Goal: Task Accomplishment & Management: Use online tool/utility

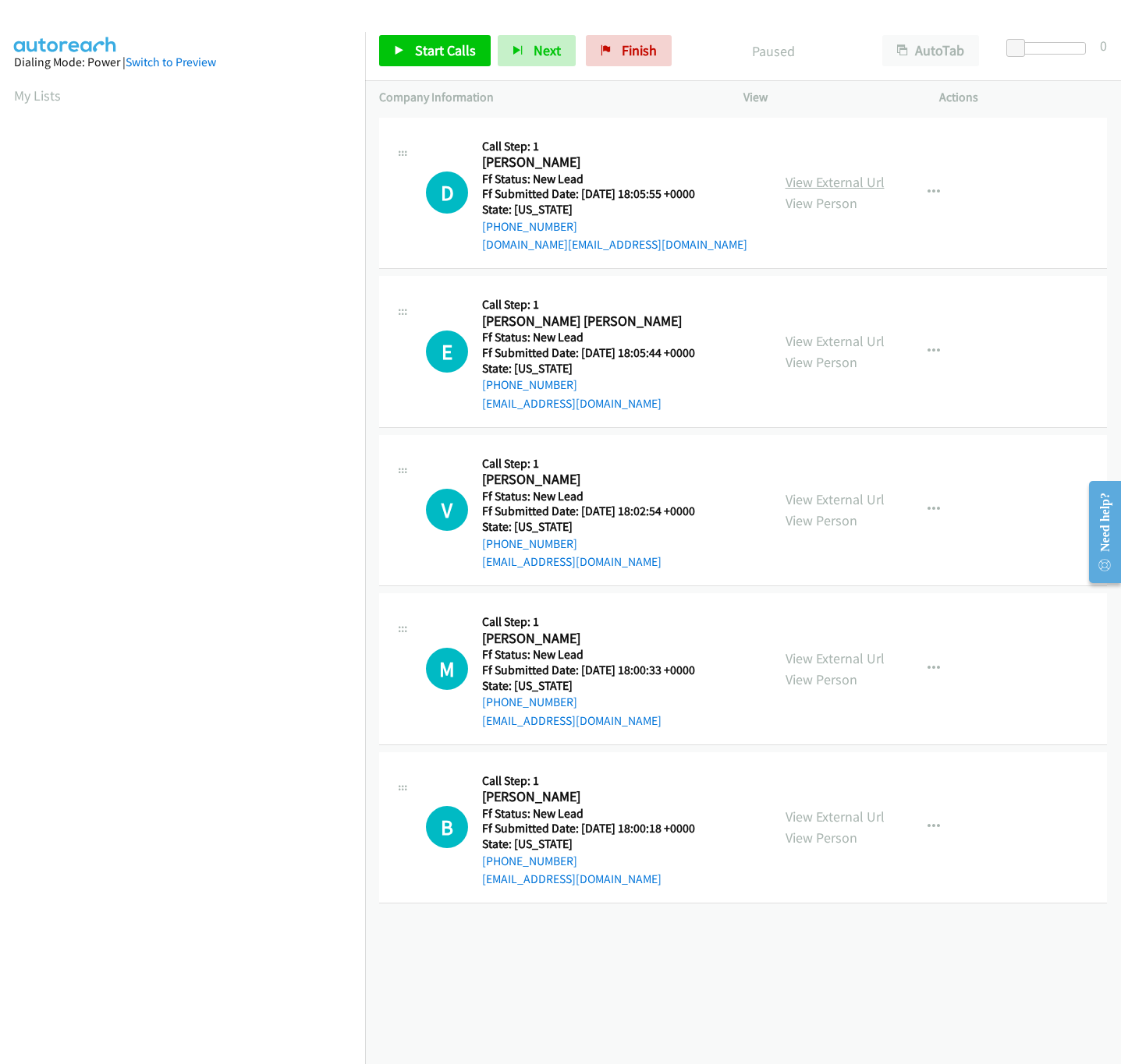
click at [826, 173] on link "View External Url" at bounding box center [835, 181] width 100 height 18
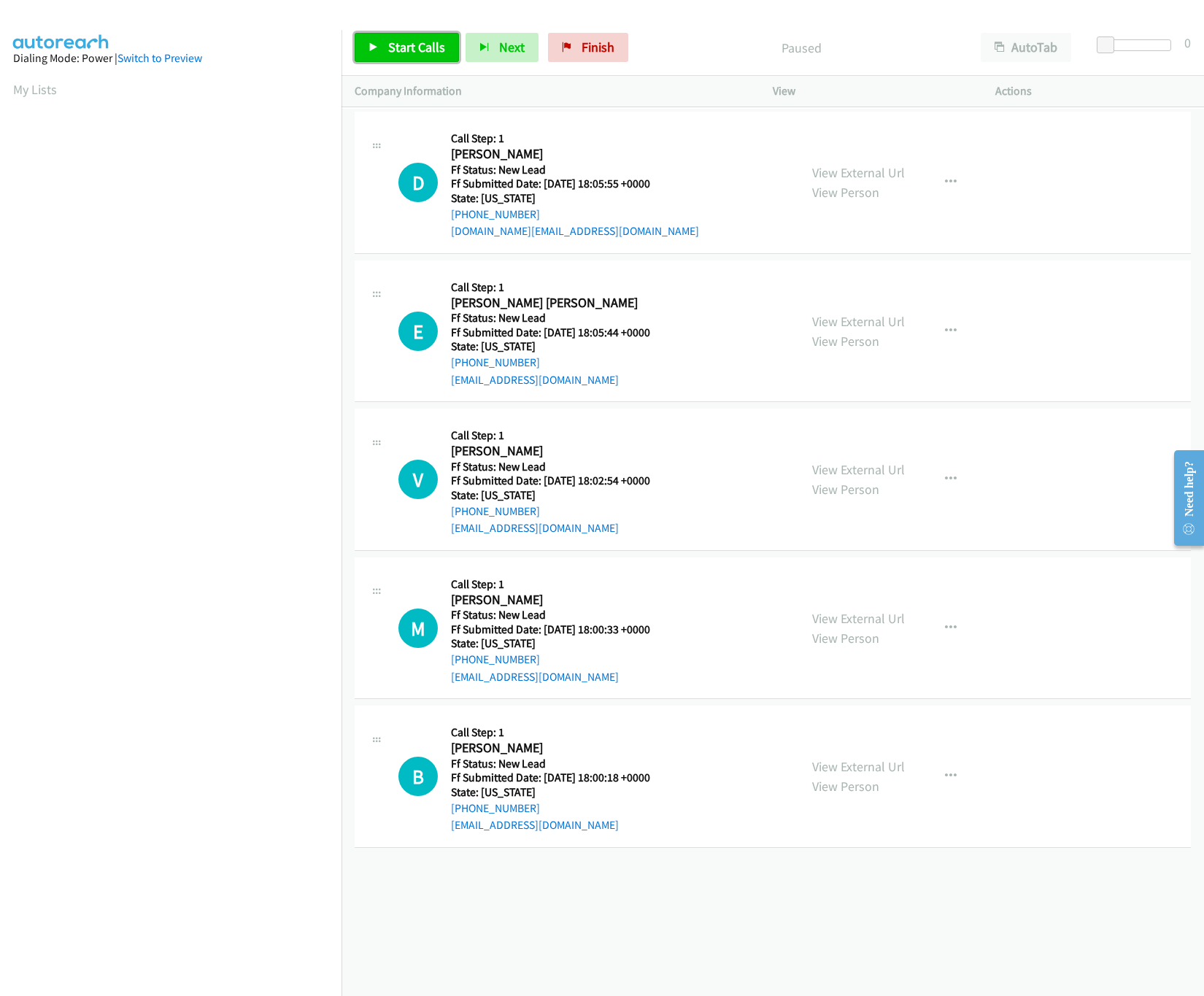
click at [383, 40] on link "Start Calls" at bounding box center [407, 47] width 104 height 29
drag, startPoint x: 1097, startPoint y: 42, endPoint x: 1204, endPoint y: 48, distance: 107.2
click at [1048, 48] on html "Start Calls Pause Next Finish Started AutoTab AutoTab 30 Company Information In…" at bounding box center [602, 35] width 1204 height 69
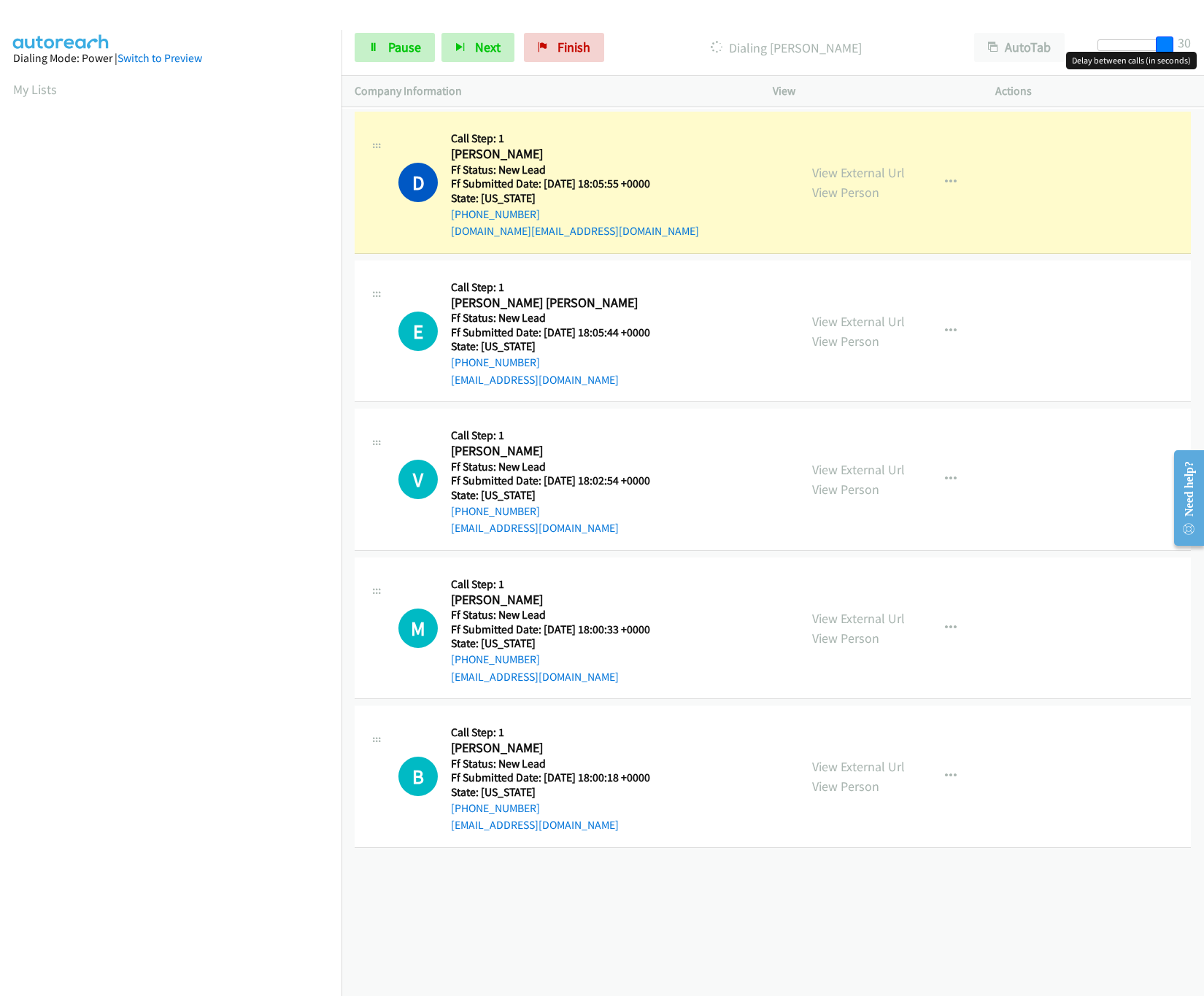
drag, startPoint x: 1161, startPoint y: 44, endPoint x: 1188, endPoint y: 48, distance: 27.3
click at [1048, 48] on div "Start Calls Pause Next Finish Dialing Darien Clayborne AutoTab AutoTab 30" at bounding box center [772, 48] width 863 height 57
click at [867, 320] on link "View External Url" at bounding box center [859, 321] width 93 height 16
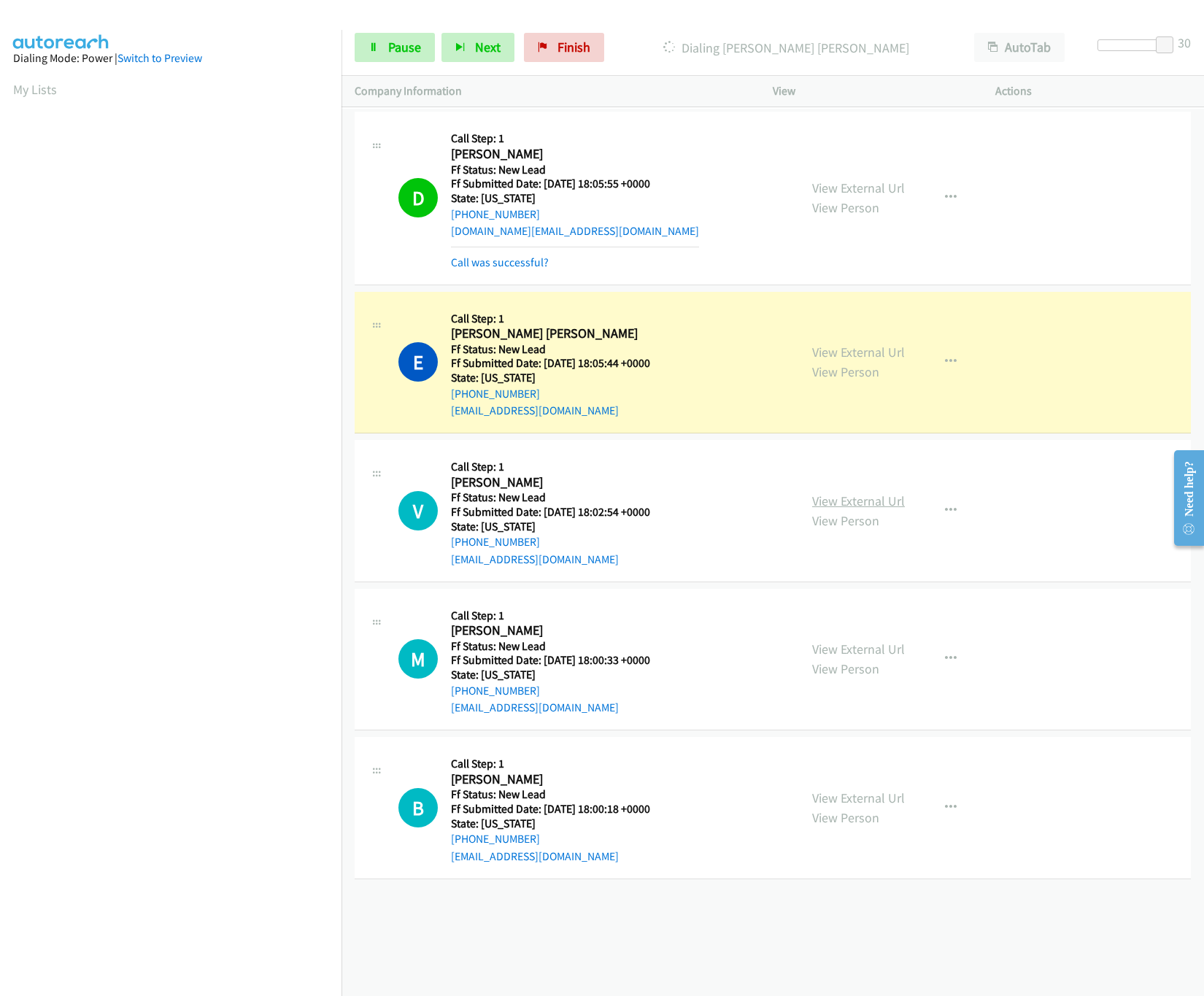
click at [826, 504] on link "View External Url" at bounding box center [859, 501] width 93 height 16
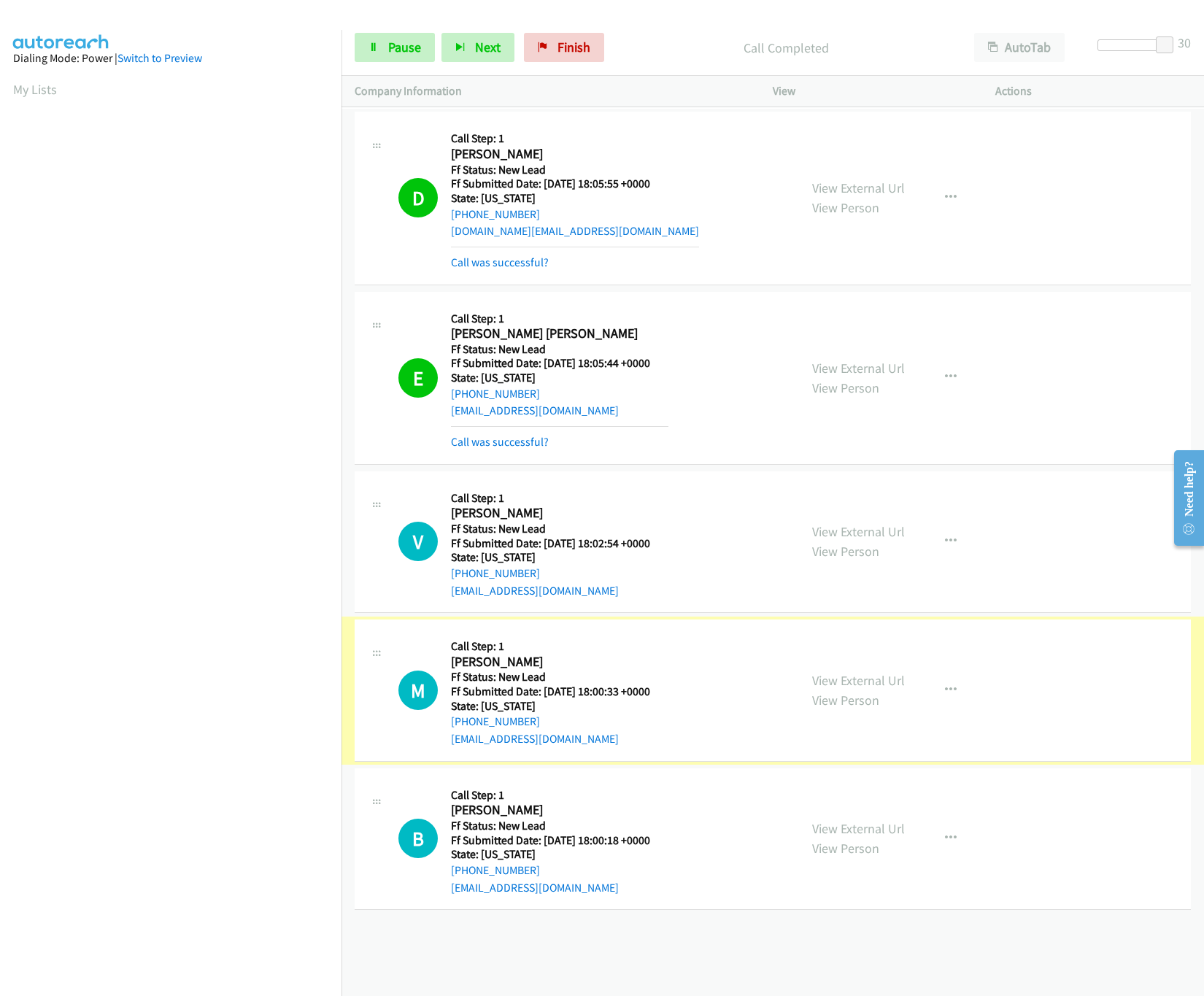
click at [850, 676] on link "View External Url" at bounding box center [859, 680] width 93 height 16
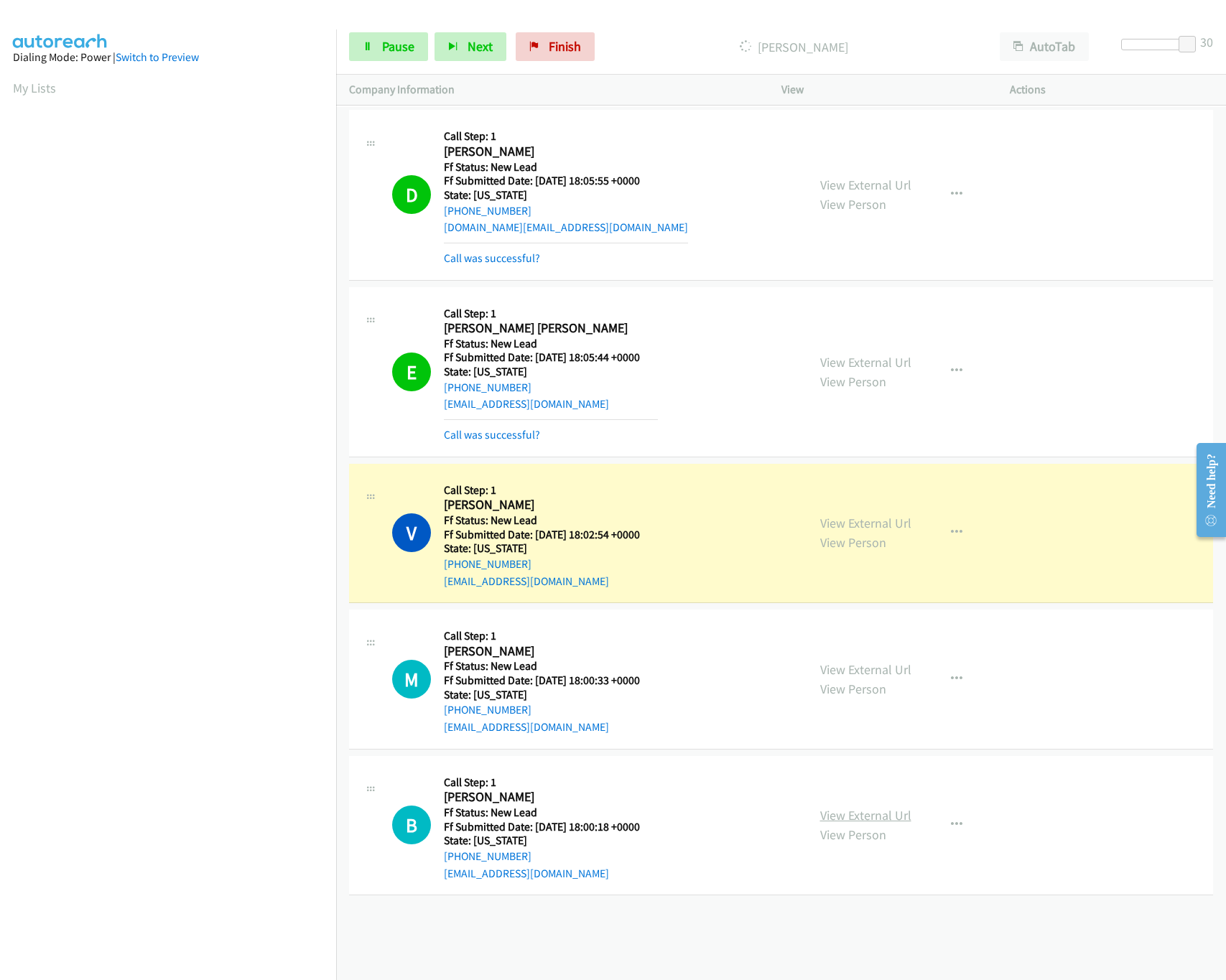
click at [867, 823] on link "View External Url" at bounding box center [866, 816] width 92 height 16
click at [368, 59] on link "Pause" at bounding box center [389, 47] width 79 height 29
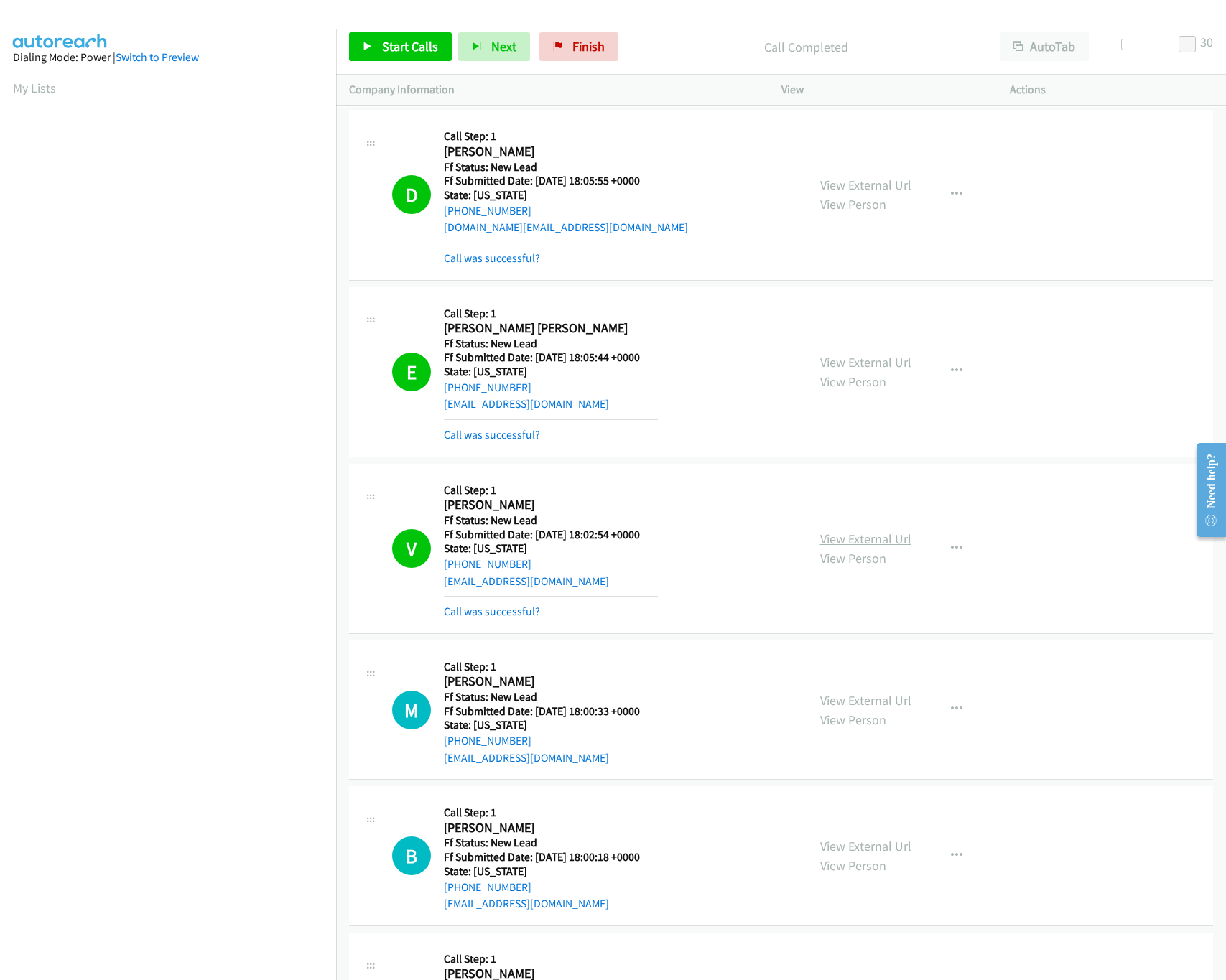
click at [849, 541] on link "View External Url" at bounding box center [866, 539] width 92 height 16
click at [482, 612] on link "Call was successful?" at bounding box center [491, 611] width 96 height 13
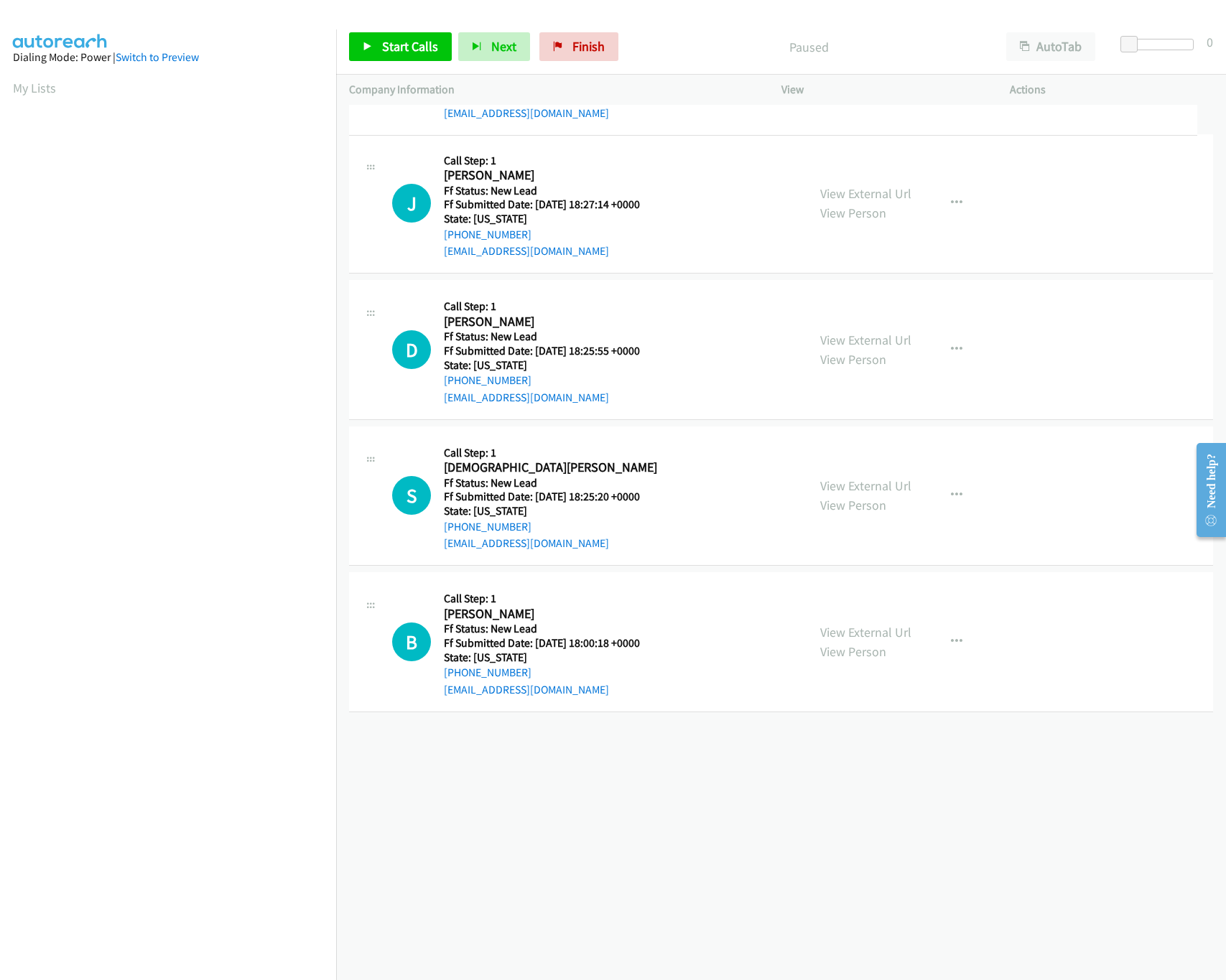
drag, startPoint x: 571, startPoint y: 622, endPoint x: 622, endPoint y: 71, distance: 553.4
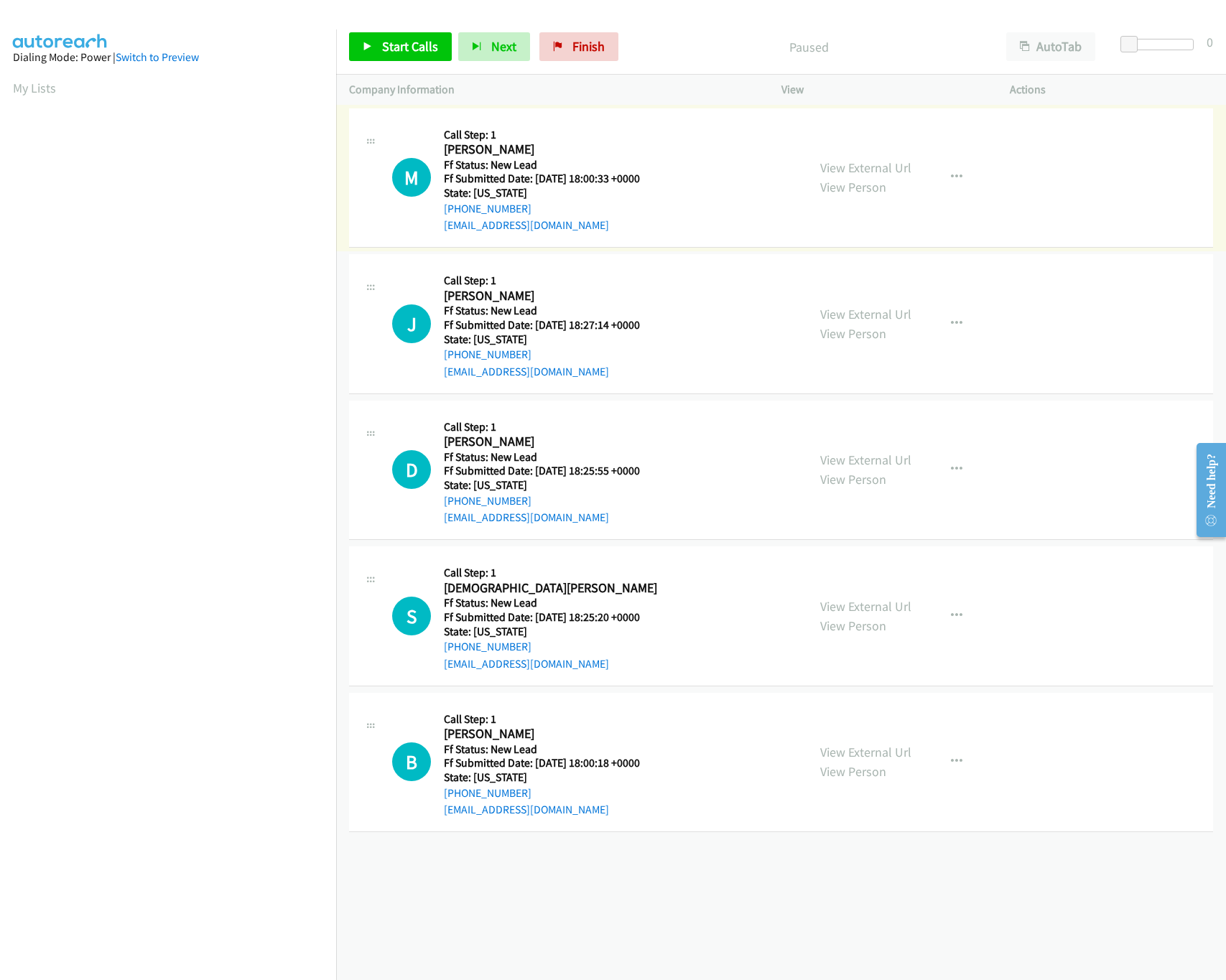
click at [345, 44] on div "Start Calls Pause Next Finish Paused AutoTab AutoTab 0" at bounding box center [781, 48] width 890 height 56
click at [371, 44] on icon at bounding box center [367, 47] width 10 height 10
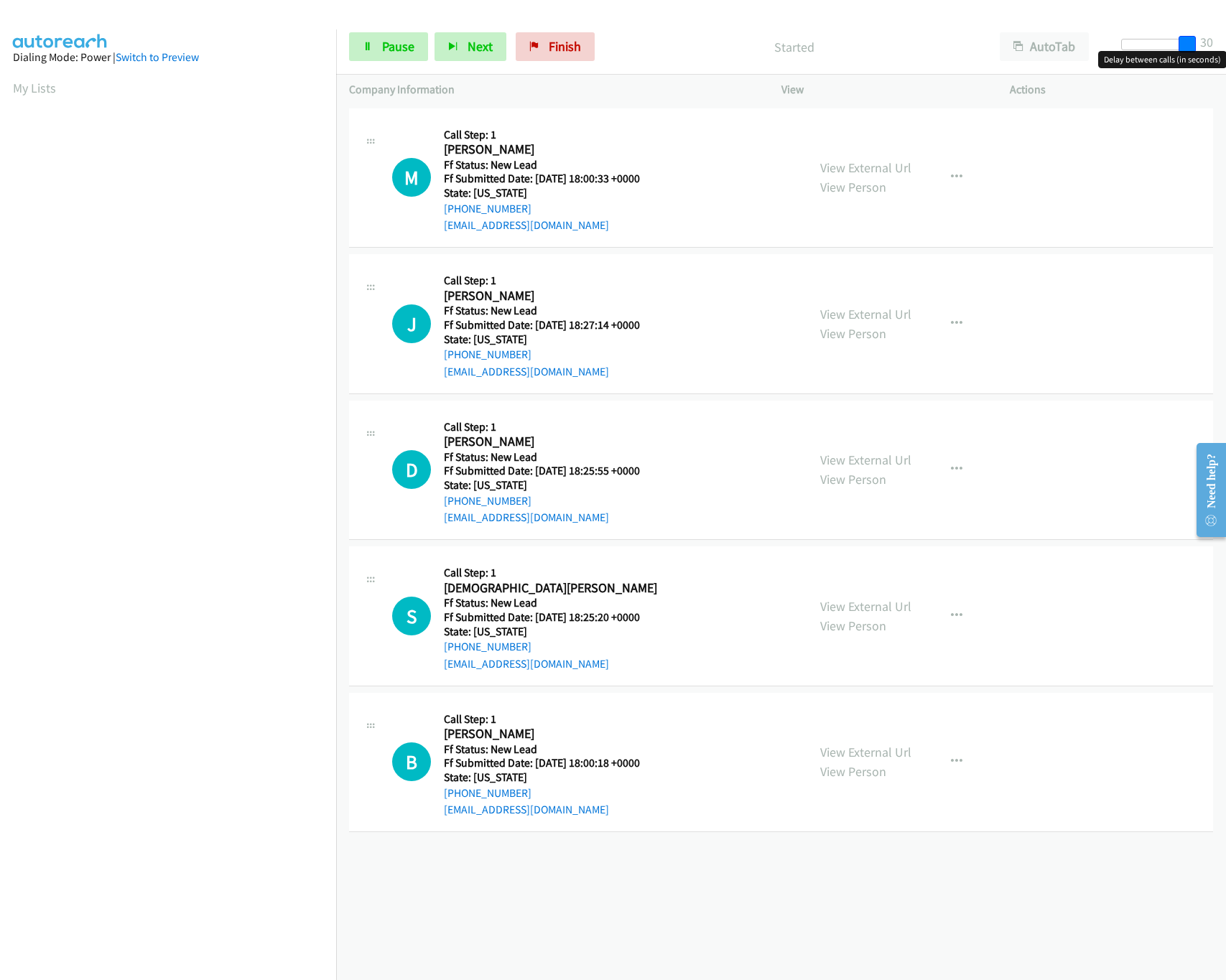
drag, startPoint x: 1169, startPoint y: 43, endPoint x: 1232, endPoint y: 41, distance: 63.0
click at [1225, 41] on html "Start Calls Pause Next Finish Started AutoTab AutoTab 30 Company Information In…" at bounding box center [613, 34] width 1226 height 68
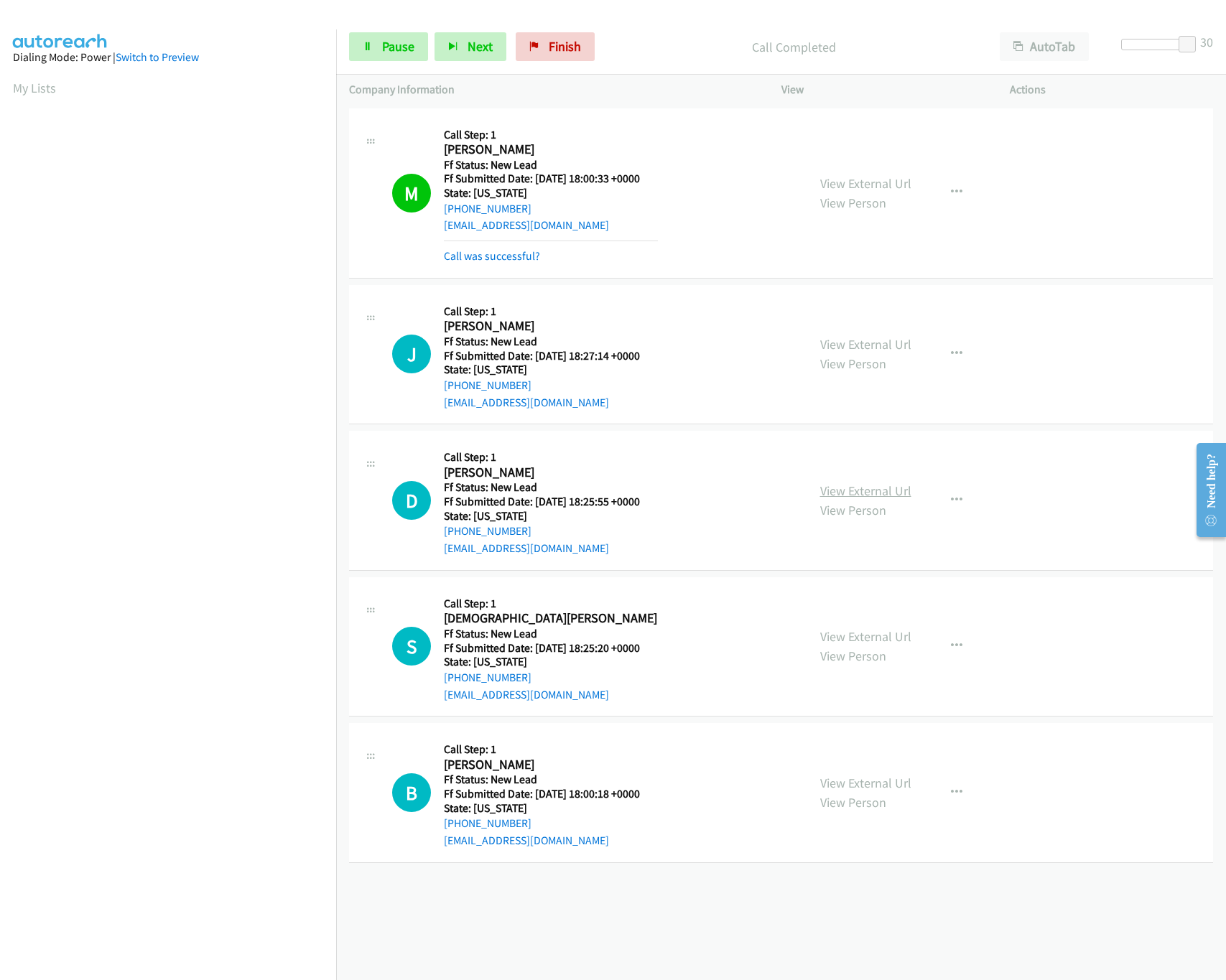
click at [866, 489] on link "View External Url" at bounding box center [866, 490] width 92 height 16
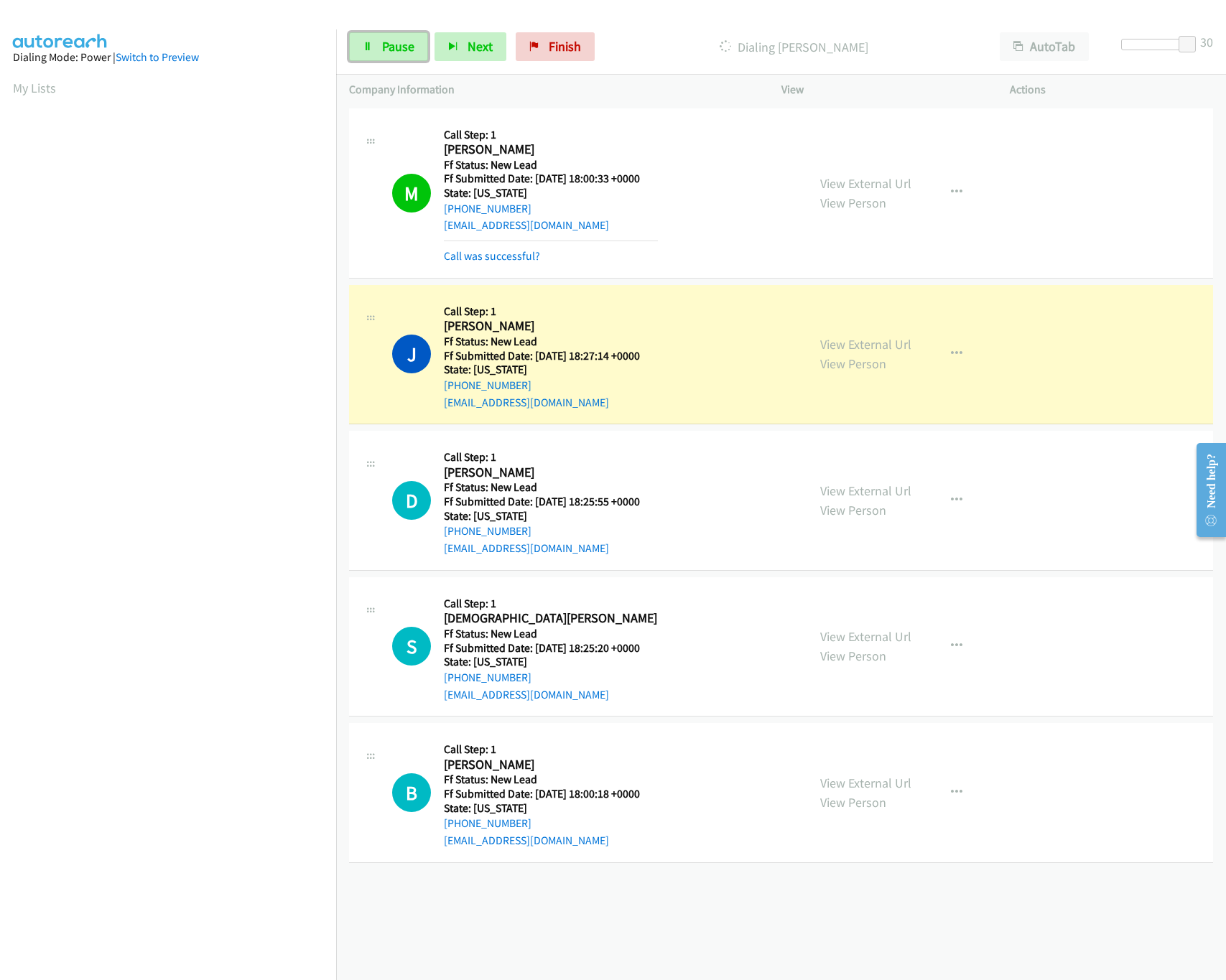
drag, startPoint x: 399, startPoint y: 44, endPoint x: 459, endPoint y: 110, distance: 89.2
click at [399, 41] on span "Pause" at bounding box center [398, 46] width 32 height 16
click at [886, 349] on link "View External Url" at bounding box center [866, 344] width 92 height 16
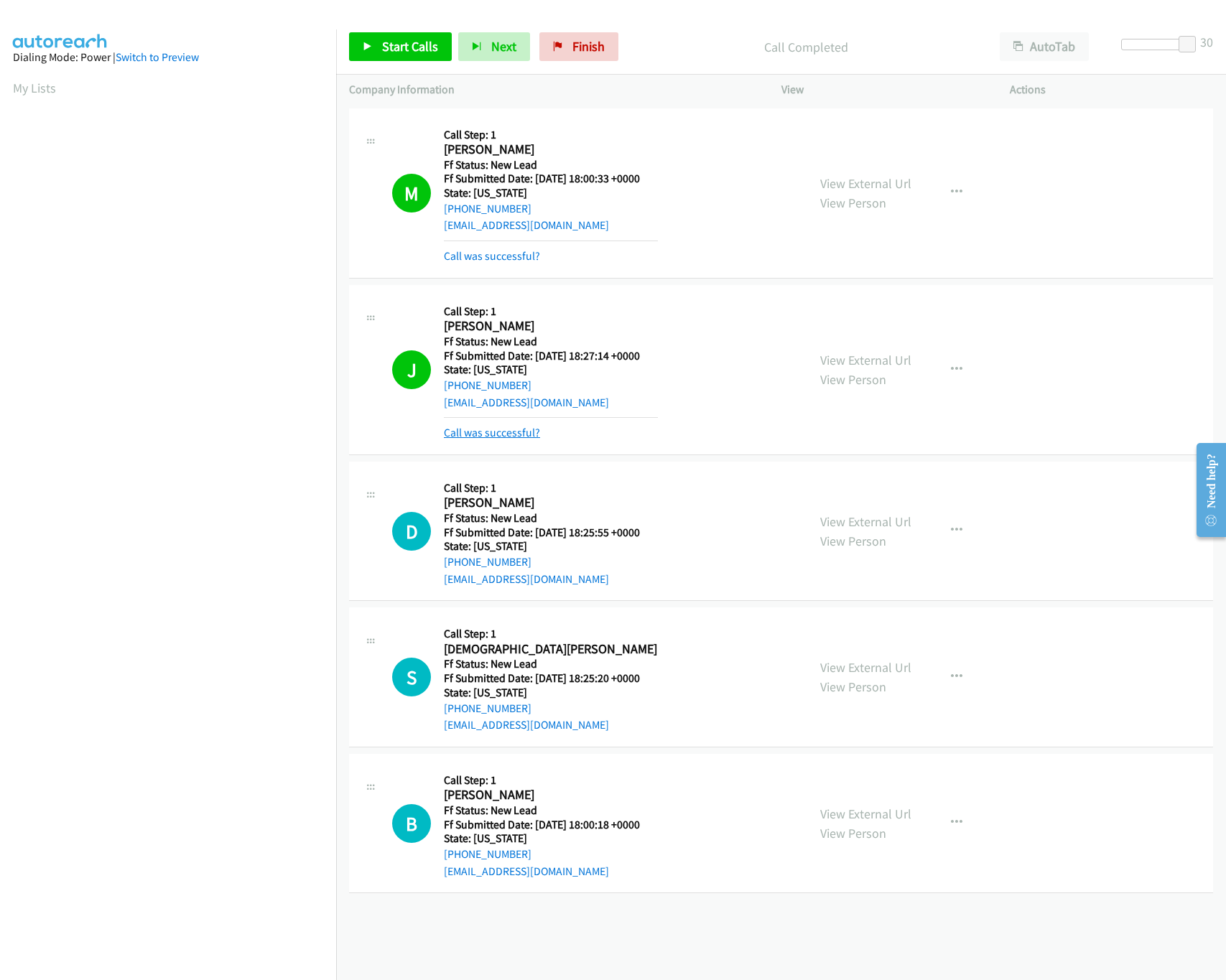
click at [466, 439] on link "Call was successful?" at bounding box center [491, 432] width 96 height 13
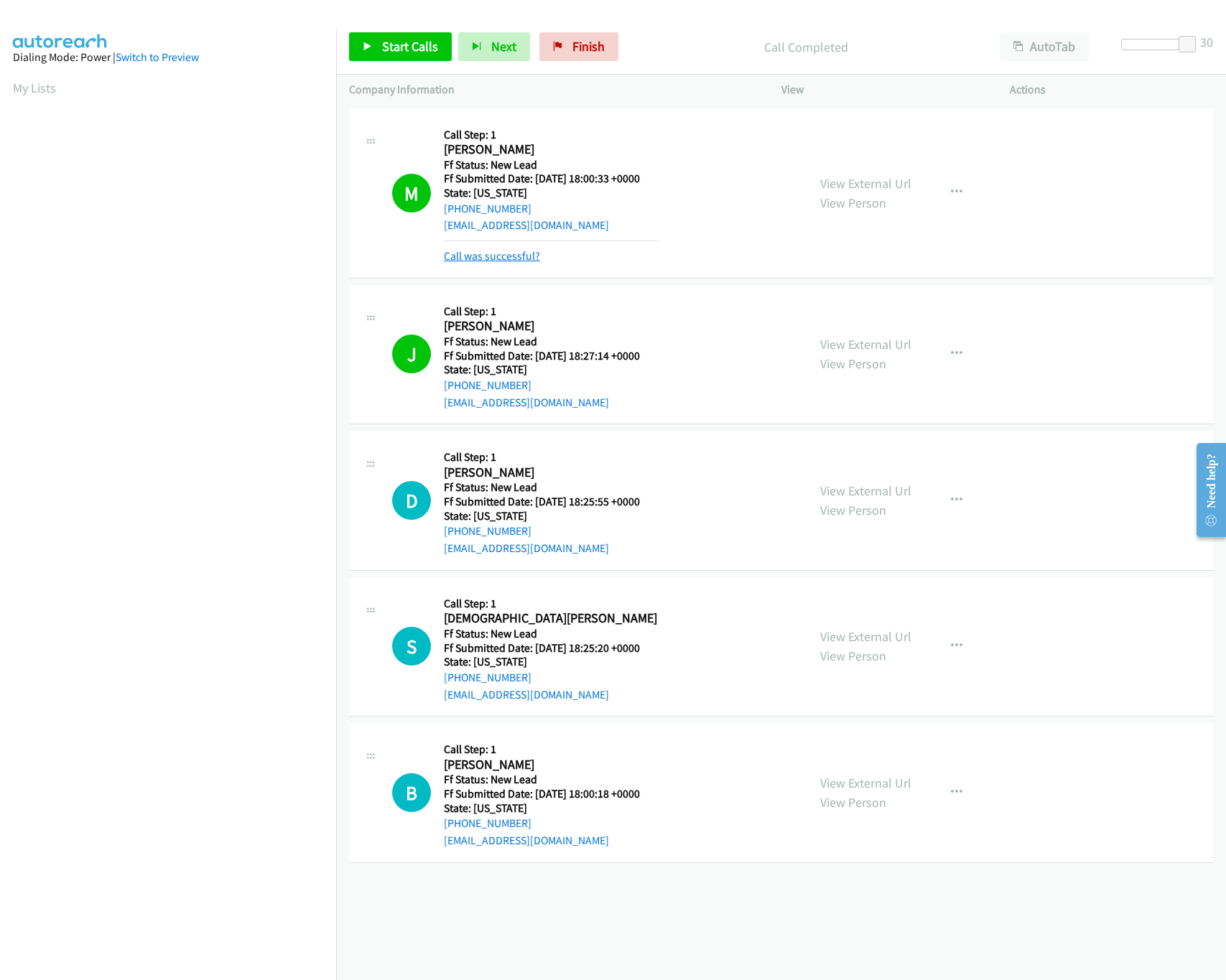
click at [507, 252] on link "Call was successful?" at bounding box center [491, 255] width 96 height 13
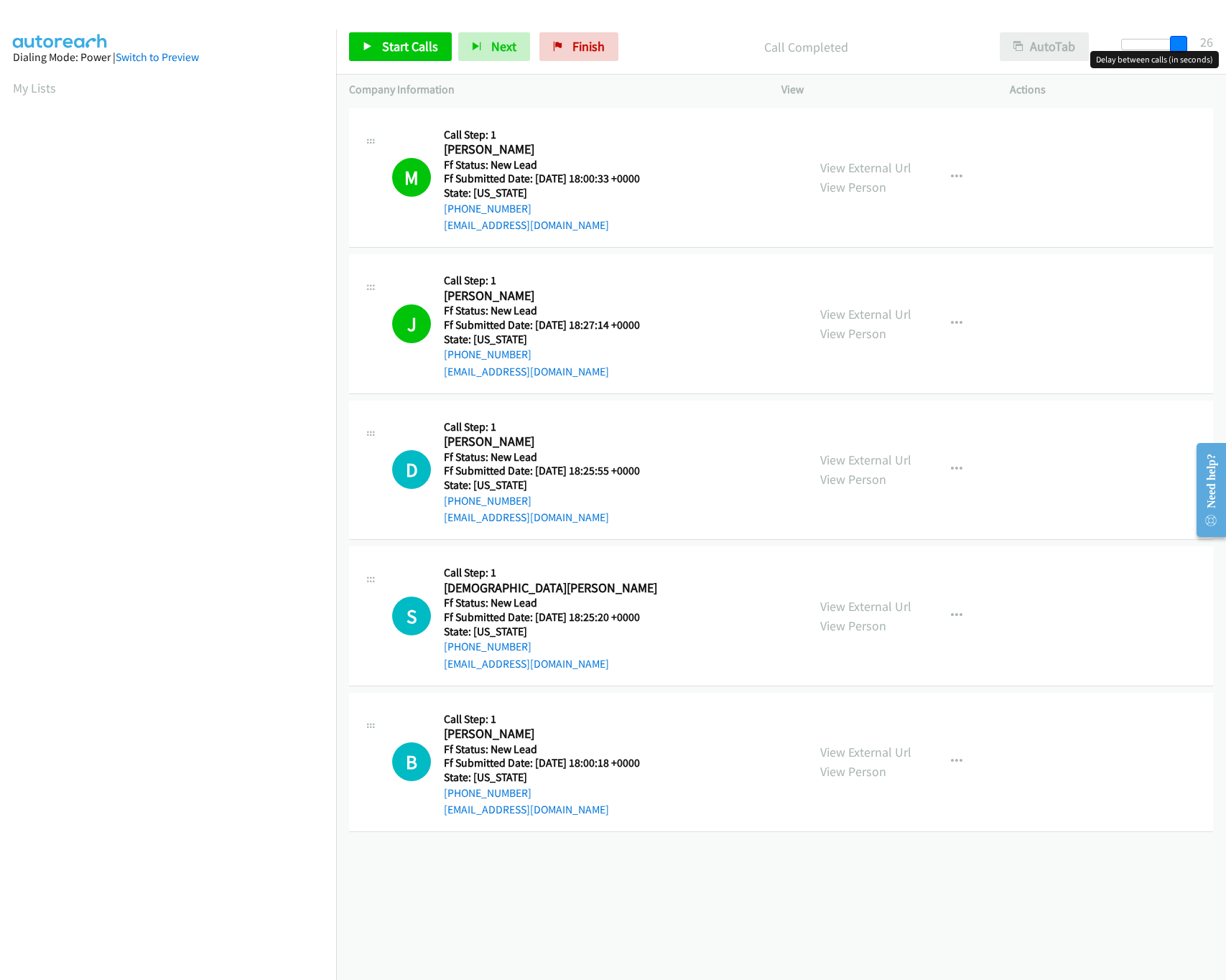
drag, startPoint x: 1183, startPoint y: 41, endPoint x: 1022, endPoint y: 43, distance: 161.0
click at [1022, 43] on div "Start Calls Pause Next Finish Call Completed AutoTab AutoTab 26" at bounding box center [781, 48] width 890 height 56
click at [379, 41] on link "Start Calls" at bounding box center [401, 47] width 102 height 29
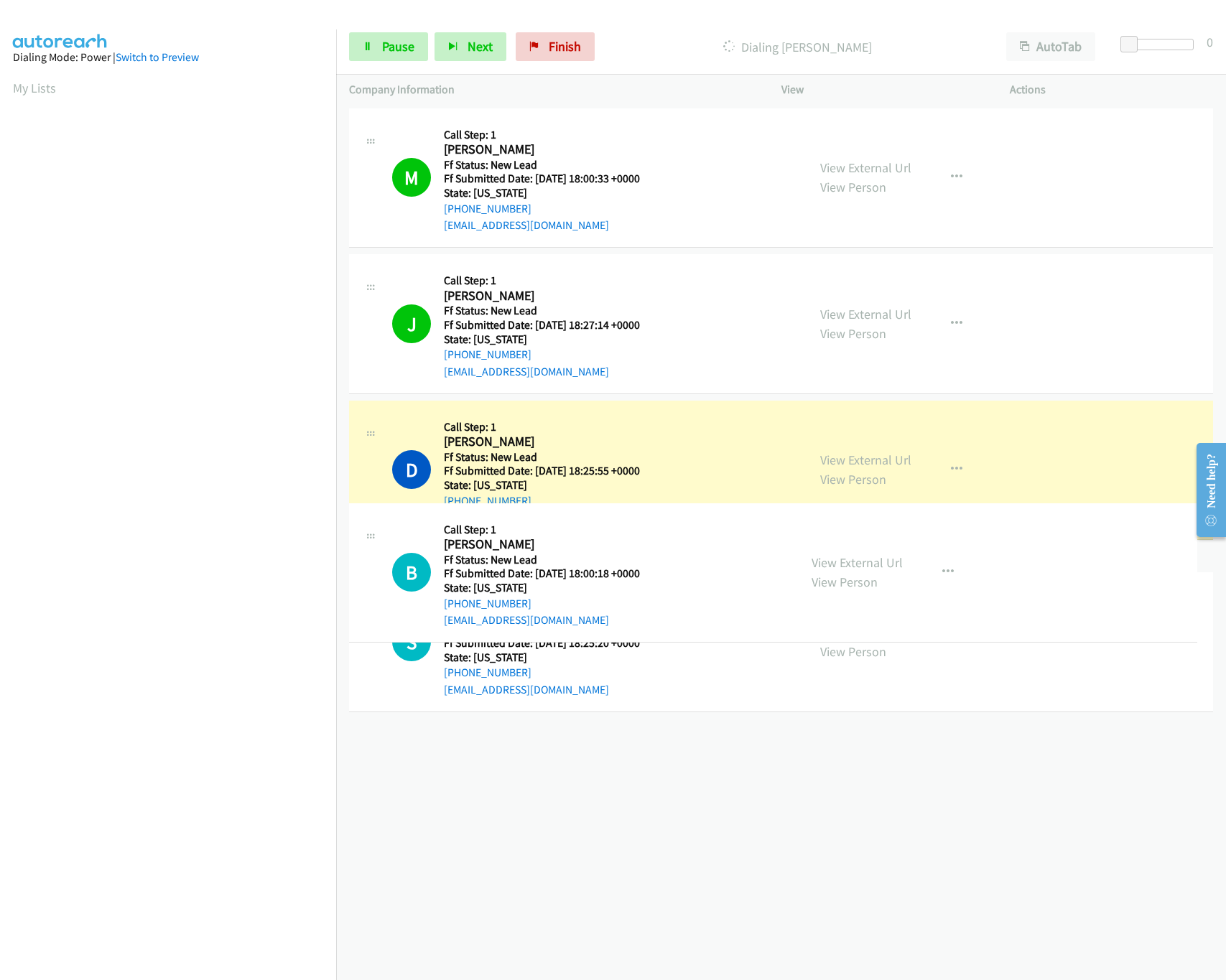
drag, startPoint x: 630, startPoint y: 752, endPoint x: 647, endPoint y: 561, distance: 191.8
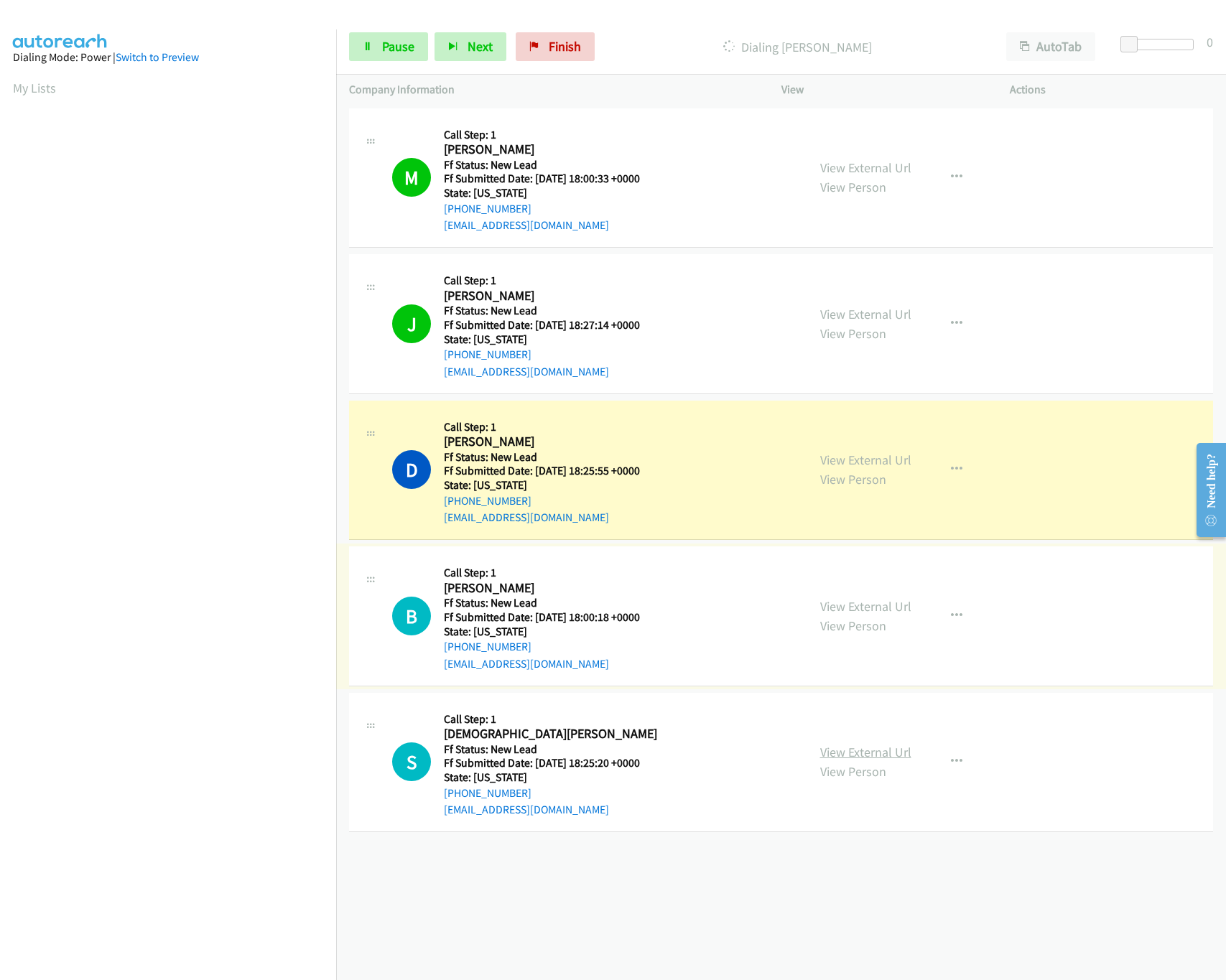
click at [872, 759] on link "View External Url" at bounding box center [866, 752] width 92 height 16
click at [373, 45] on link "Pause" at bounding box center [389, 47] width 79 height 29
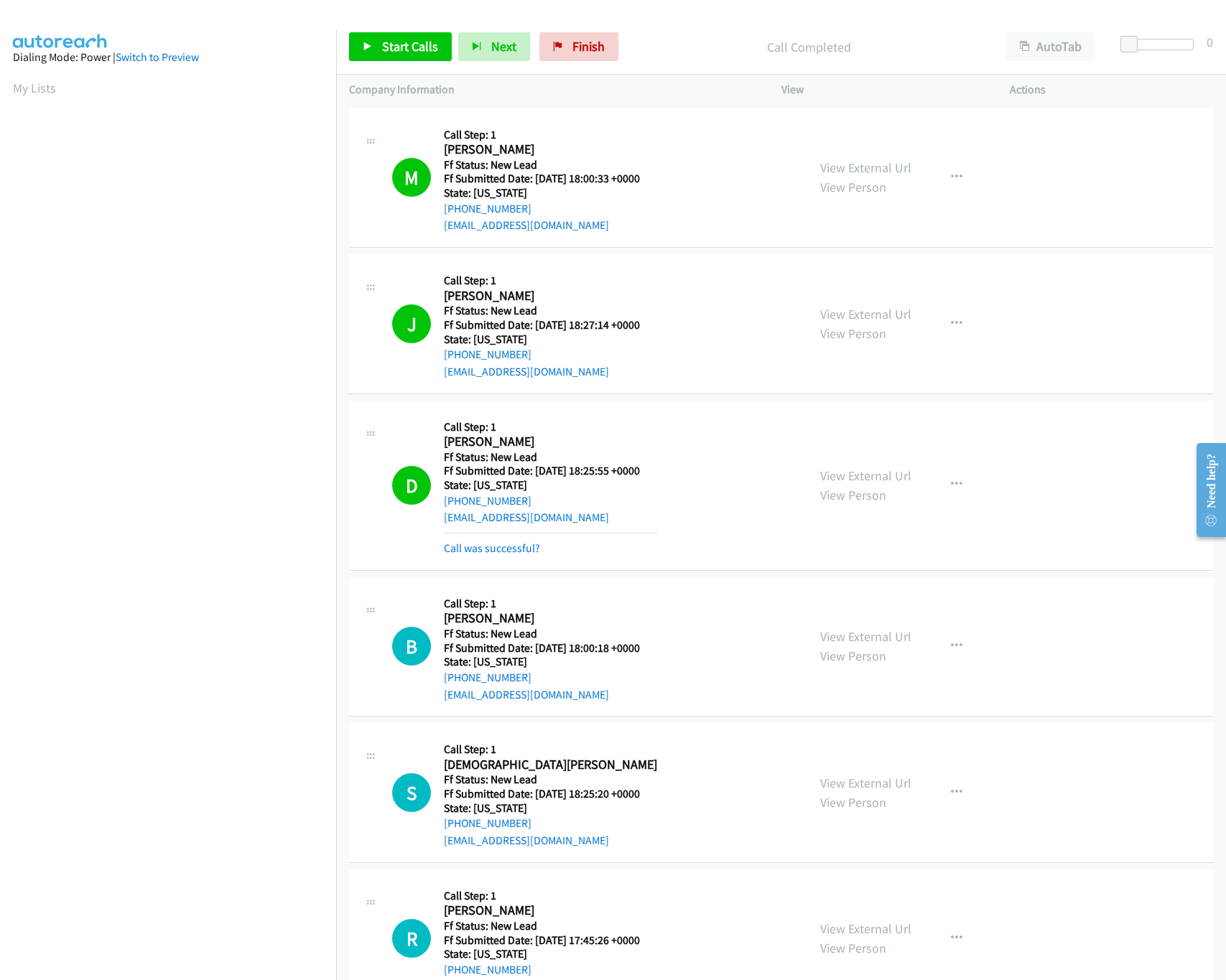
scroll to position [0, 5]
click at [531, 543] on link "Call was successful?" at bounding box center [491, 548] width 96 height 13
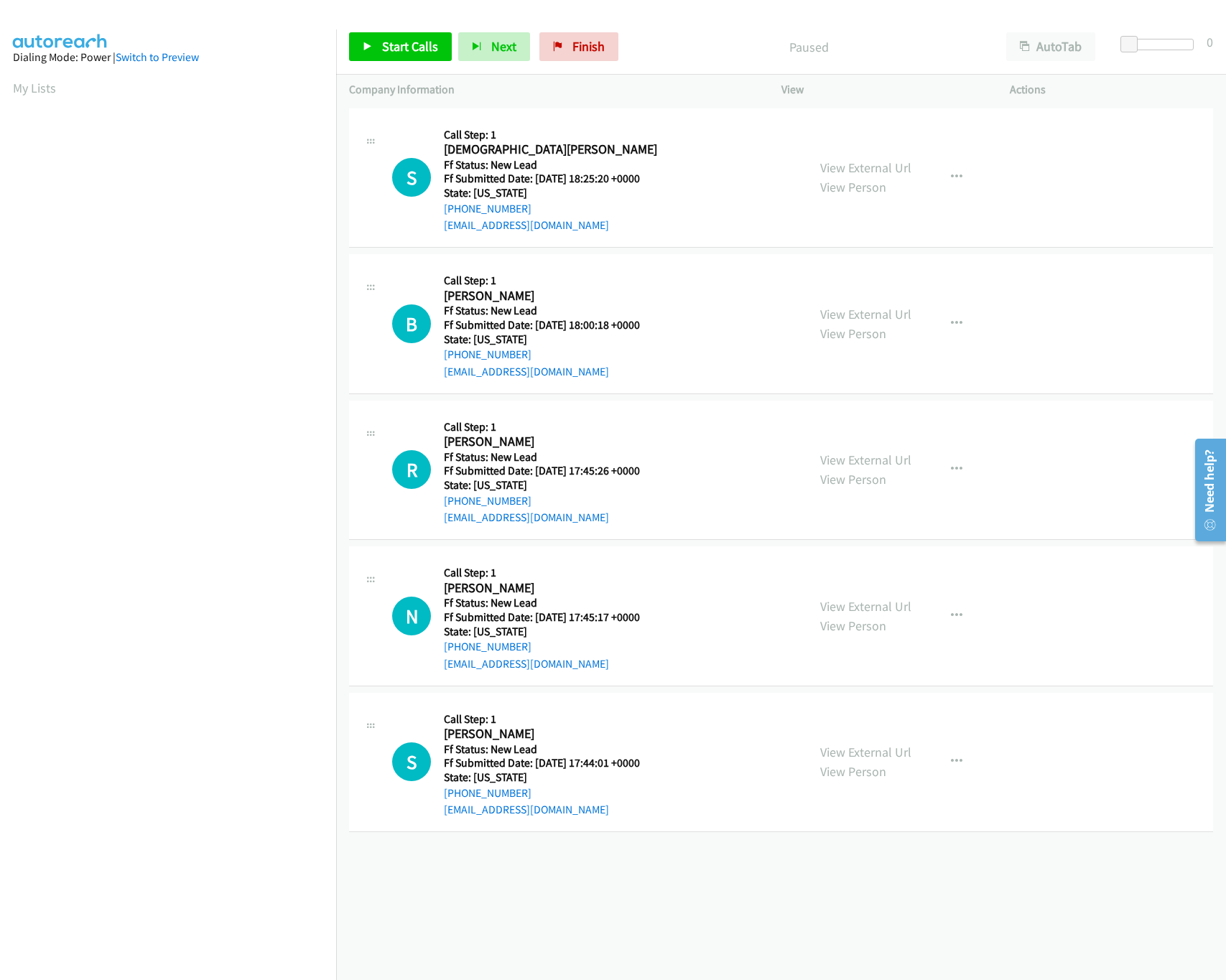
click at [488, 904] on div "+1 415-964-1034 Call failed - Please reload the list and try again The Callbar …" at bounding box center [781, 543] width 890 height 876
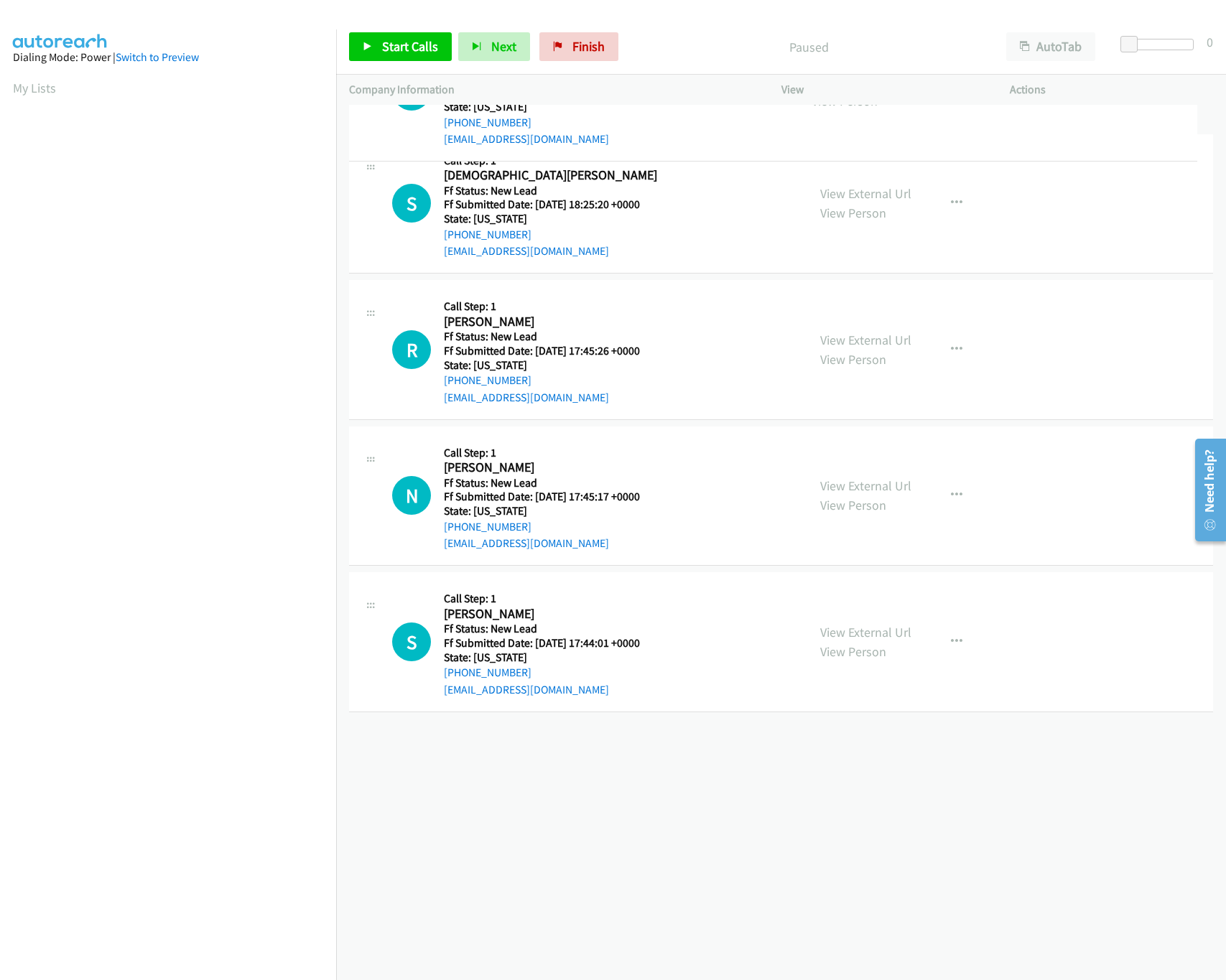
drag, startPoint x: 607, startPoint y: 331, endPoint x: 625, endPoint y: 97, distance: 234.7
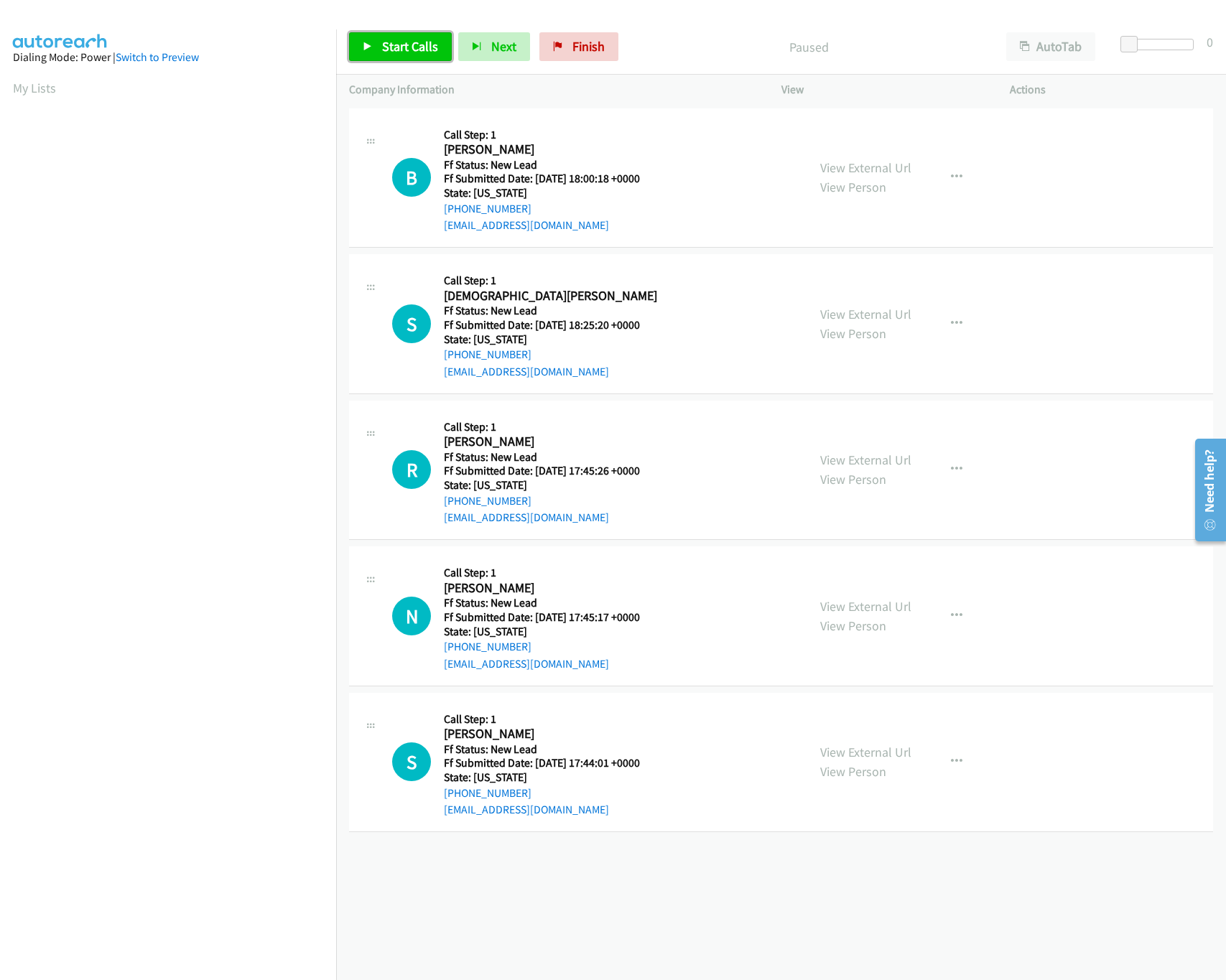
click at [417, 49] on span "Start Calls" at bounding box center [410, 46] width 56 height 16
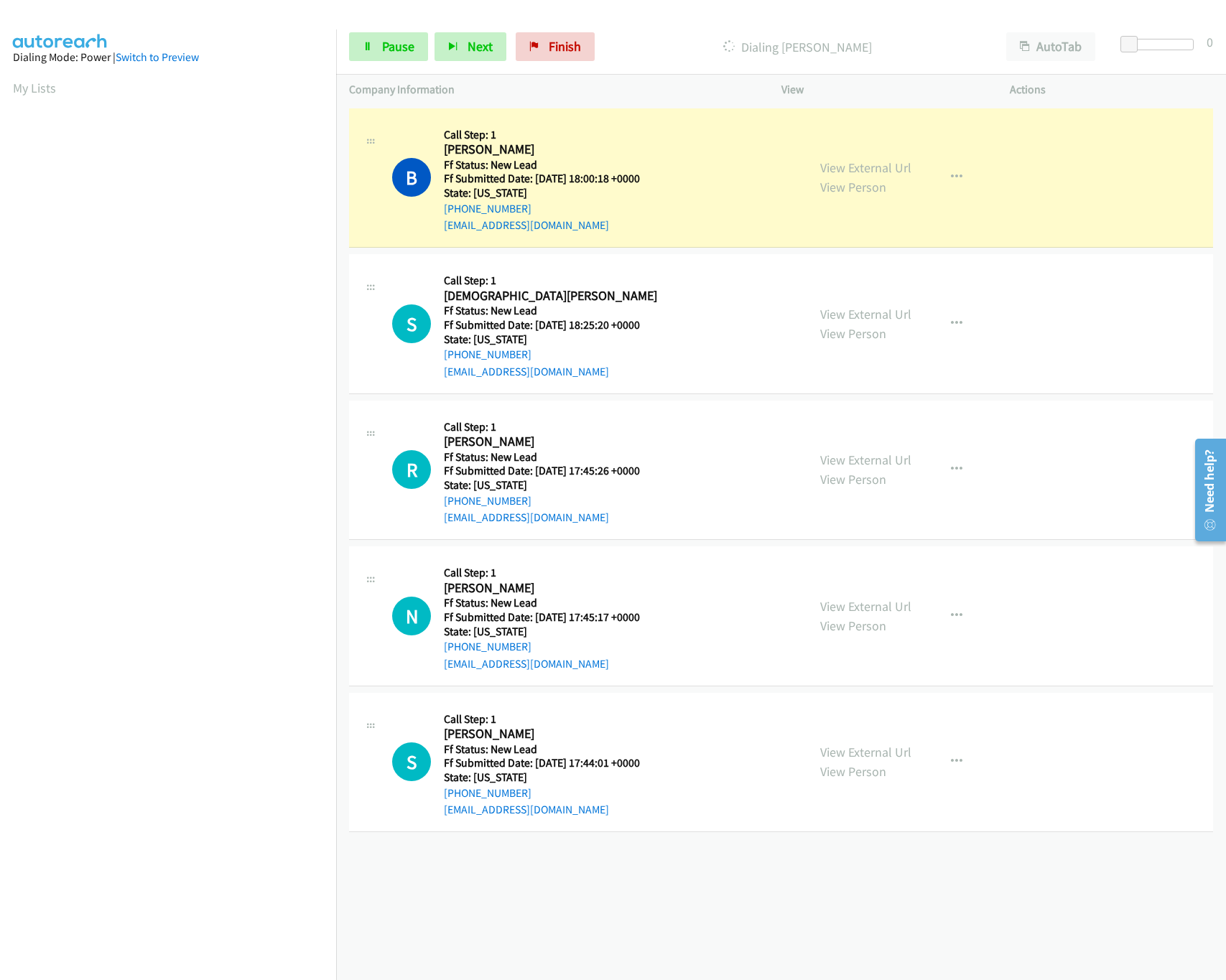
click at [660, 903] on div "+1 415-964-1034 Call failed - Please reload the list and try again The Callbar …" at bounding box center [781, 543] width 890 height 876
drag, startPoint x: 1131, startPoint y: 46, endPoint x: 1172, endPoint y: 45, distance: 41.0
click at [1172, 45] on span at bounding box center [1163, 44] width 17 height 17
click at [864, 453] on link "View External Url" at bounding box center [866, 460] width 92 height 16
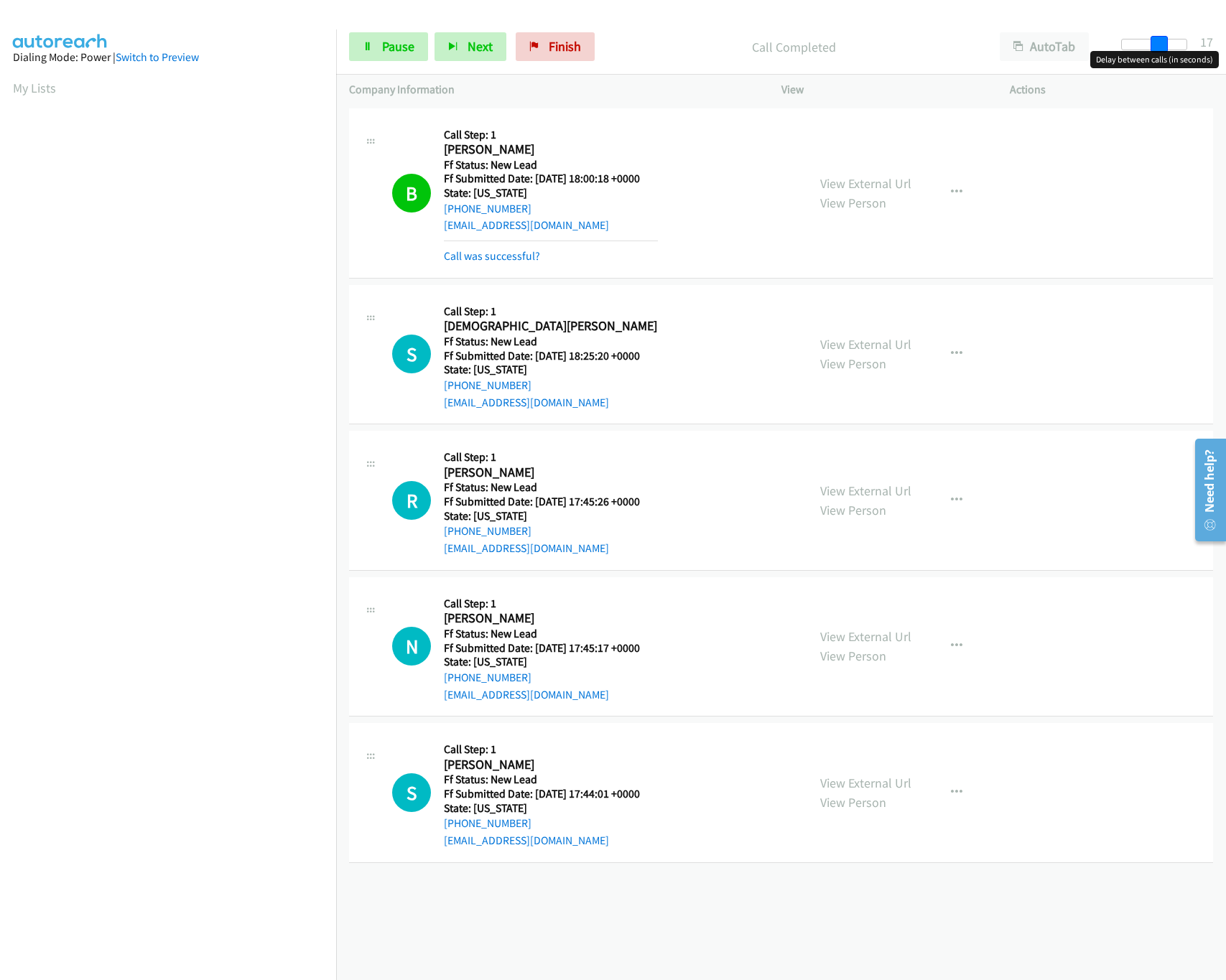
drag, startPoint x: 1166, startPoint y: 44, endPoint x: 1158, endPoint y: 44, distance: 8.0
click at [1158, 44] on span at bounding box center [1159, 44] width 17 height 17
click at [866, 636] on link "View External Url" at bounding box center [866, 637] width 92 height 16
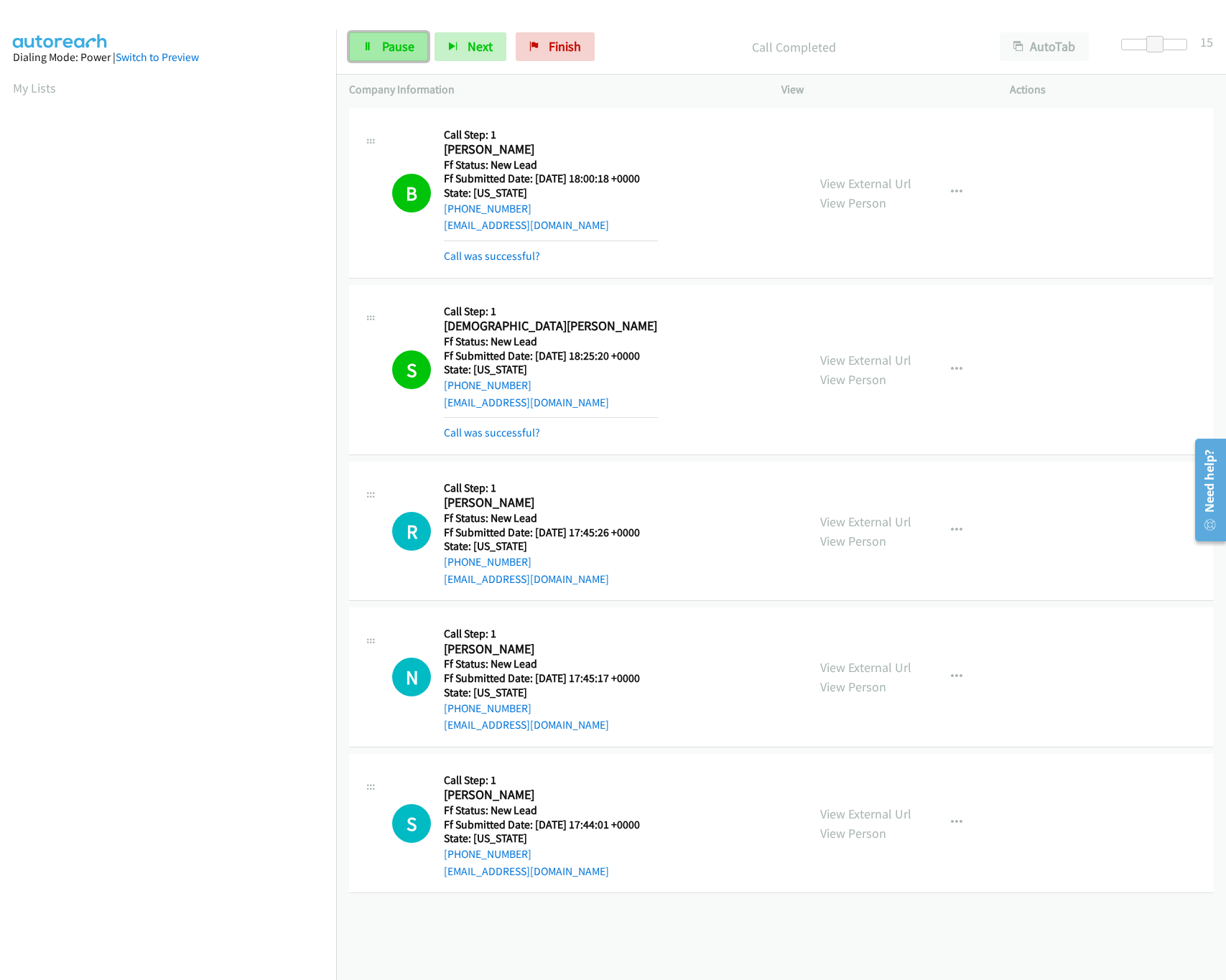
click at [358, 46] on link "Pause" at bounding box center [389, 47] width 79 height 29
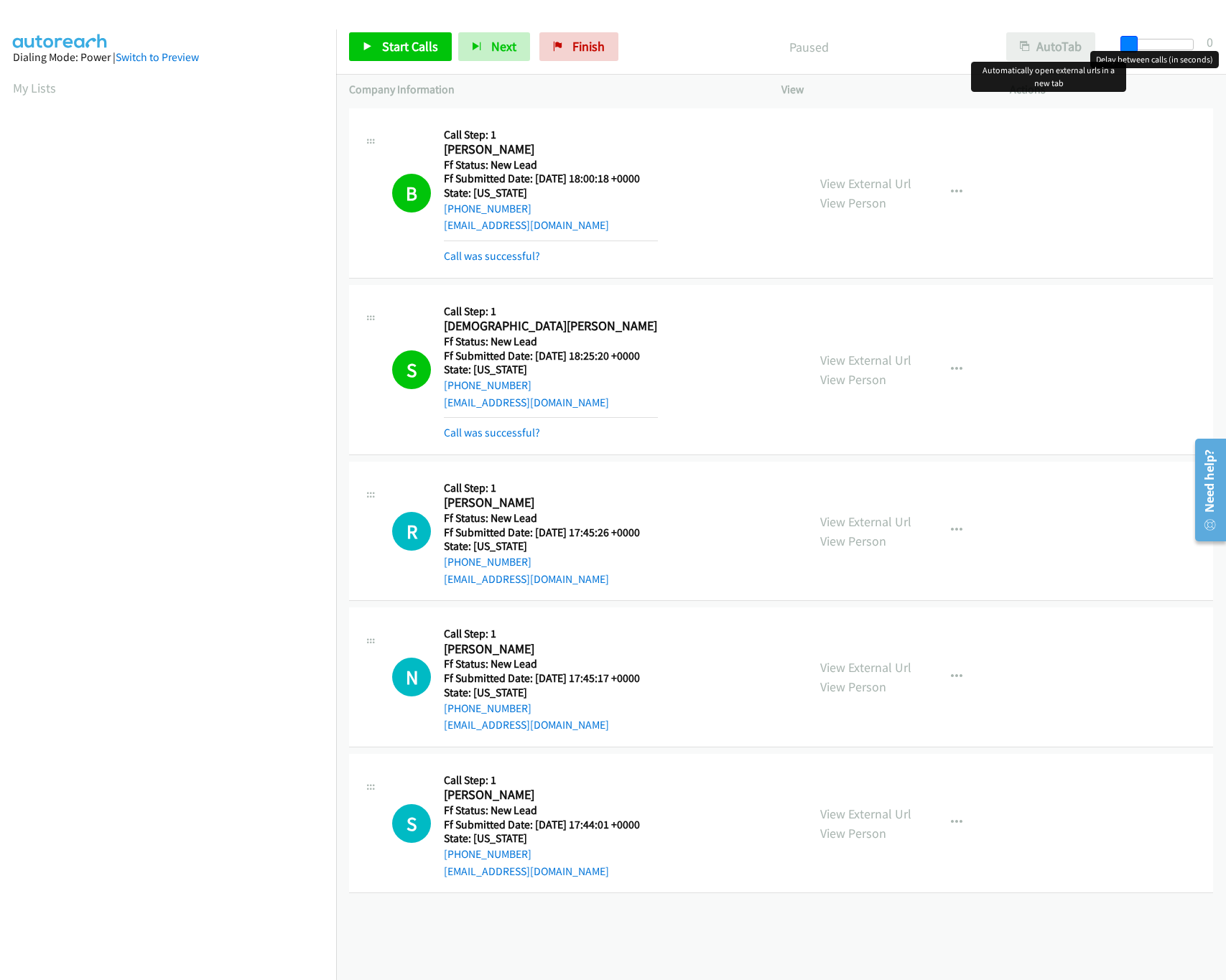
drag, startPoint x: 1151, startPoint y: 48, endPoint x: 1072, endPoint y: 45, distance: 79.1
click at [1072, 45] on div "Start Calls Pause Next Finish Paused AutoTab AutoTab 0" at bounding box center [781, 48] width 890 height 56
click at [414, 37] on link "Start Calls" at bounding box center [401, 47] width 102 height 29
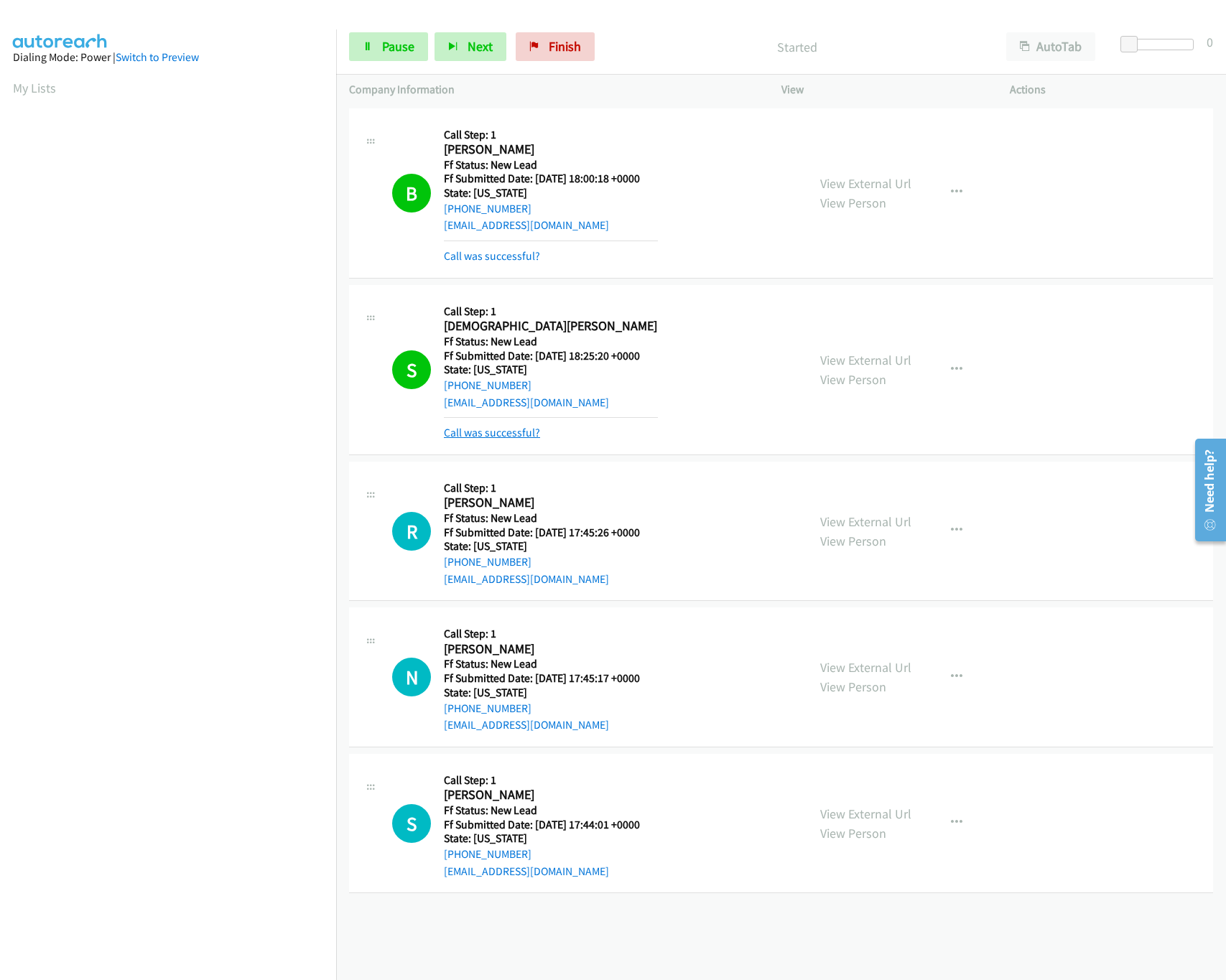
click at [492, 436] on link "Call was successful?" at bounding box center [491, 432] width 96 height 13
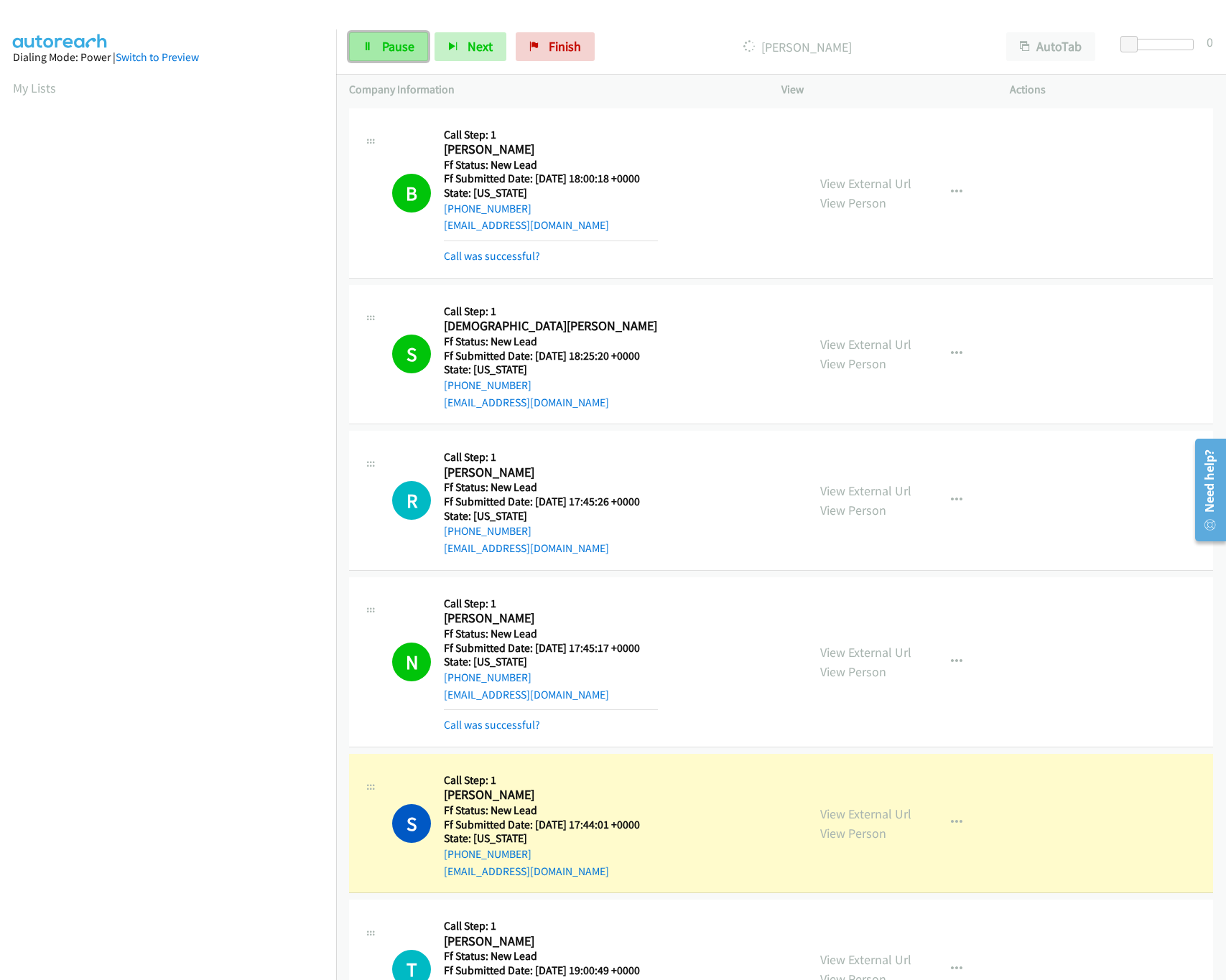
click at [408, 38] on link "Pause" at bounding box center [389, 47] width 79 height 29
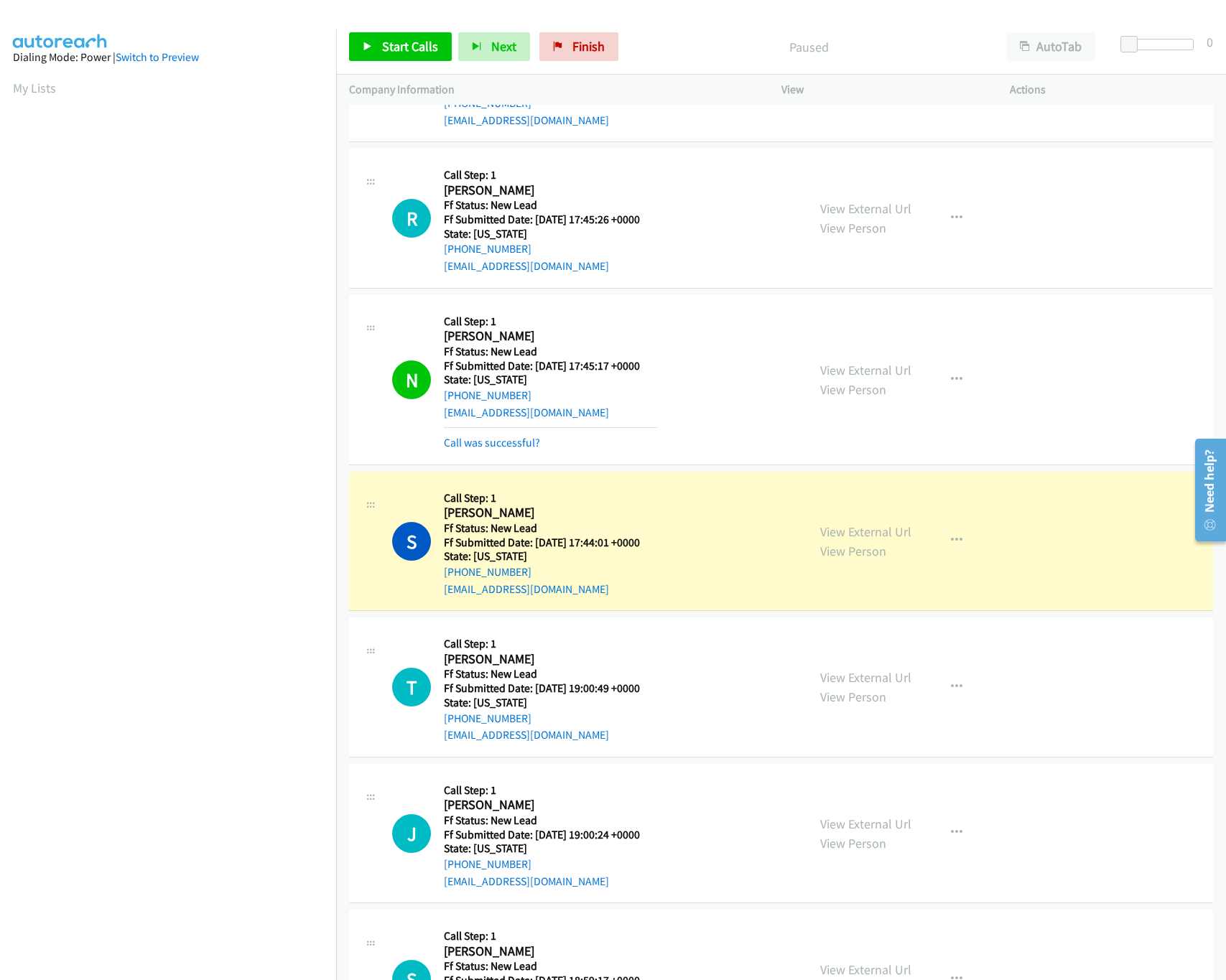
scroll to position [382, 0]
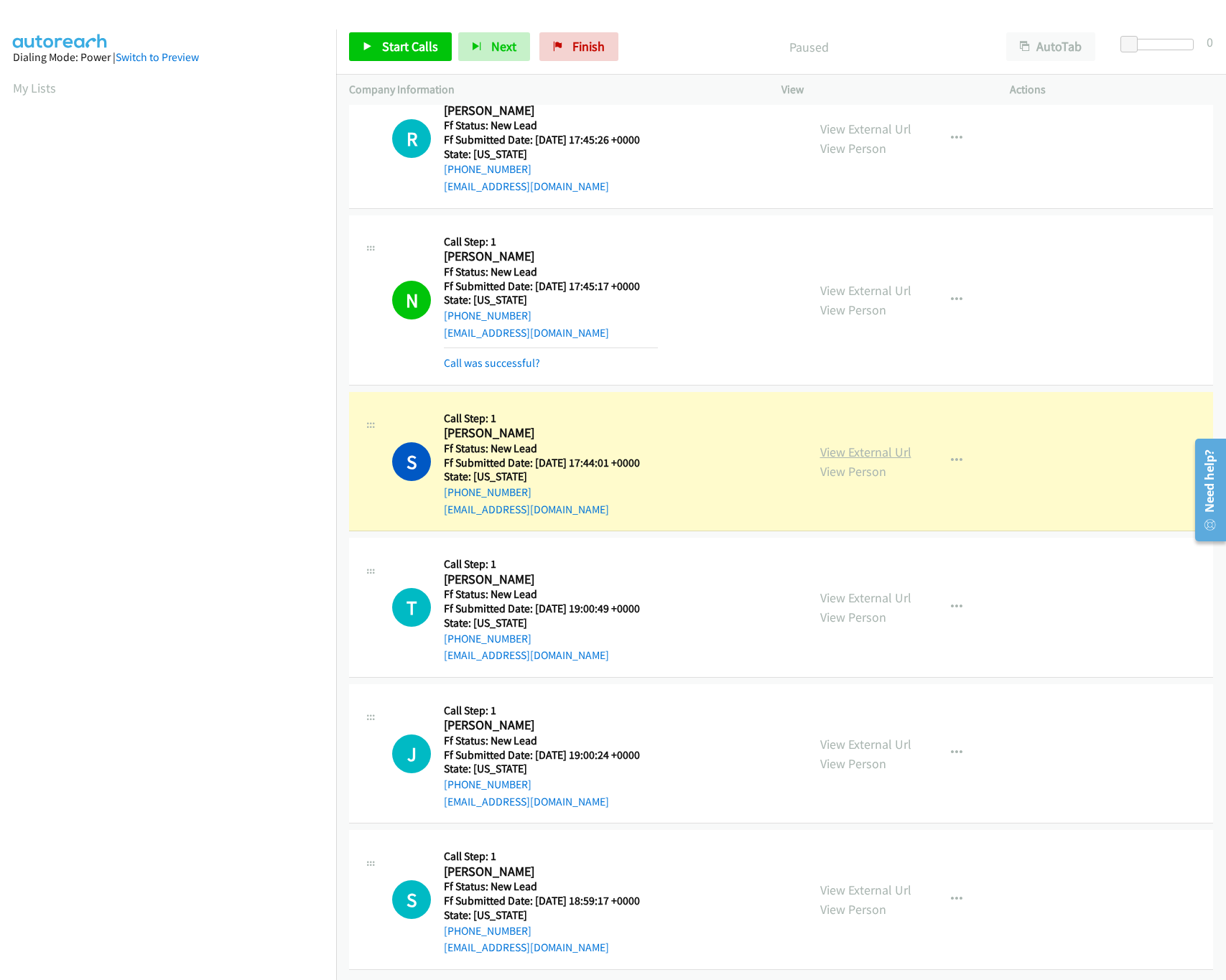
click at [847, 444] on link "View External Url" at bounding box center [866, 452] width 92 height 16
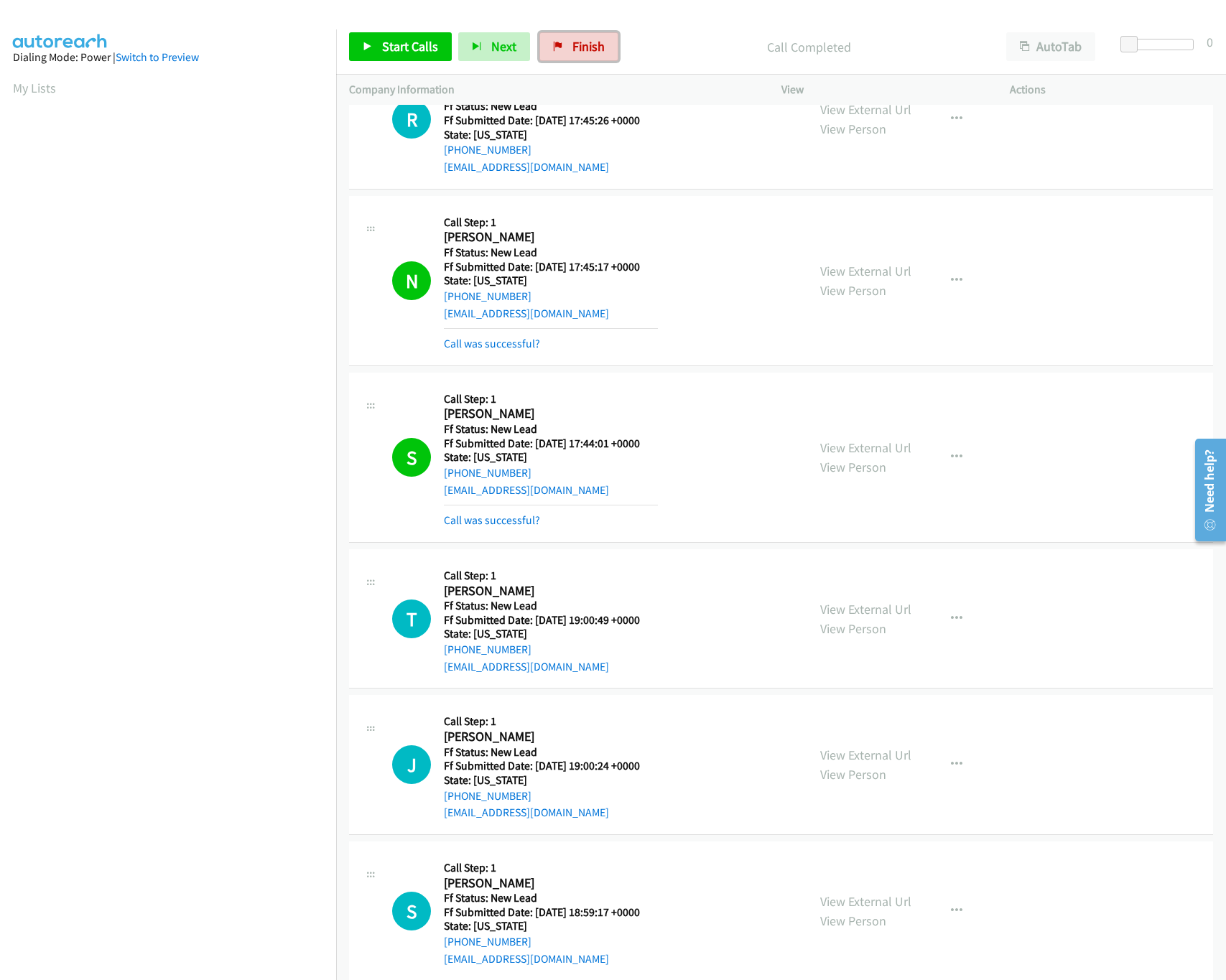
drag, startPoint x: 582, startPoint y: 44, endPoint x: 657, endPoint y: 80, distance: 83.2
click at [582, 44] on span "Finish" at bounding box center [588, 46] width 32 height 16
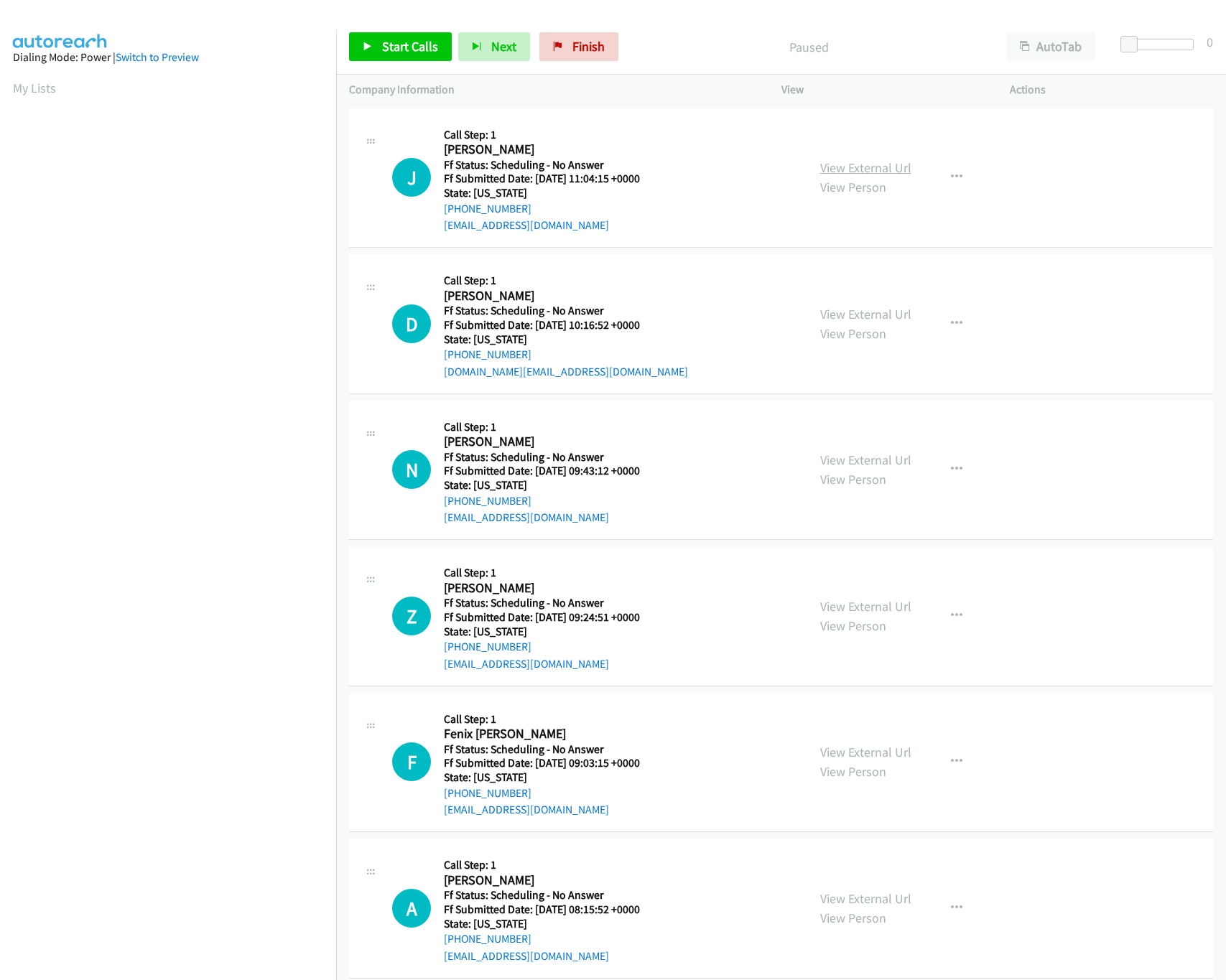
click at [829, 163] on link "View External Url" at bounding box center [866, 167] width 92 height 16
click at [750, 31] on div "Start Calls Pause Next Finish Paused AutoTab AutoTab 0" at bounding box center [781, 48] width 890 height 56
click at [146, 882] on nav "Dialing Mode: Power | Switch to Preview My Lists" at bounding box center [168, 519] width 337 height 980
click at [375, 35] on link "Start Calls" at bounding box center [401, 47] width 102 height 29
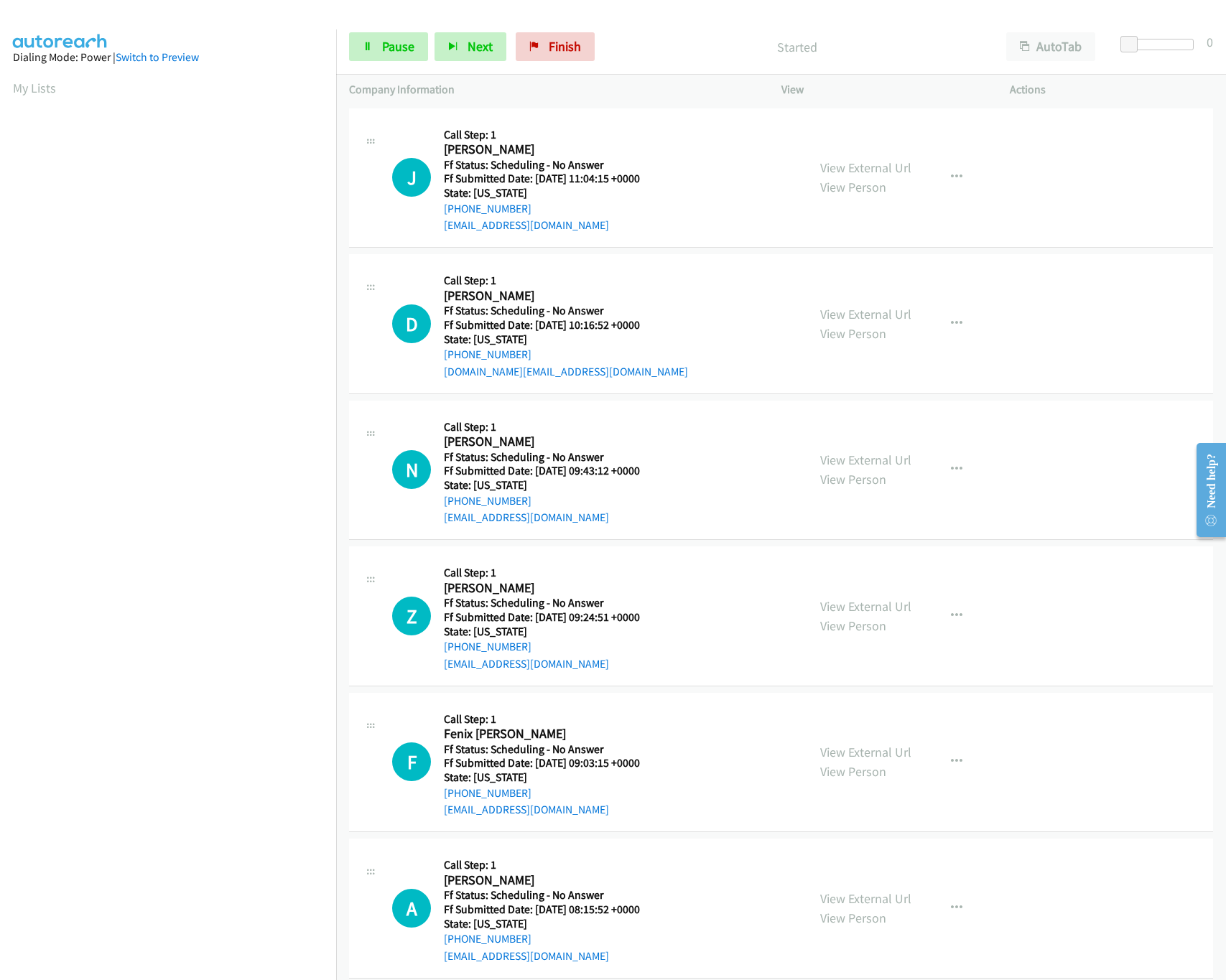
click at [668, 39] on p "Started" at bounding box center [798, 48] width 366 height 20
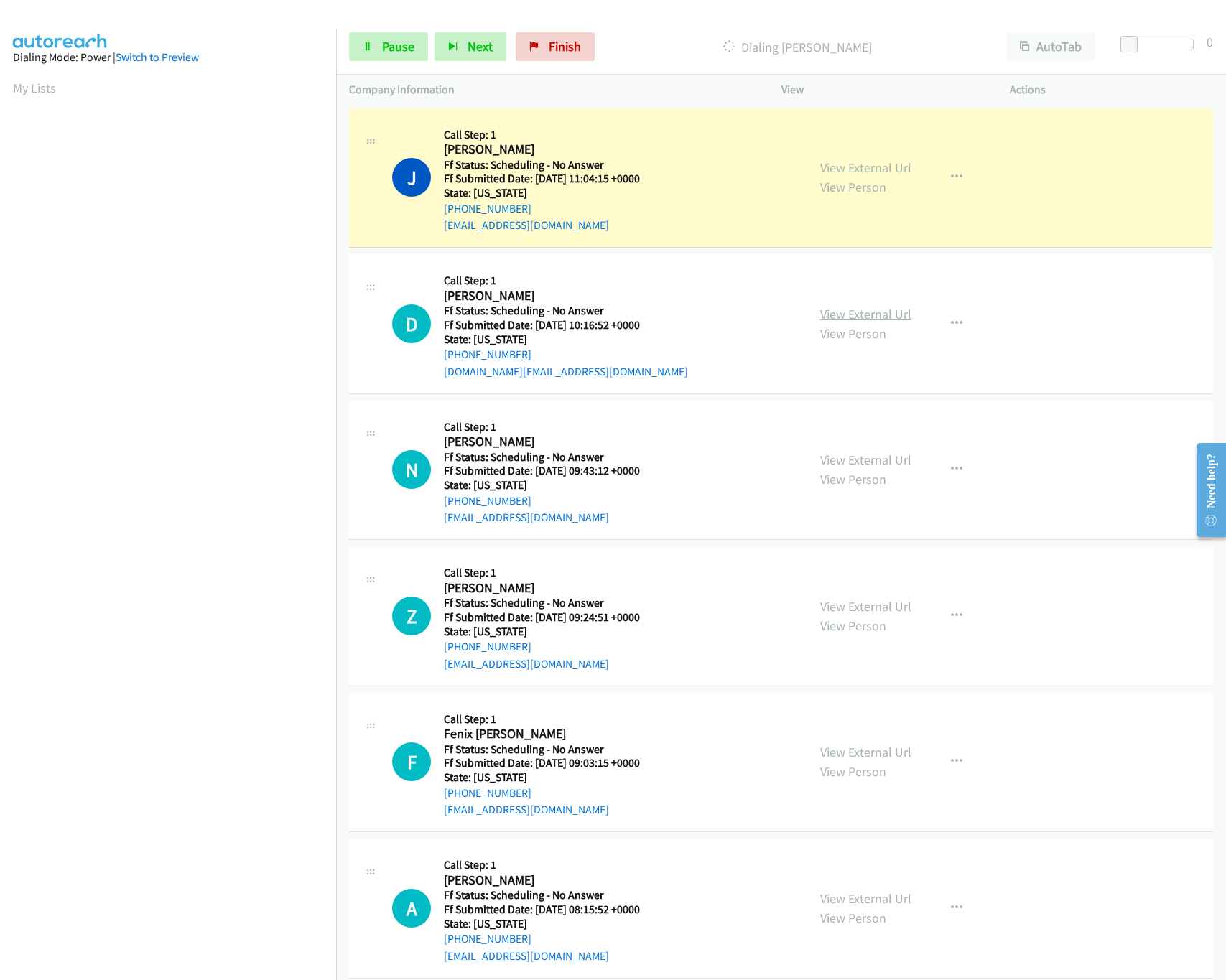
click at [851, 317] on link "View External Url" at bounding box center [866, 314] width 92 height 16
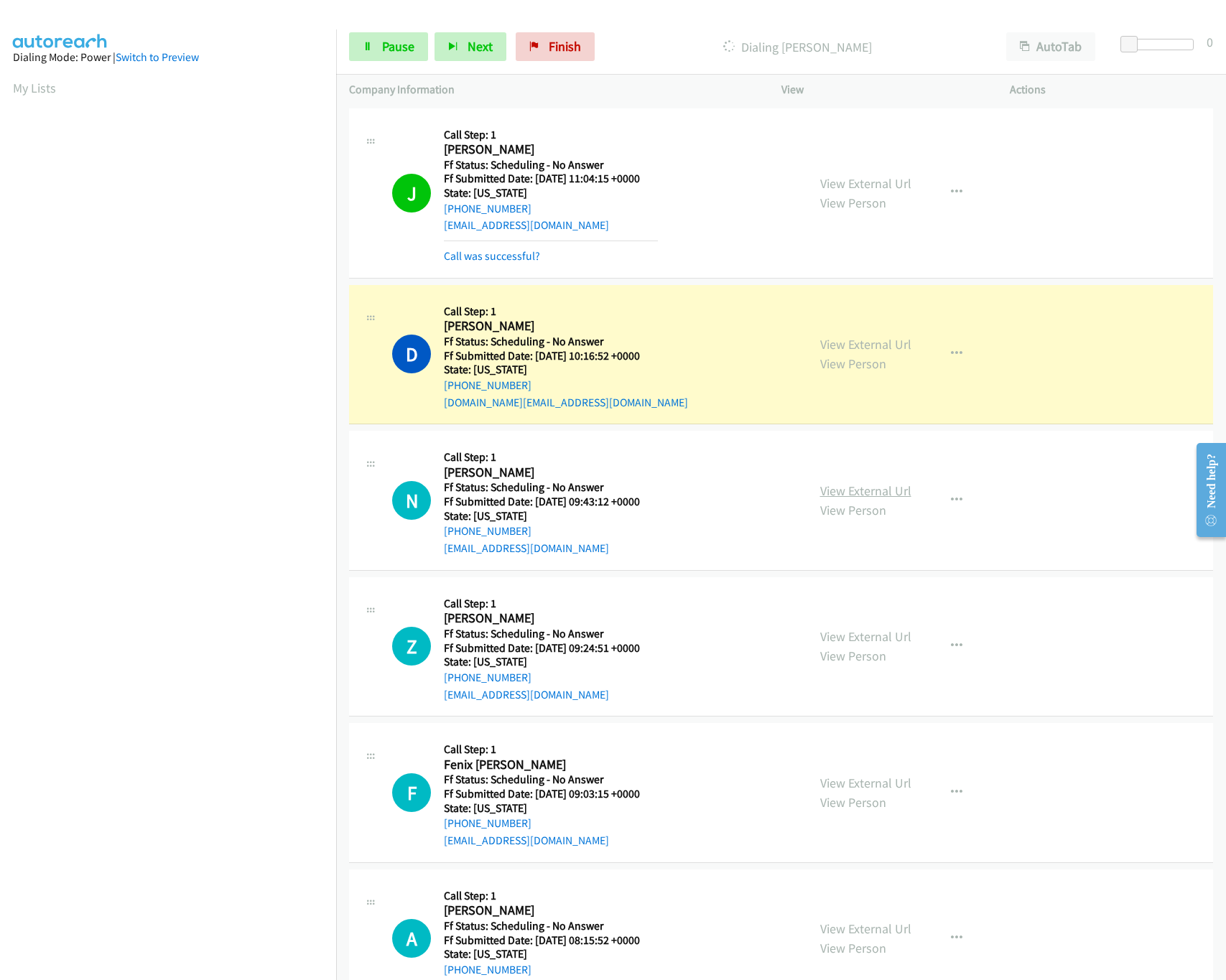
click at [861, 485] on link "View External Url" at bounding box center [866, 490] width 92 height 16
click at [862, 638] on link "View External Url" at bounding box center [866, 637] width 92 height 16
click at [841, 779] on link "View External Url" at bounding box center [866, 783] width 92 height 16
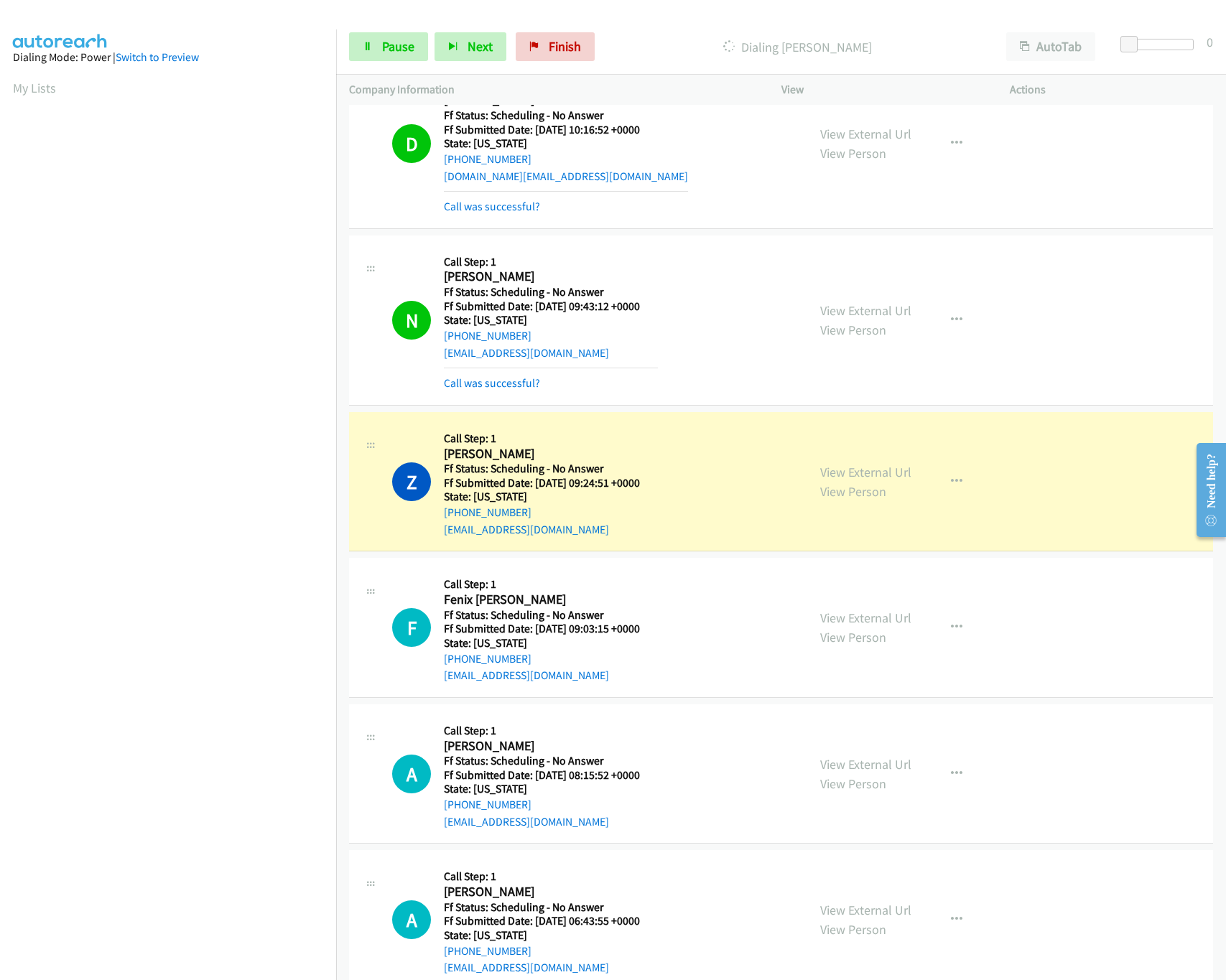
scroll to position [431, 0]
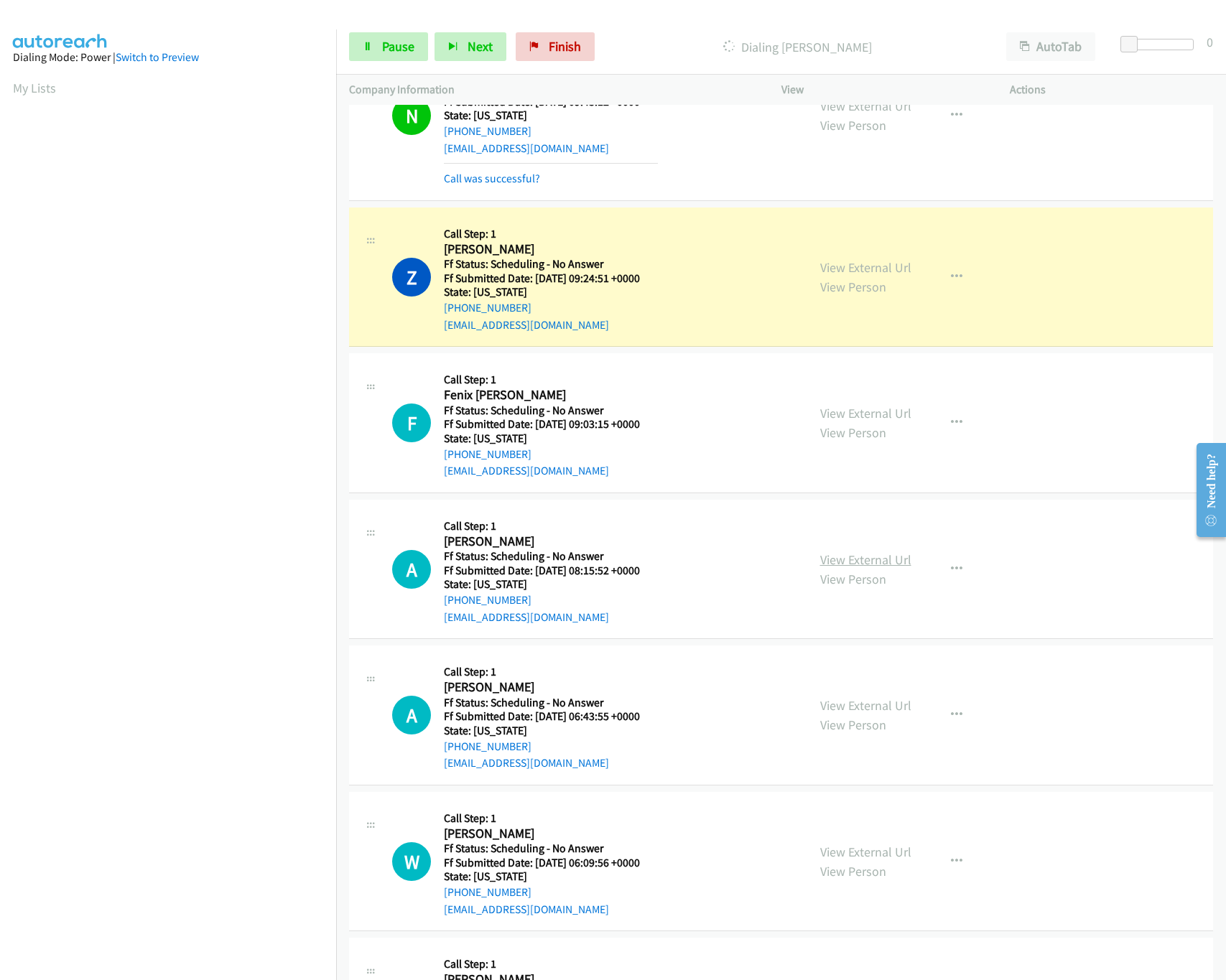
click at [875, 564] on link "View External Url" at bounding box center [866, 560] width 92 height 16
click at [873, 702] on link "View External Url" at bounding box center [866, 705] width 92 height 16
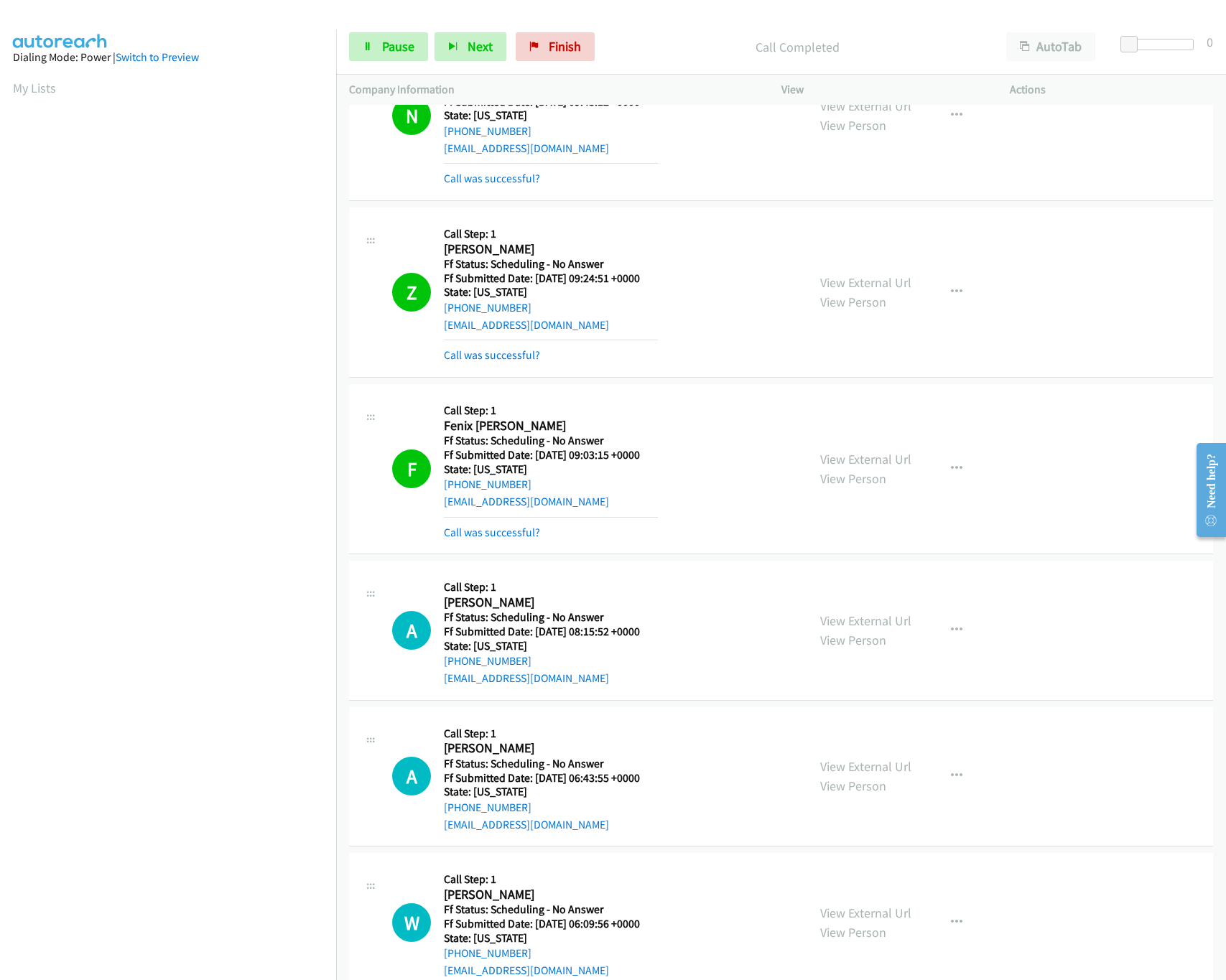
scroll to position [719, 0]
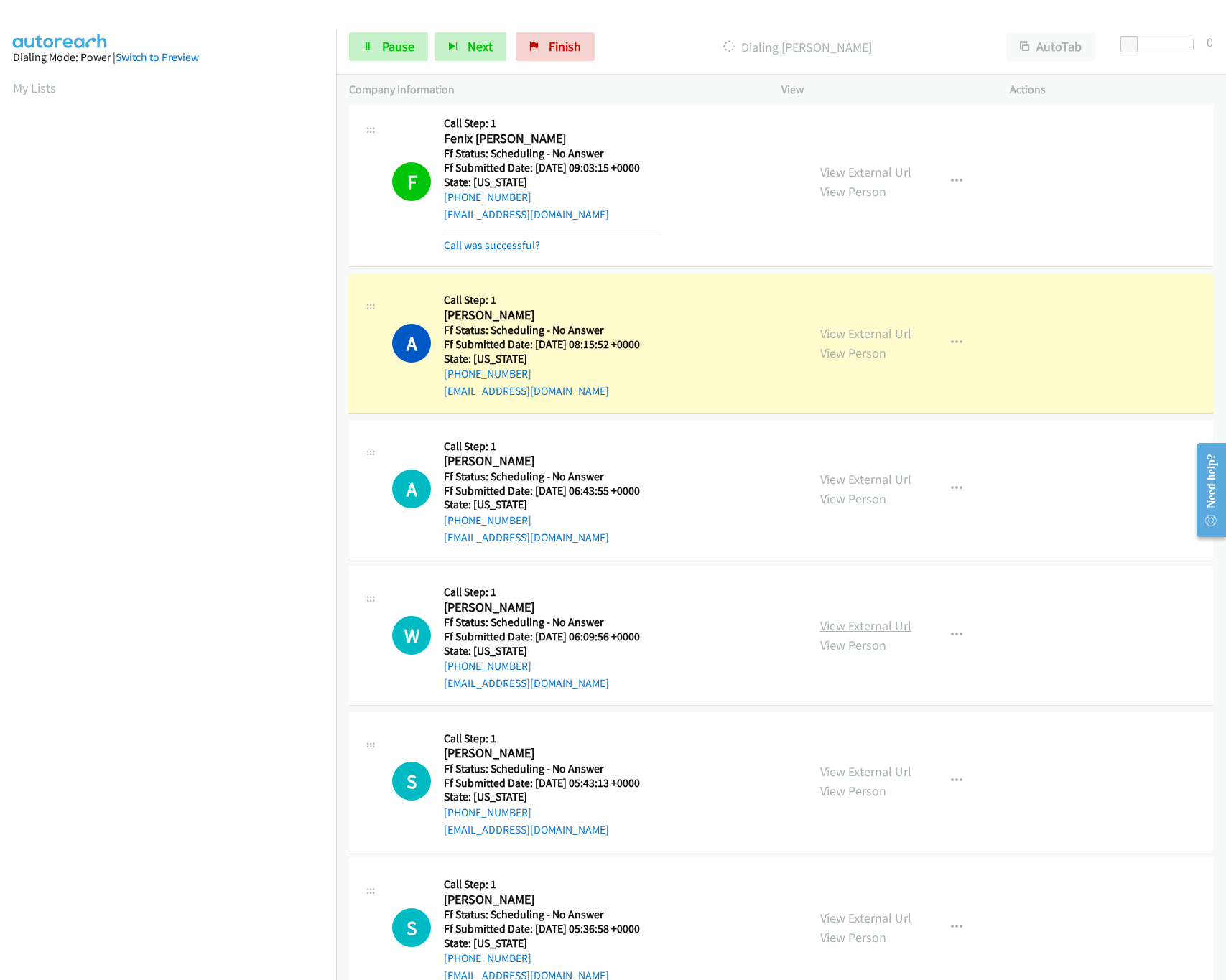
click at [849, 623] on link "View External Url" at bounding box center [866, 626] width 92 height 16
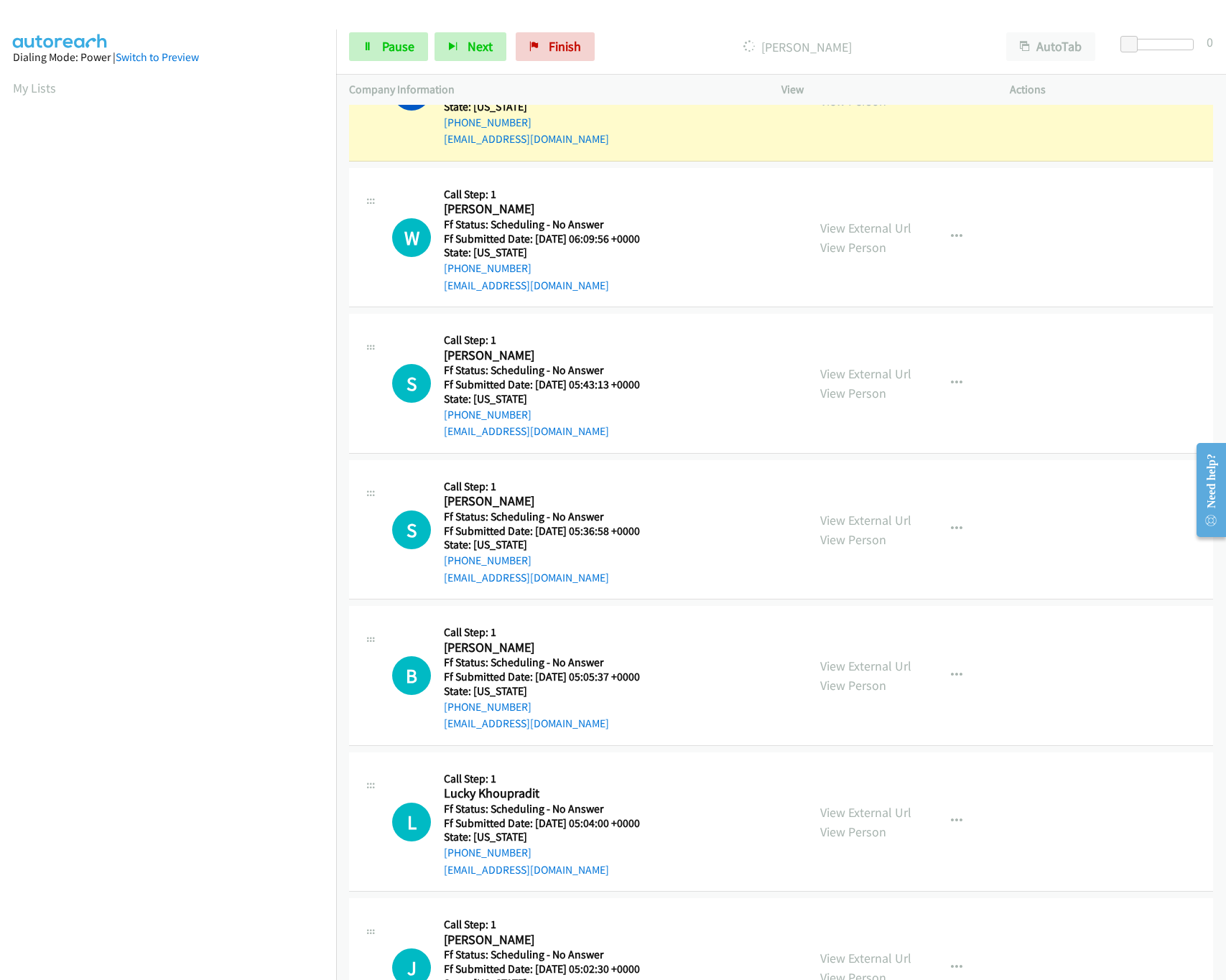
scroll to position [1149, 0]
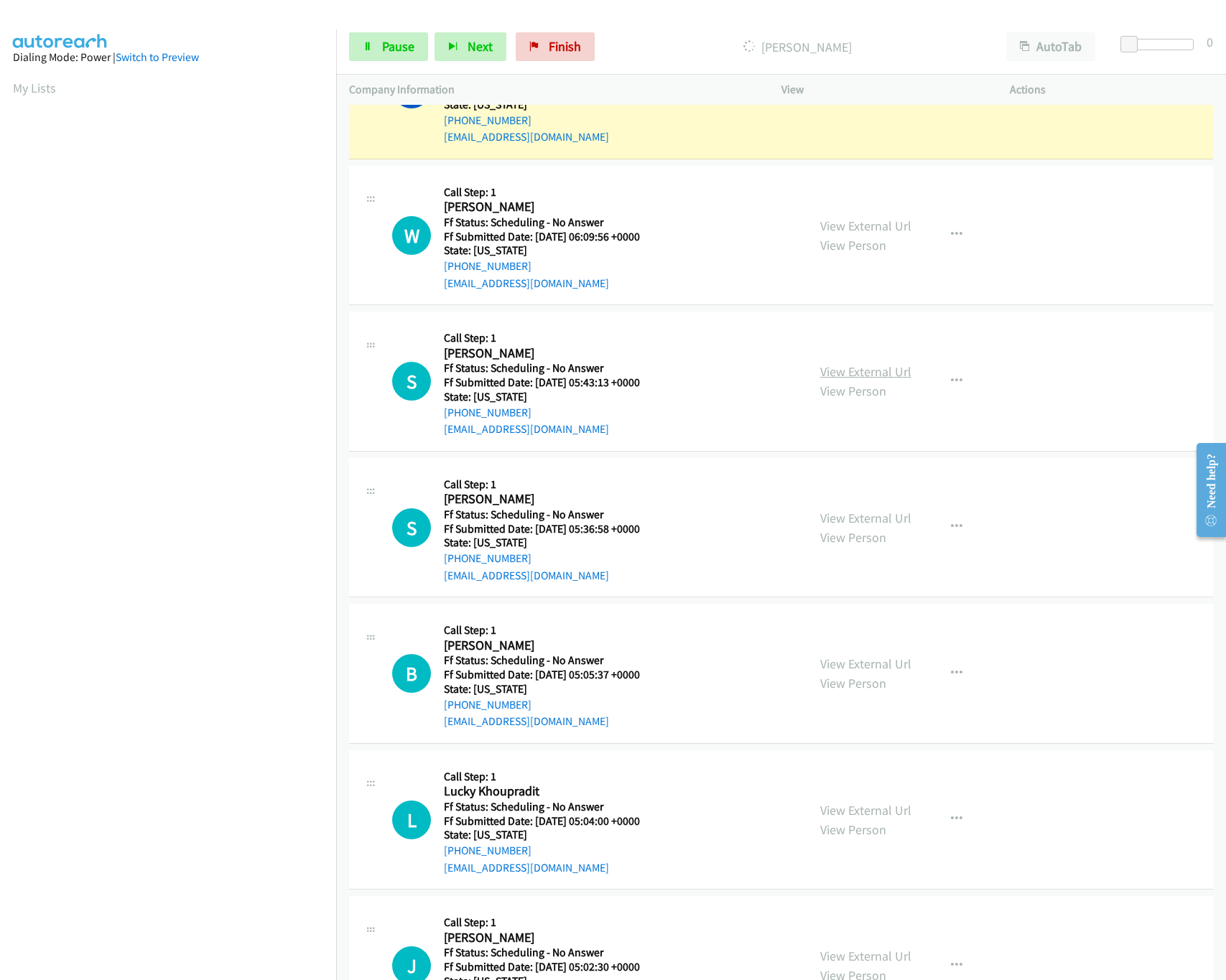
click at [842, 380] on link "View External Url" at bounding box center [866, 372] width 92 height 16
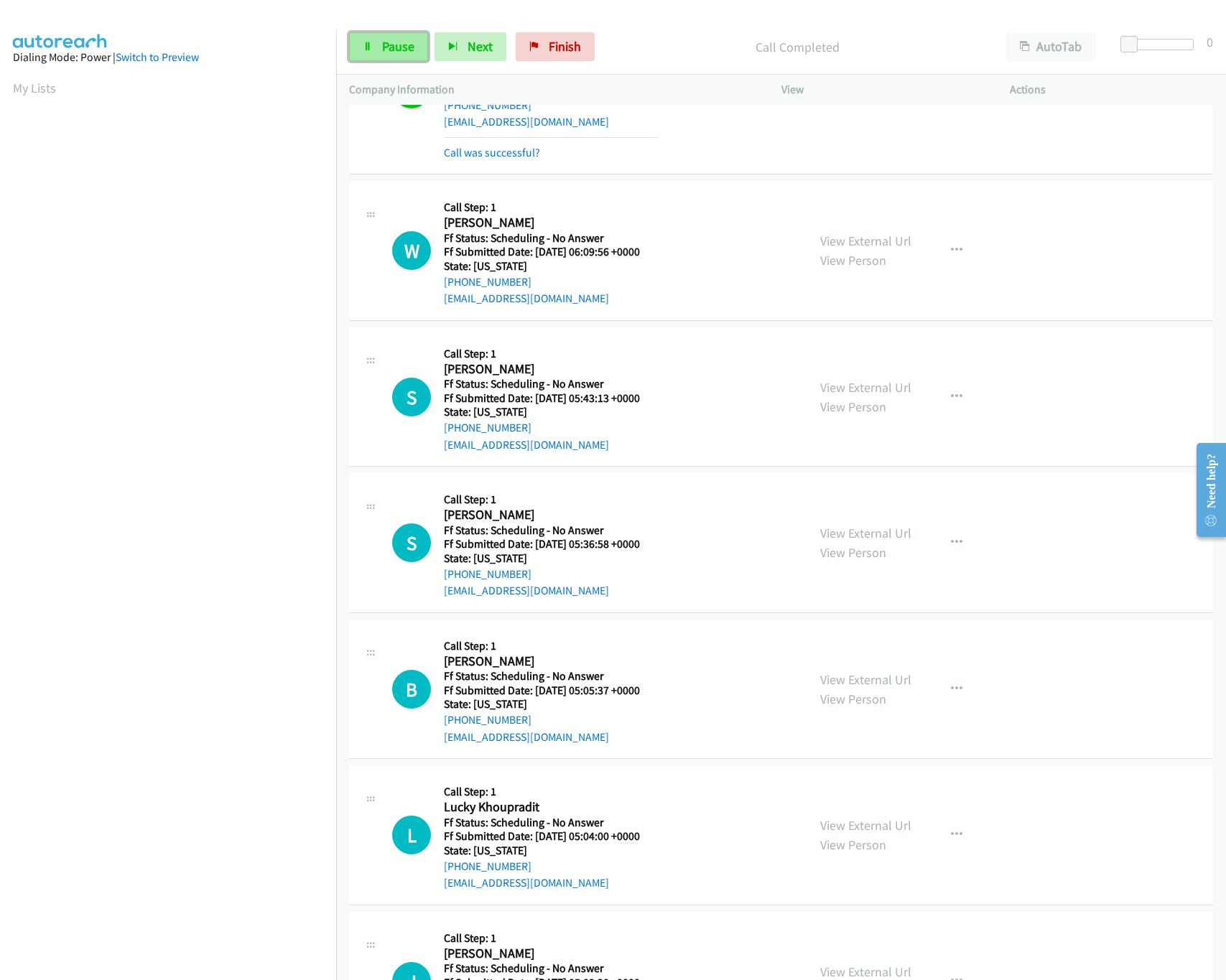
click at [375, 37] on link "Pause" at bounding box center [389, 47] width 79 height 29
click at [951, 250] on icon "button" at bounding box center [957, 251] width 12 height 12
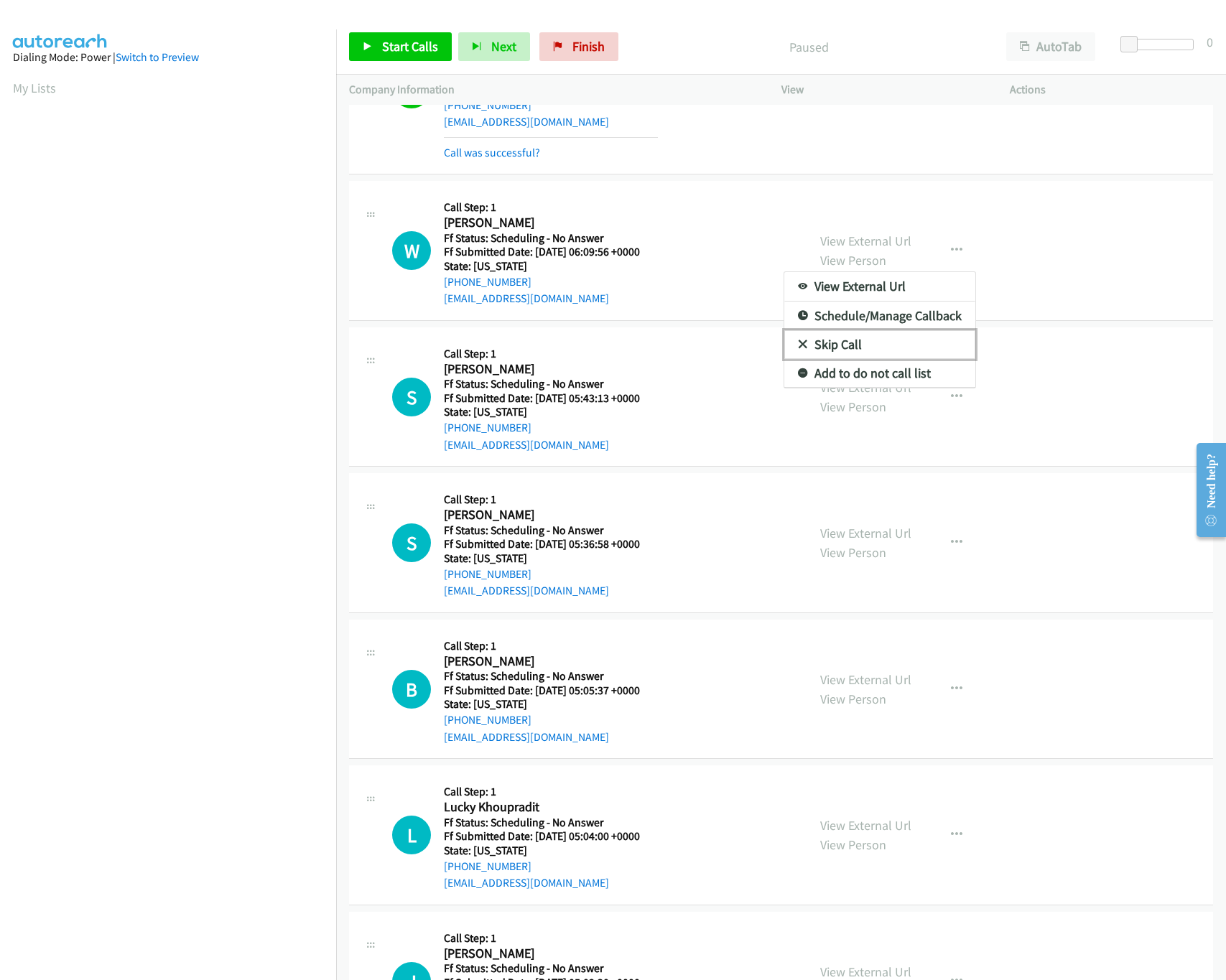
click at [834, 358] on link "Skip Call" at bounding box center [879, 345] width 191 height 29
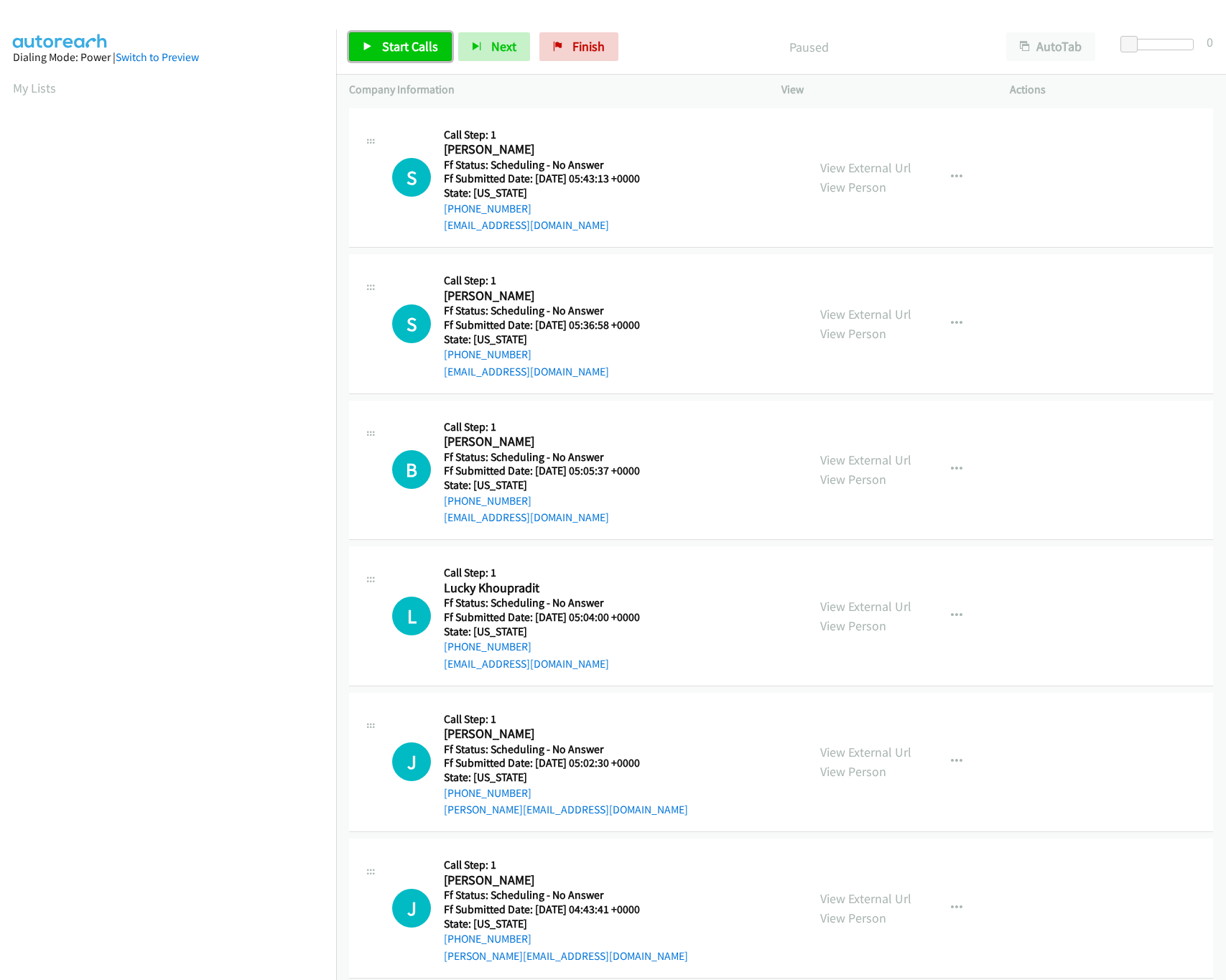
click at [408, 49] on span "Start Calls" at bounding box center [410, 46] width 56 height 16
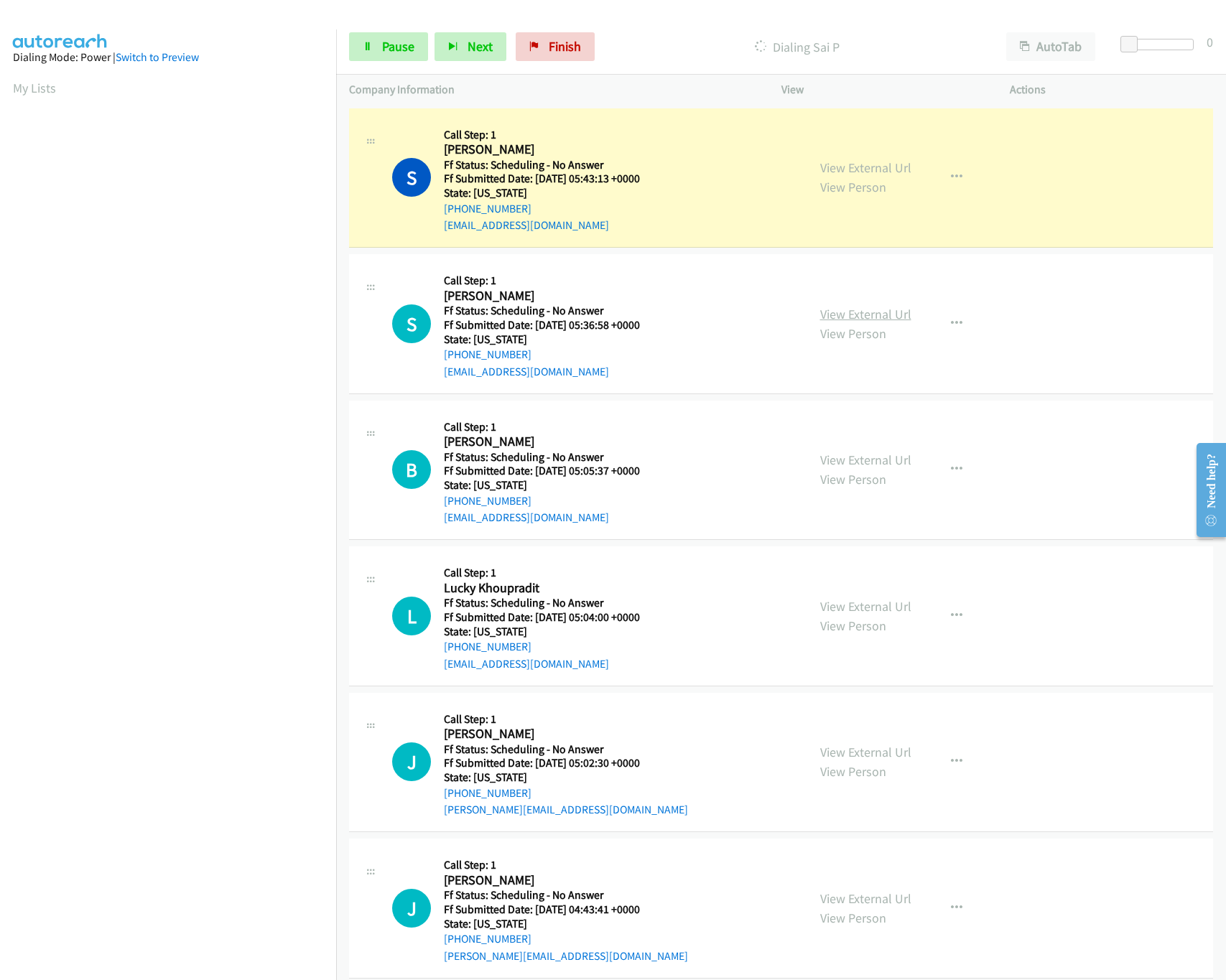
click at [860, 314] on link "View External Url" at bounding box center [866, 314] width 92 height 16
click at [847, 455] on link "View External Url" at bounding box center [866, 460] width 92 height 16
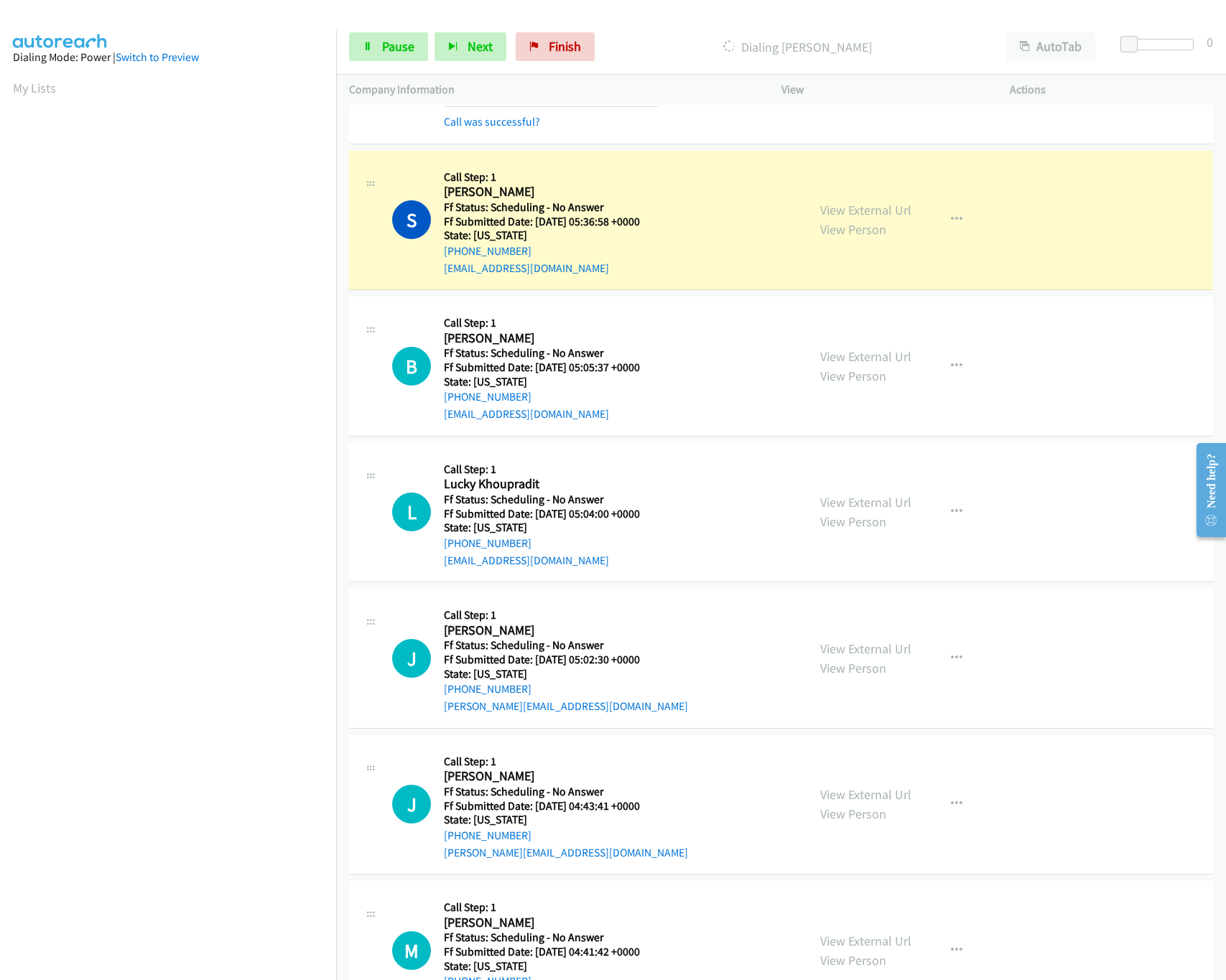
scroll to position [287, 0]
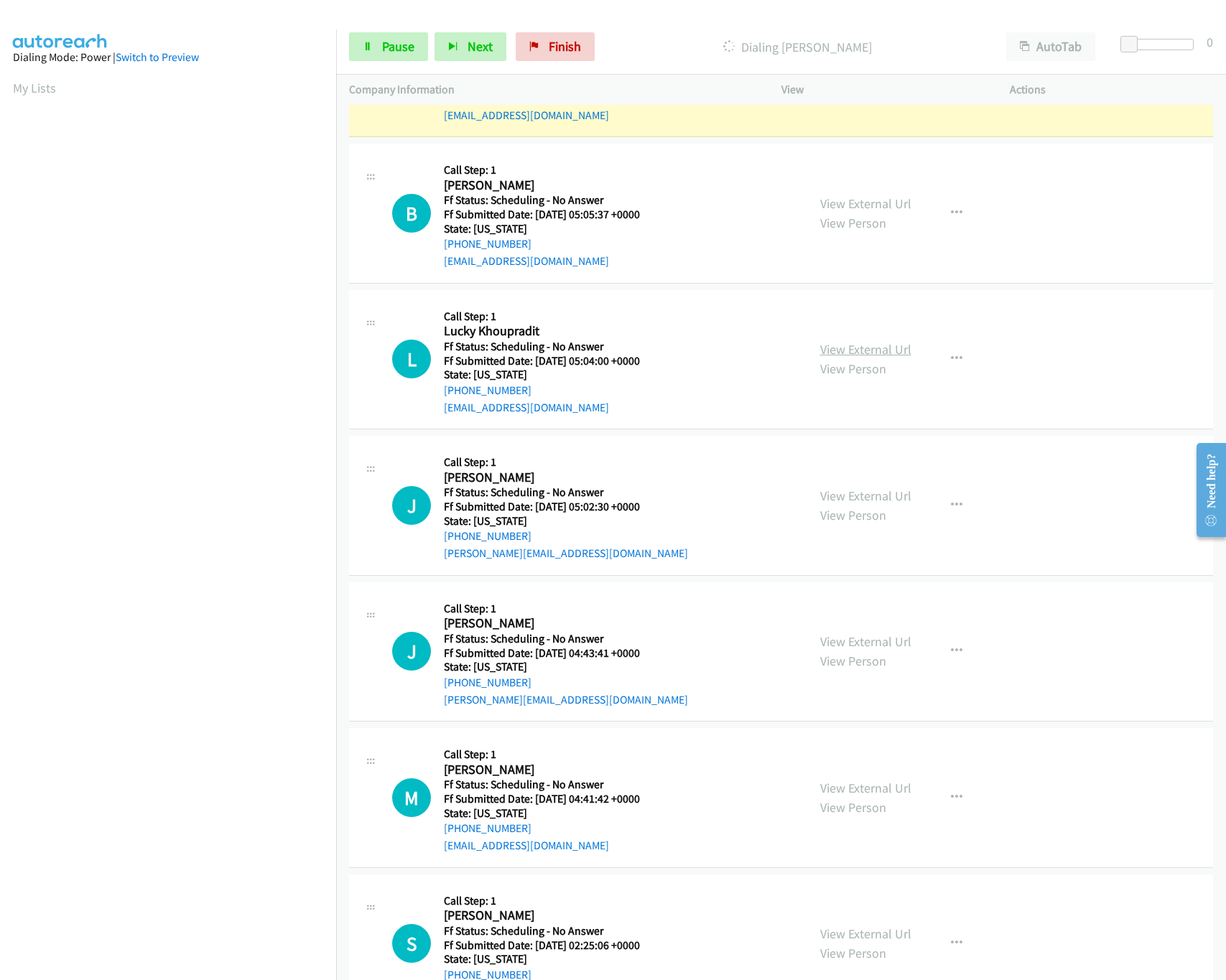
click at [851, 358] on link "View External Url" at bounding box center [866, 349] width 92 height 16
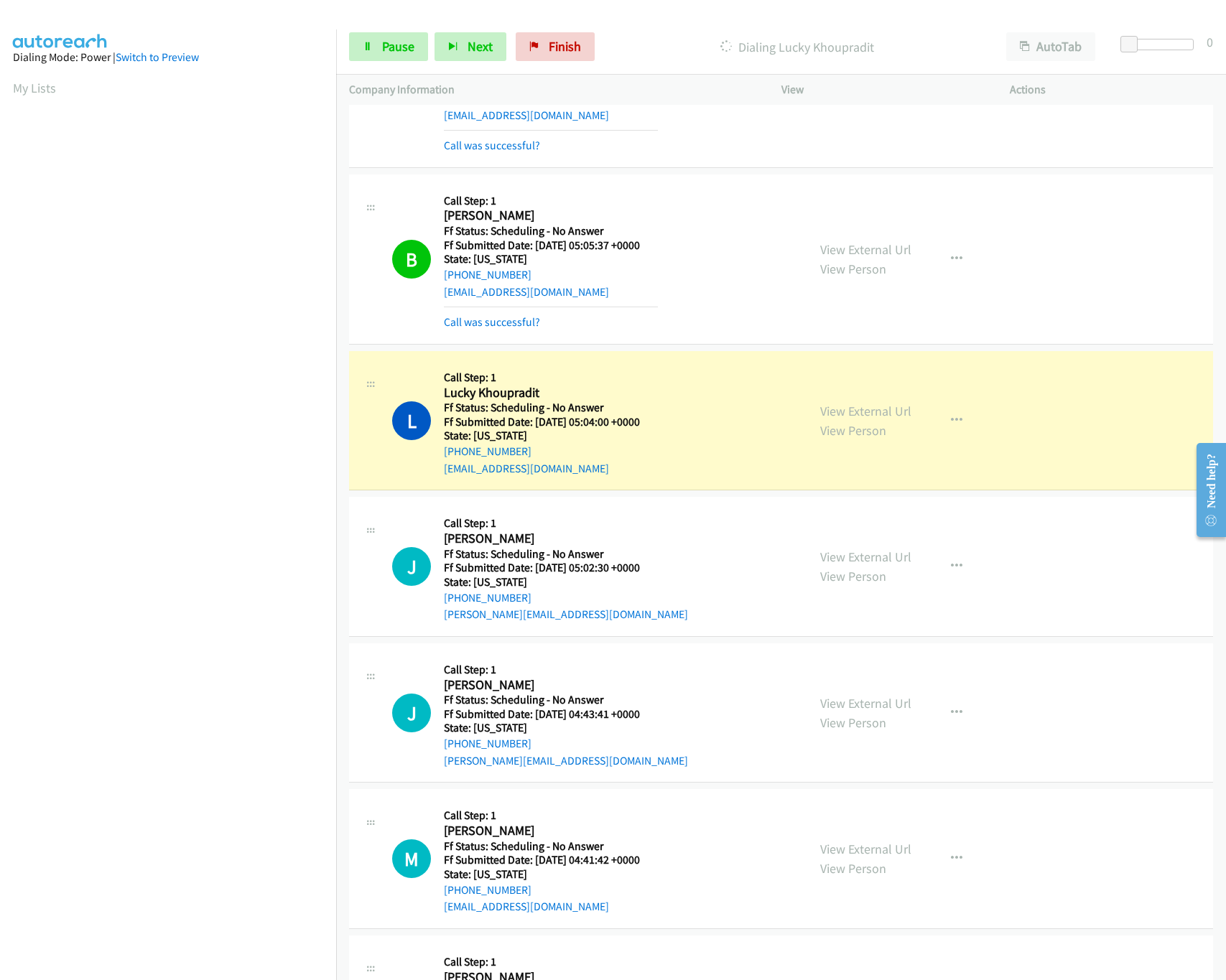
scroll to position [431, 0]
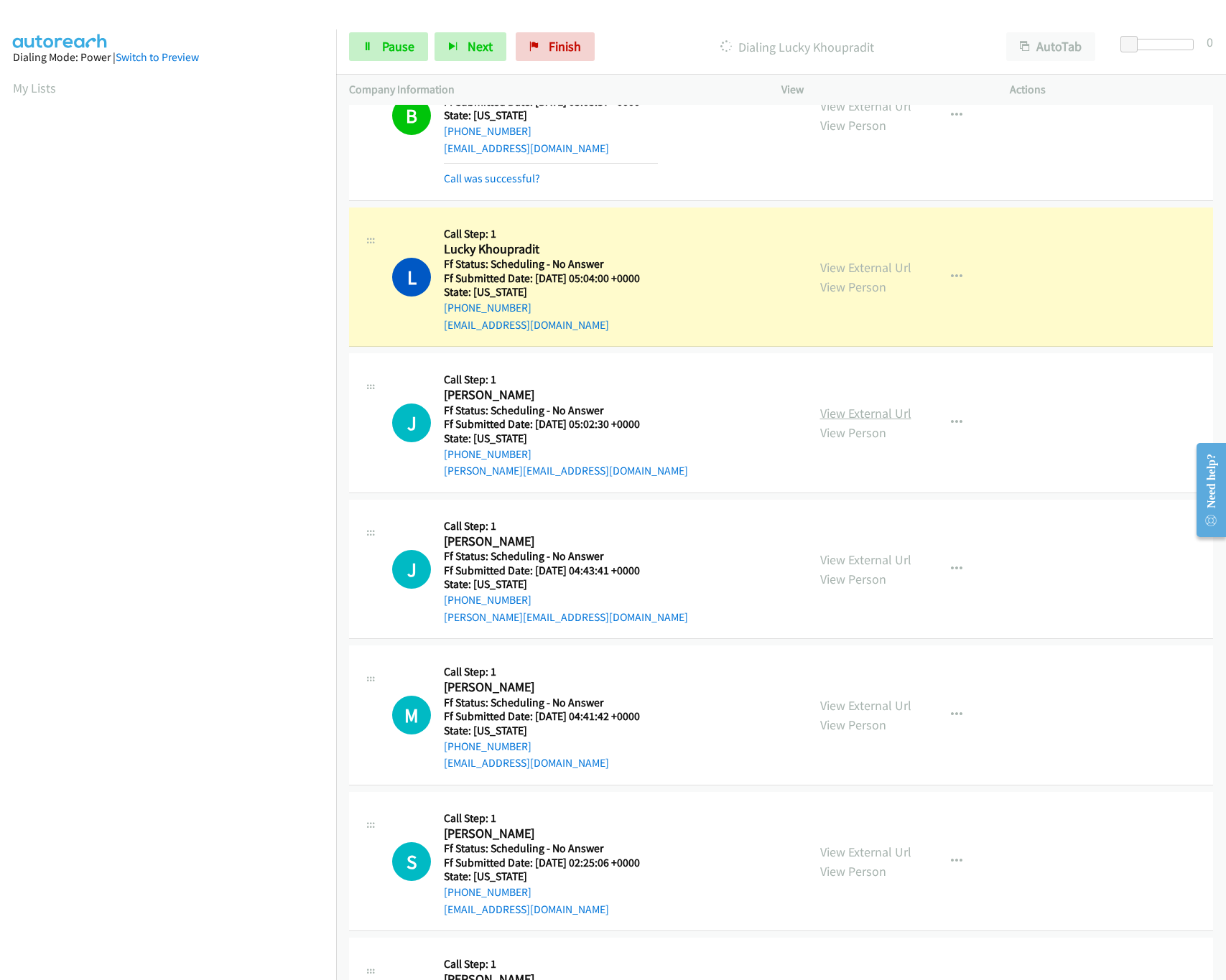
click at [875, 416] on link "View External Url" at bounding box center [866, 413] width 92 height 16
click at [847, 563] on link "View External Url" at bounding box center [866, 560] width 92 height 16
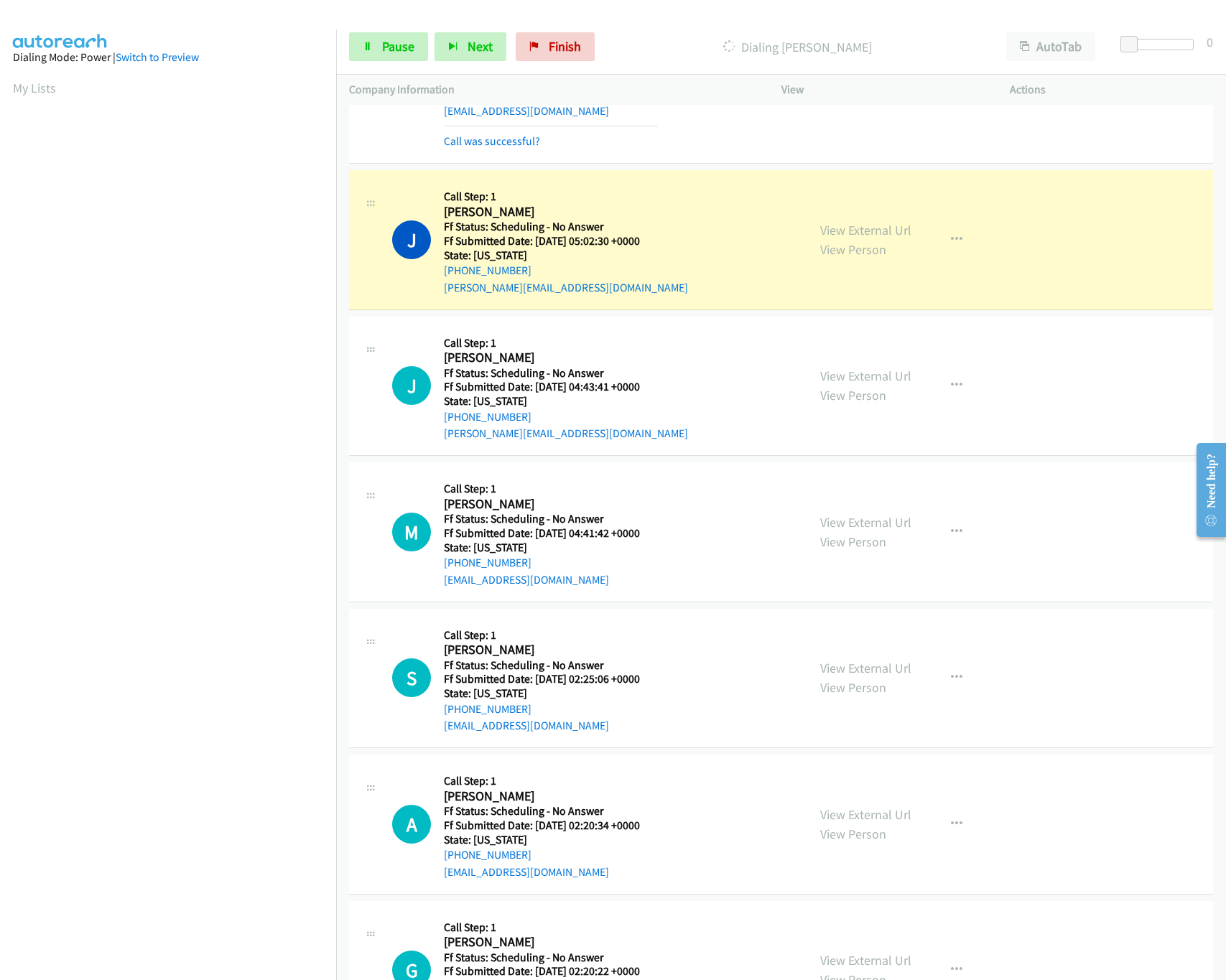
scroll to position [719, 0]
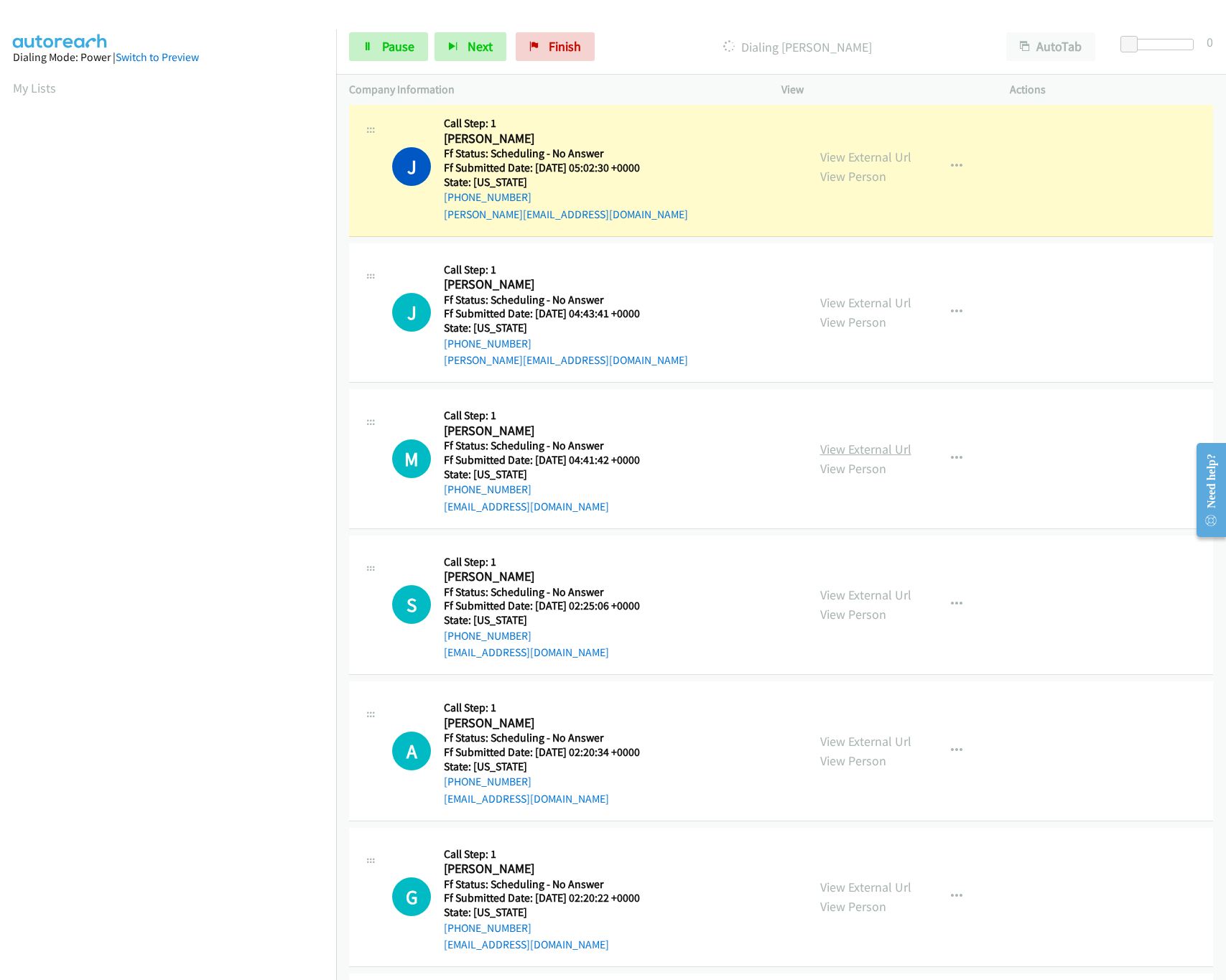
click at [847, 455] on link "View External Url" at bounding box center [866, 449] width 92 height 16
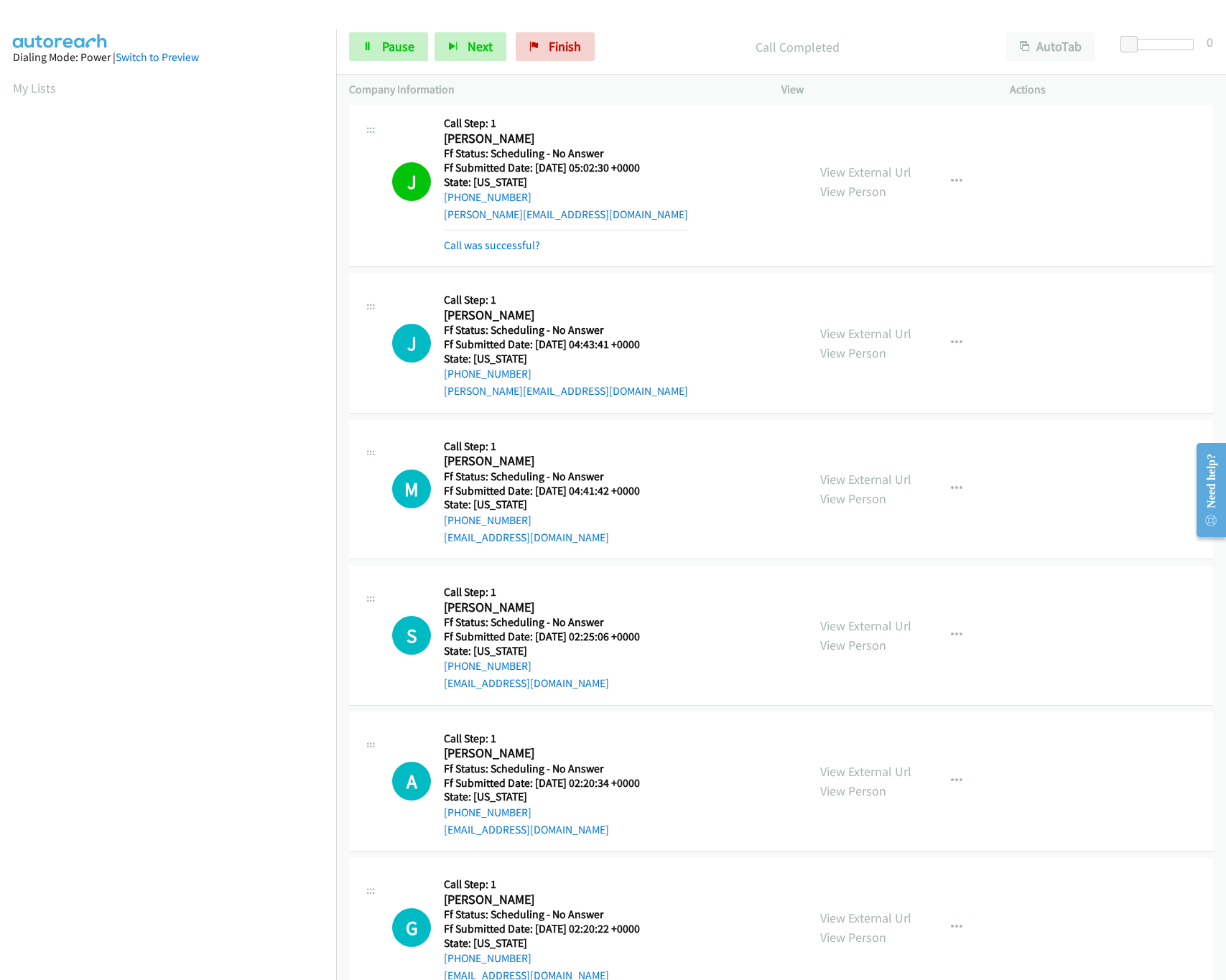
scroll to position [861, 0]
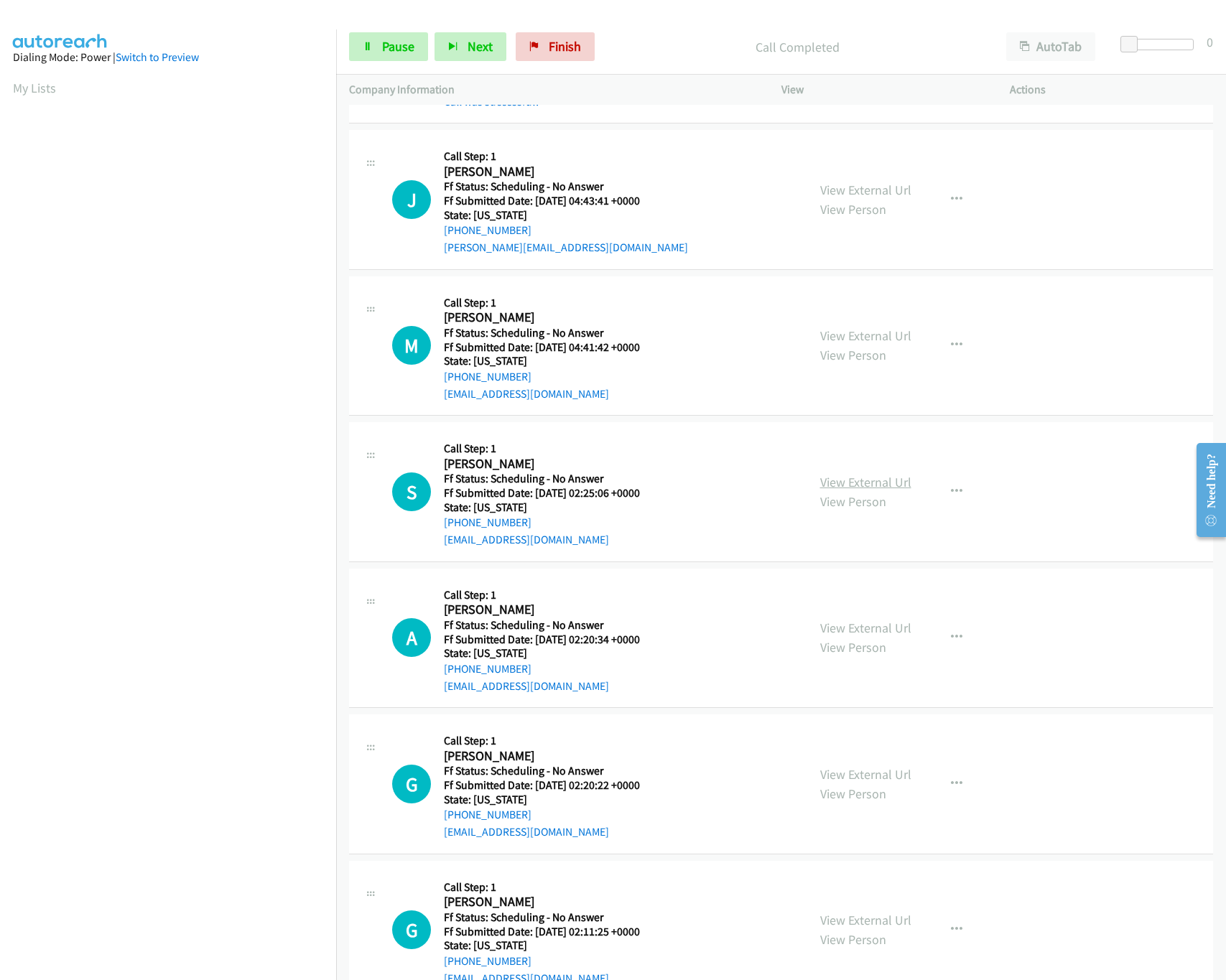
click at [864, 483] on link "View External Url" at bounding box center [866, 482] width 92 height 16
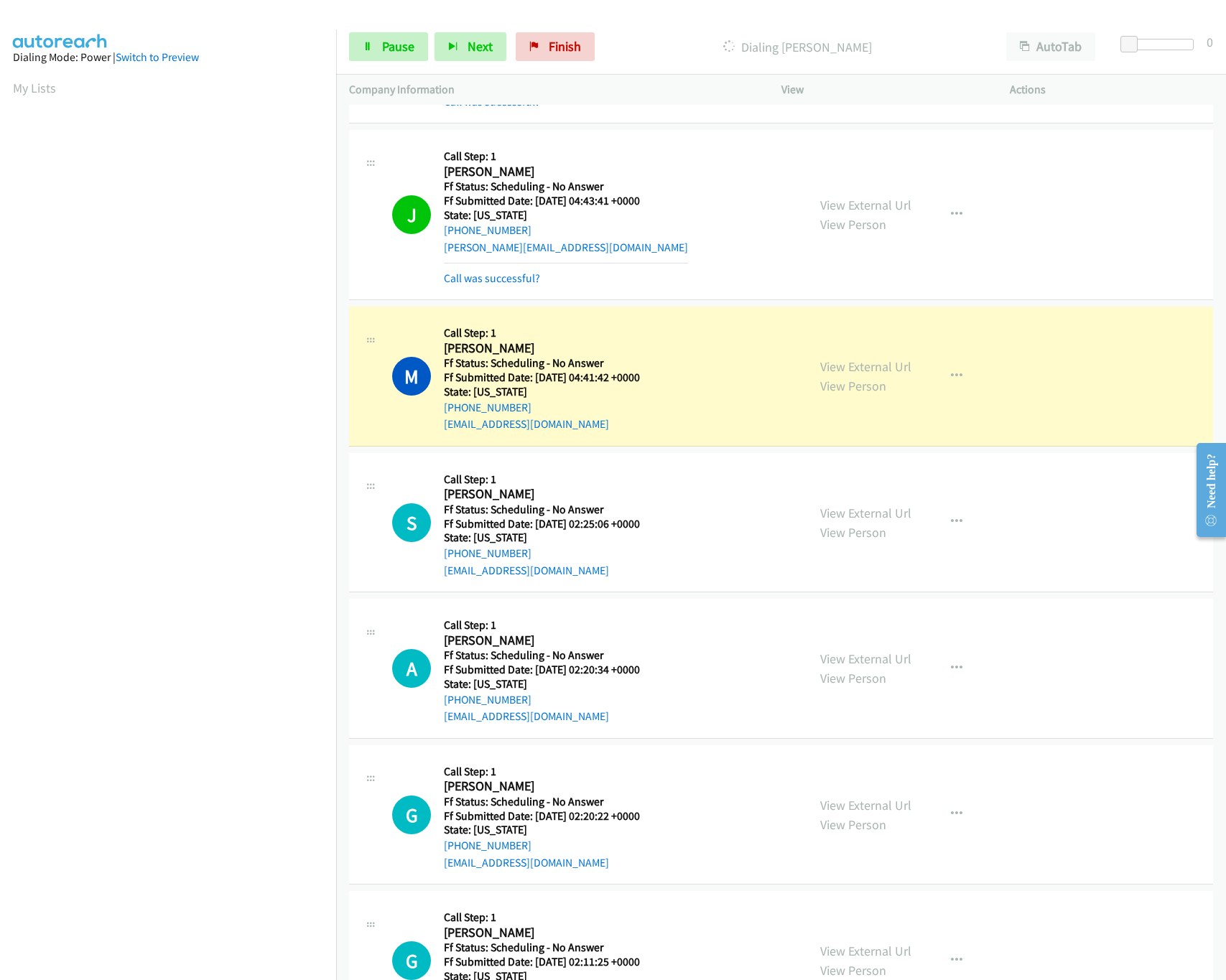
scroll to position [1005, 0]
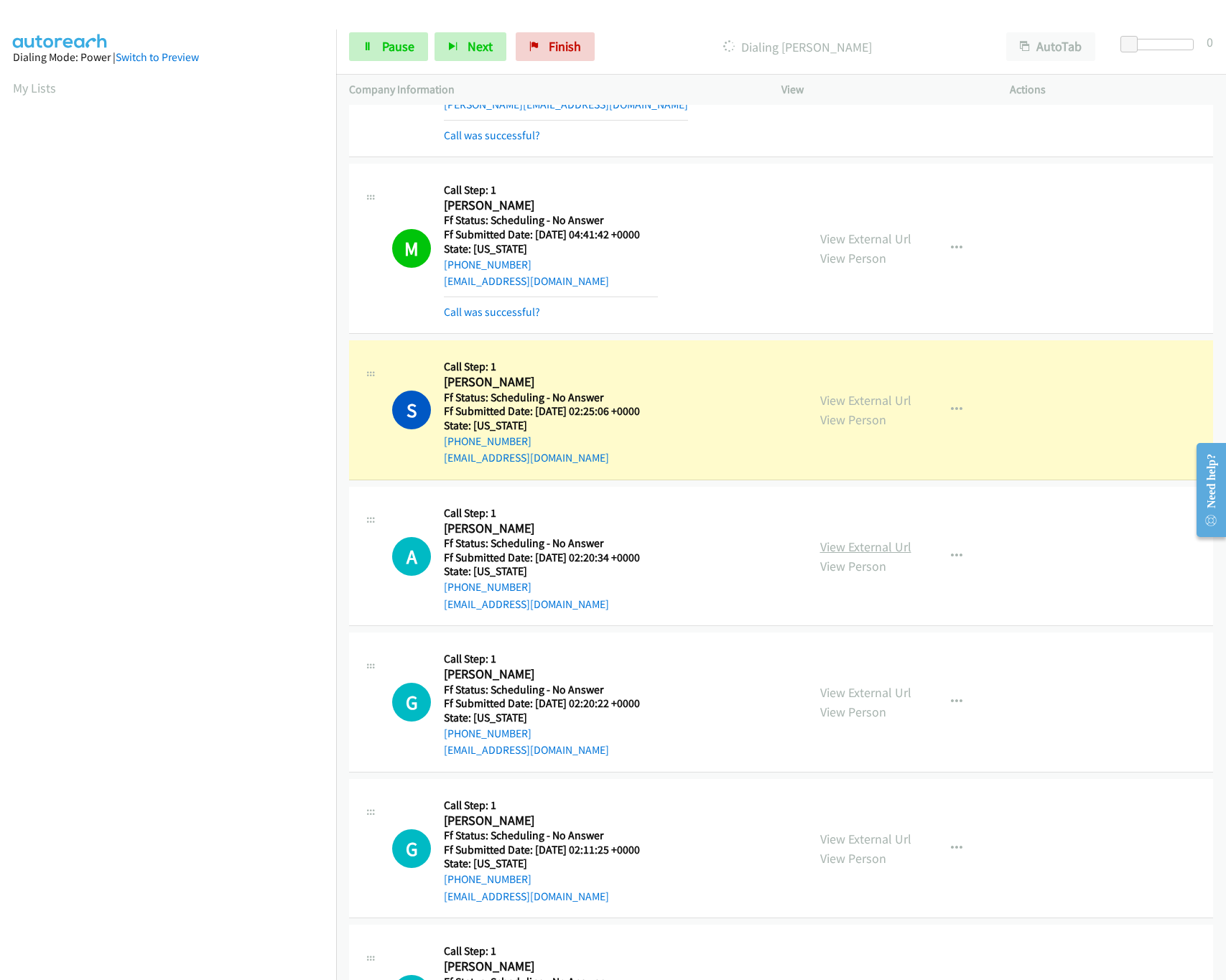
click at [850, 552] on link "View External Url" at bounding box center [866, 547] width 92 height 16
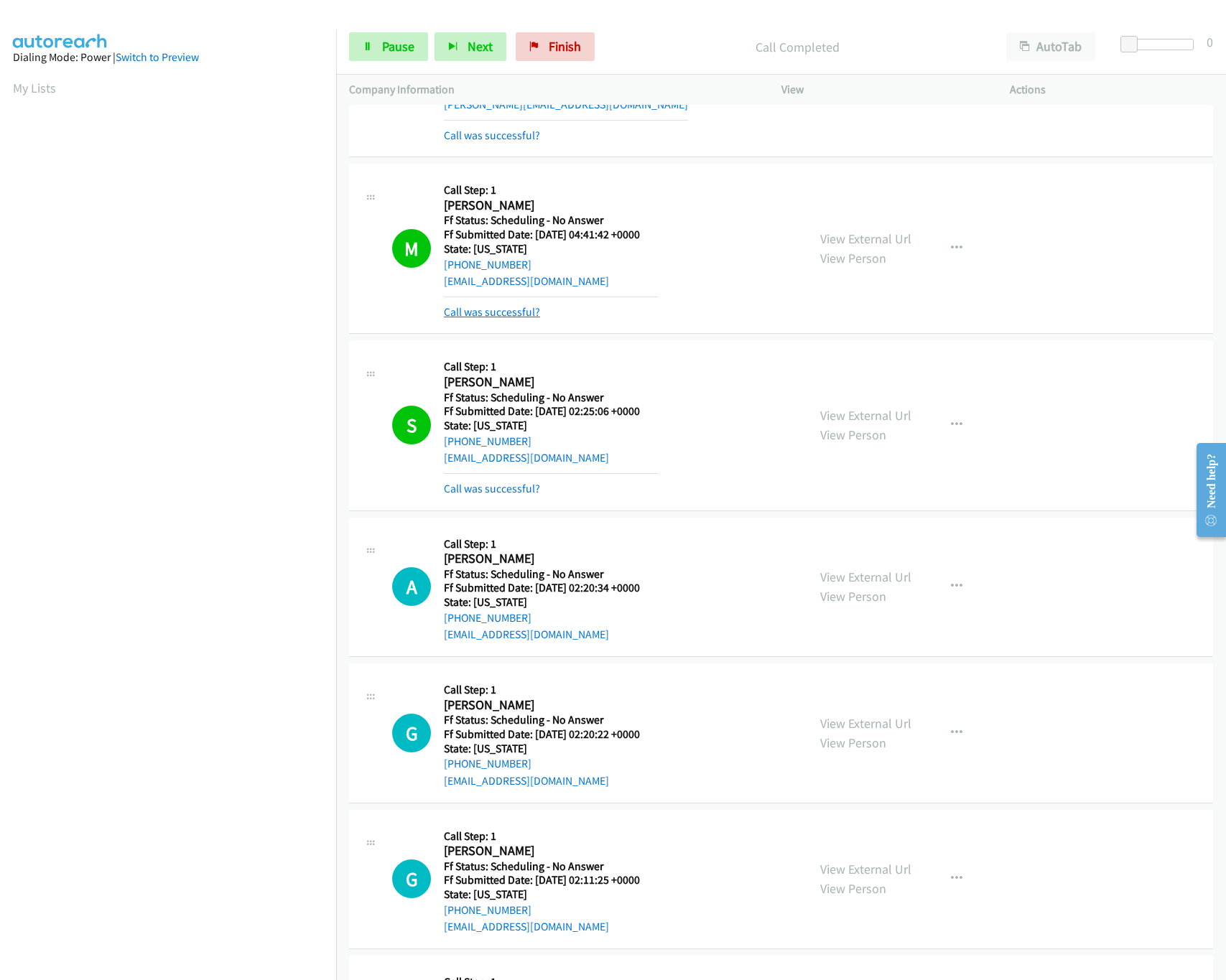
click at [511, 313] on link "Call was successful?" at bounding box center [491, 312] width 96 height 13
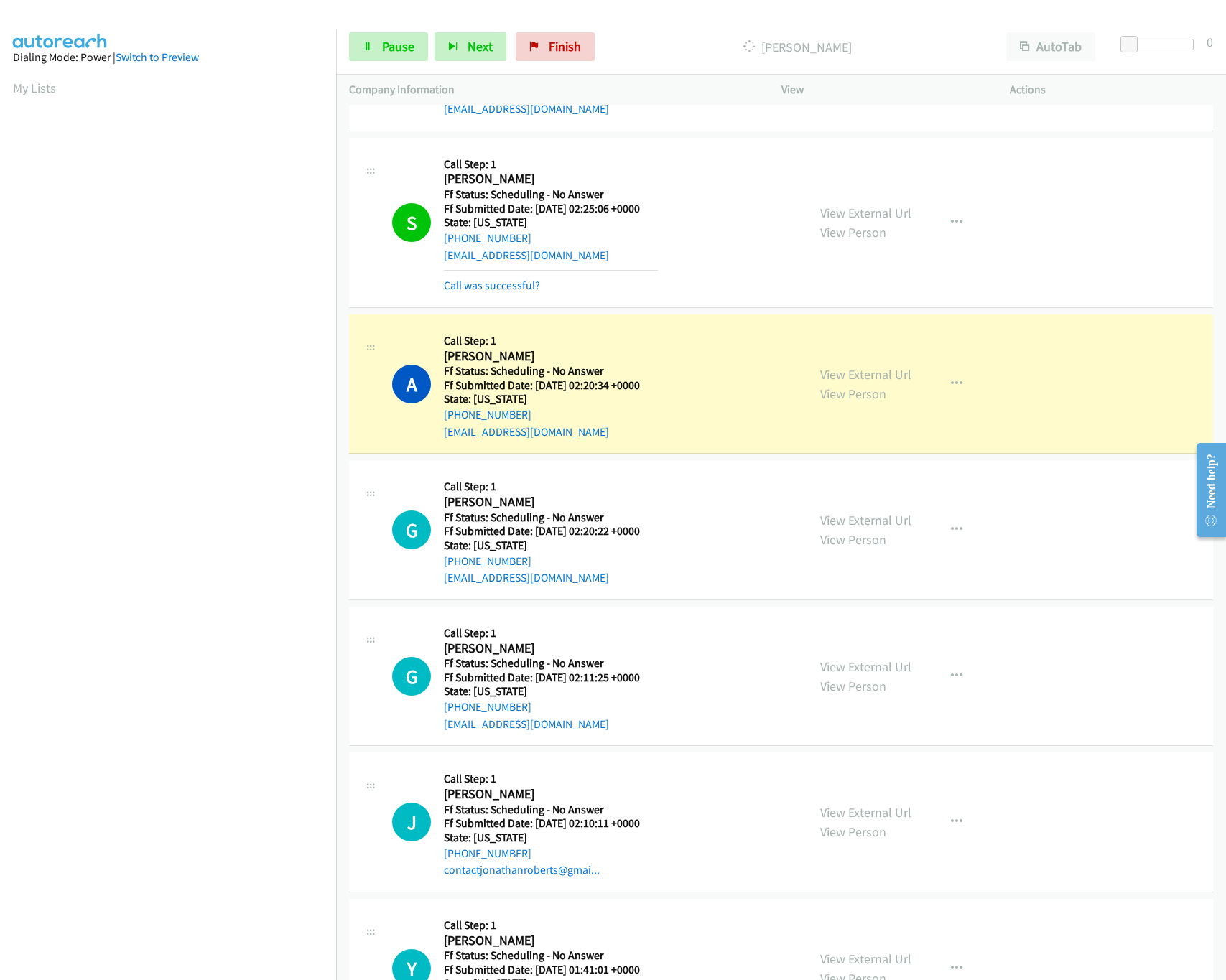
scroll to position [1293, 0]
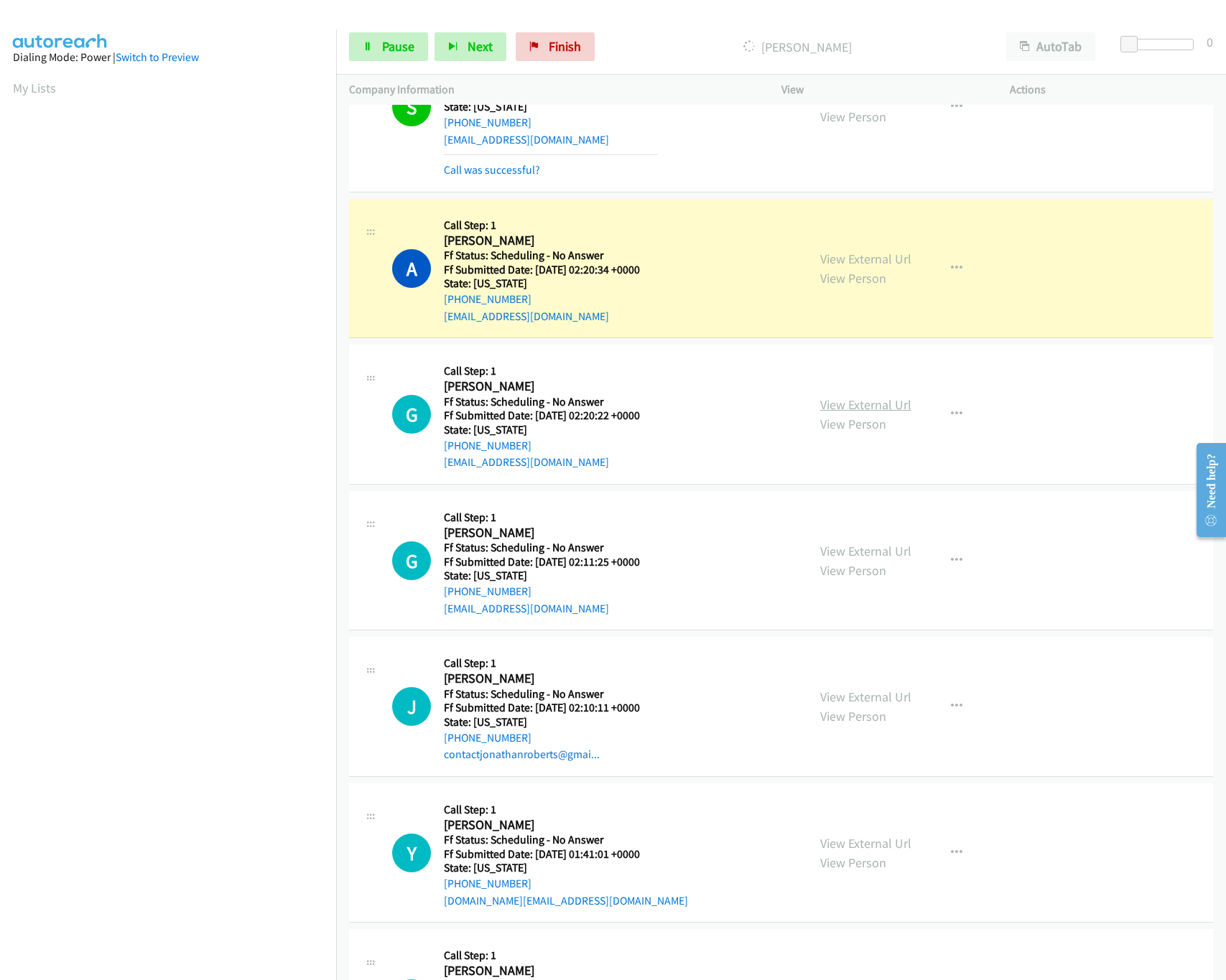
click at [865, 407] on link "View External Url" at bounding box center [866, 404] width 92 height 16
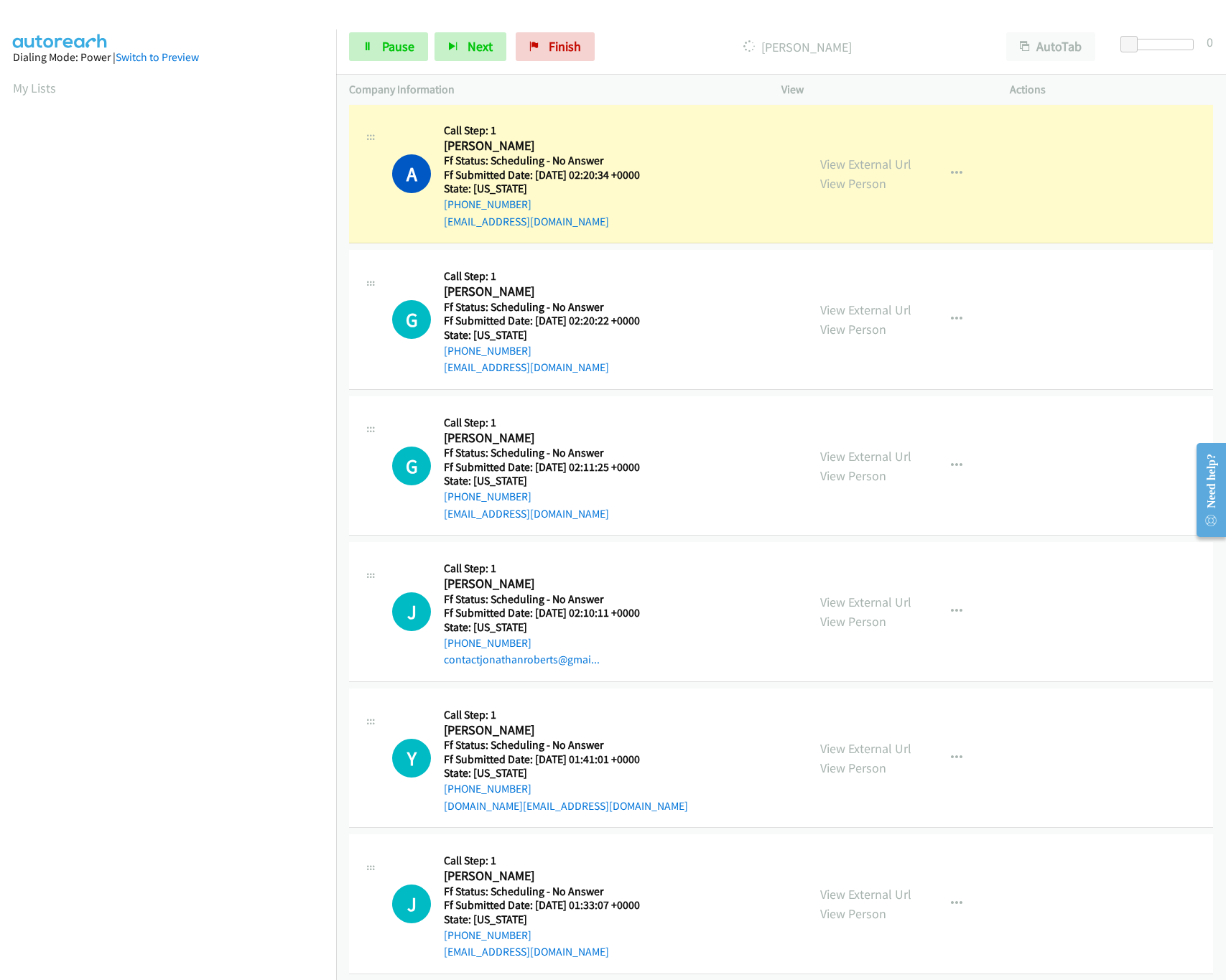
scroll to position [1435, 0]
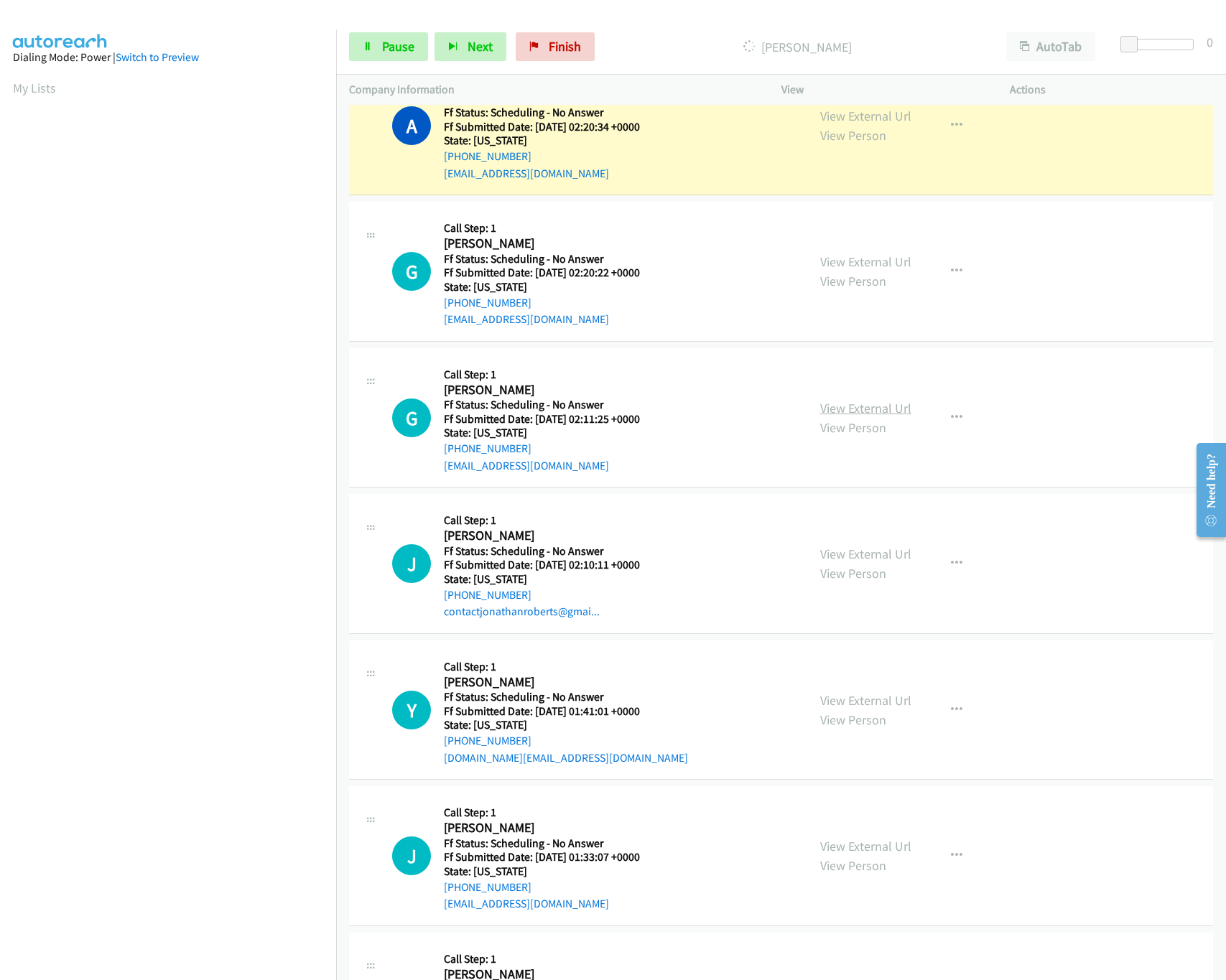
click at [896, 411] on link "View External Url" at bounding box center [866, 408] width 92 height 16
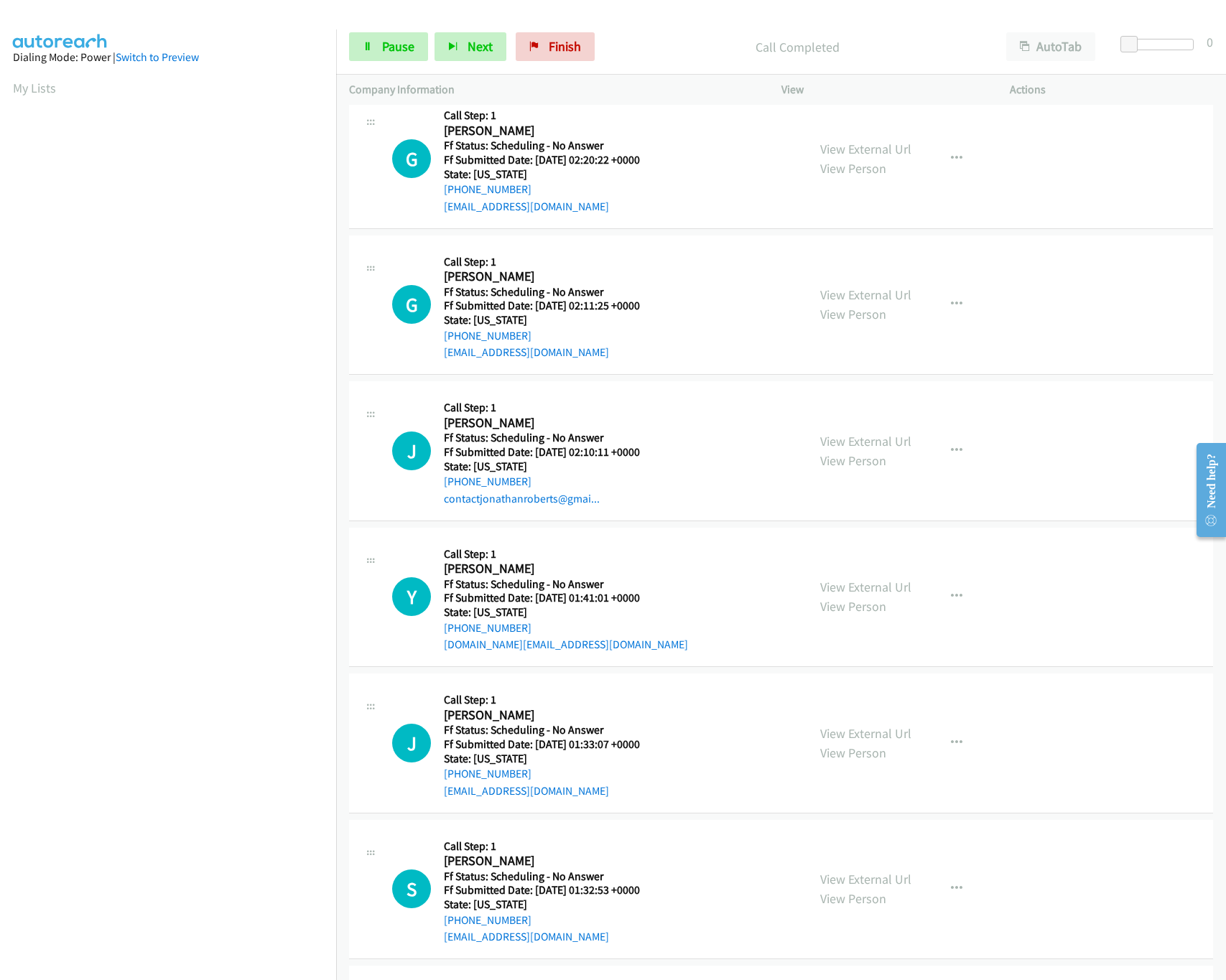
scroll to position [1580, 0]
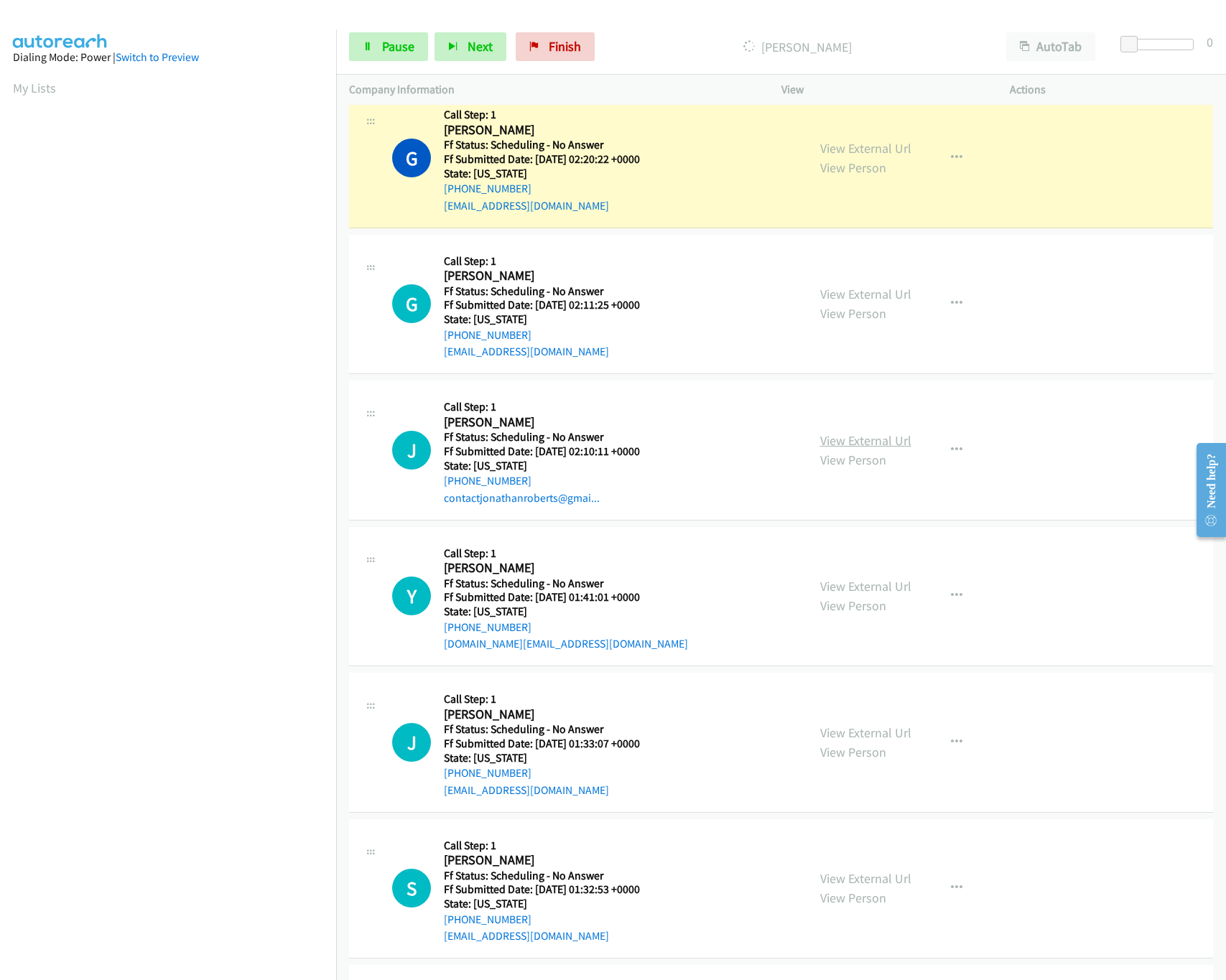
click at [853, 449] on link "View External Url" at bounding box center [866, 440] width 92 height 16
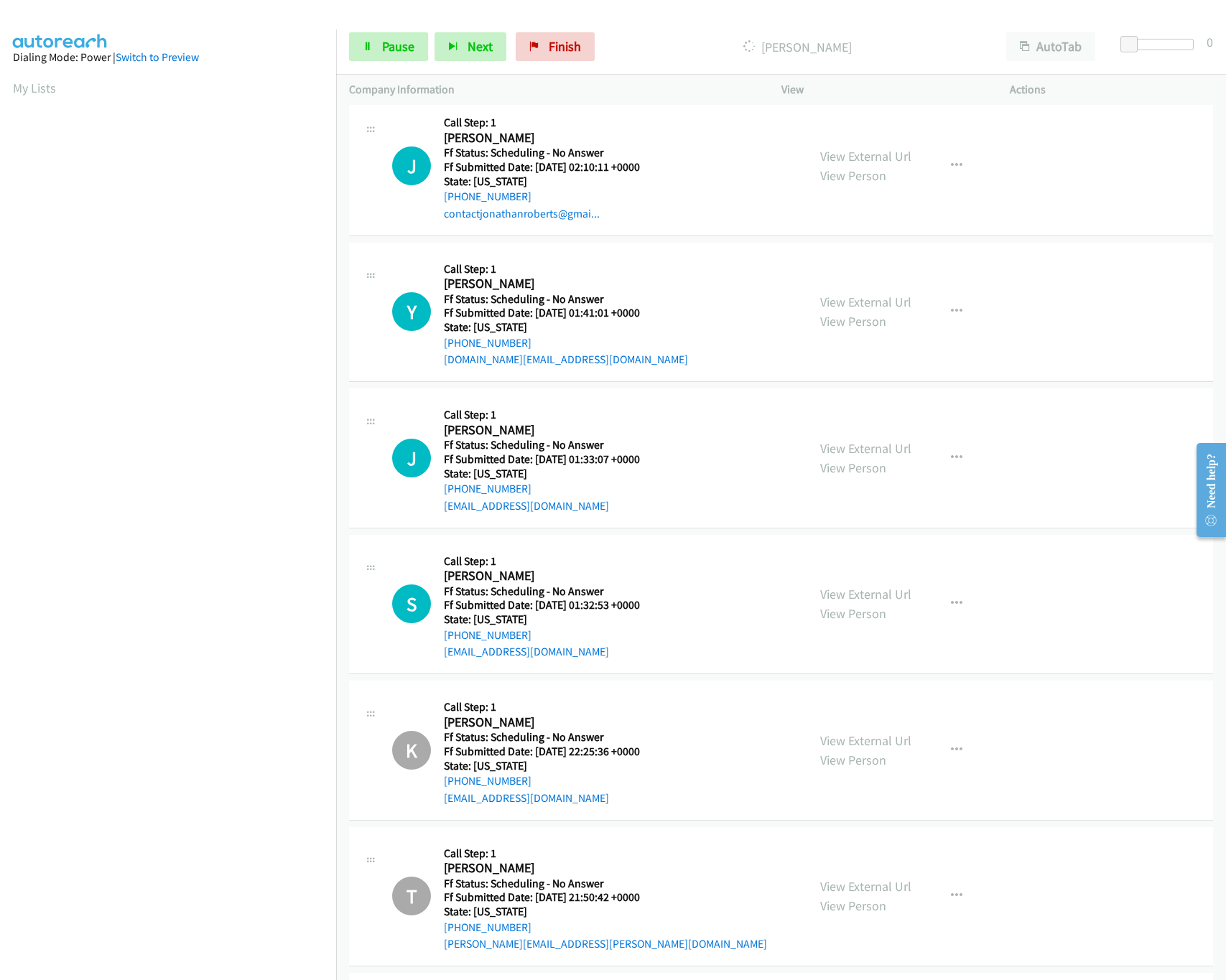
scroll to position [1867, 0]
click at [842, 304] on link "View External Url" at bounding box center [866, 300] width 92 height 16
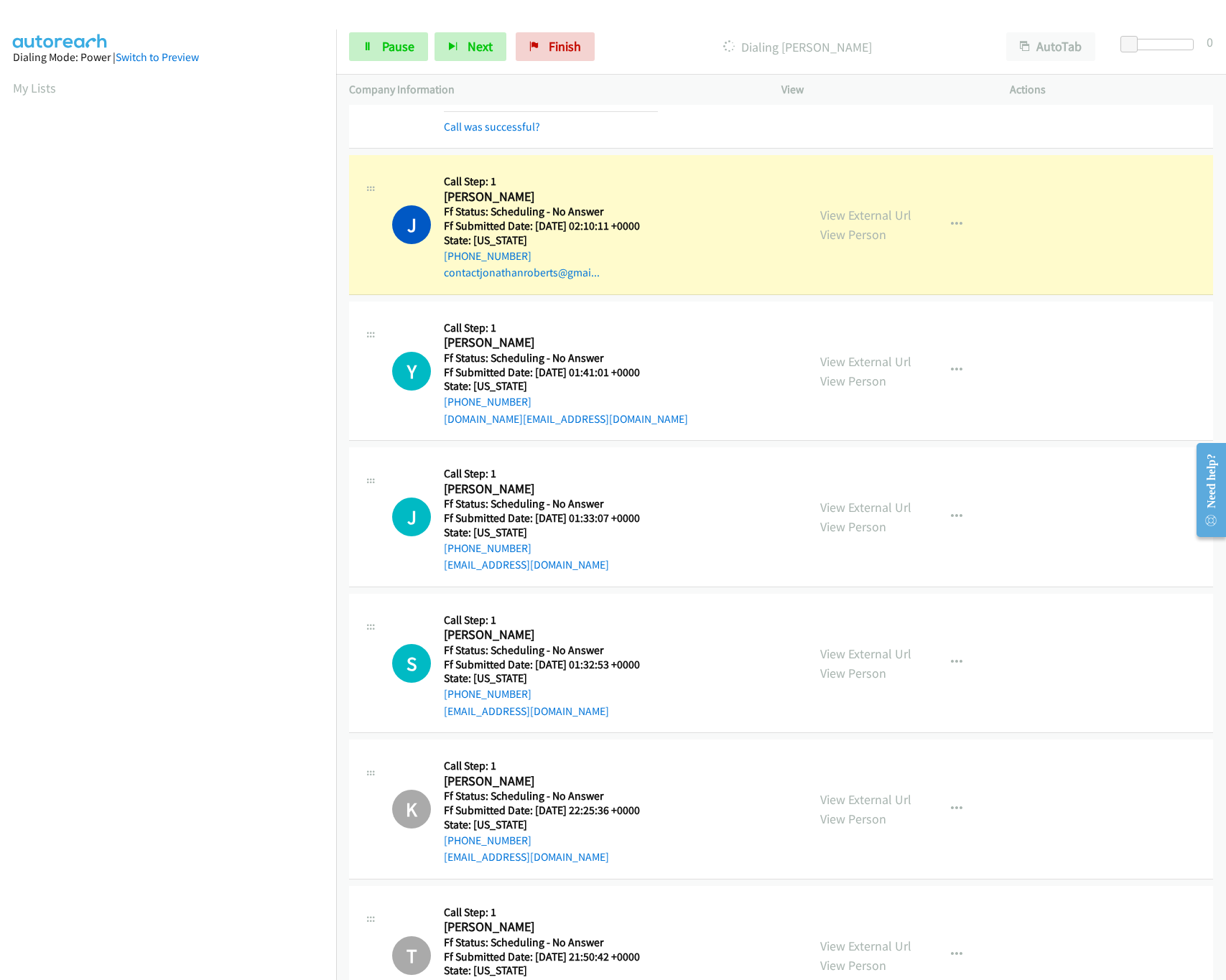
scroll to position [1929, 0]
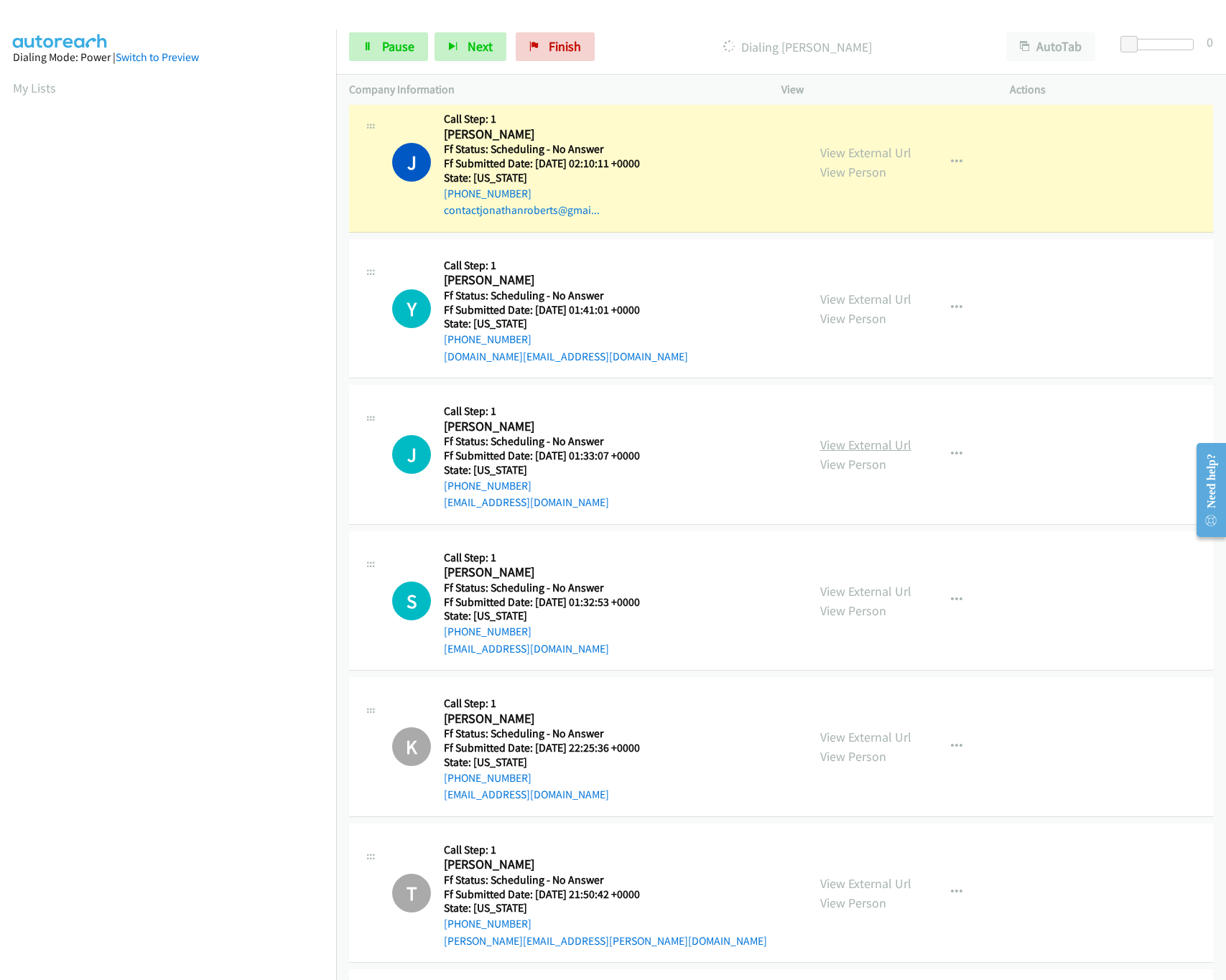
click at [855, 451] on link "View External Url" at bounding box center [866, 445] width 92 height 16
click at [392, 52] on span "Pause" at bounding box center [398, 46] width 32 height 16
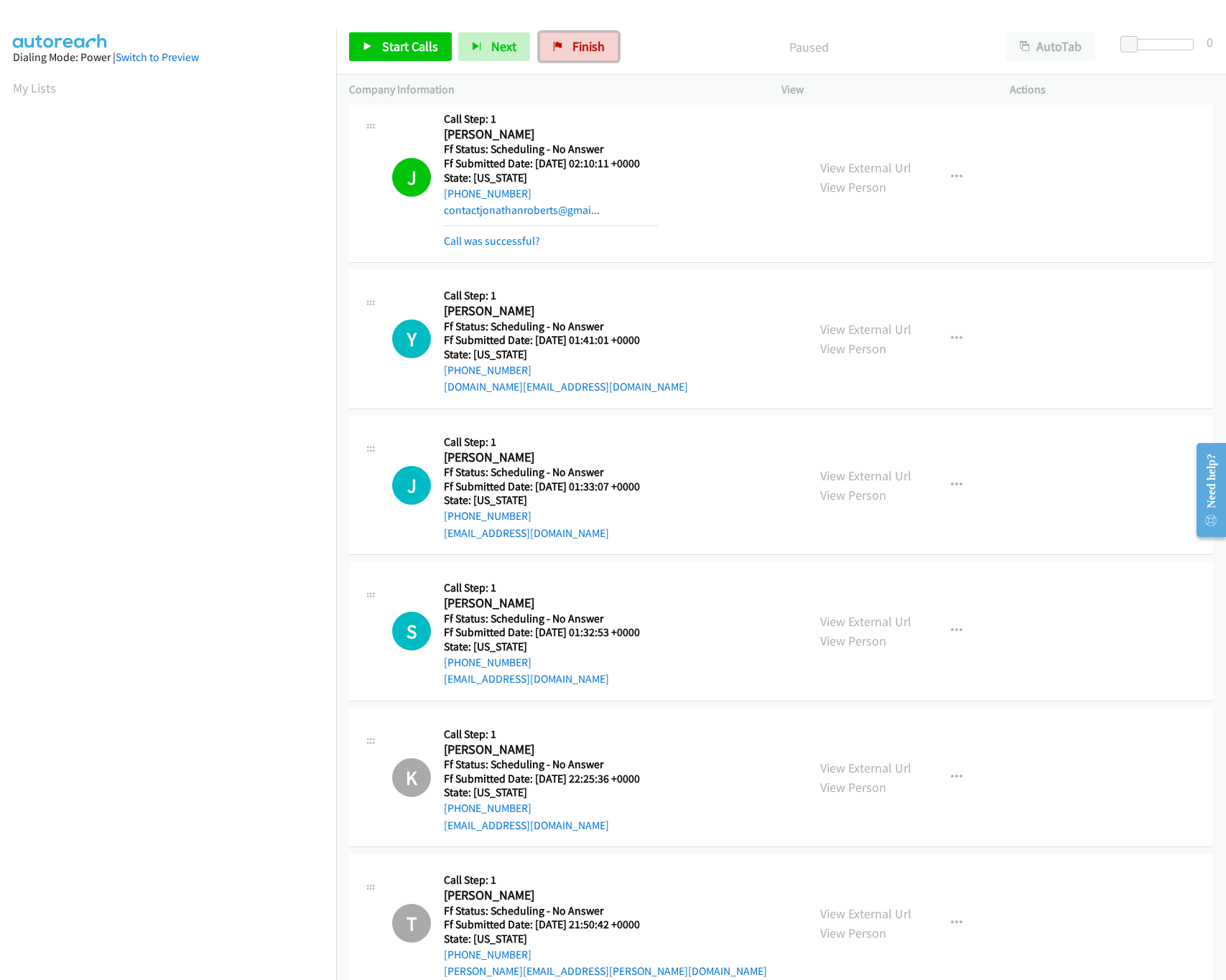
click at [562, 33] on link "Finish" at bounding box center [578, 47] width 79 height 29
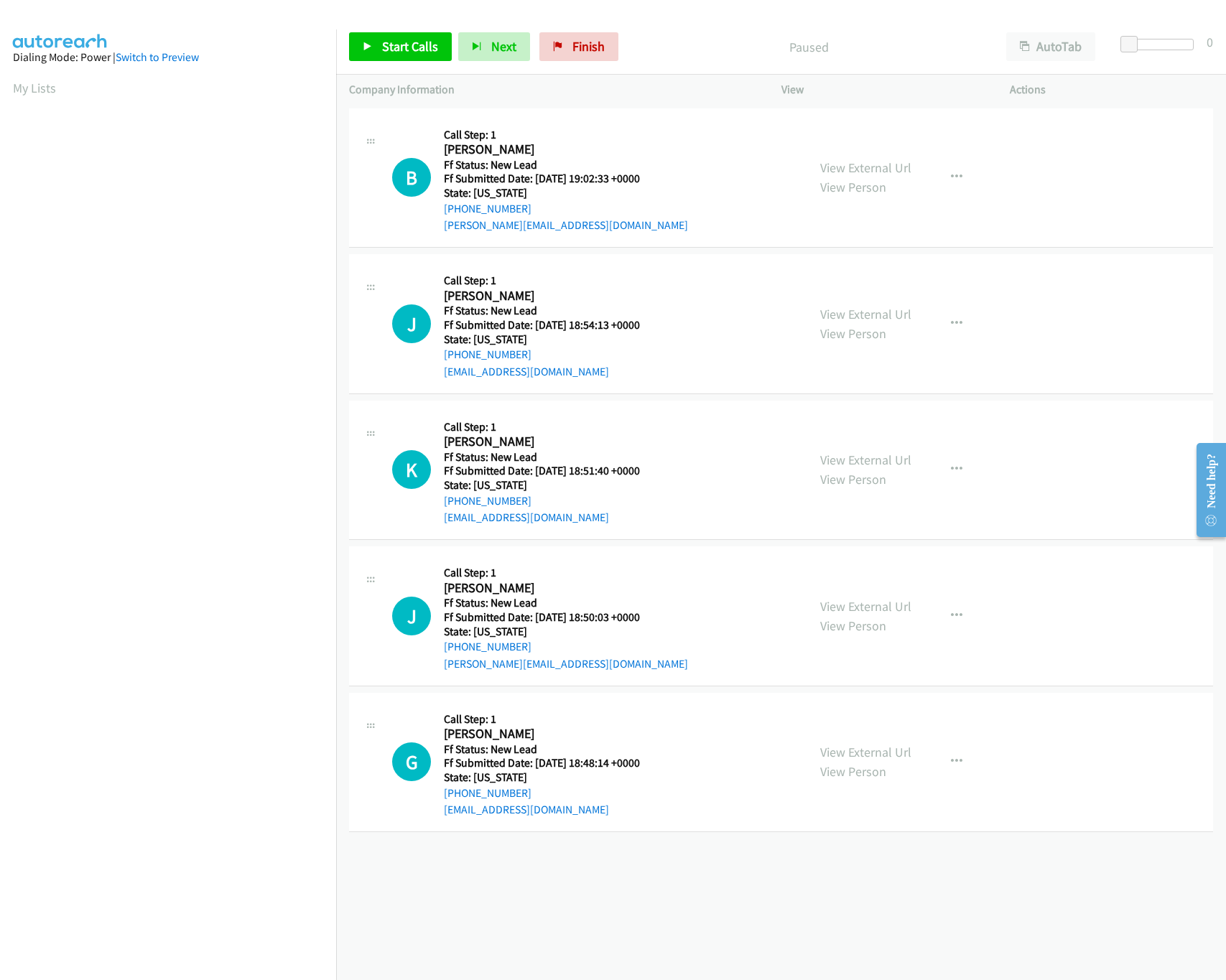
click at [573, 881] on div "[PHONE_NUMBER] Call failed - Please reload the list and try again The Callbar F…" at bounding box center [781, 543] width 890 height 876
click at [851, 309] on link "View External Url" at bounding box center [866, 314] width 92 height 16
click at [882, 170] on link "View External Url" at bounding box center [866, 167] width 92 height 16
click at [394, 58] on link "Start Calls" at bounding box center [401, 47] width 102 height 29
drag, startPoint x: 1131, startPoint y: 43, endPoint x: 1215, endPoint y: 39, distance: 84.1
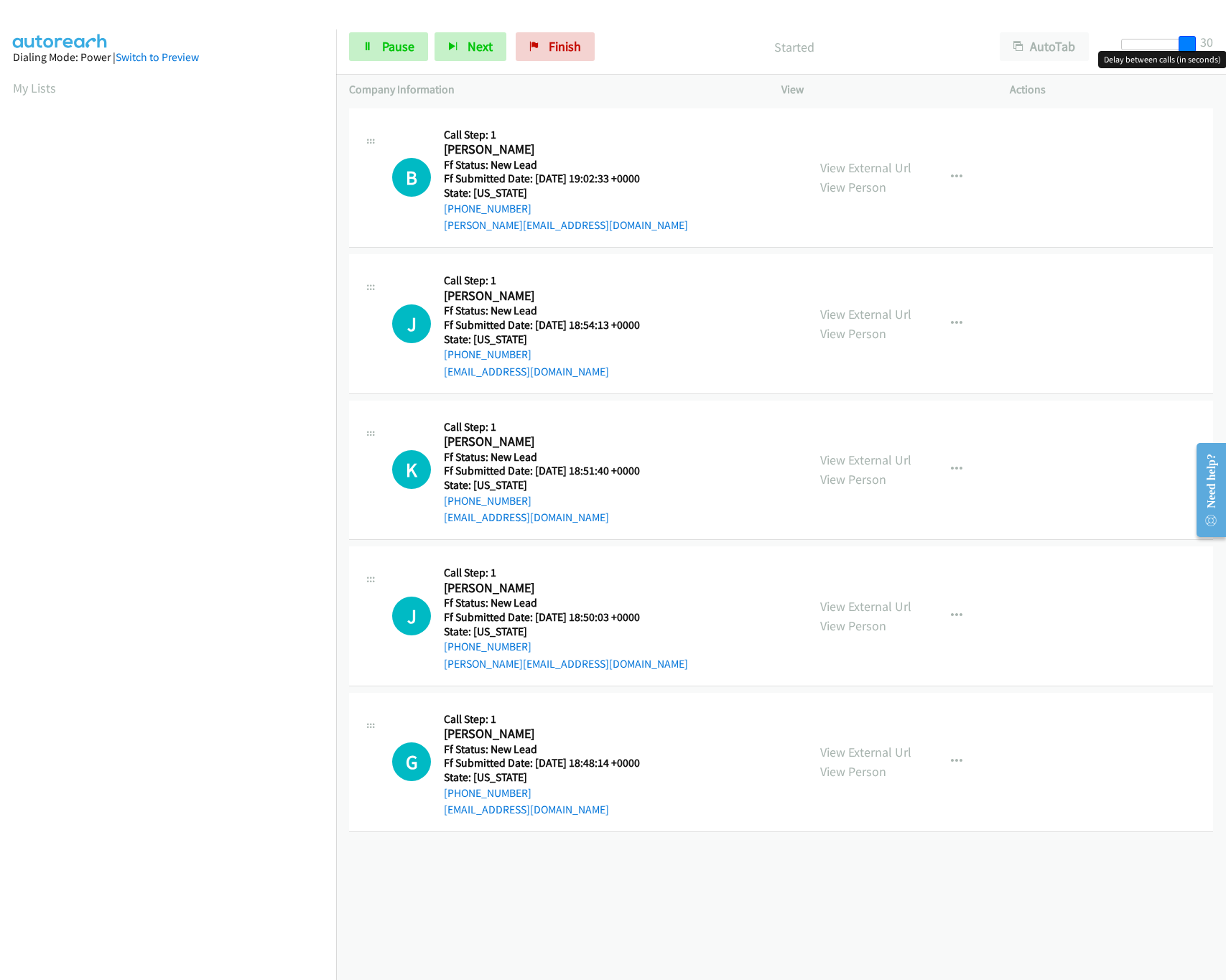
click at [1215, 39] on div "Start Calls Pause Next Finish Started AutoTab AutoTab 30" at bounding box center [781, 48] width 890 height 56
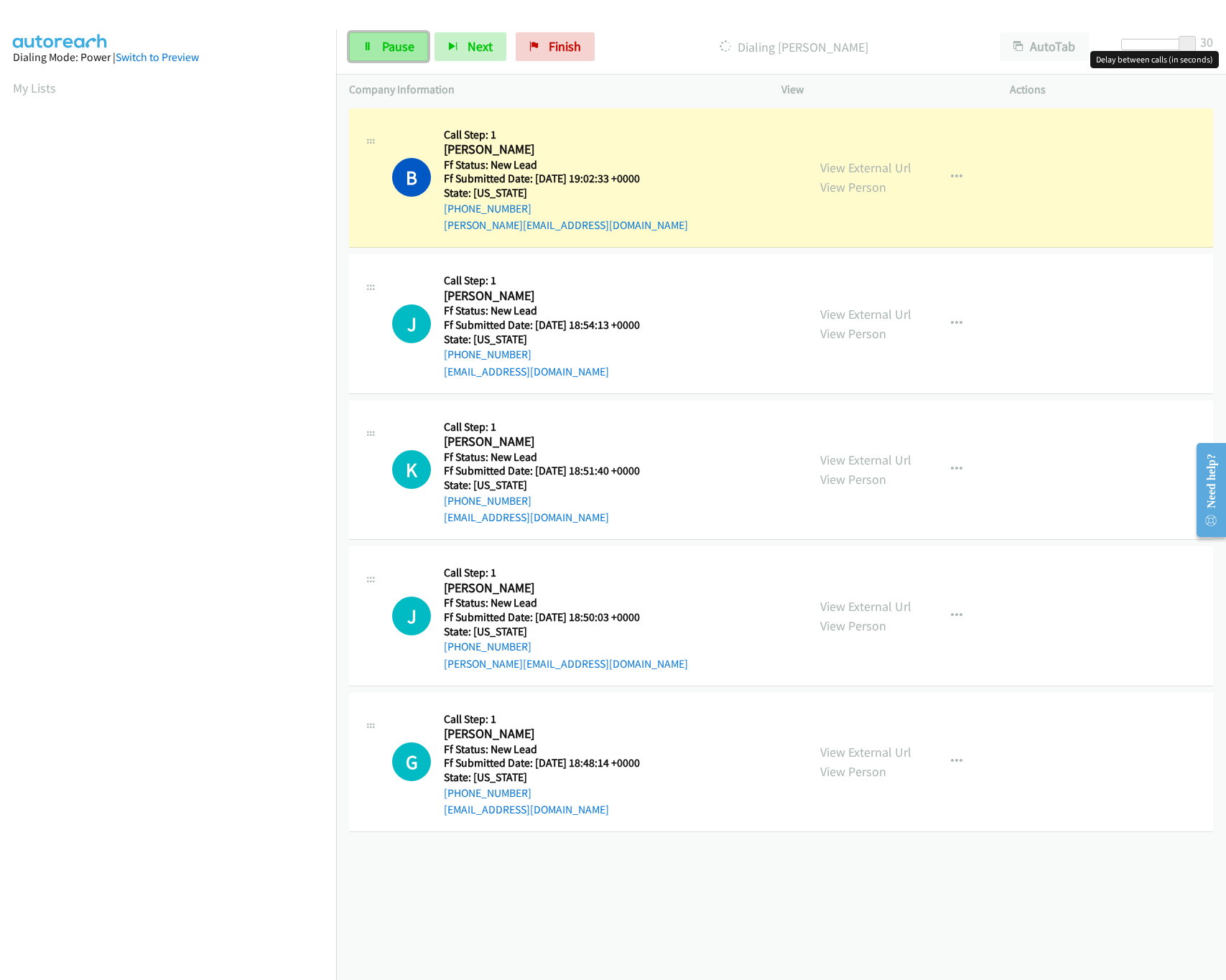
click at [390, 50] on span "Pause" at bounding box center [398, 46] width 32 height 16
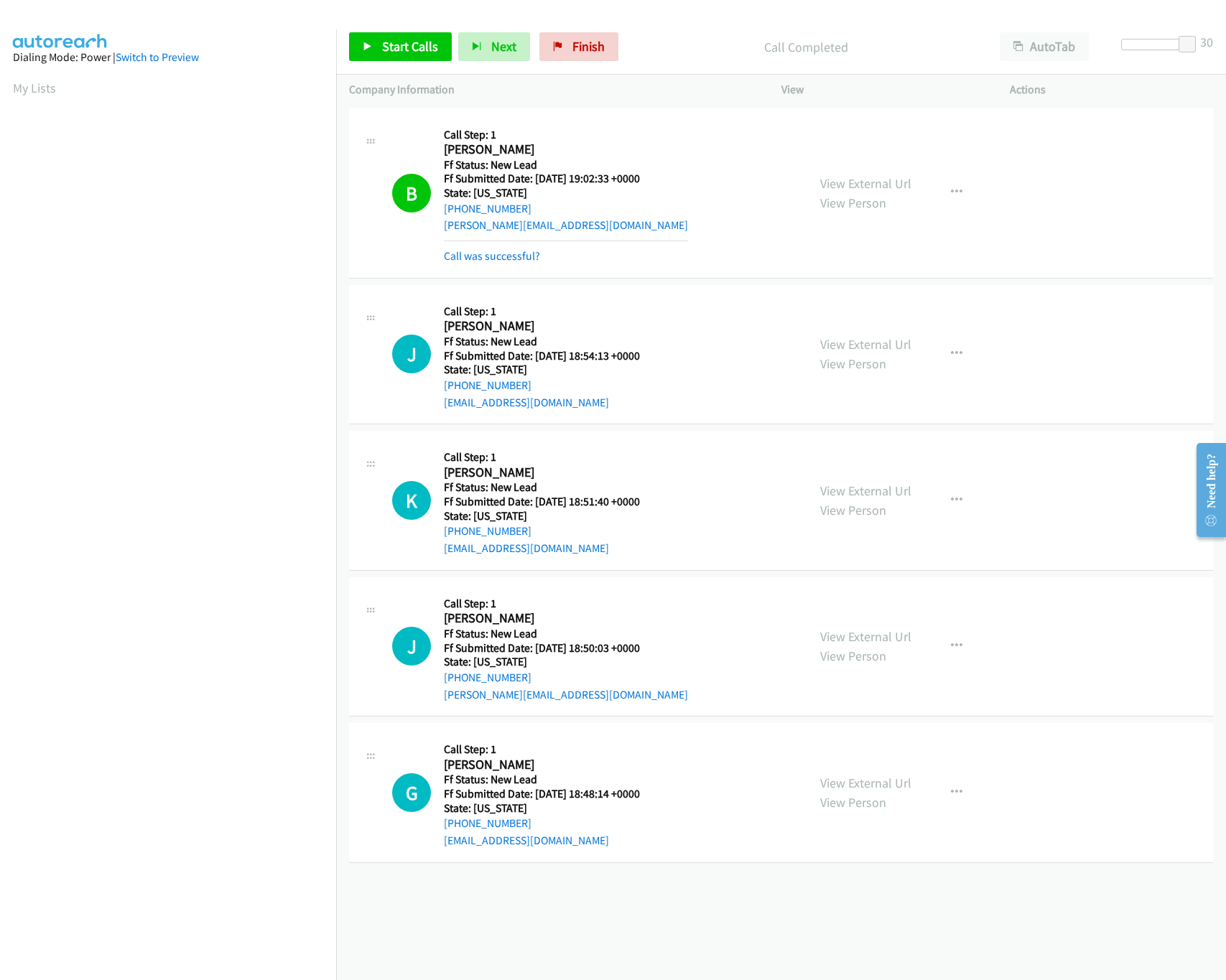
click at [547, 251] on div "Call was successful?" at bounding box center [566, 256] width 244 height 17
click at [524, 254] on link "Call was successful?" at bounding box center [491, 255] width 96 height 13
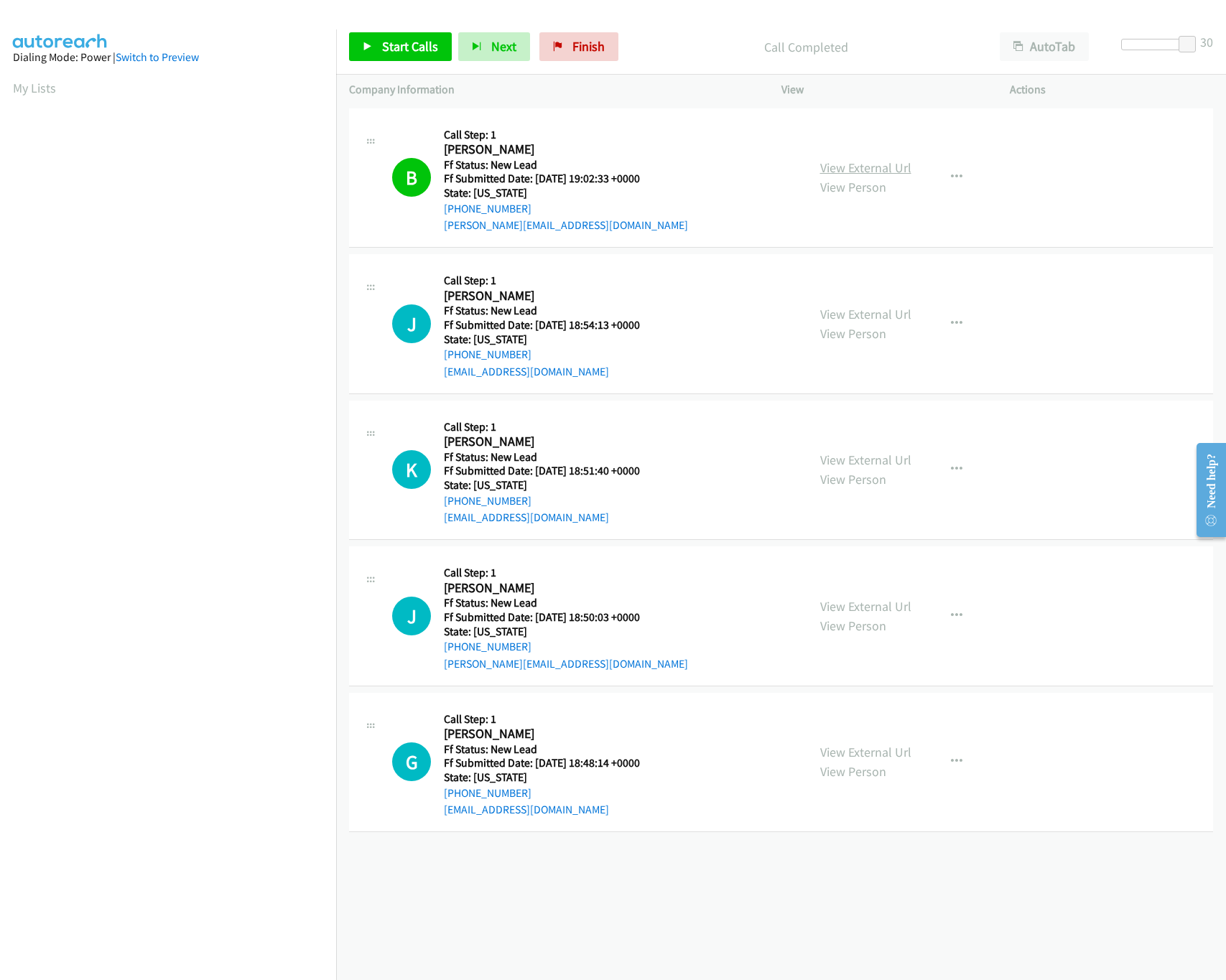
click at [873, 169] on link "View External Url" at bounding box center [866, 167] width 92 height 16
drag, startPoint x: 1186, startPoint y: 45, endPoint x: 955, endPoint y: 57, distance: 231.3
click at [955, 57] on div "Start Calls Pause Next Finish Call Completed AutoTab AutoTab 0" at bounding box center [781, 48] width 890 height 56
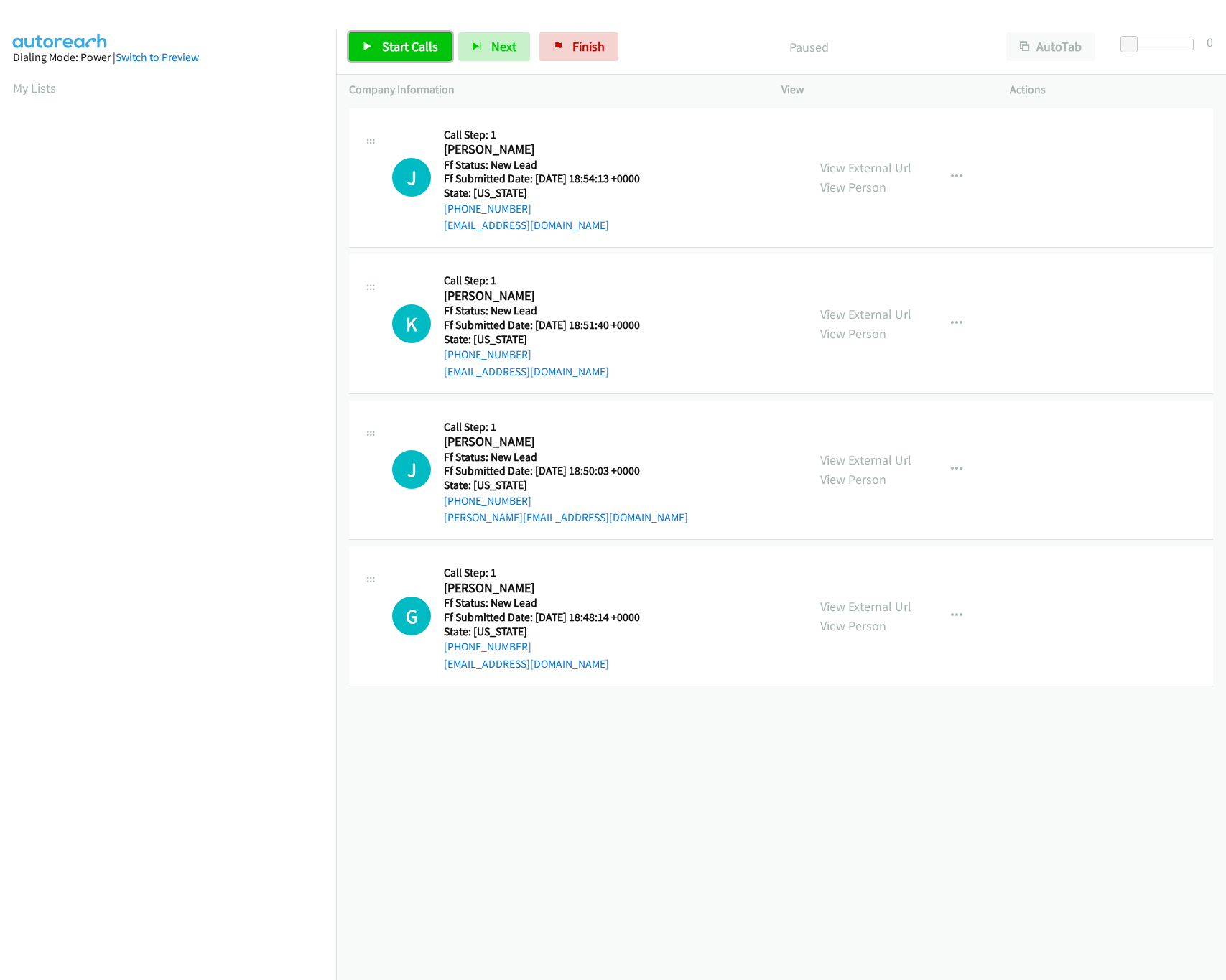
click at [410, 58] on link "Start Calls" at bounding box center [401, 47] width 102 height 29
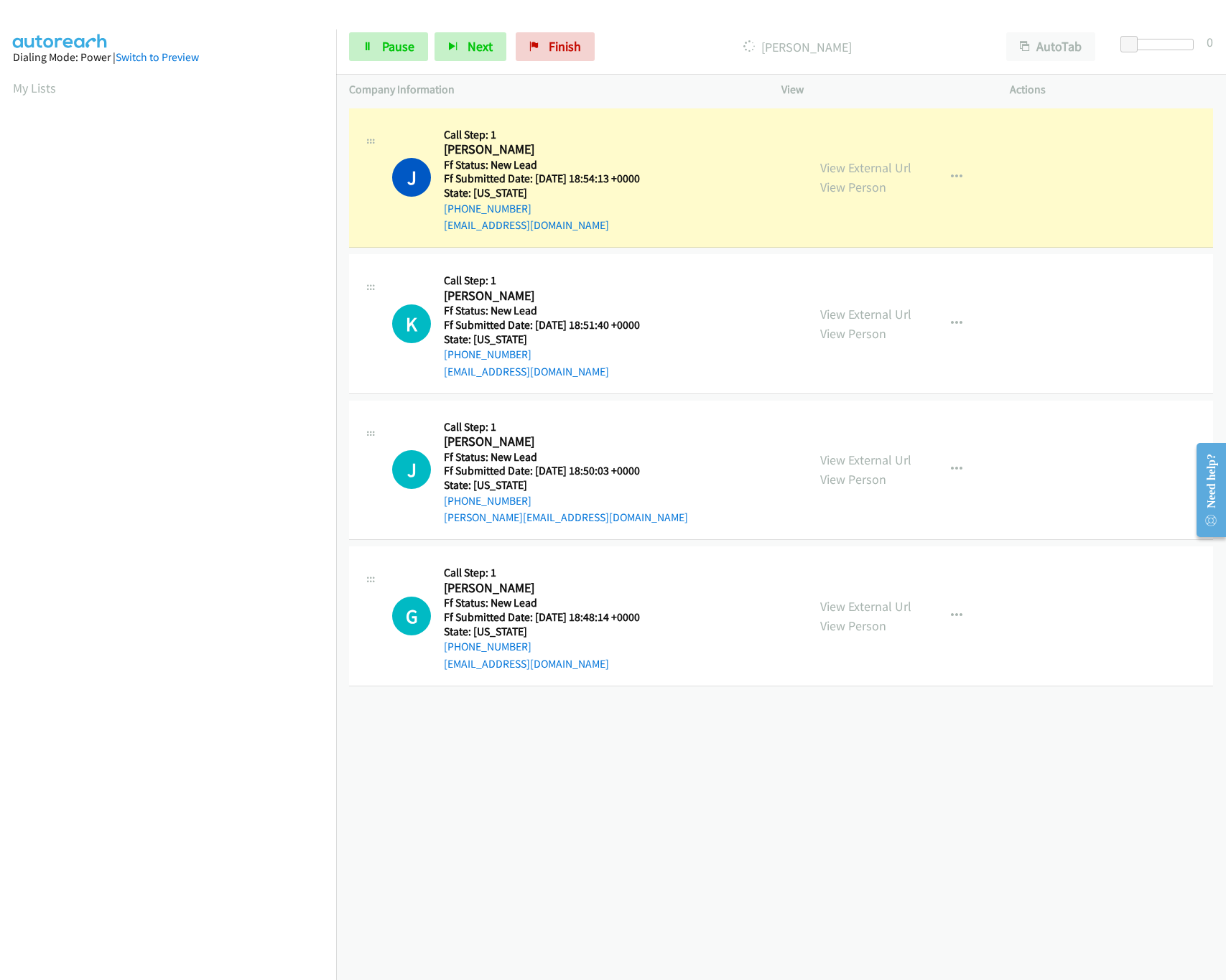
click at [692, 752] on div "[PHONE_NUMBER] Call failed - Please reload the list and try again The Callbar F…" at bounding box center [781, 543] width 890 height 876
click at [893, 313] on link "View External Url" at bounding box center [866, 314] width 92 height 16
drag, startPoint x: 1132, startPoint y: 39, endPoint x: 1198, endPoint y: 46, distance: 66.4
click at [1198, 46] on div at bounding box center [1154, 49] width 92 height 22
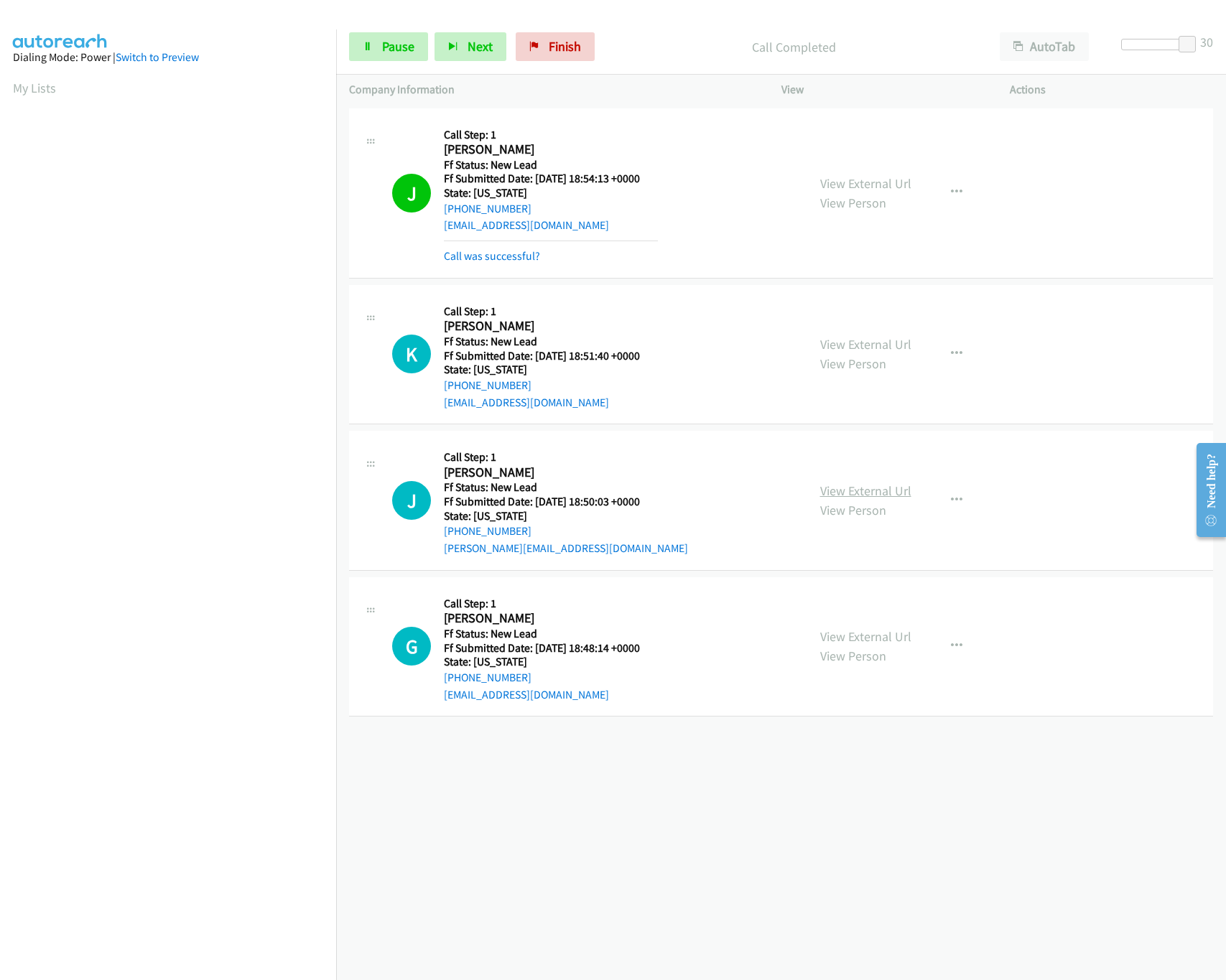
click at [883, 485] on link "View External Url" at bounding box center [866, 490] width 92 height 16
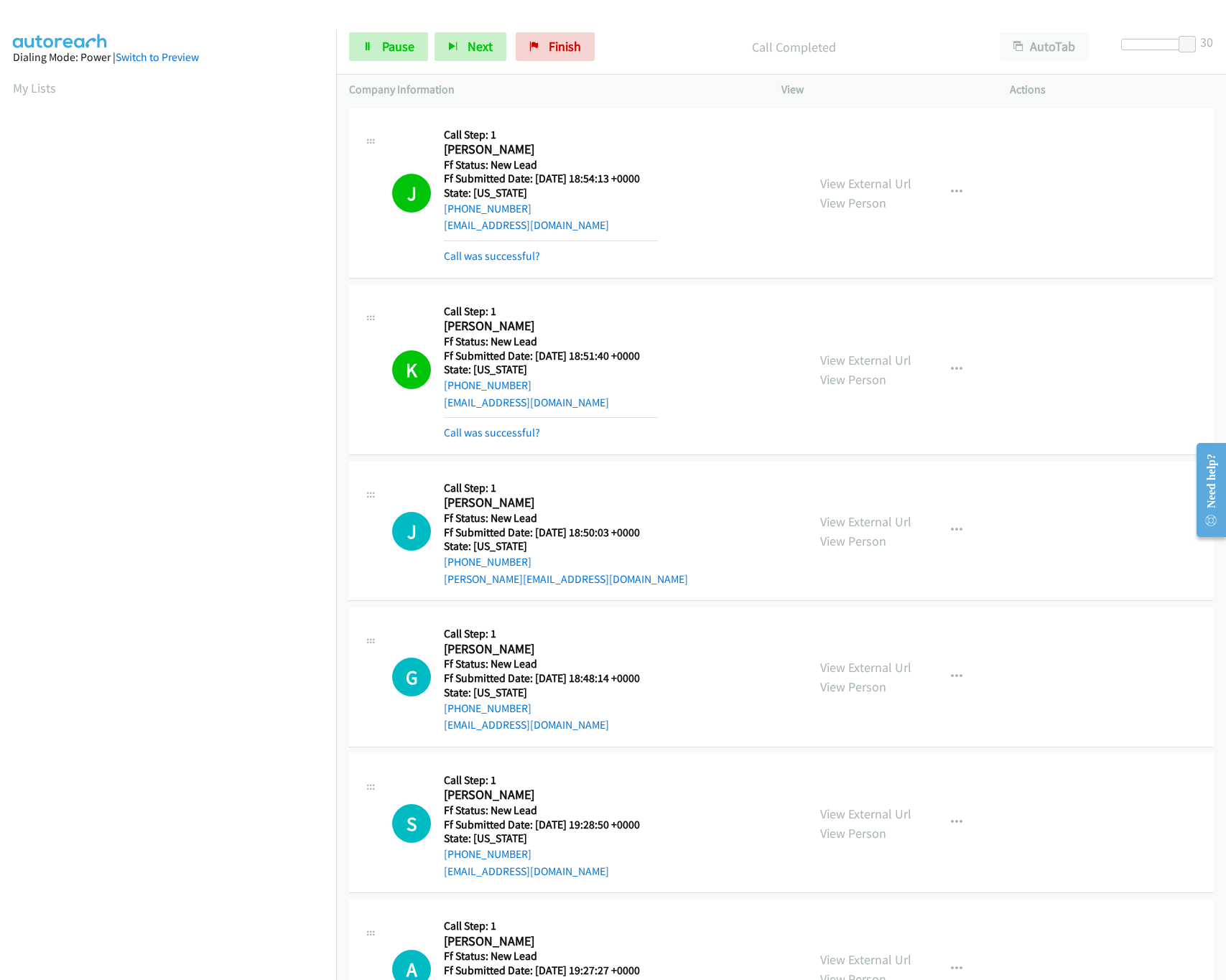
scroll to position [234, 0]
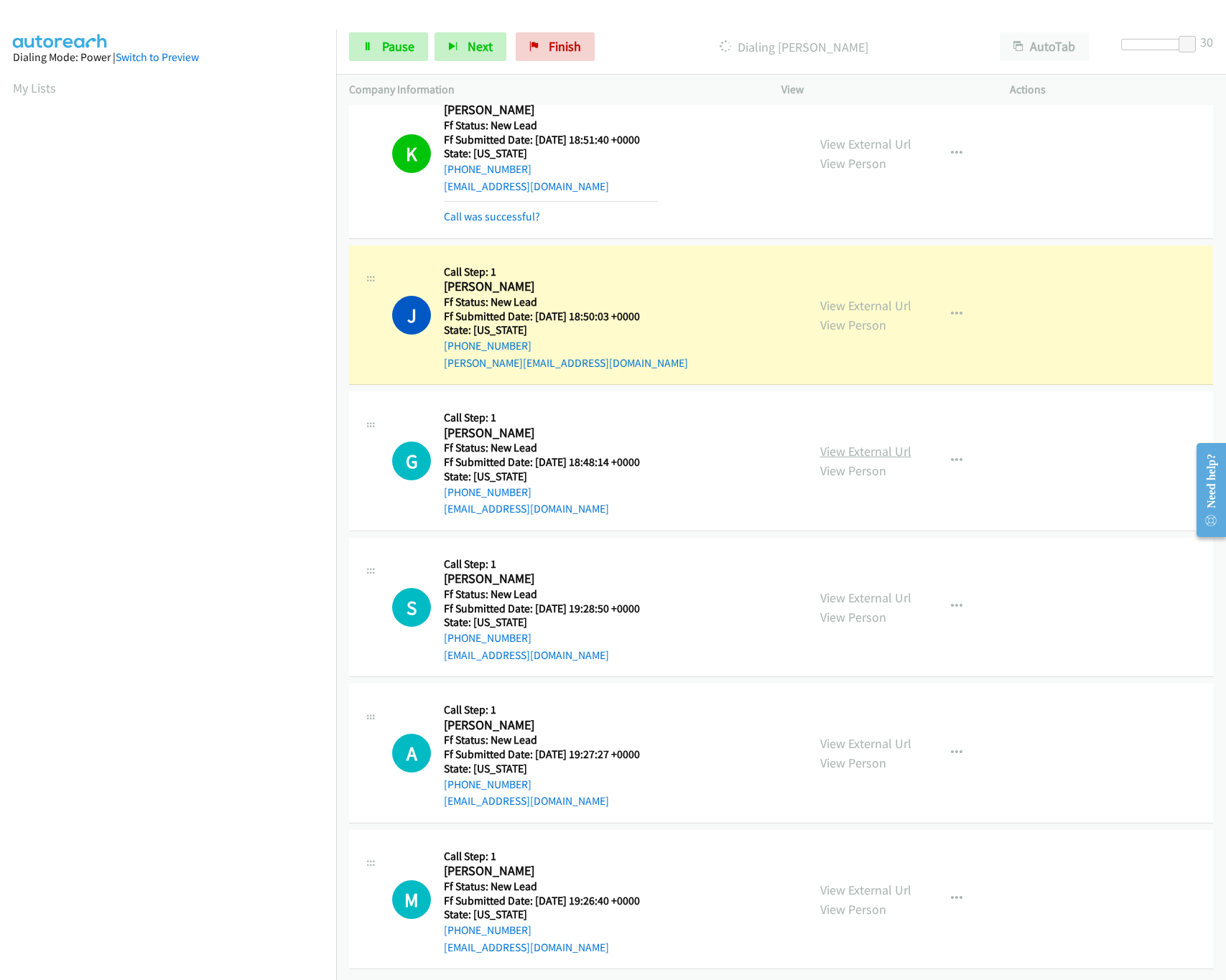
click at [856, 443] on link "View External Url" at bounding box center [866, 451] width 92 height 16
click at [851, 589] on link "View External Url" at bounding box center [866, 597] width 92 height 16
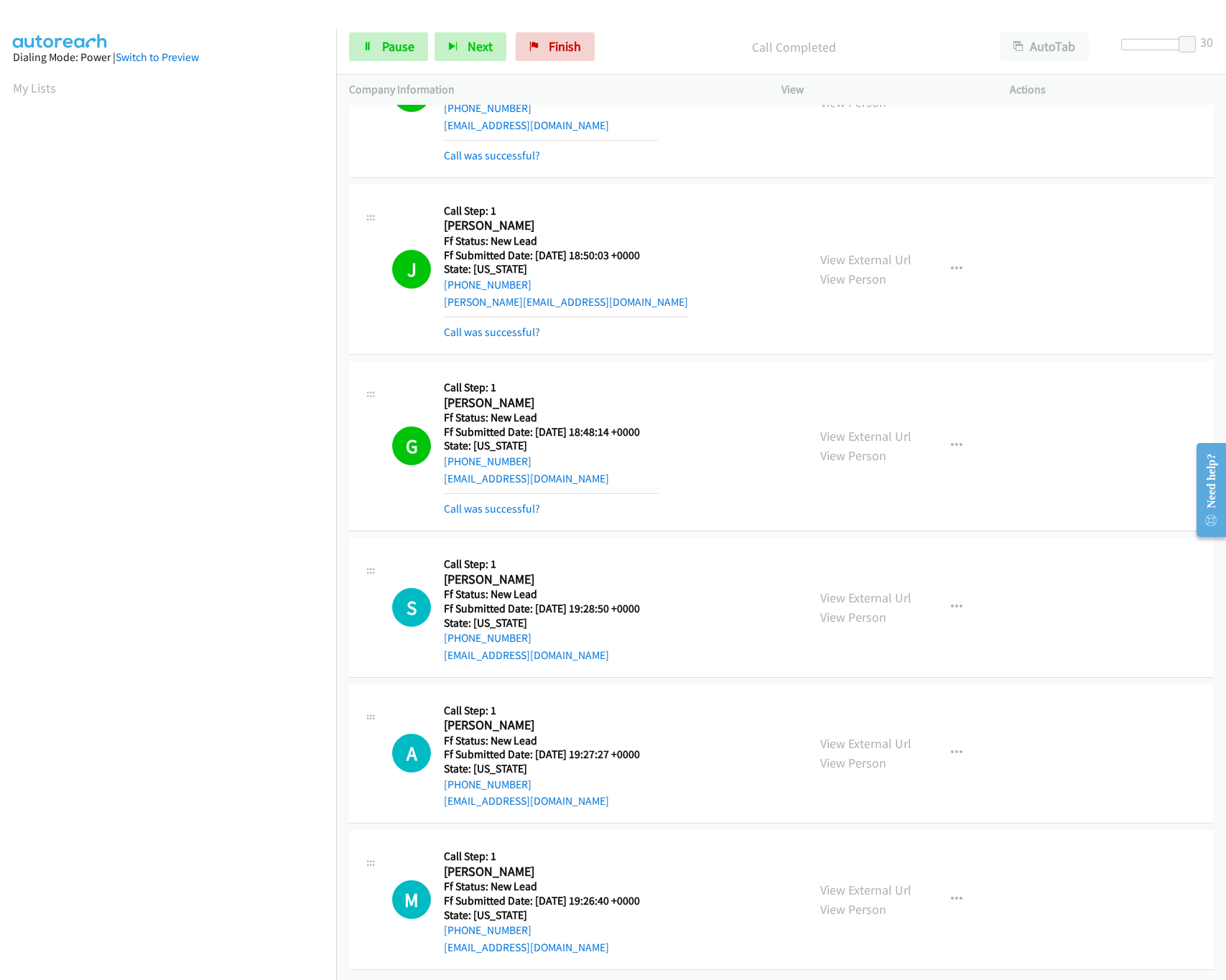
scroll to position [297, 0]
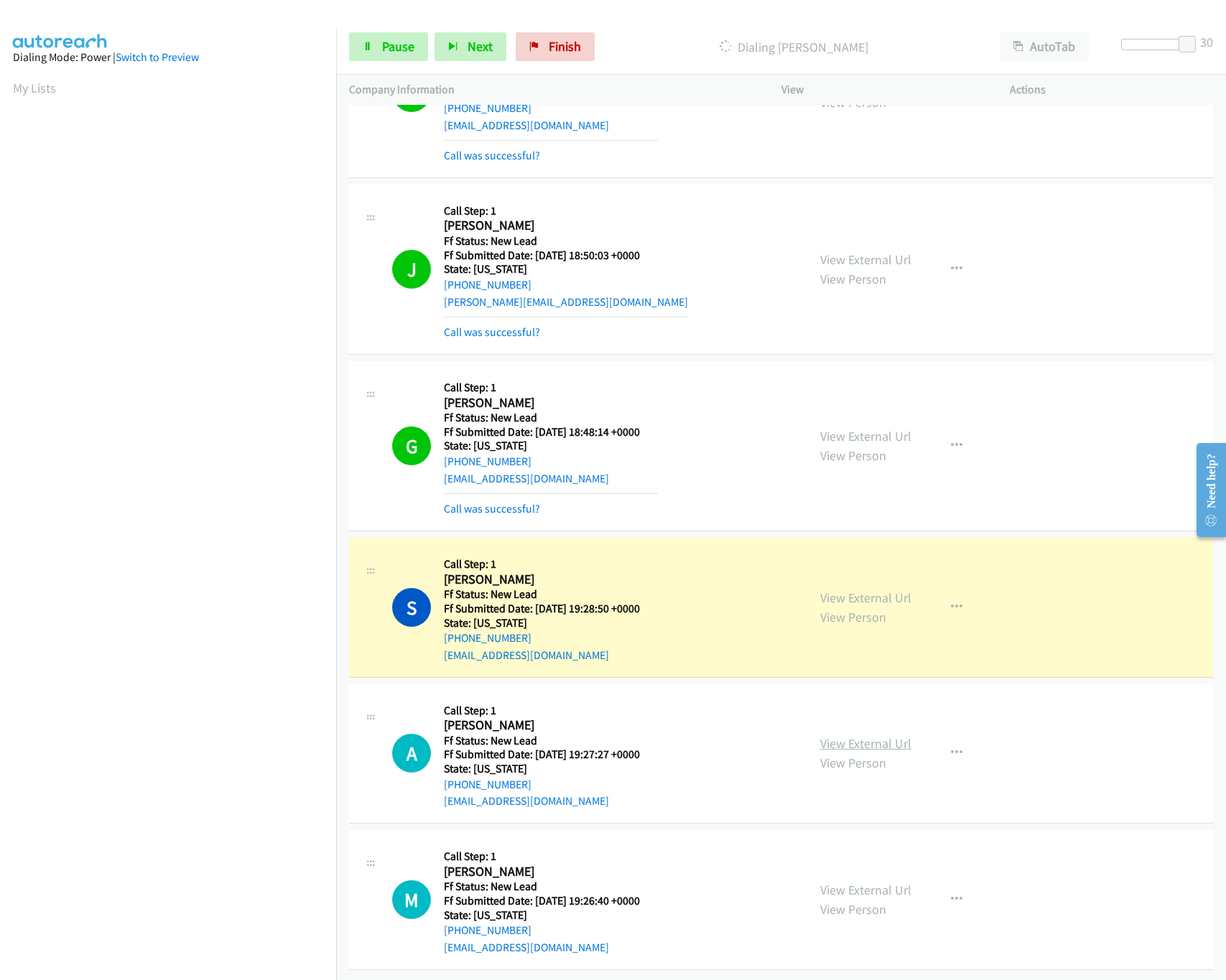
click at [832, 736] on link "View External Url" at bounding box center [866, 744] width 92 height 16
click at [845, 882] on link "View External Url" at bounding box center [866, 890] width 92 height 16
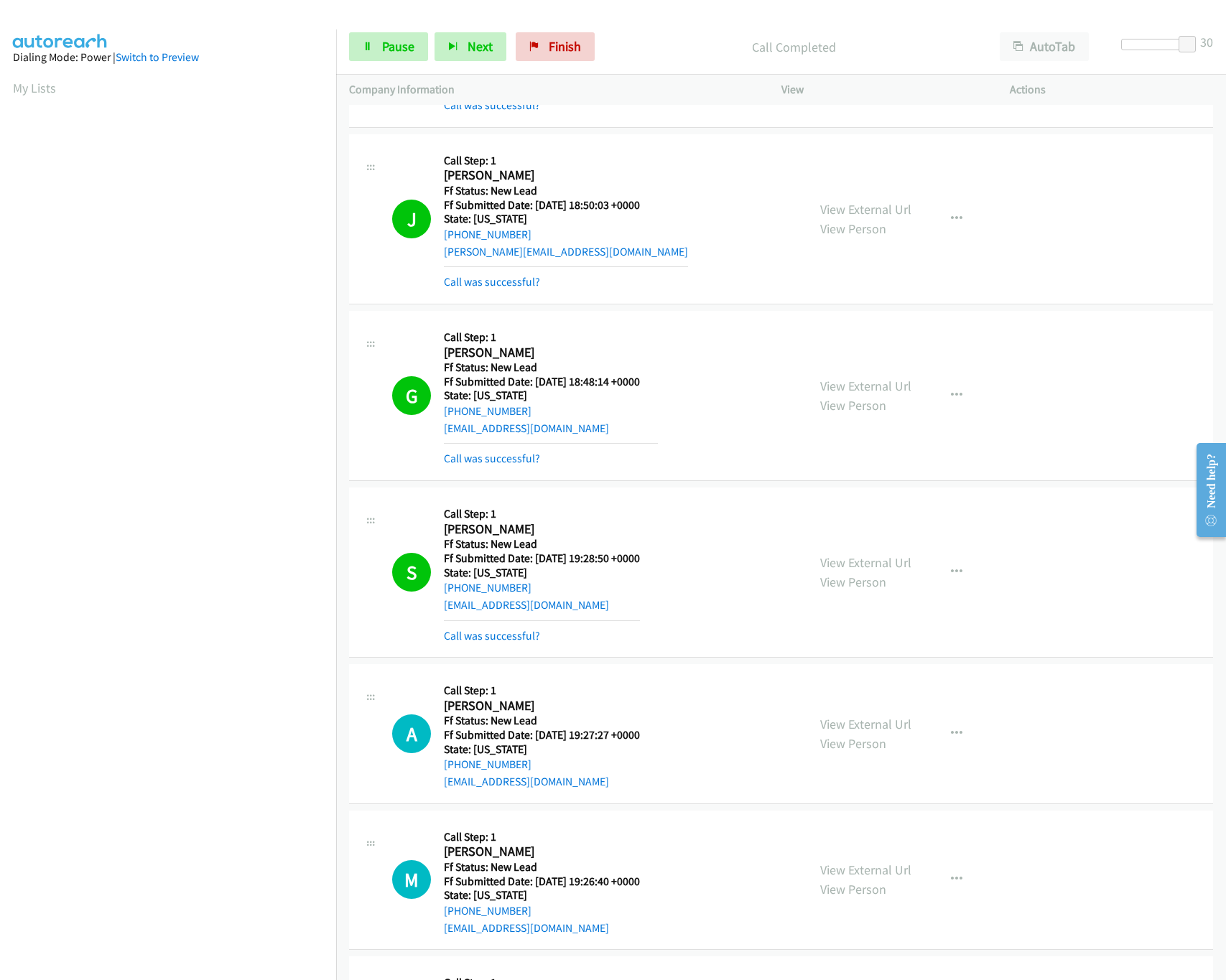
scroll to position [767, 0]
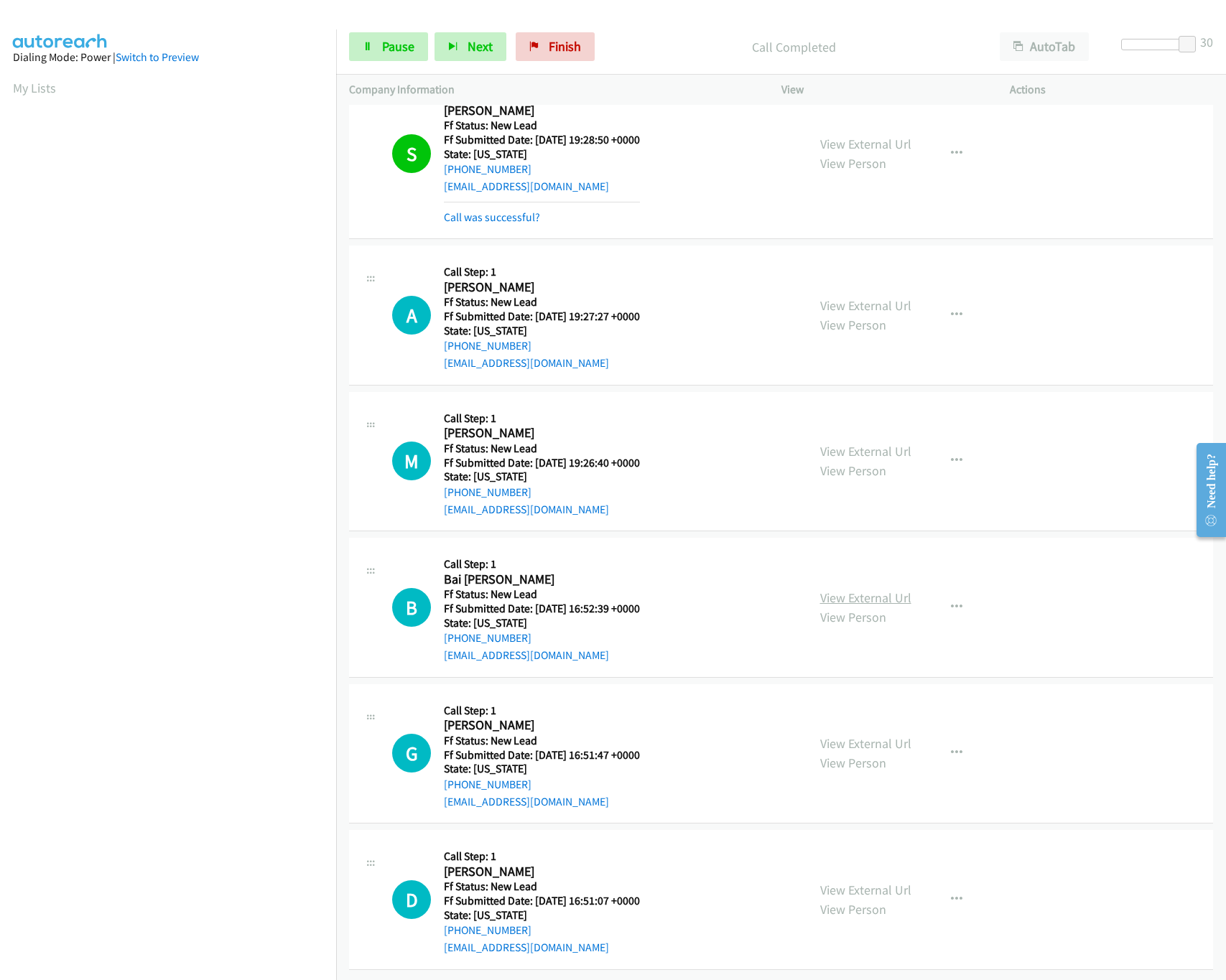
click at [833, 589] on link "View External Url" at bounding box center [866, 597] width 92 height 16
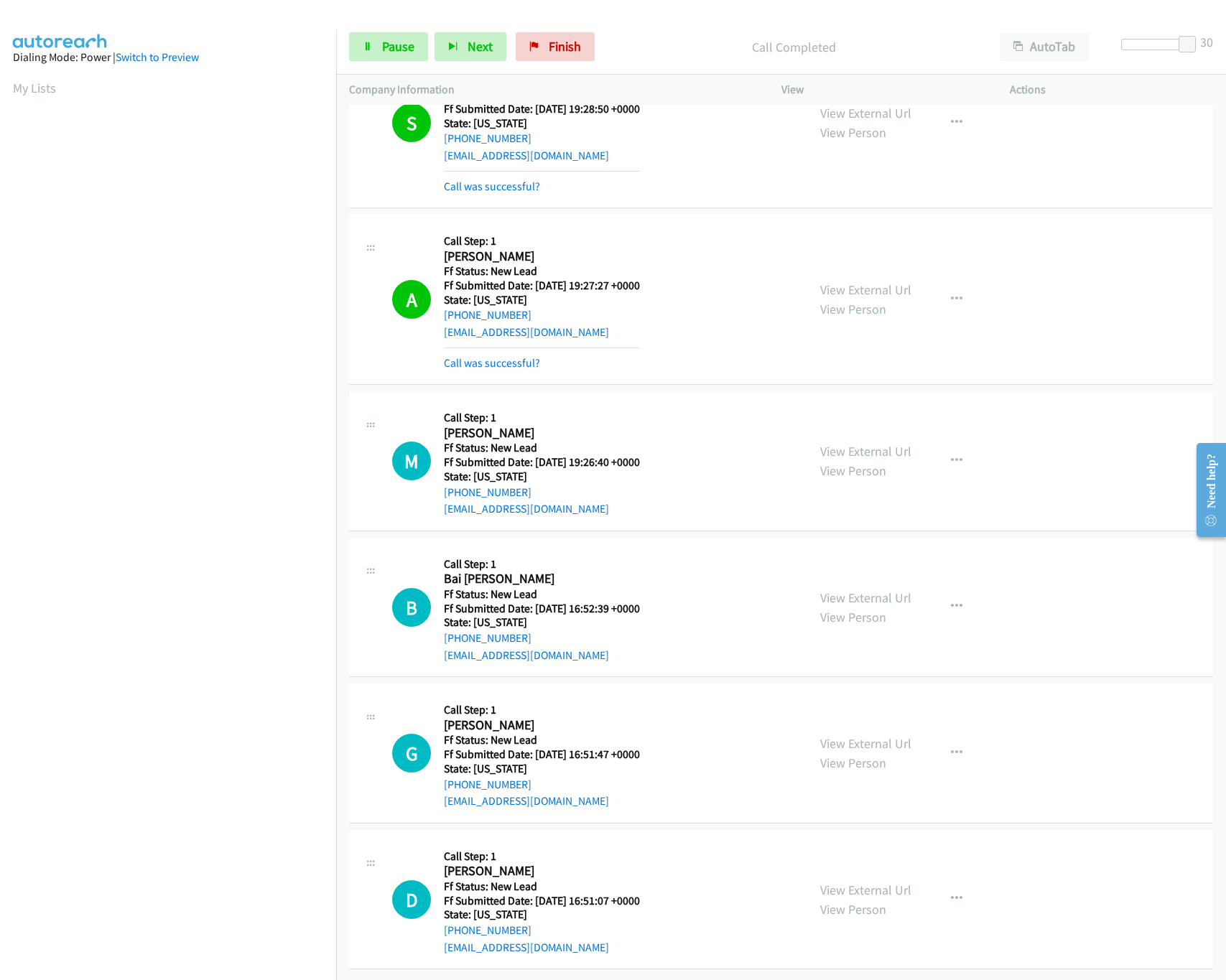
scroll to position [798, 0]
click at [840, 736] on link "View External Url" at bounding box center [866, 744] width 92 height 16
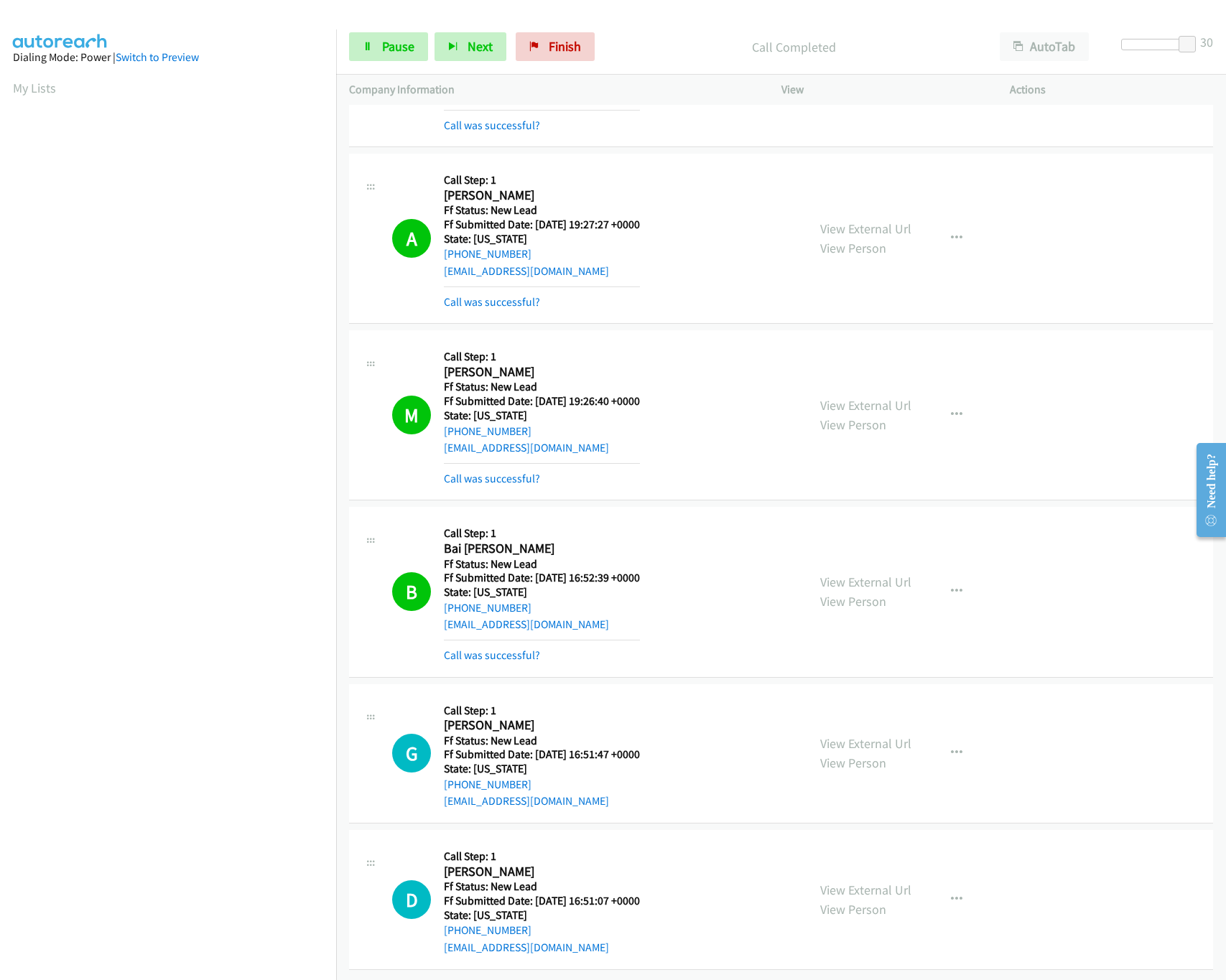
scroll to position [861, 0]
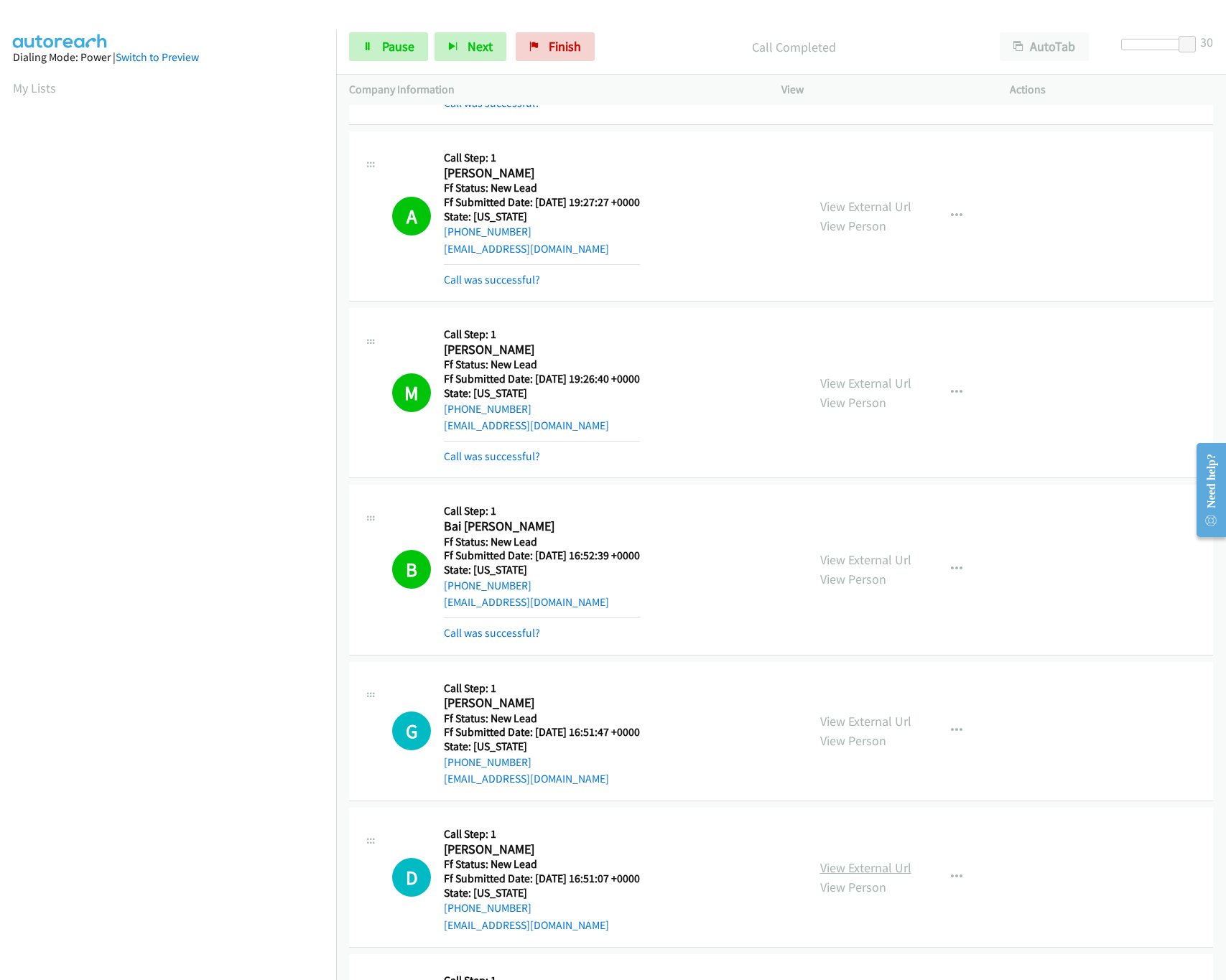
click at [866, 876] on link "View External Url" at bounding box center [866, 868] width 92 height 16
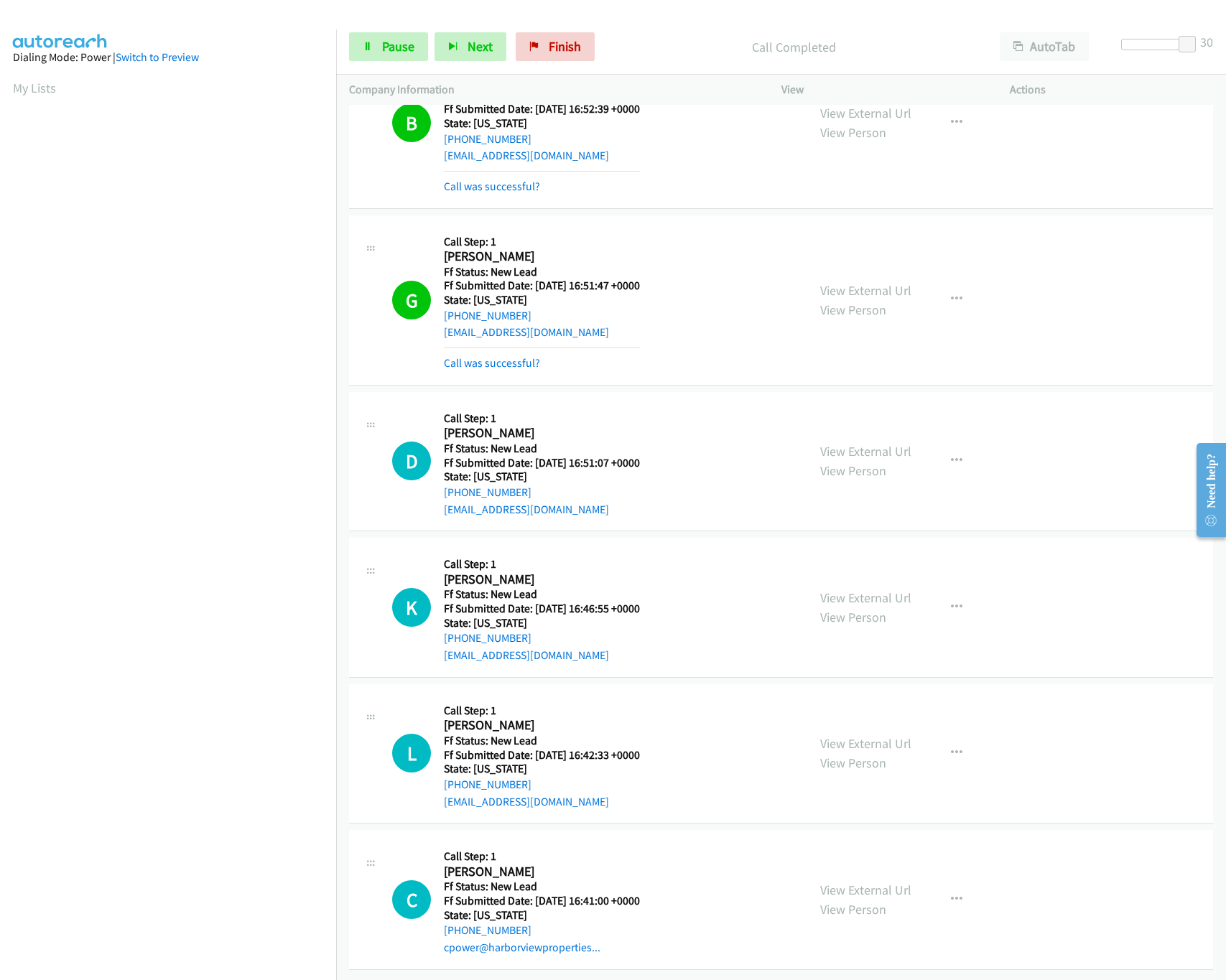
scroll to position [1330, 0]
click at [870, 589] on link "View External Url" at bounding box center [866, 597] width 92 height 16
click at [833, 736] on link "View External Url" at bounding box center [866, 744] width 92 height 16
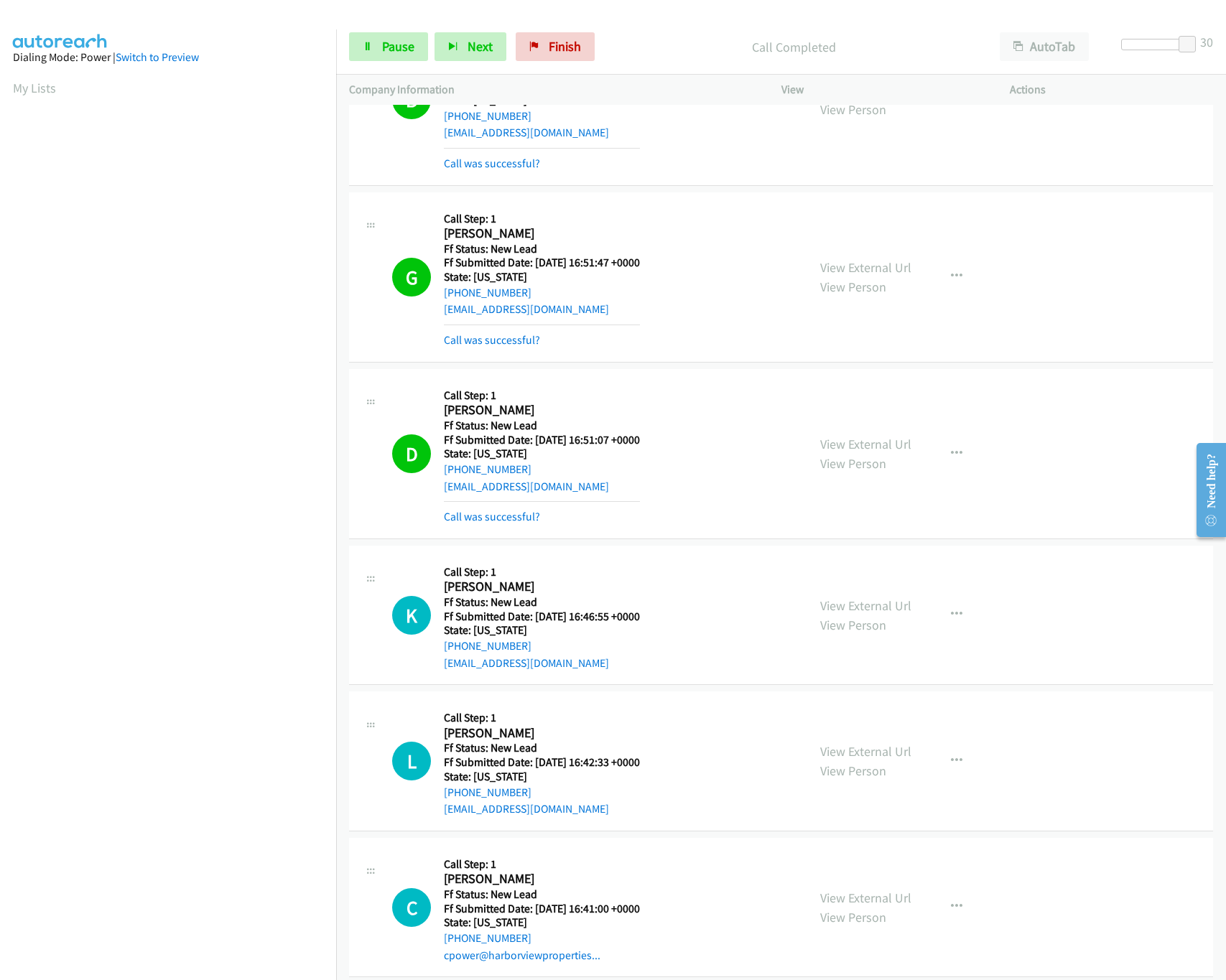
scroll to position [1362, 0]
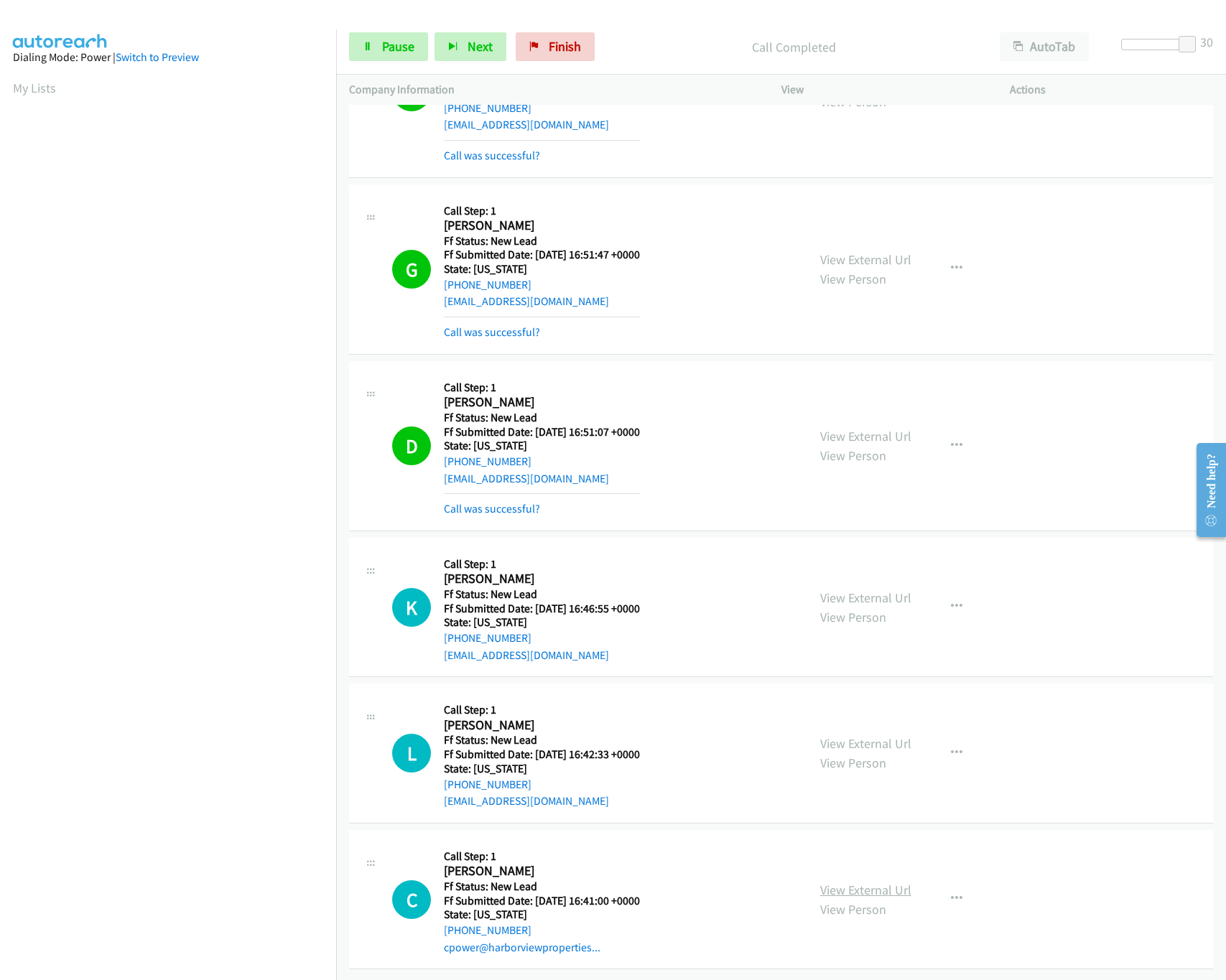
click at [864, 882] on link "View External Url" at bounding box center [866, 890] width 92 height 16
click at [1161, 48] on div at bounding box center [1154, 44] width 66 height 12
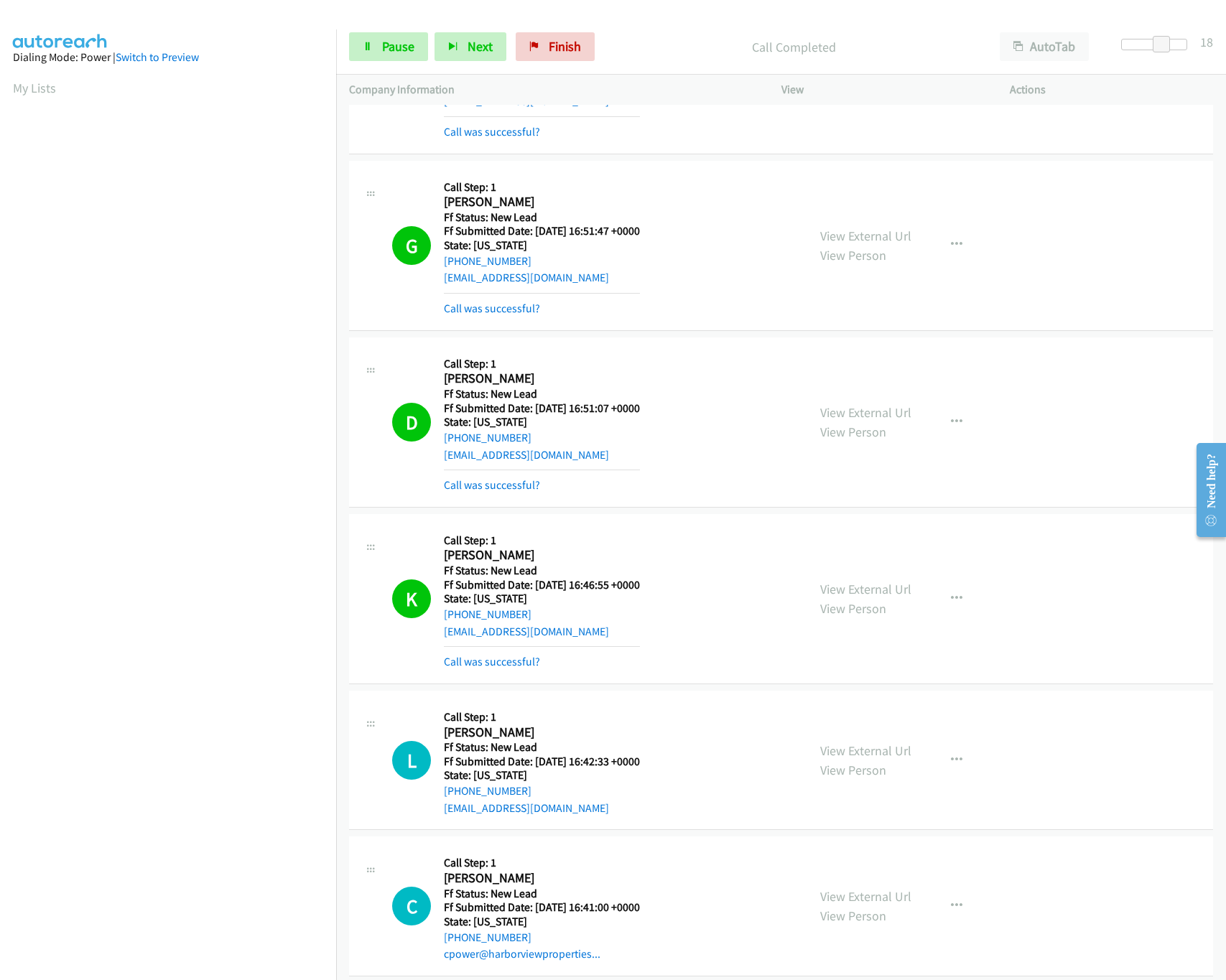
scroll to position [1832, 0]
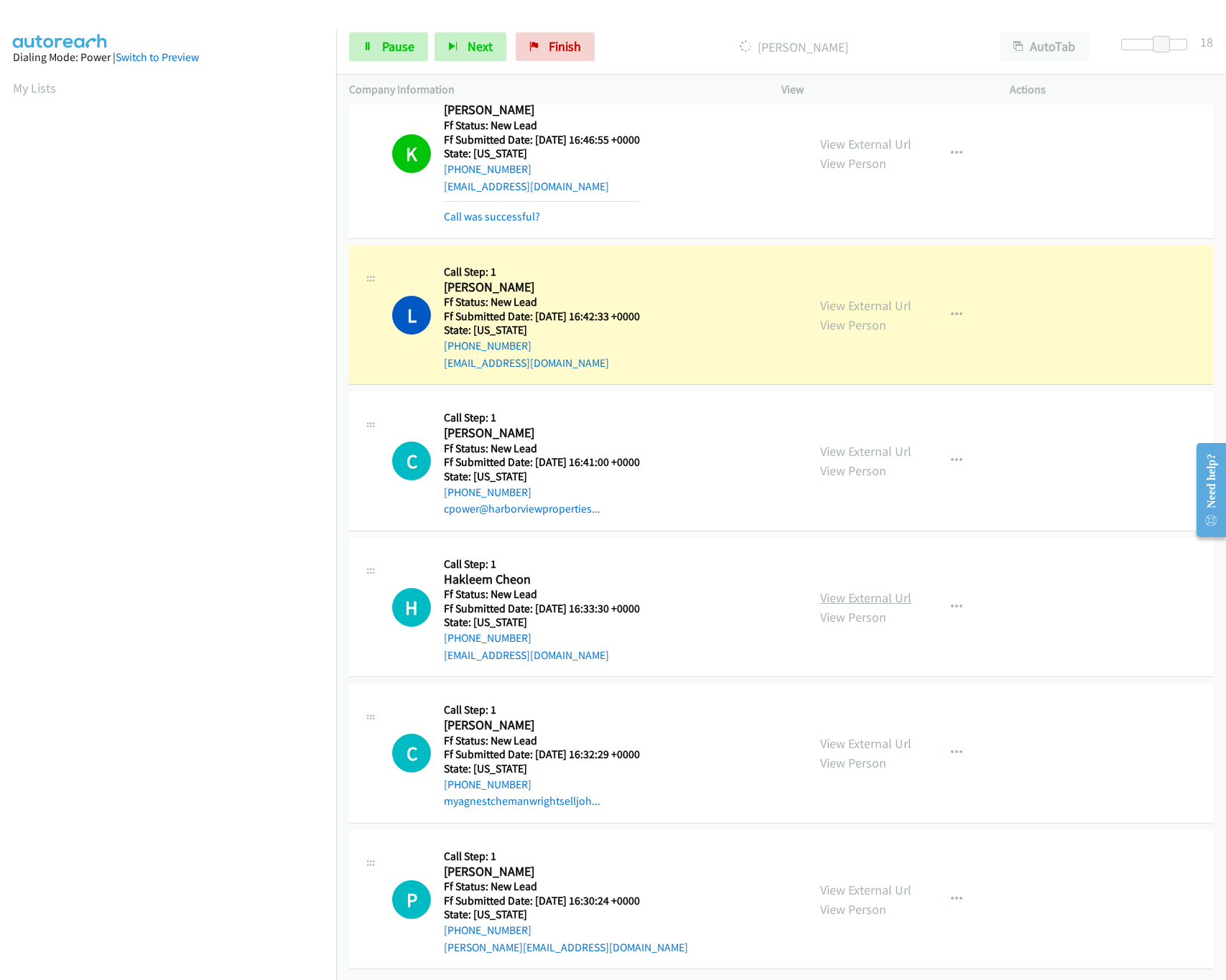
click at [860, 589] on link "View External Url" at bounding box center [866, 597] width 92 height 16
click at [879, 736] on link "View External Url" at bounding box center [866, 744] width 92 height 16
drag, startPoint x: 1157, startPoint y: 48, endPoint x: 1149, endPoint y: 48, distance: 8.0
click at [1149, 48] on span at bounding box center [1152, 44] width 17 height 17
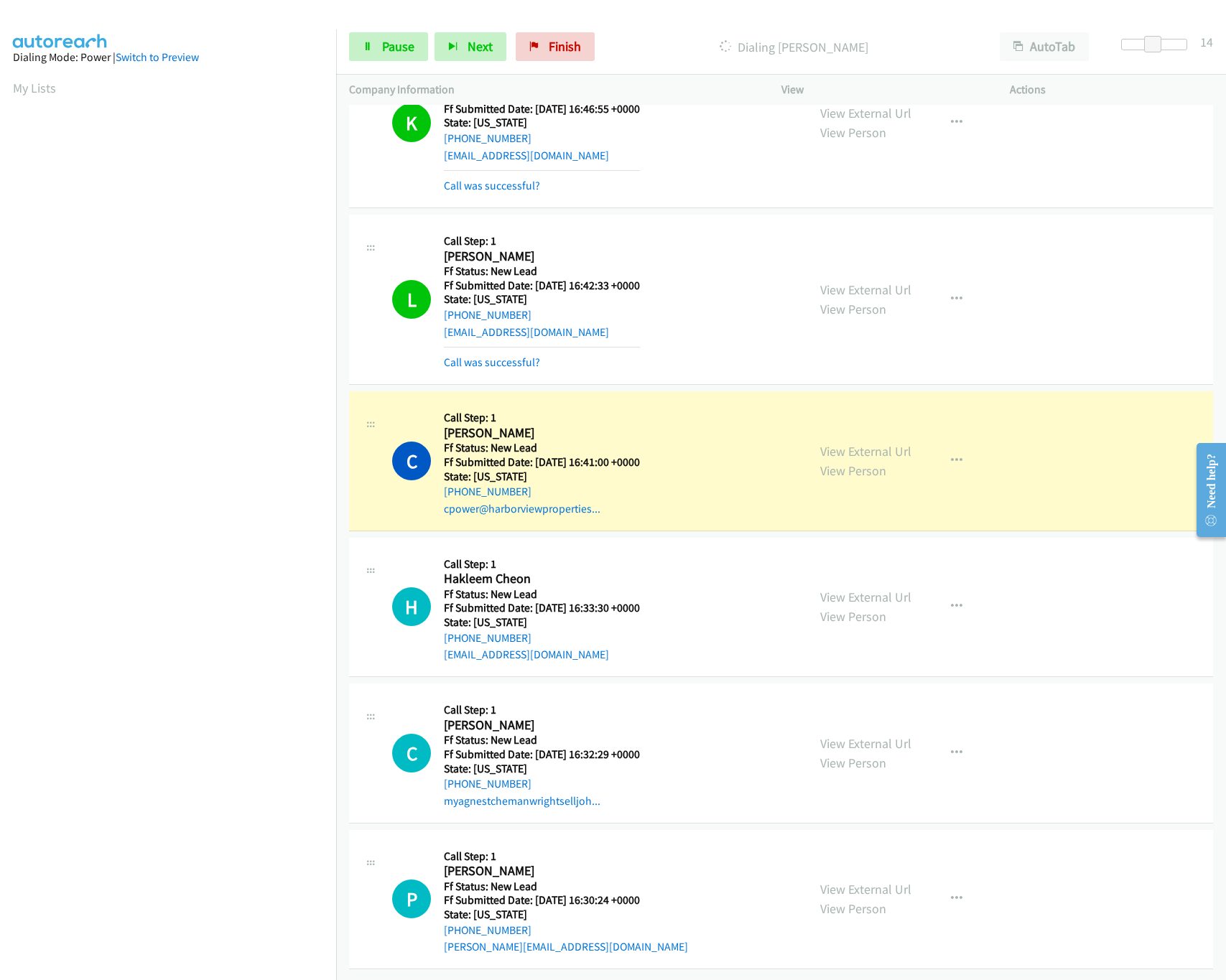
scroll to position [1864, 0]
click at [843, 881] on link "View External Url" at bounding box center [866, 889] width 92 height 16
click at [391, 45] on span "Pause" at bounding box center [398, 46] width 32 height 16
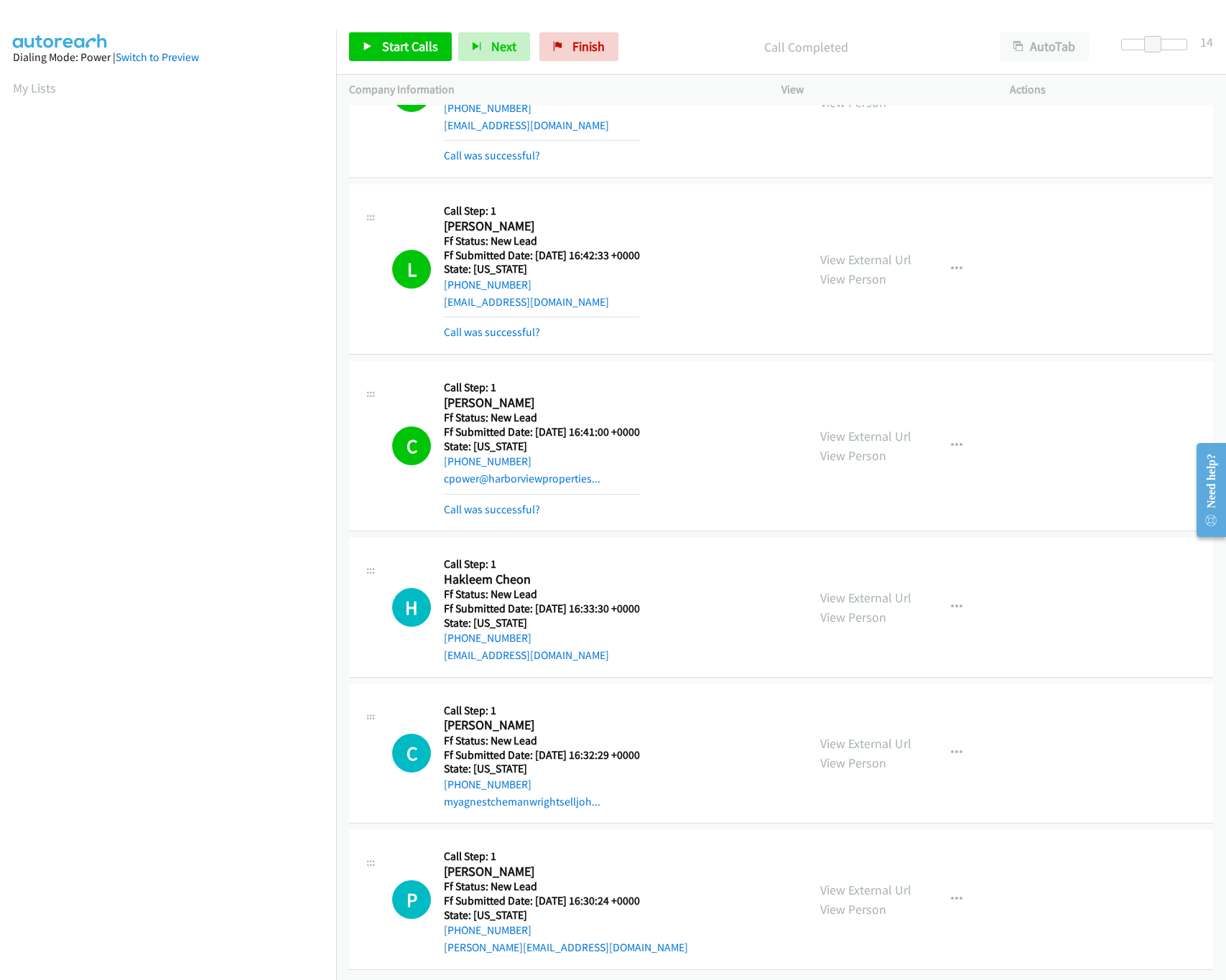
scroll to position [1894, 0]
click at [951, 894] on icon "button" at bounding box center [957, 899] width 12 height 12
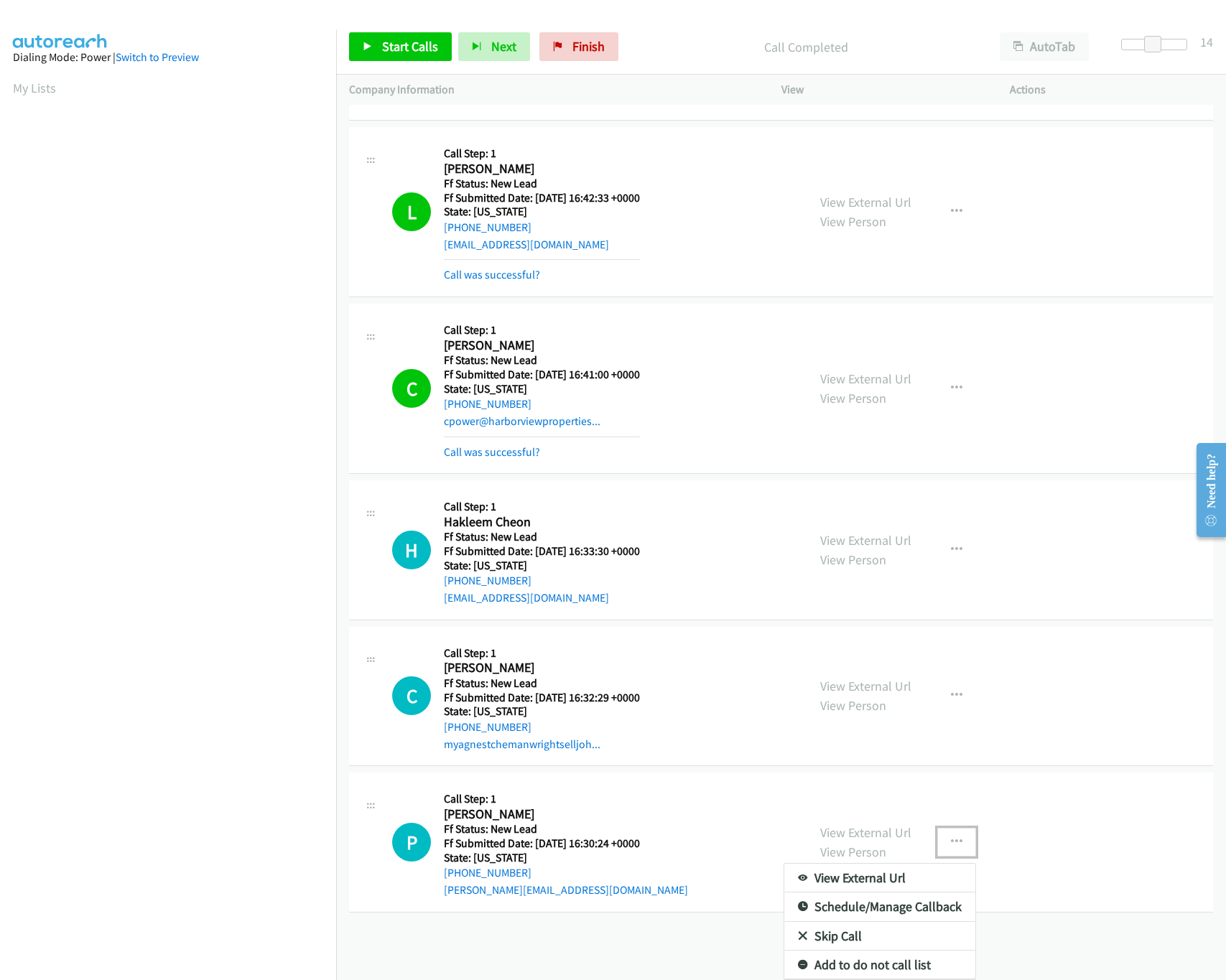
click at [828, 923] on link "Skip Call" at bounding box center [879, 937] width 191 height 29
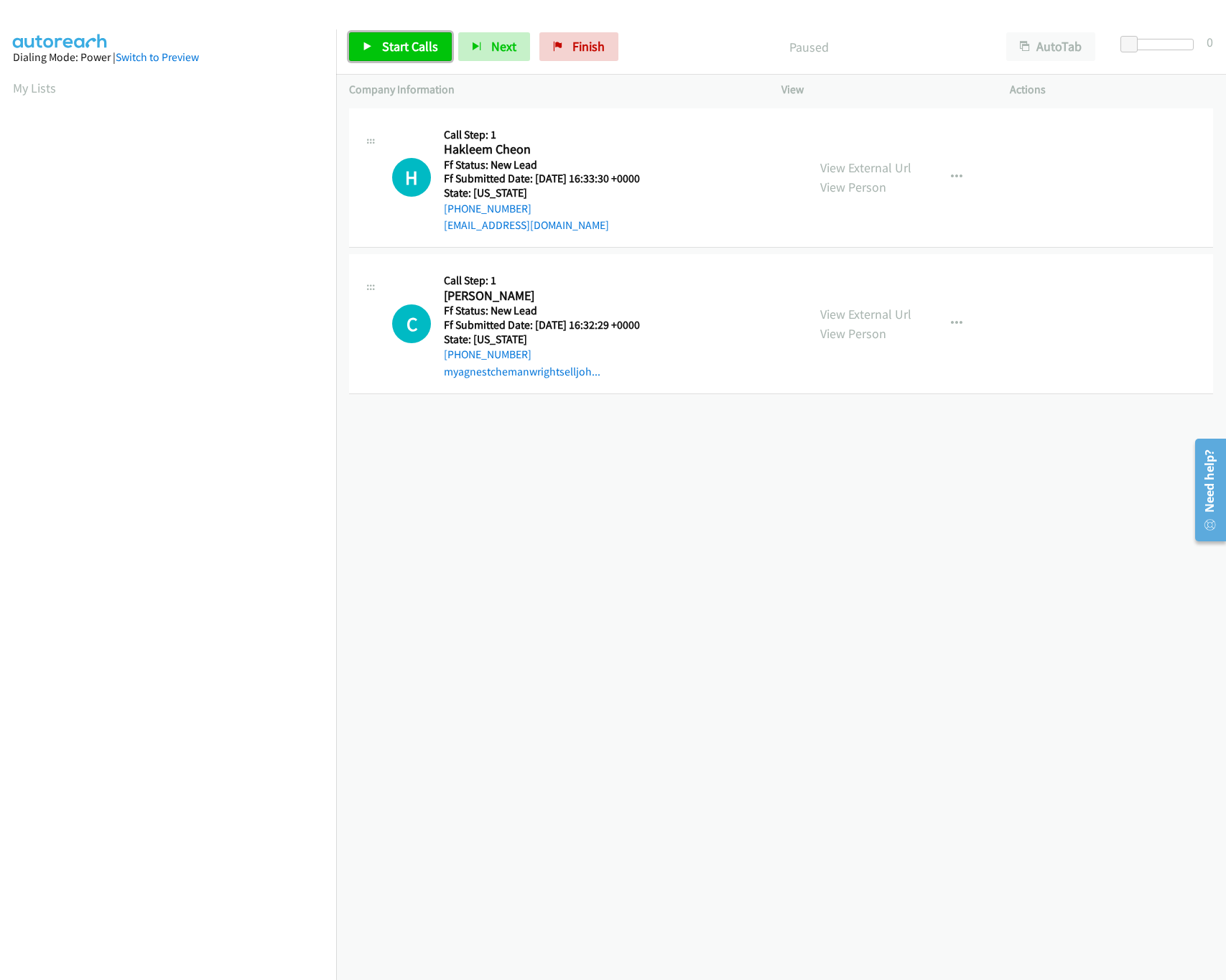
click at [390, 41] on span "Start Calls" at bounding box center [410, 46] width 56 height 16
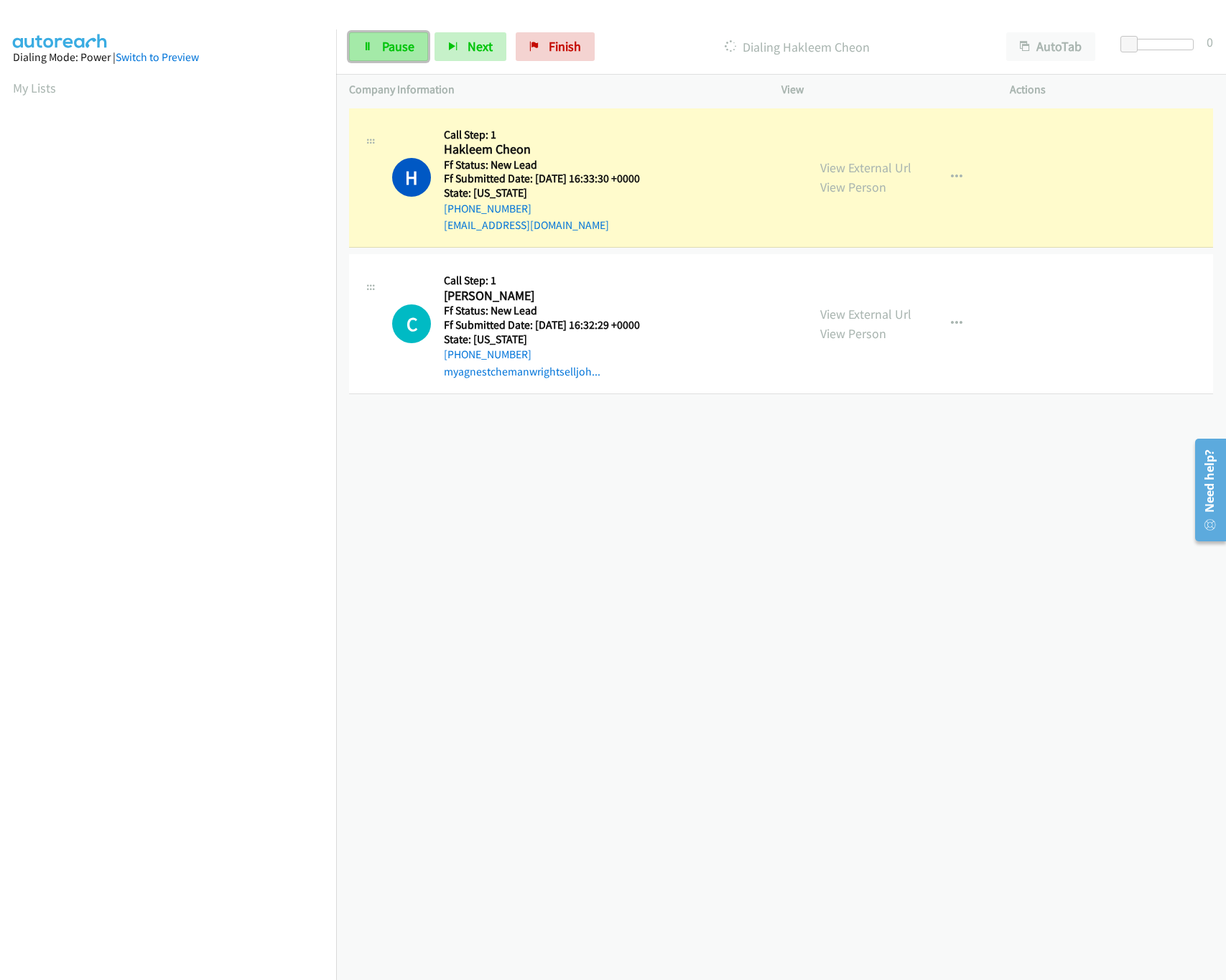
click at [395, 48] on span "Pause" at bounding box center [398, 46] width 32 height 16
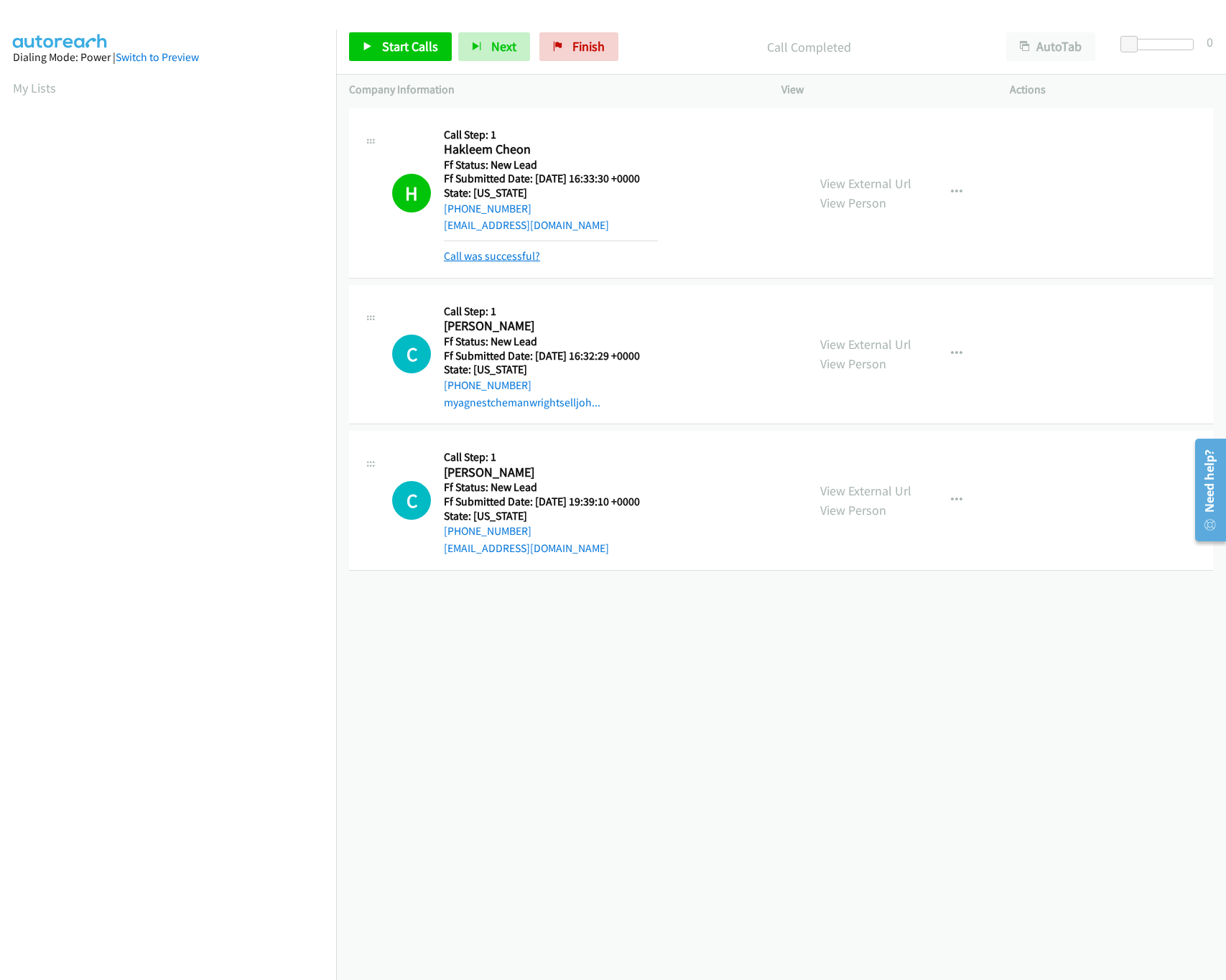
click at [474, 252] on link "Call was successful?" at bounding box center [491, 255] width 96 height 13
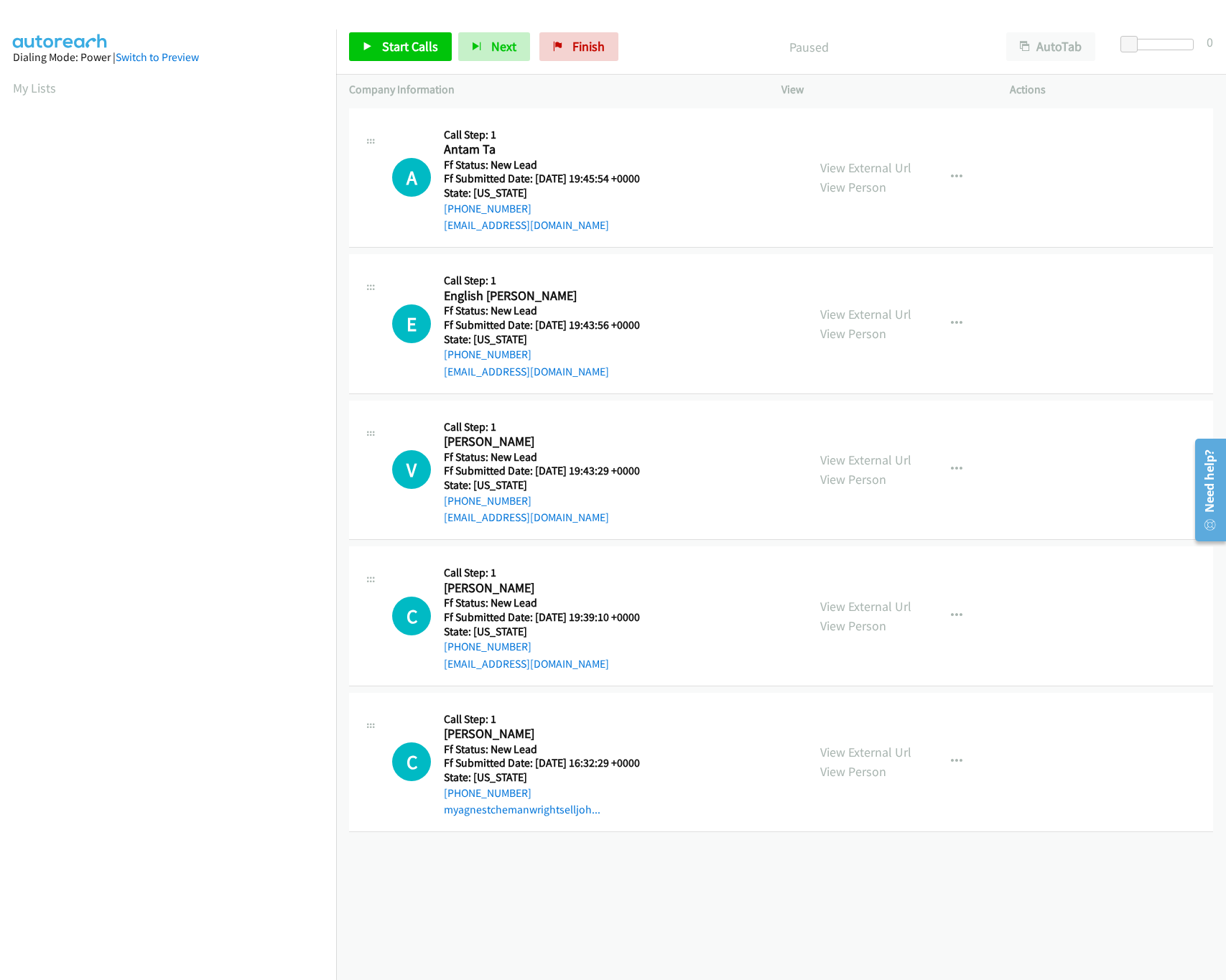
click at [763, 904] on div "[PHONE_NUMBER] Call failed - Please reload the list and try again The Callbar F…" at bounding box center [781, 543] width 890 height 876
click at [793, 905] on div "[PHONE_NUMBER] Call failed - Please reload the list and try again The Callbar F…" at bounding box center [781, 543] width 890 height 876
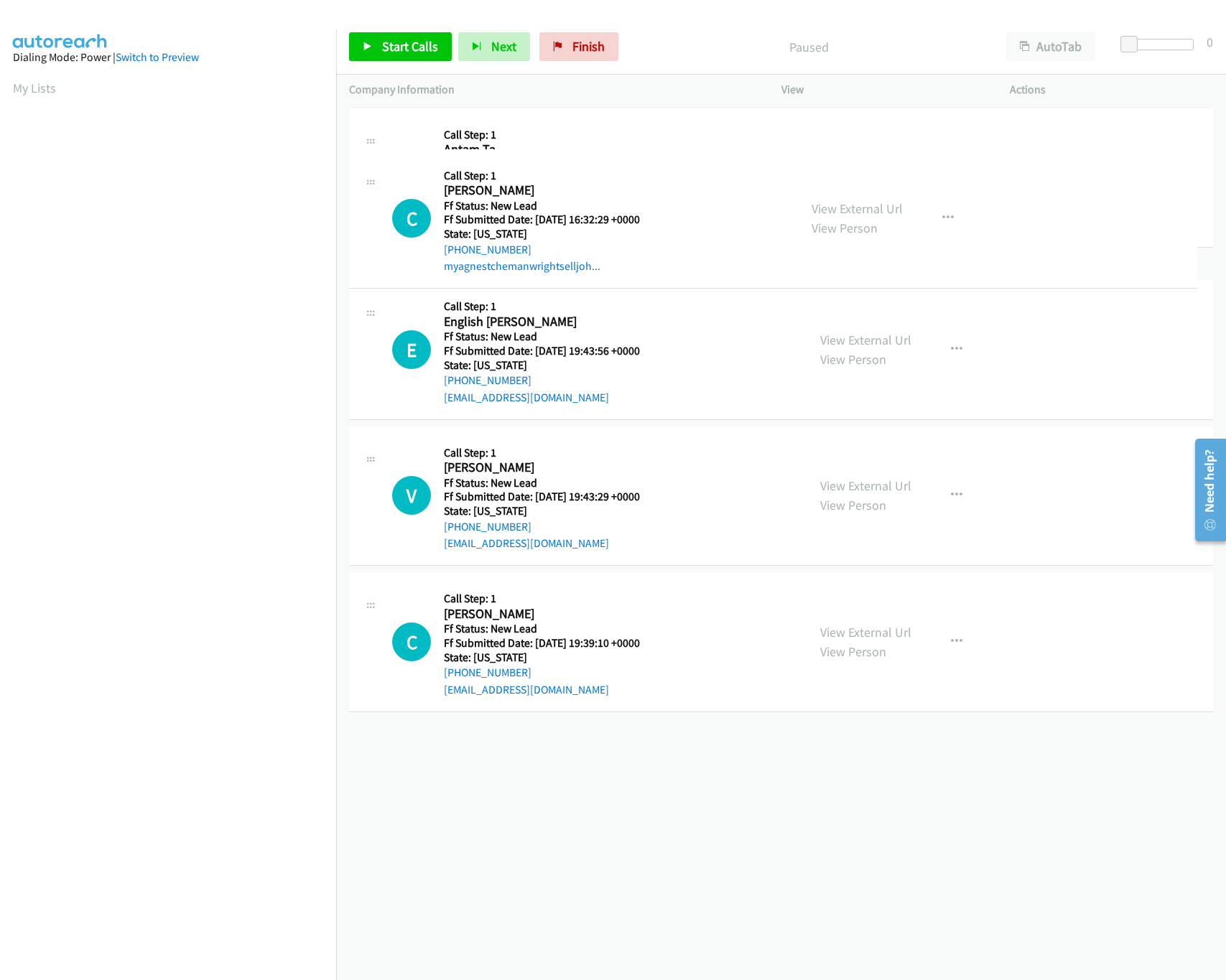
drag, startPoint x: 614, startPoint y: 778, endPoint x: 632, endPoint y: 159, distance: 619.3
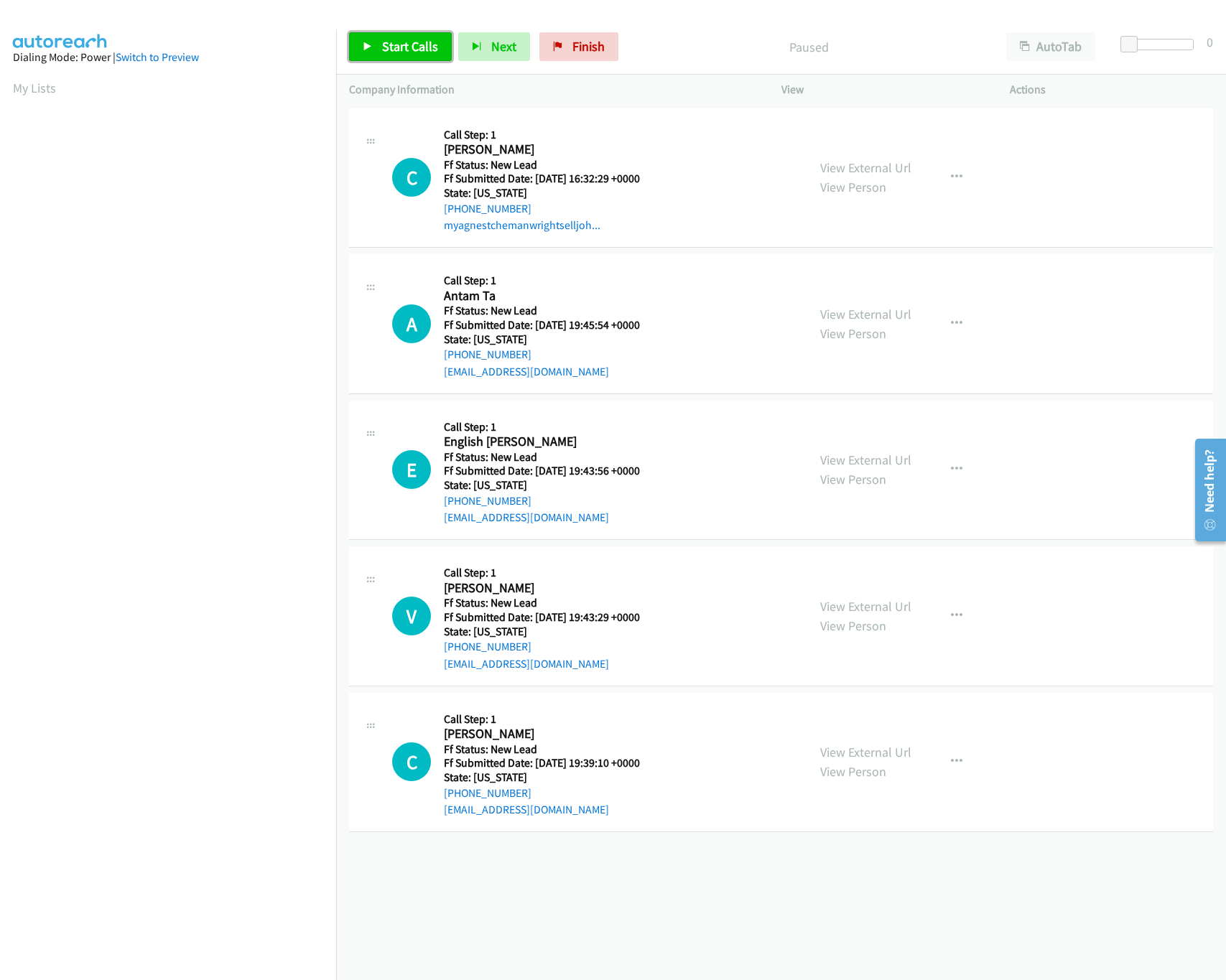
click at [389, 45] on span "Start Calls" at bounding box center [410, 46] width 56 height 16
click at [851, 302] on div "View External Url View Person View External Url Email Schedule/Manage Callback …" at bounding box center [928, 323] width 242 height 113
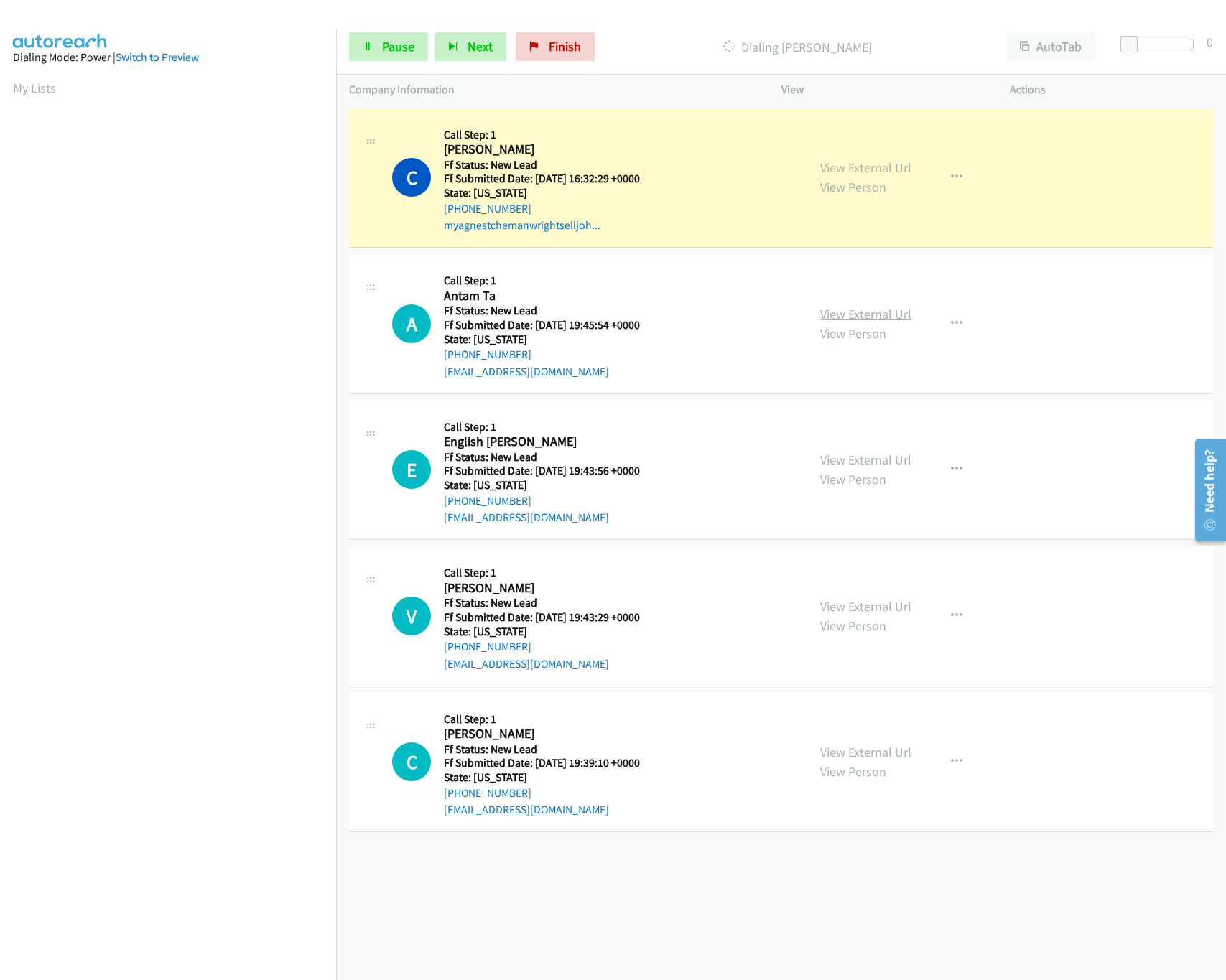
click at [851, 313] on link "View External Url" at bounding box center [866, 314] width 92 height 16
drag, startPoint x: 1142, startPoint y: 43, endPoint x: 1170, endPoint y: 43, distance: 28.0
click at [1152, 43] on span at bounding box center [1143, 44] width 17 height 17
drag, startPoint x: 1168, startPoint y: 44, endPoint x: 1159, endPoint y: 44, distance: 9.0
click at [1159, 44] on span at bounding box center [1154, 44] width 17 height 17
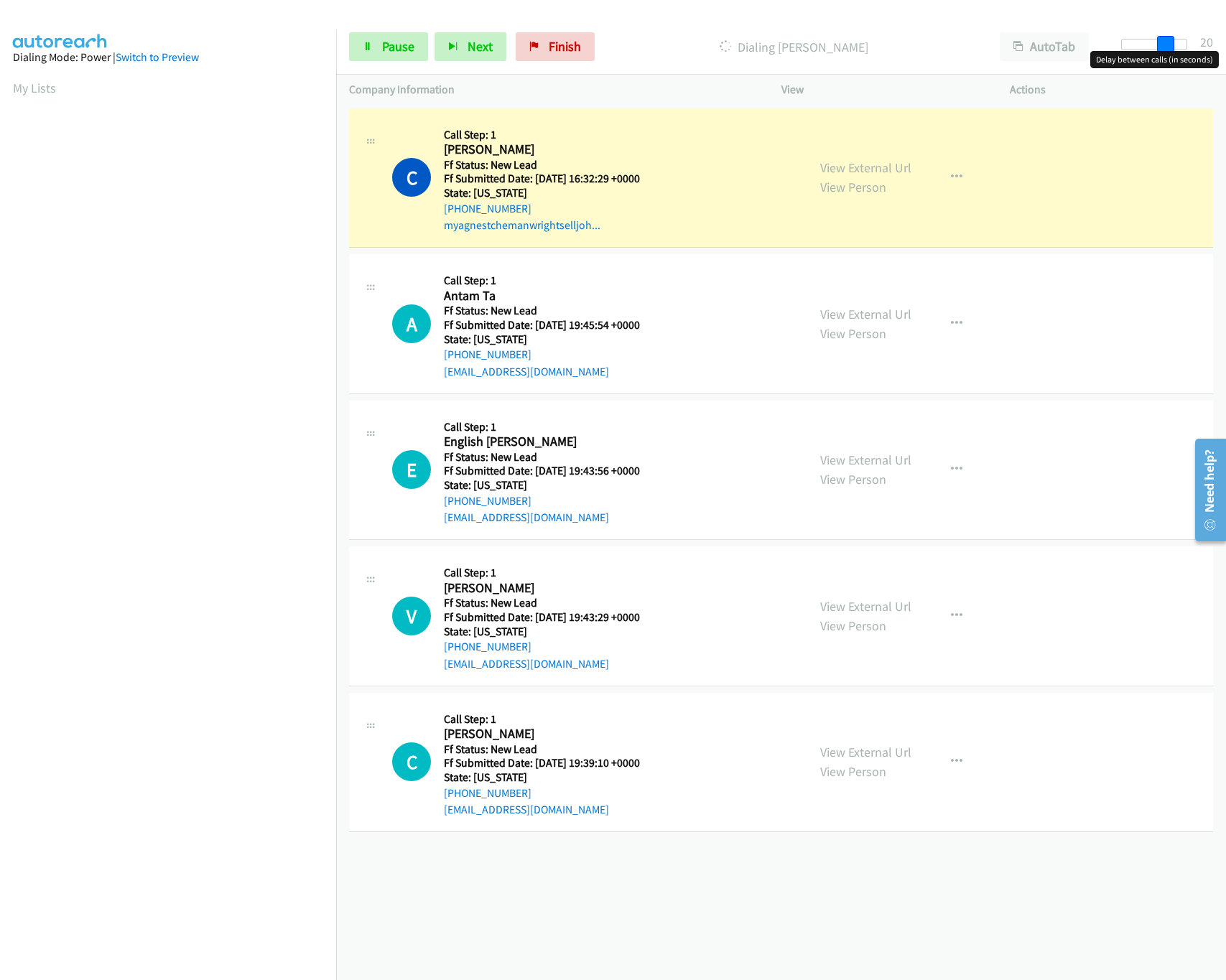
click at [1169, 46] on span at bounding box center [1165, 44] width 17 height 17
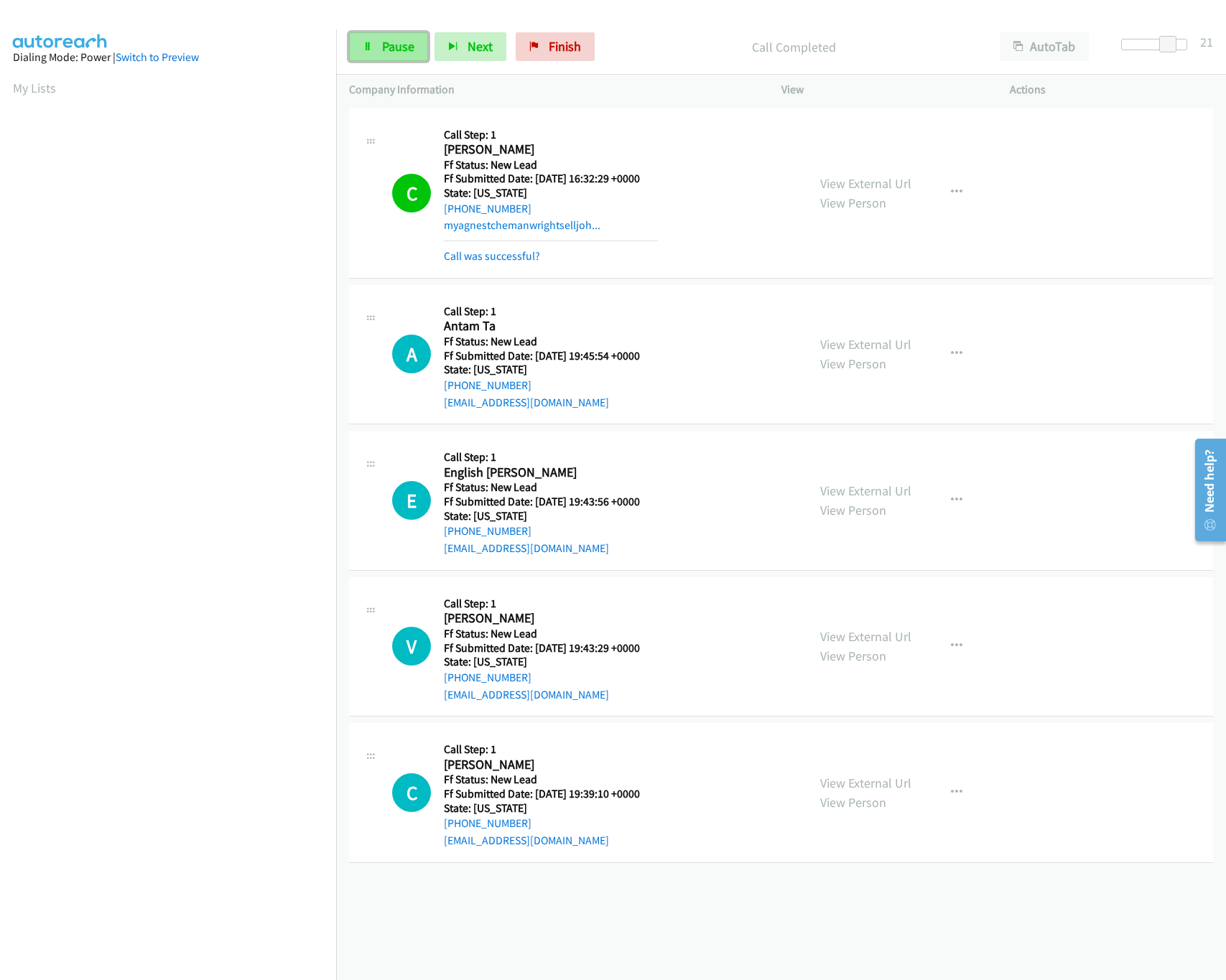
click at [356, 39] on link "Pause" at bounding box center [389, 47] width 79 height 29
click at [456, 916] on div "[PHONE_NUMBER] Call failed - Please reload the list and try again The Callbar F…" at bounding box center [781, 543] width 890 height 876
click at [391, 56] on link "Start Calls" at bounding box center [401, 47] width 102 height 29
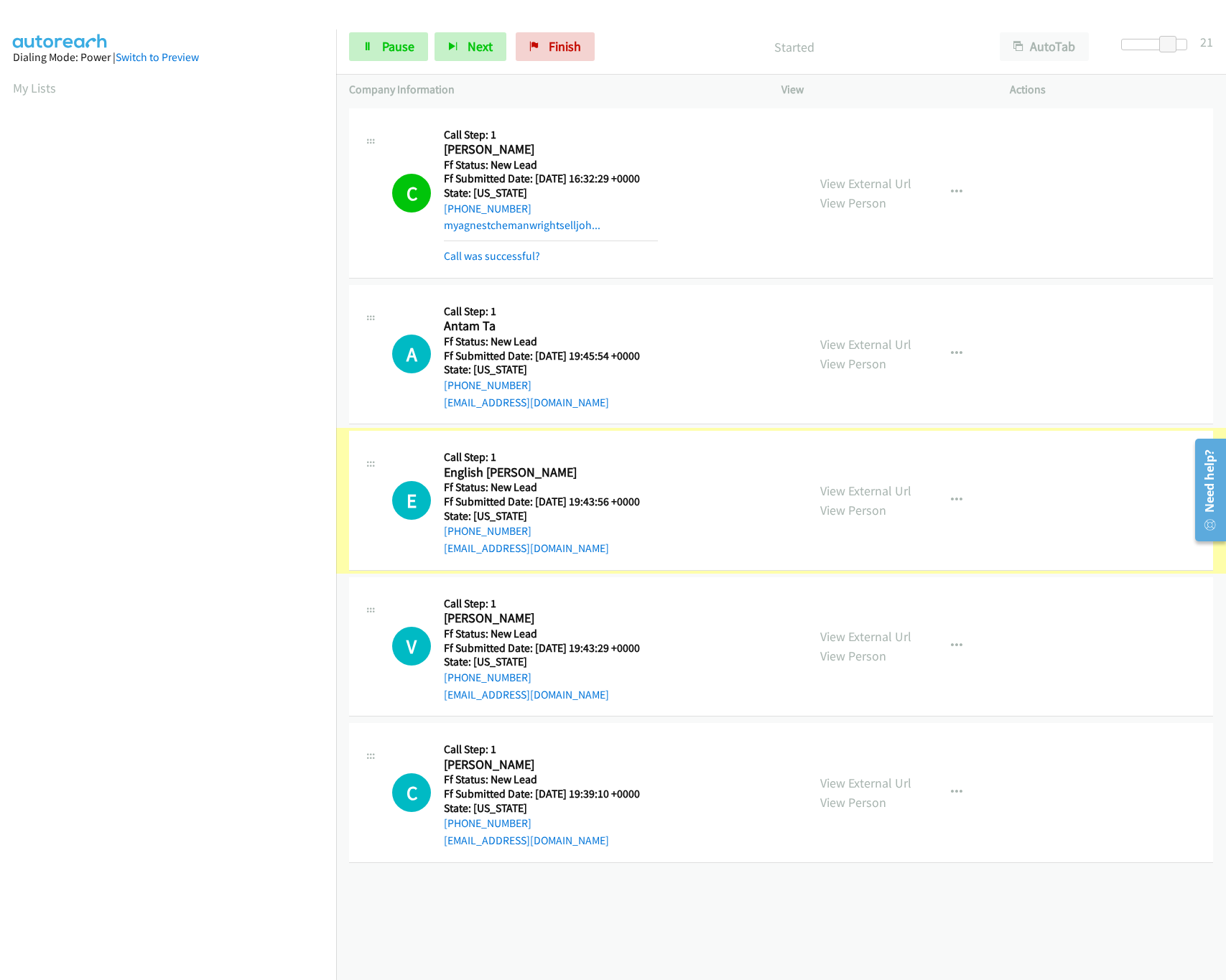
click at [834, 499] on div "View External Url View Person" at bounding box center [866, 500] width 92 height 39
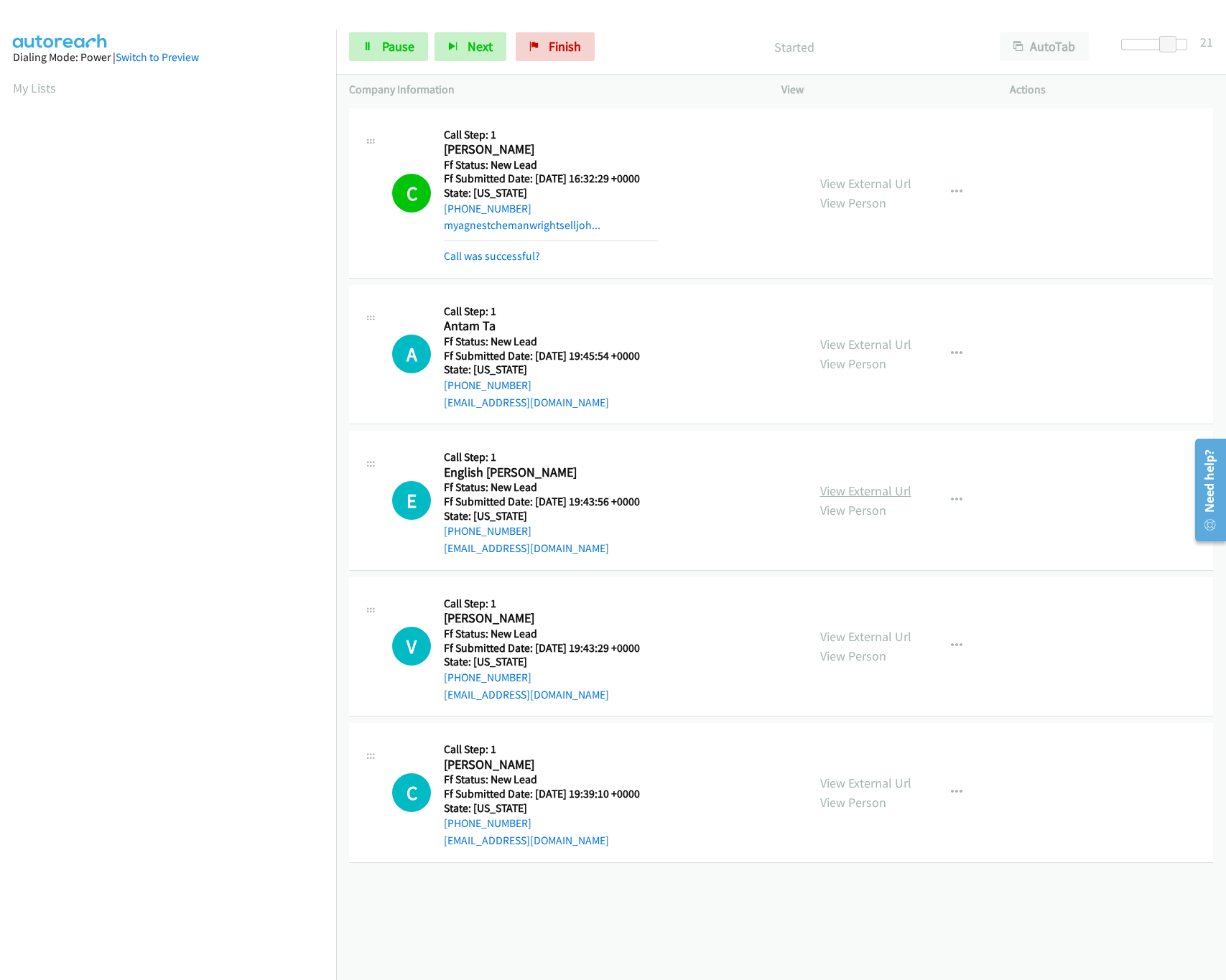
click at [851, 496] on link "View External Url" at bounding box center [866, 490] width 92 height 16
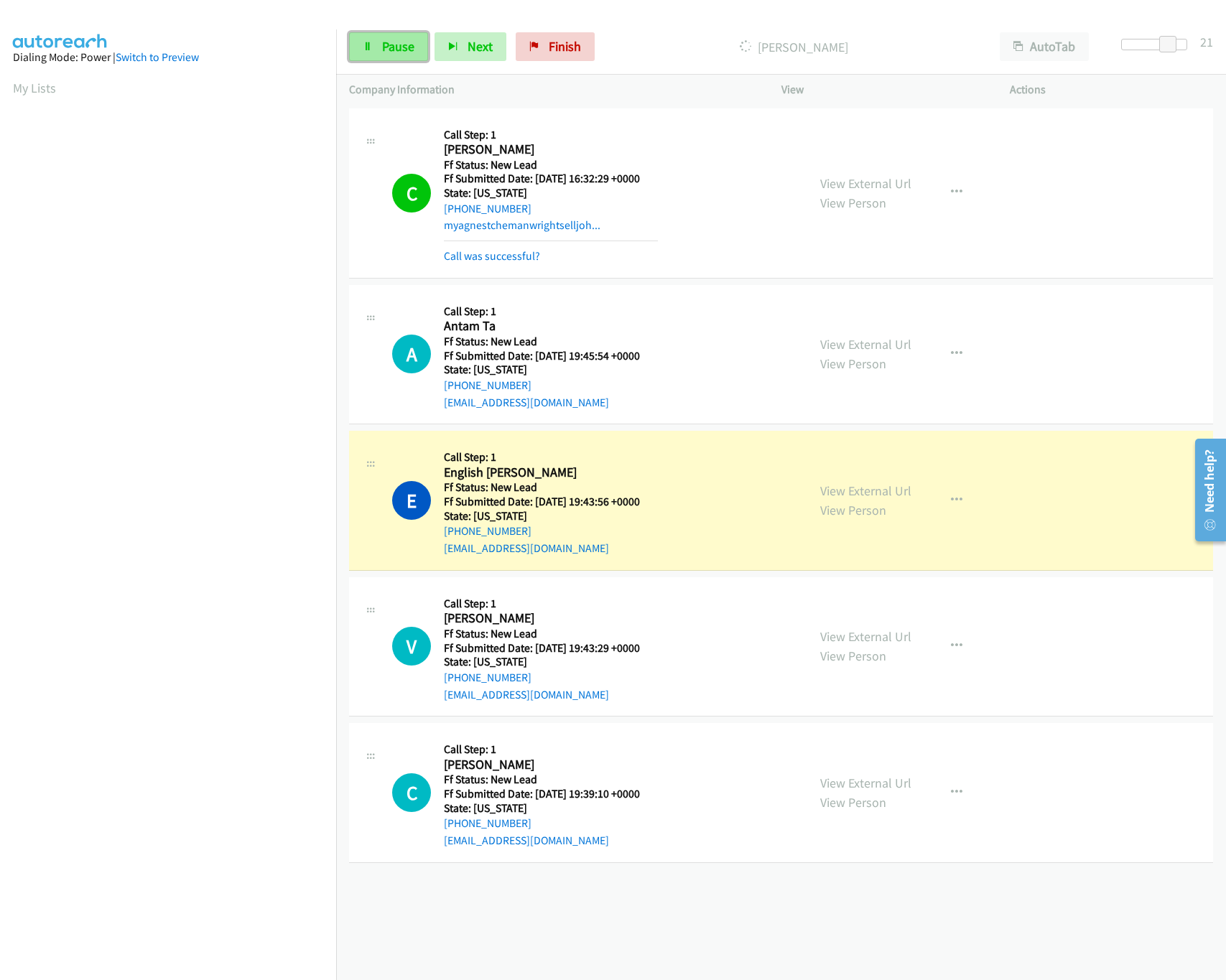
click at [392, 49] on span "Pause" at bounding box center [398, 46] width 32 height 16
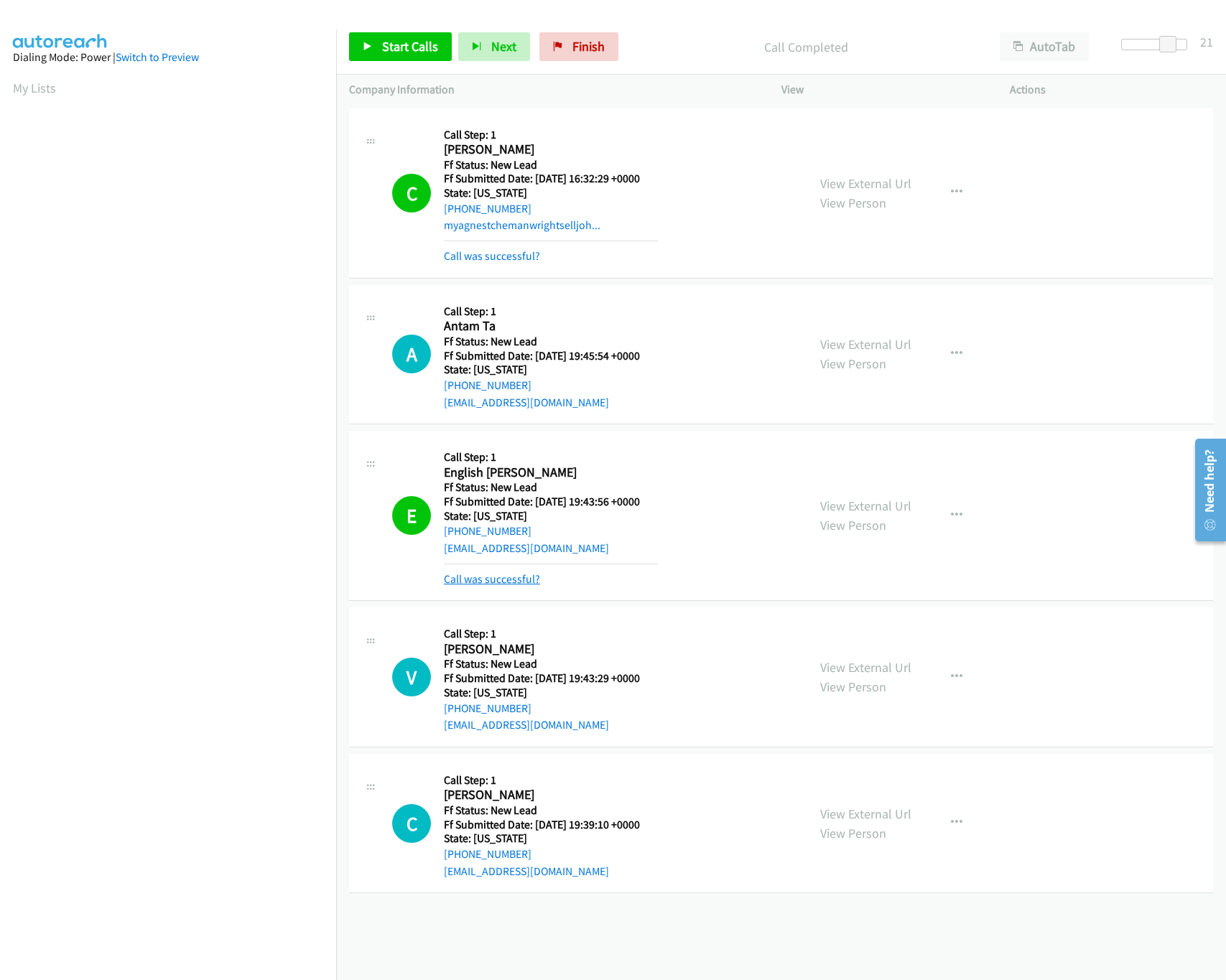
click at [492, 578] on link "Call was successful?" at bounding box center [491, 578] width 96 height 13
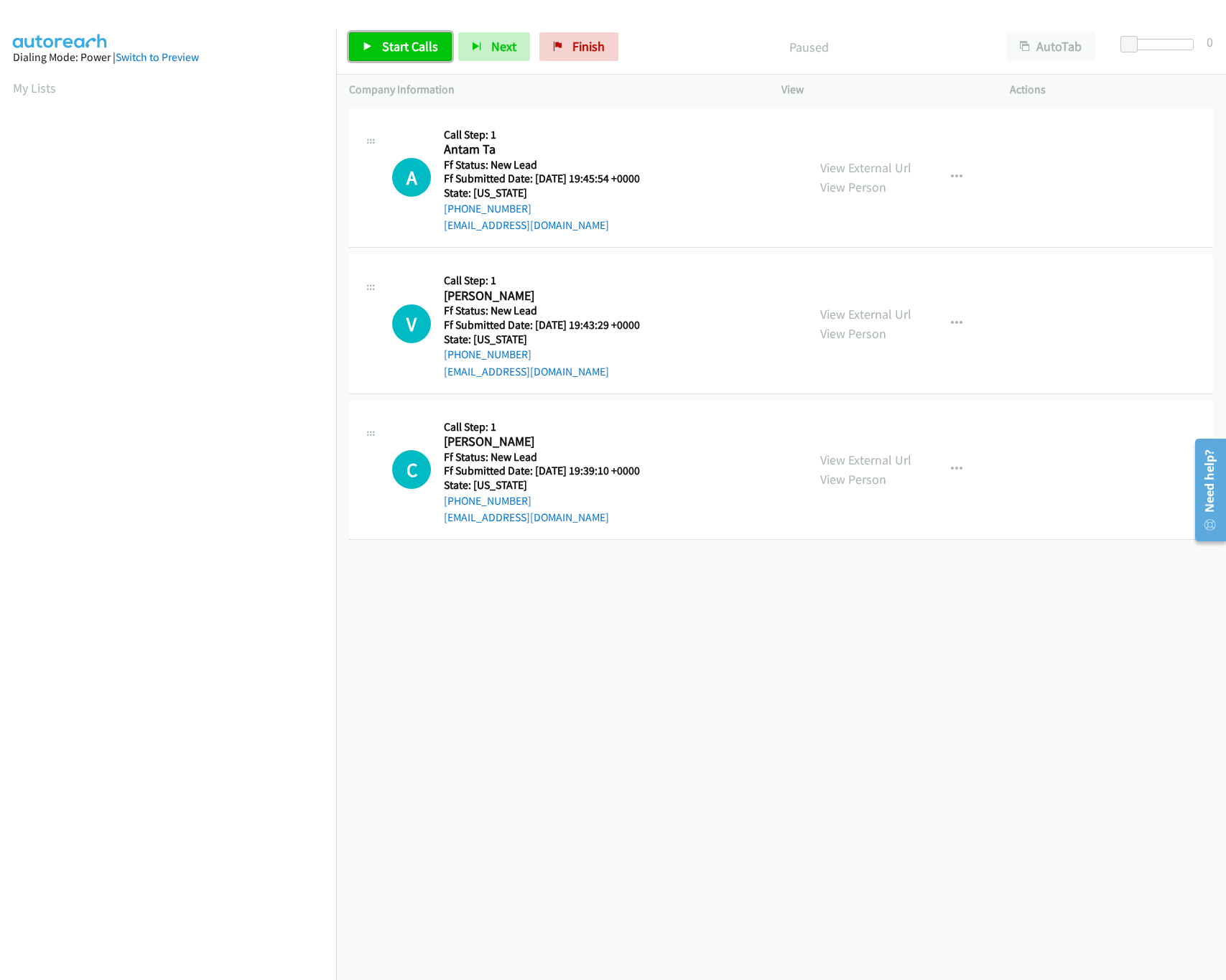
click at [364, 43] on icon at bounding box center [367, 47] width 10 height 10
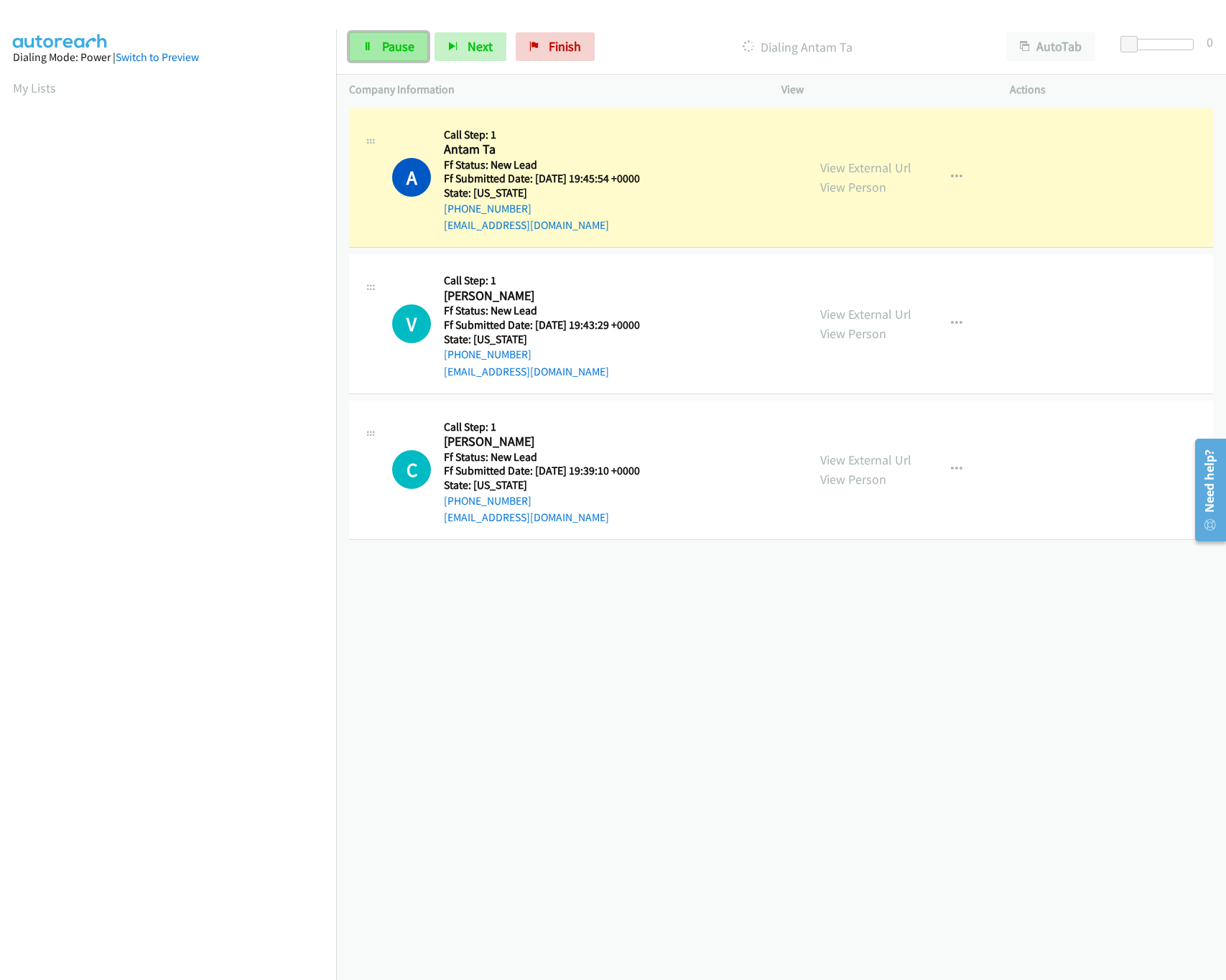
click at [411, 49] on span "Pause" at bounding box center [398, 46] width 32 height 16
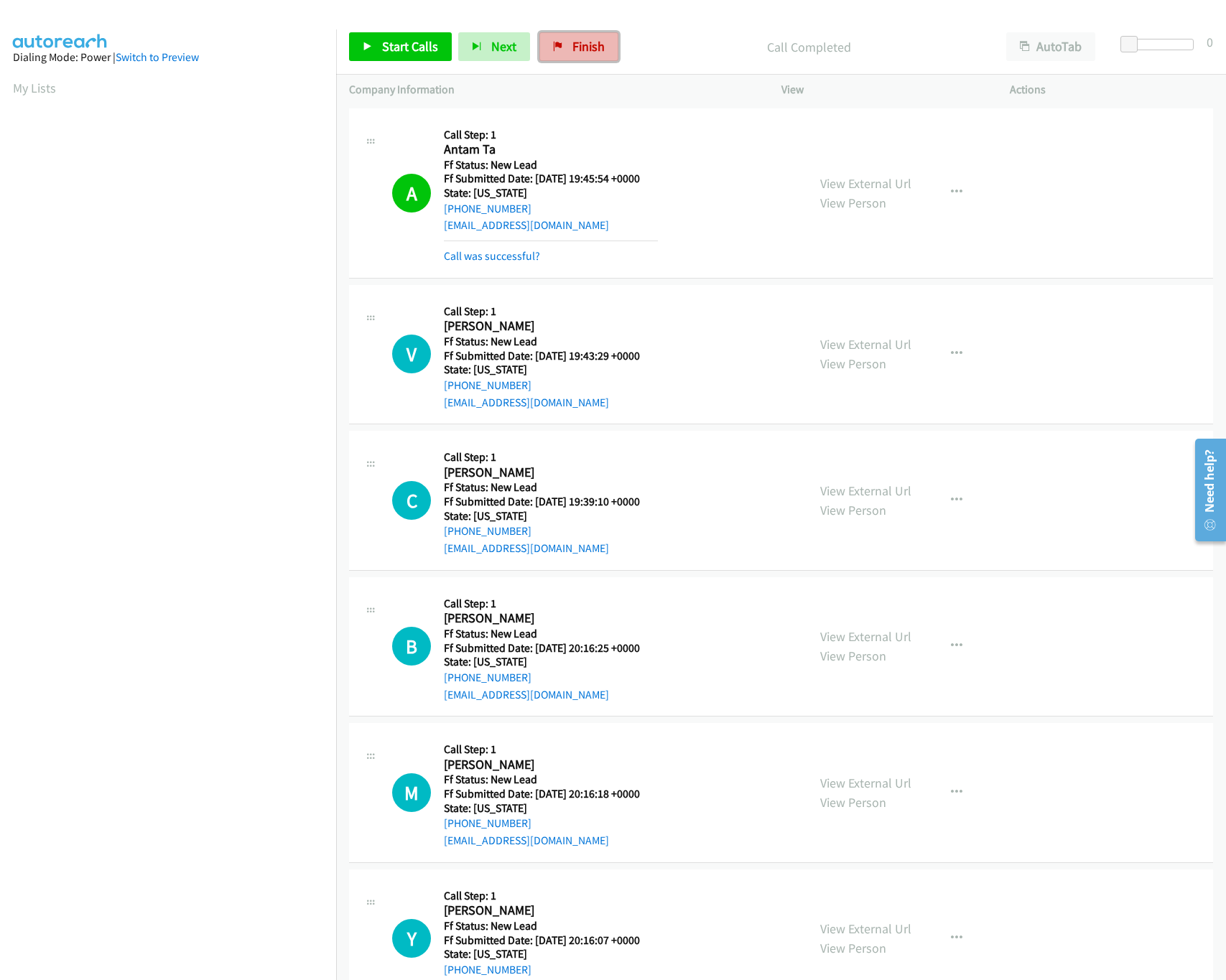
click at [580, 49] on span "Finish" at bounding box center [588, 46] width 32 height 16
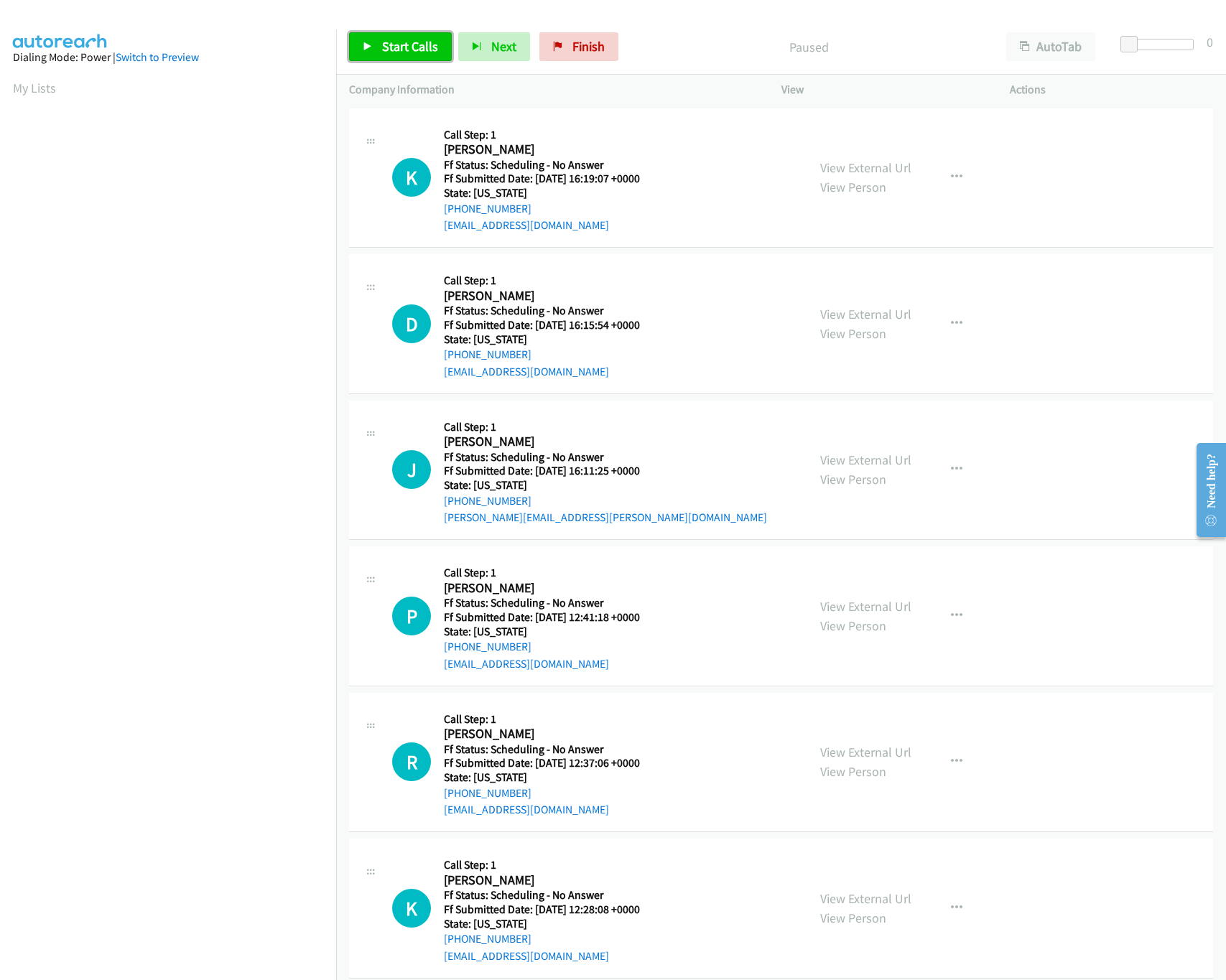
click at [412, 48] on span "Start Calls" at bounding box center [410, 46] width 56 height 16
click at [411, 48] on span "Pause" at bounding box center [398, 46] width 32 height 16
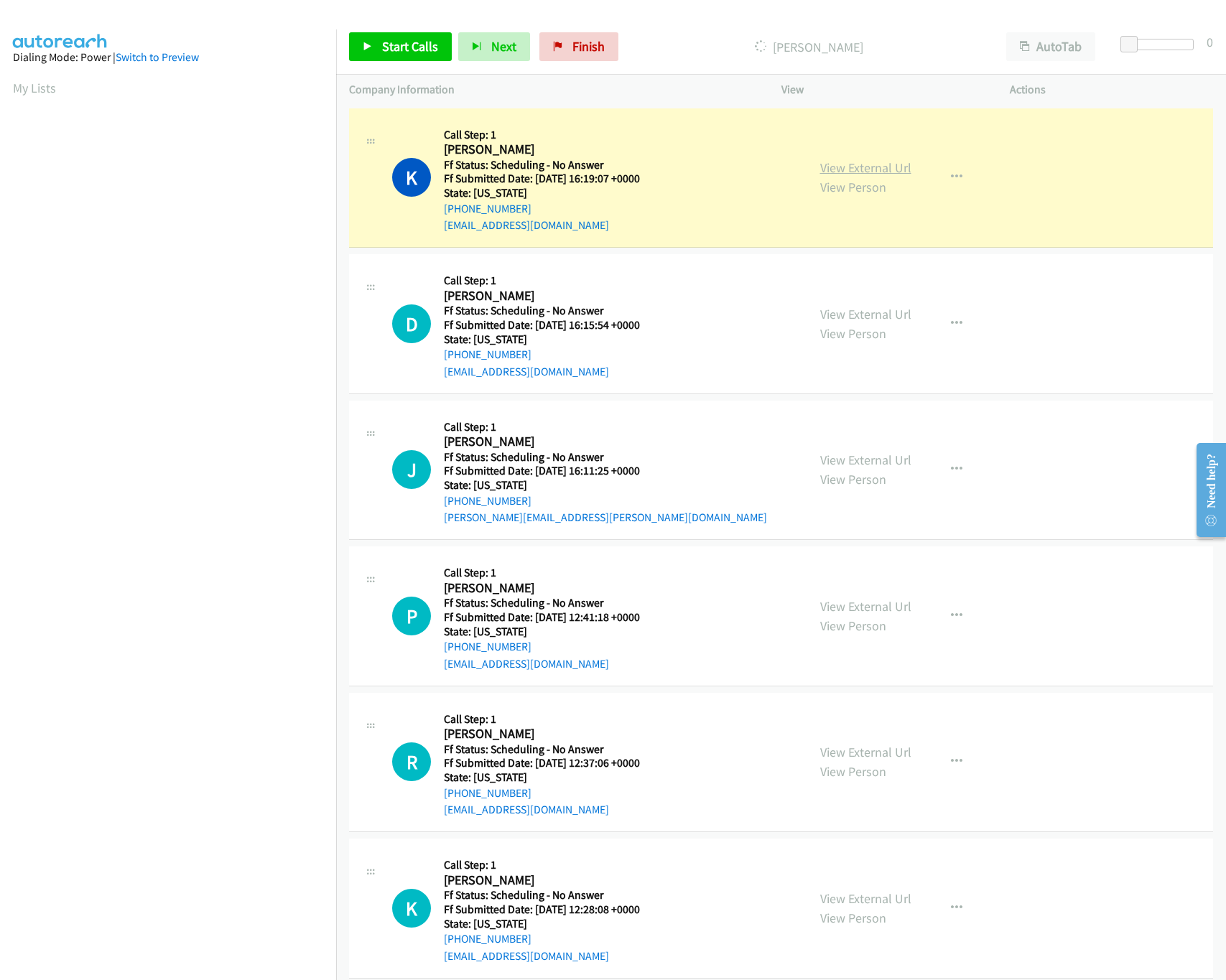
click at [842, 166] on link "View External Url" at bounding box center [866, 167] width 92 height 16
click at [1146, 46] on div at bounding box center [1160, 44] width 66 height 12
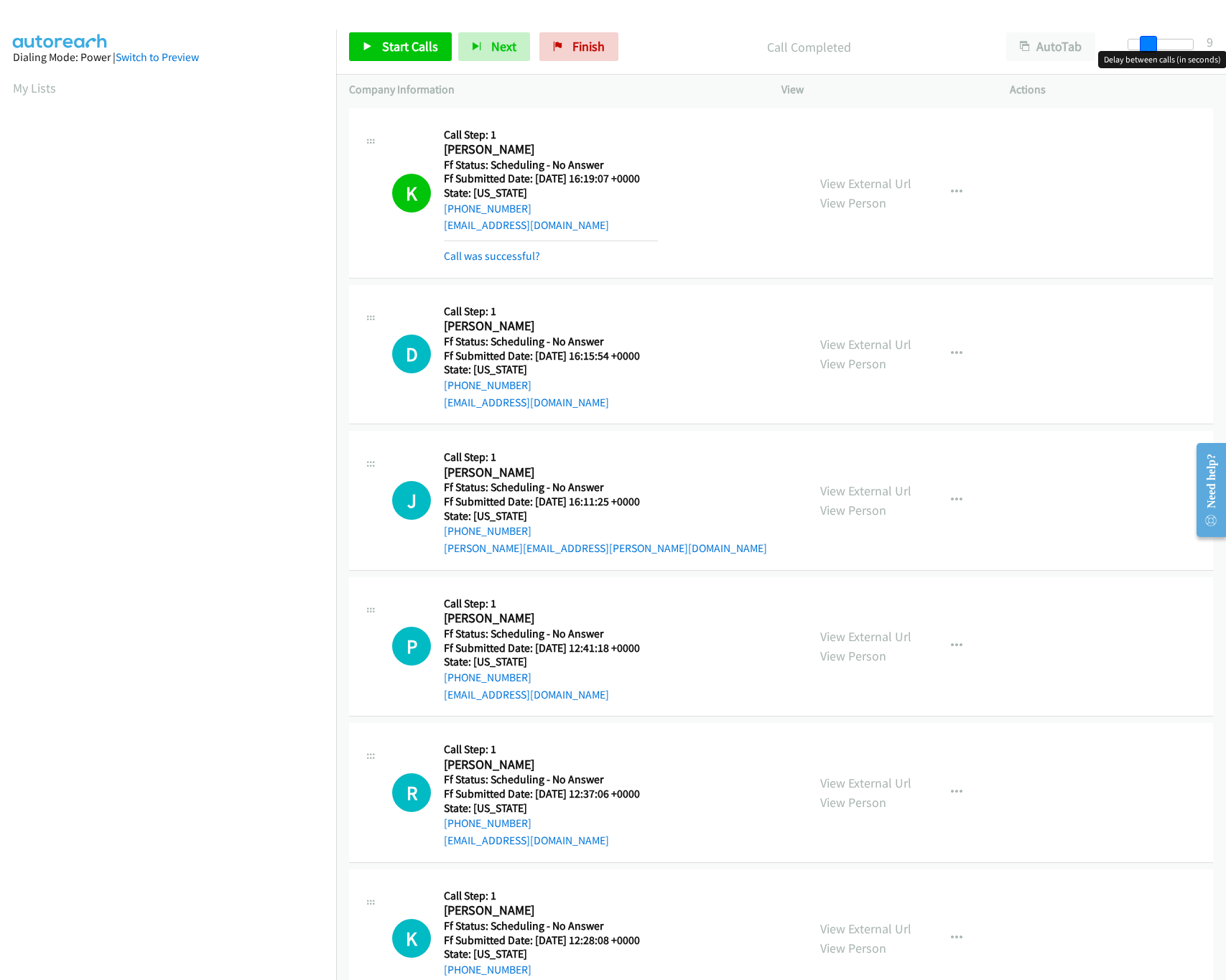
drag, startPoint x: 1140, startPoint y: 39, endPoint x: 1052, endPoint y: 27, distance: 88.8
click at [1052, 27] on div "Start Calls Pause Next Finish Call Completed AutoTab AutoTab 9" at bounding box center [781, 48] width 890 height 56
click at [429, 59] on link "Start Calls" at bounding box center [401, 47] width 102 height 29
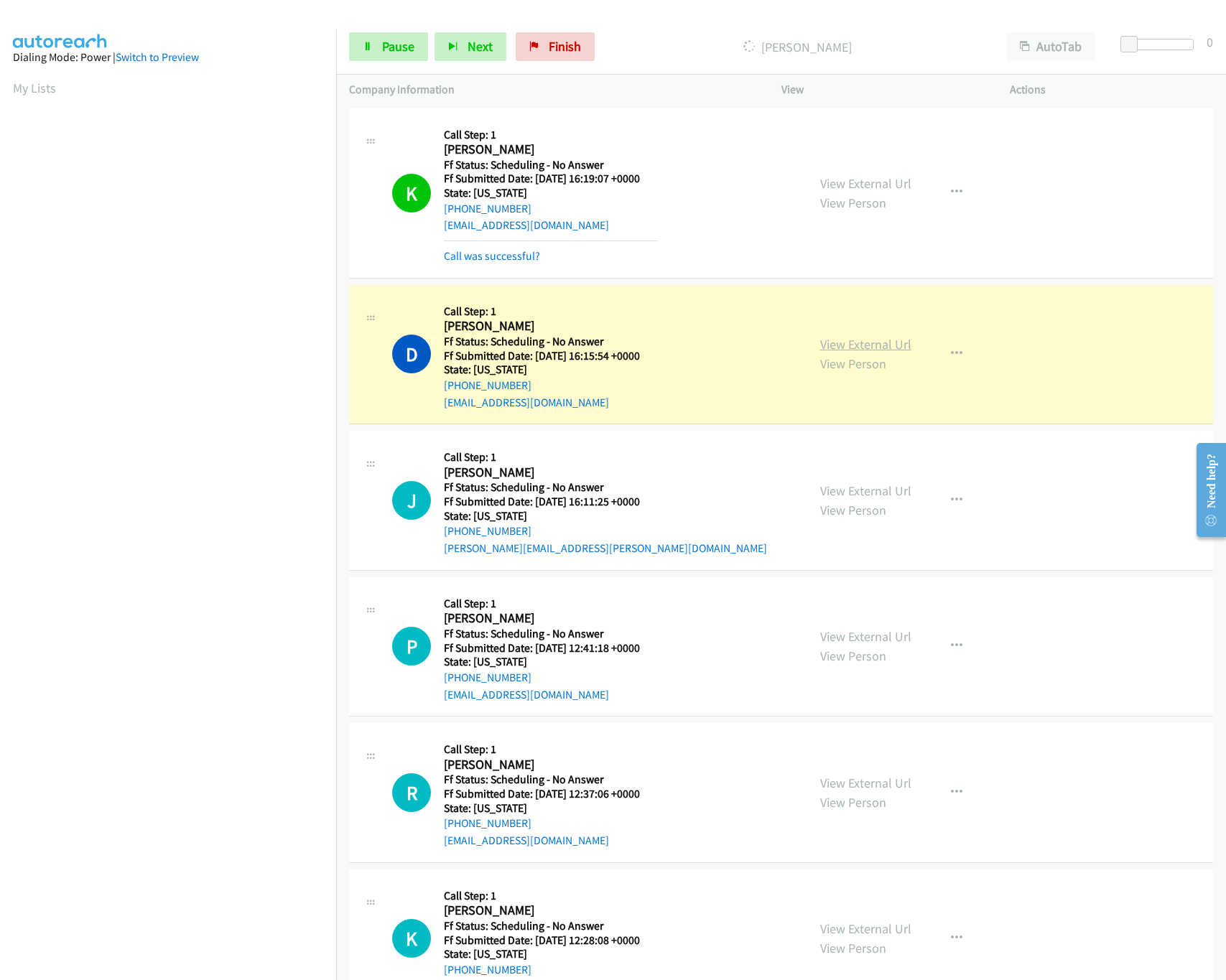
click at [858, 346] on link "View External Url" at bounding box center [866, 344] width 92 height 16
click at [871, 483] on link "View External Url" at bounding box center [866, 490] width 92 height 16
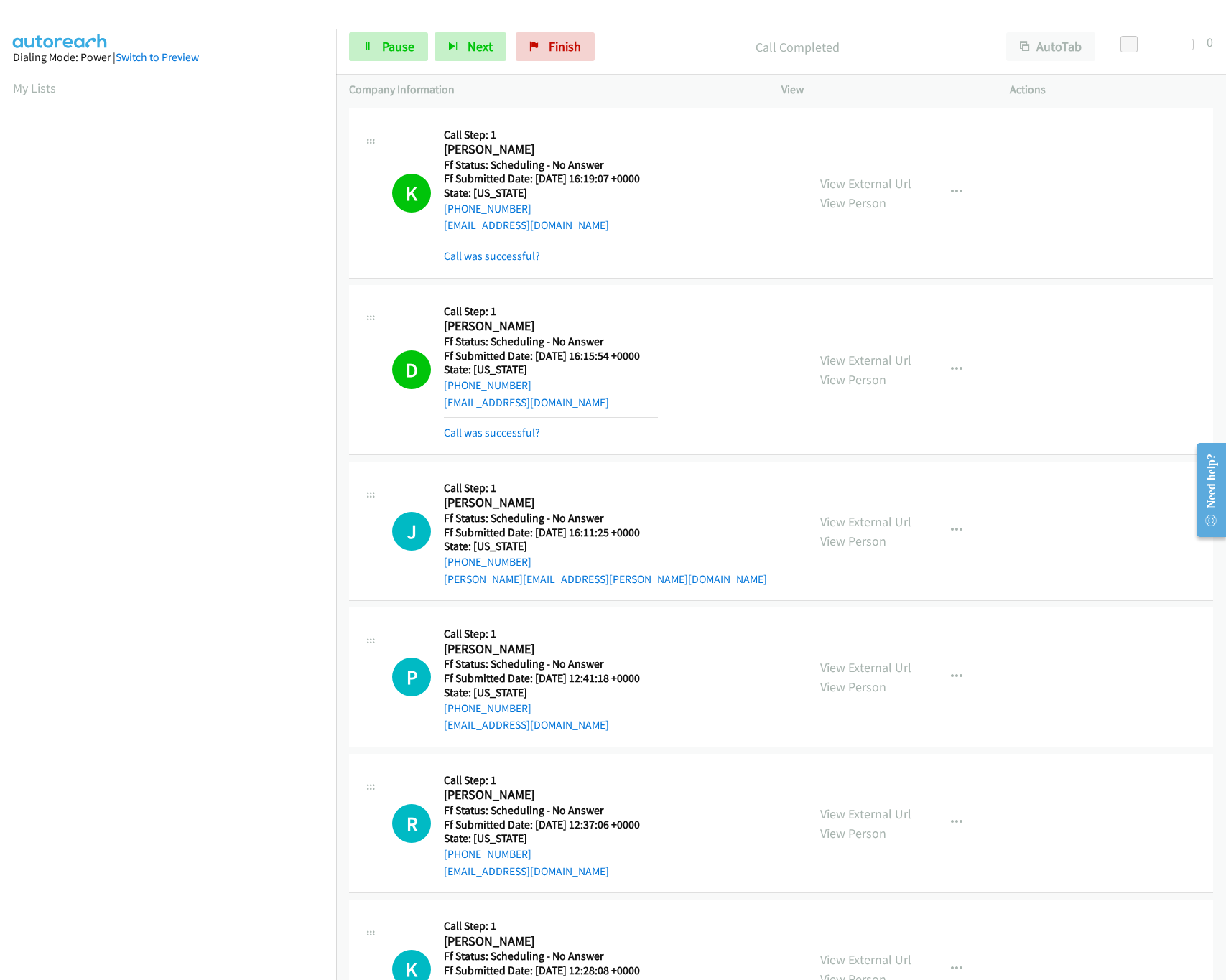
scroll to position [287, 0]
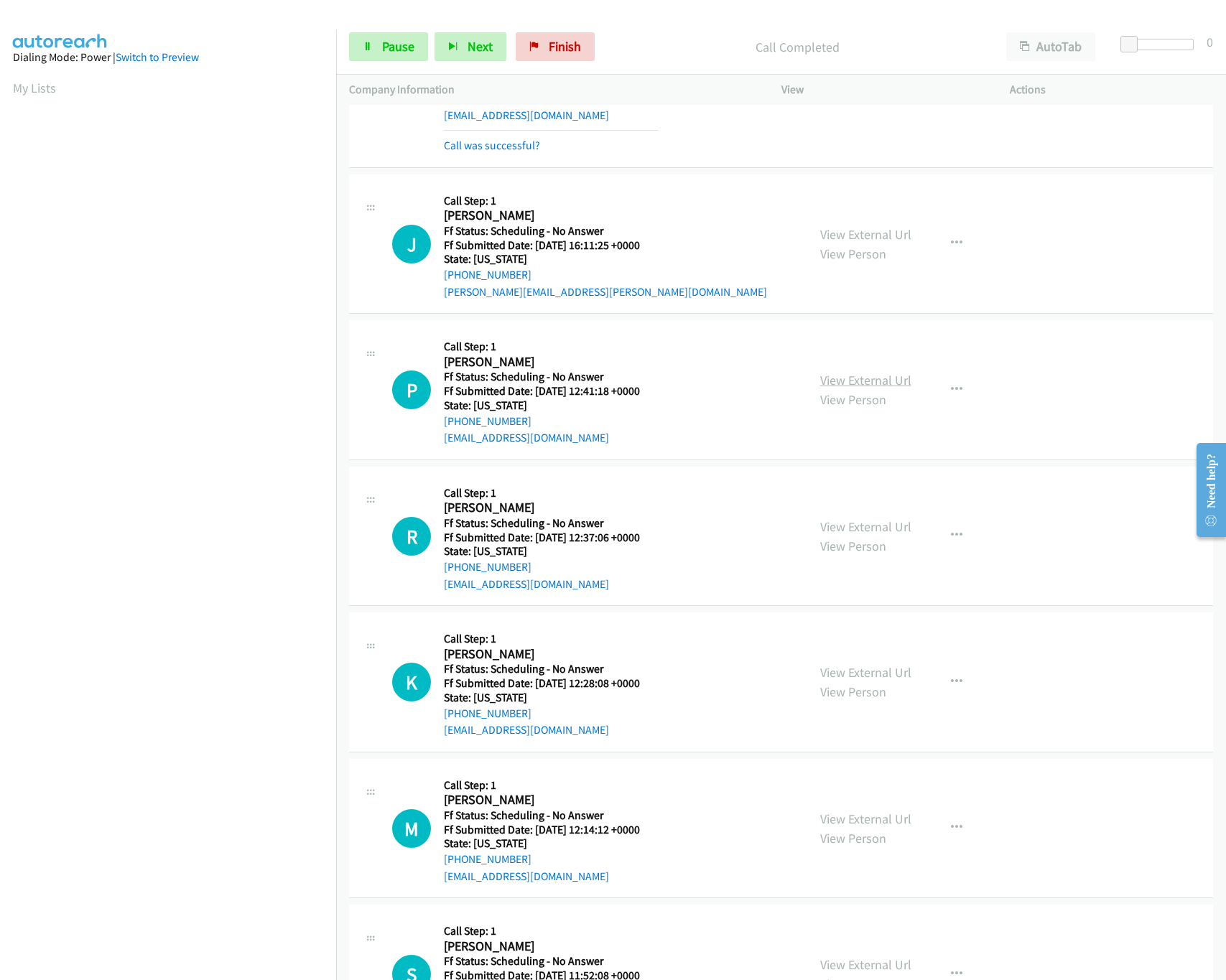
click at [820, 384] on link "View External Url" at bounding box center [866, 380] width 92 height 16
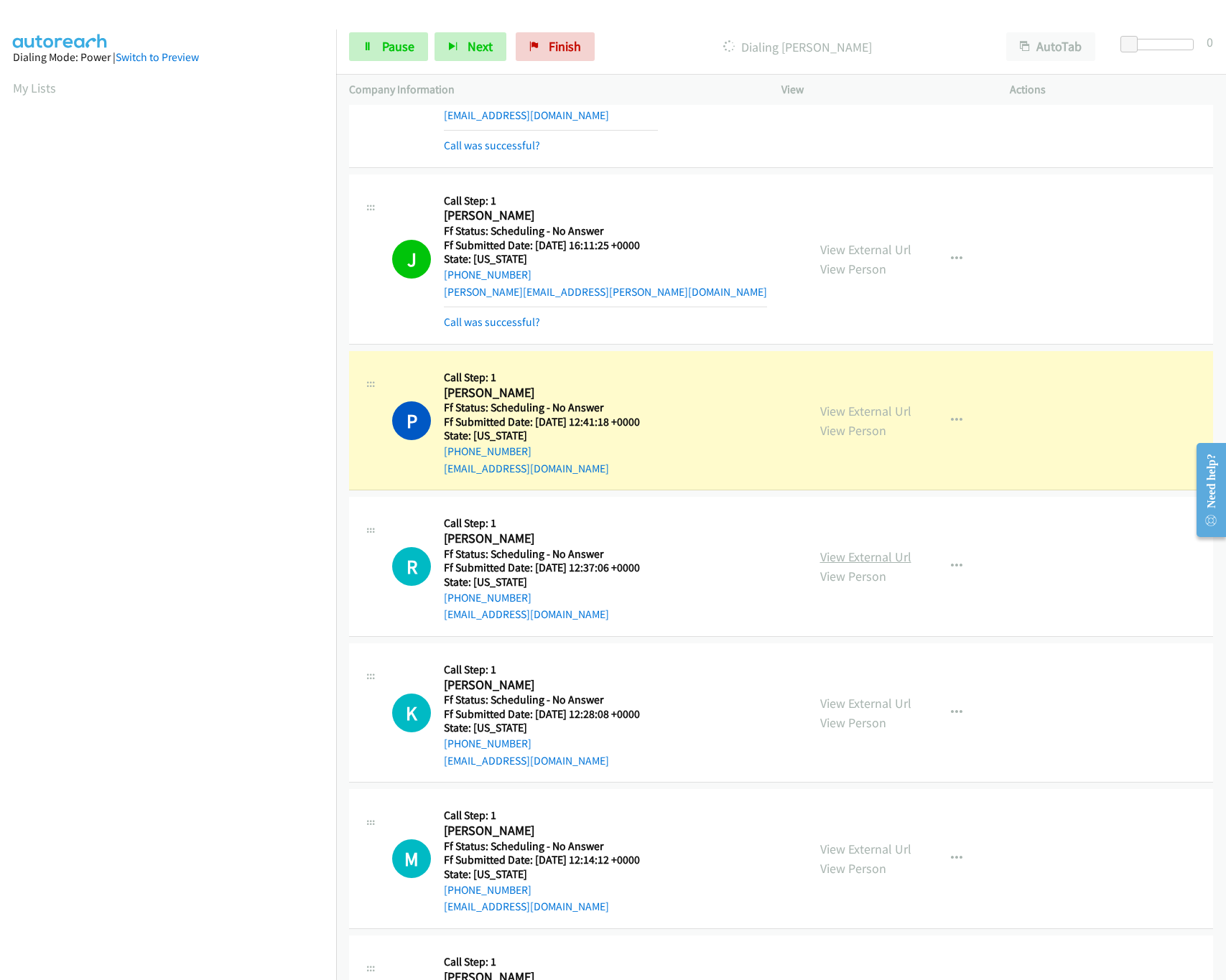
click at [847, 565] on link "View External Url" at bounding box center [866, 557] width 92 height 16
click at [951, 562] on icon "button" at bounding box center [957, 566] width 12 height 12
click at [856, 667] on link "Skip Call" at bounding box center [879, 661] width 191 height 29
click at [886, 705] on link "View External Url" at bounding box center [866, 703] width 92 height 16
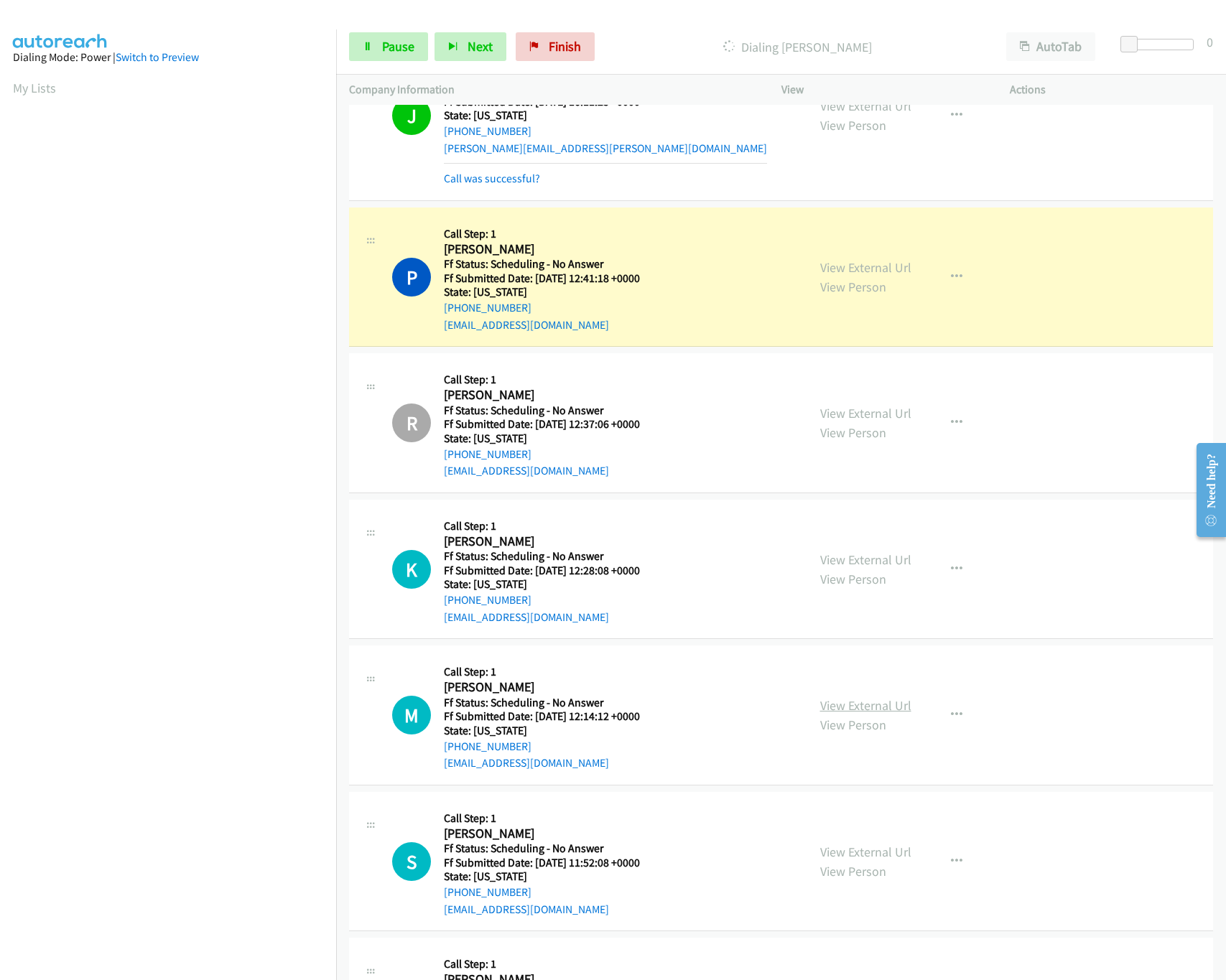
click at [886, 713] on link "View External Url" at bounding box center [866, 705] width 92 height 16
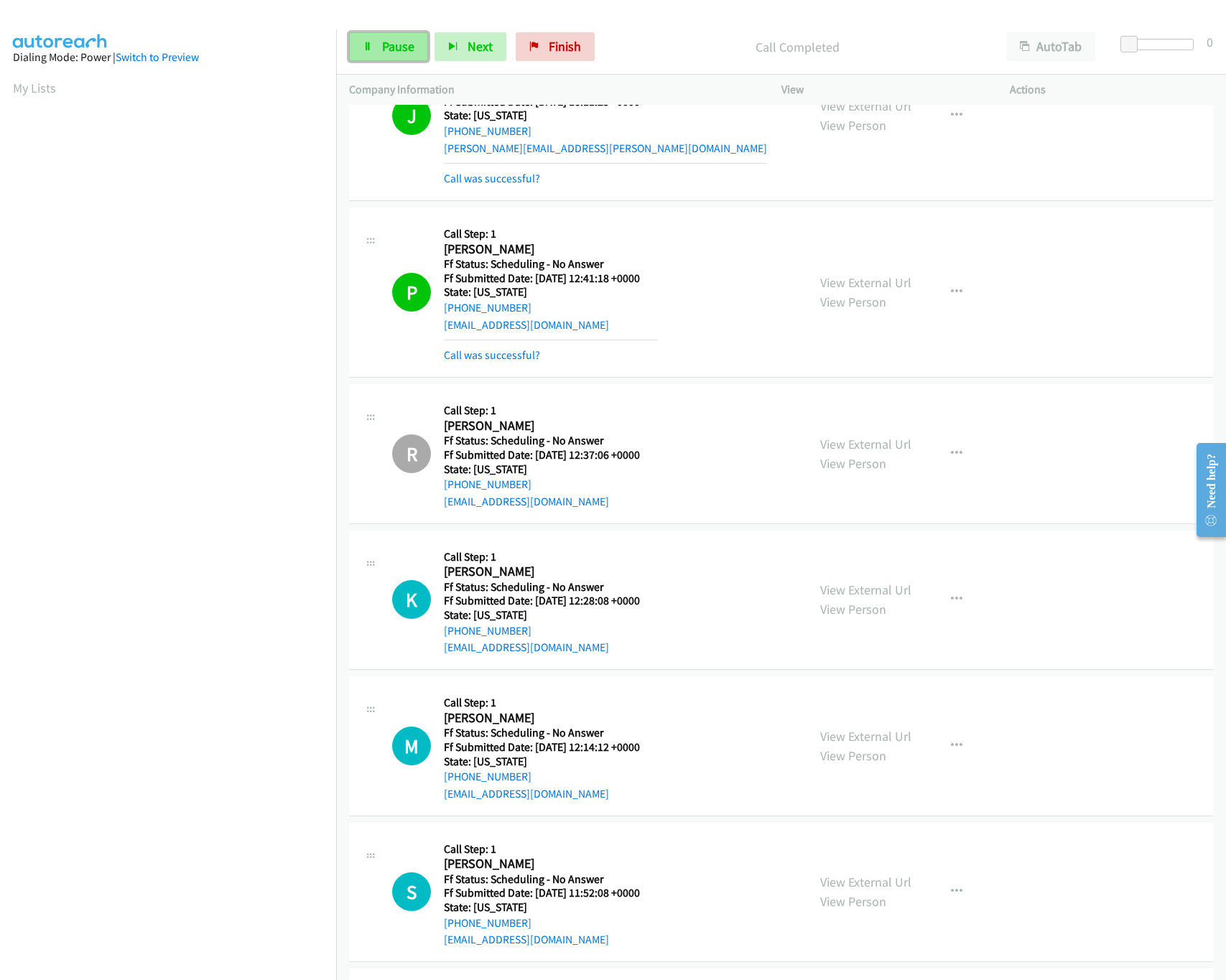
click at [390, 41] on span "Pause" at bounding box center [398, 46] width 32 height 16
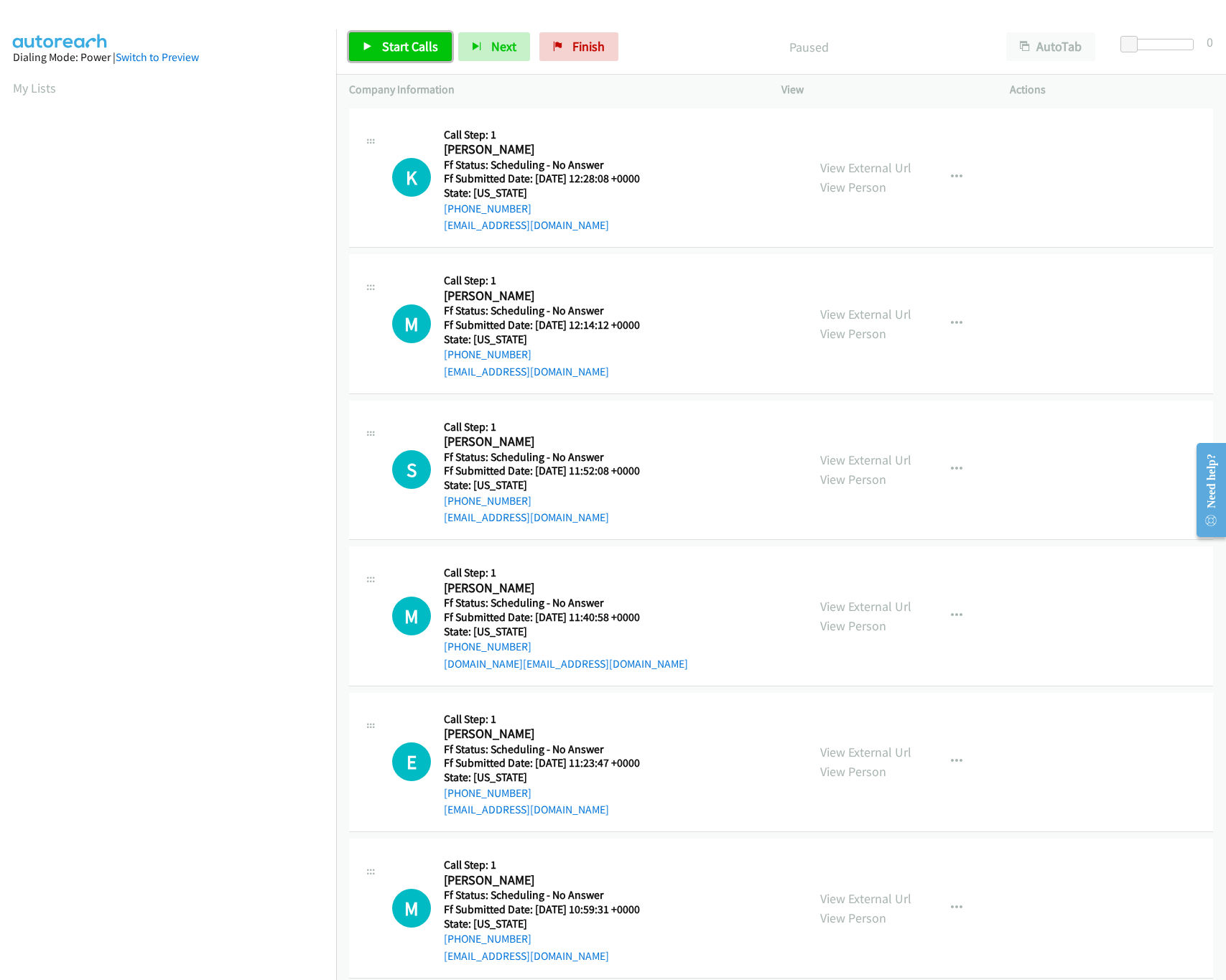
click at [394, 48] on span "Start Calls" at bounding box center [410, 46] width 56 height 16
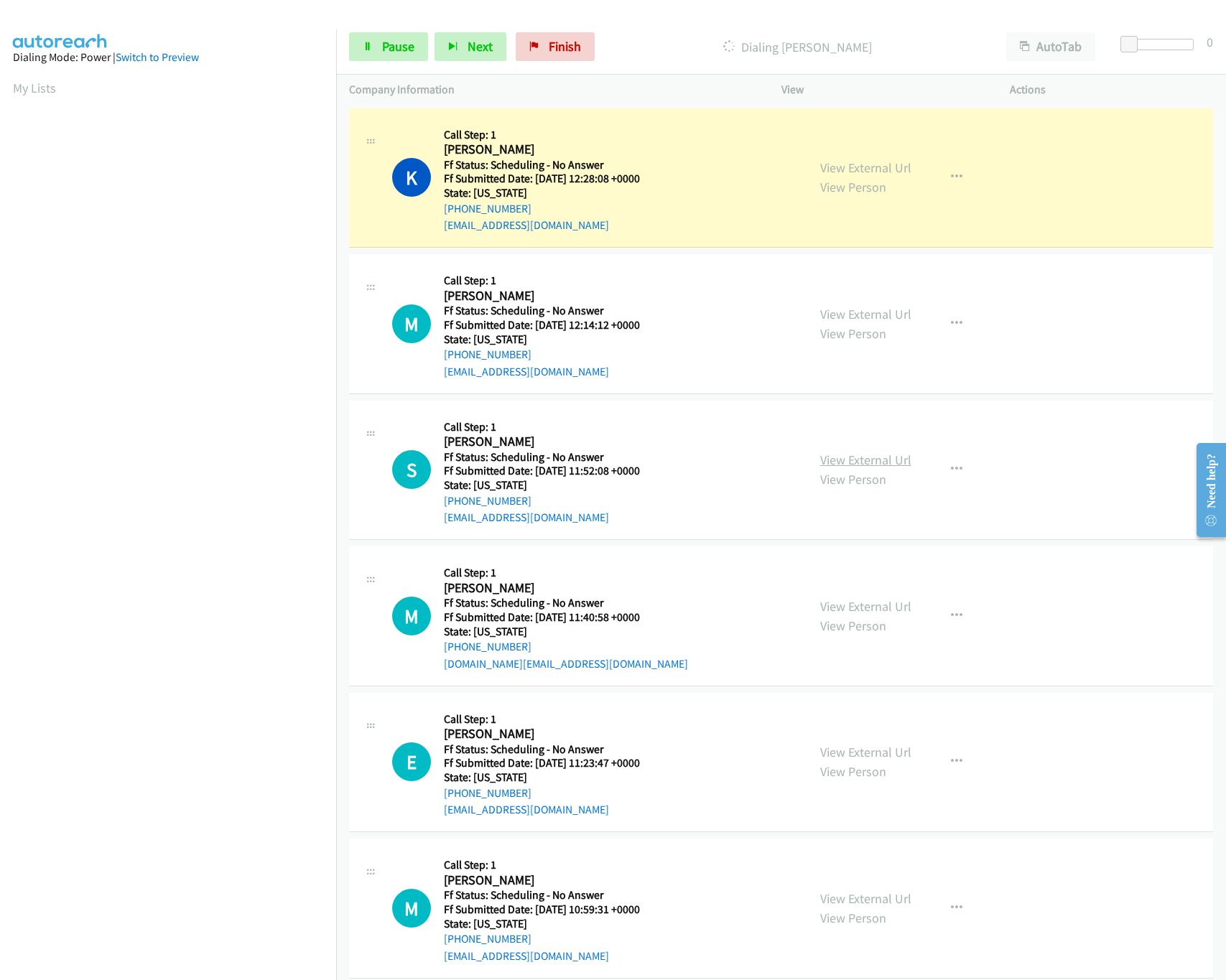
click at [820, 453] on link "View External Url" at bounding box center [866, 460] width 92 height 16
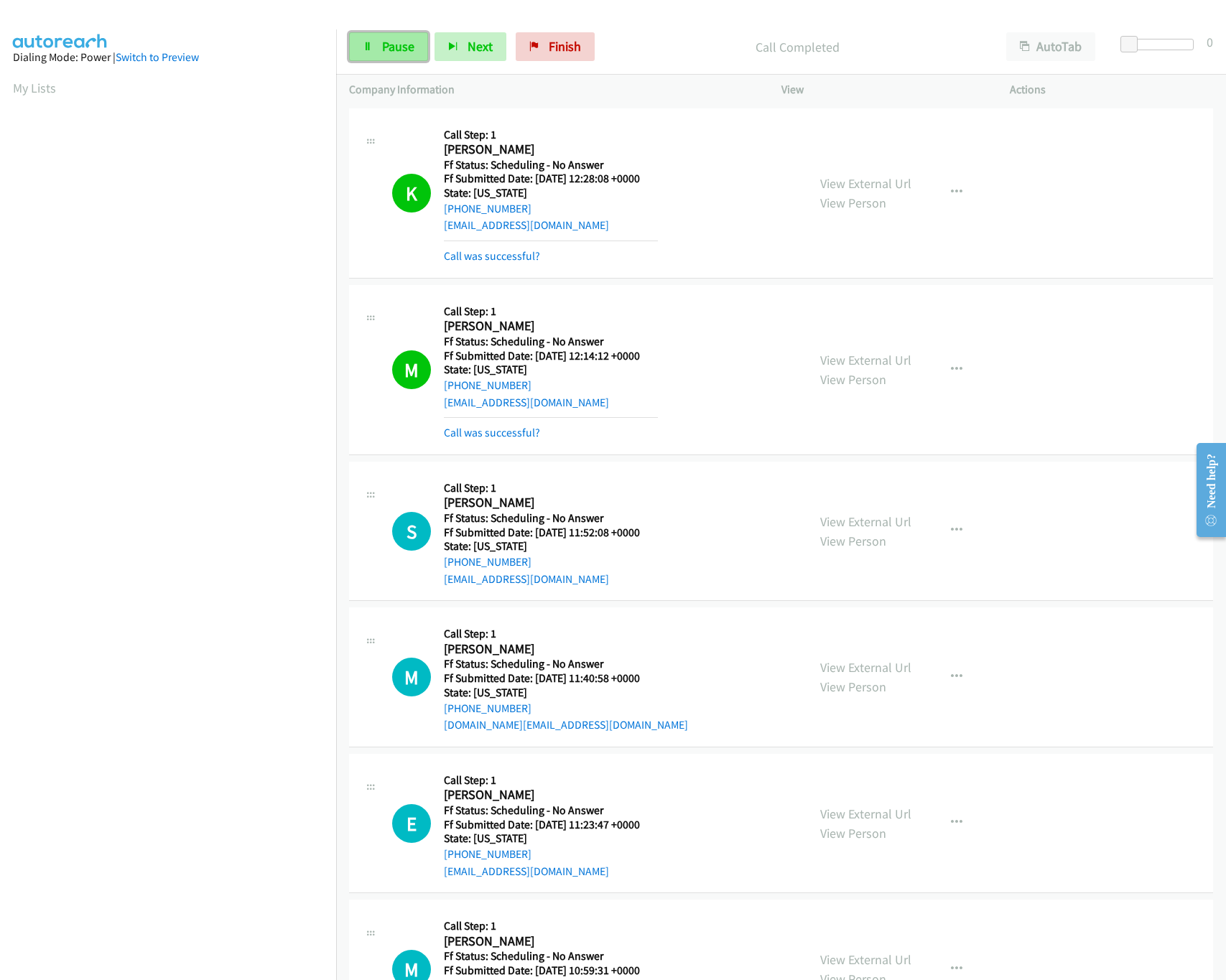
click at [378, 44] on link "Pause" at bounding box center [389, 47] width 79 height 29
click at [374, 49] on link "Start Calls" at bounding box center [401, 47] width 102 height 29
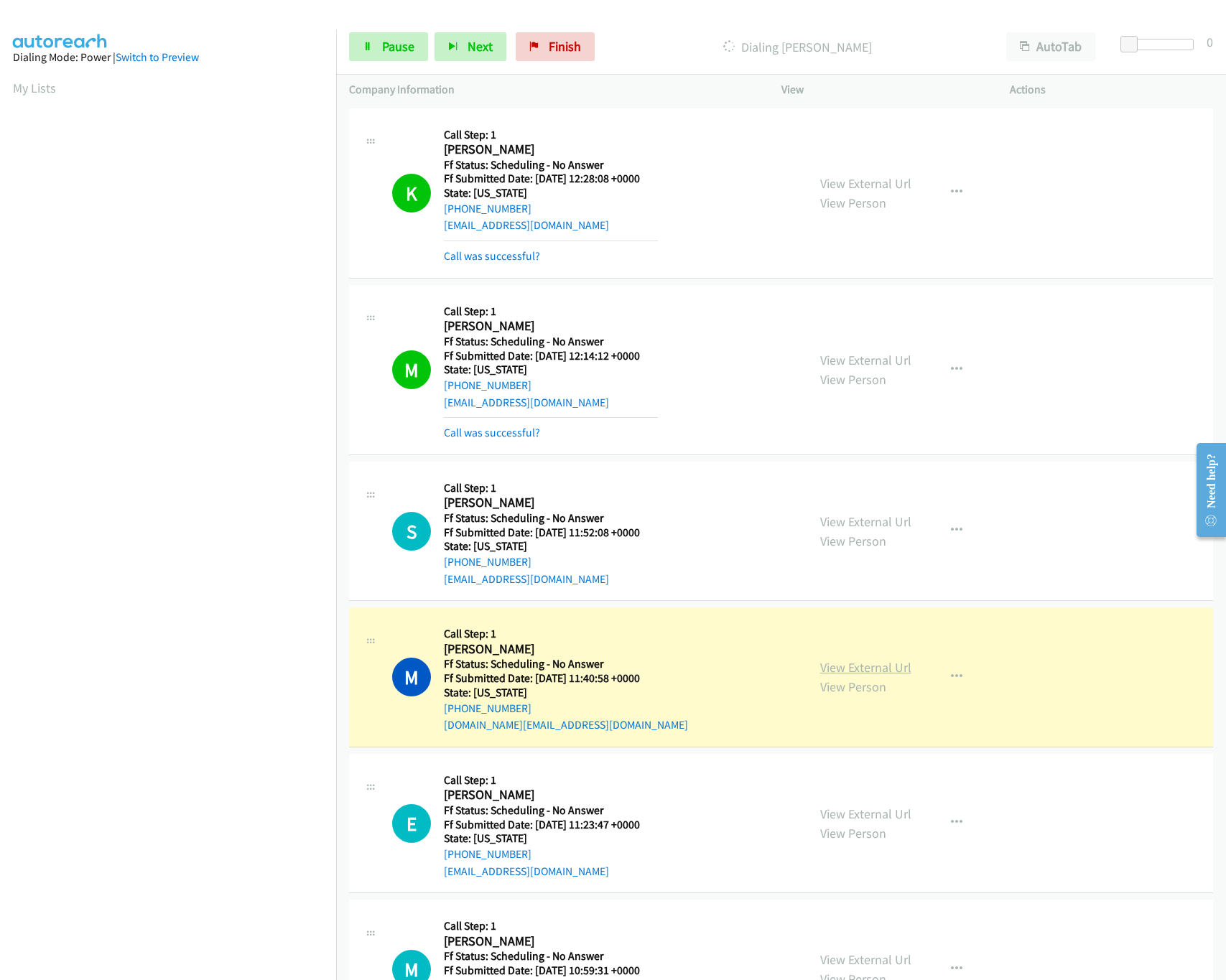
click at [853, 670] on link "View External Url" at bounding box center [866, 667] width 92 height 16
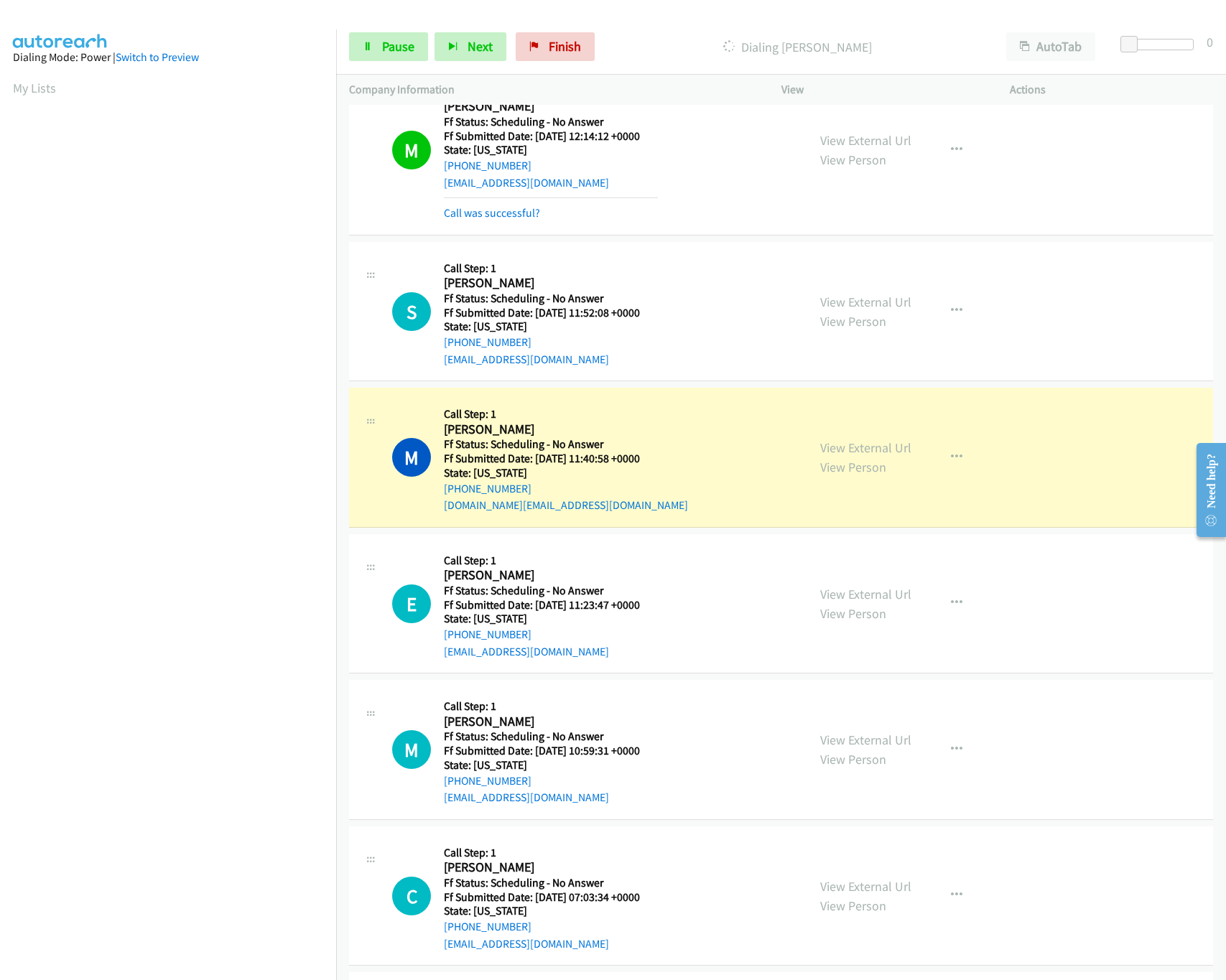
scroll to position [287, 0]
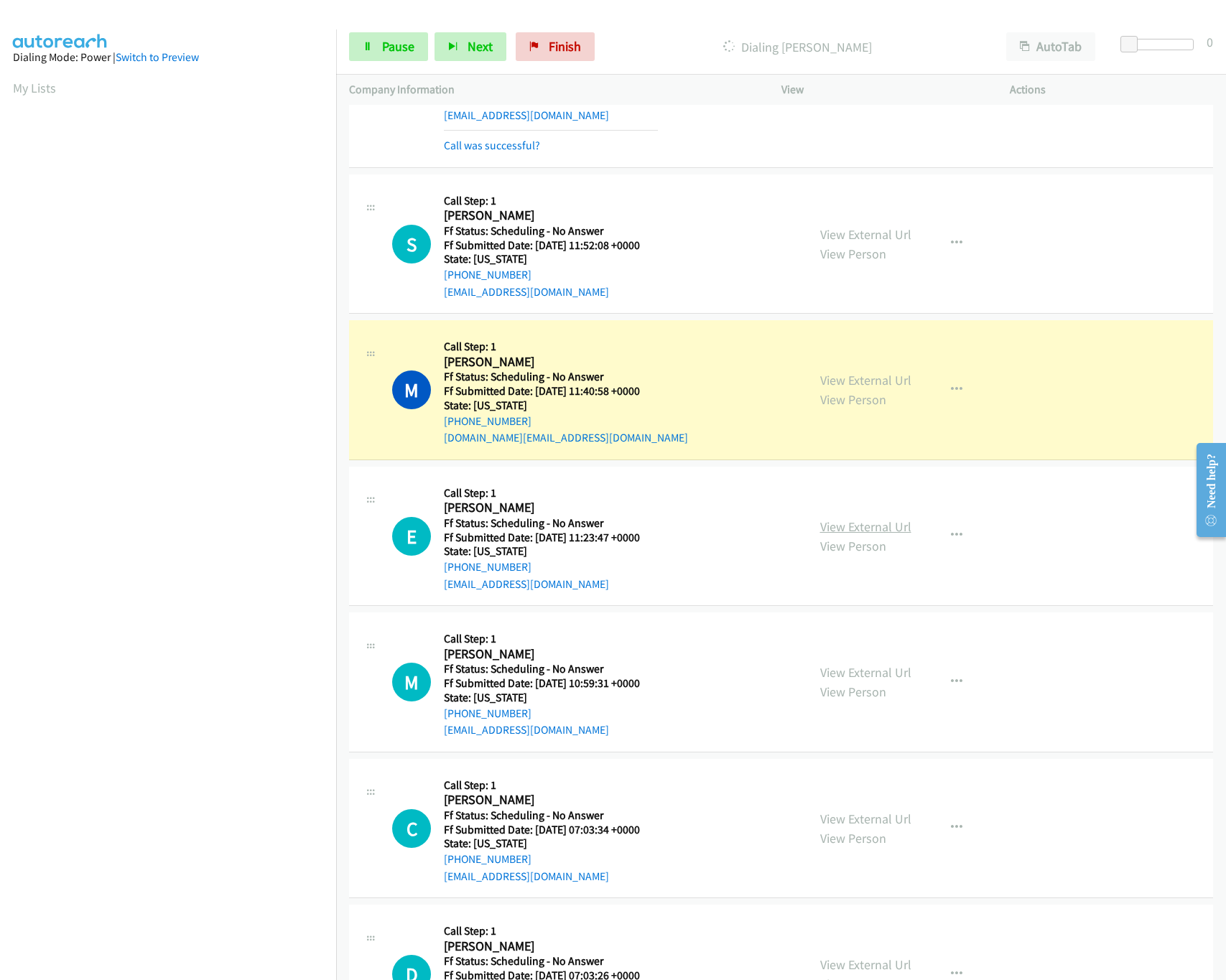
click at [845, 528] on link "View External Url" at bounding box center [866, 526] width 92 height 16
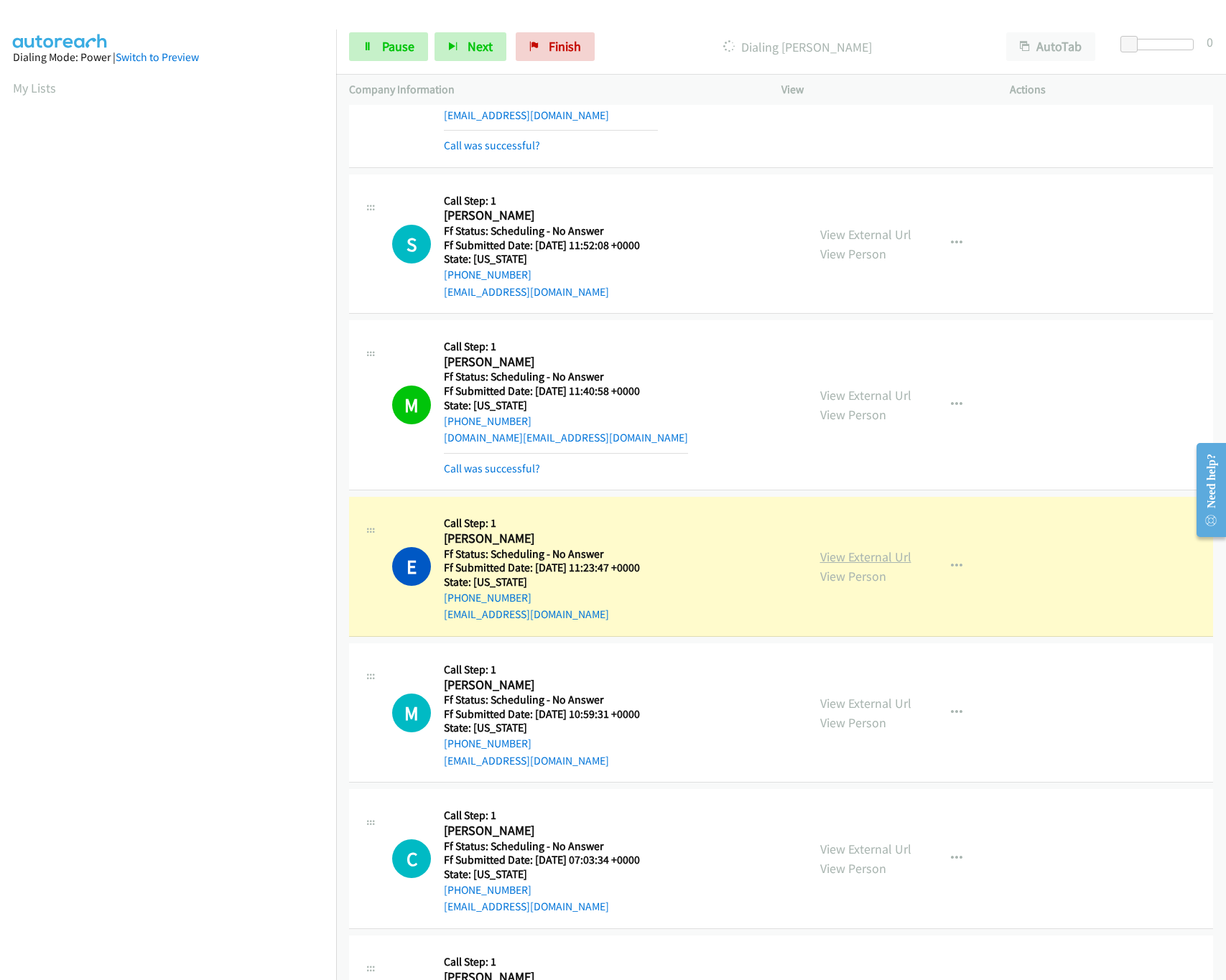
click at [843, 553] on link "View External Url" at bounding box center [866, 557] width 92 height 16
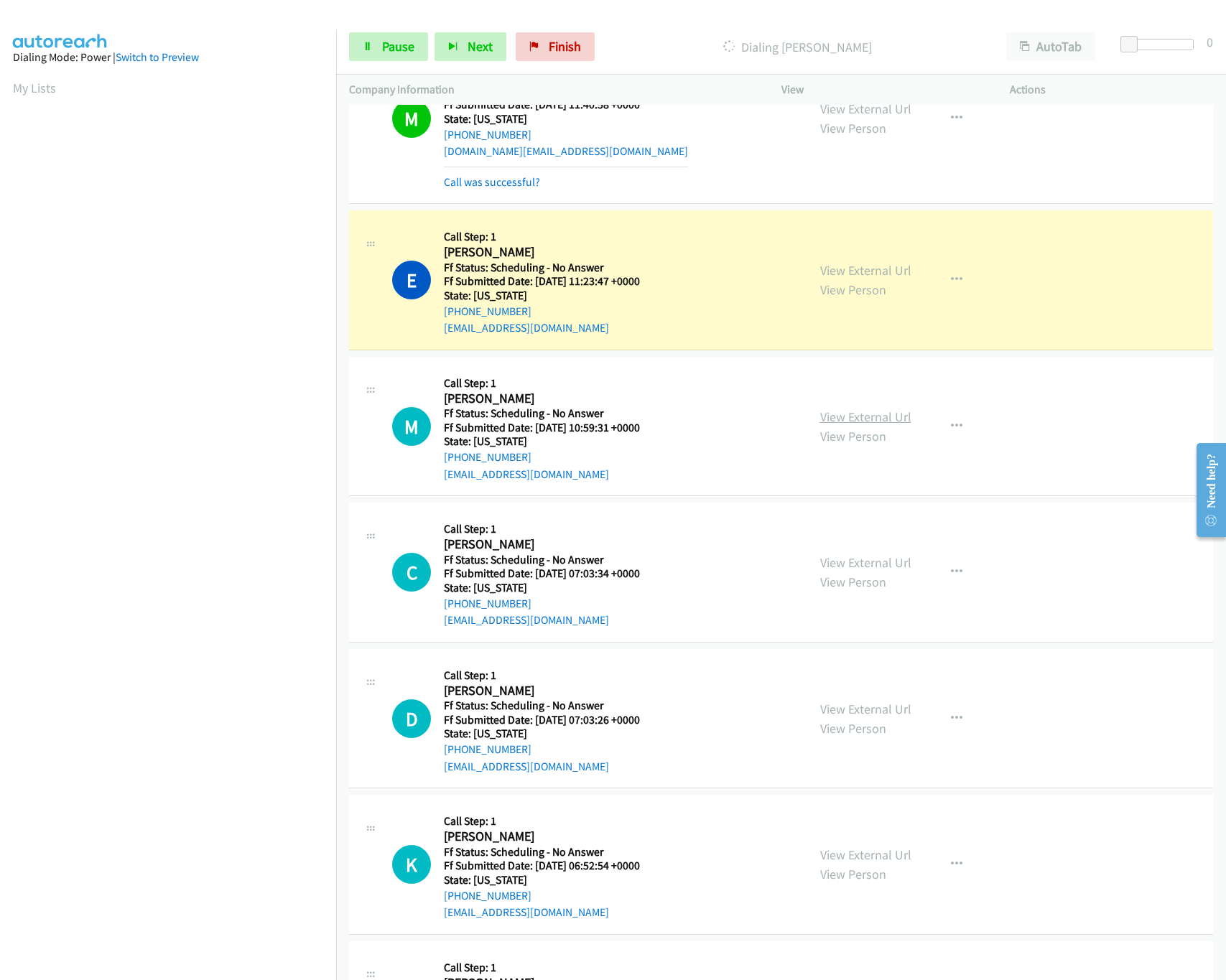
click at [847, 421] on link "View External Url" at bounding box center [866, 417] width 92 height 16
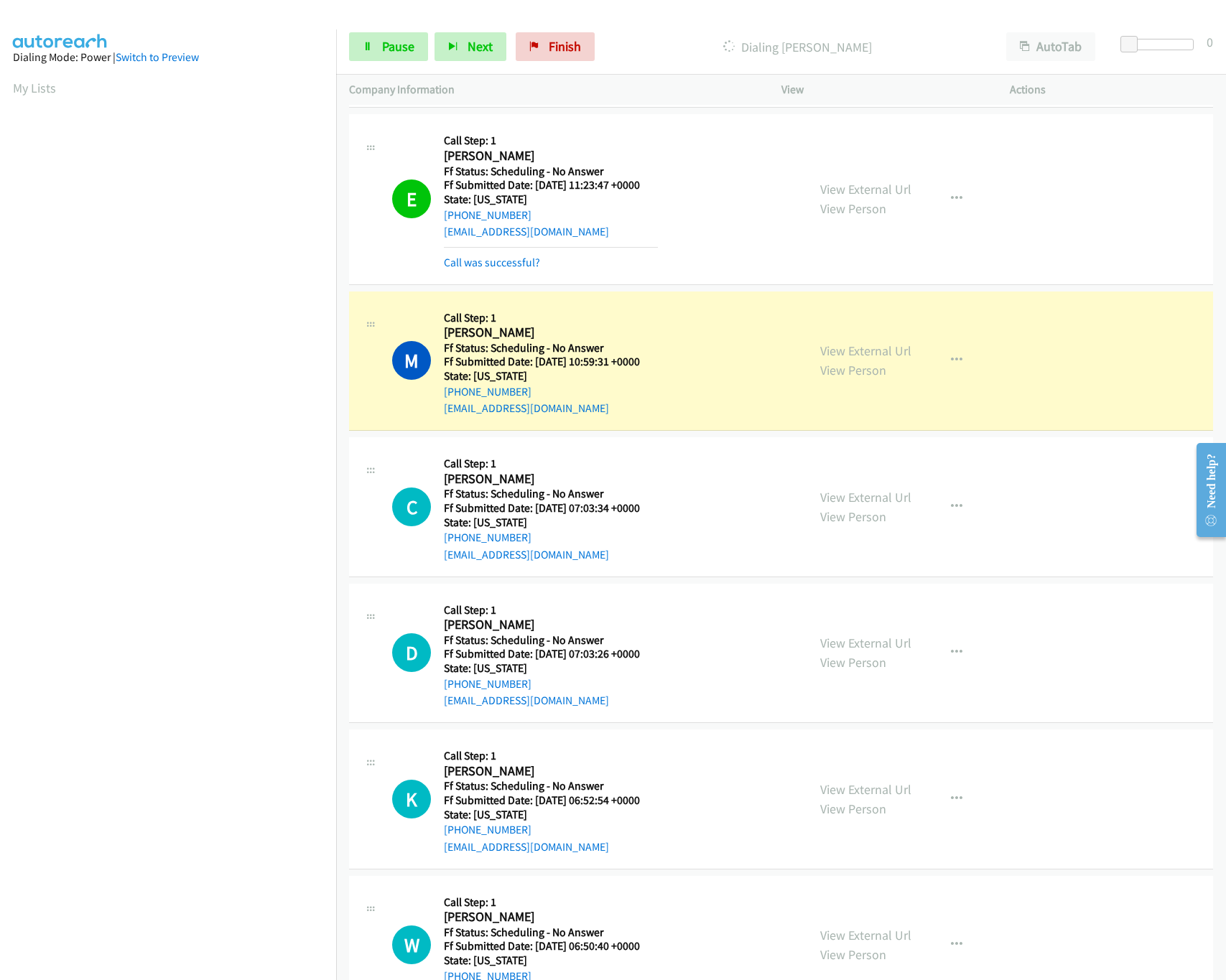
scroll to position [719, 0]
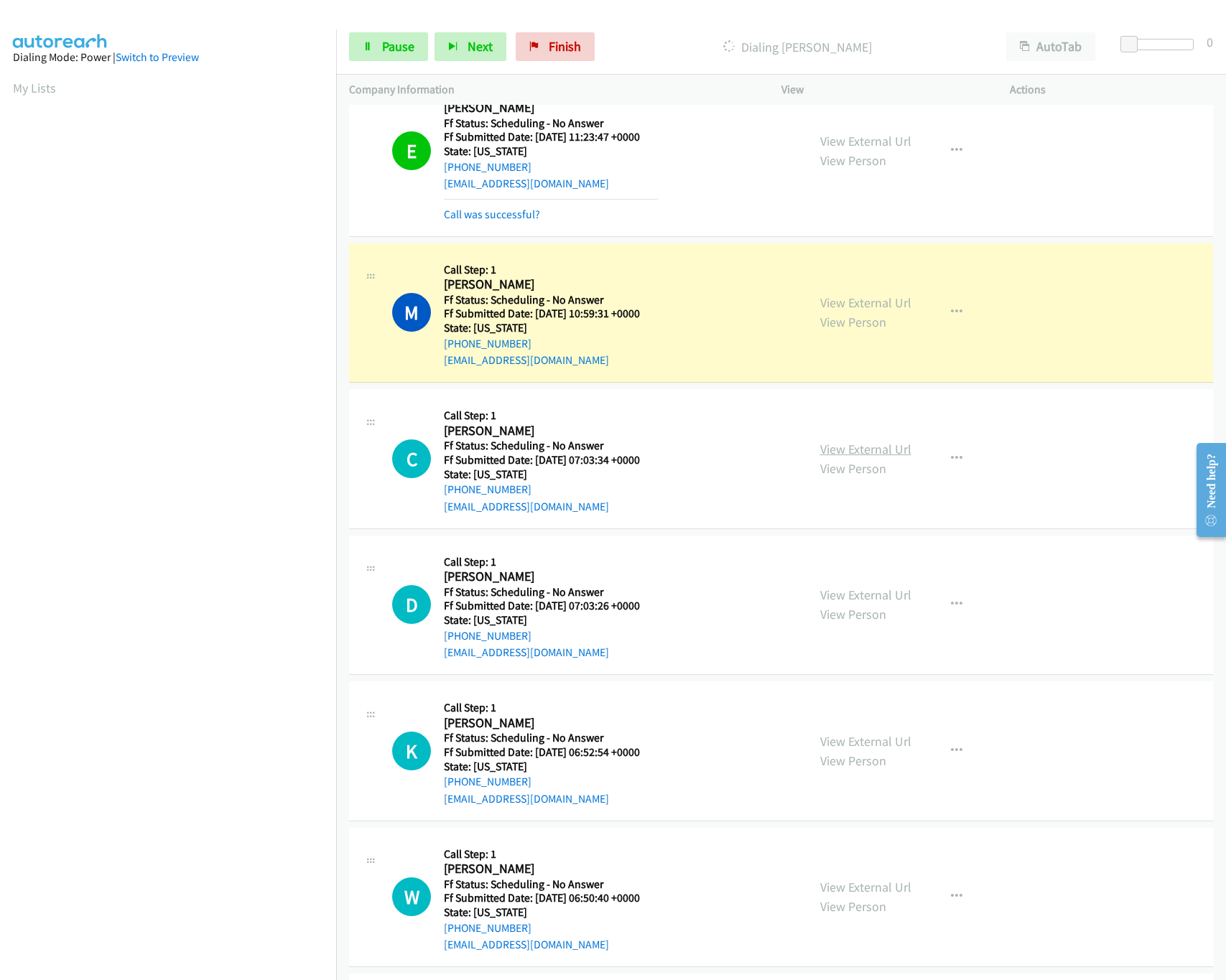
click at [843, 451] on link "View External Url" at bounding box center [866, 449] width 92 height 16
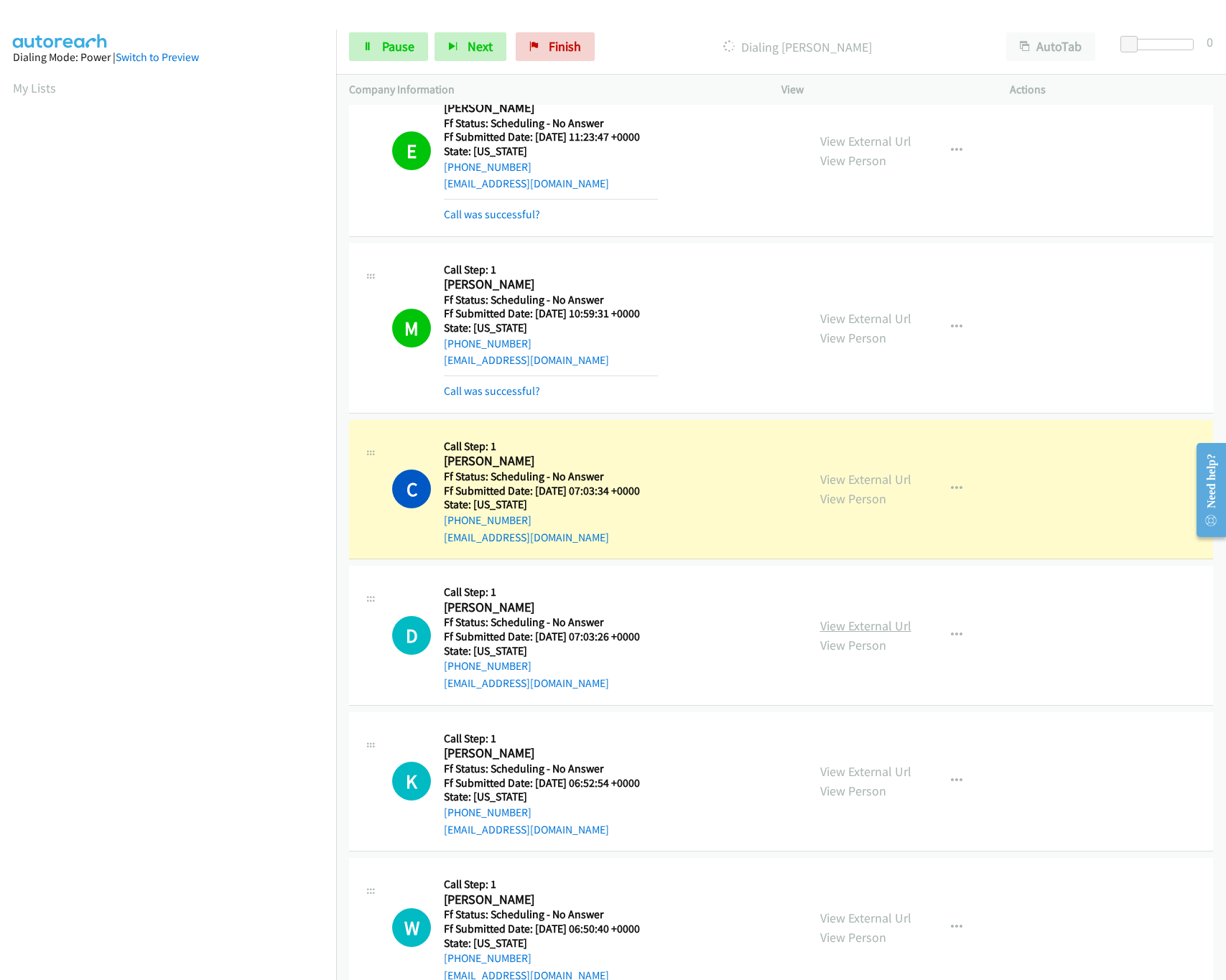
click at [840, 631] on link "View External Url" at bounding box center [866, 626] width 92 height 16
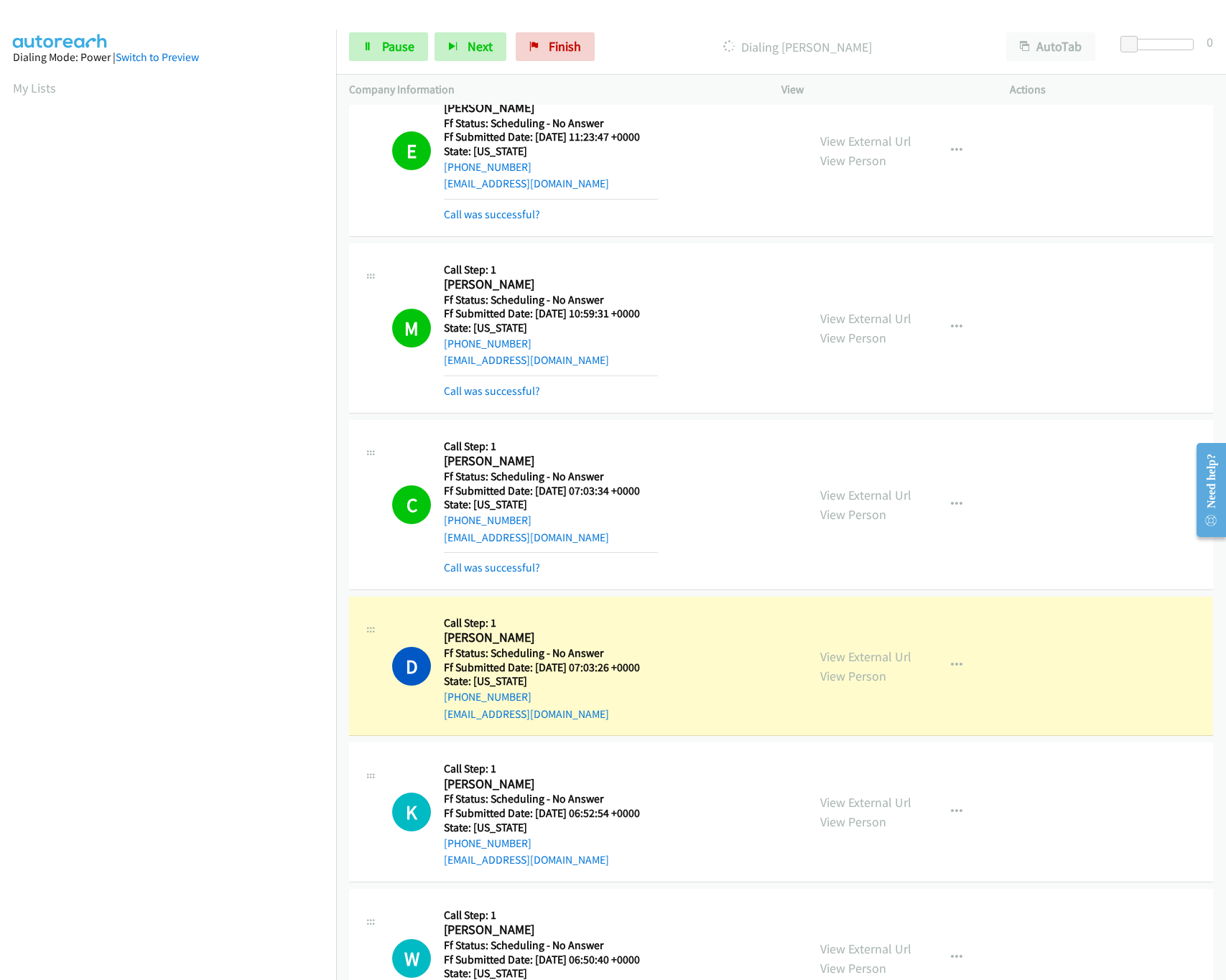
scroll to position [1149, 0]
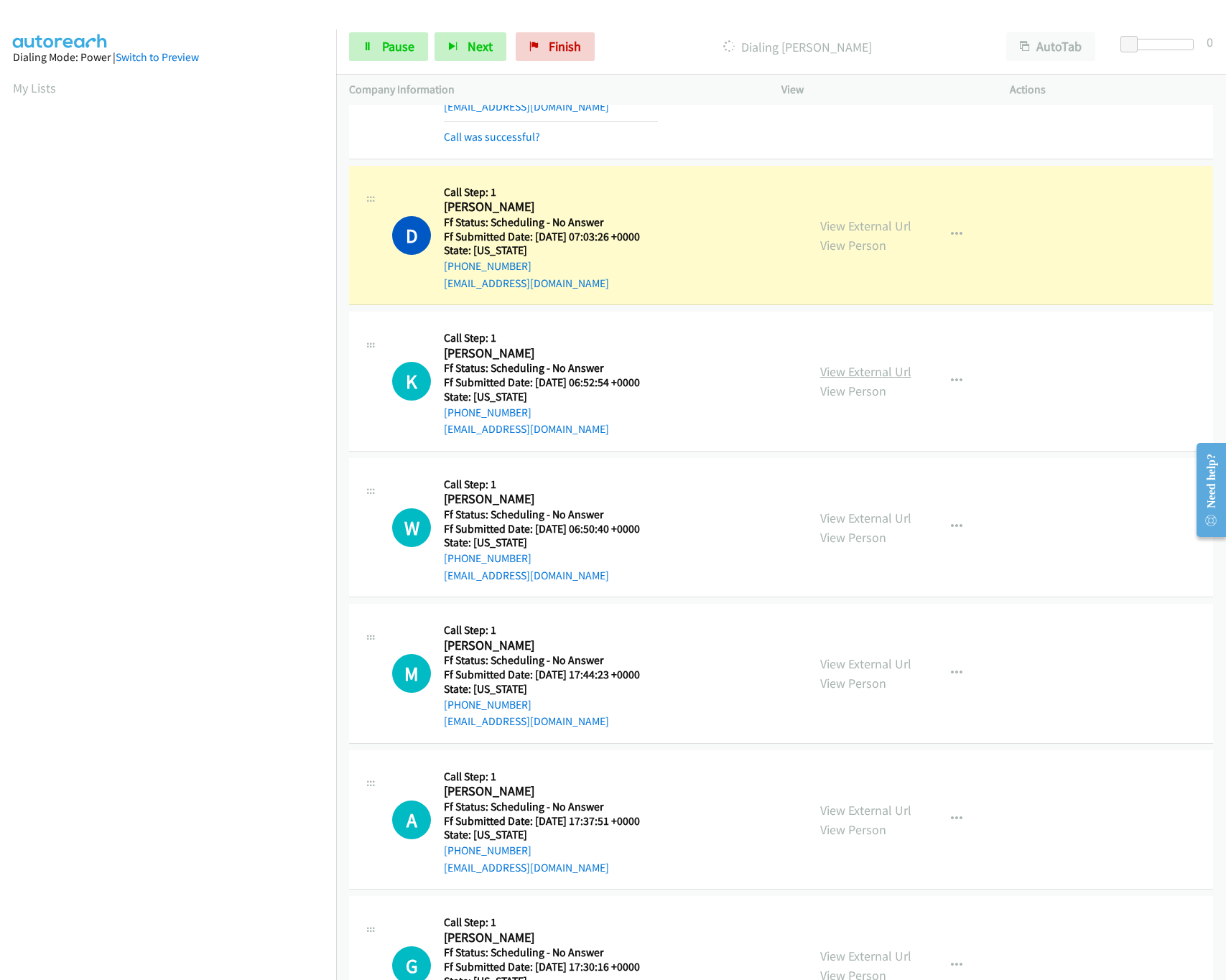
click at [844, 380] on link "View External Url" at bounding box center [866, 372] width 92 height 16
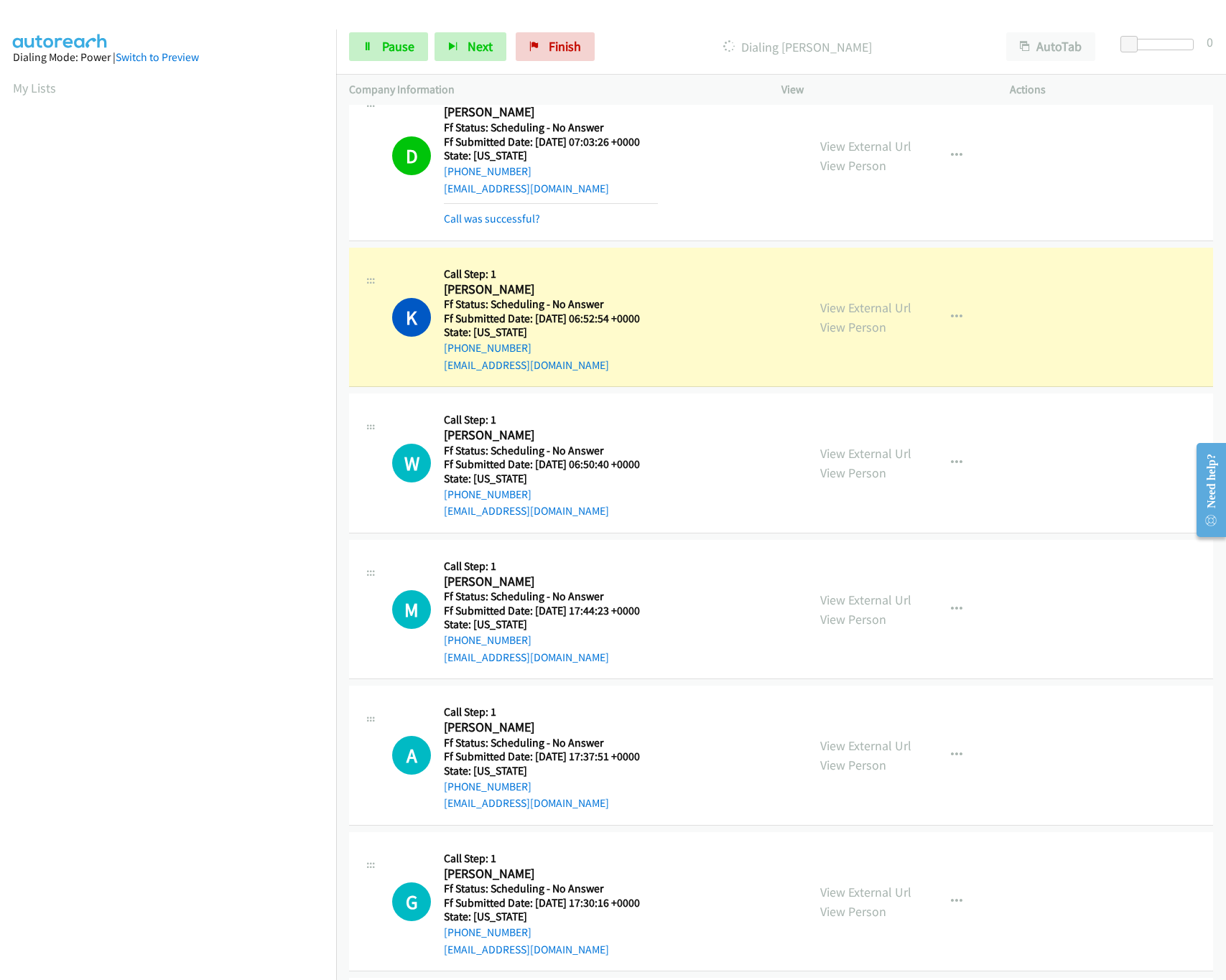
scroll to position [1293, 0]
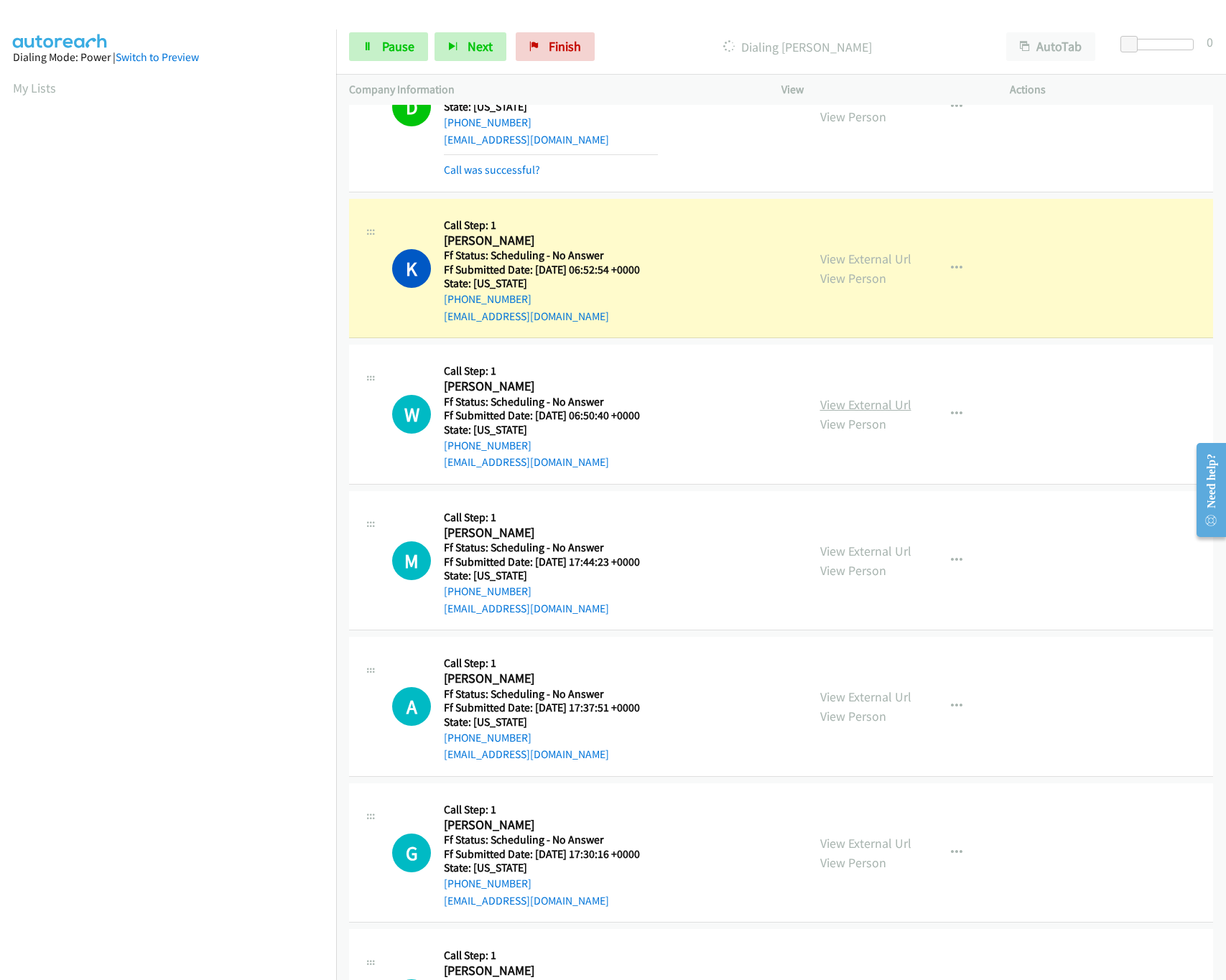
click at [855, 408] on link "View External Url" at bounding box center [866, 404] width 92 height 16
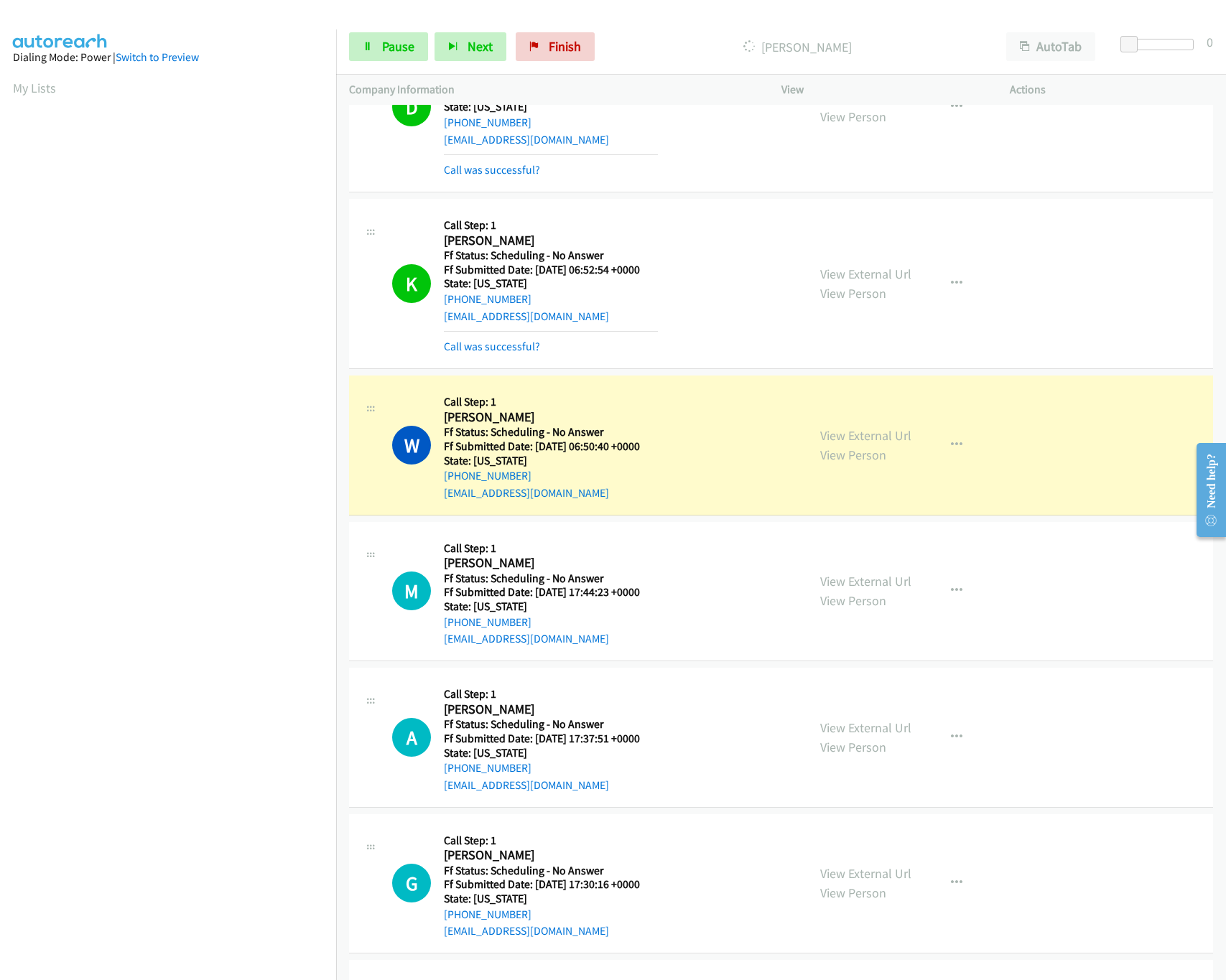
scroll to position [1435, 0]
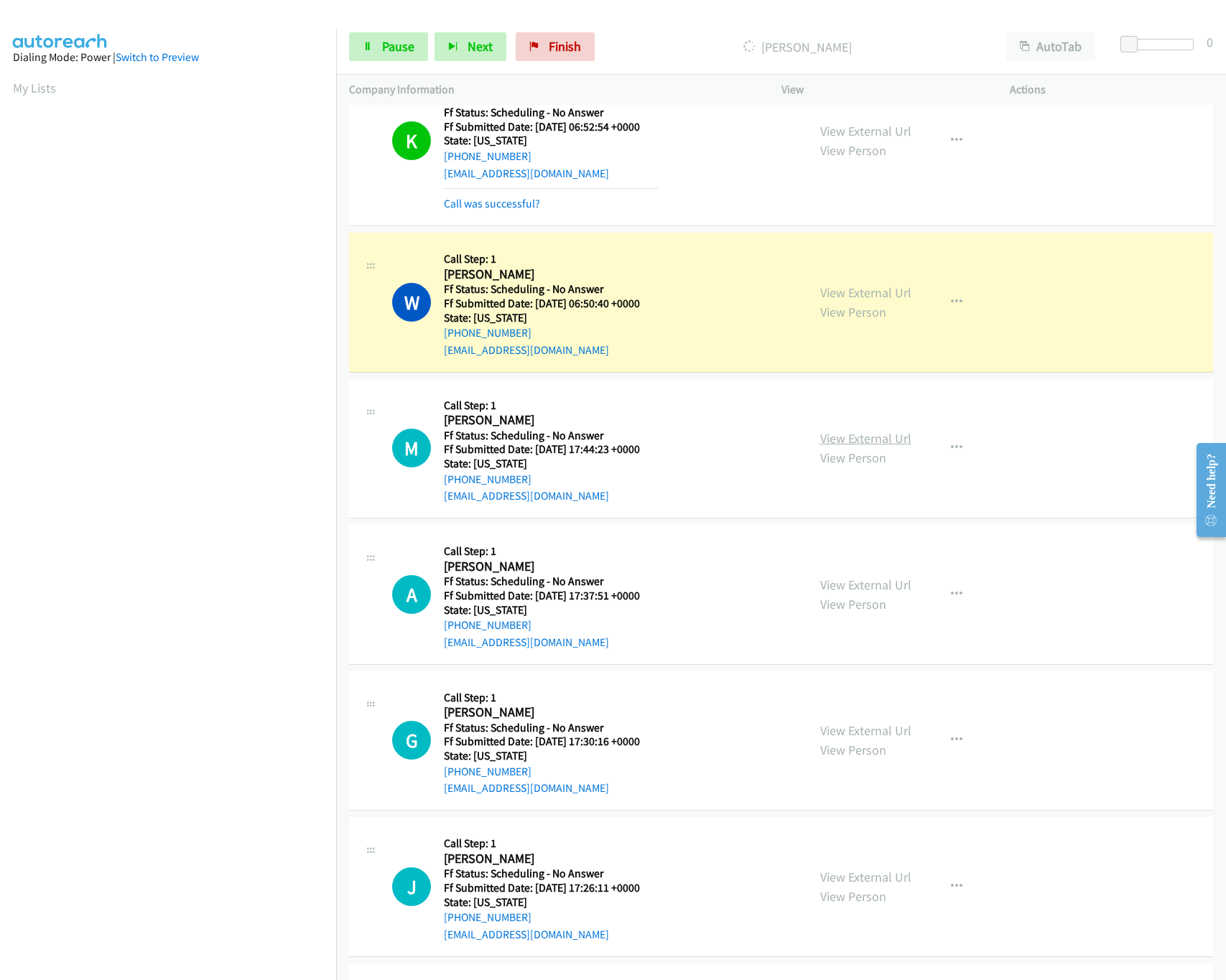
click at [841, 446] on link "View External Url" at bounding box center [866, 438] width 92 height 16
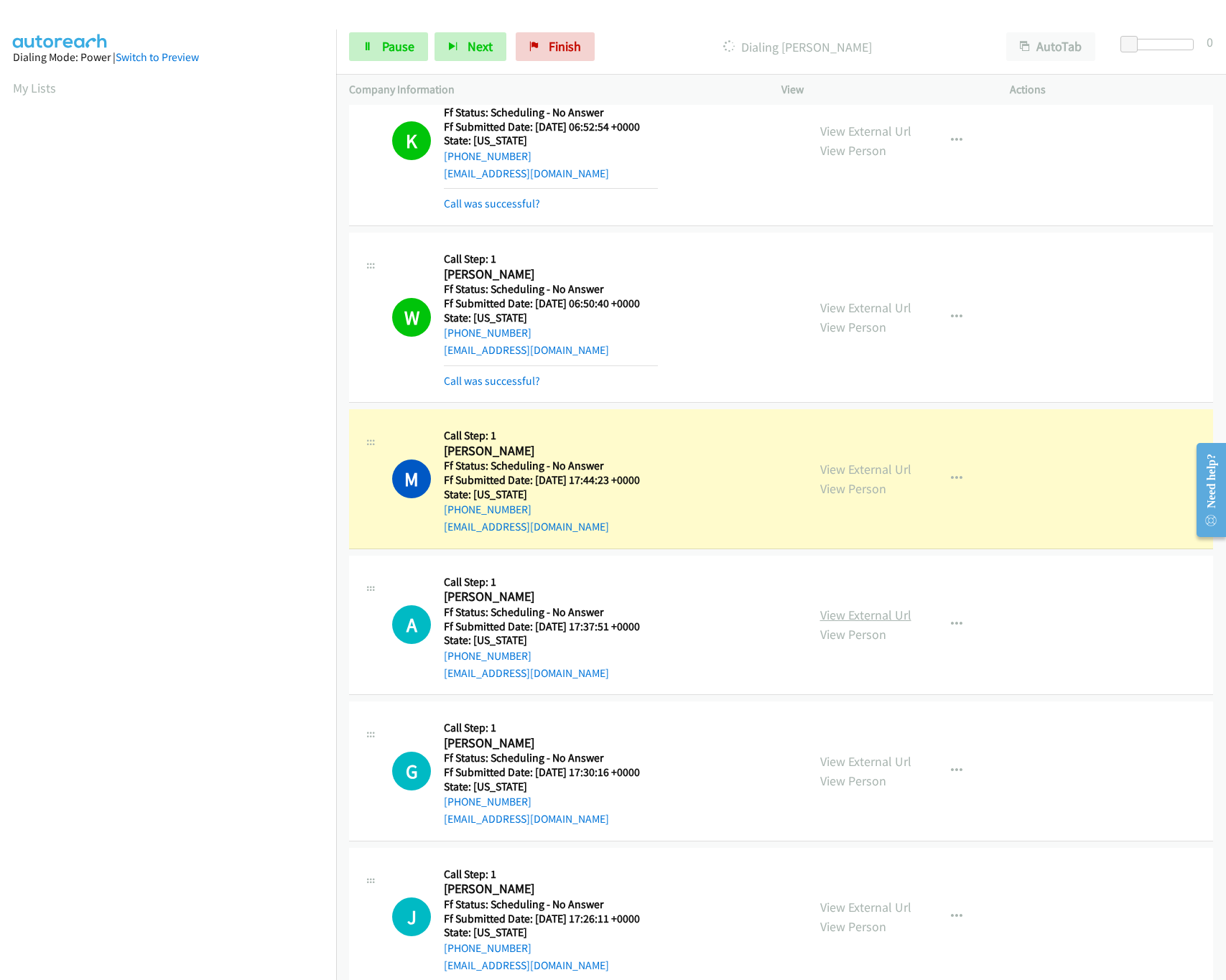
click at [858, 623] on link "View External Url" at bounding box center [866, 615] width 92 height 16
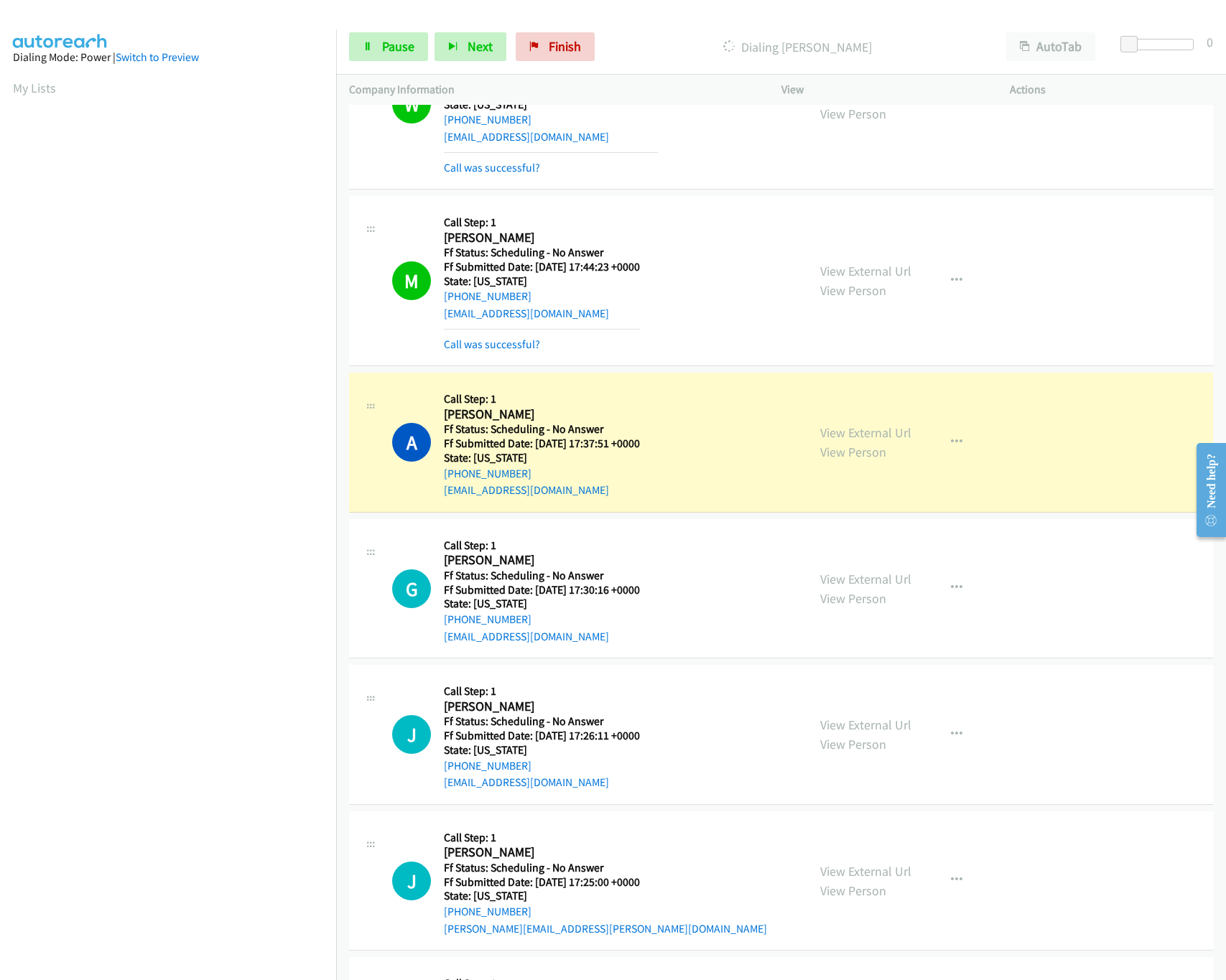
scroll to position [1724, 0]
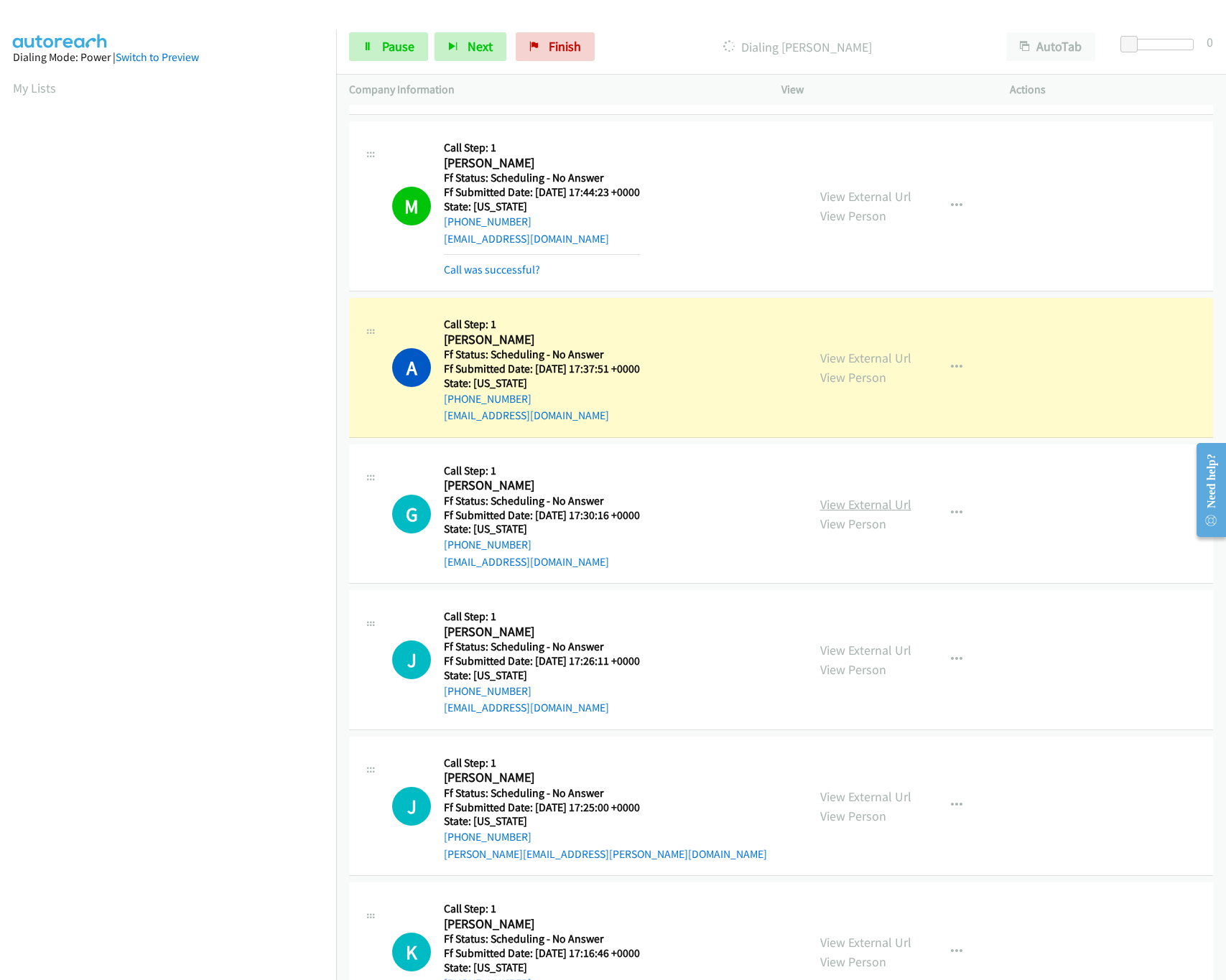
click at [832, 511] on link "View External Url" at bounding box center [866, 504] width 92 height 16
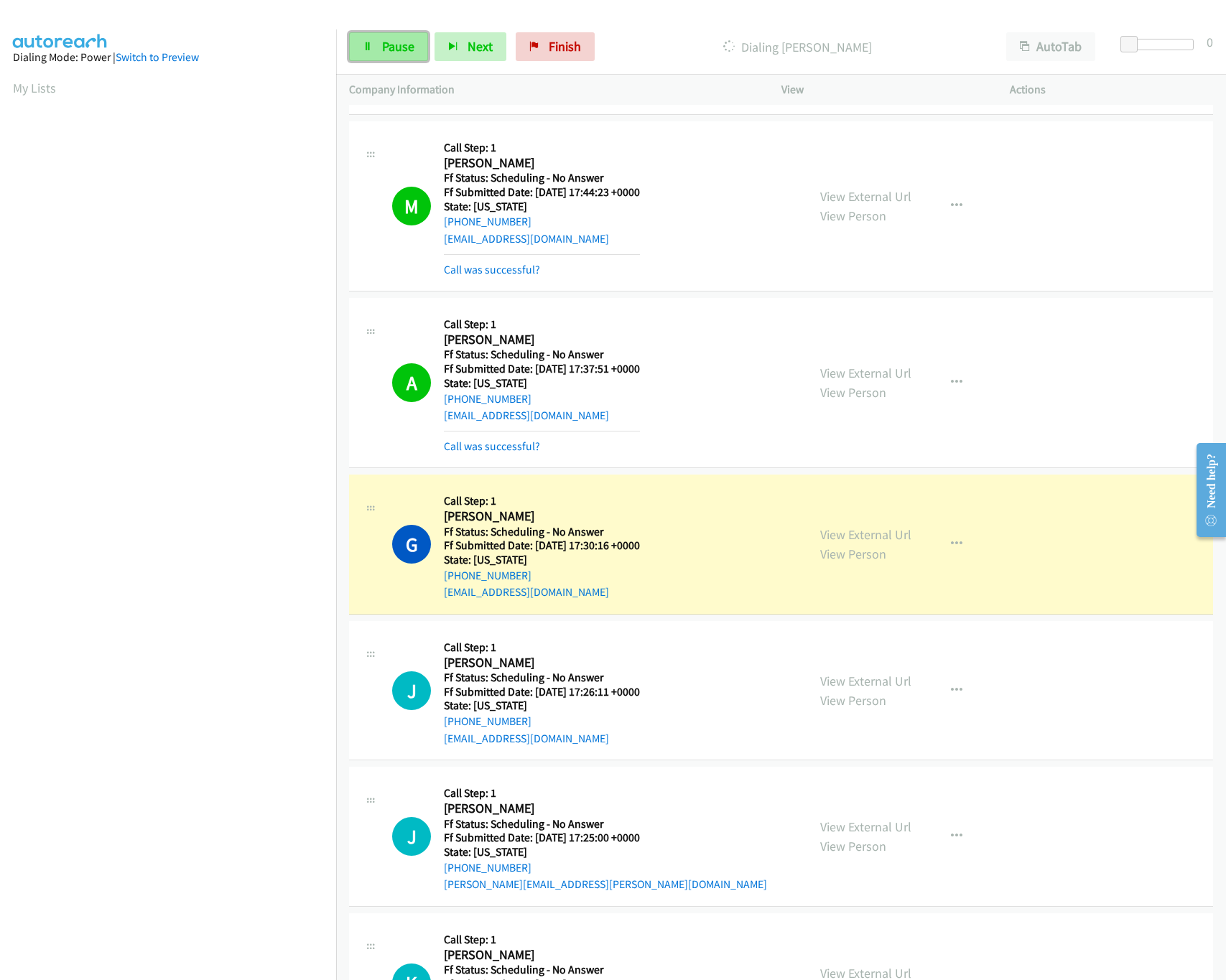
click at [368, 42] on icon at bounding box center [367, 47] width 10 height 10
click at [188, 892] on nav "Dialing Mode: Power | Switch to Preview My Lists" at bounding box center [168, 519] width 337 height 980
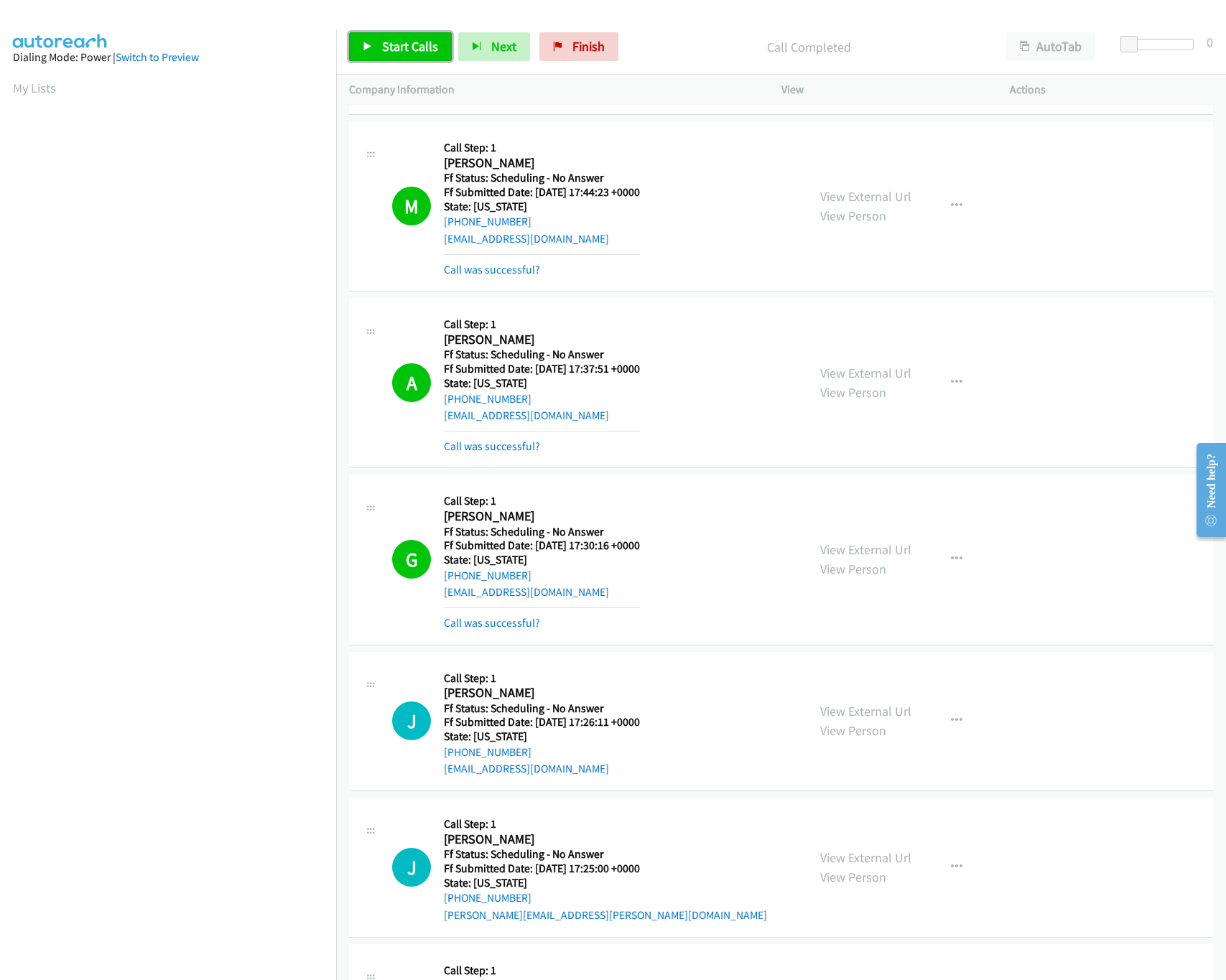
click at [444, 43] on link "Start Calls" at bounding box center [401, 47] width 102 height 29
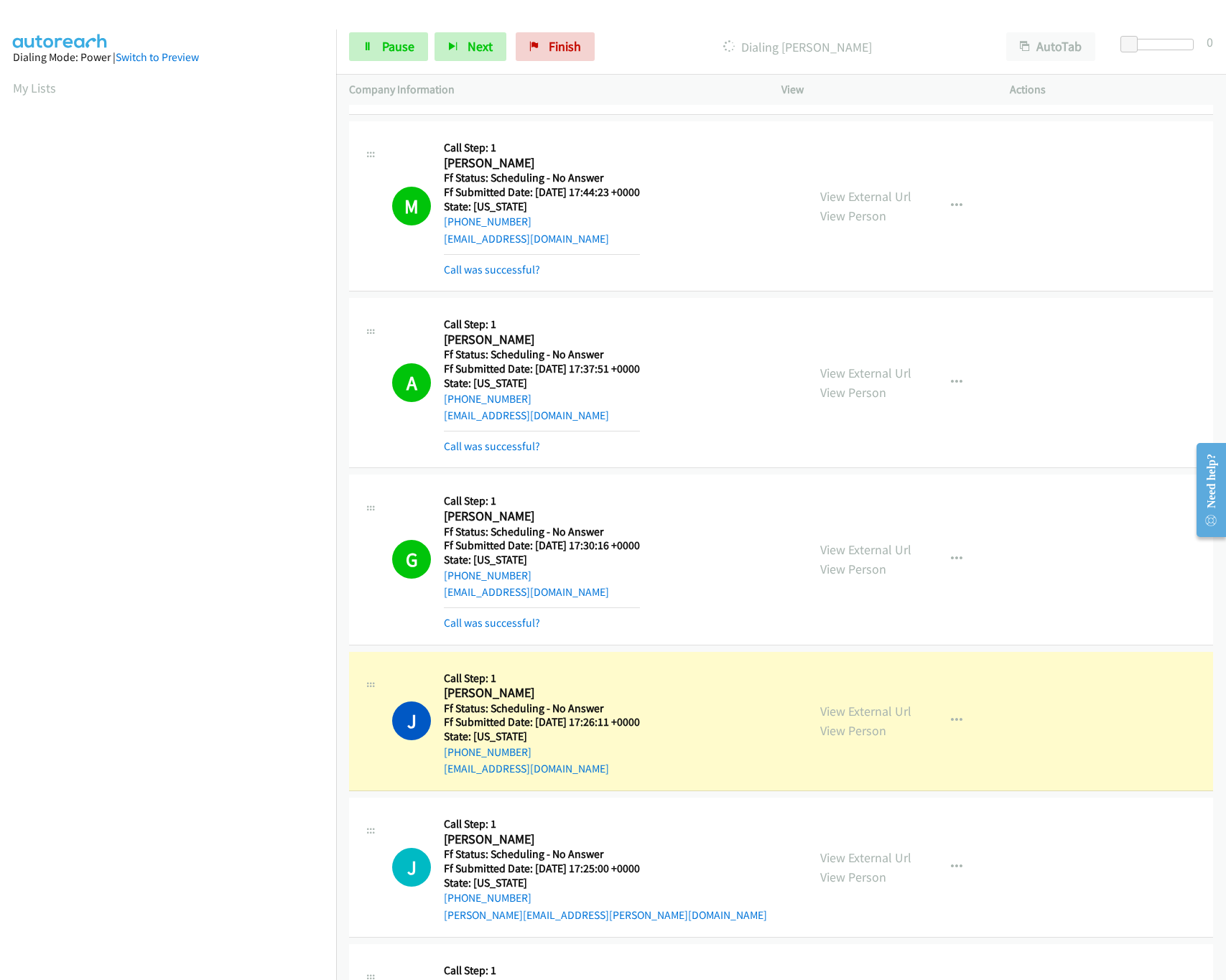
scroll to position [1867, 0]
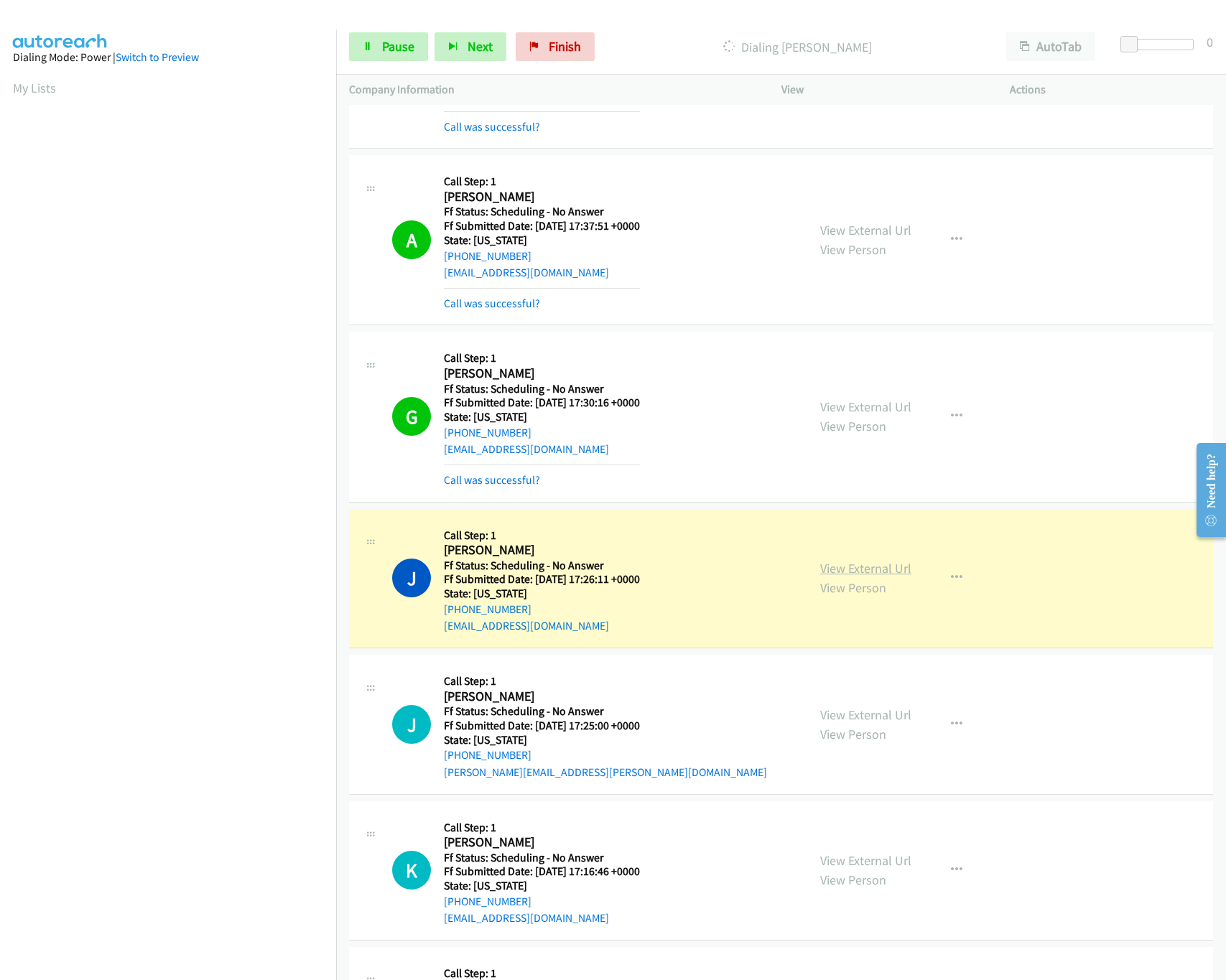
click at [888, 575] on link "View External Url" at bounding box center [866, 569] width 92 height 16
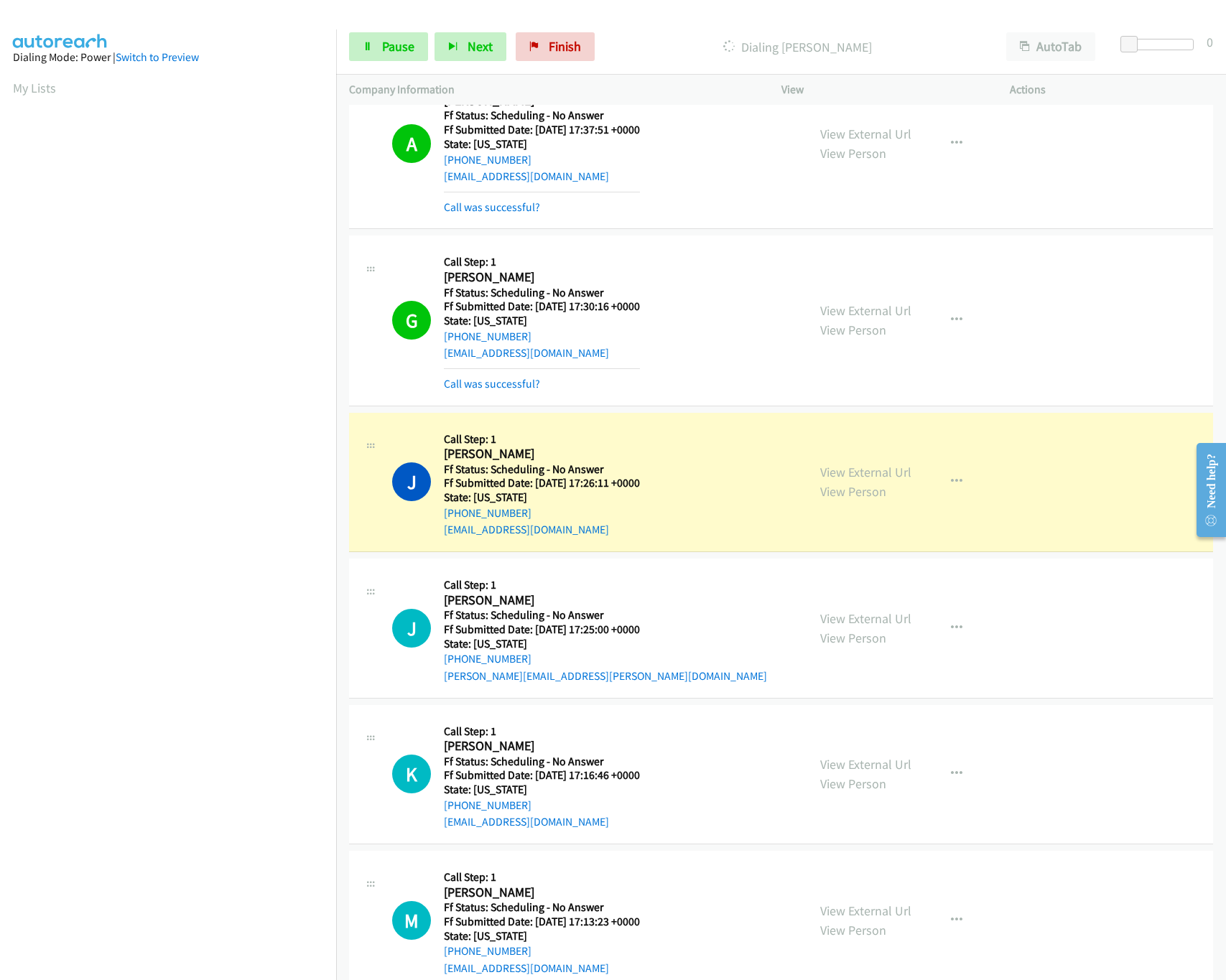
scroll to position [2011, 0]
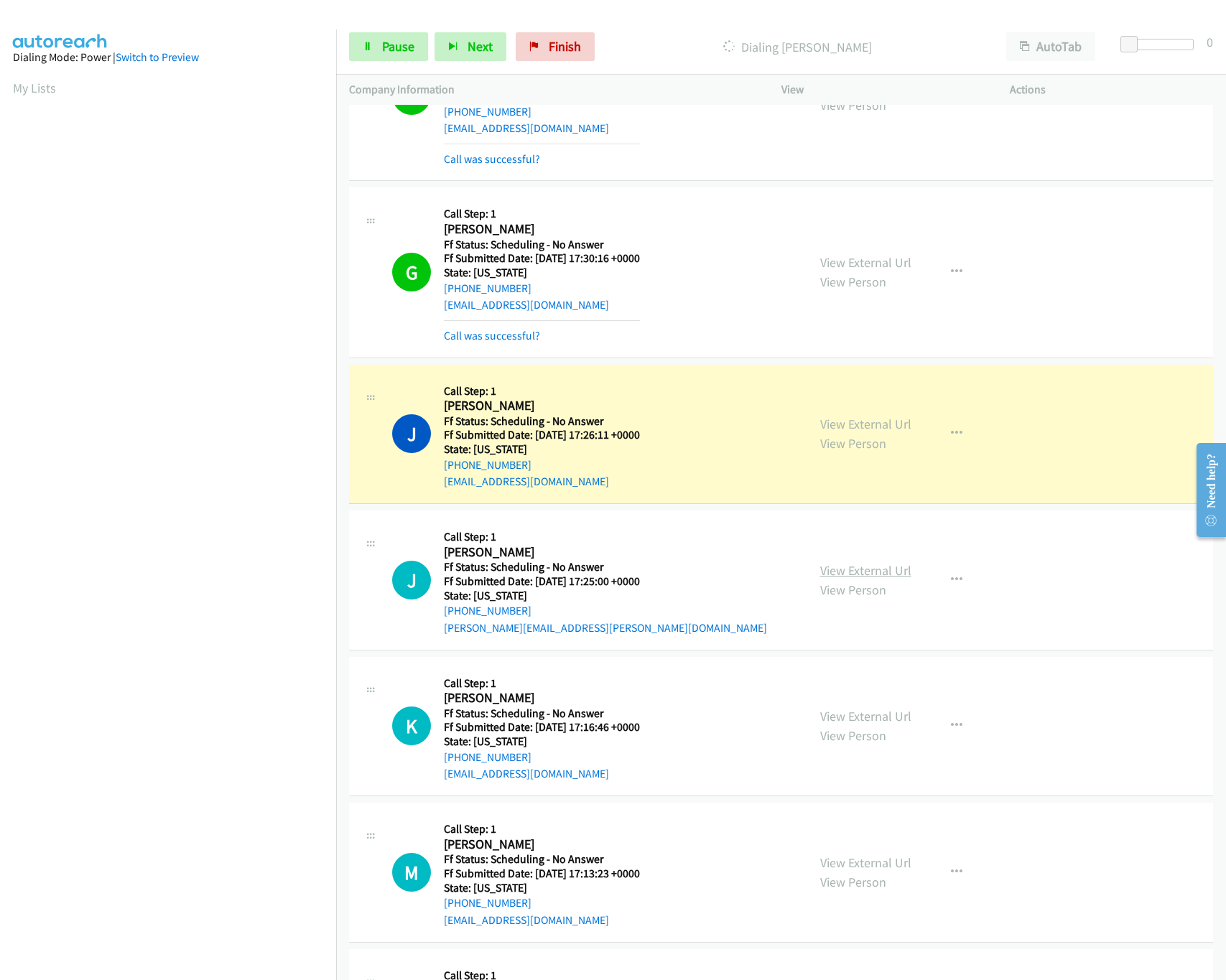
click at [836, 571] on link "View External Url" at bounding box center [866, 570] width 92 height 16
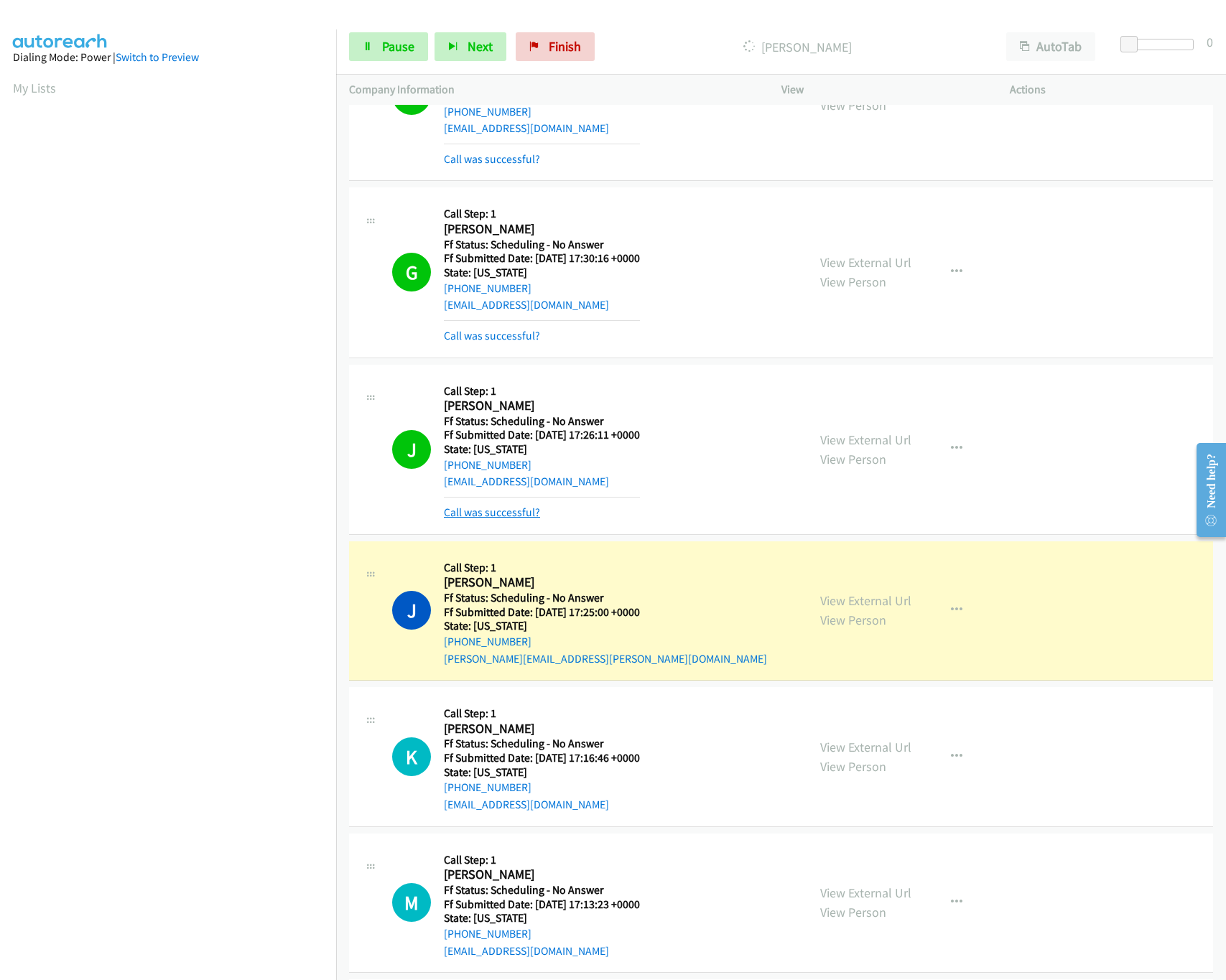
click at [502, 514] on link "Call was successful?" at bounding box center [491, 512] width 96 height 13
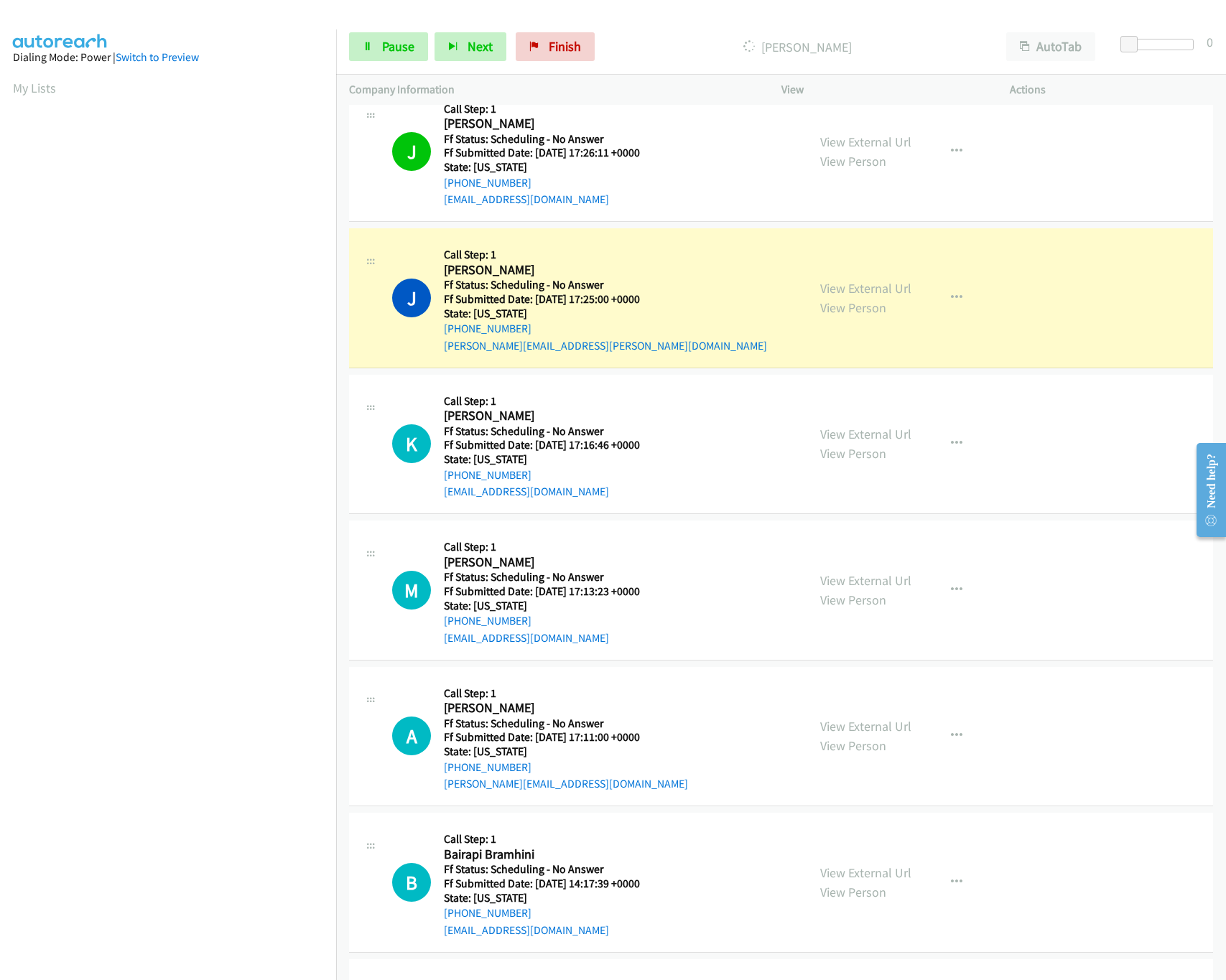
scroll to position [2441, 0]
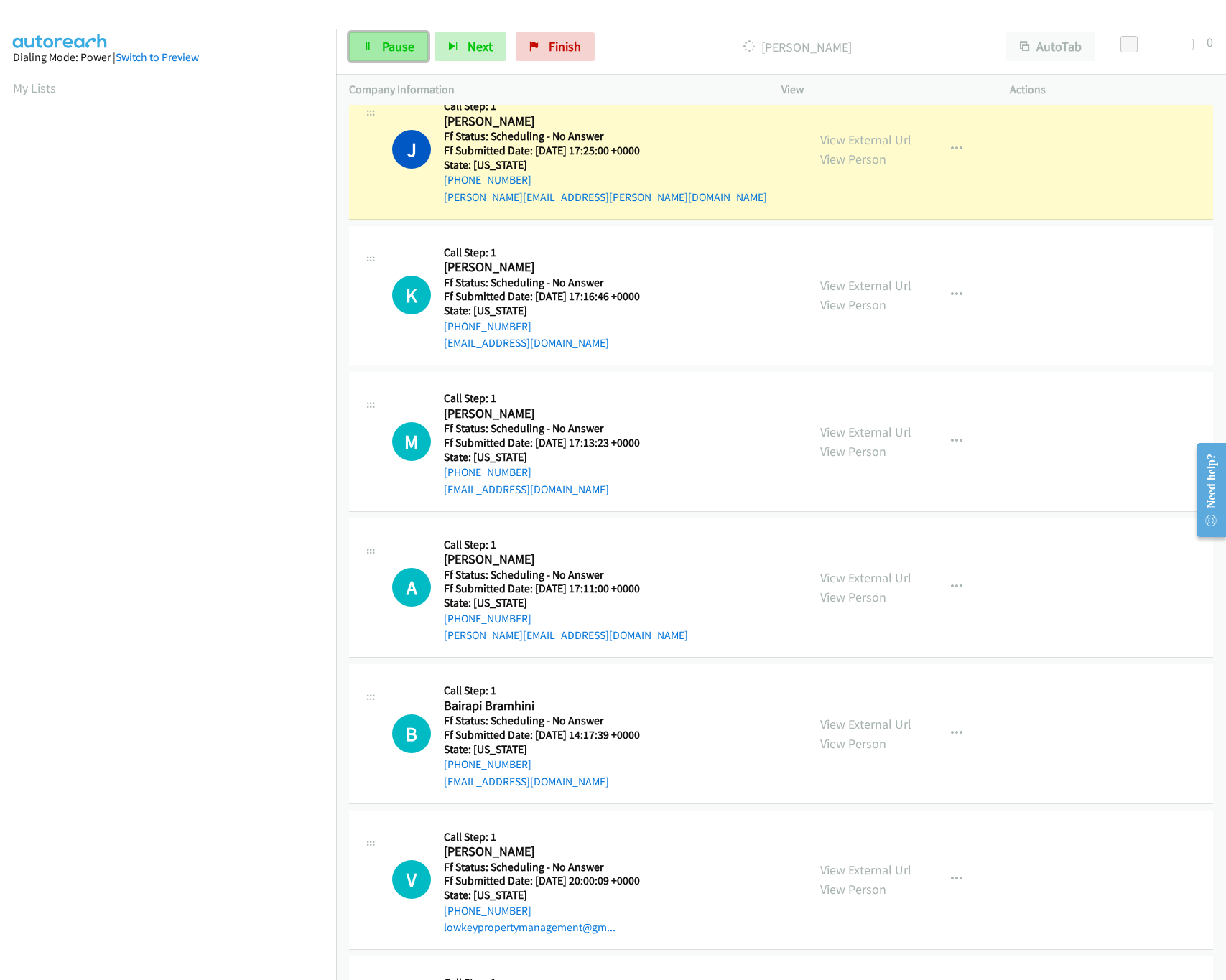
click at [389, 37] on link "Pause" at bounding box center [389, 47] width 79 height 29
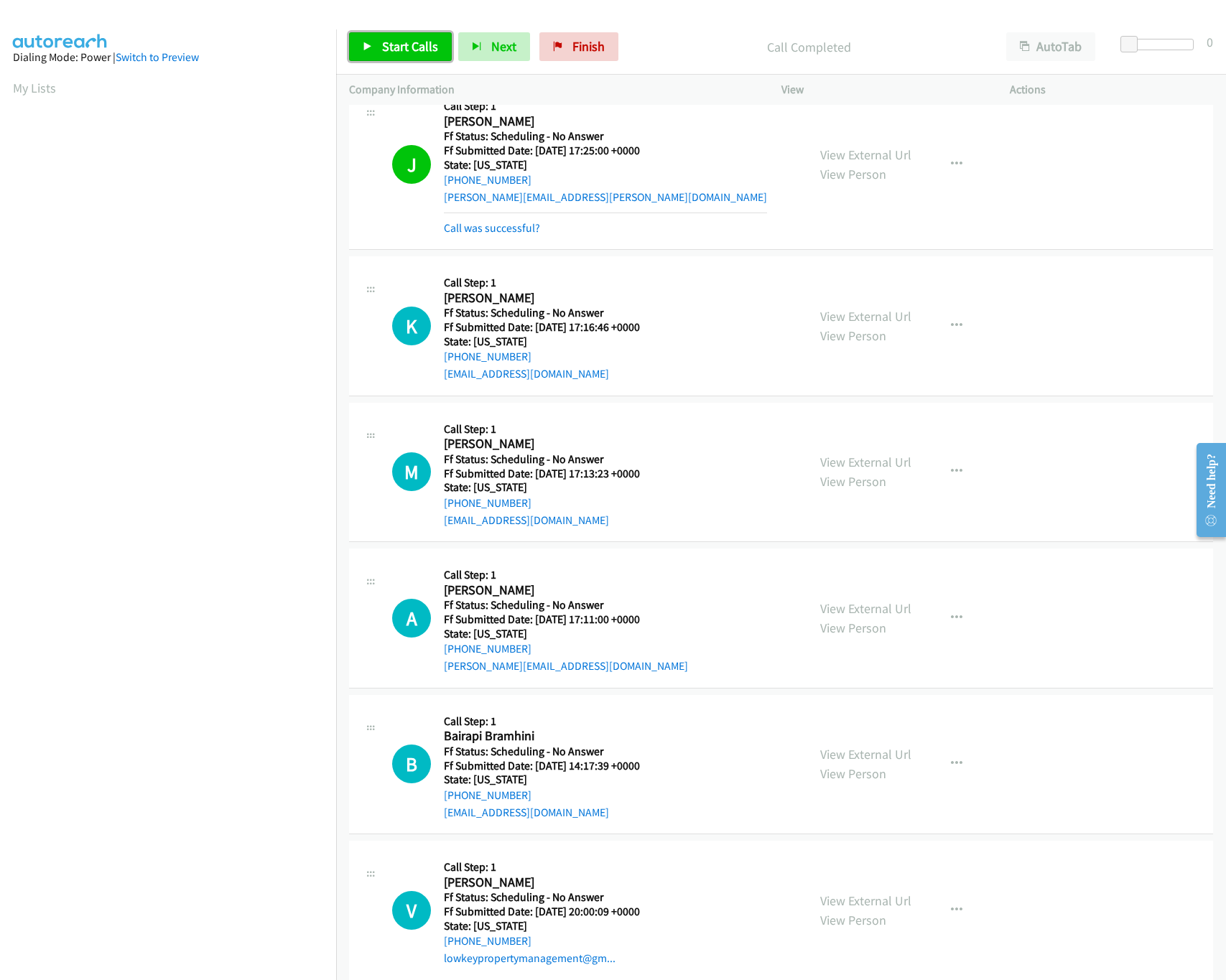
click at [379, 52] on link "Start Calls" at bounding box center [401, 47] width 102 height 29
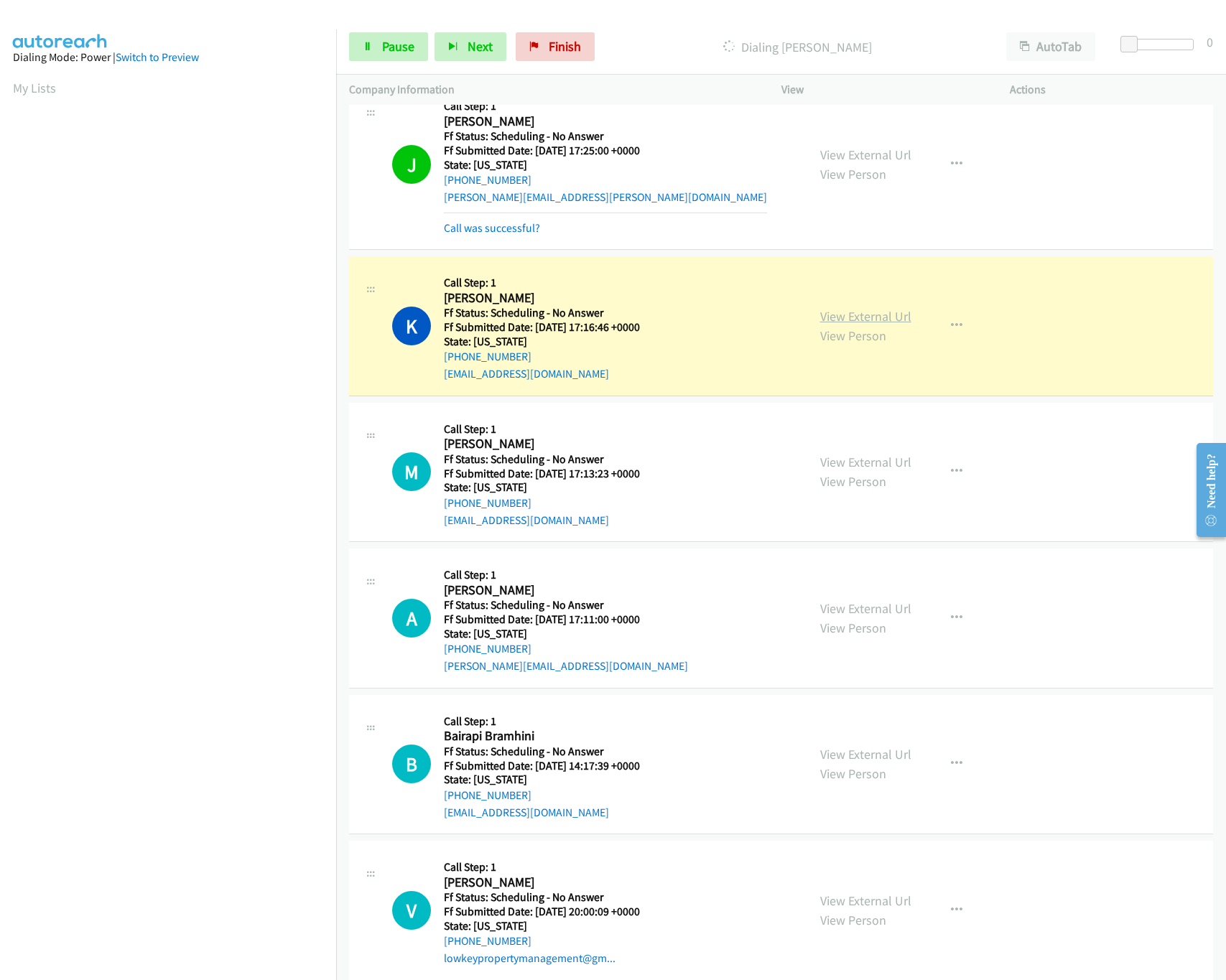
click at [847, 321] on link "View External Url" at bounding box center [866, 316] width 92 height 16
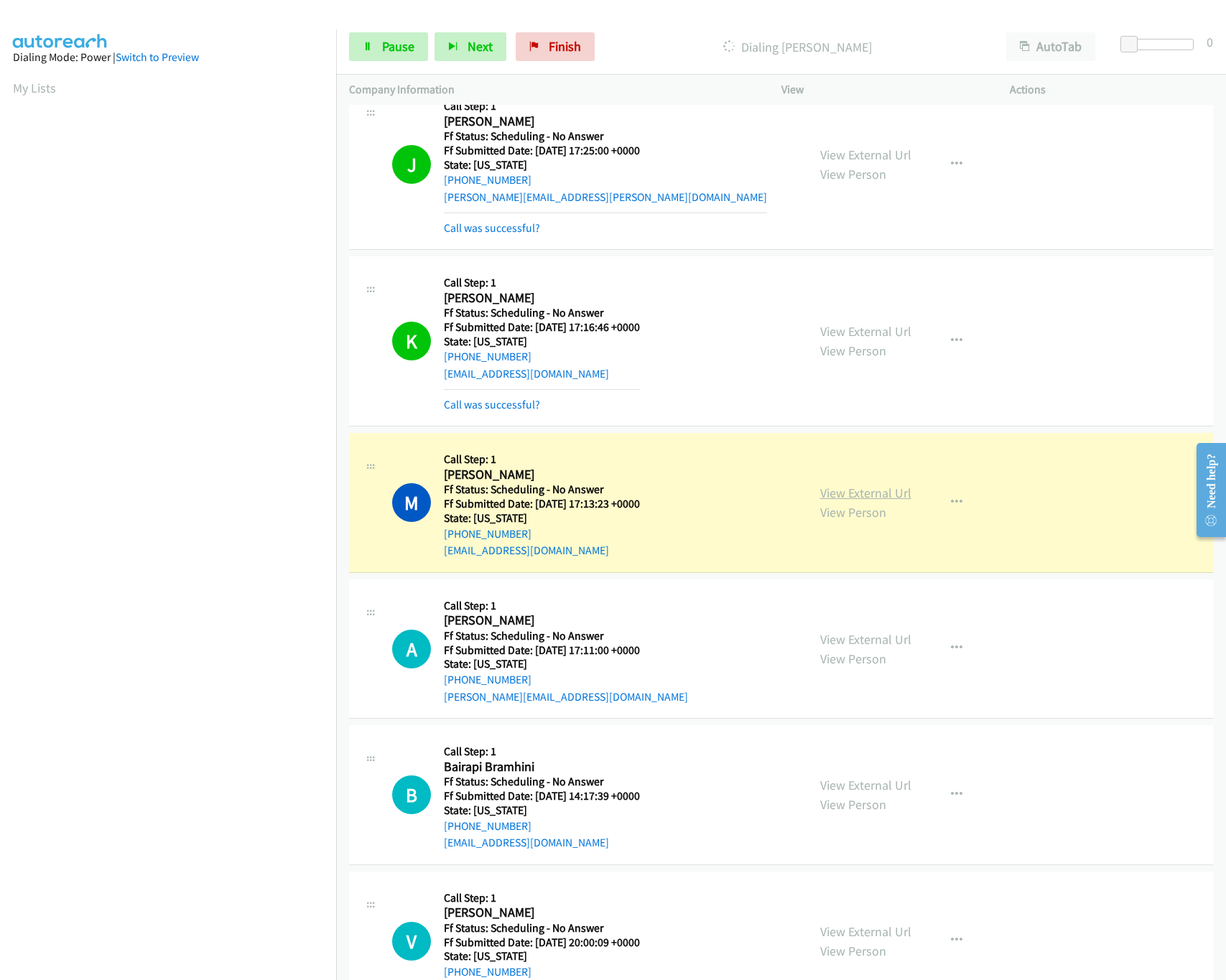
click at [842, 499] on link "View External Url" at bounding box center [866, 493] width 92 height 16
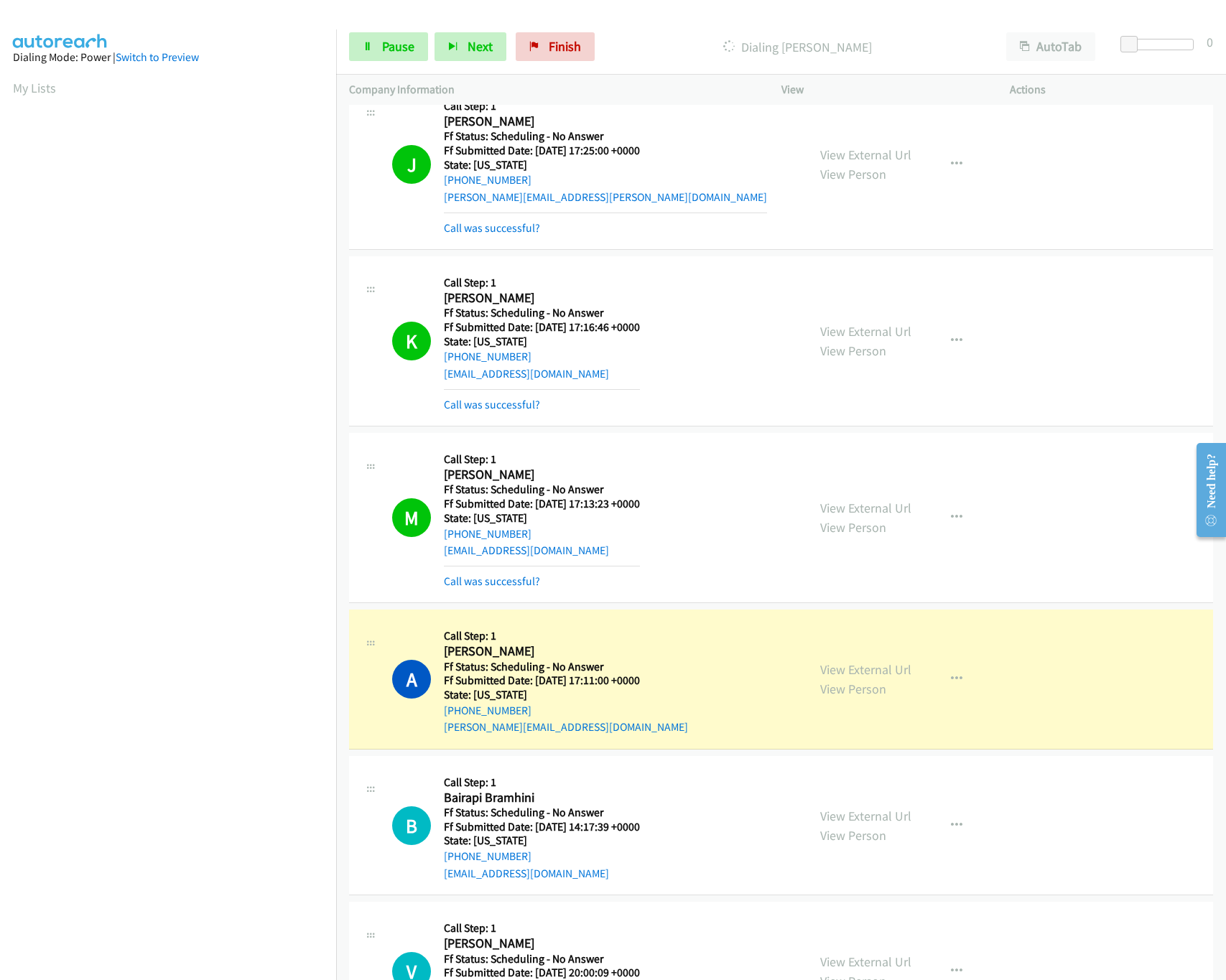
scroll to position [2728, 0]
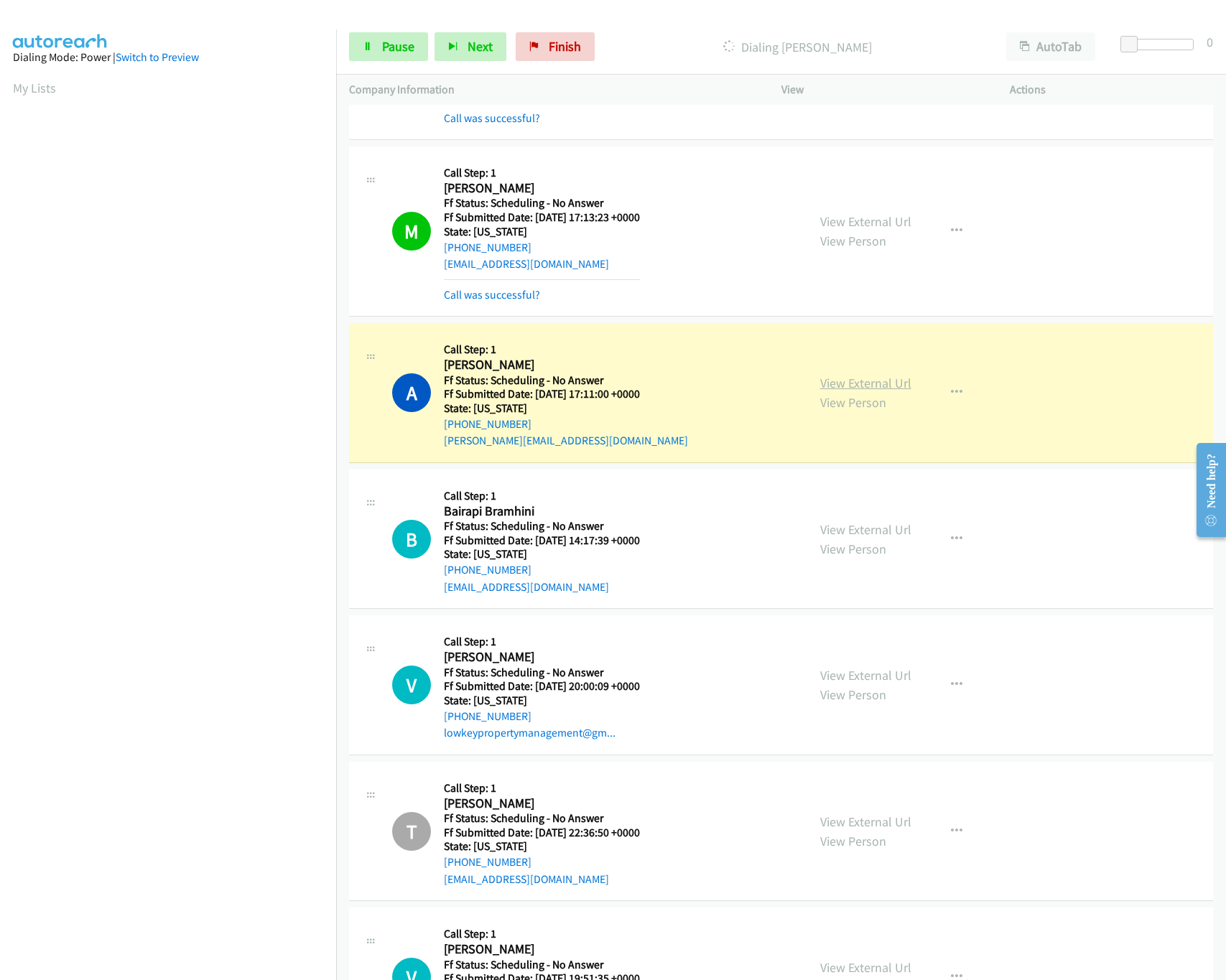
click at [851, 388] on link "View External Url" at bounding box center [866, 383] width 92 height 16
click at [890, 537] on link "View External Url" at bounding box center [866, 529] width 92 height 16
click at [845, 391] on link "View External Url" at bounding box center [866, 383] width 92 height 16
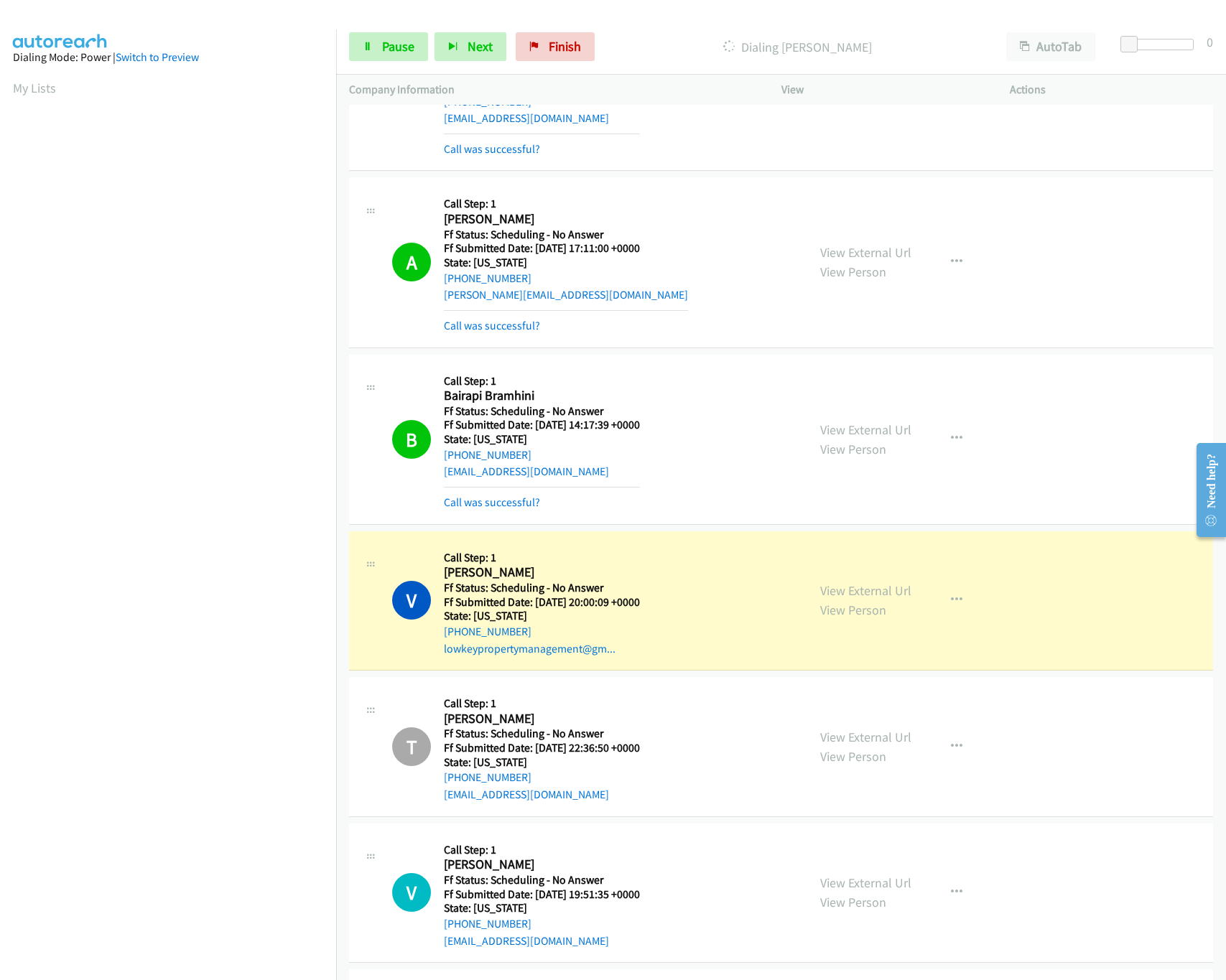
scroll to position [3016, 0]
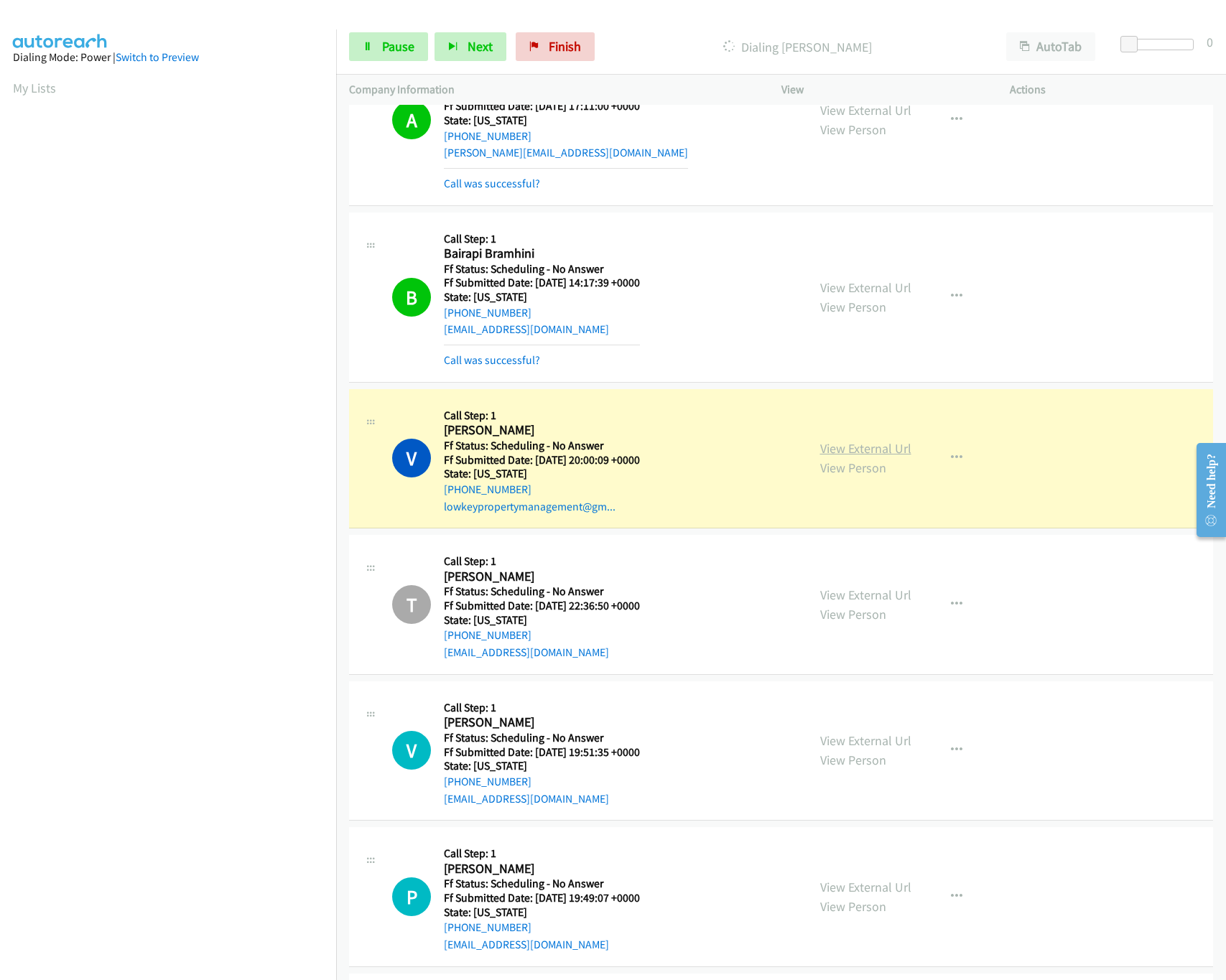
click at [860, 456] on link "View External Url" at bounding box center [866, 448] width 92 height 16
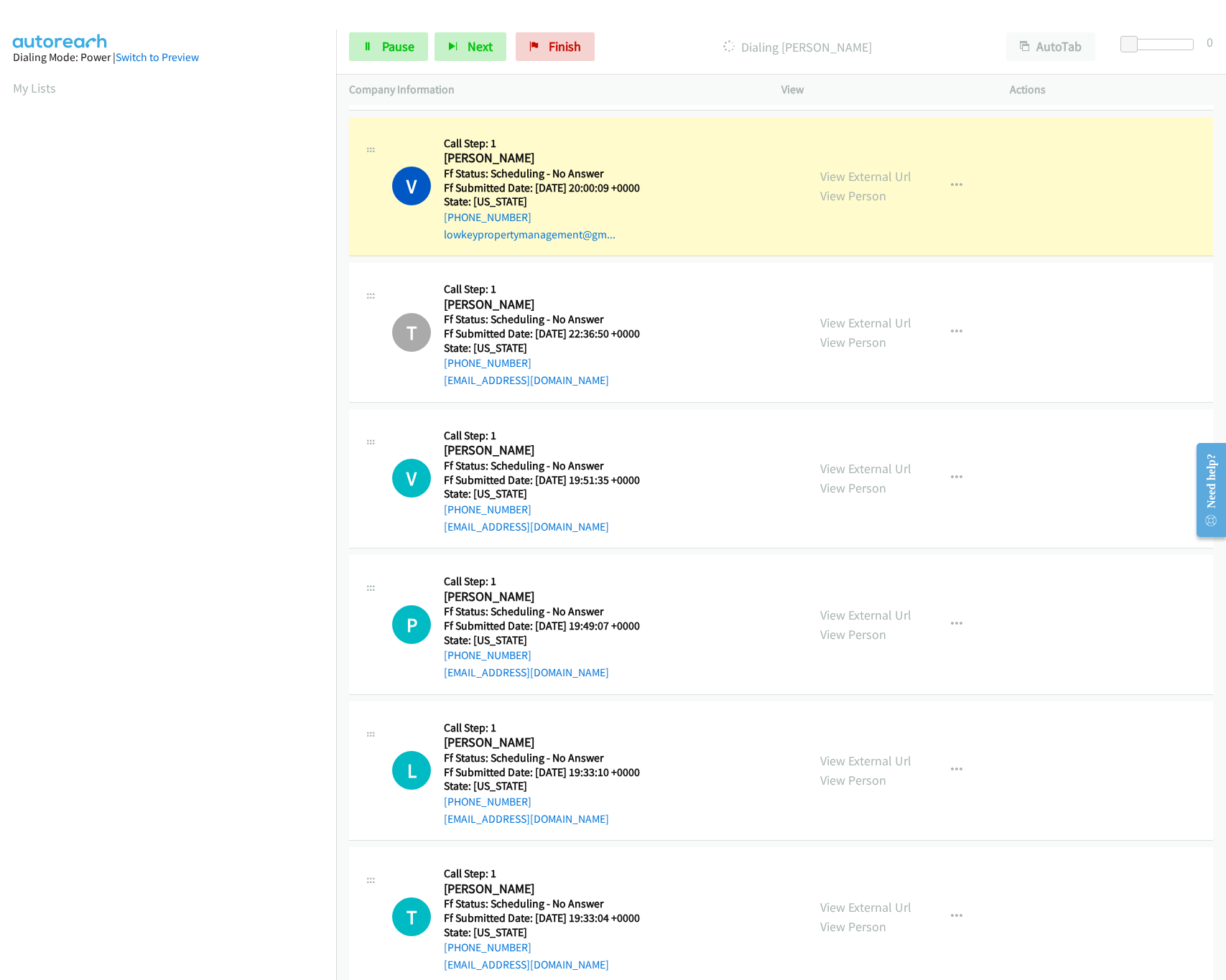
scroll to position [3304, 0]
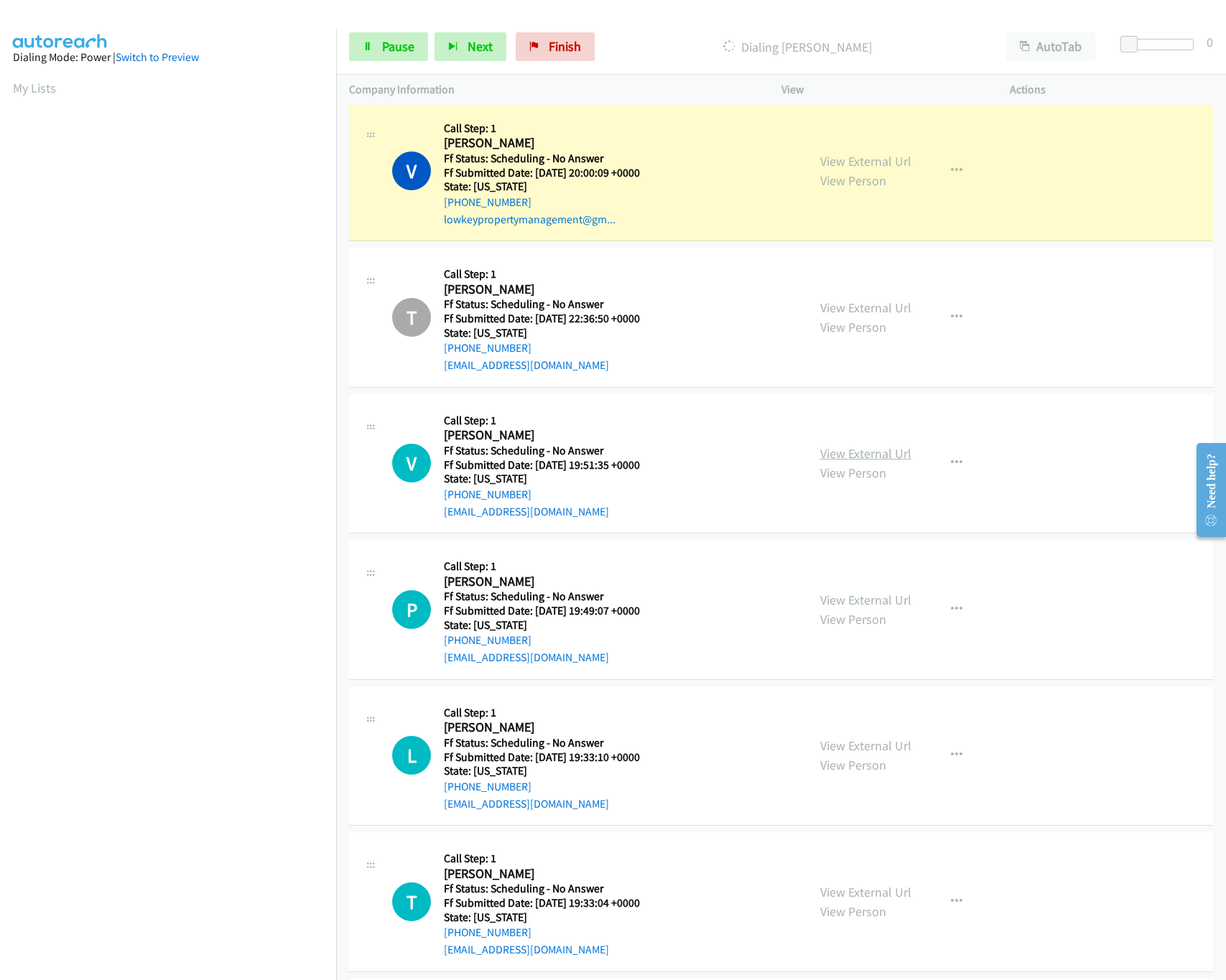
click at [878, 462] on link "View External Url" at bounding box center [866, 454] width 92 height 16
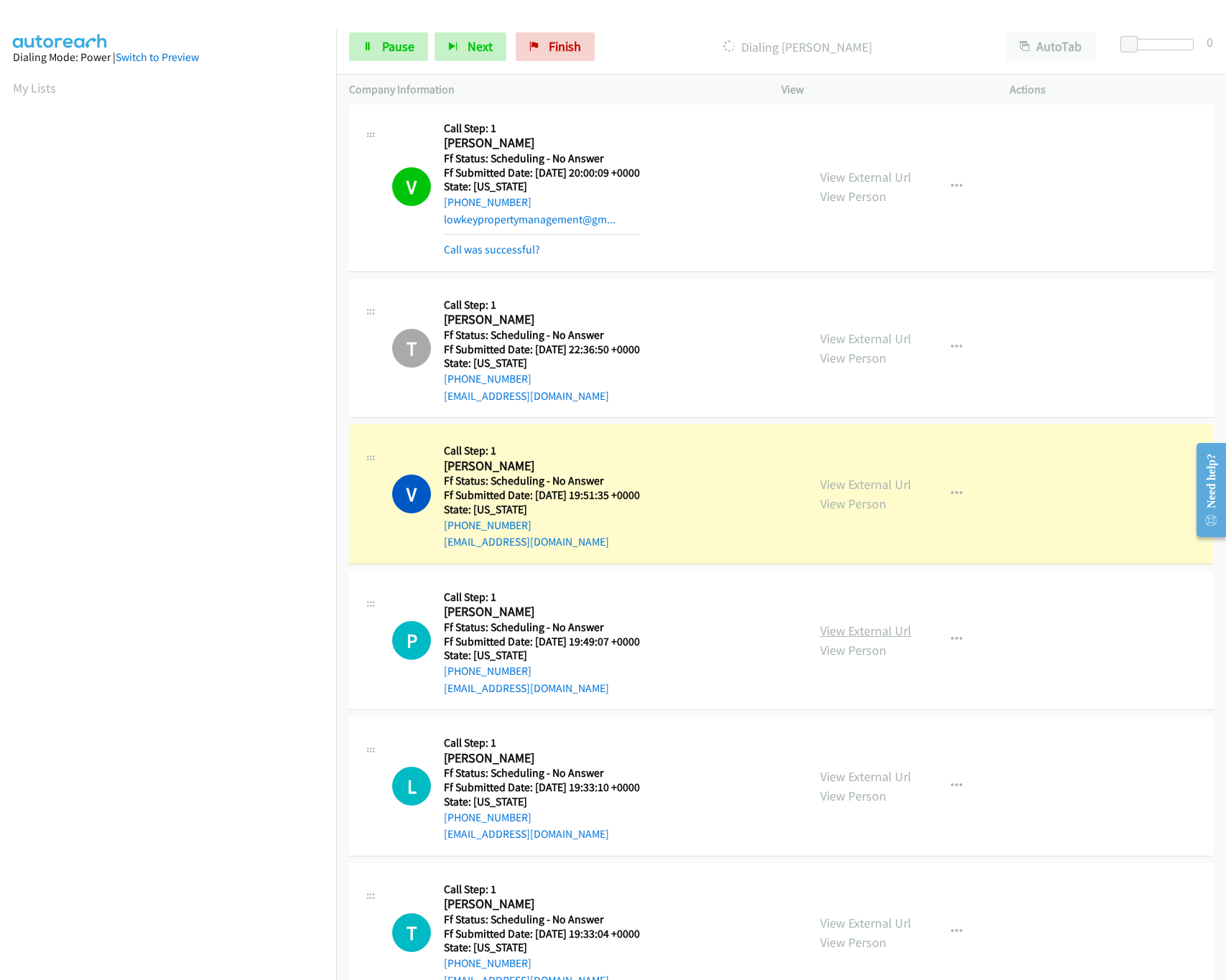
click at [854, 640] on link "View External Url" at bounding box center [866, 631] width 92 height 16
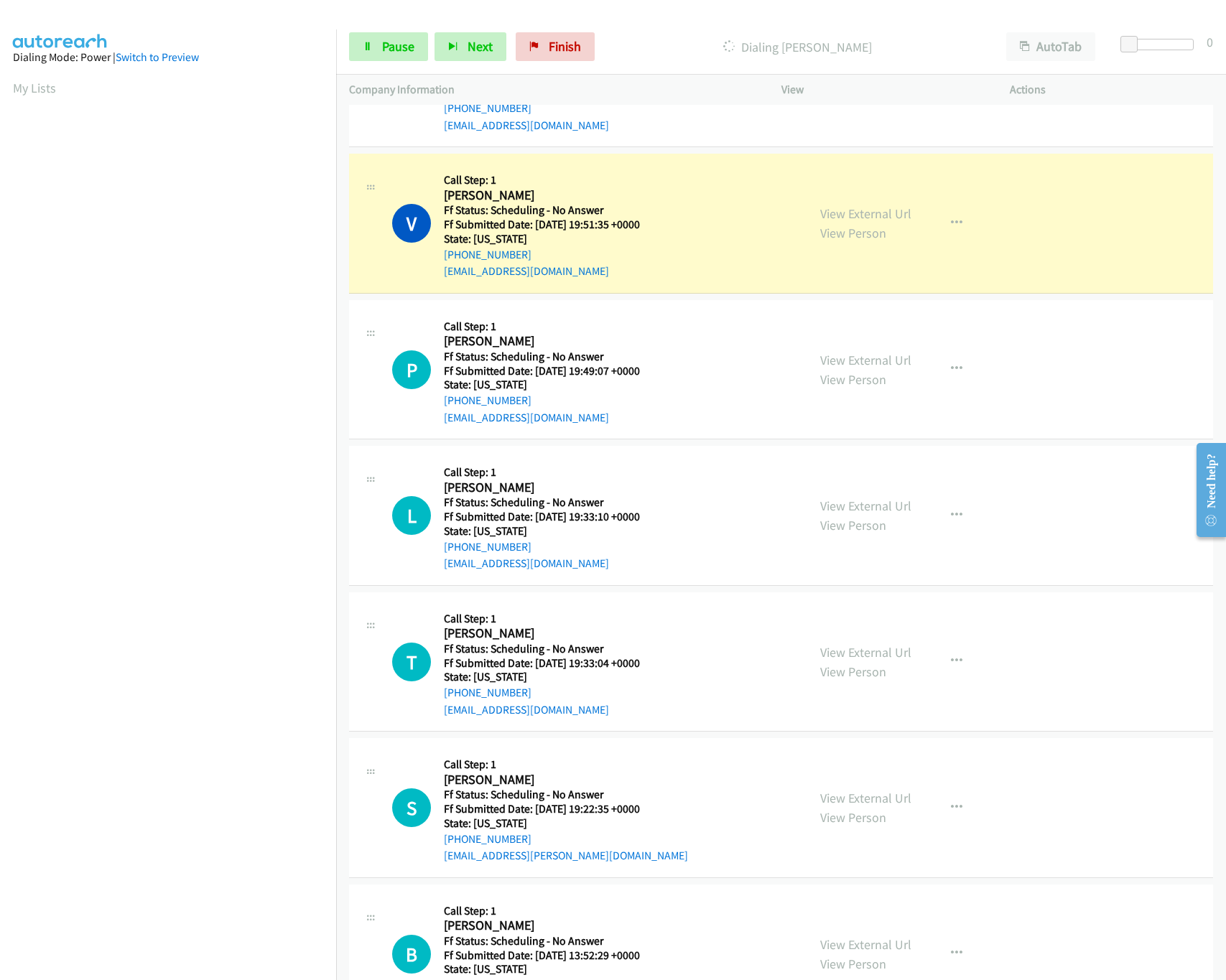
scroll to position [3590, 0]
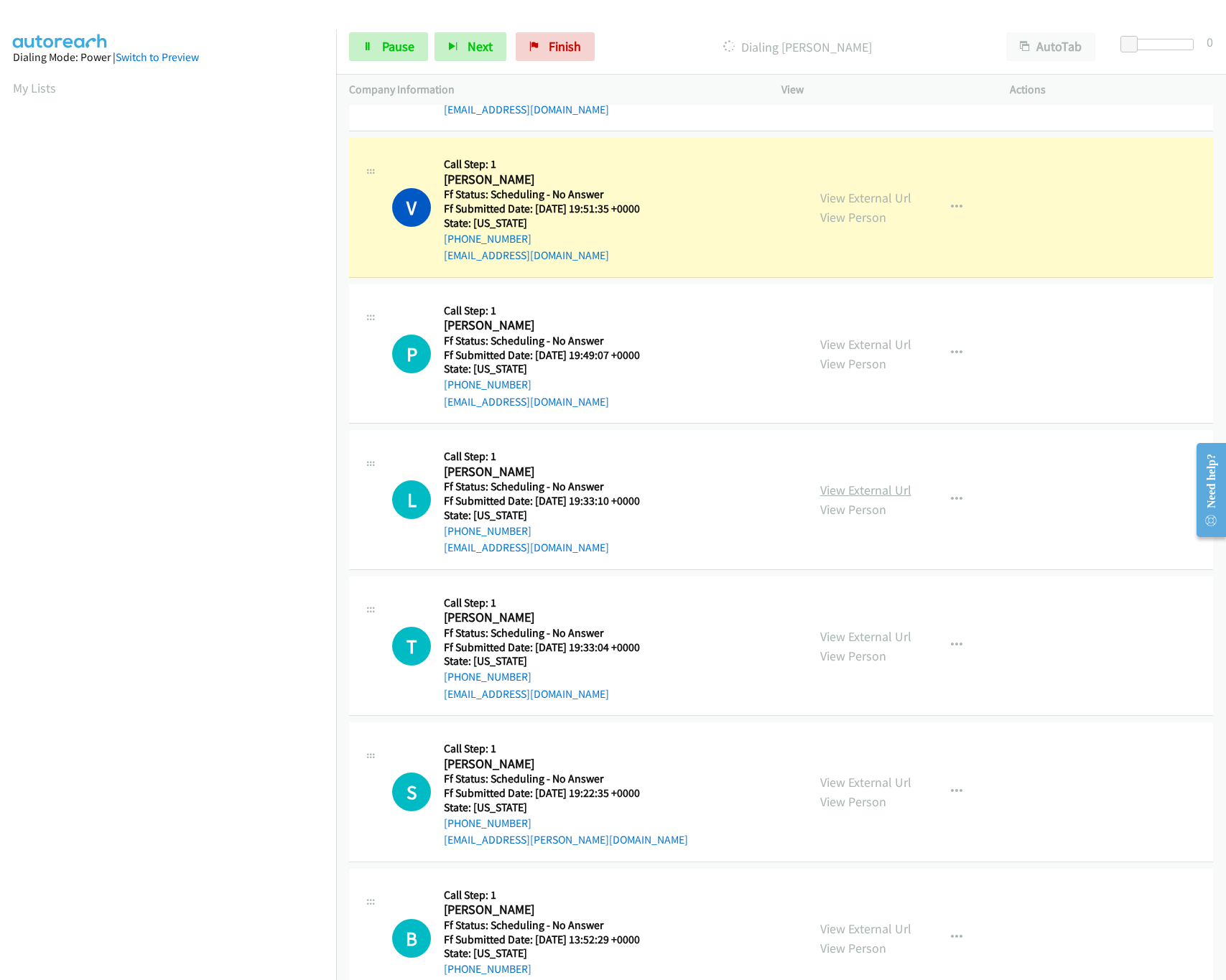
click at [879, 499] on link "View External Url" at bounding box center [866, 490] width 92 height 16
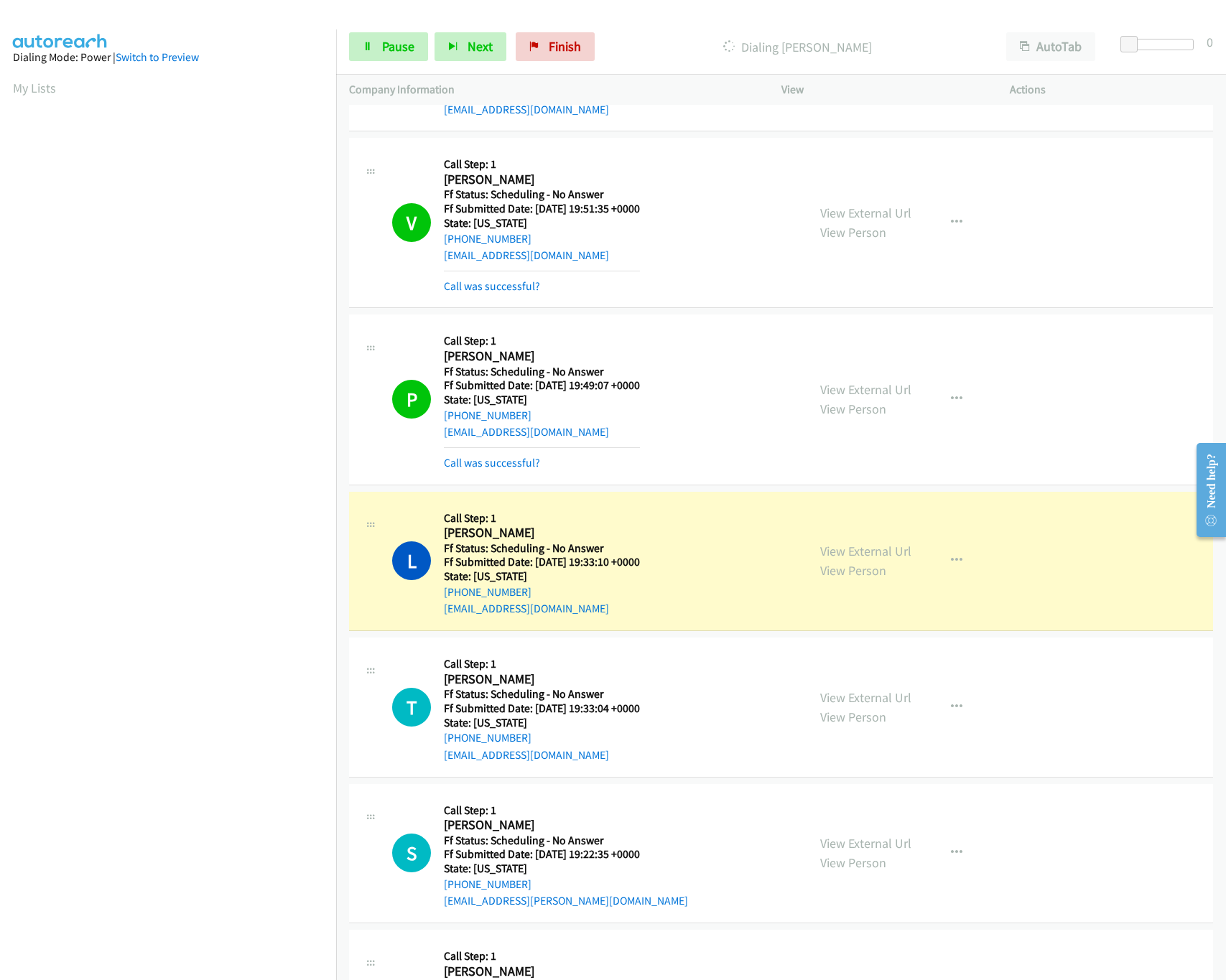
scroll to position [3878, 0]
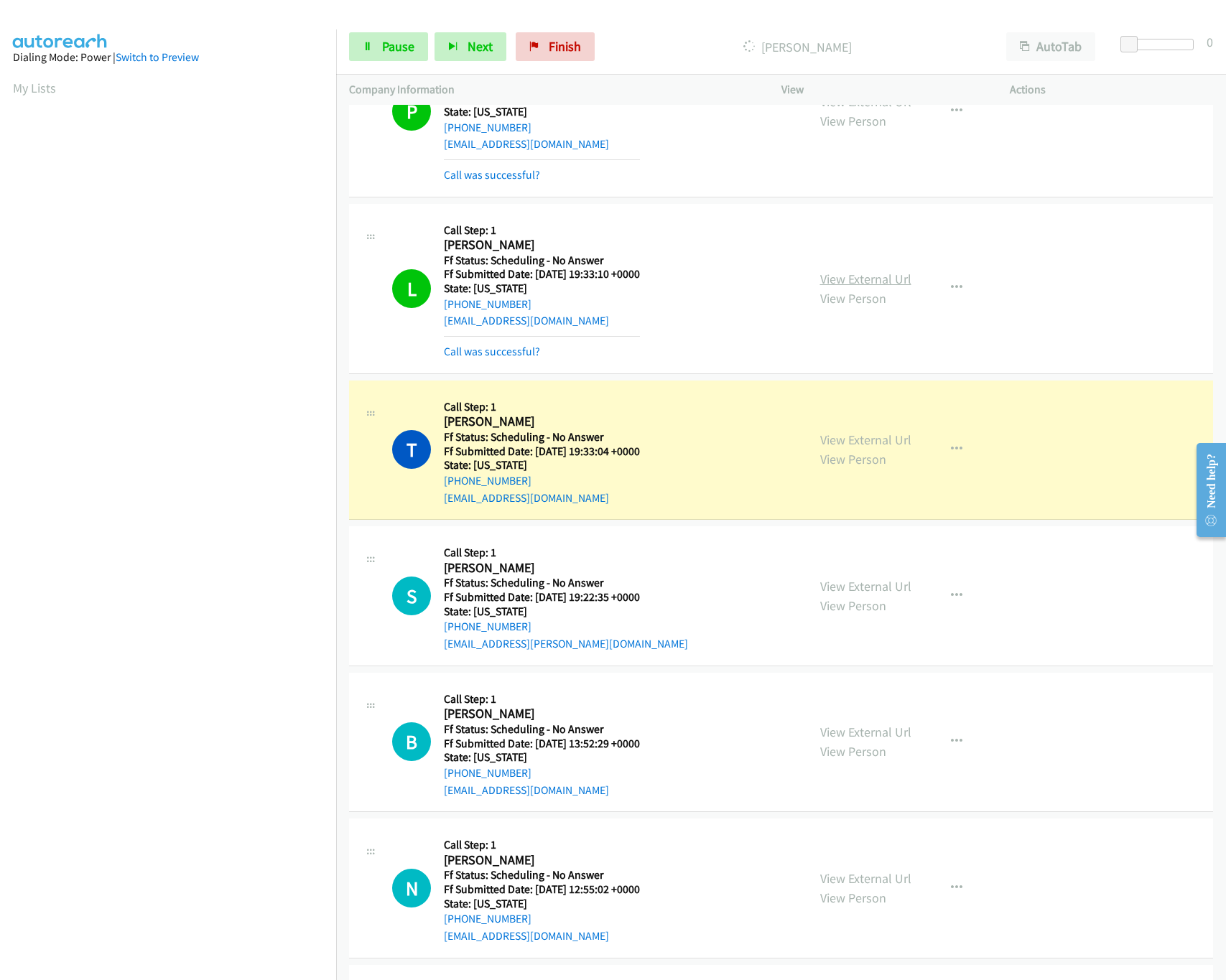
click at [869, 285] on link "View External Url" at bounding box center [866, 278] width 92 height 16
click at [836, 448] on link "View External Url" at bounding box center [866, 440] width 92 height 16
drag, startPoint x: 1130, startPoint y: 39, endPoint x: 1228, endPoint y: 39, distance: 98.0
click at [1225, 39] on html "Start Calls Pause Next Finish Dialing Tyson Winchell AutoTab AutoTab 1 Company …" at bounding box center [613, 34] width 1226 height 68
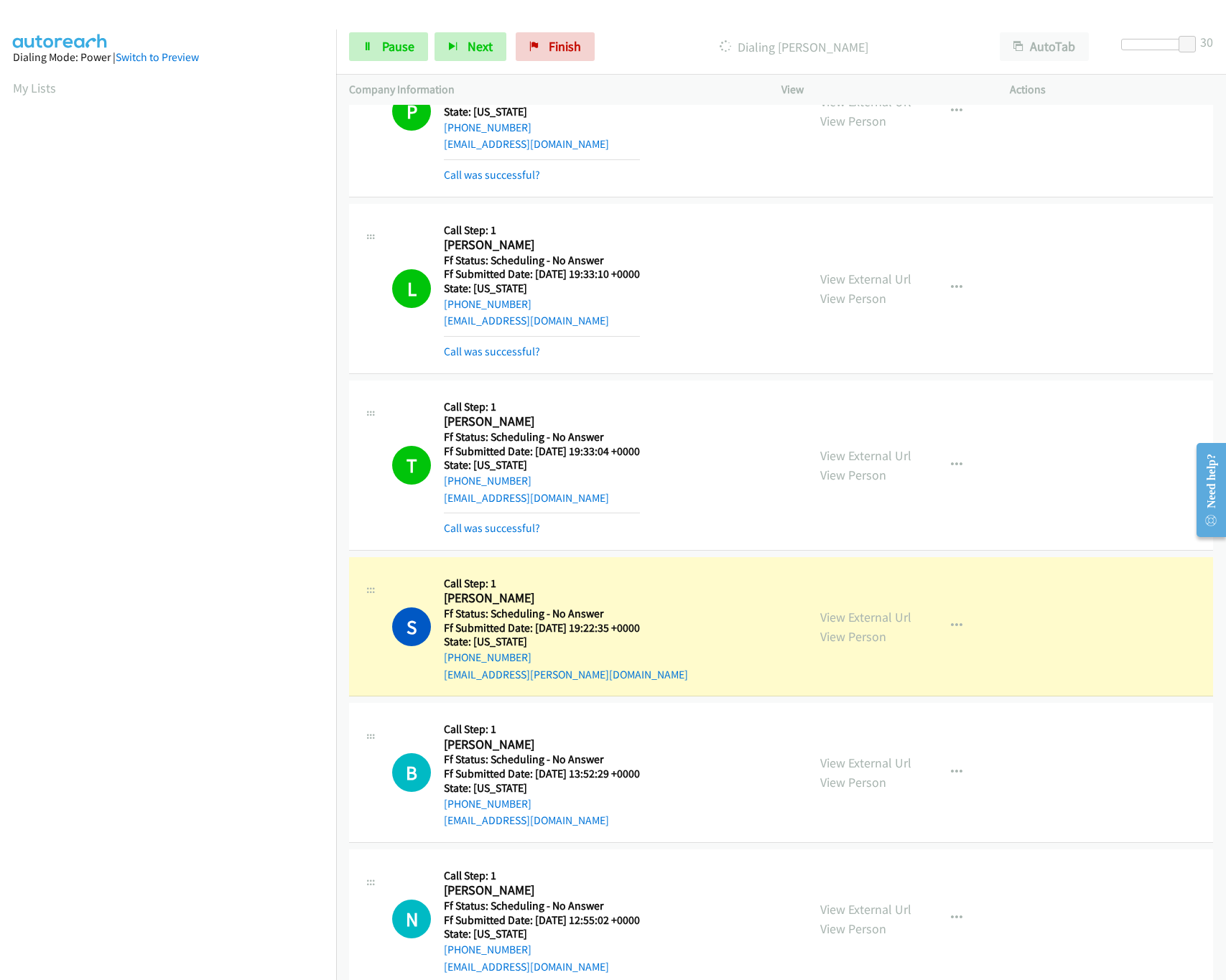
click at [750, 513] on div "T Callback Scheduled Call Step: 1 Tyson Winchell America/New_York Ff Status: Sc…" at bounding box center [594, 465] width 402 height 144
click at [855, 625] on link "View External Url" at bounding box center [866, 617] width 92 height 16
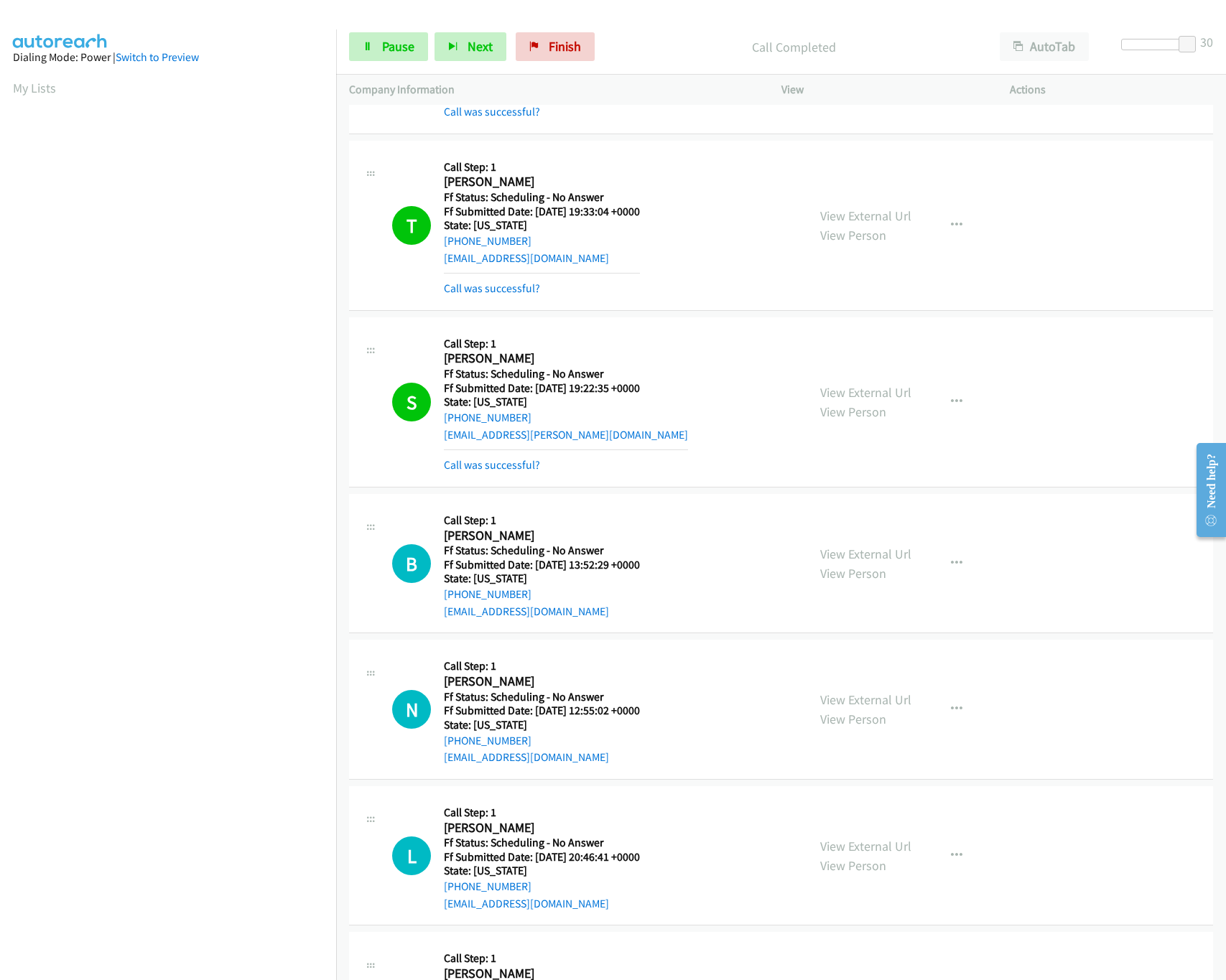
scroll to position [4309, 0]
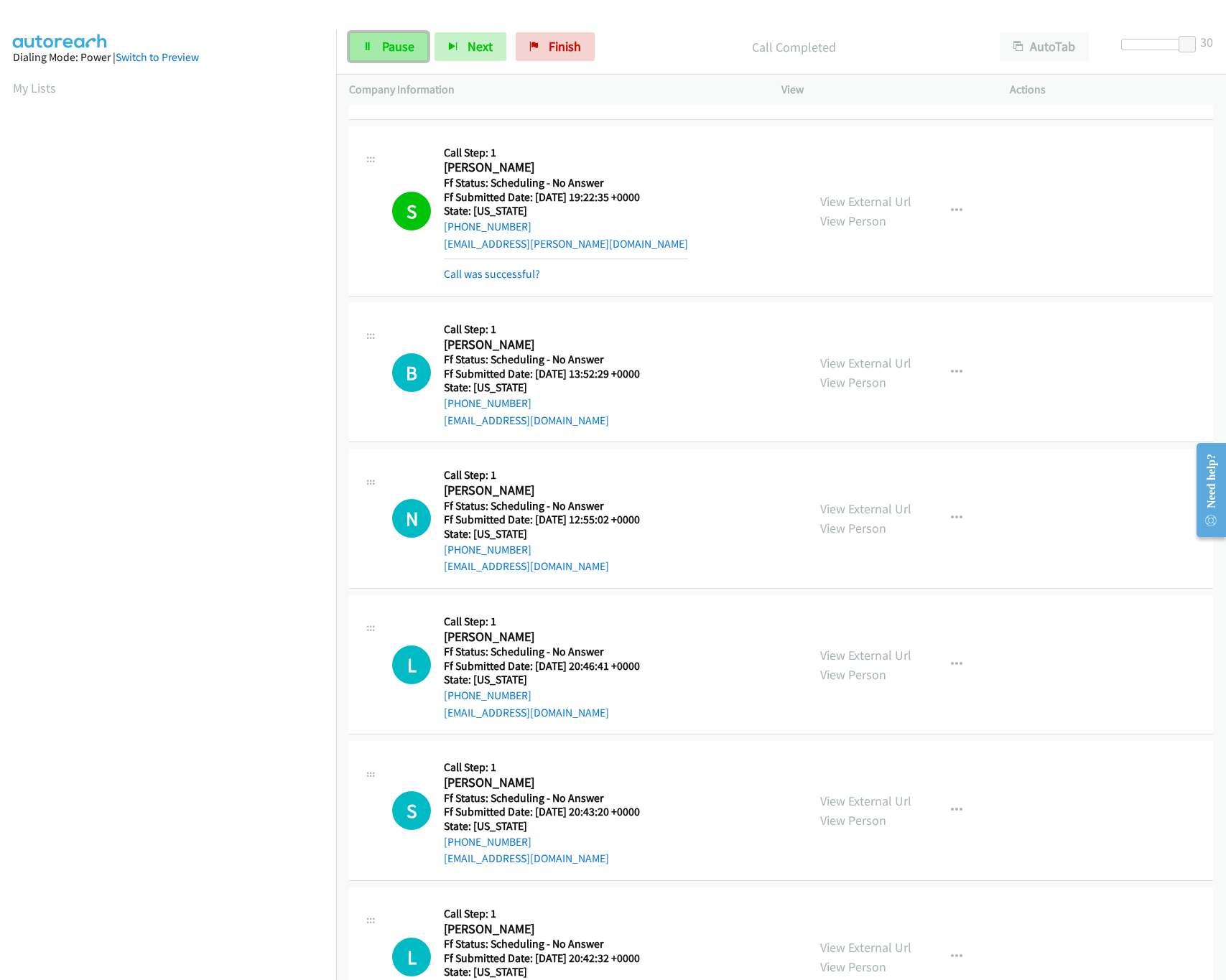
drag, startPoint x: 408, startPoint y: 41, endPoint x: 351, endPoint y: 61, distance: 60.4
click at [408, 41] on span "Pause" at bounding box center [398, 46] width 32 height 16
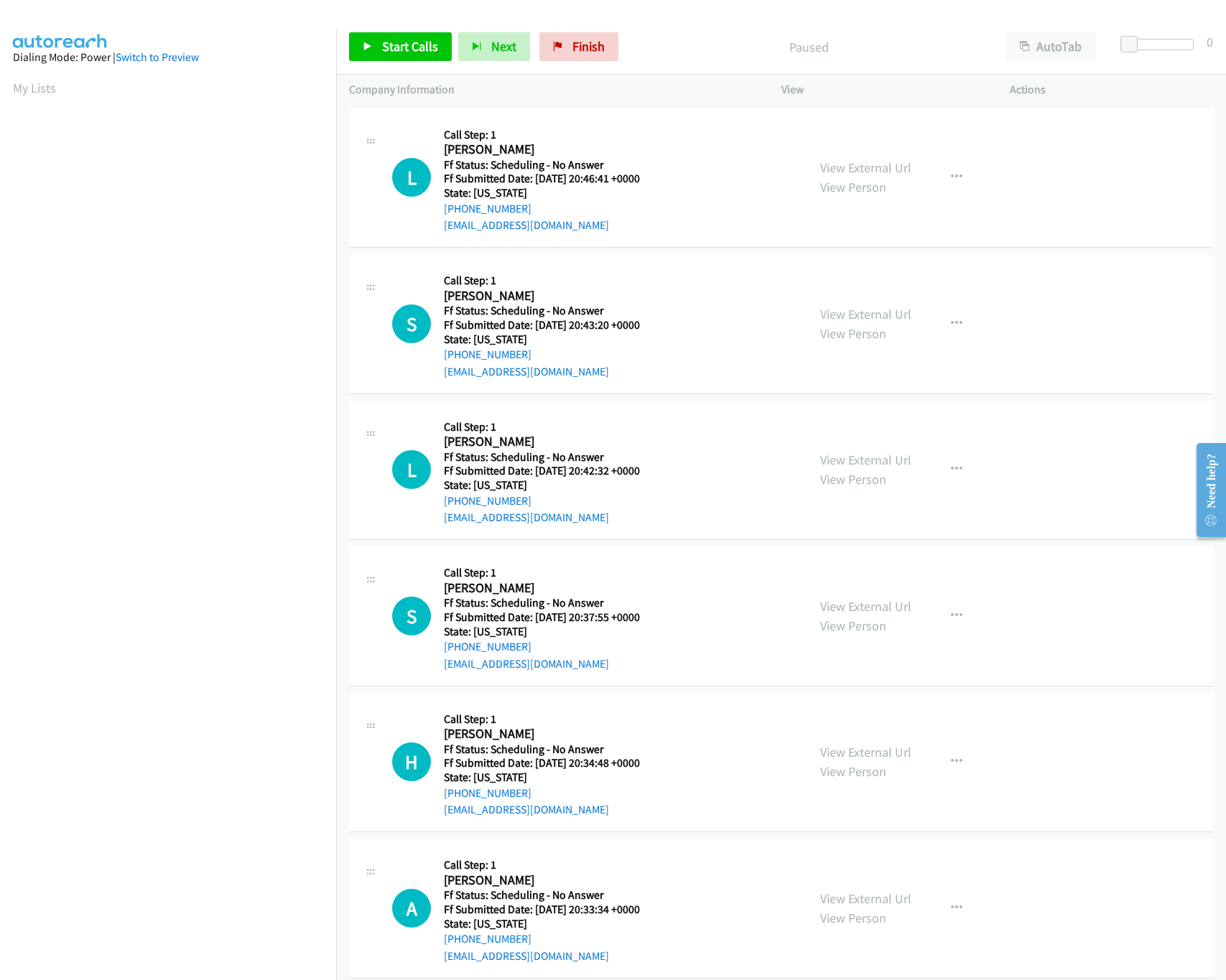
drag, startPoint x: 423, startPoint y: 27, endPoint x: 414, endPoint y: 48, distance: 22.8
click at [422, 31] on div "Start Calls Pause Next Finish Paused AutoTab AutoTab 0" at bounding box center [781, 48] width 890 height 56
click at [408, 56] on link "Start Calls" at bounding box center [401, 47] width 102 height 29
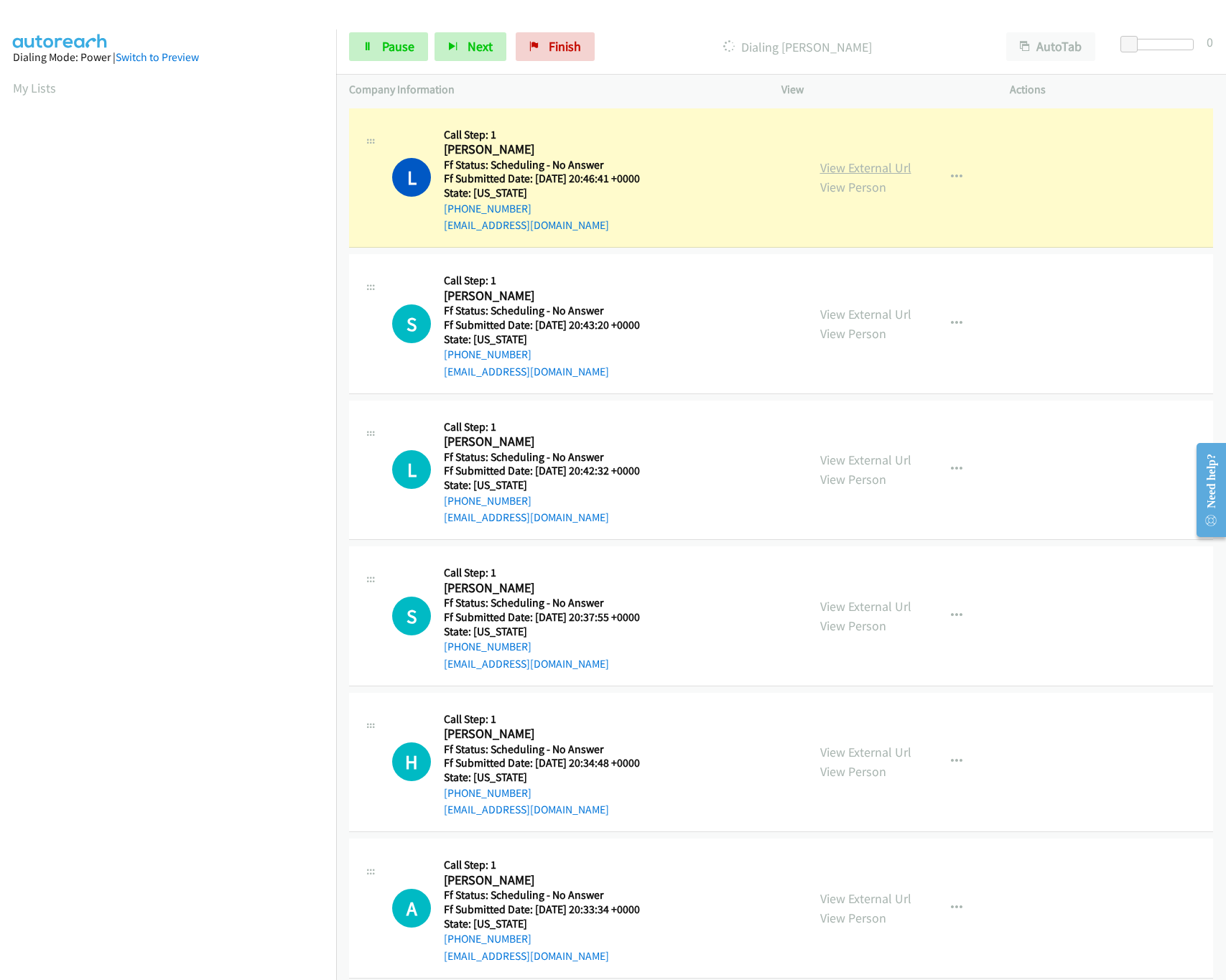
click at [849, 163] on link "View External Url" at bounding box center [866, 167] width 92 height 16
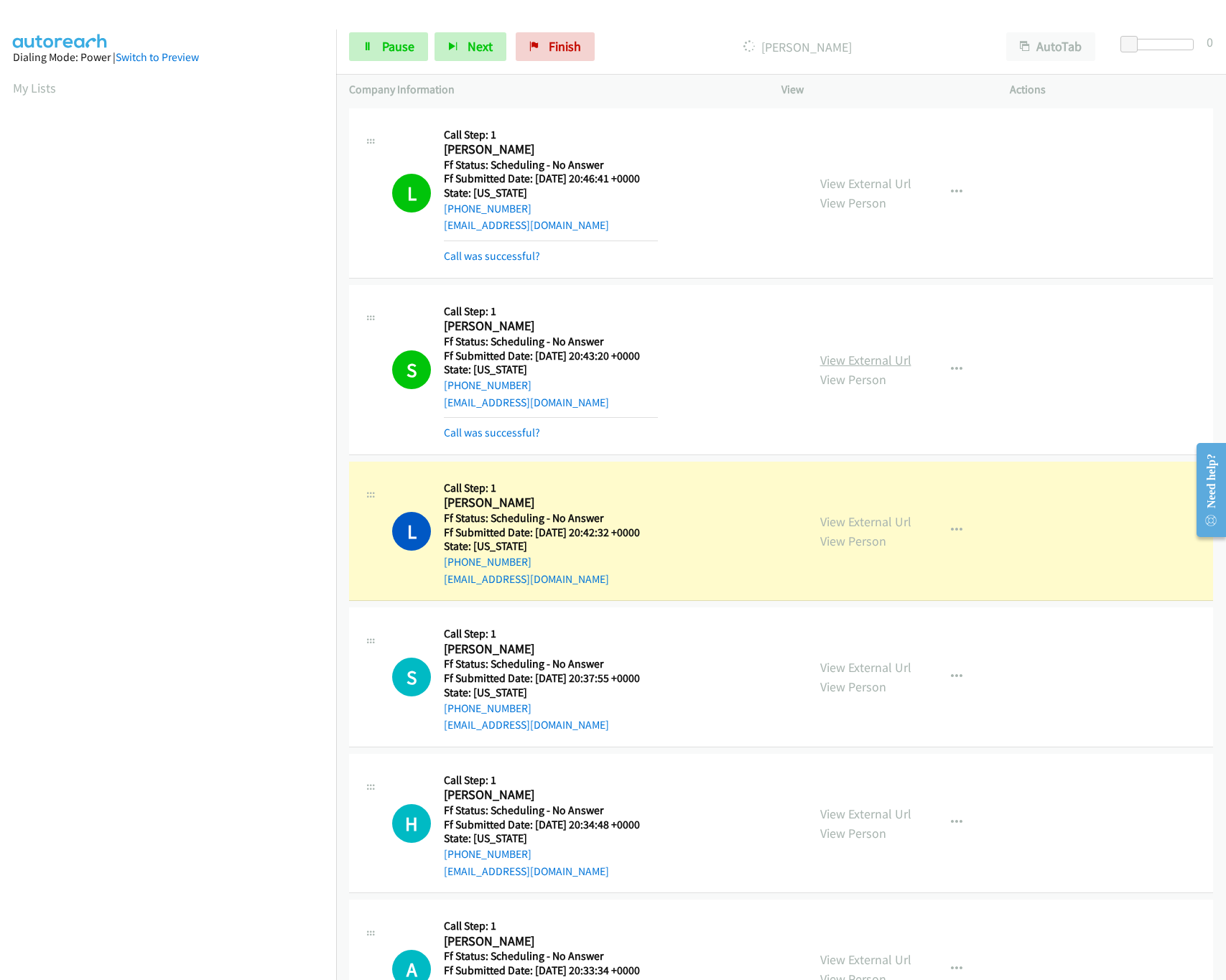
click at [875, 358] on link "View External Url" at bounding box center [866, 360] width 92 height 16
click at [836, 519] on link "View External Url" at bounding box center [866, 522] width 92 height 16
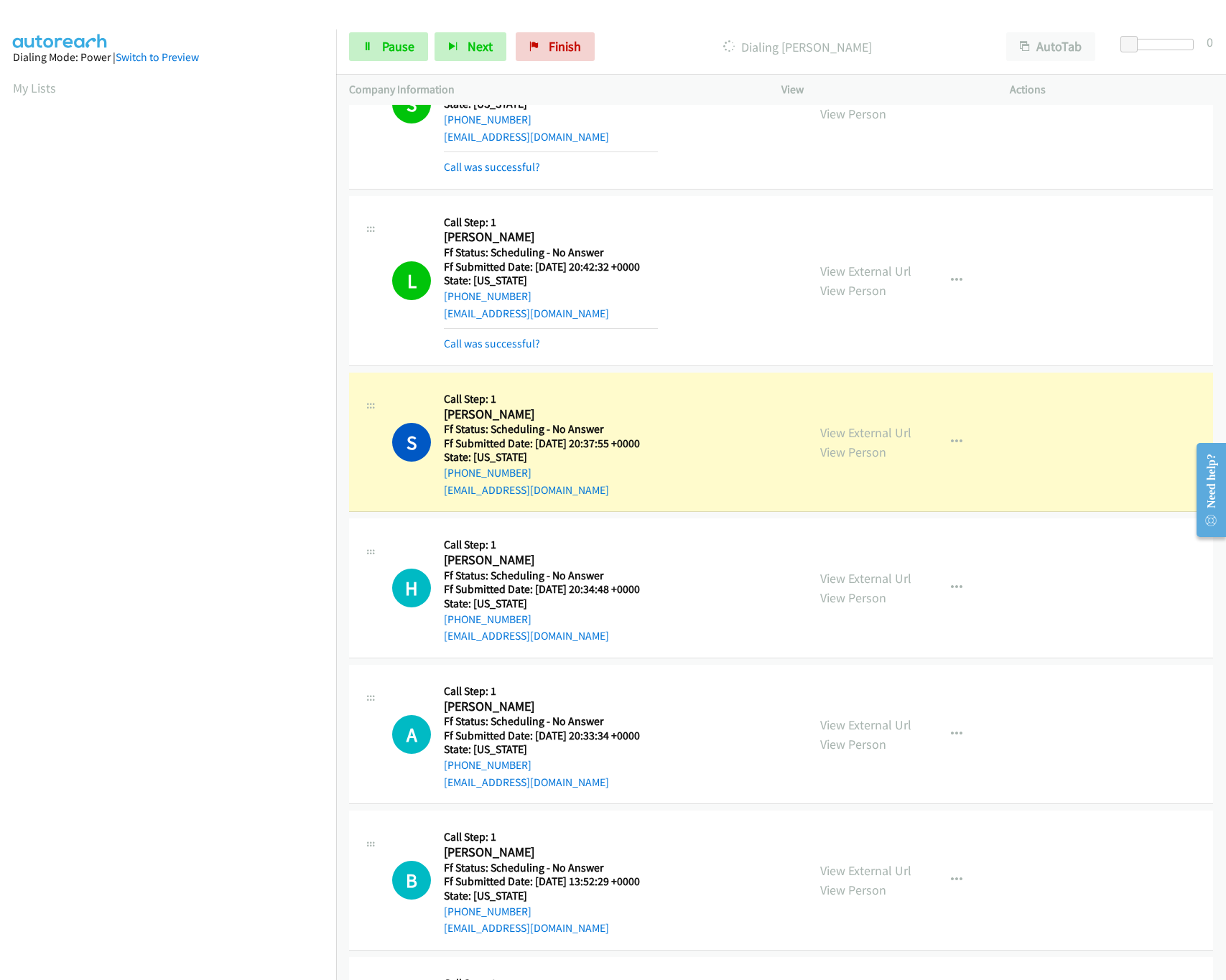
scroll to position [431, 0]
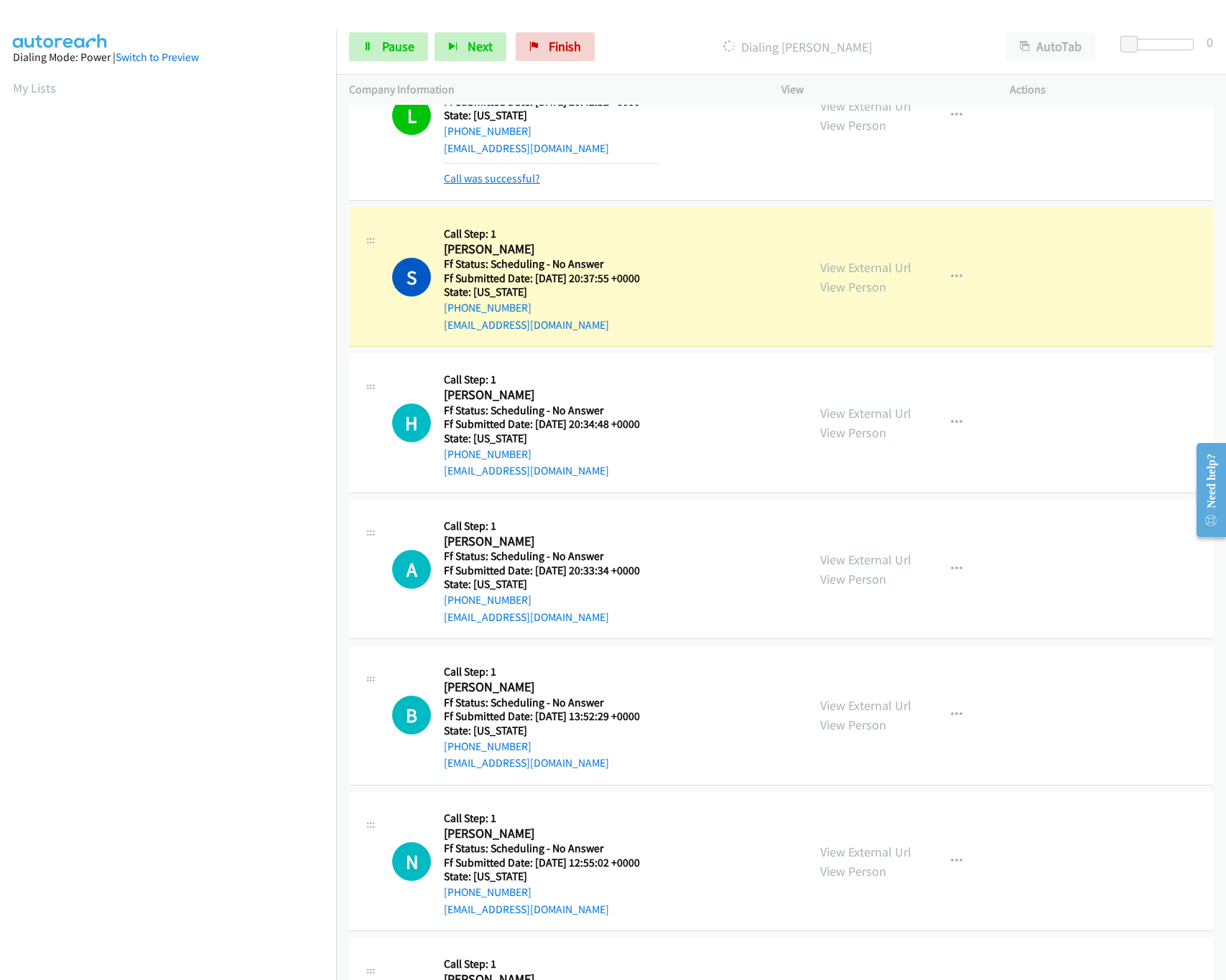
click at [494, 177] on link "Call was successful?" at bounding box center [491, 178] width 96 height 13
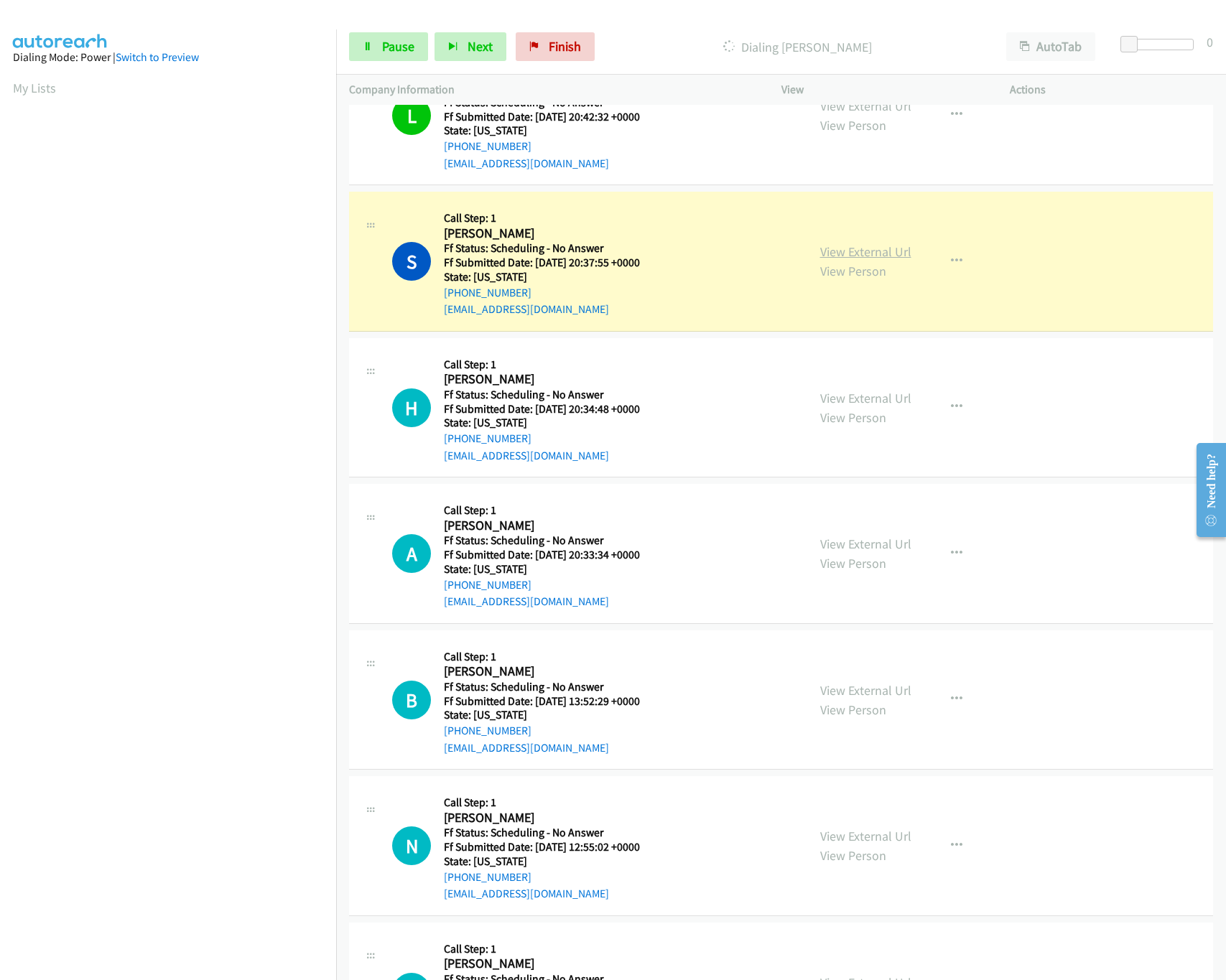
click at [865, 250] on link "View External Url" at bounding box center [866, 252] width 92 height 16
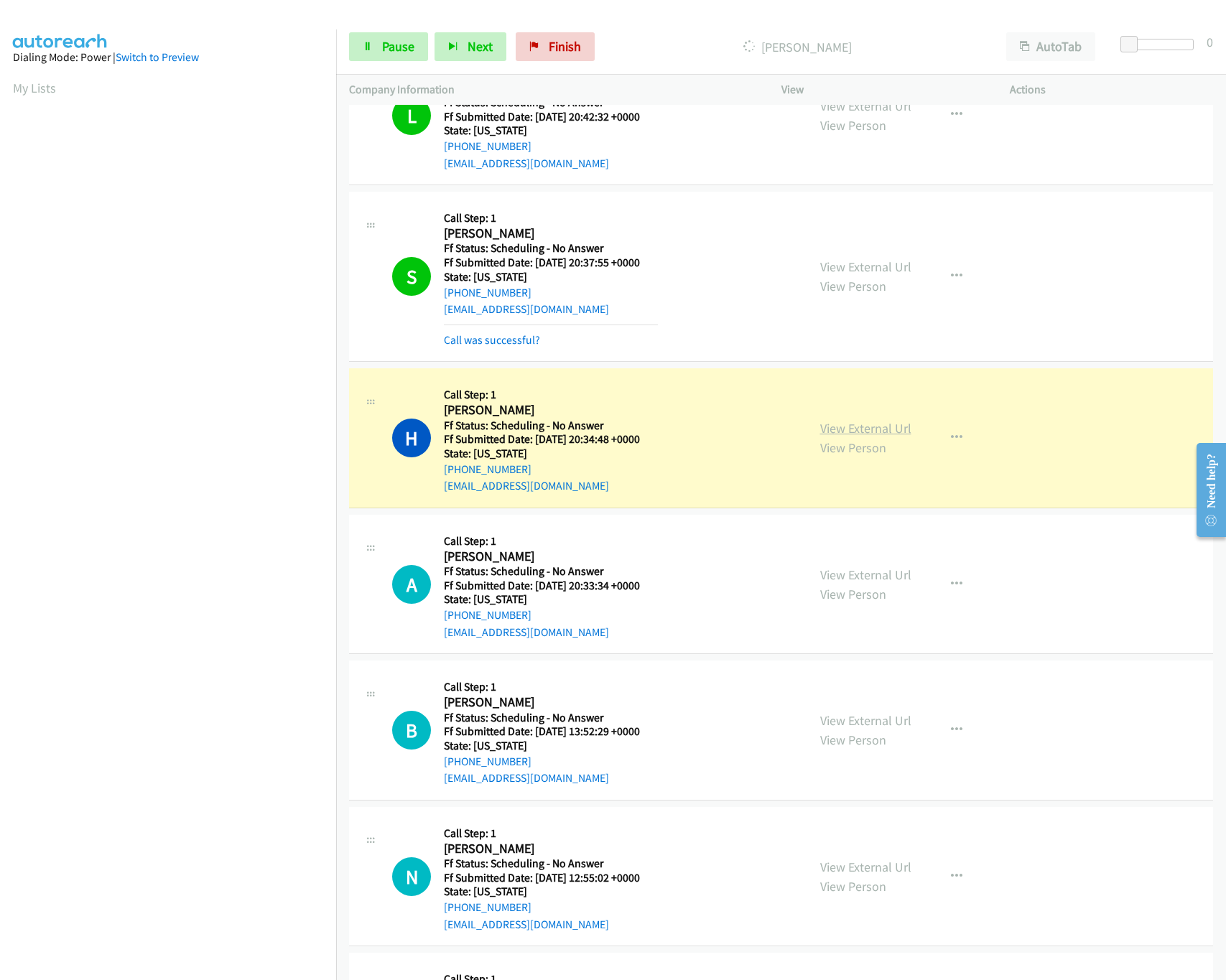
click at [860, 432] on link "View External Url" at bounding box center [866, 428] width 92 height 16
click at [854, 582] on link "View External Url" at bounding box center [866, 575] width 92 height 16
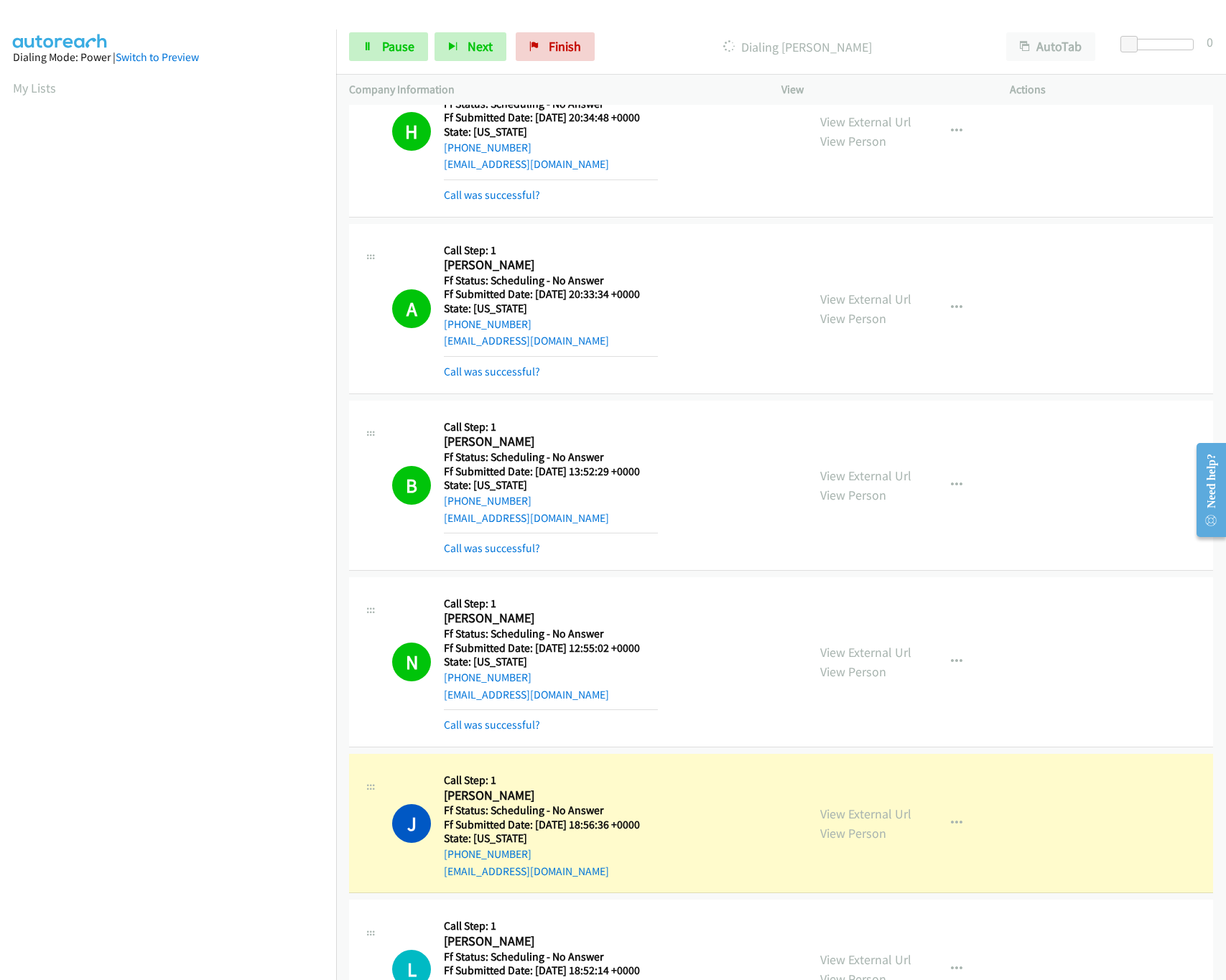
scroll to position [990, 0]
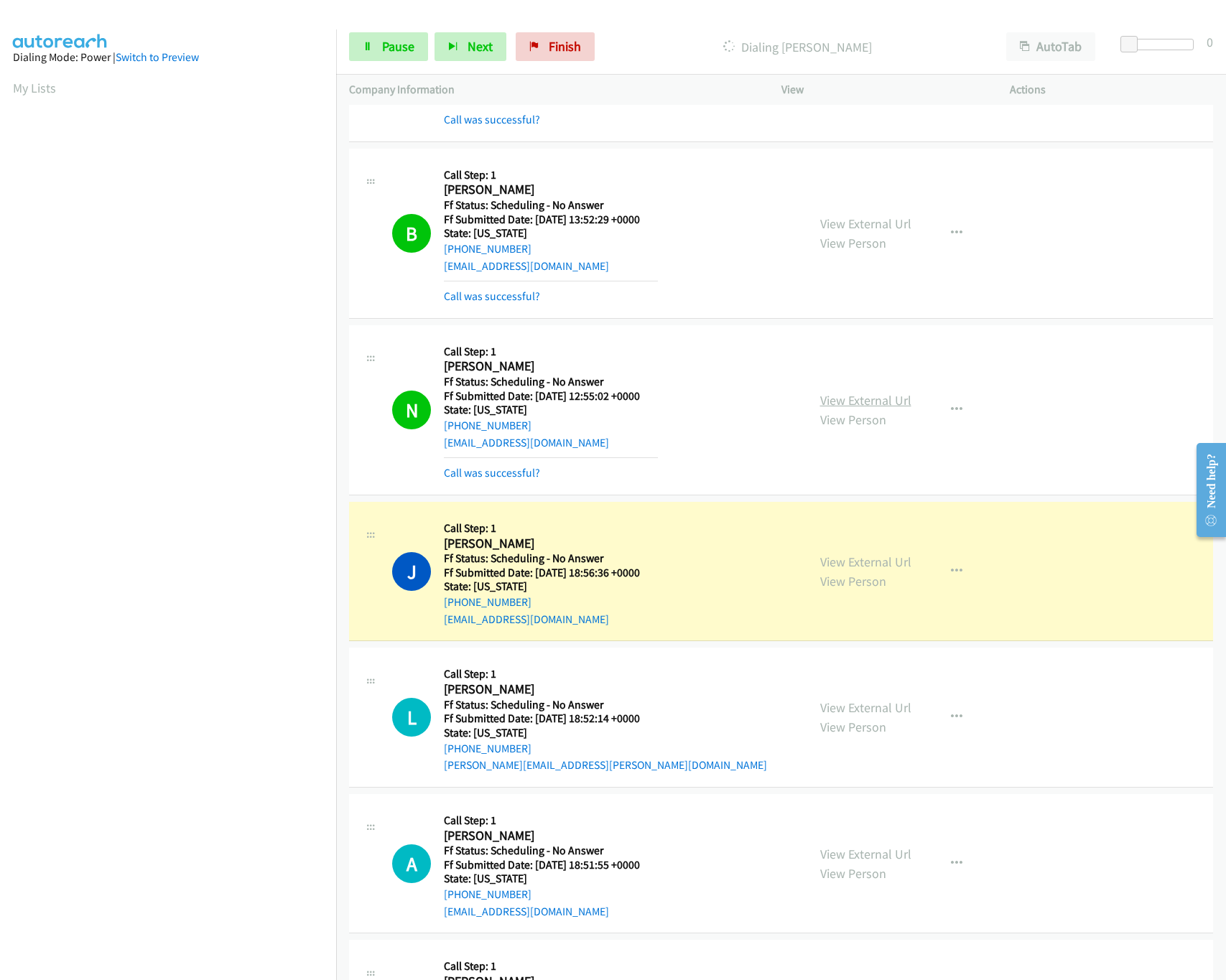
click at [851, 403] on link "View External Url" at bounding box center [866, 401] width 92 height 16
click at [879, 229] on link "View External Url" at bounding box center [866, 224] width 92 height 16
click at [869, 569] on link "View External Url" at bounding box center [866, 561] width 92 height 16
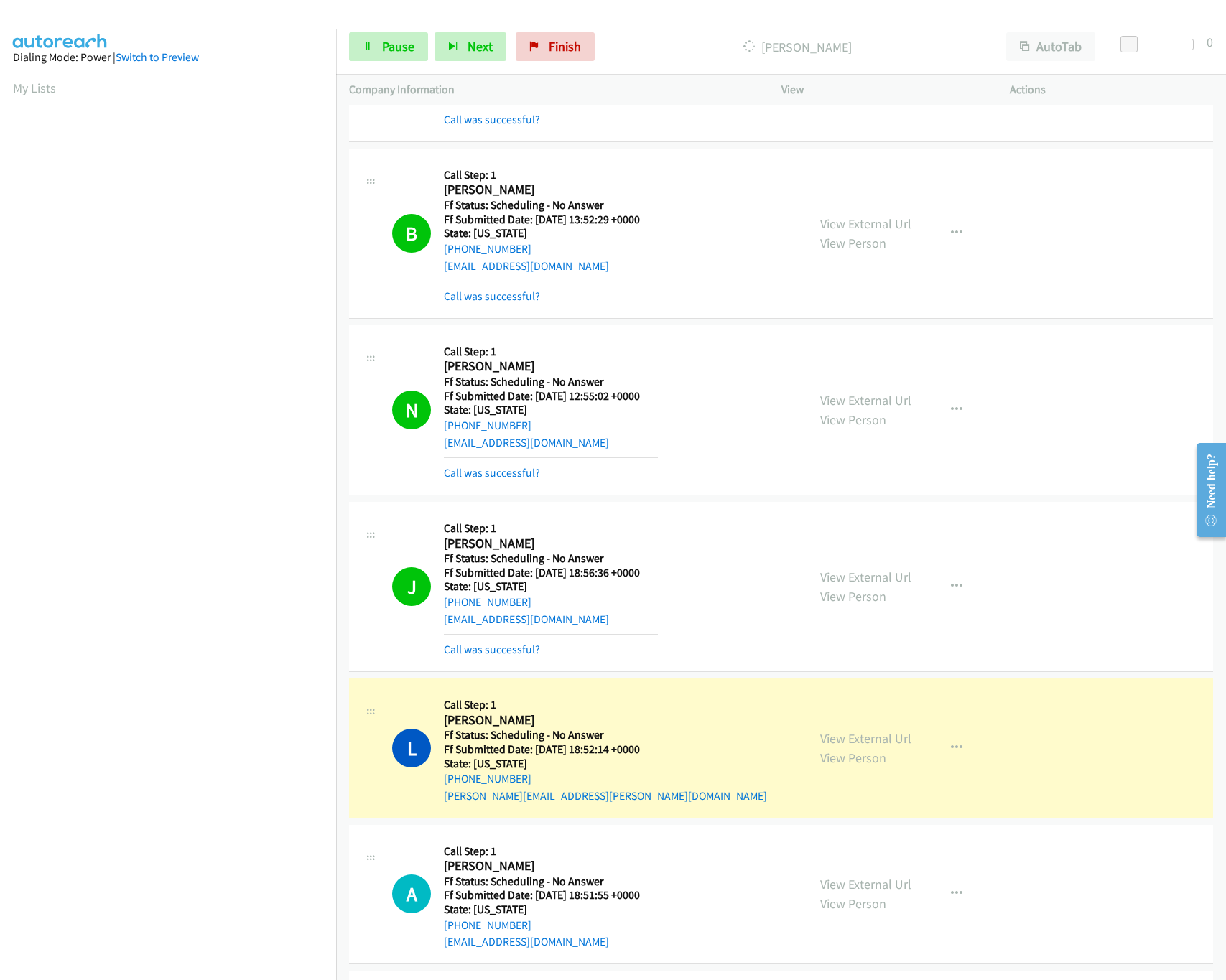
scroll to position [1277, 0]
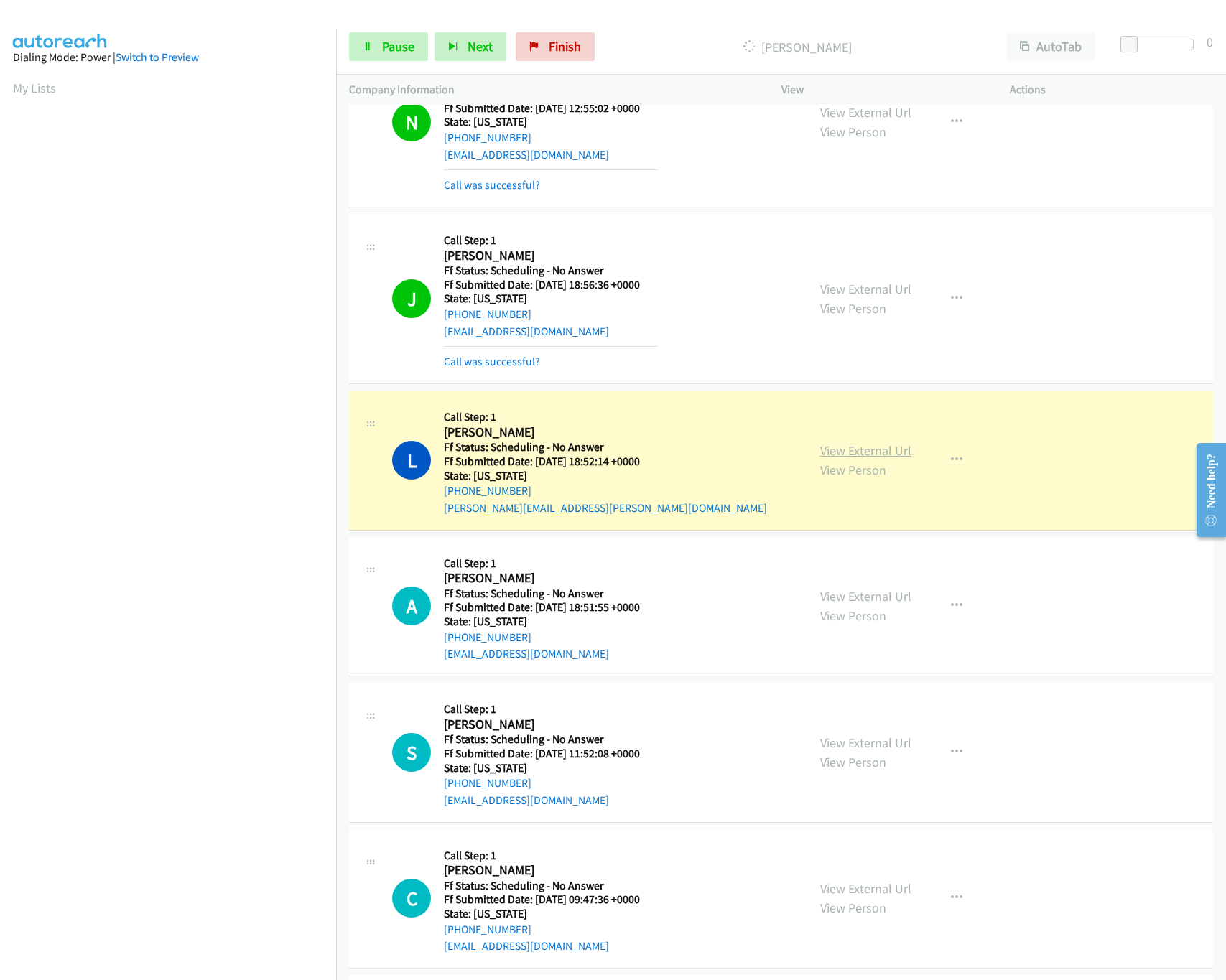
click at [872, 451] on link "View External Url" at bounding box center [866, 450] width 92 height 16
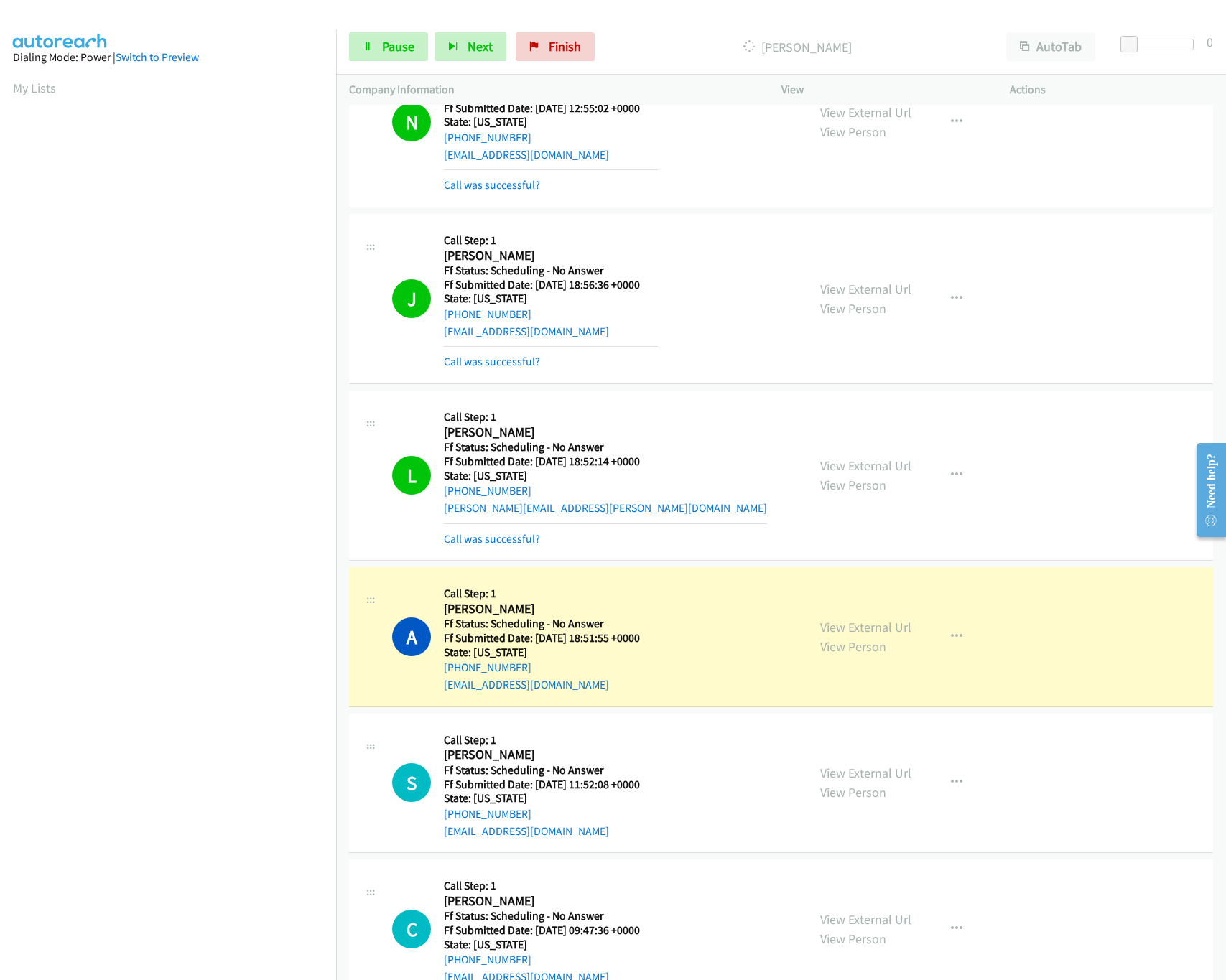
click at [732, 616] on div "A Callback Scheduled Call Step: 1 [PERSON_NAME] America/New_York Ff Status: Sch…" at bounding box center [594, 637] width 402 height 113
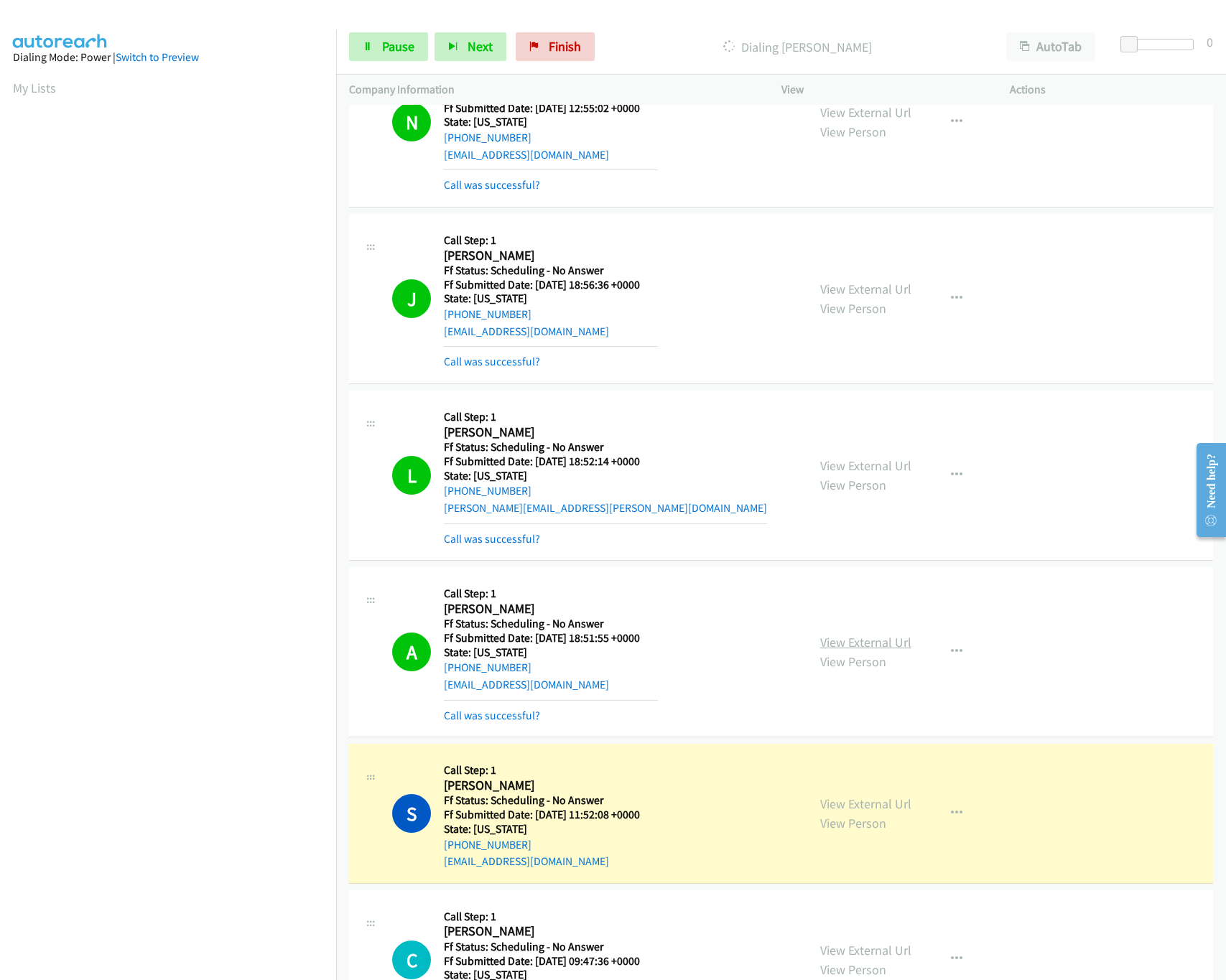
click at [865, 650] on link "View External Url" at bounding box center [866, 642] width 92 height 16
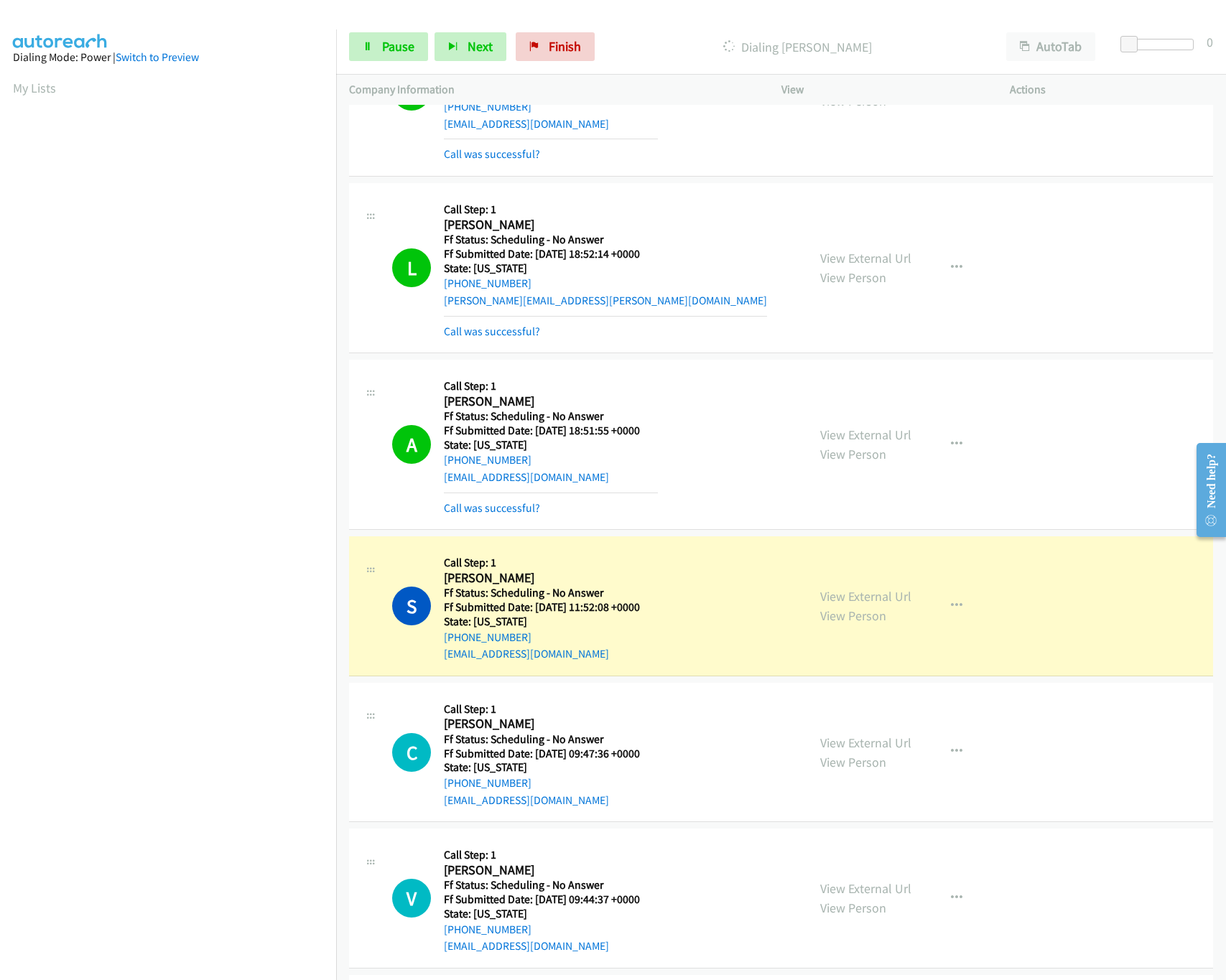
scroll to position [1708, 0]
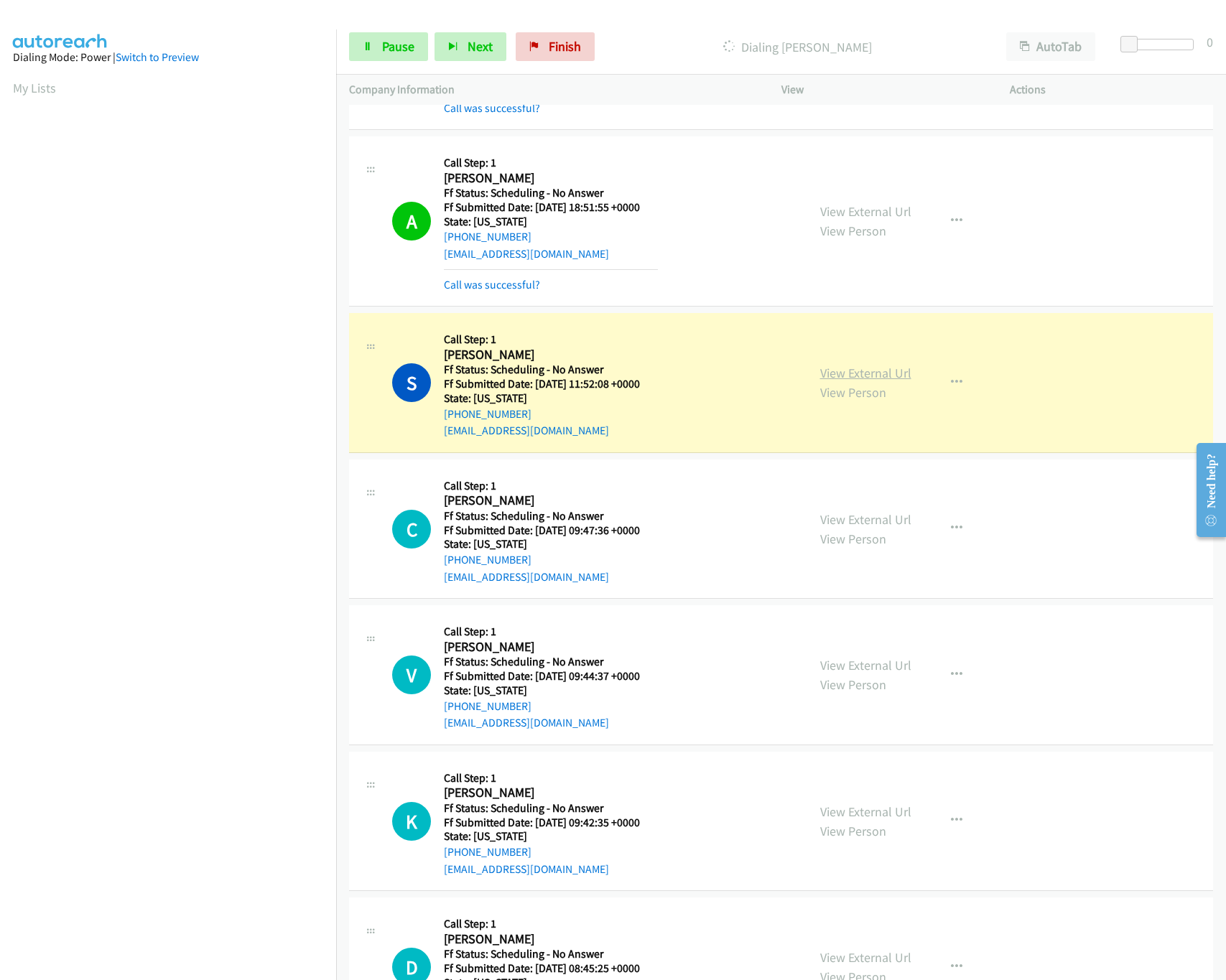
click at [876, 382] on link "View External Url" at bounding box center [866, 373] width 92 height 16
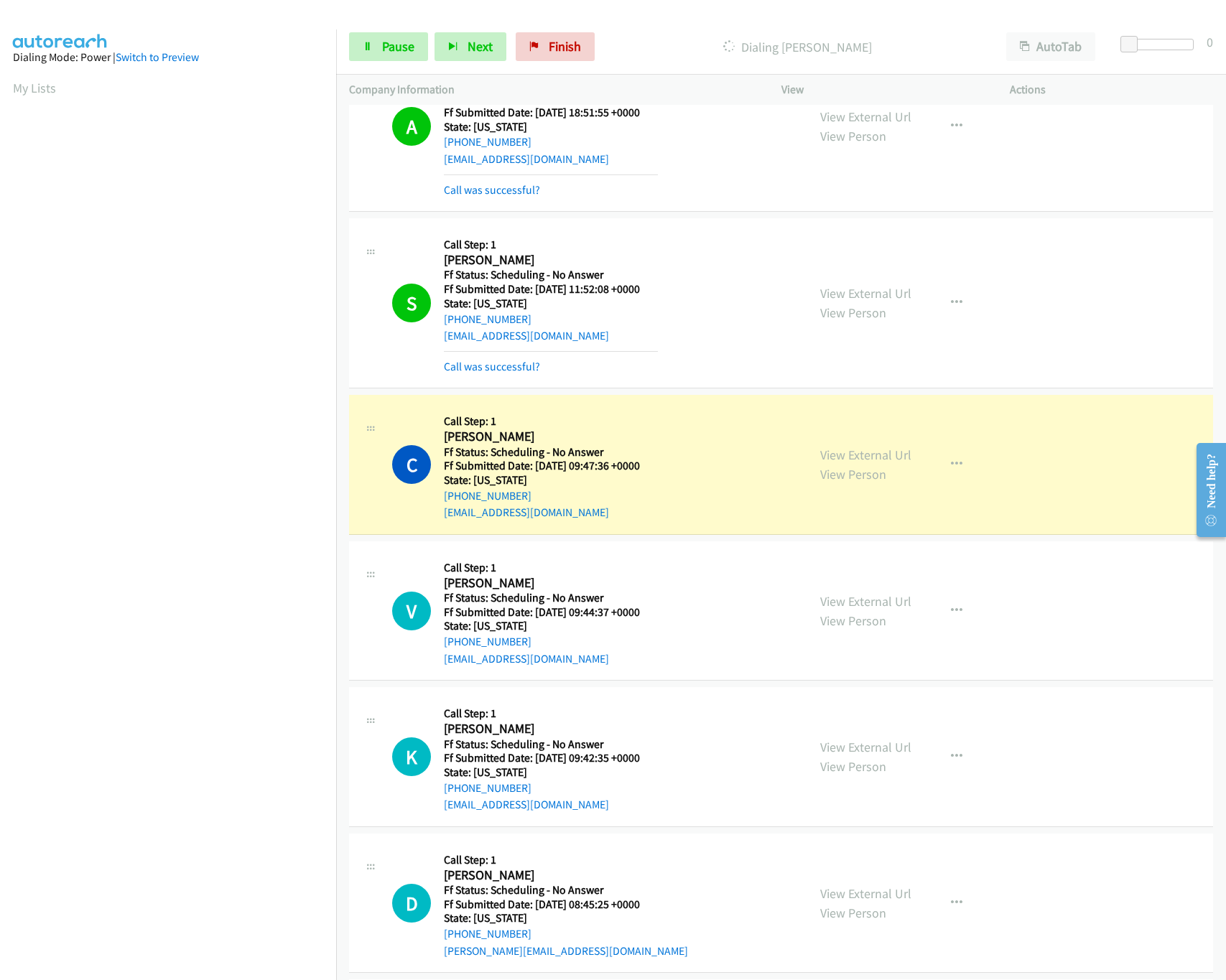
scroll to position [1851, 0]
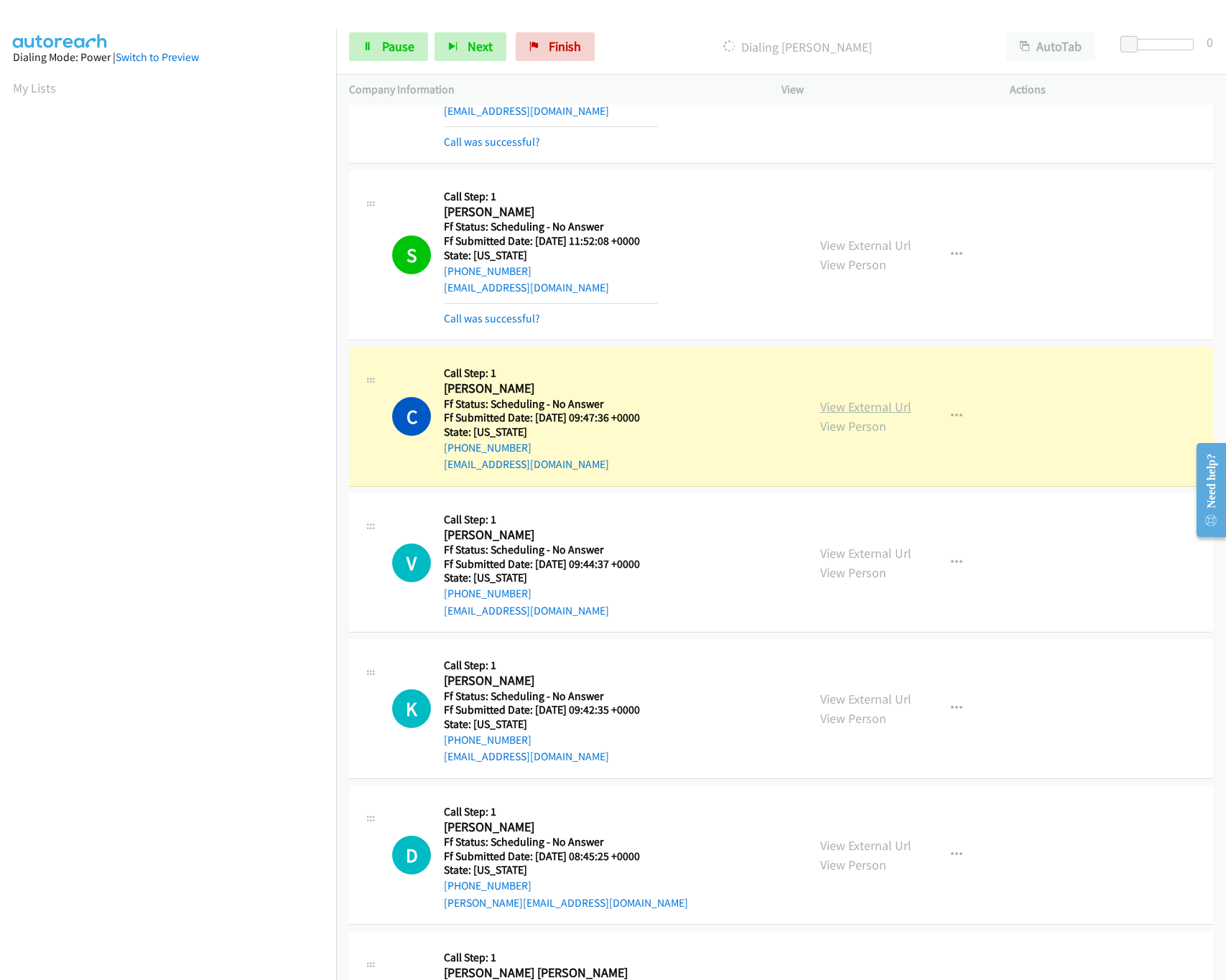
click at [853, 415] on link "View External Url" at bounding box center [866, 407] width 92 height 16
click at [394, 52] on span "Pause" at bounding box center [398, 46] width 32 height 16
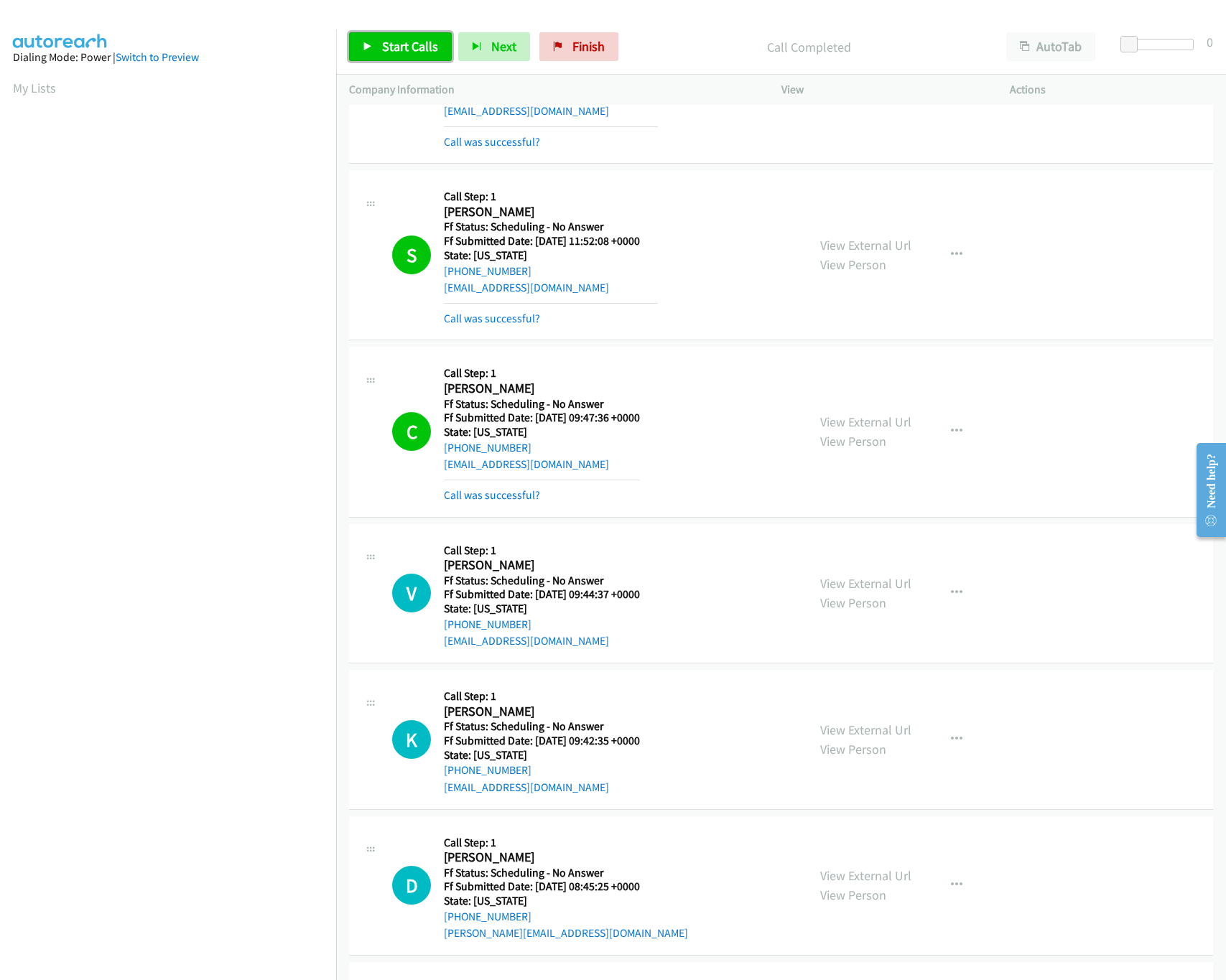
click at [384, 49] on span "Start Calls" at bounding box center [410, 46] width 56 height 16
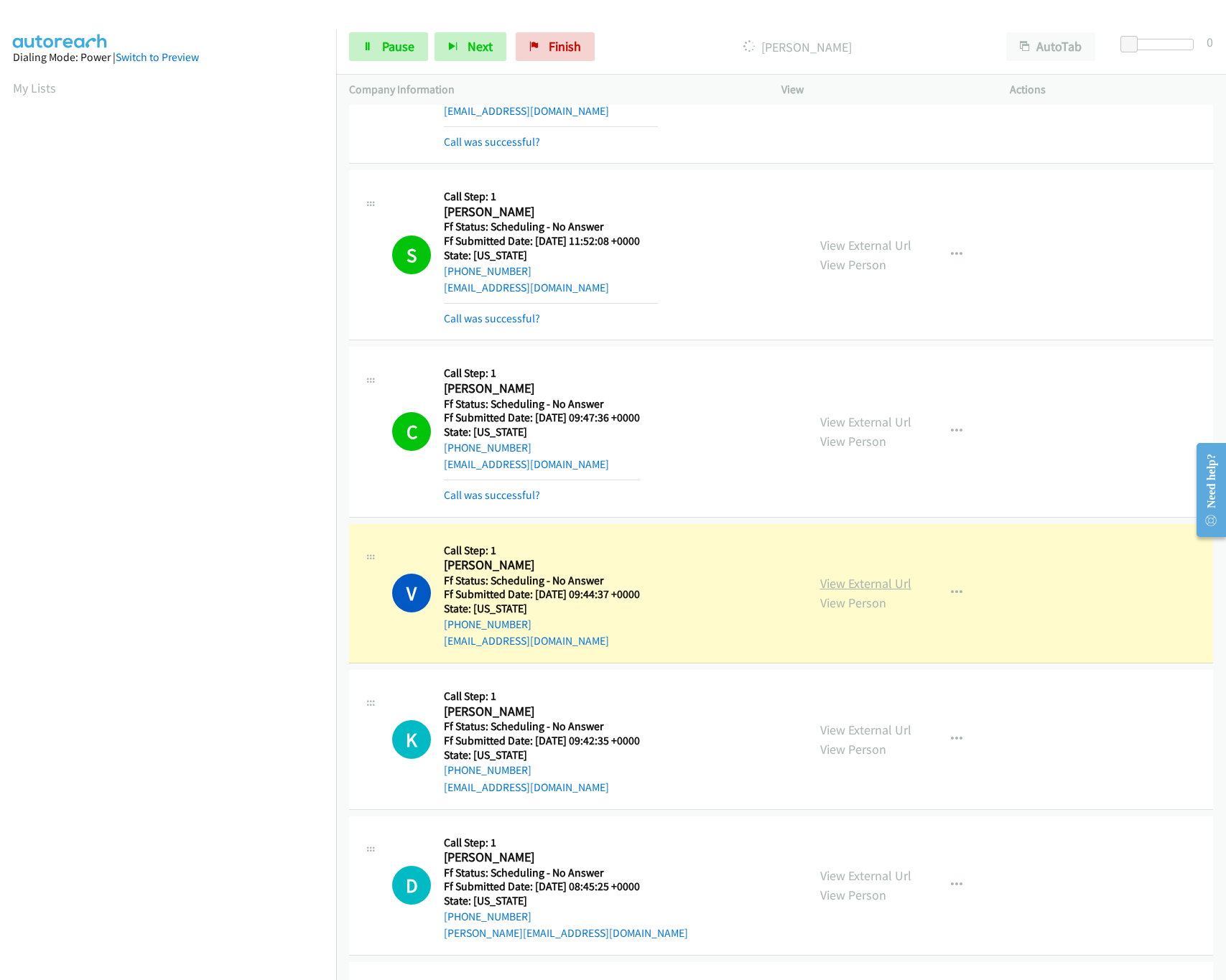
click at [841, 592] on link "View External Url" at bounding box center [866, 583] width 92 height 16
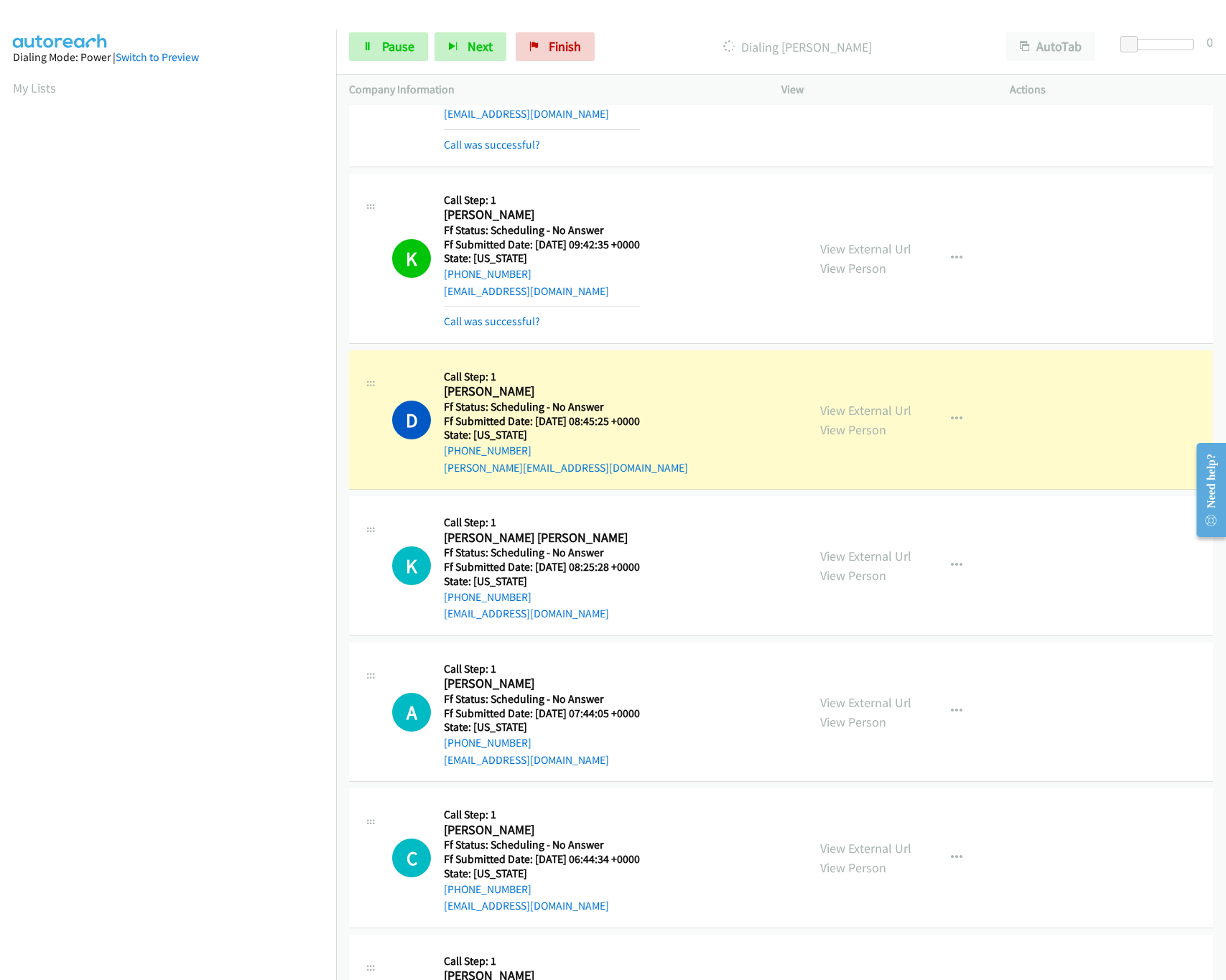
scroll to position [2427, 0]
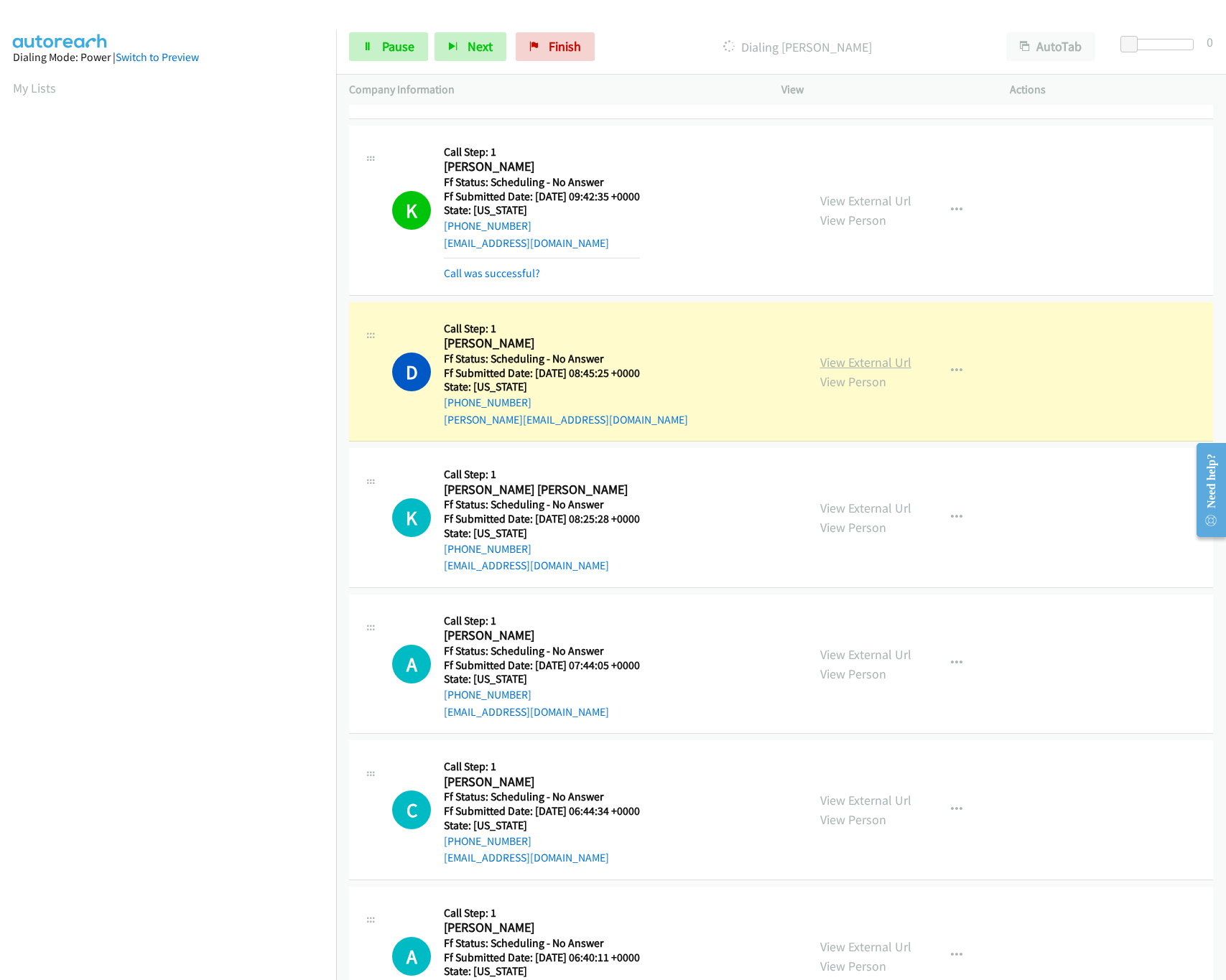
click at [851, 371] on link "View External Url" at bounding box center [866, 362] width 92 height 16
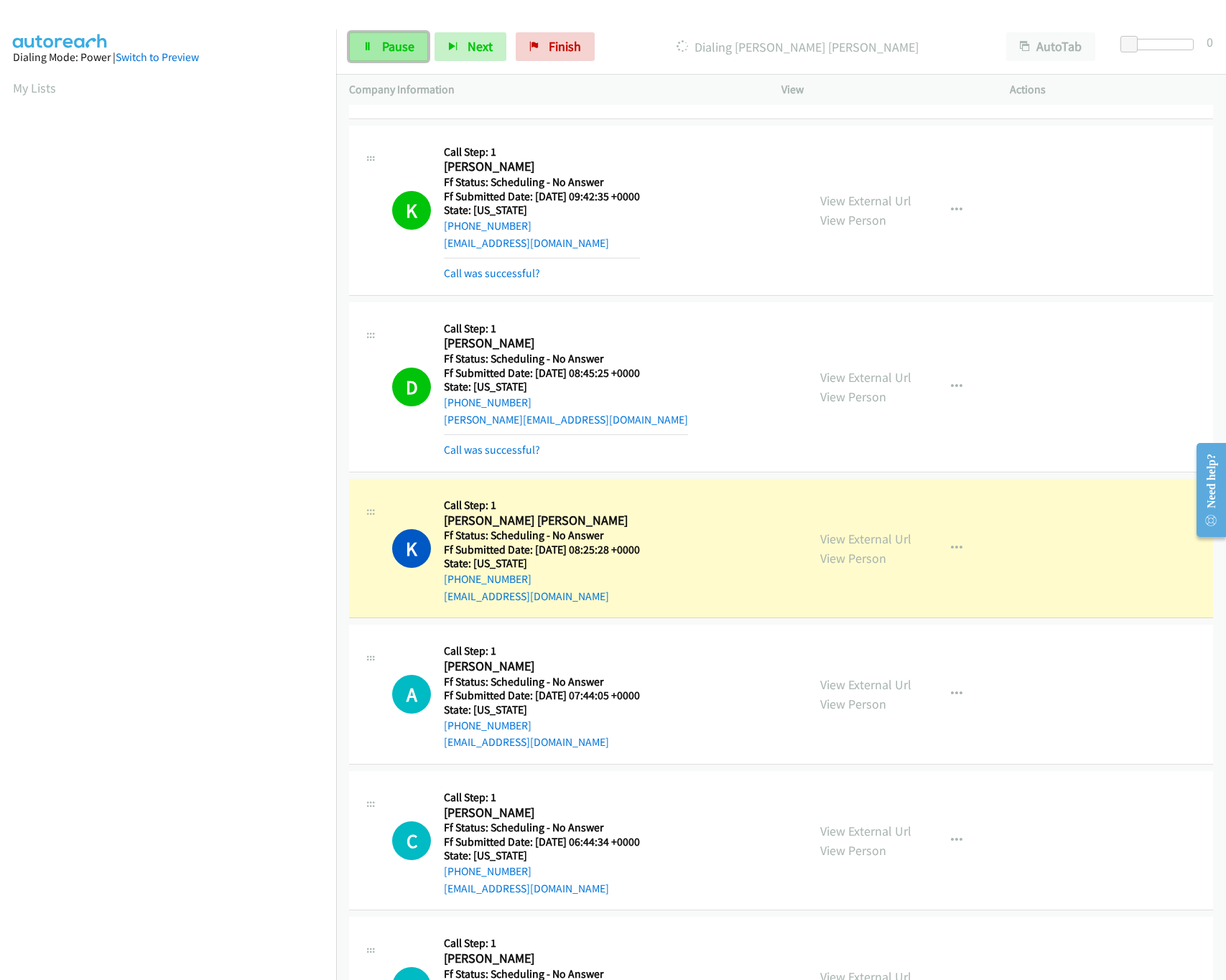
click at [385, 54] on span "Pause" at bounding box center [398, 46] width 32 height 16
click at [858, 547] on link "View External Url" at bounding box center [866, 539] width 92 height 16
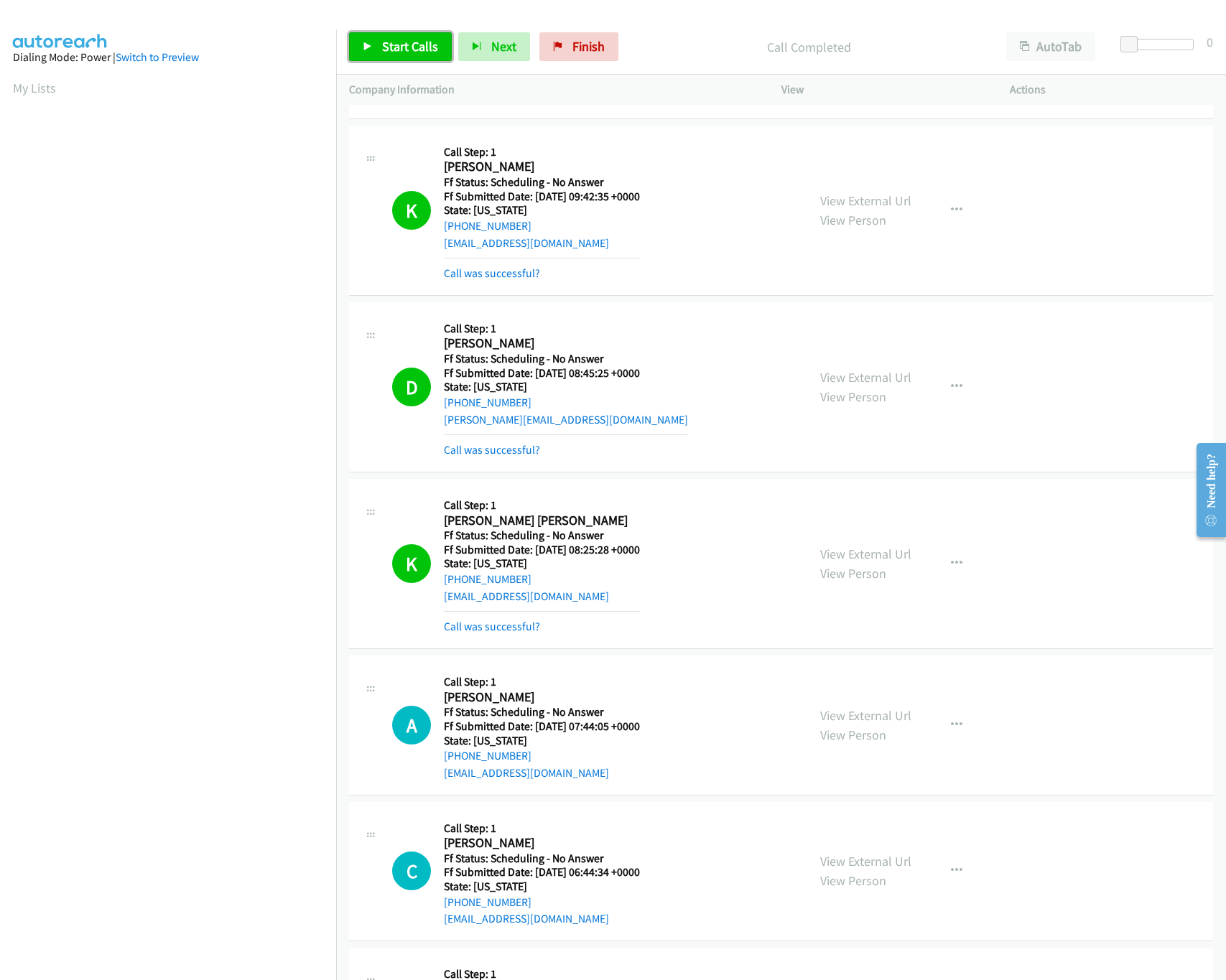
click at [360, 45] on link "Start Calls" at bounding box center [401, 47] width 102 height 29
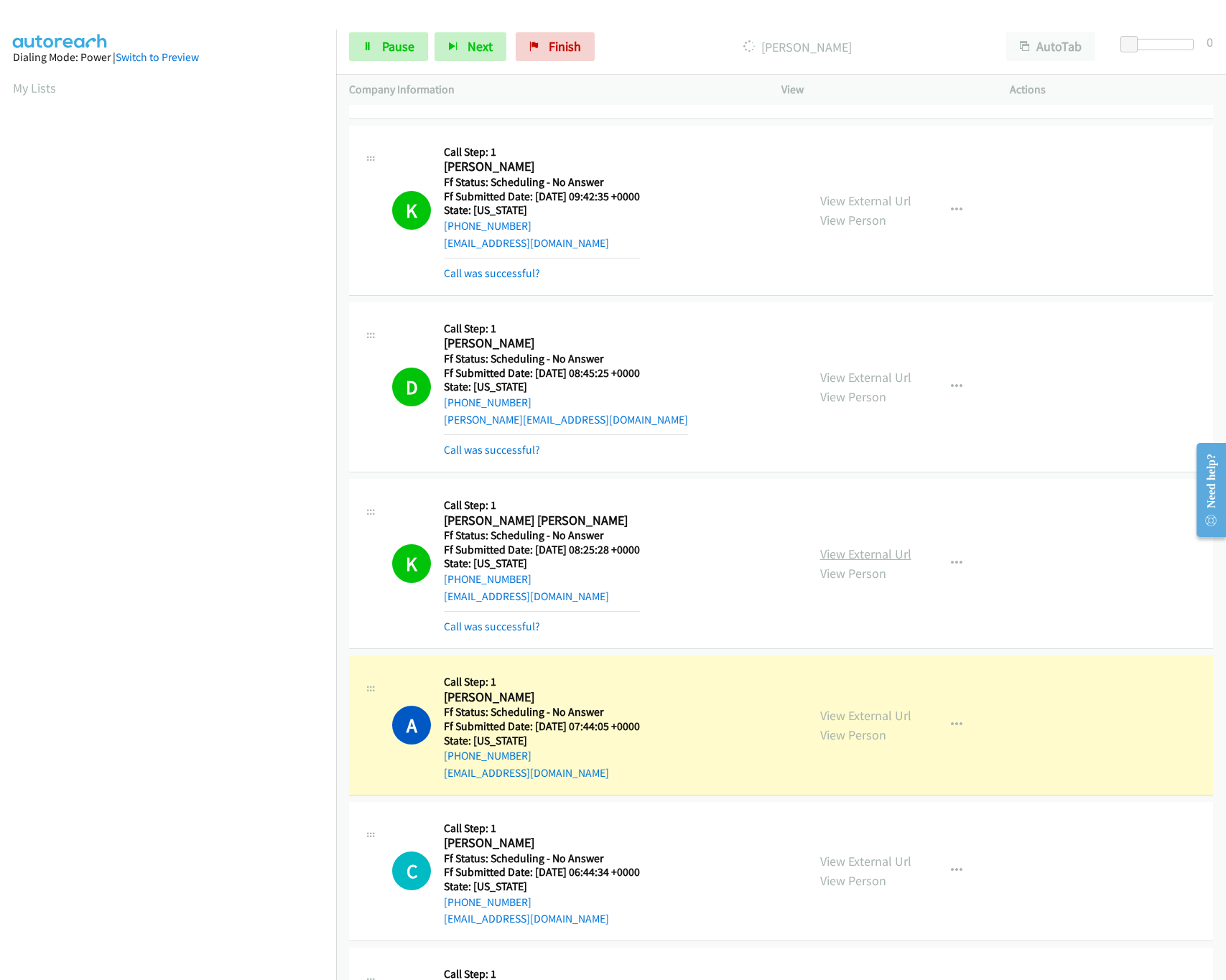
scroll to position [2570, 0]
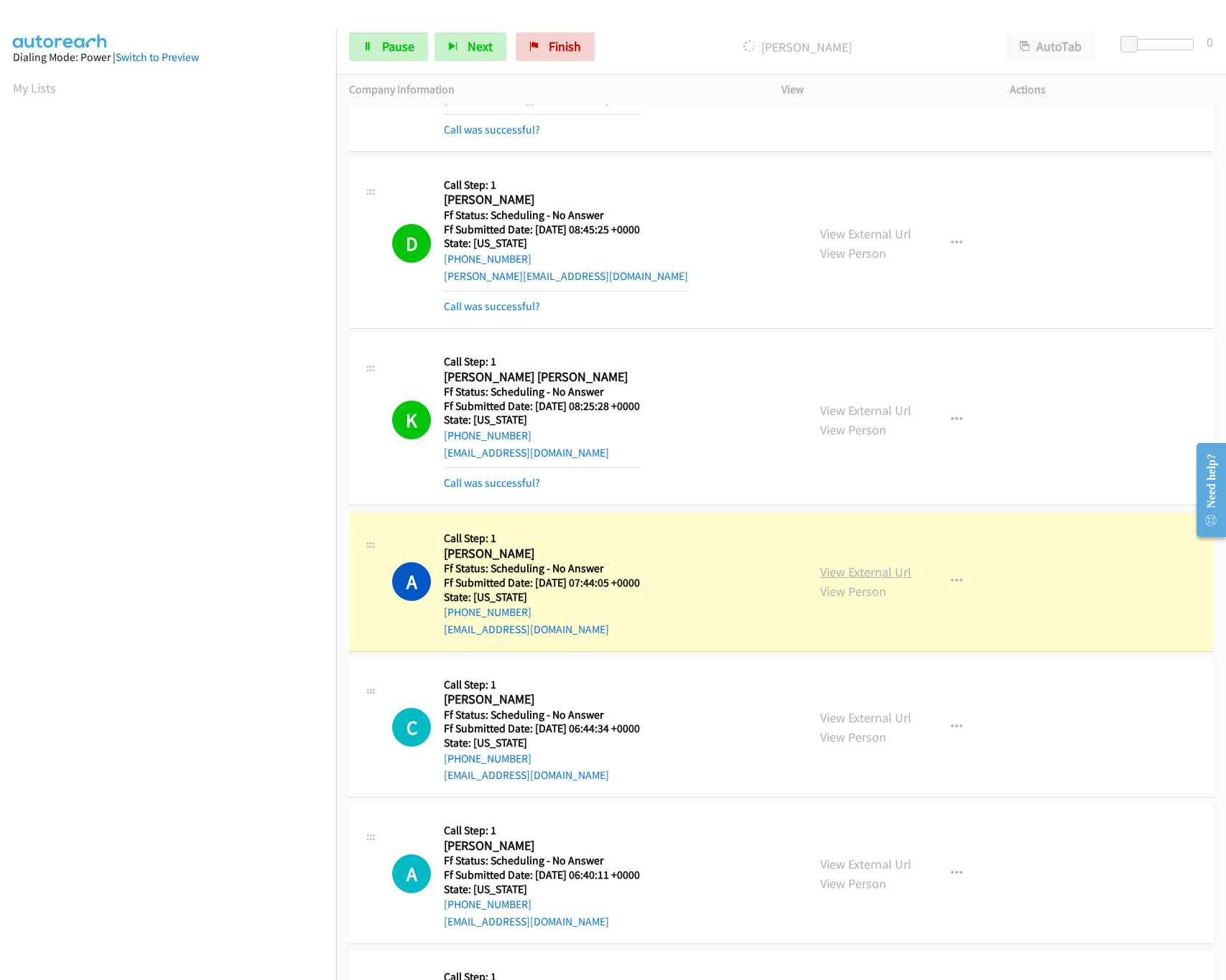
click at [883, 580] on link "View External Url" at bounding box center [866, 572] width 92 height 16
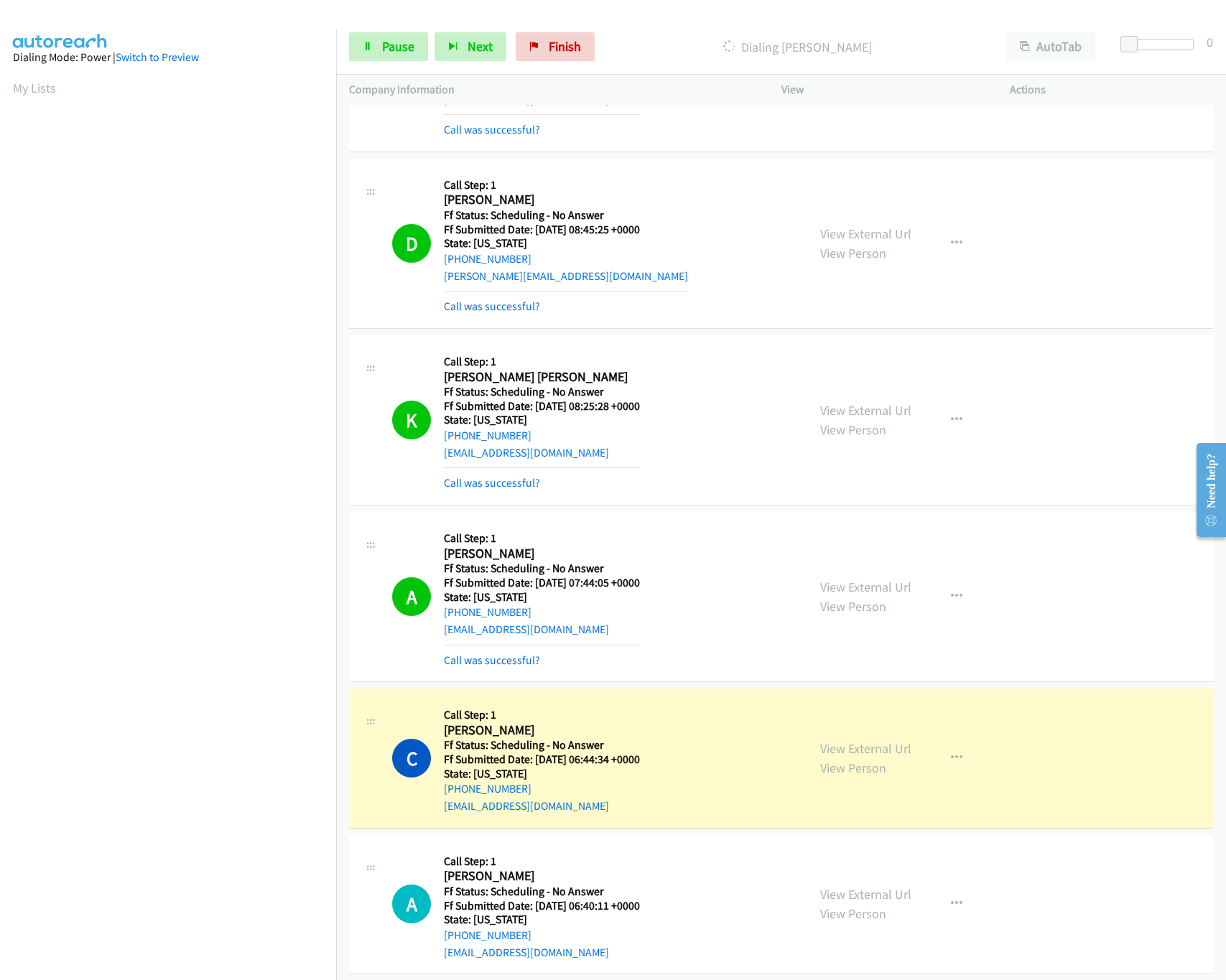
scroll to position [2857, 0]
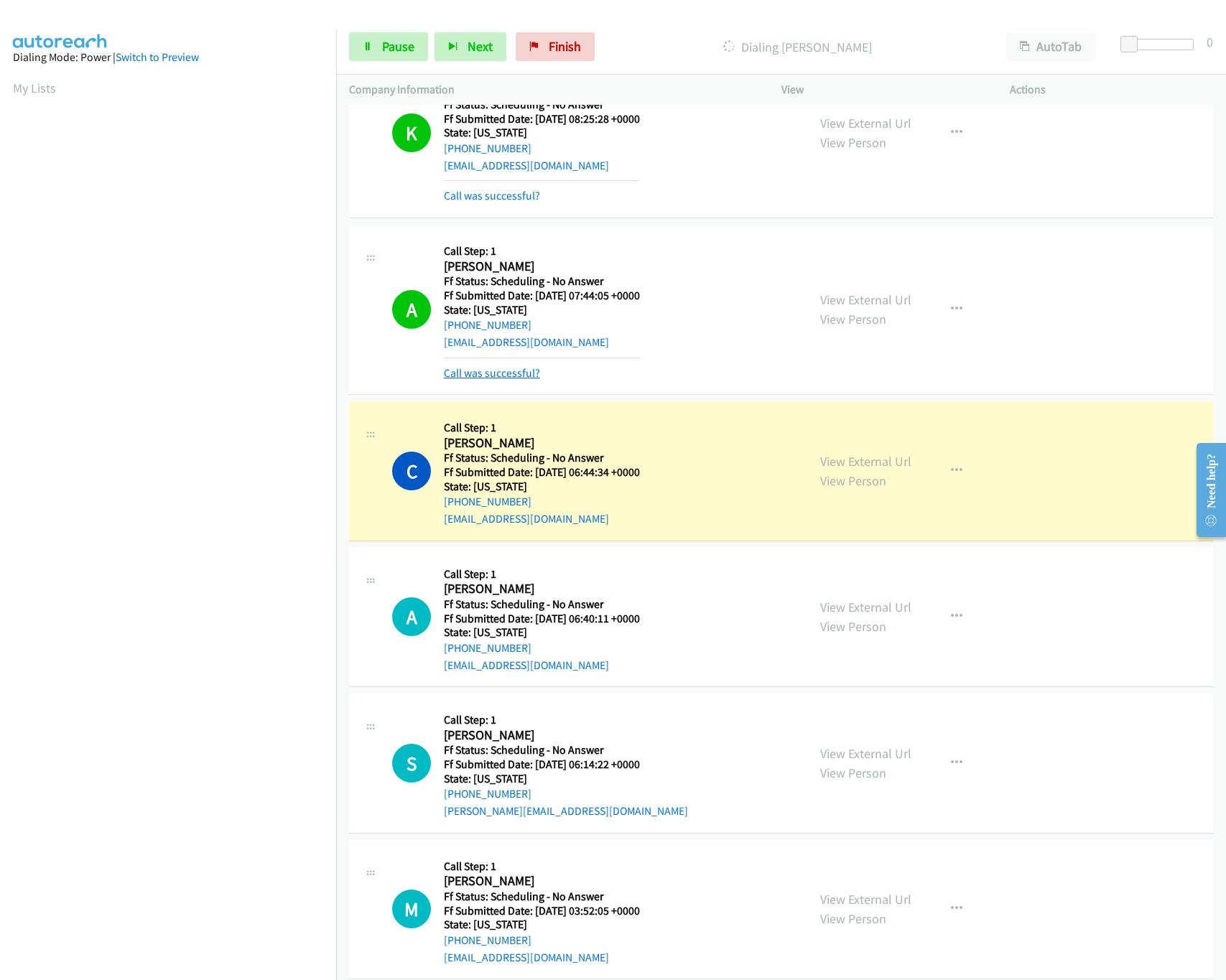
click at [525, 380] on link "Call was successful?" at bounding box center [491, 373] width 96 height 13
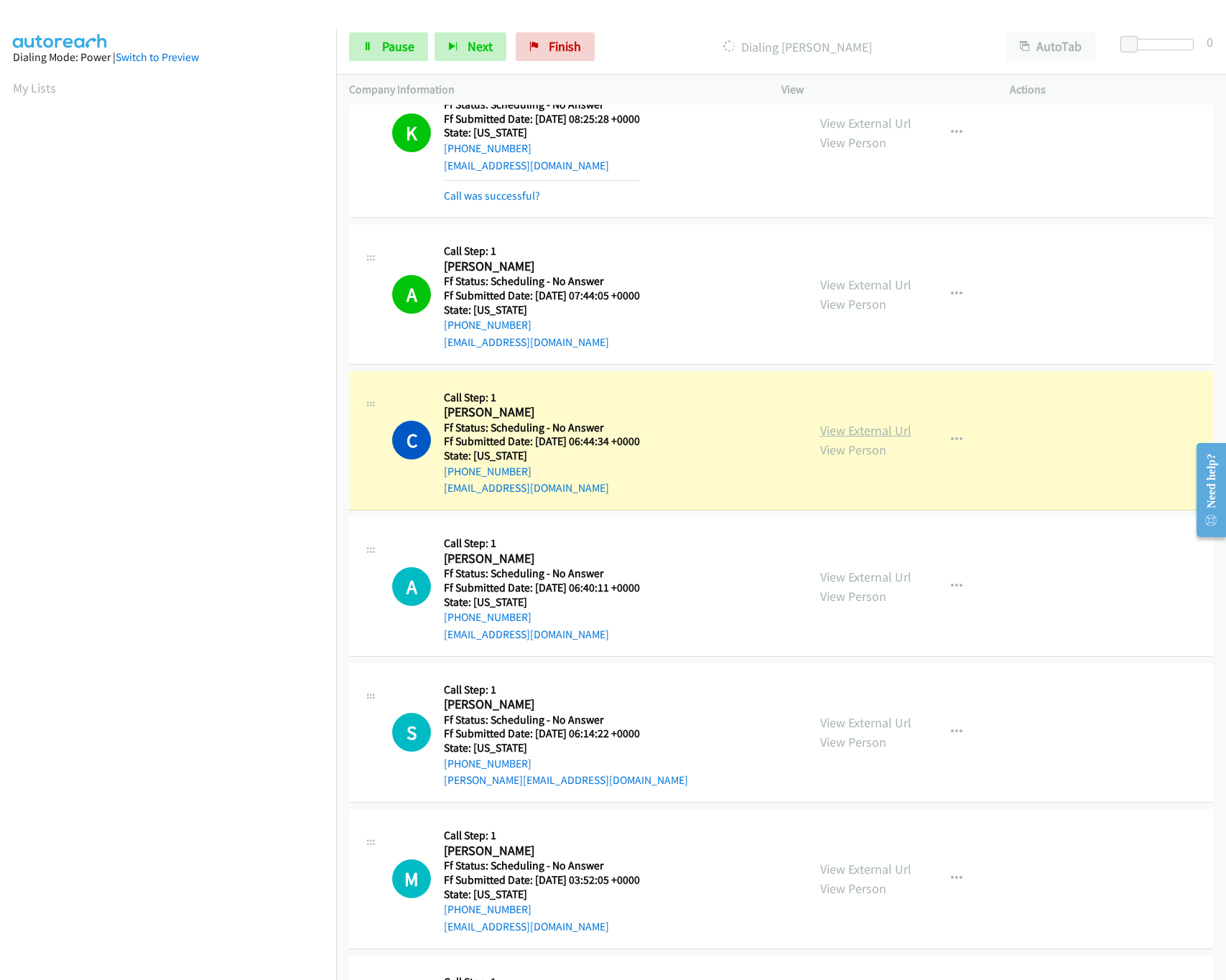
click at [860, 438] on link "View External Url" at bounding box center [866, 430] width 92 height 16
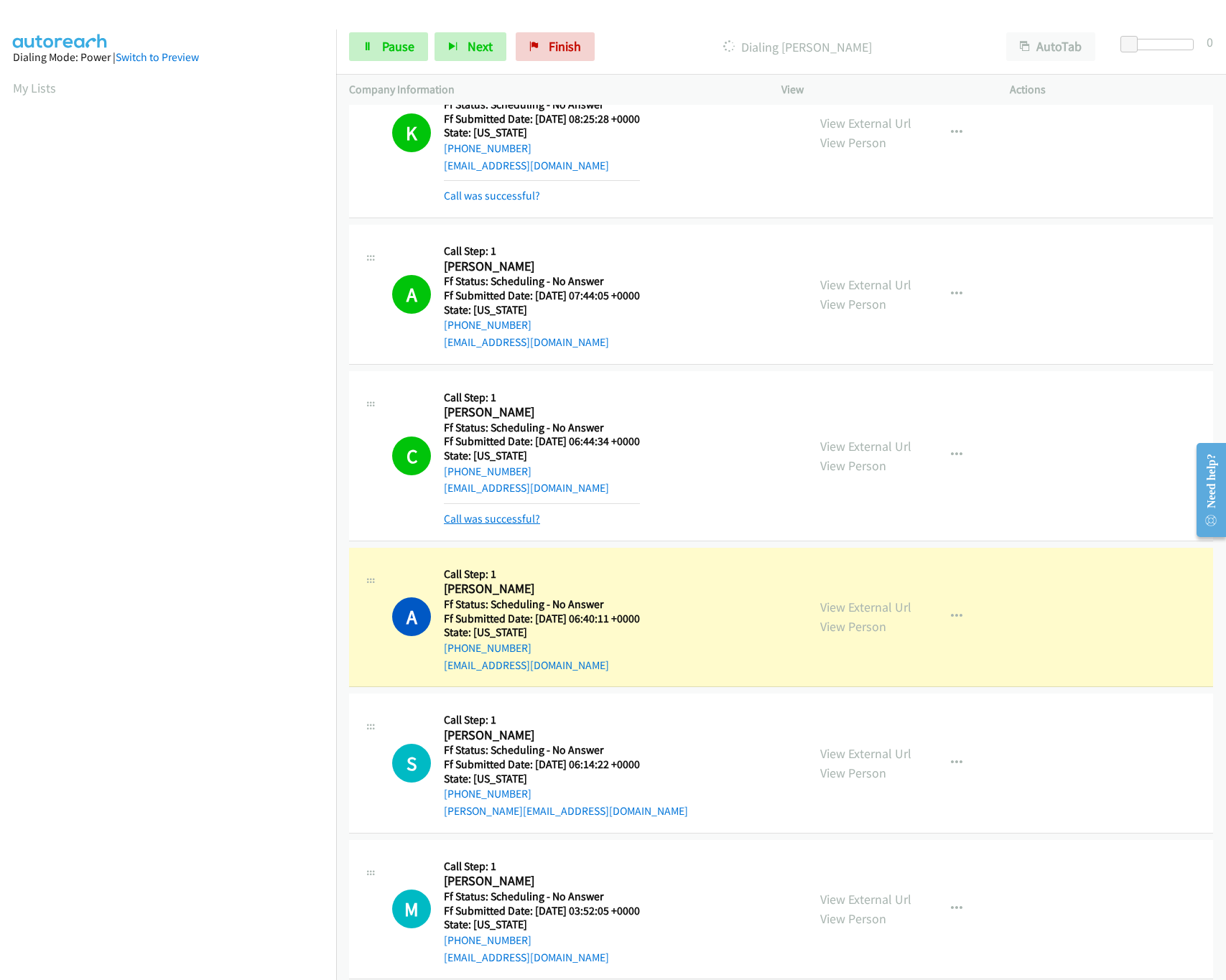
click at [511, 525] on link "Call was successful?" at bounding box center [491, 518] width 96 height 13
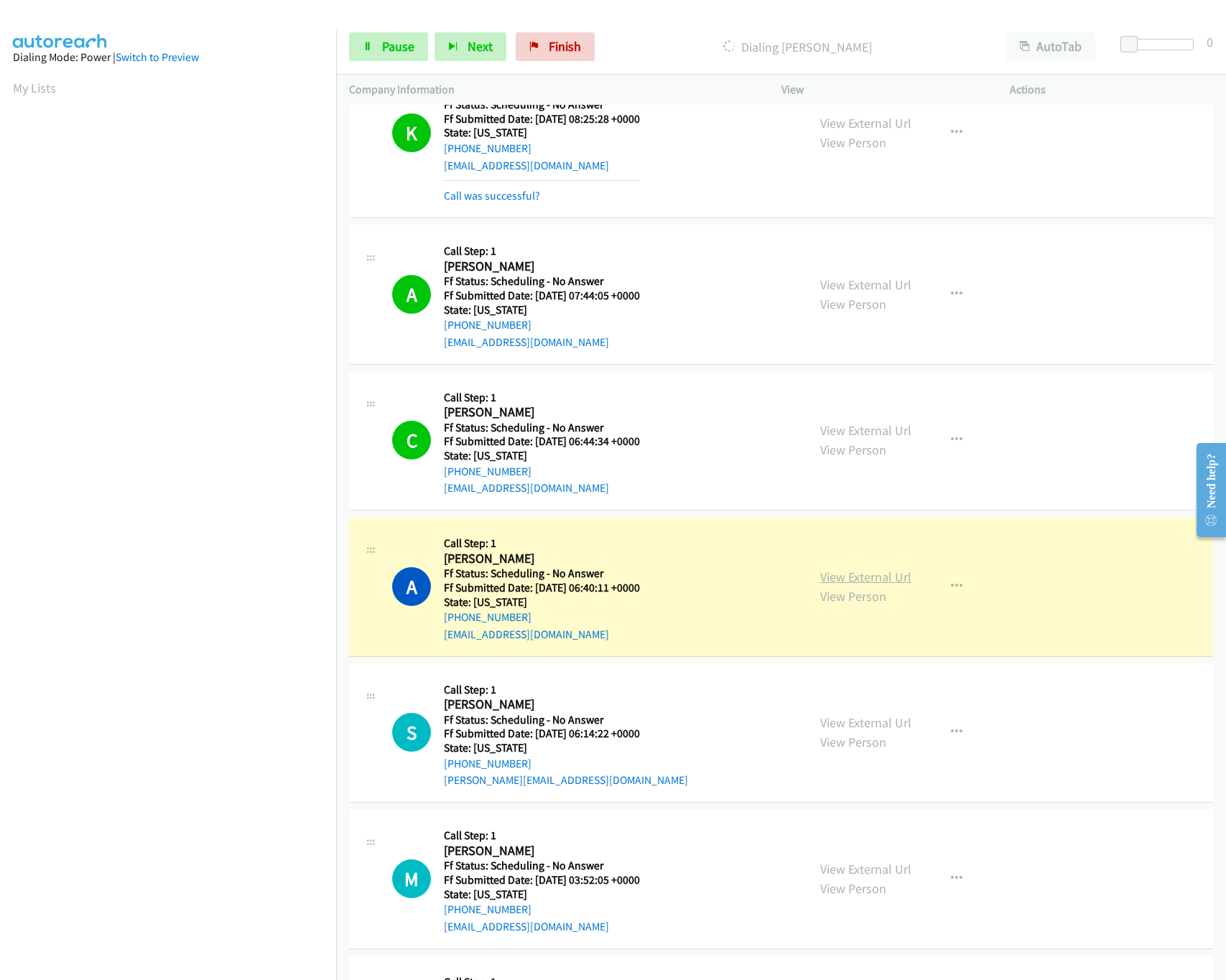
click at [839, 586] on link "View External Url" at bounding box center [866, 577] width 92 height 16
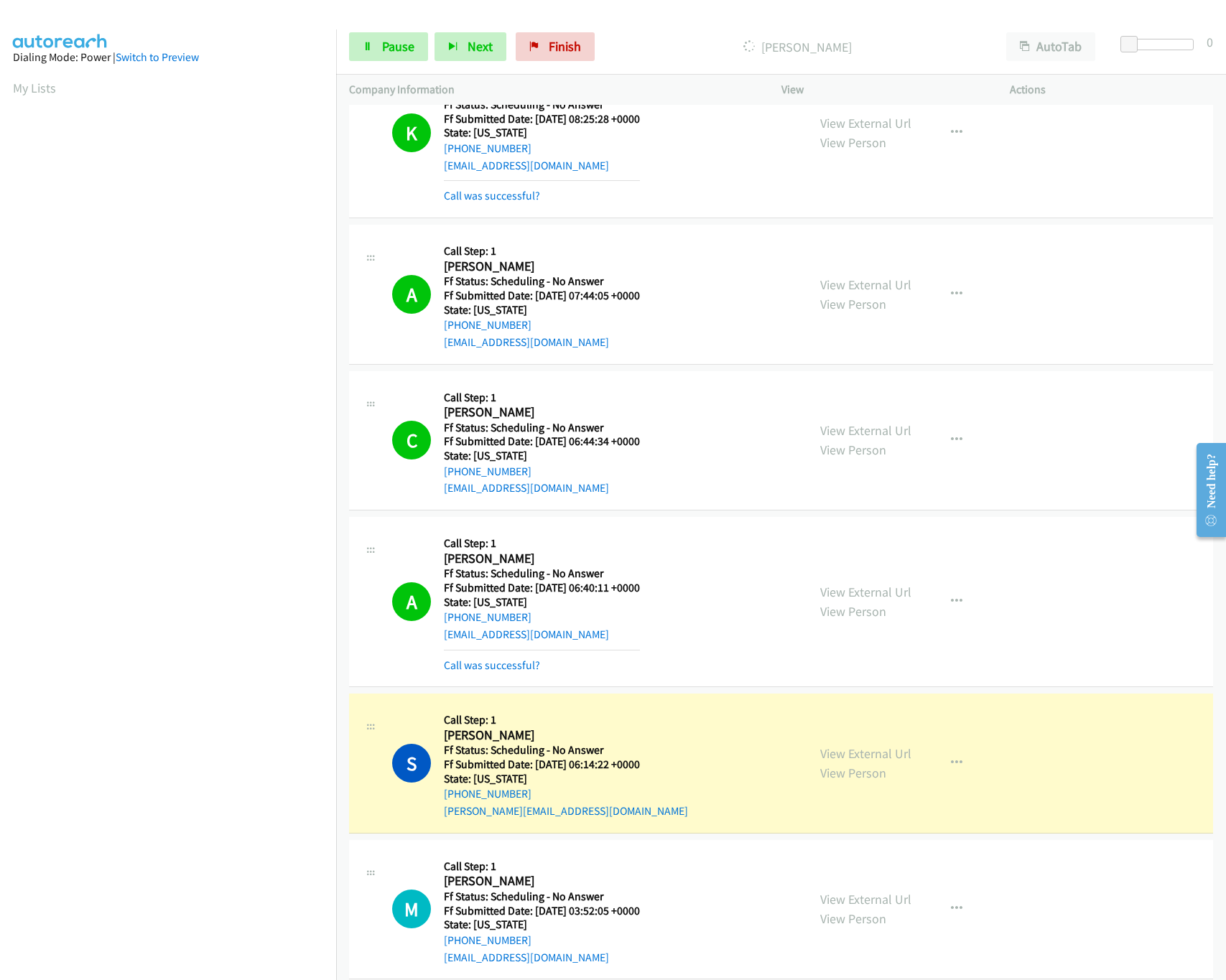
scroll to position [3144, 0]
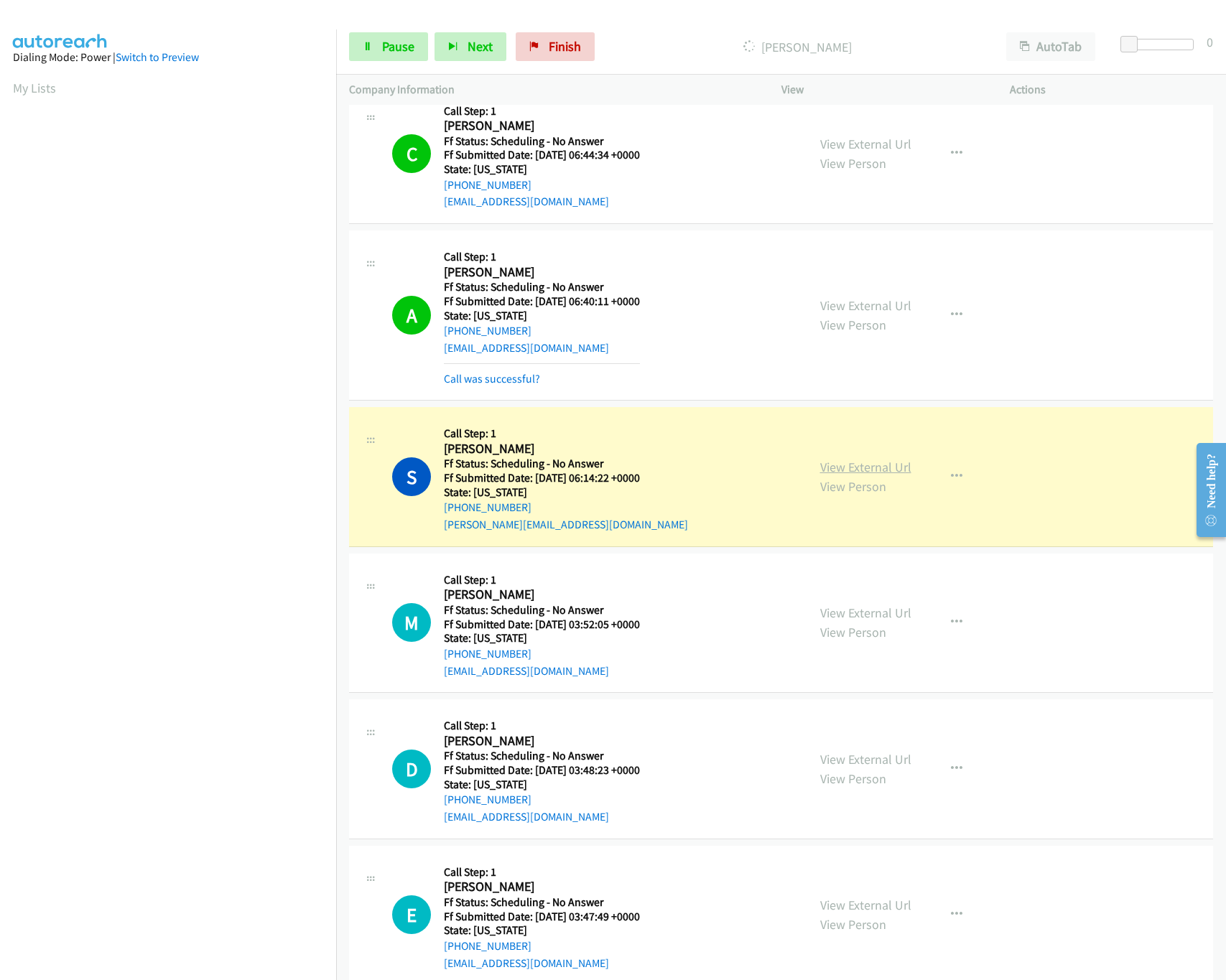
click at [851, 475] on link "View External Url" at bounding box center [866, 467] width 92 height 16
click at [371, 61] on link "Pause" at bounding box center [389, 47] width 79 height 29
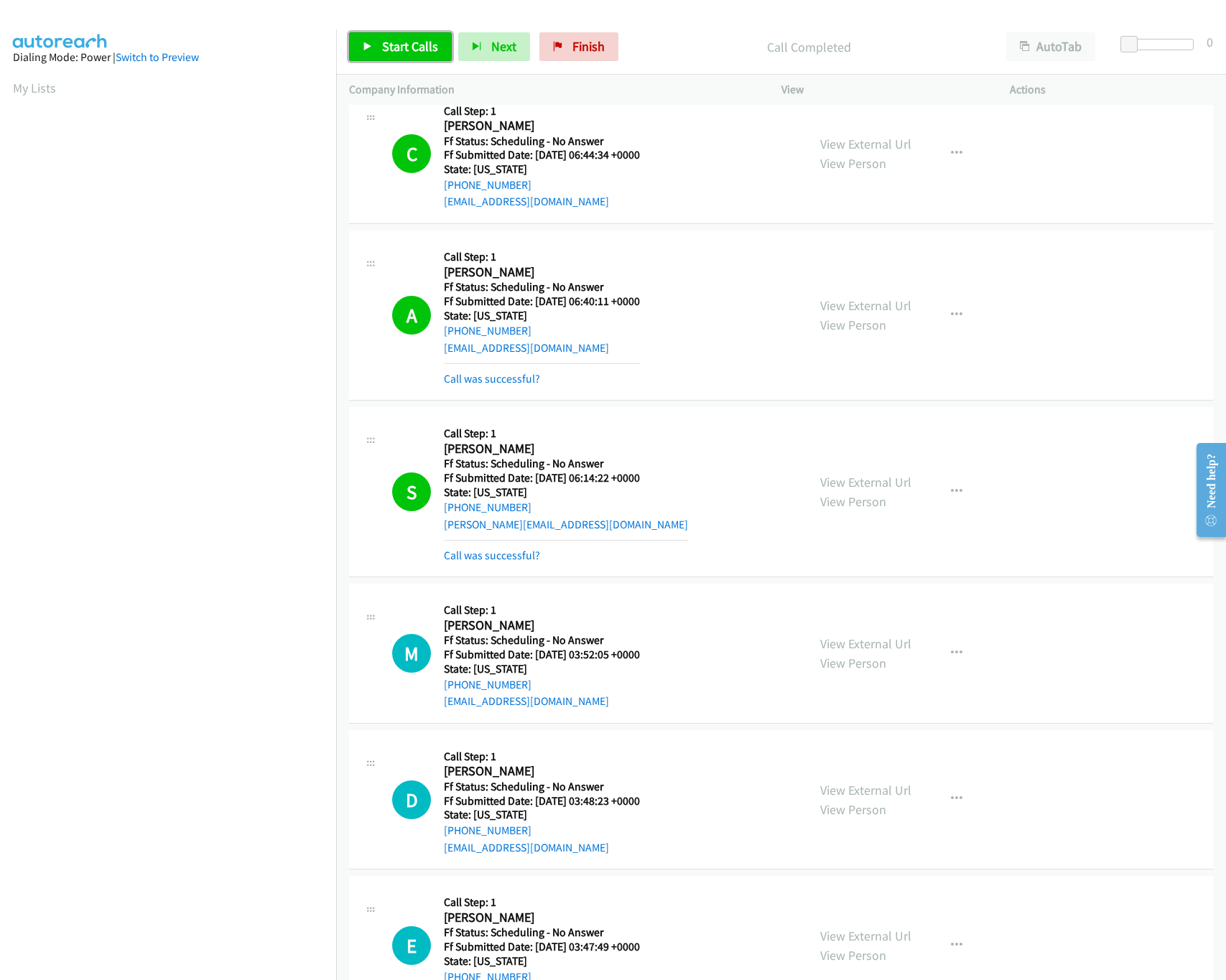
click at [412, 41] on span "Start Calls" at bounding box center [410, 46] width 56 height 16
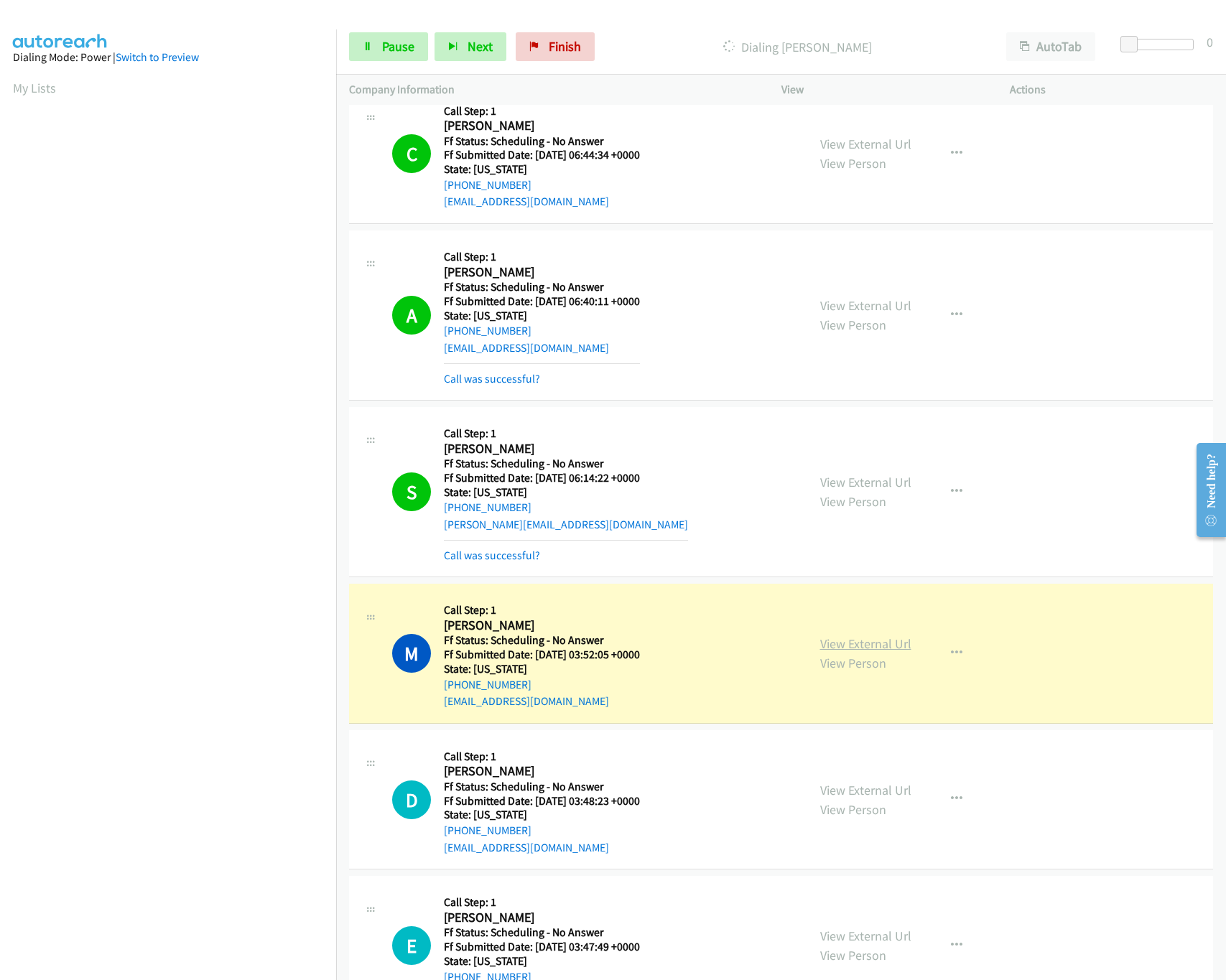
click at [830, 652] on link "View External Url" at bounding box center [866, 644] width 92 height 16
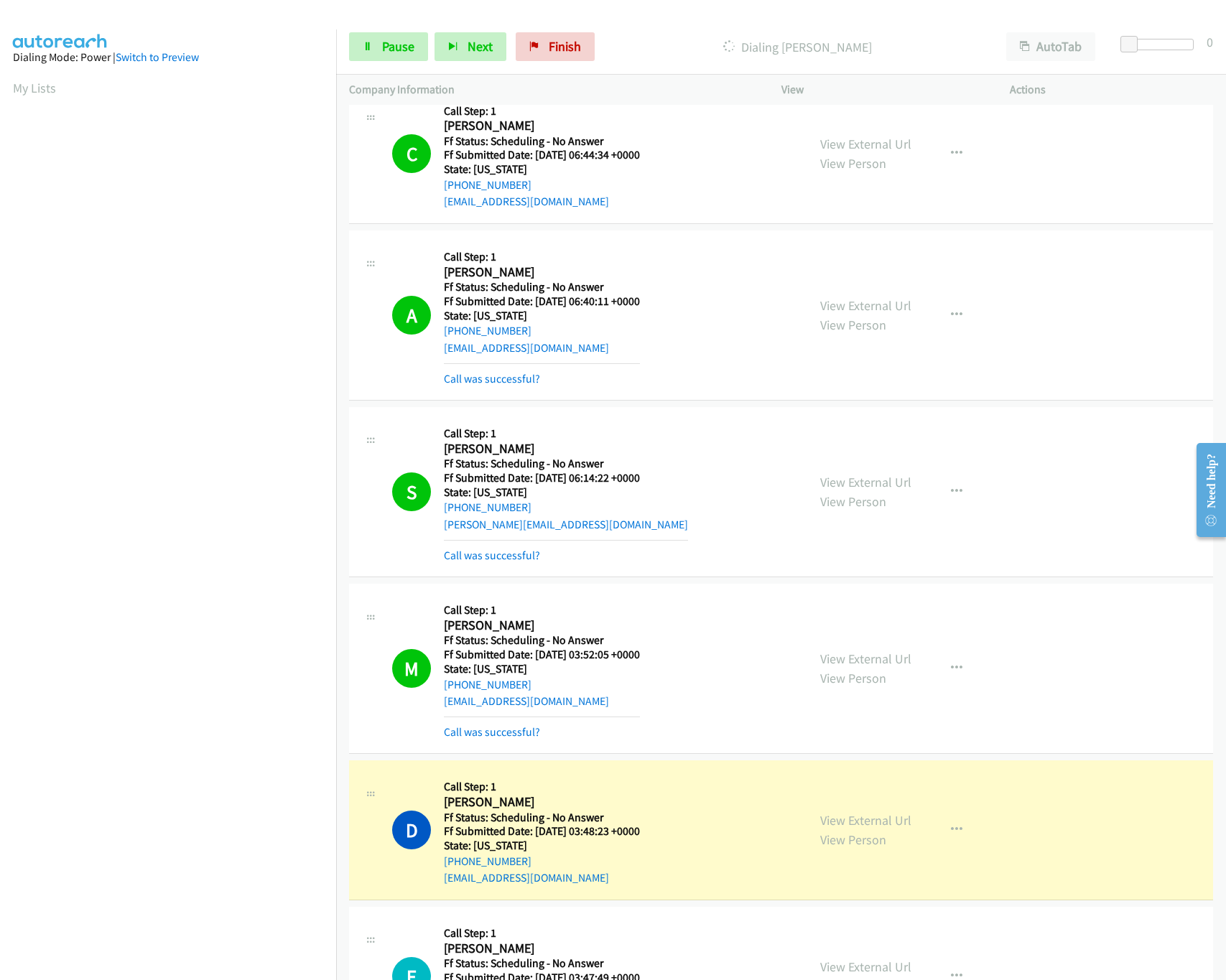
scroll to position [3432, 0]
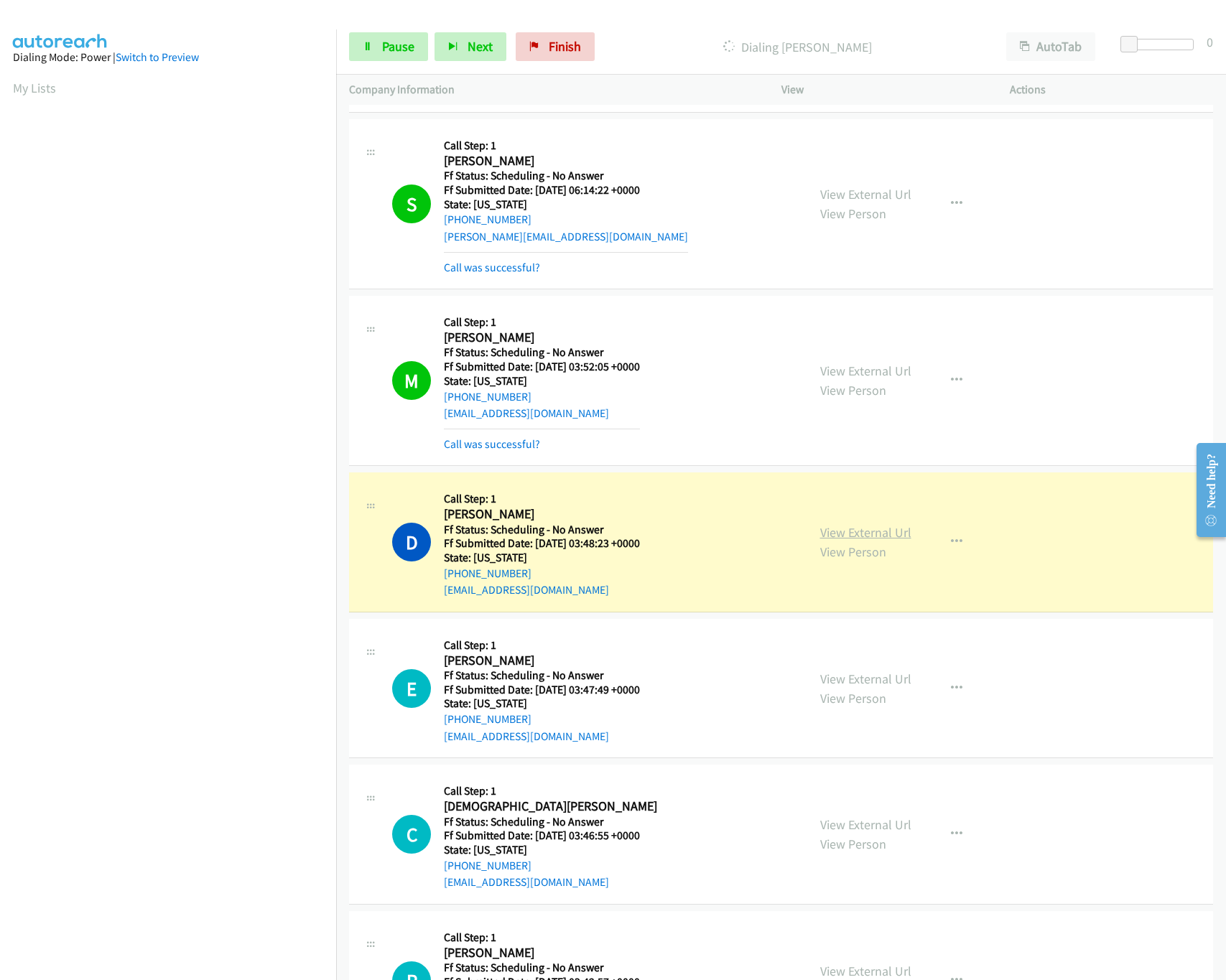
click at [829, 541] on link "View External Url" at bounding box center [866, 533] width 92 height 16
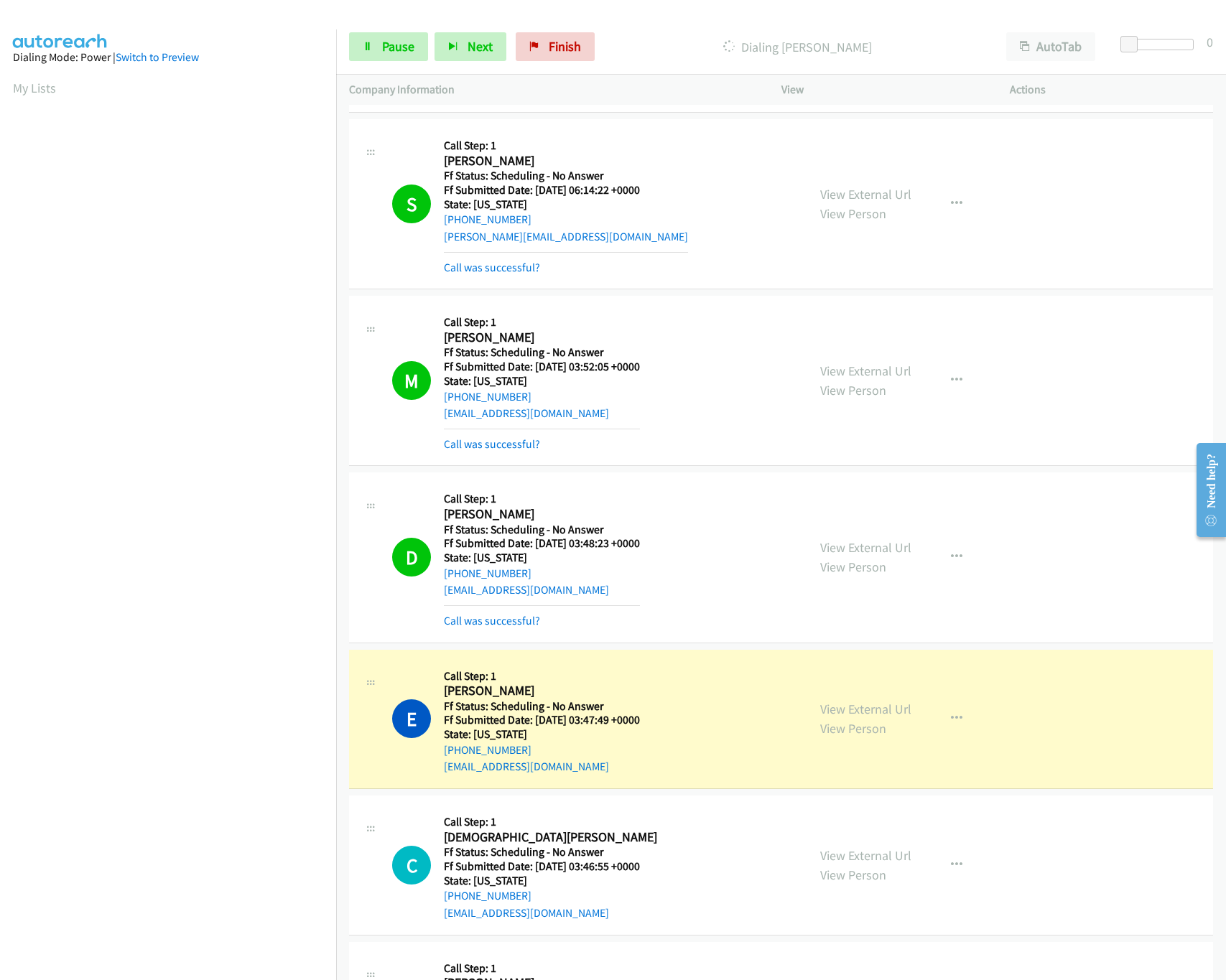
scroll to position [3720, 0]
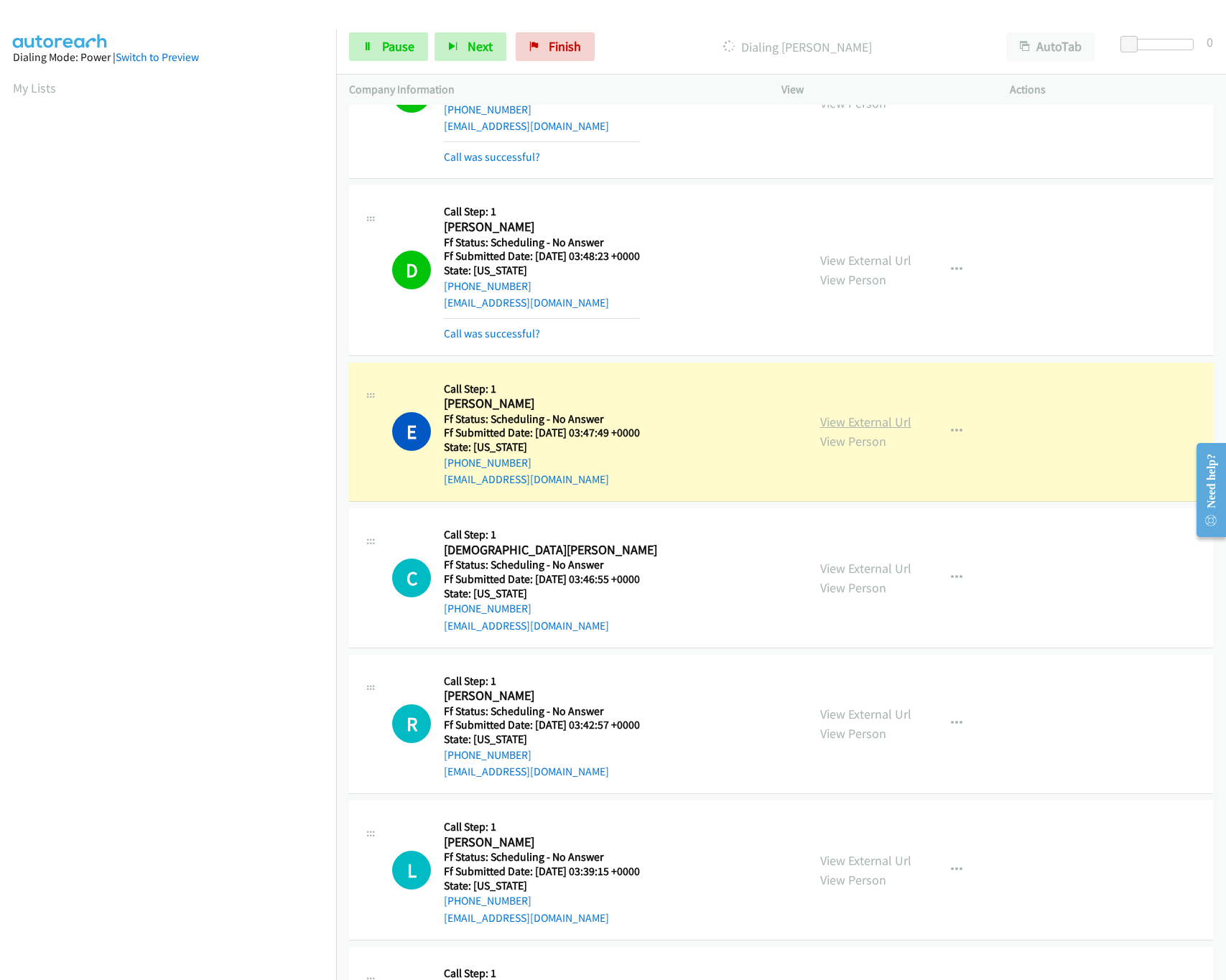
click at [820, 430] on link "View External Url" at bounding box center [866, 422] width 92 height 16
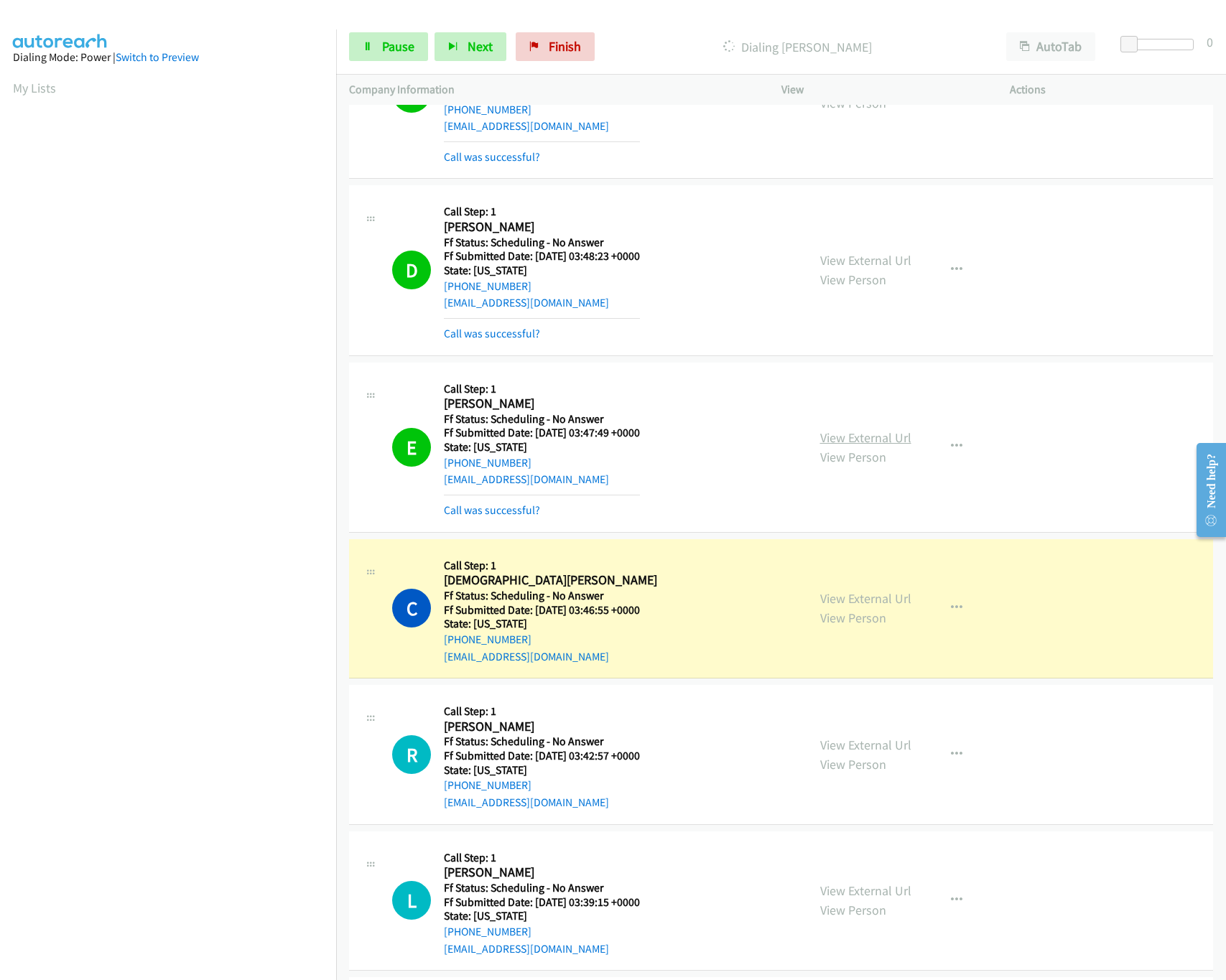
click at [843, 446] on link "View External Url" at bounding box center [866, 437] width 92 height 16
click at [867, 607] on link "View External Url" at bounding box center [866, 598] width 92 height 16
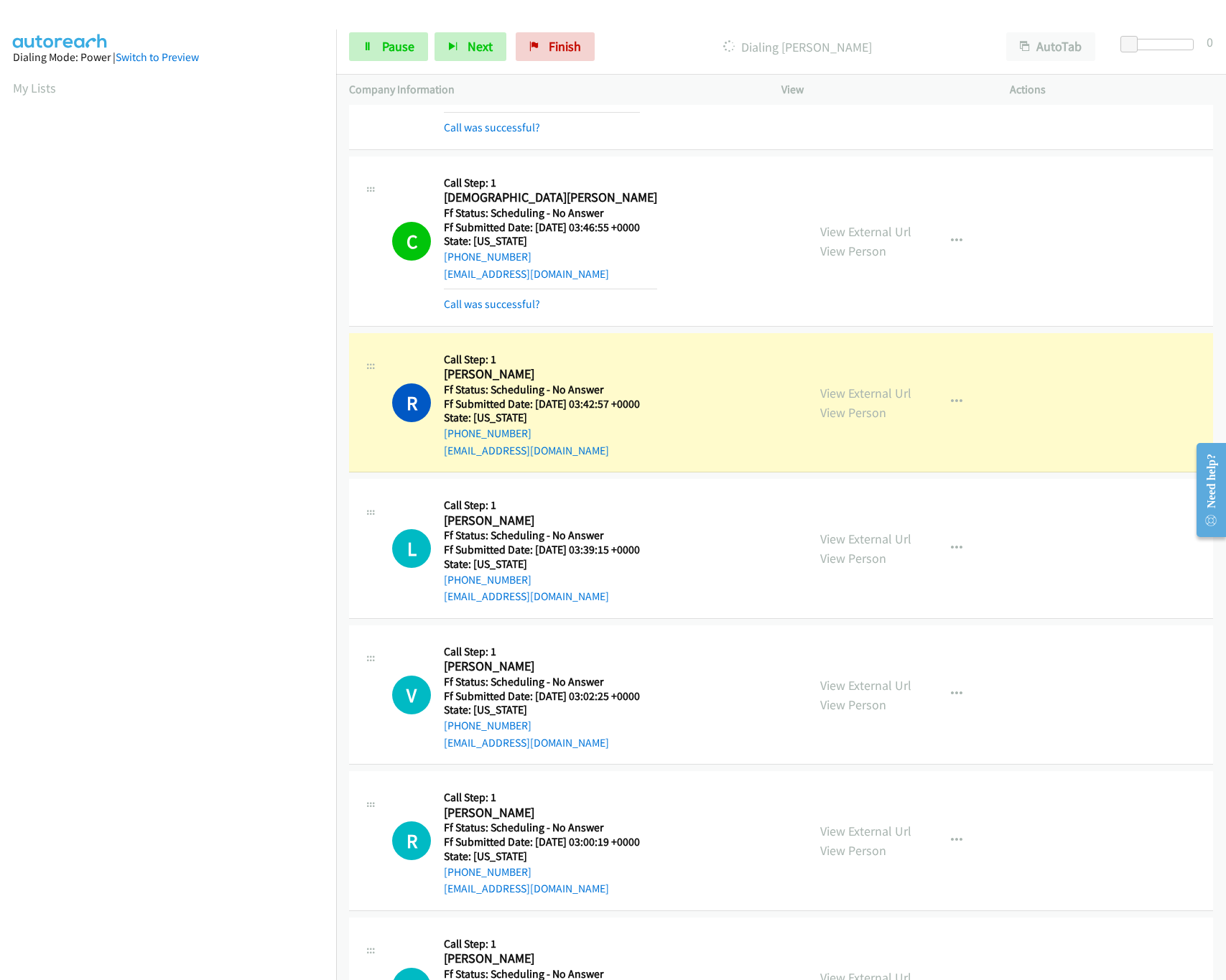
scroll to position [4150, 0]
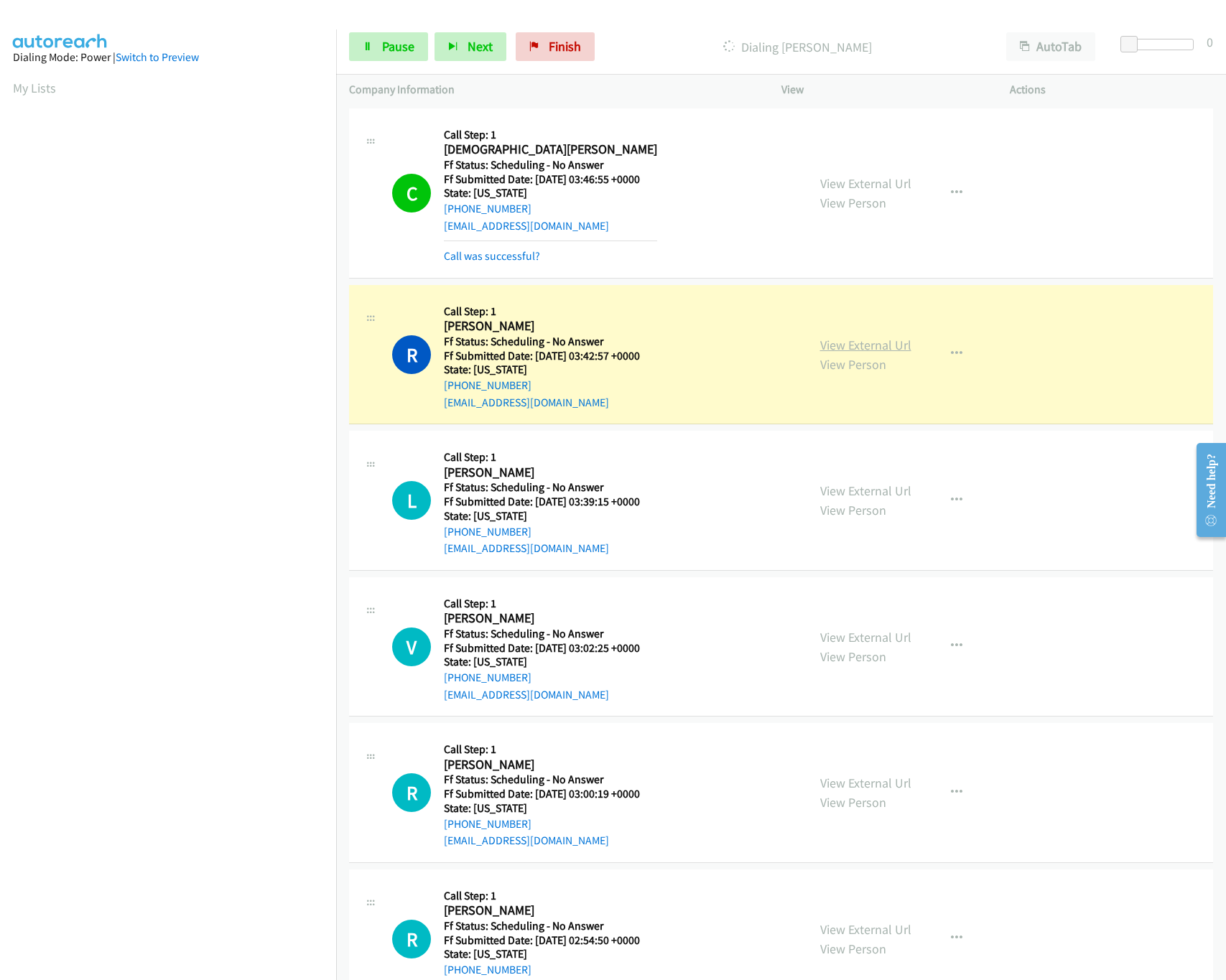
click at [836, 353] on link "View External Url" at bounding box center [866, 345] width 92 height 16
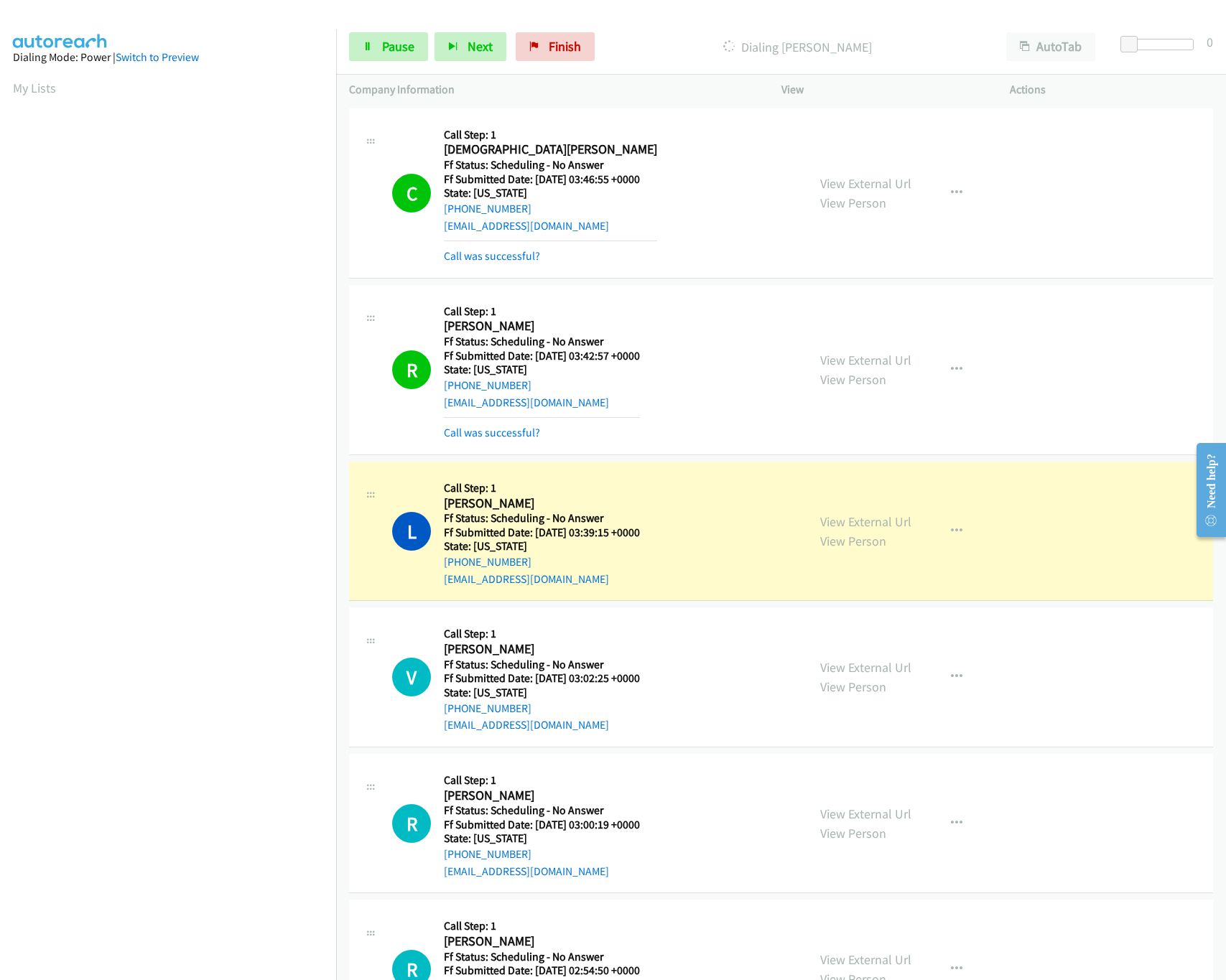
scroll to position [4294, 0]
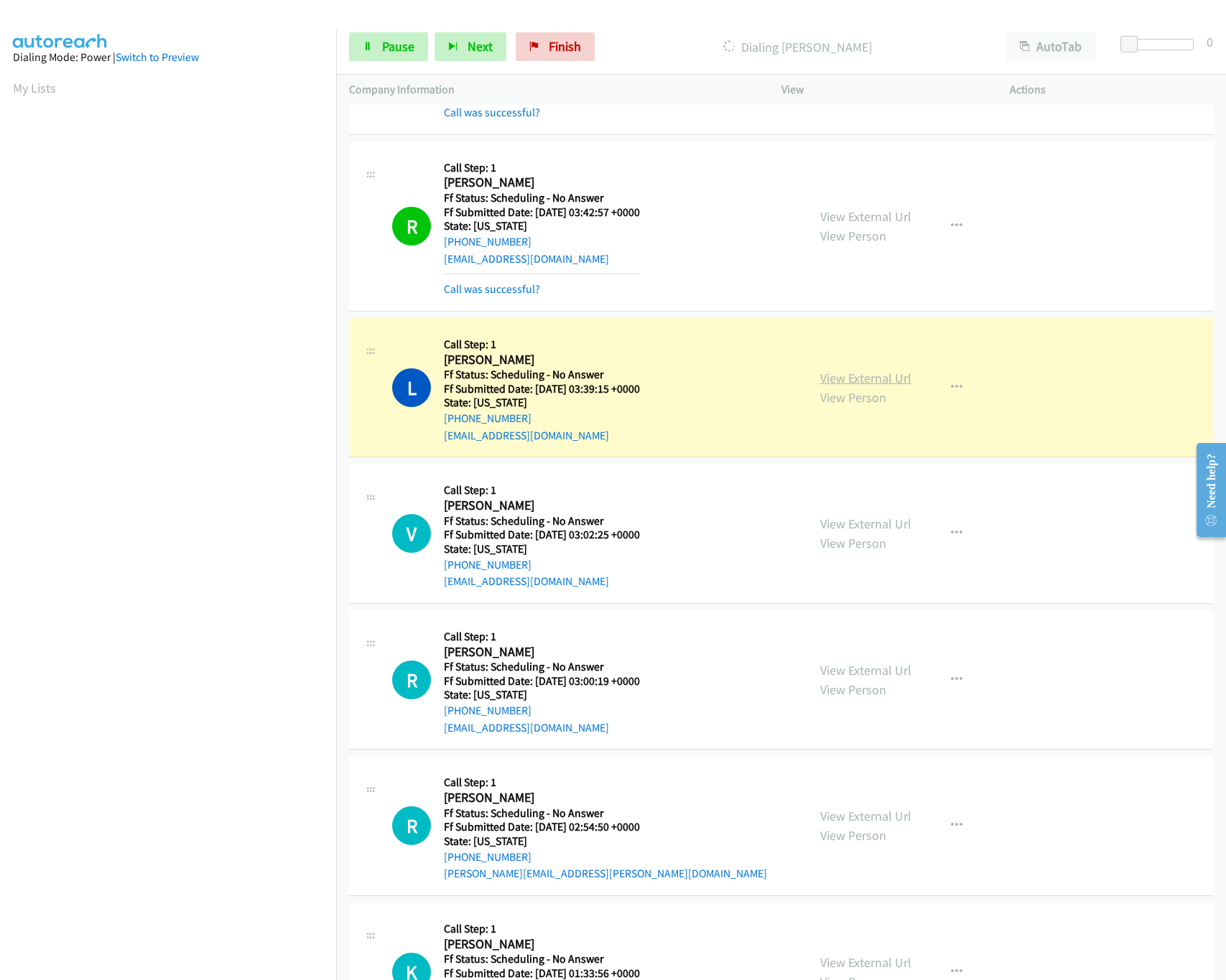
click at [850, 386] on link "View External Url" at bounding box center [866, 378] width 92 height 16
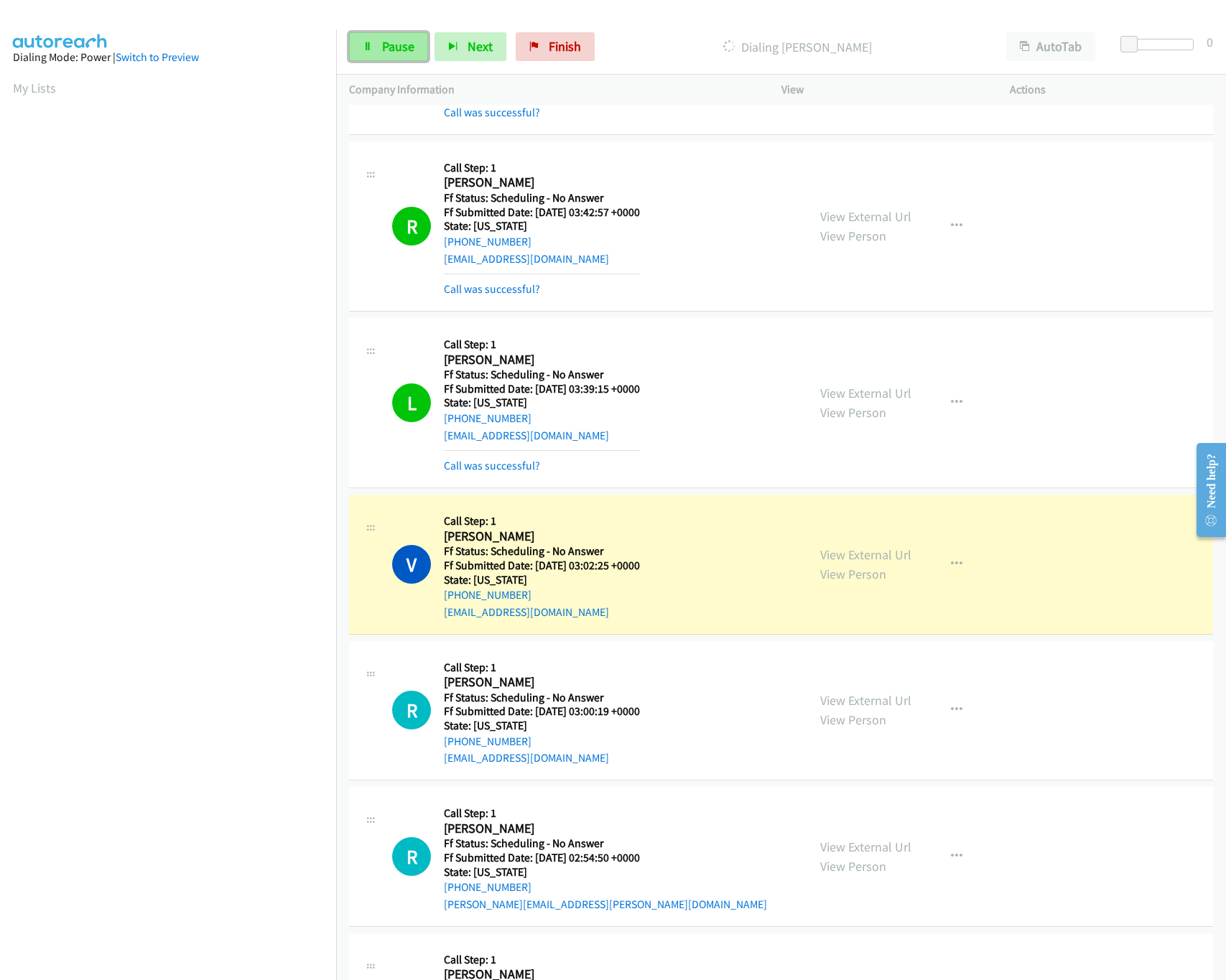
click at [363, 50] on icon at bounding box center [367, 47] width 10 height 10
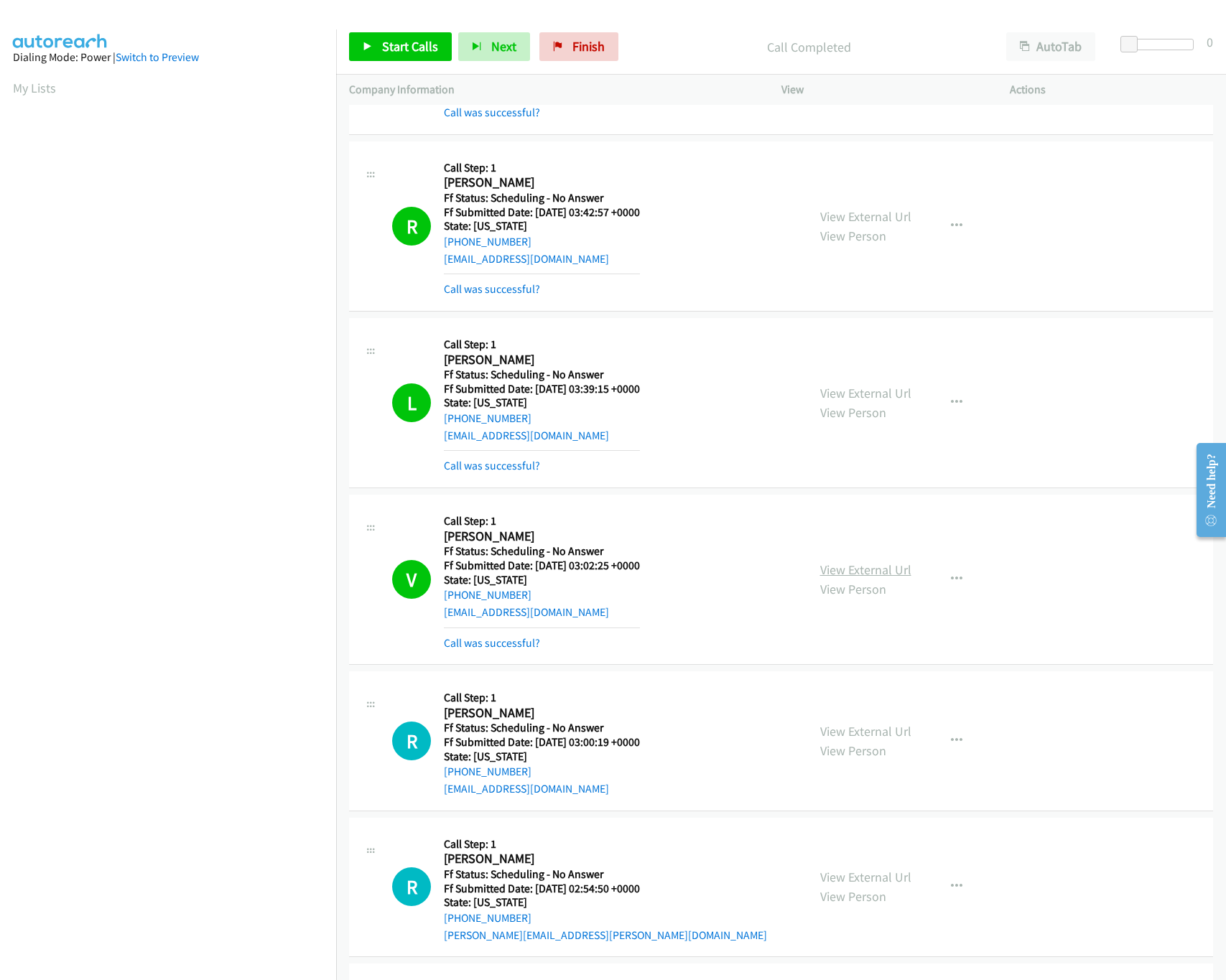
click at [844, 578] on link "View External Url" at bounding box center [866, 569] width 92 height 16
click at [388, 52] on span "Start Calls" at bounding box center [410, 46] width 56 height 16
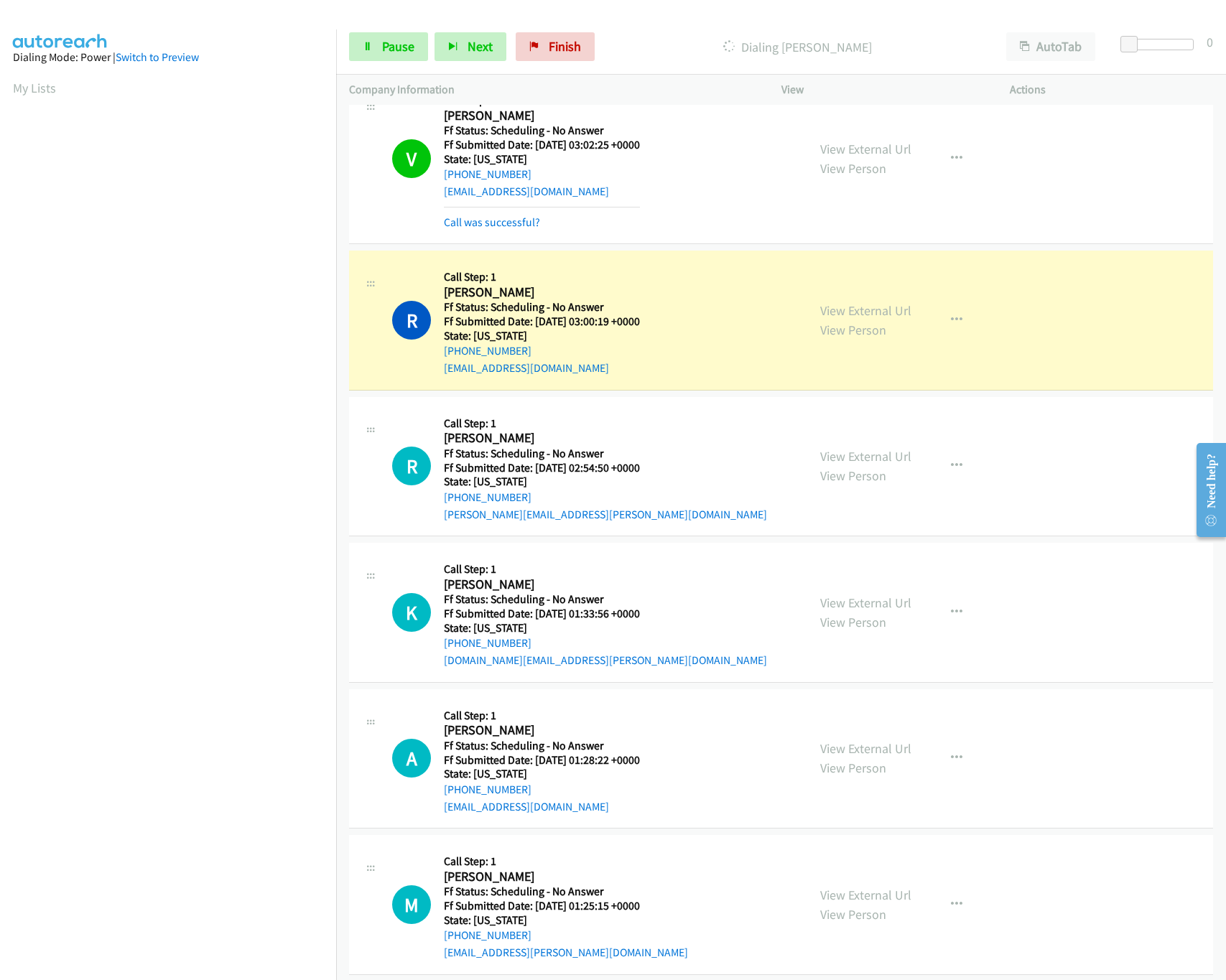
scroll to position [4725, 0]
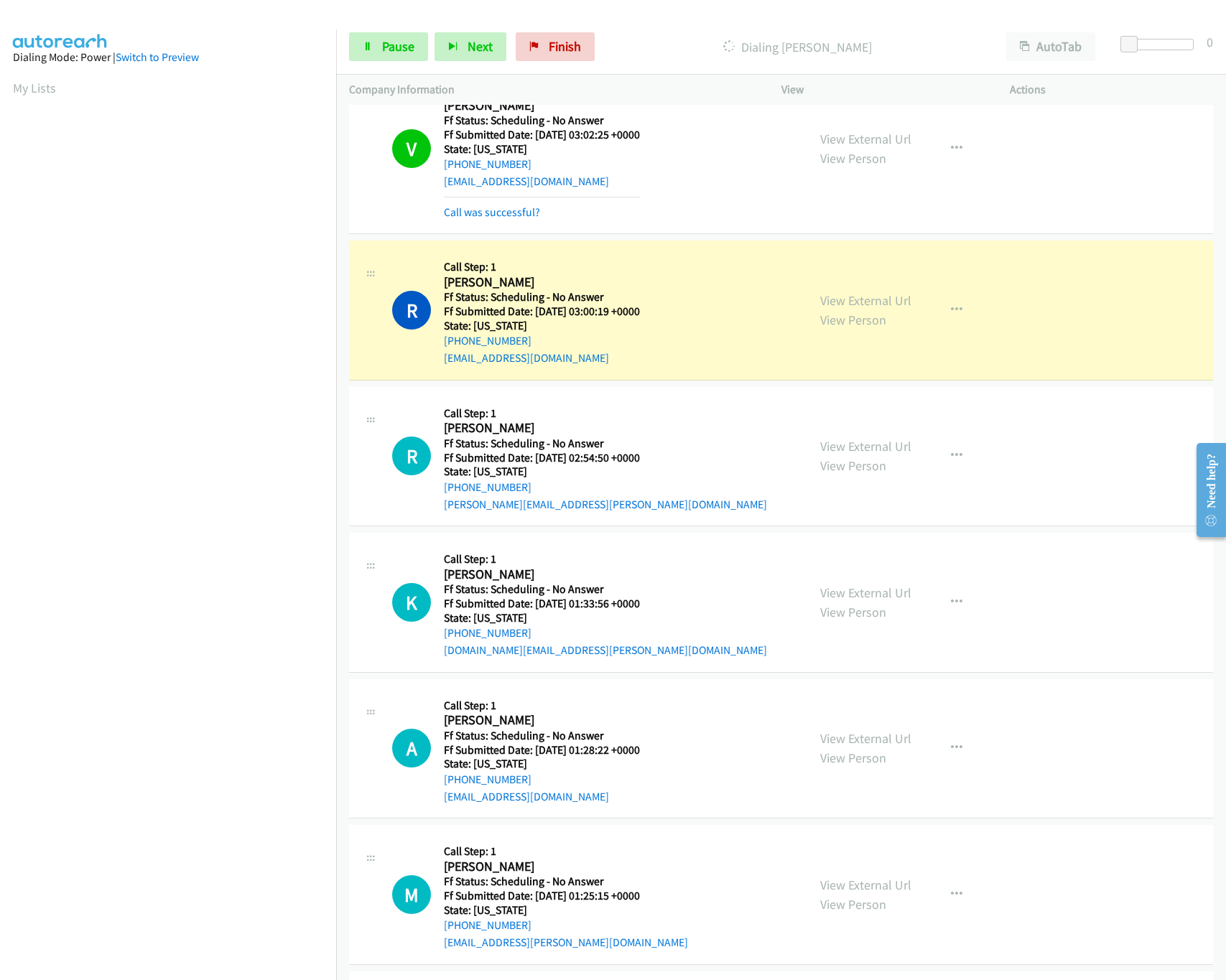
click at [878, 308] on div "View External Url View Person View External Url Email Schedule/Manage Callback …" at bounding box center [928, 310] width 242 height 113
click at [886, 309] on link "View External Url" at bounding box center [866, 300] width 92 height 16
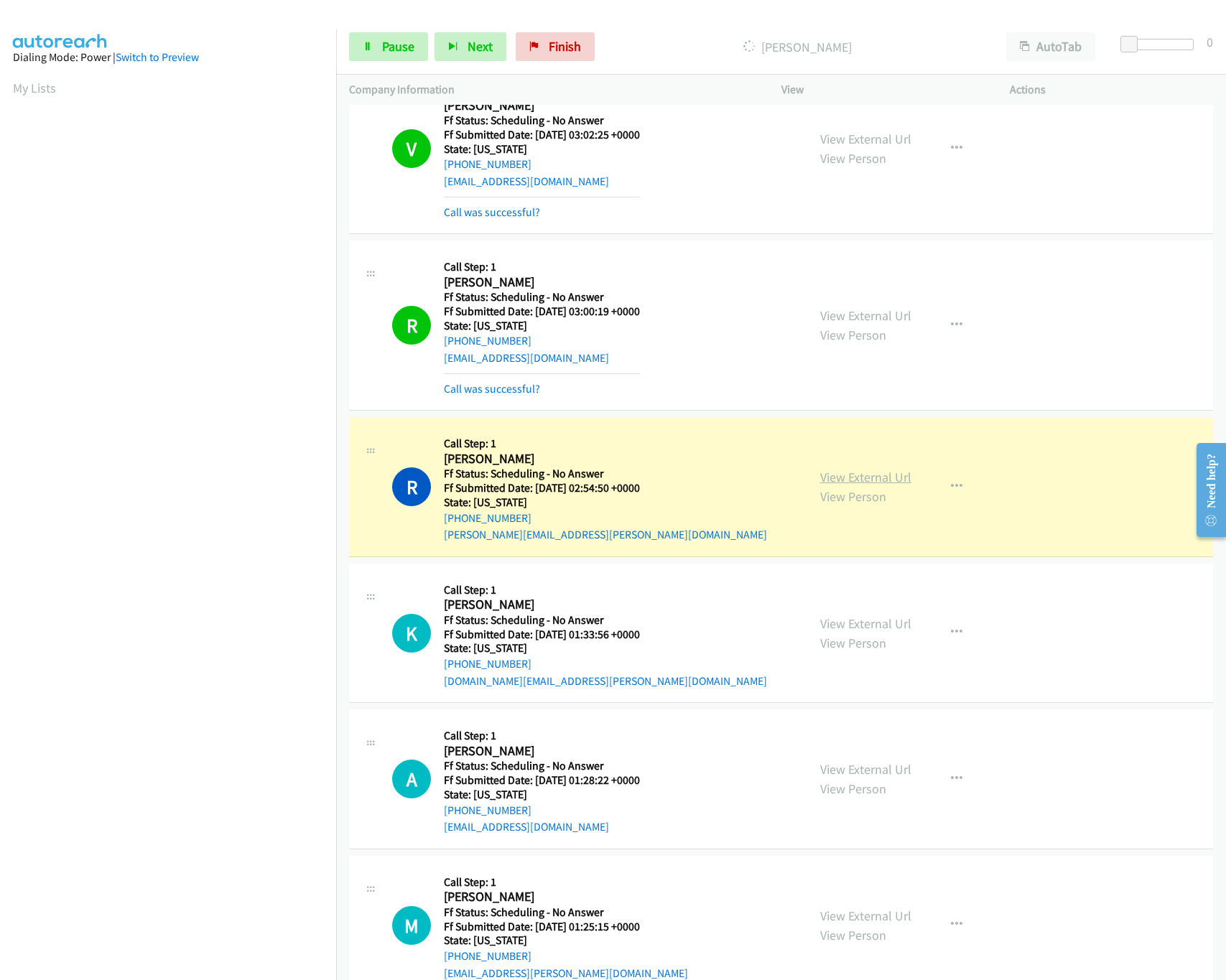
click at [856, 485] on link "View External Url" at bounding box center [866, 477] width 92 height 16
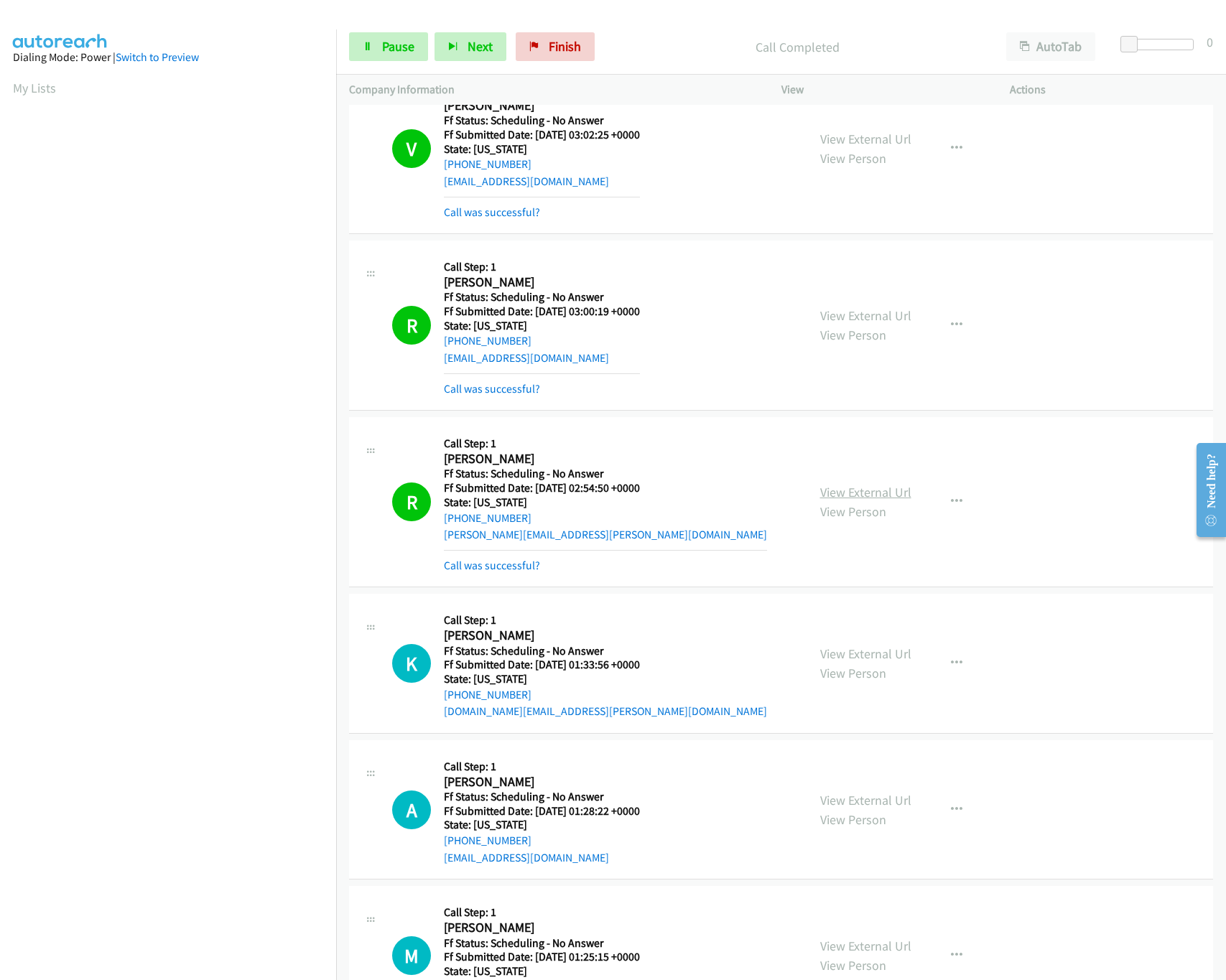
click at [869, 500] on link "View External Url" at bounding box center [866, 492] width 92 height 16
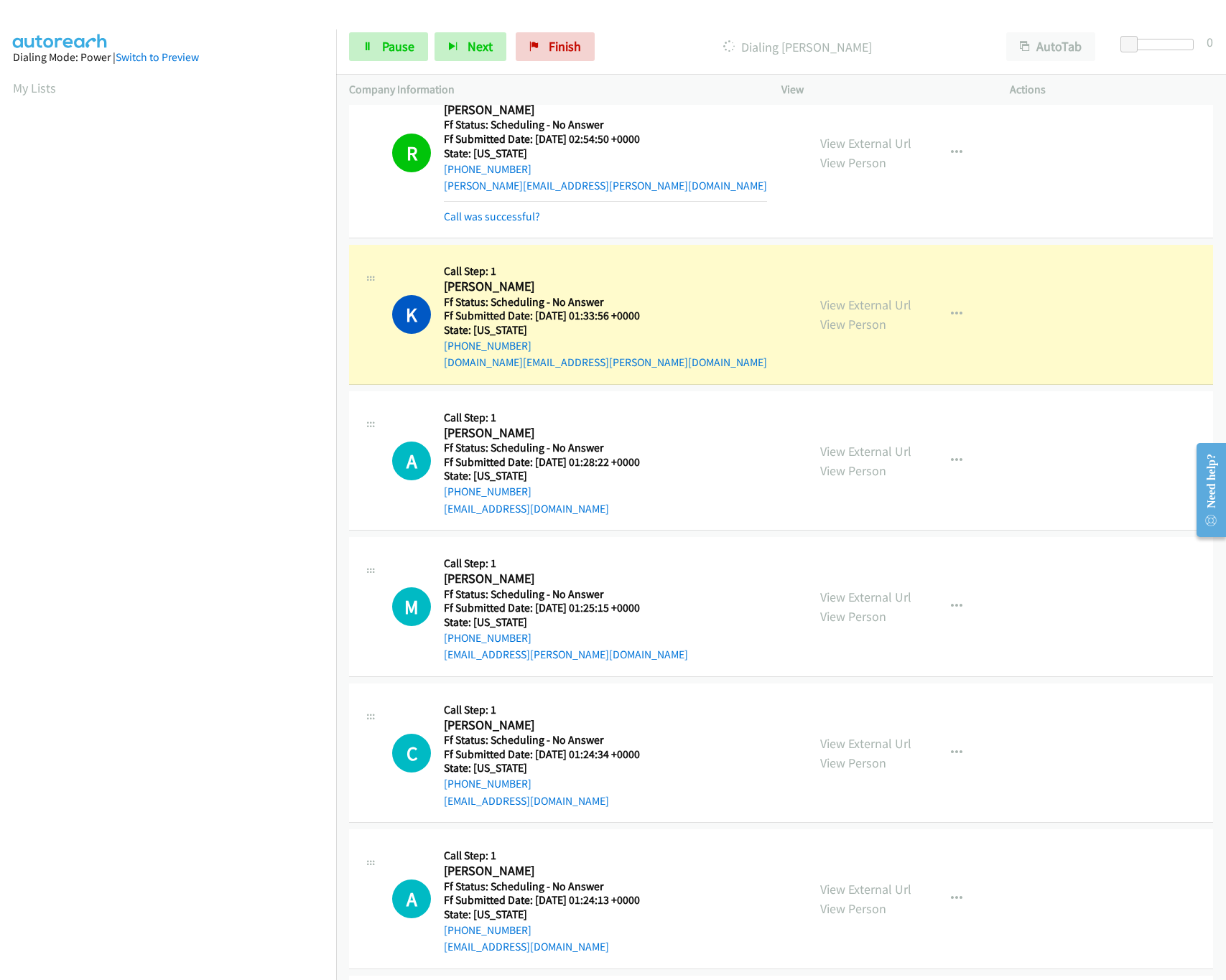
scroll to position [5156, 0]
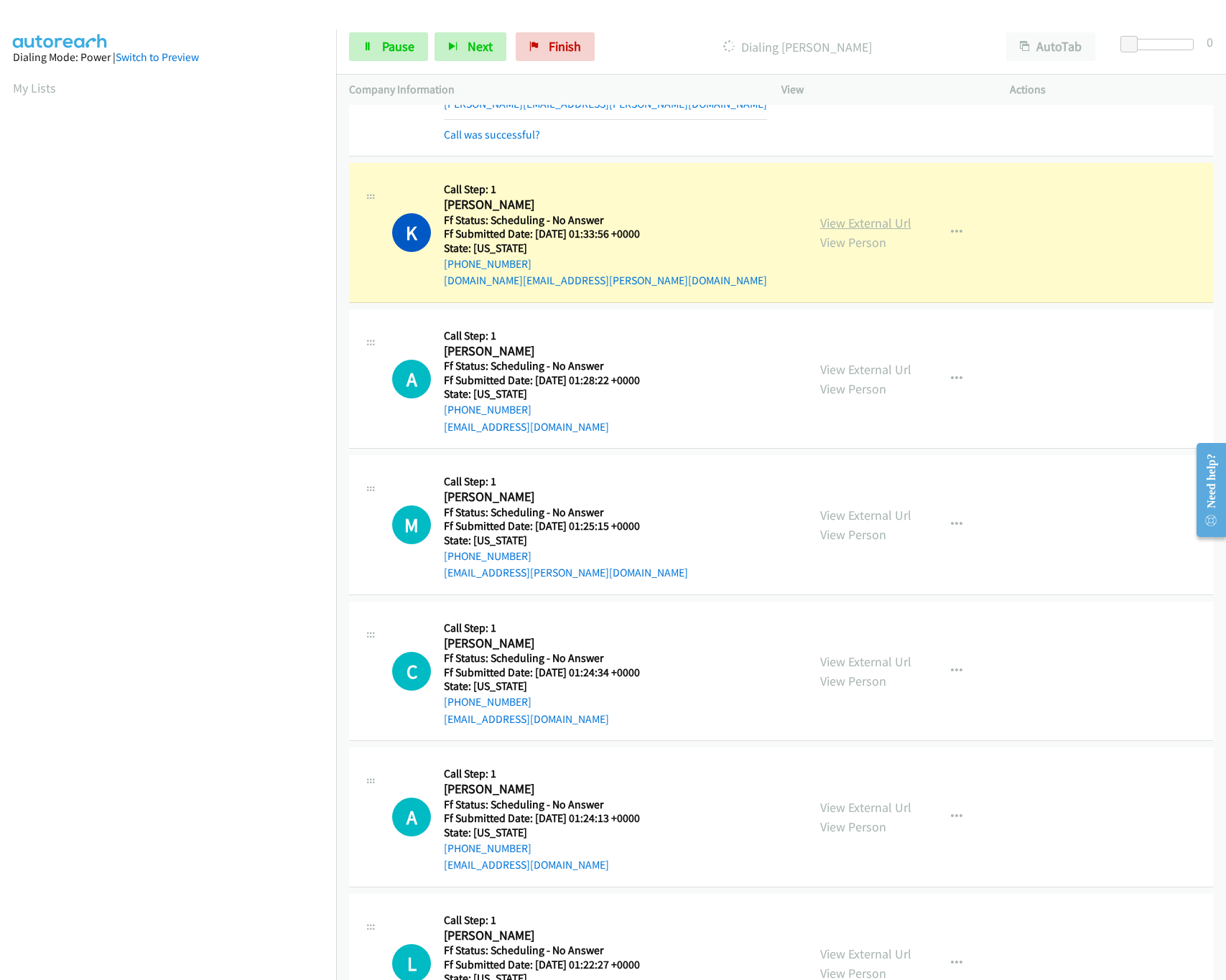
click at [860, 231] on link "View External Url" at bounding box center [866, 223] width 92 height 16
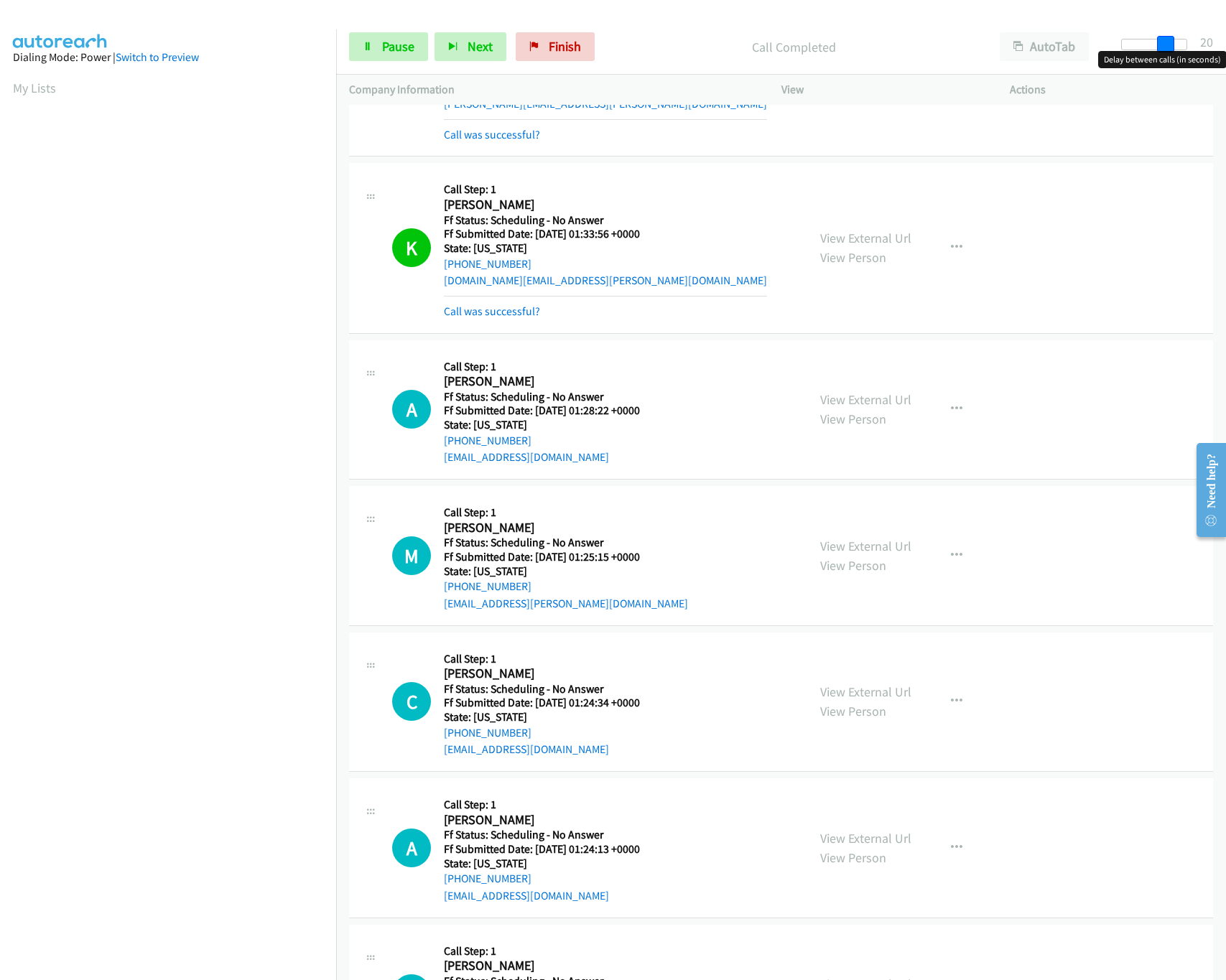
drag, startPoint x: 1133, startPoint y: 41, endPoint x: 1179, endPoint y: 46, distance: 46.3
click at [1179, 46] on div at bounding box center [1154, 44] width 66 height 12
click at [844, 408] on link "View External Url" at bounding box center [866, 400] width 92 height 16
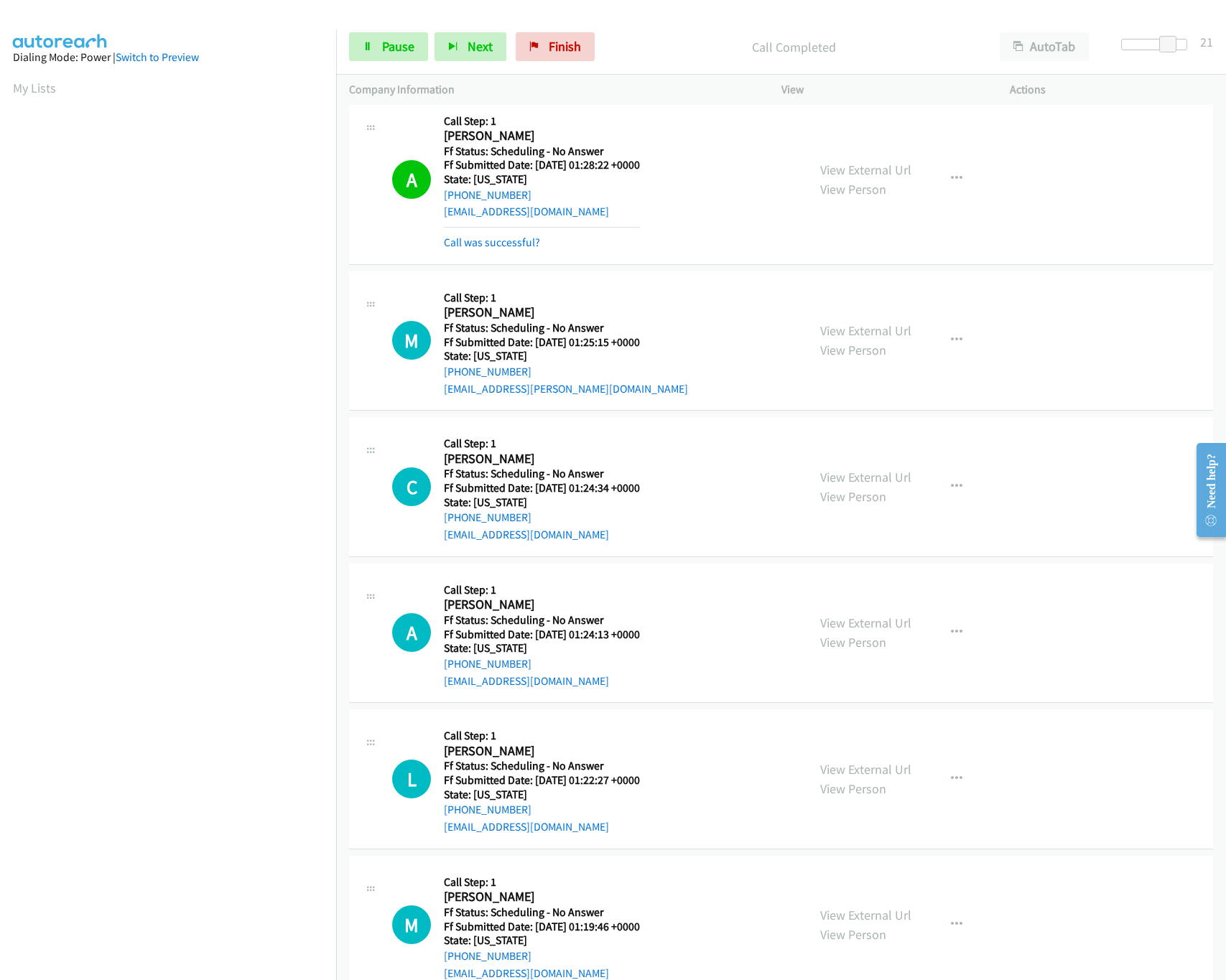
scroll to position [5443, 0]
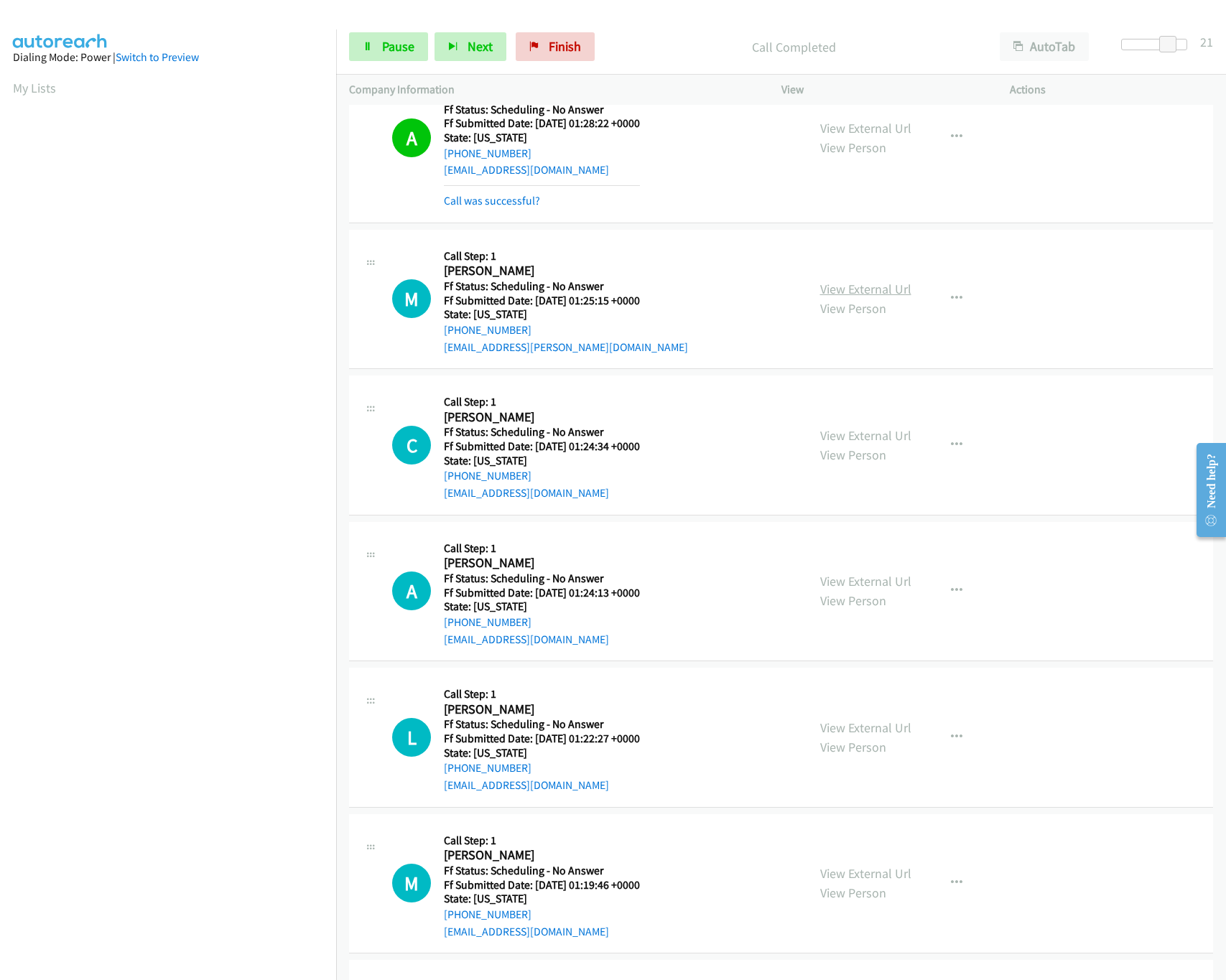
click at [827, 297] on link "View External Url" at bounding box center [866, 289] width 92 height 16
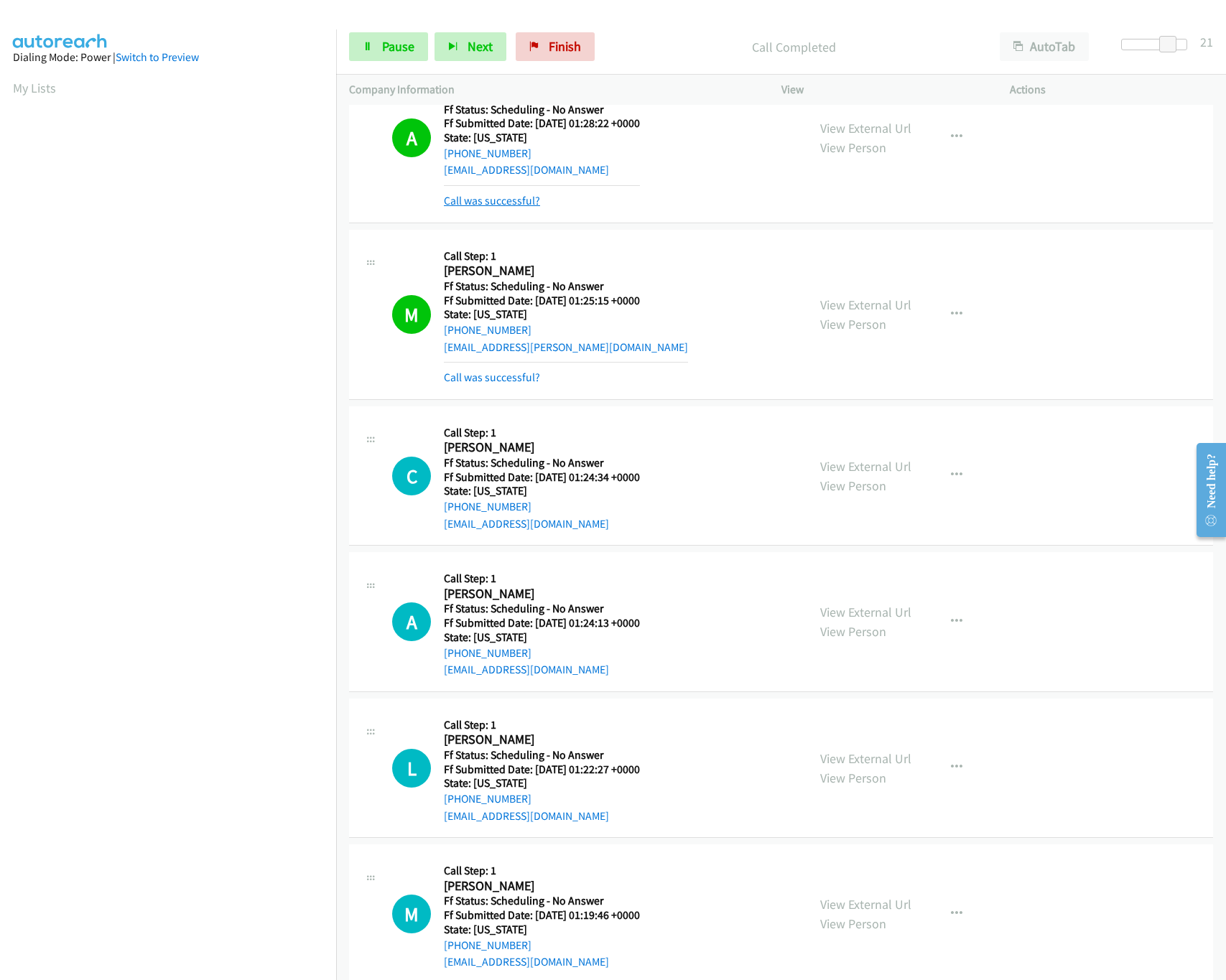
click at [513, 207] on link "Call was successful?" at bounding box center [491, 200] width 96 height 13
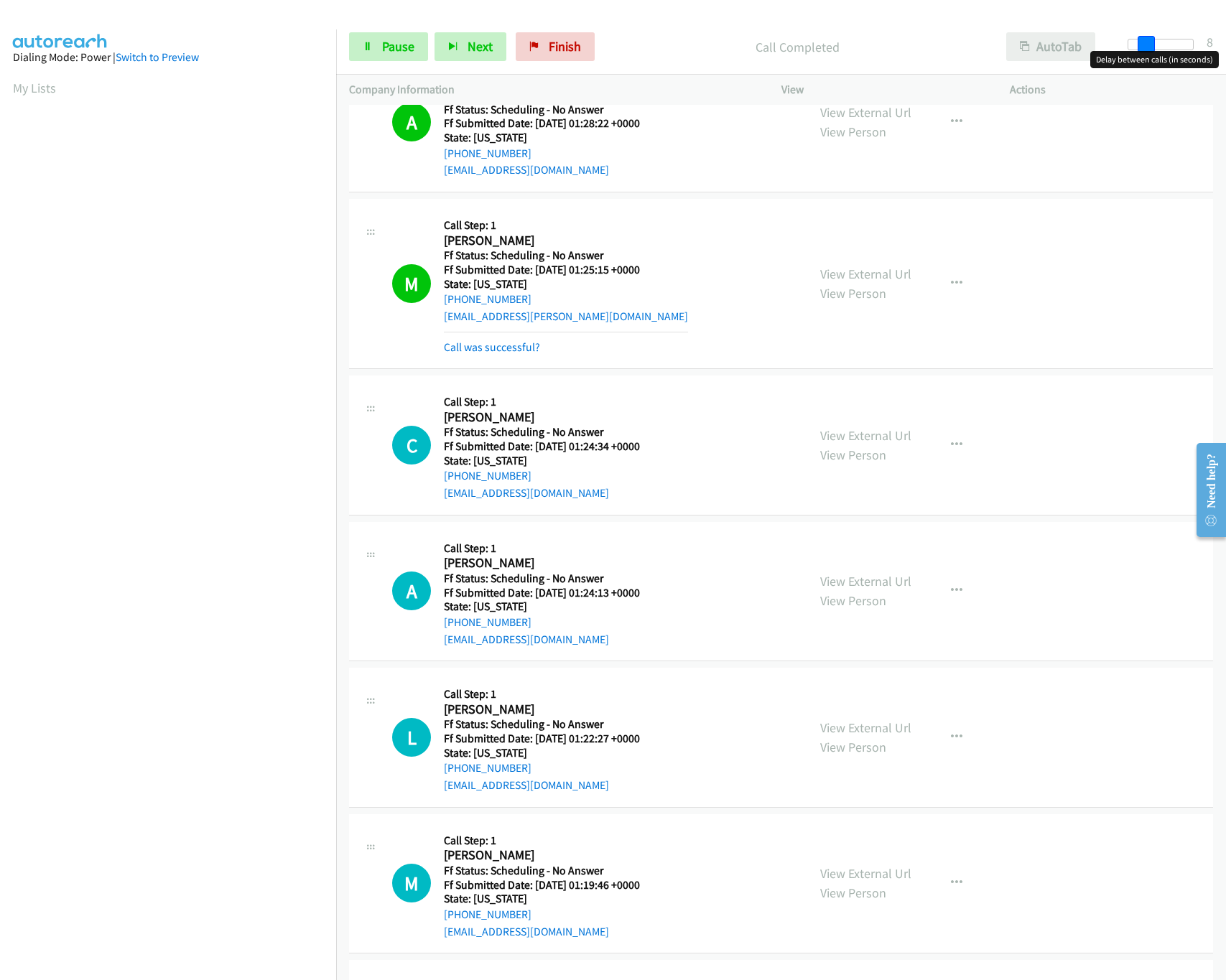
drag, startPoint x: 1166, startPoint y: 49, endPoint x: 1081, endPoint y: 48, distance: 85.0
click at [1081, 48] on div "Start Calls Pause Next Finish Call Completed AutoTab AutoTab 8" at bounding box center [781, 48] width 890 height 56
click at [834, 444] on link "View External Url" at bounding box center [866, 436] width 92 height 16
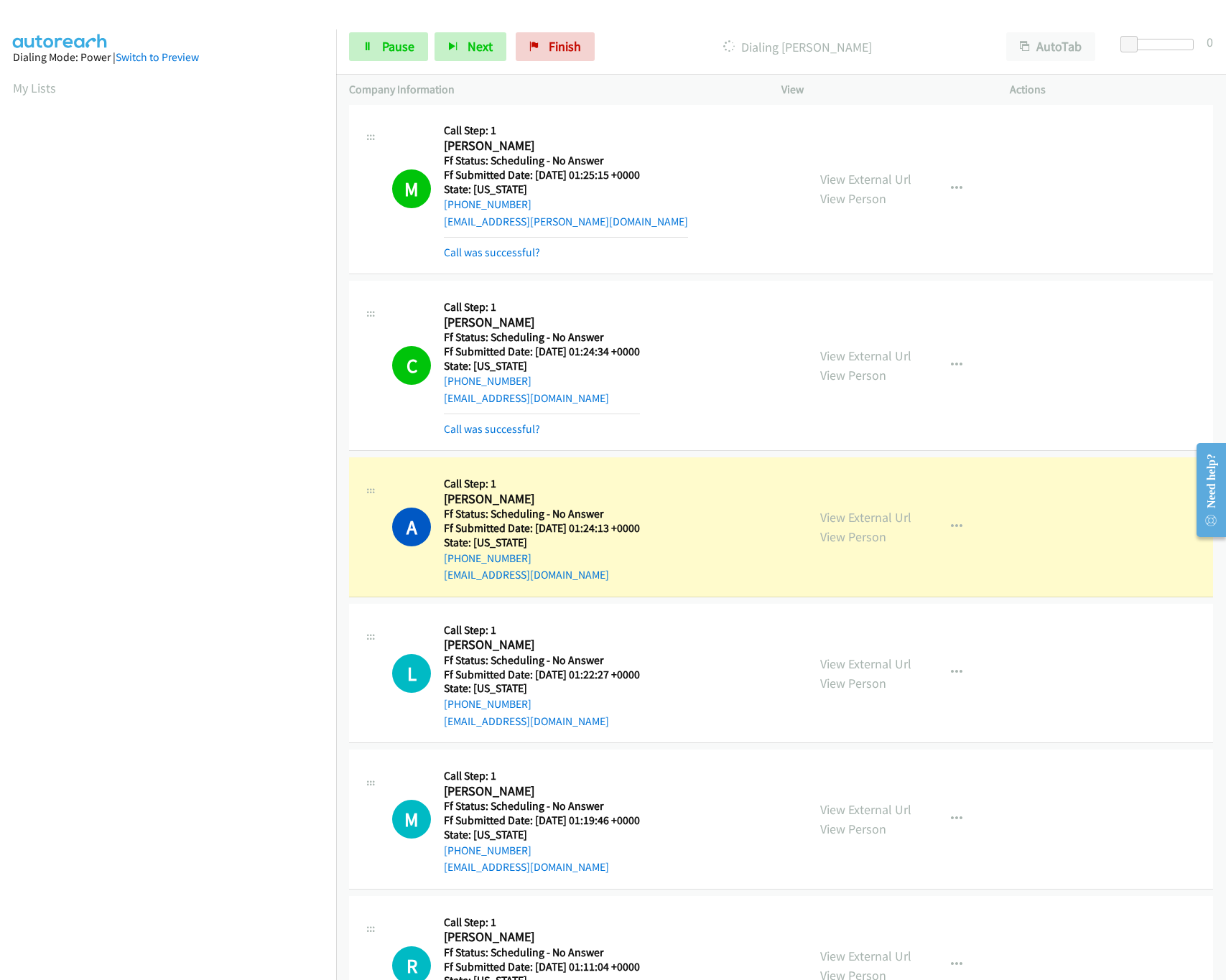
scroll to position [5586, 0]
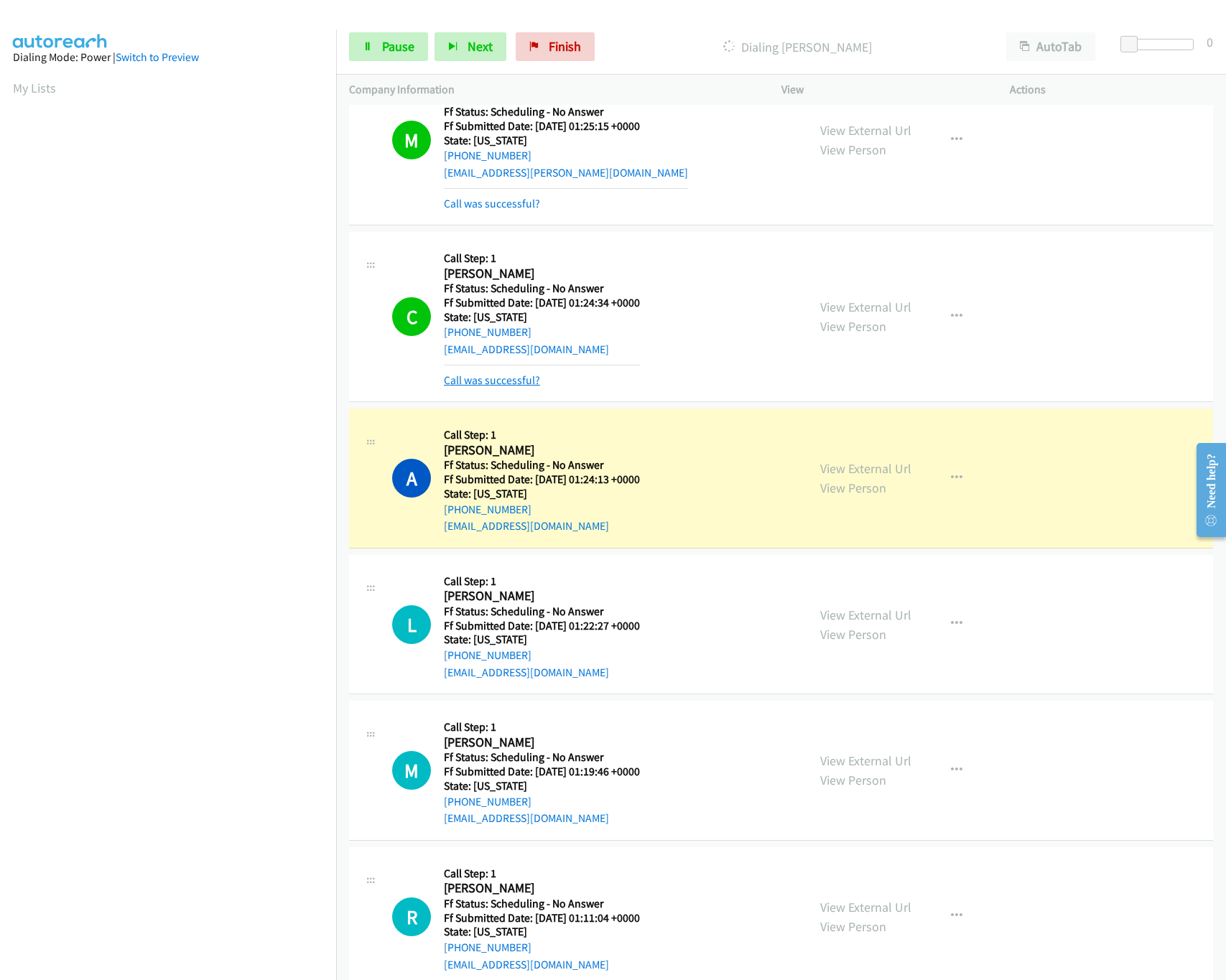
click at [494, 387] on link "Call was successful?" at bounding box center [491, 380] width 96 height 13
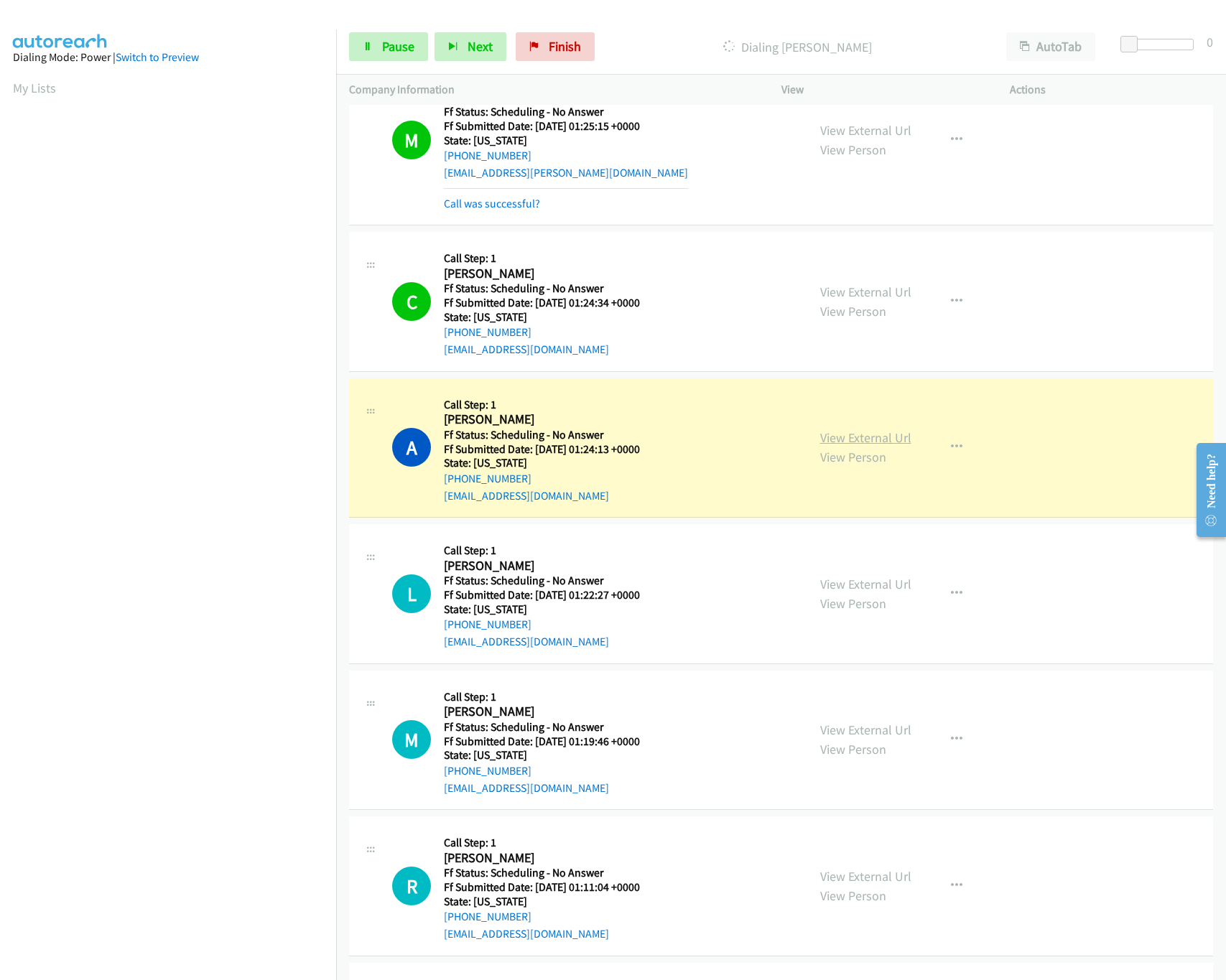
click at [824, 446] on link "View External Url" at bounding box center [866, 437] width 92 height 16
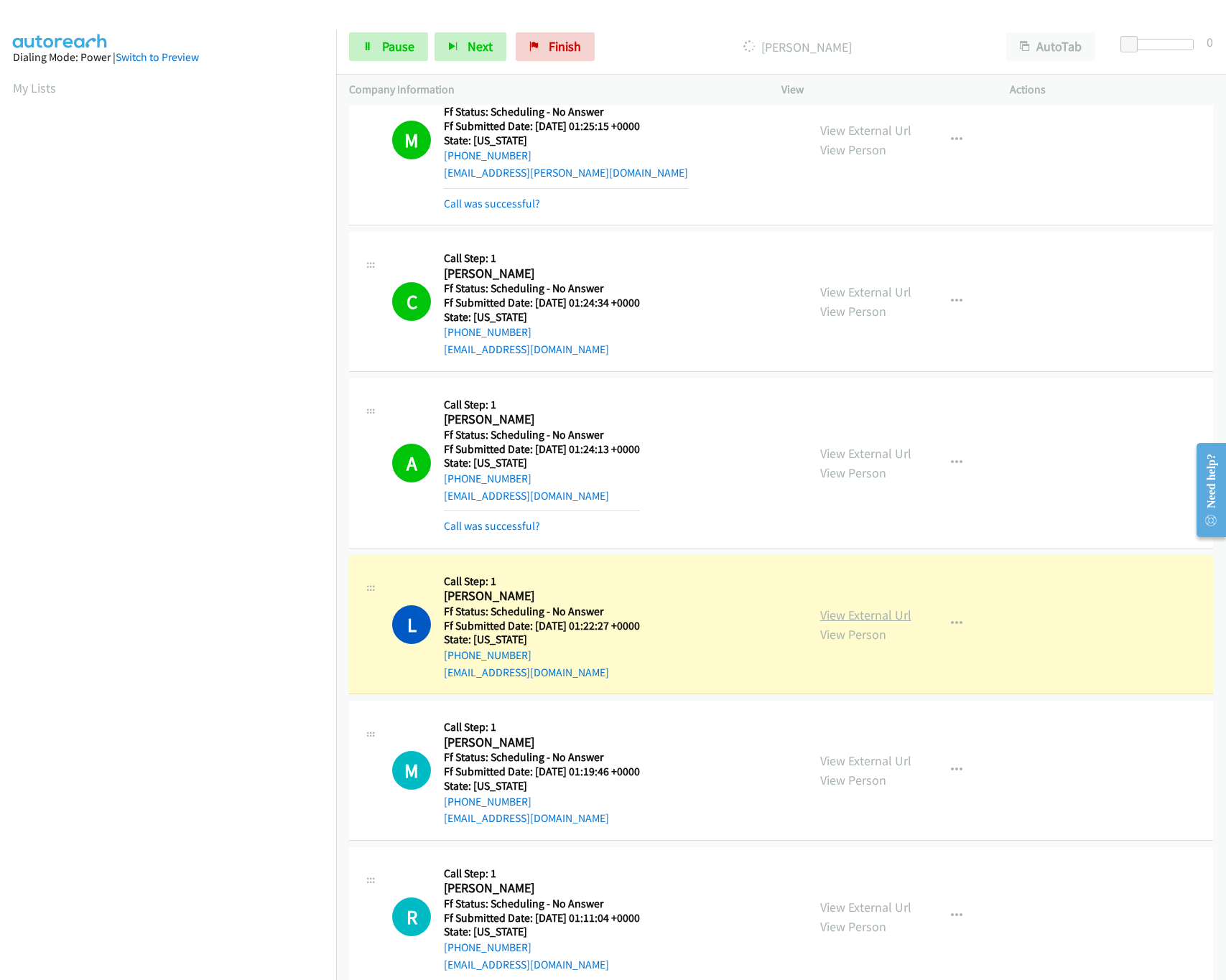
click at [844, 623] on link "View External Url" at bounding box center [866, 615] width 92 height 16
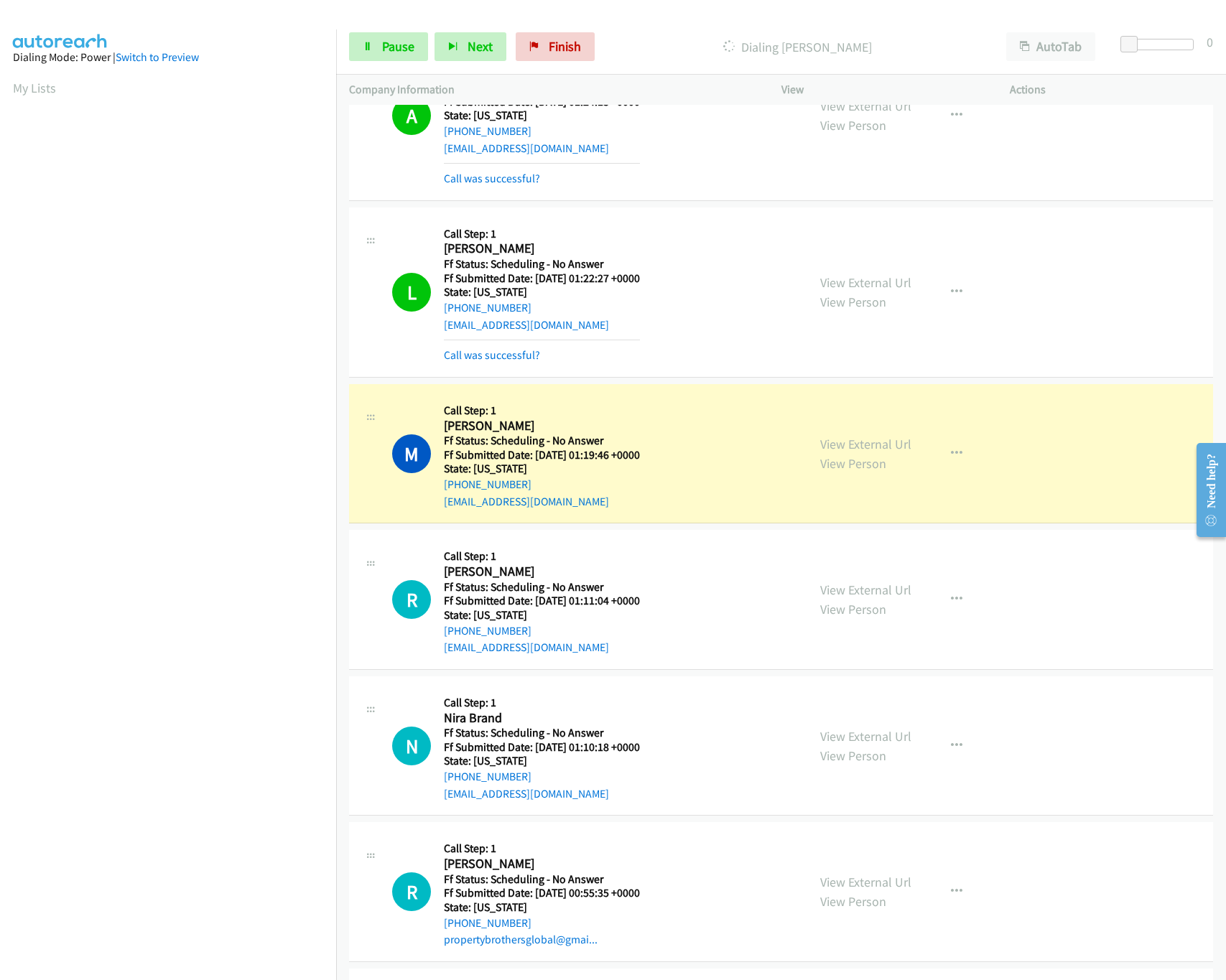
scroll to position [6017, 0]
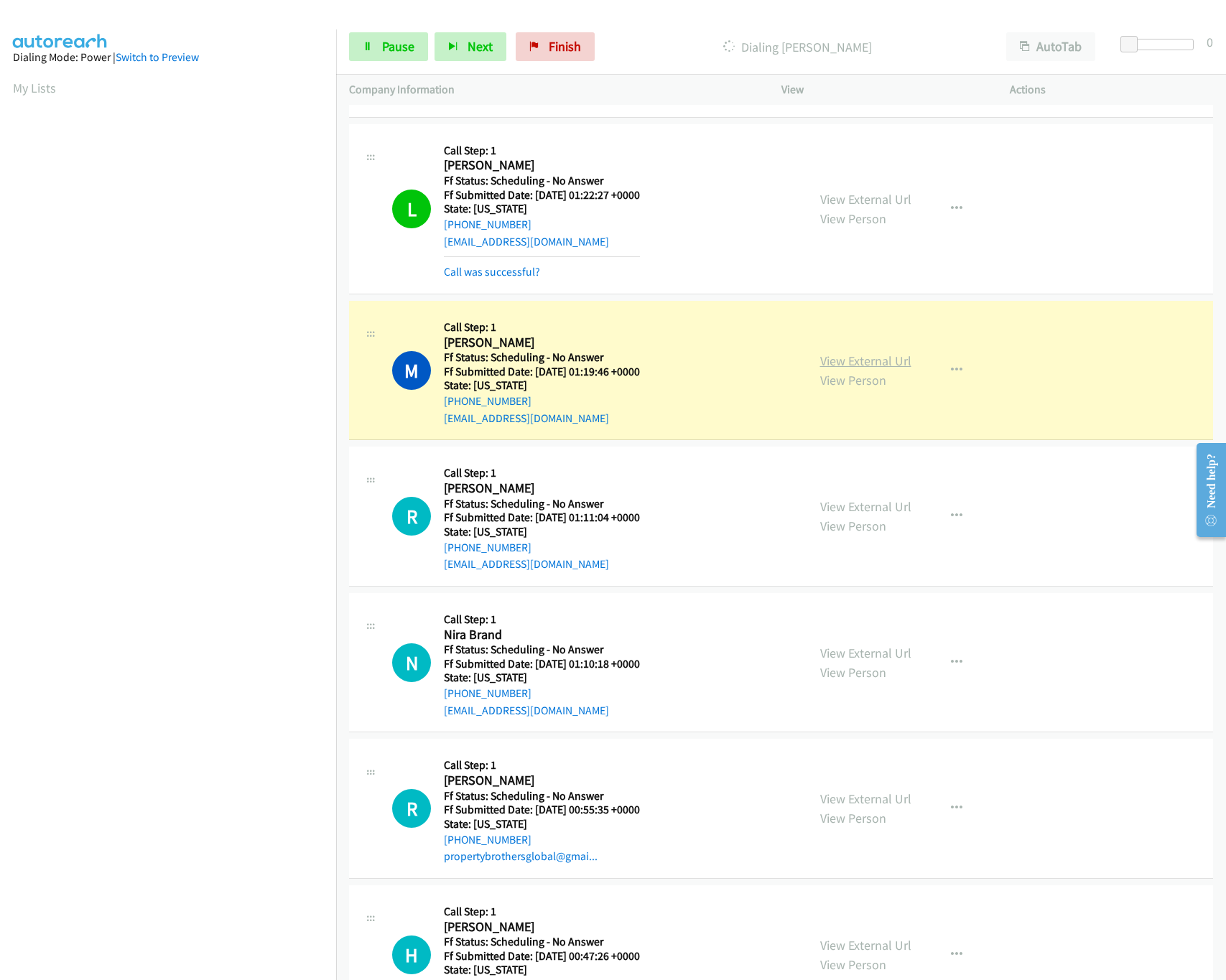
click at [854, 375] on div "View External Url View Person" at bounding box center [866, 370] width 92 height 39
click at [854, 369] on link "View External Url" at bounding box center [866, 361] width 92 height 16
click at [860, 515] on link "View External Url" at bounding box center [866, 507] width 92 height 16
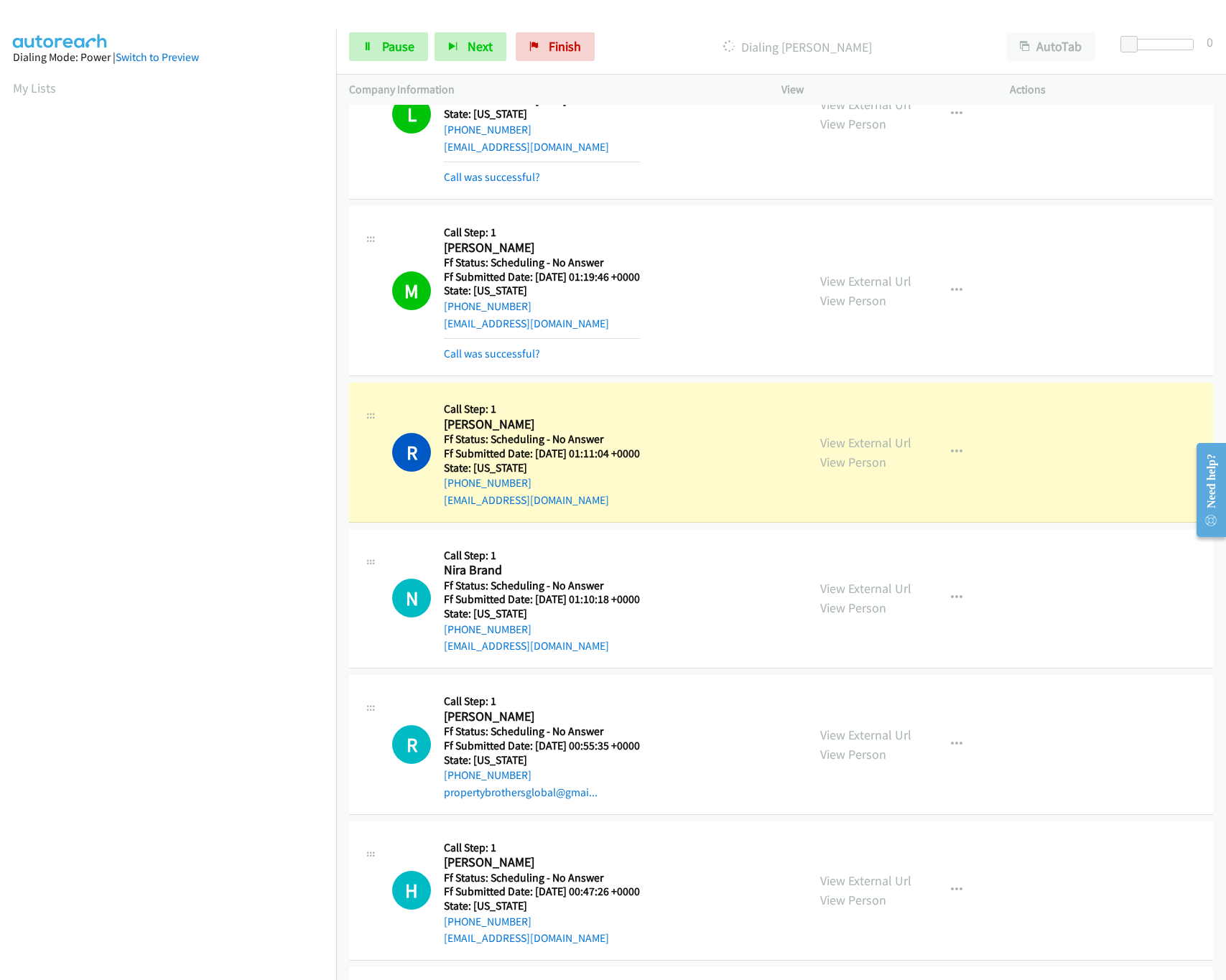
scroll to position [6160, 0]
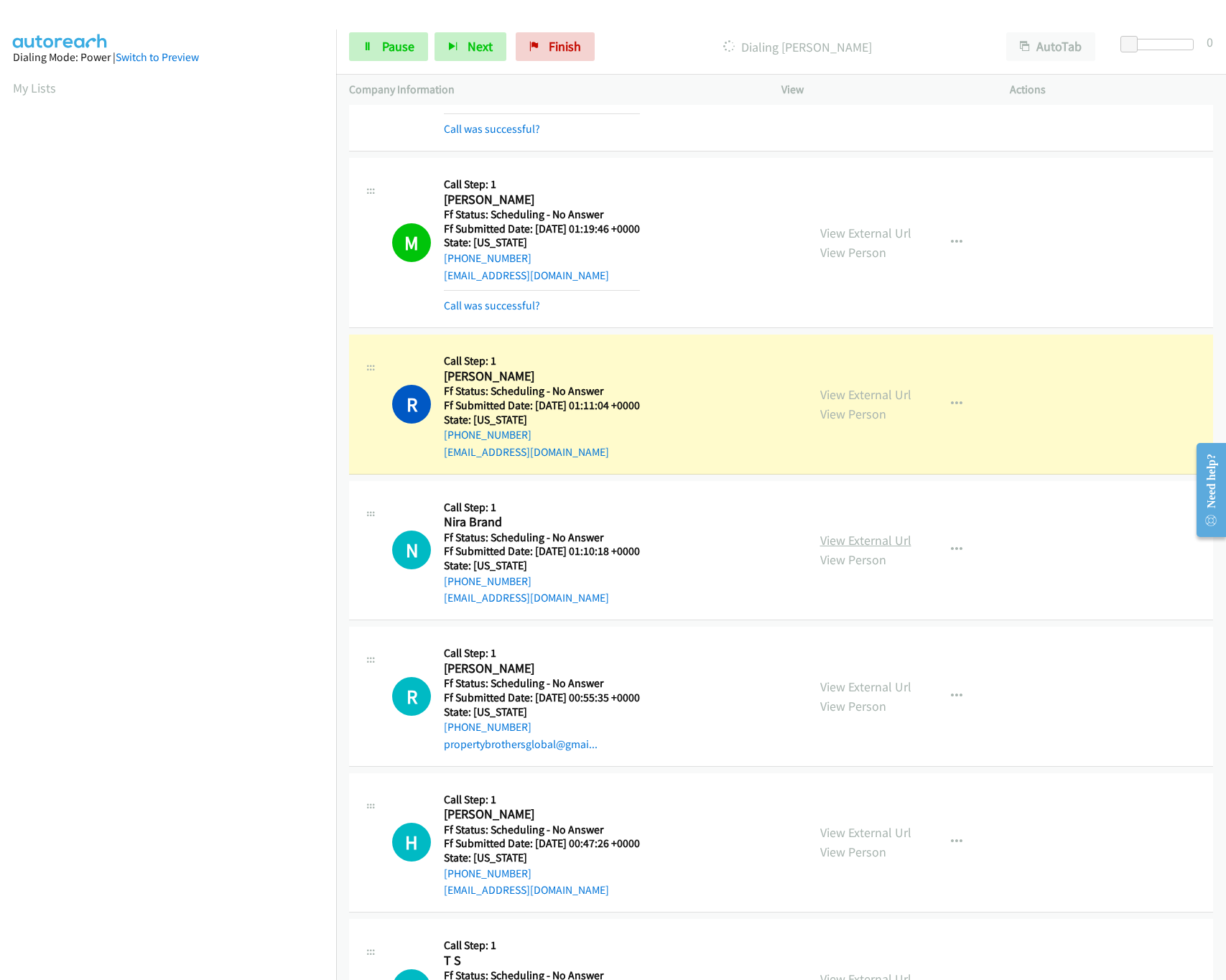
click at [847, 549] on link "View External Url" at bounding box center [866, 540] width 92 height 16
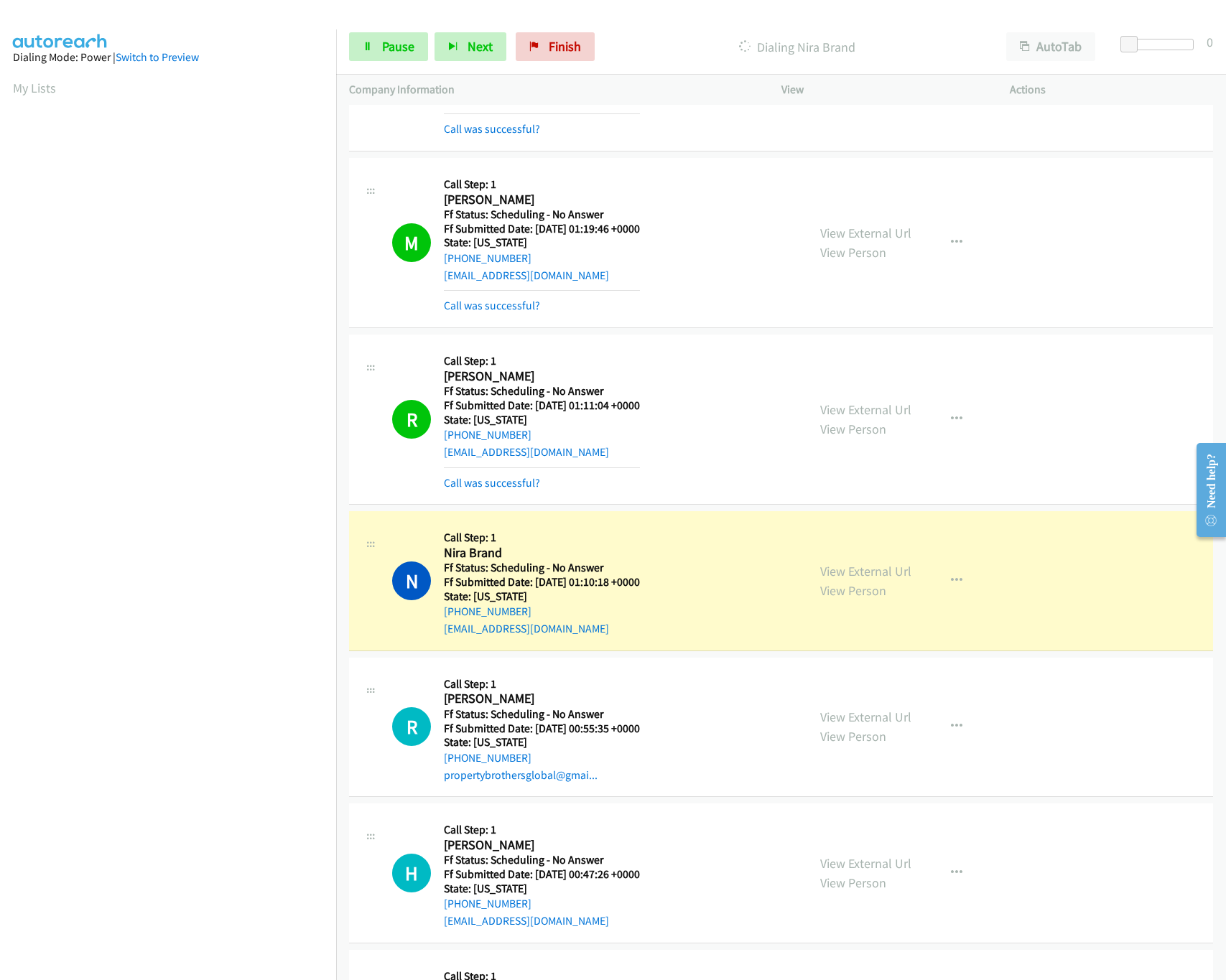
scroll to position [6449, 0]
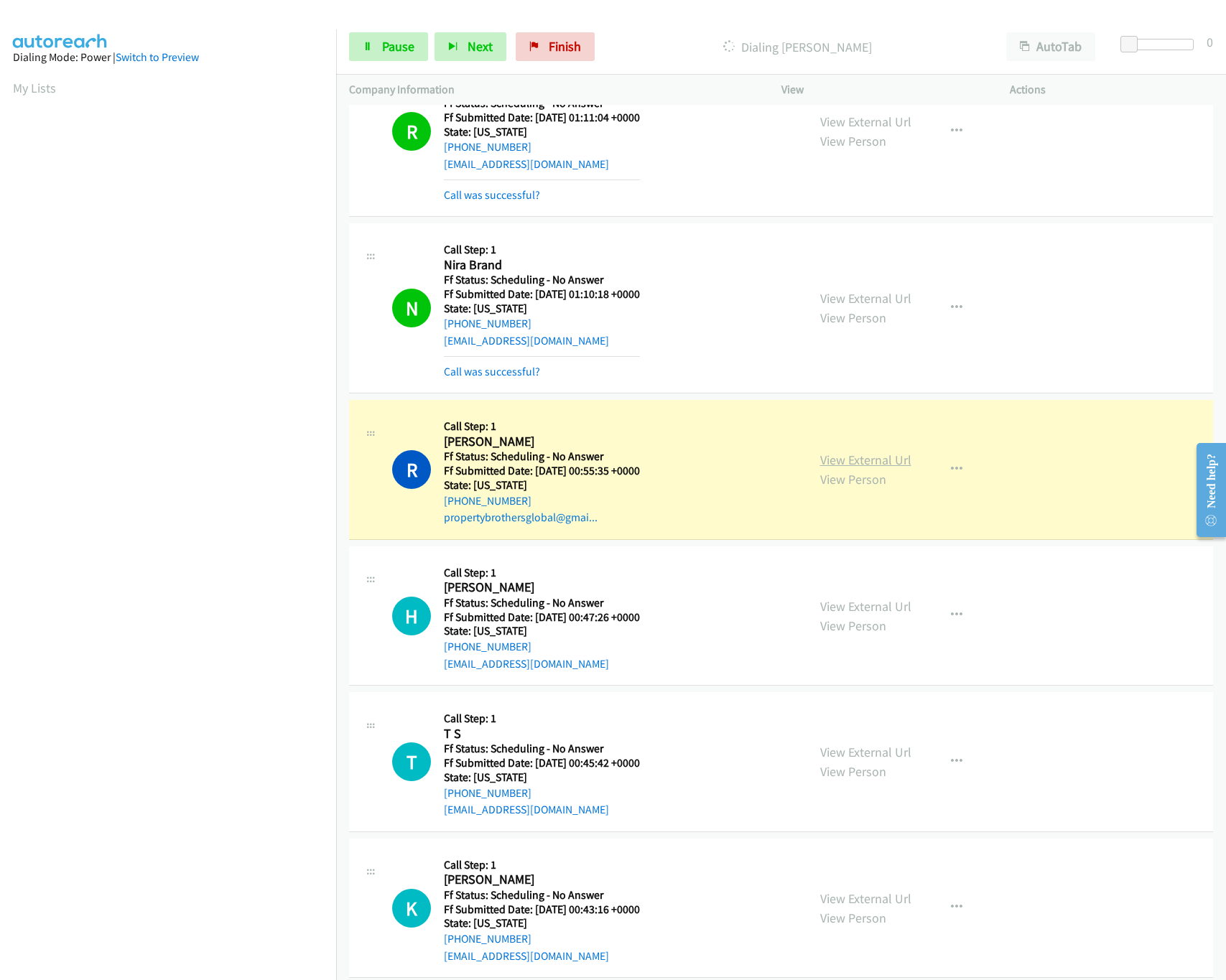
click at [869, 468] on link "View External Url" at bounding box center [866, 460] width 92 height 16
click at [389, 52] on span "Pause" at bounding box center [398, 46] width 32 height 16
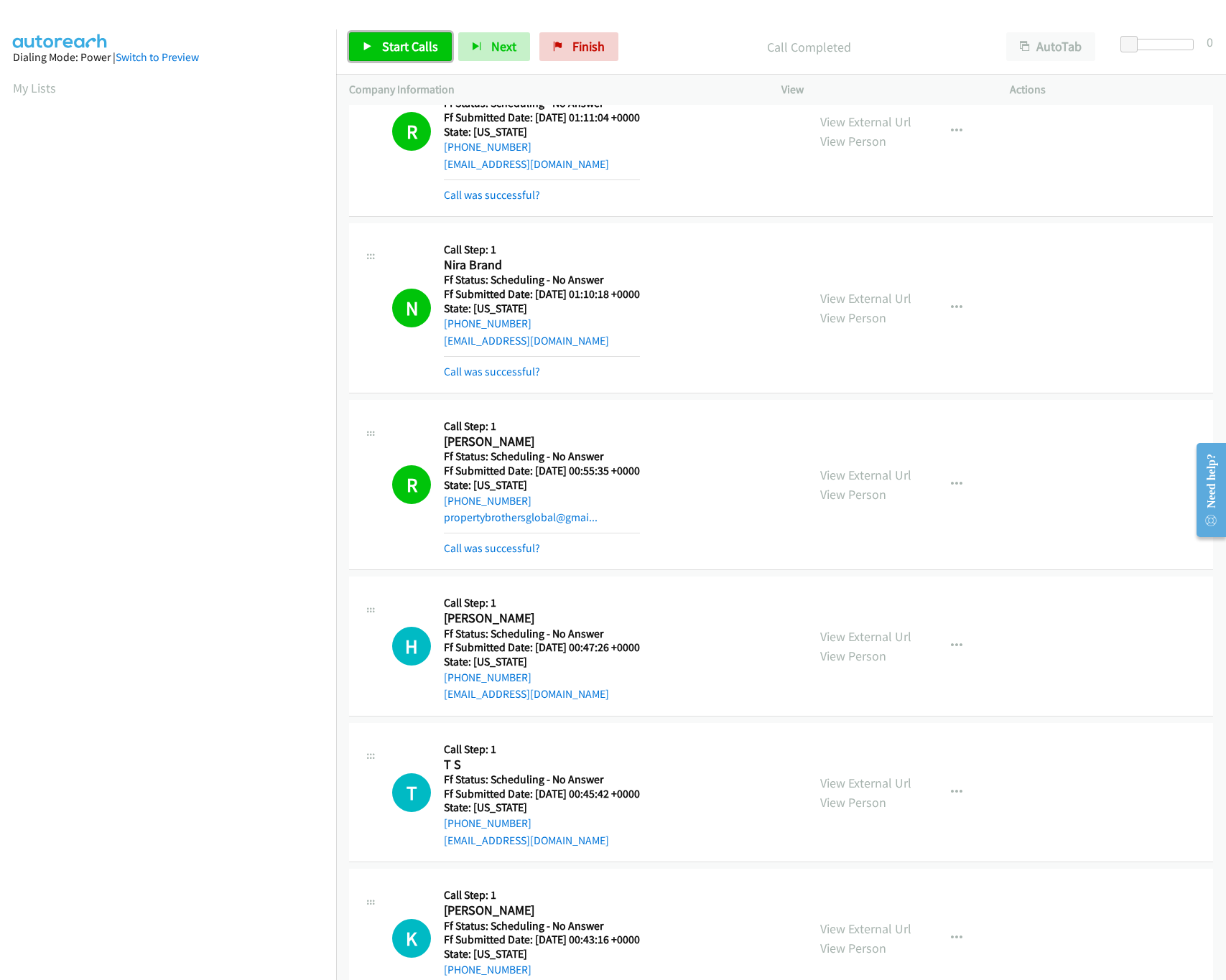
click at [408, 41] on span "Start Calls" at bounding box center [410, 46] width 56 height 16
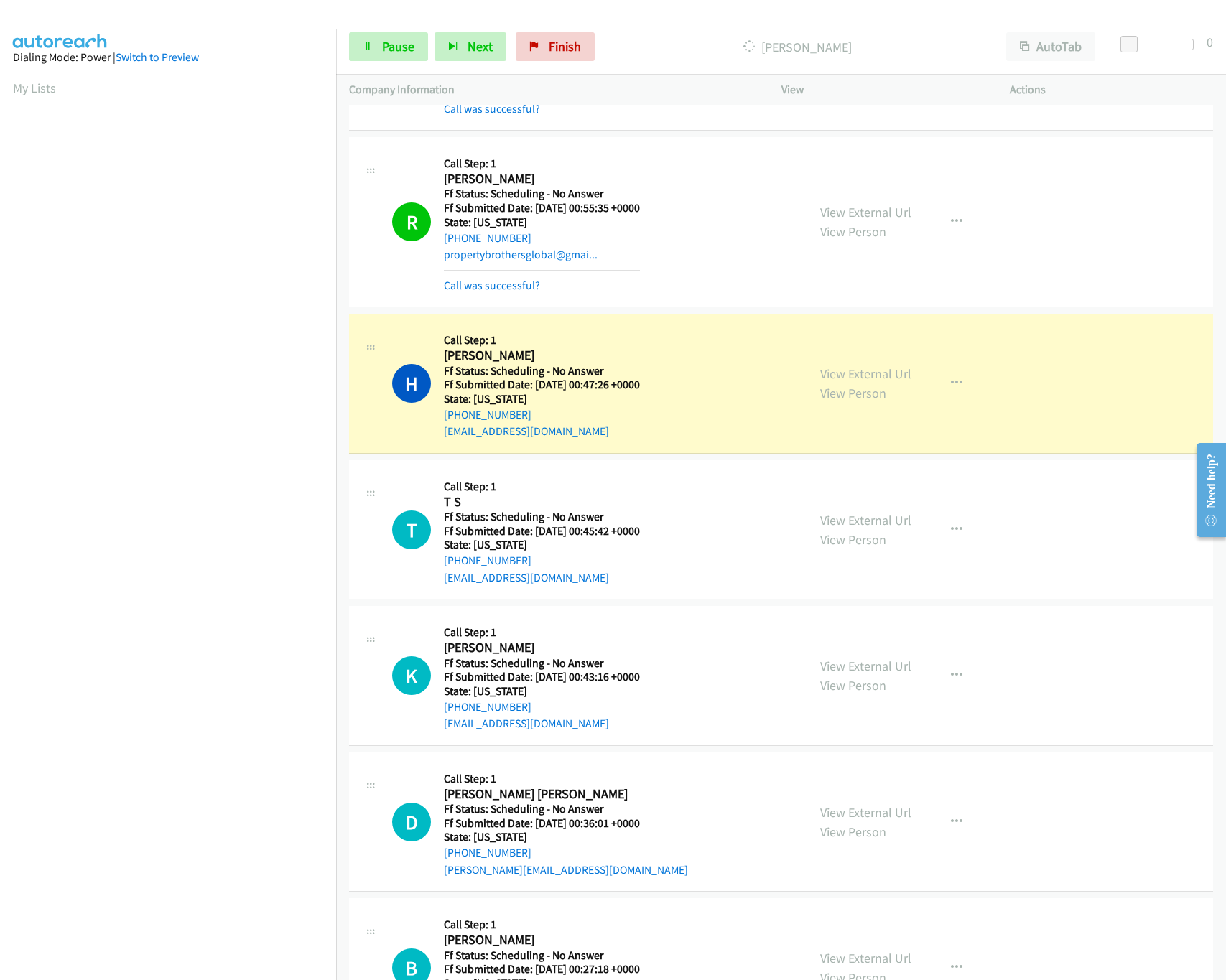
scroll to position [6736, 0]
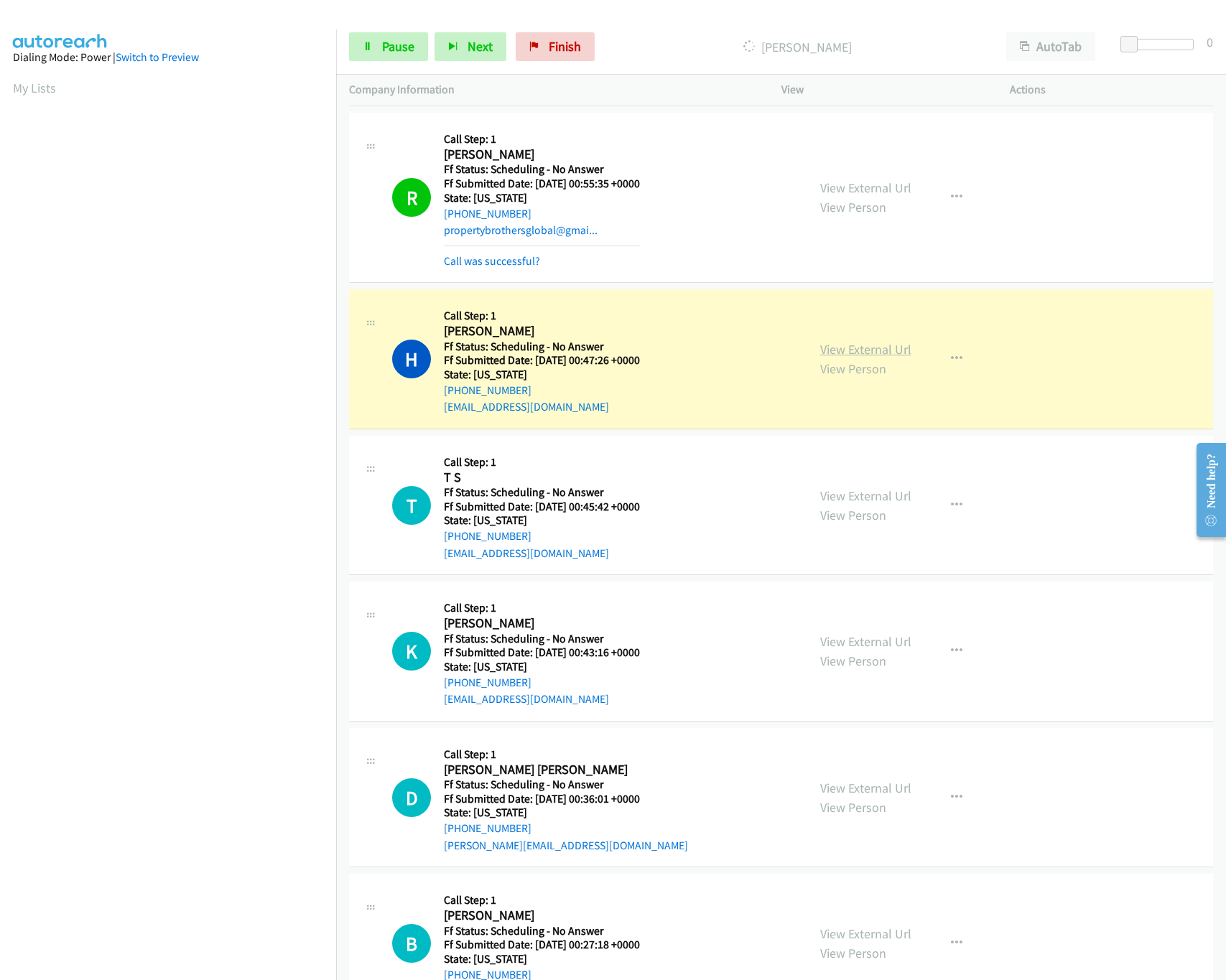
click at [836, 358] on link "View External Url" at bounding box center [866, 349] width 92 height 16
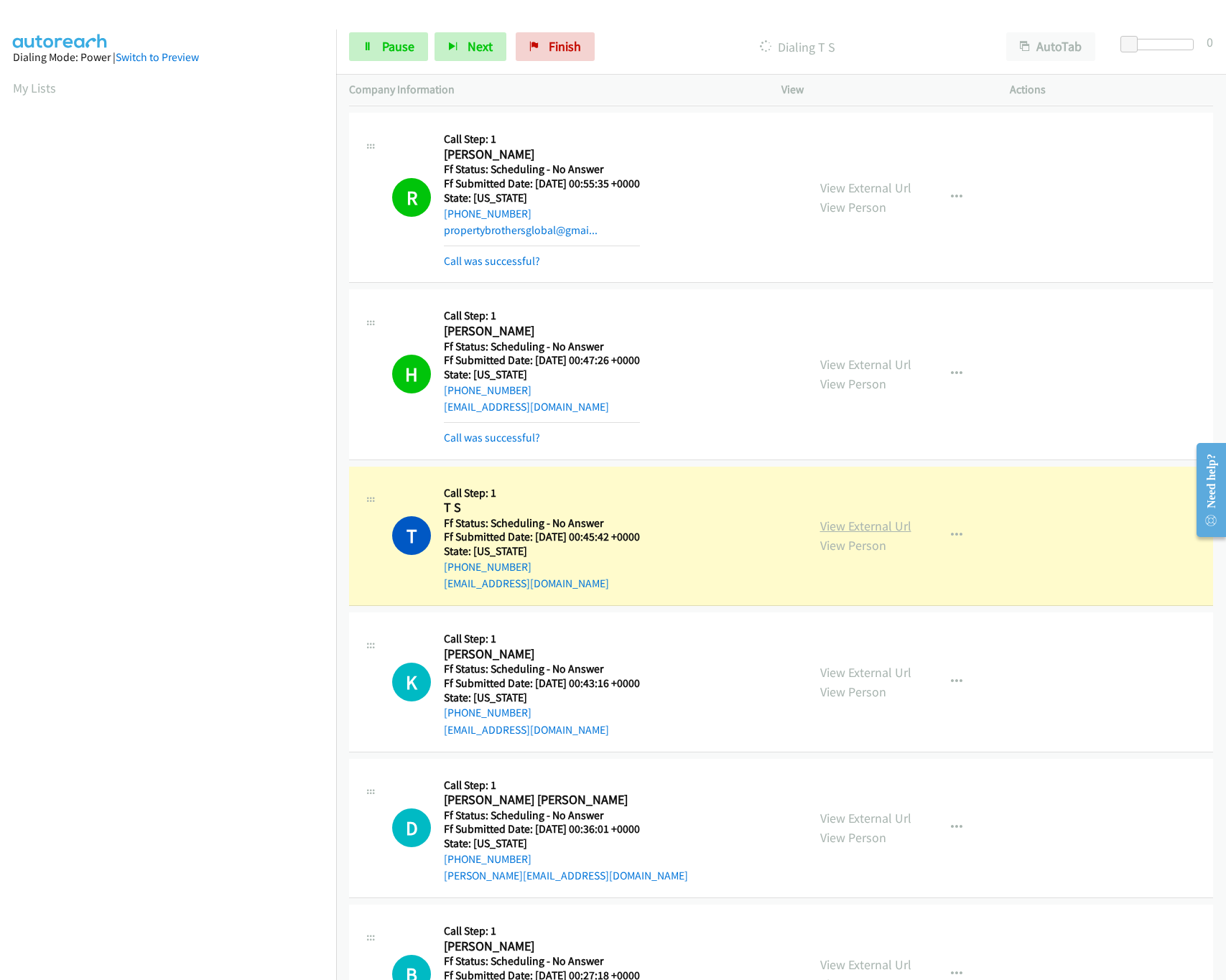
click at [854, 534] on link "View External Url" at bounding box center [866, 525] width 92 height 16
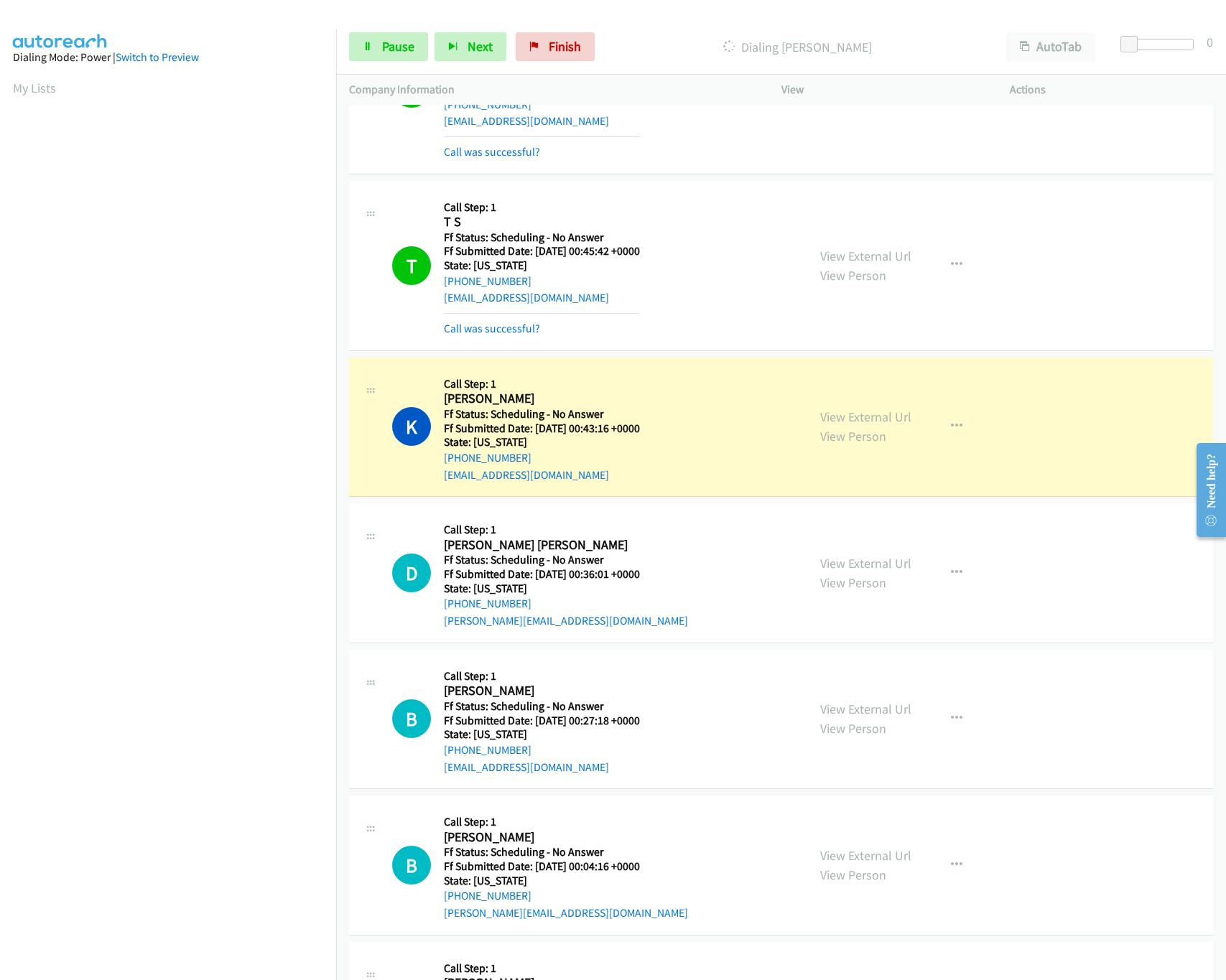
scroll to position [7023, 0]
click at [858, 425] on link "View External Url" at bounding box center [866, 416] width 92 height 16
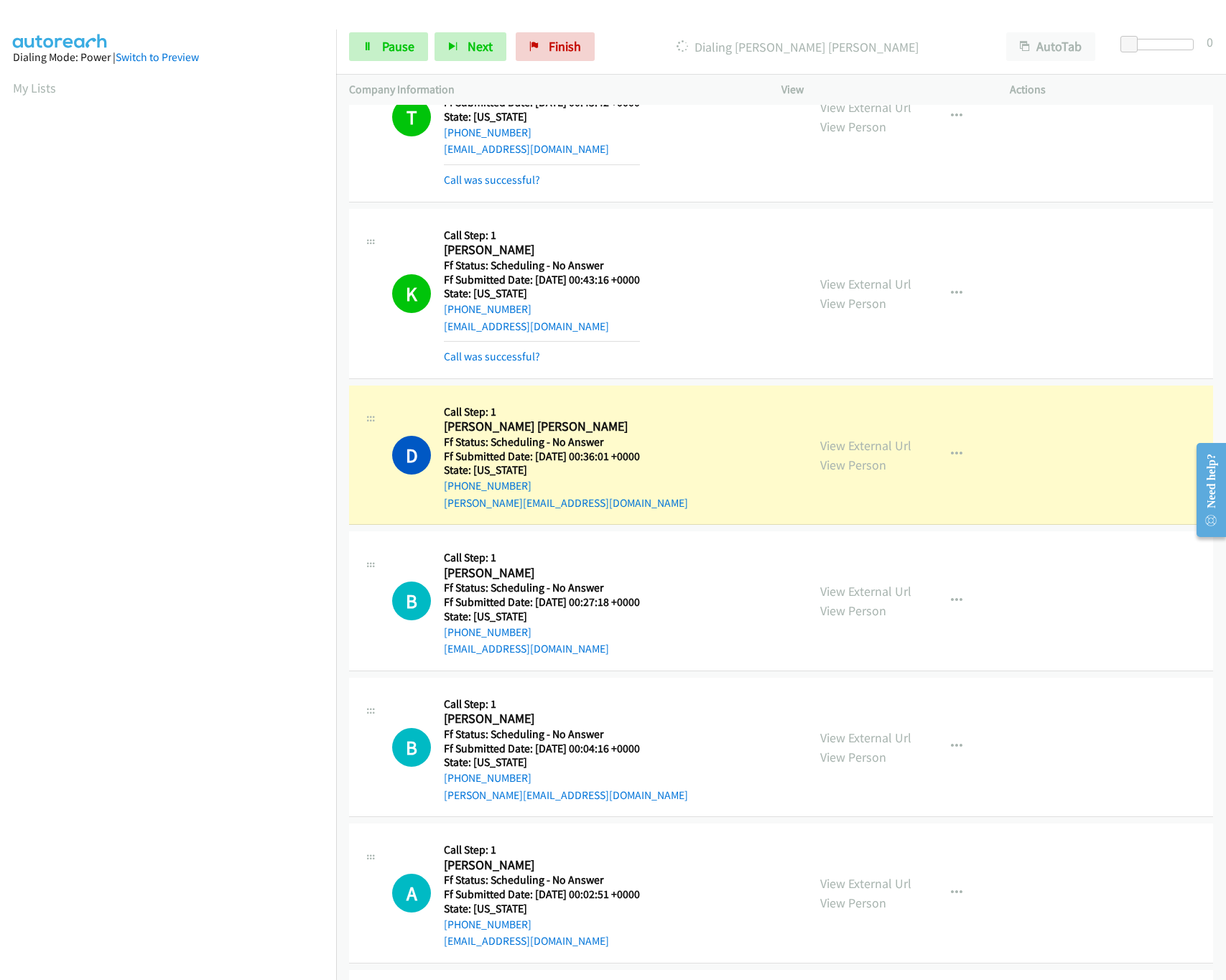
scroll to position [7310, 0]
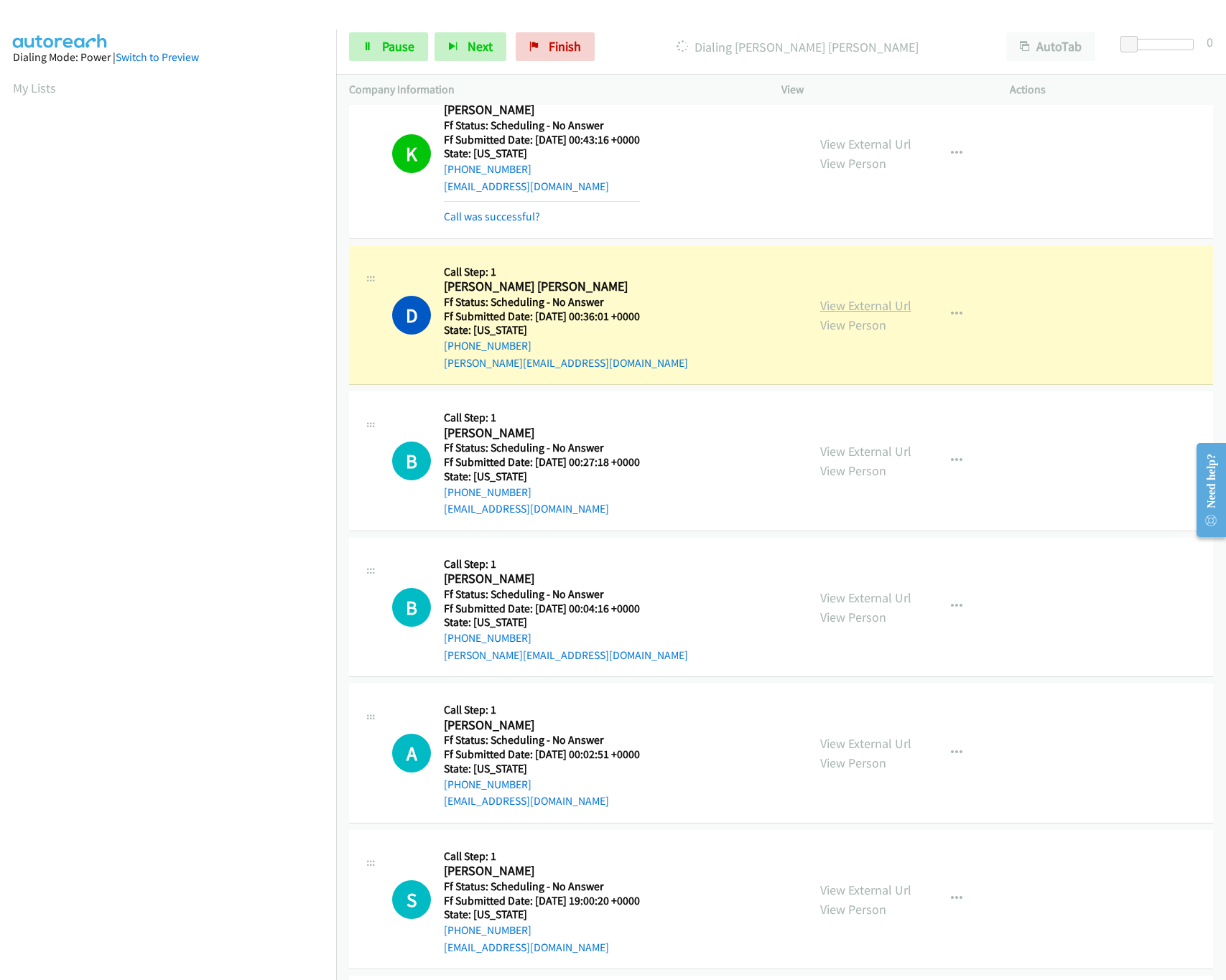
click at [836, 313] on link "View External Url" at bounding box center [866, 305] width 92 height 16
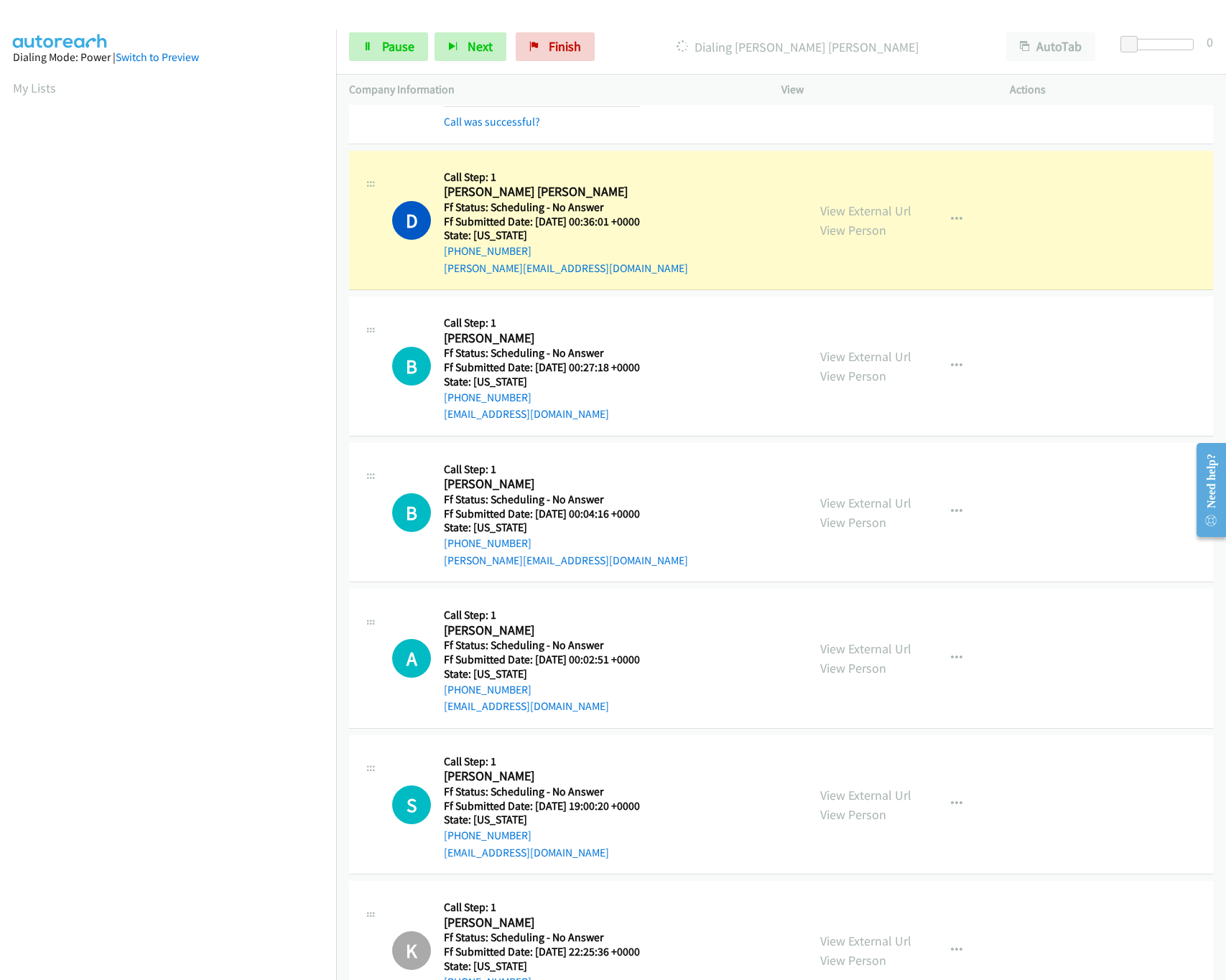
scroll to position [7453, 0]
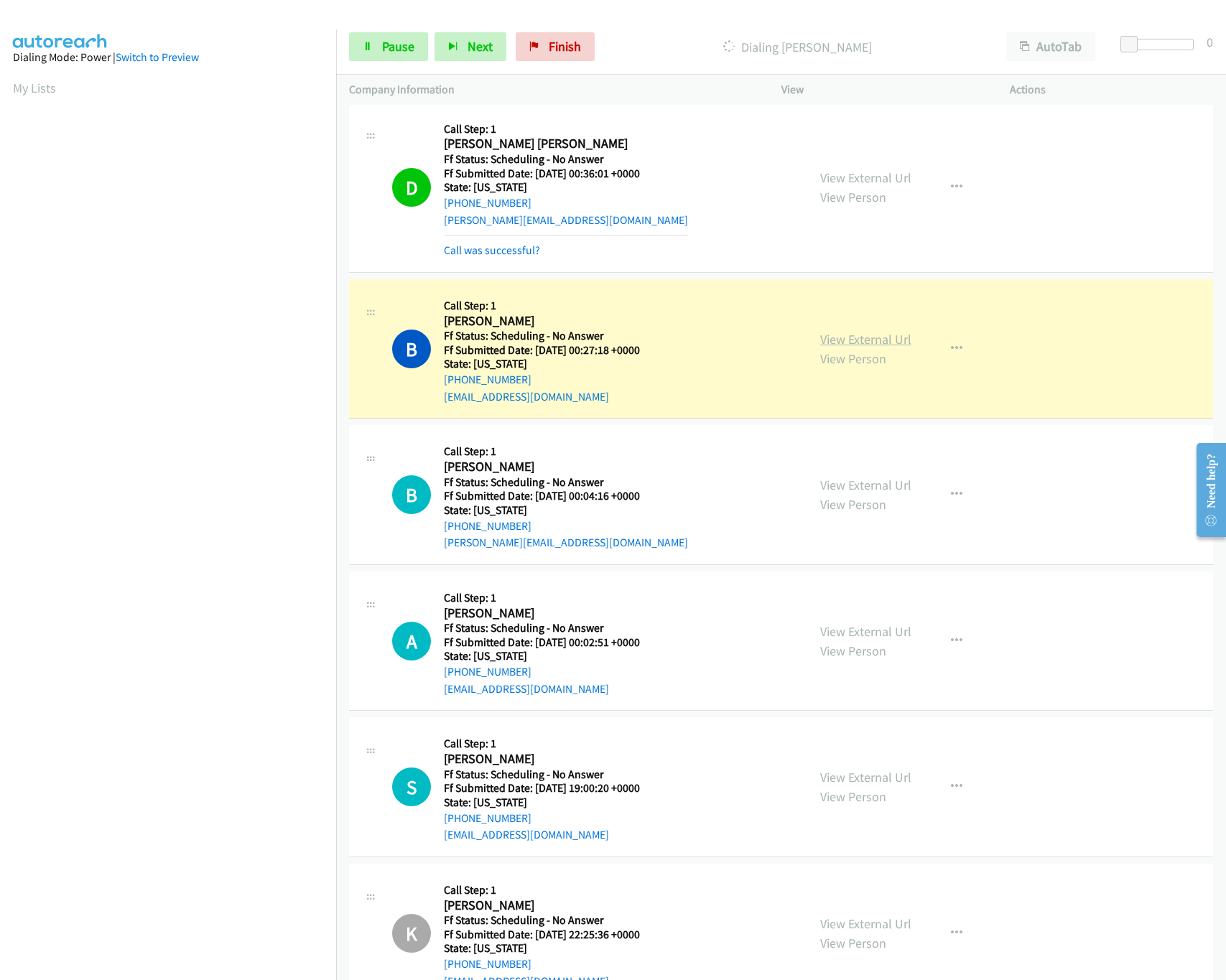
click at [867, 348] on link "View External Url" at bounding box center [866, 340] width 92 height 16
click at [392, 49] on span "Pause" at bounding box center [398, 46] width 32 height 16
click at [557, 49] on icon at bounding box center [558, 47] width 10 height 10
